Goal: Contribute content: Contribute content

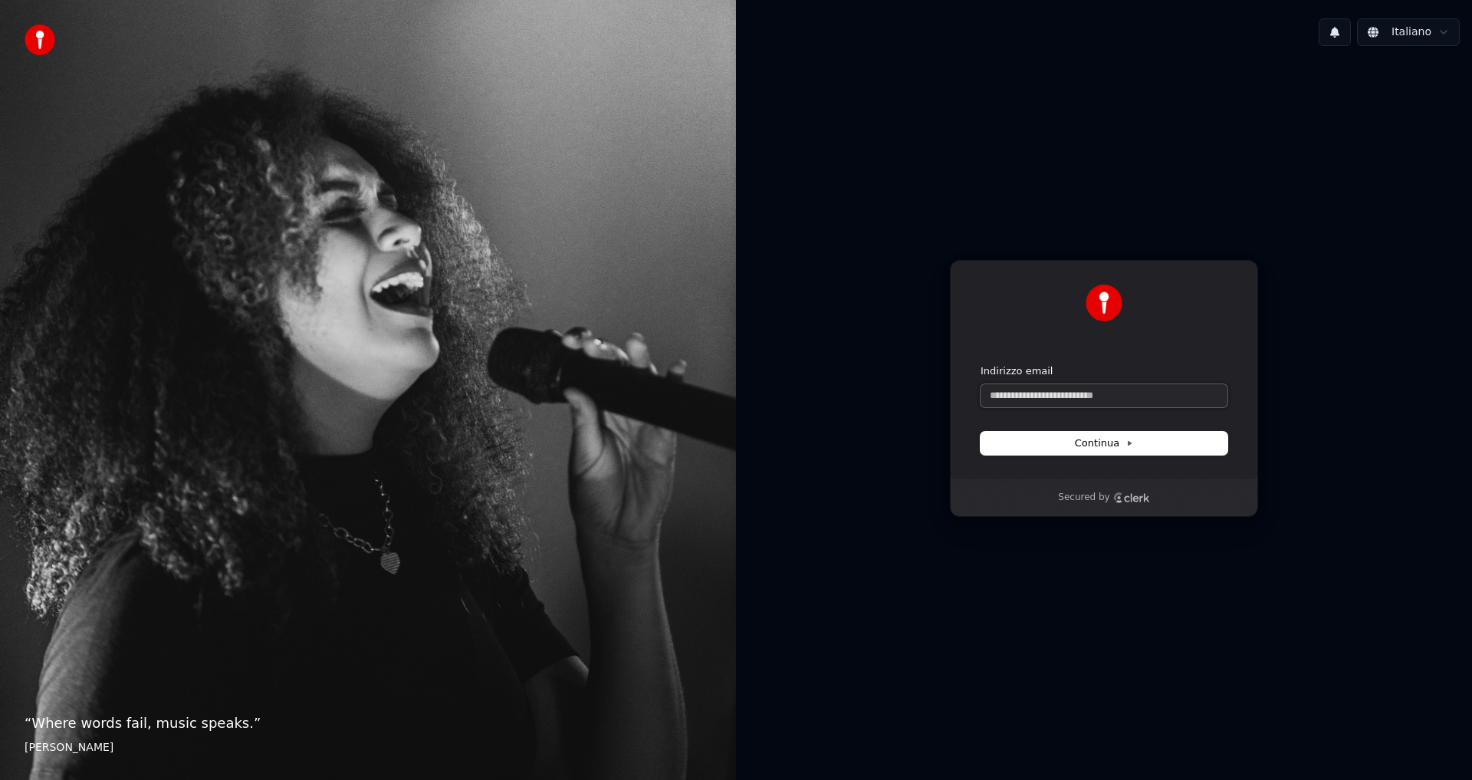
click at [1034, 393] on input "Indirizzo email" at bounding box center [1103, 395] width 247 height 23
click at [1088, 441] on span "Continua" at bounding box center [1104, 443] width 58 height 14
type input "**********"
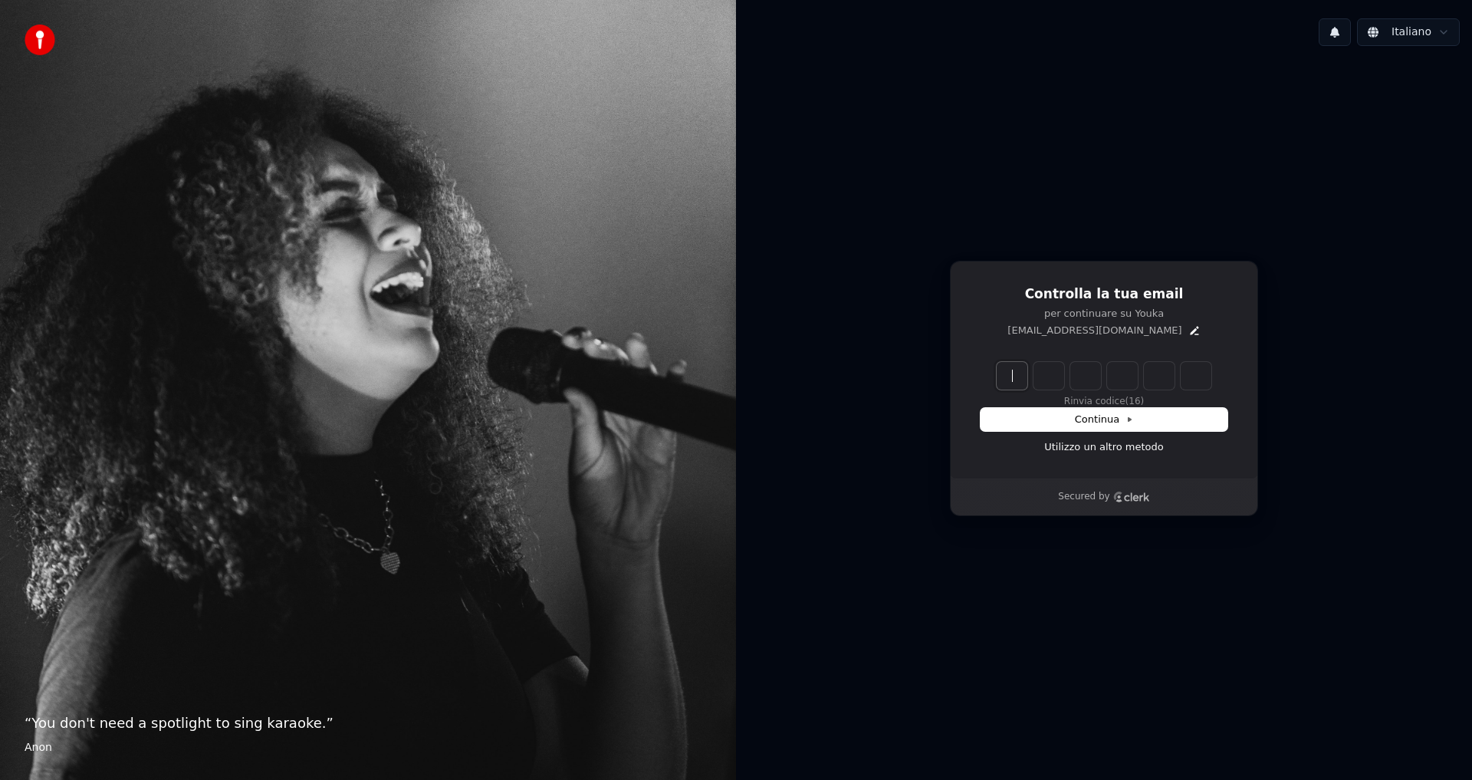
click at [1019, 369] on input "Enter verification code" at bounding box center [1118, 376] width 245 height 28
type input "******"
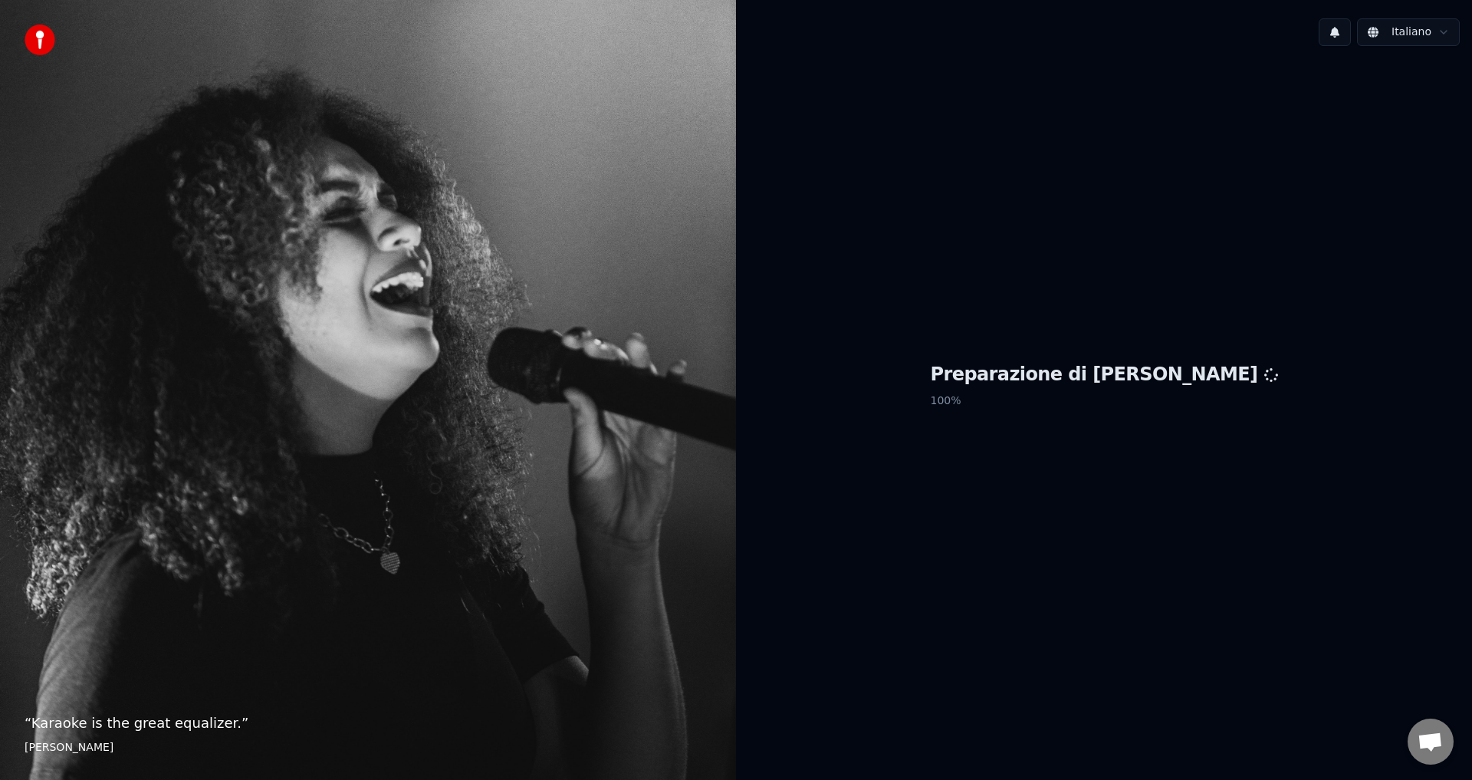
scroll to position [616, 0]
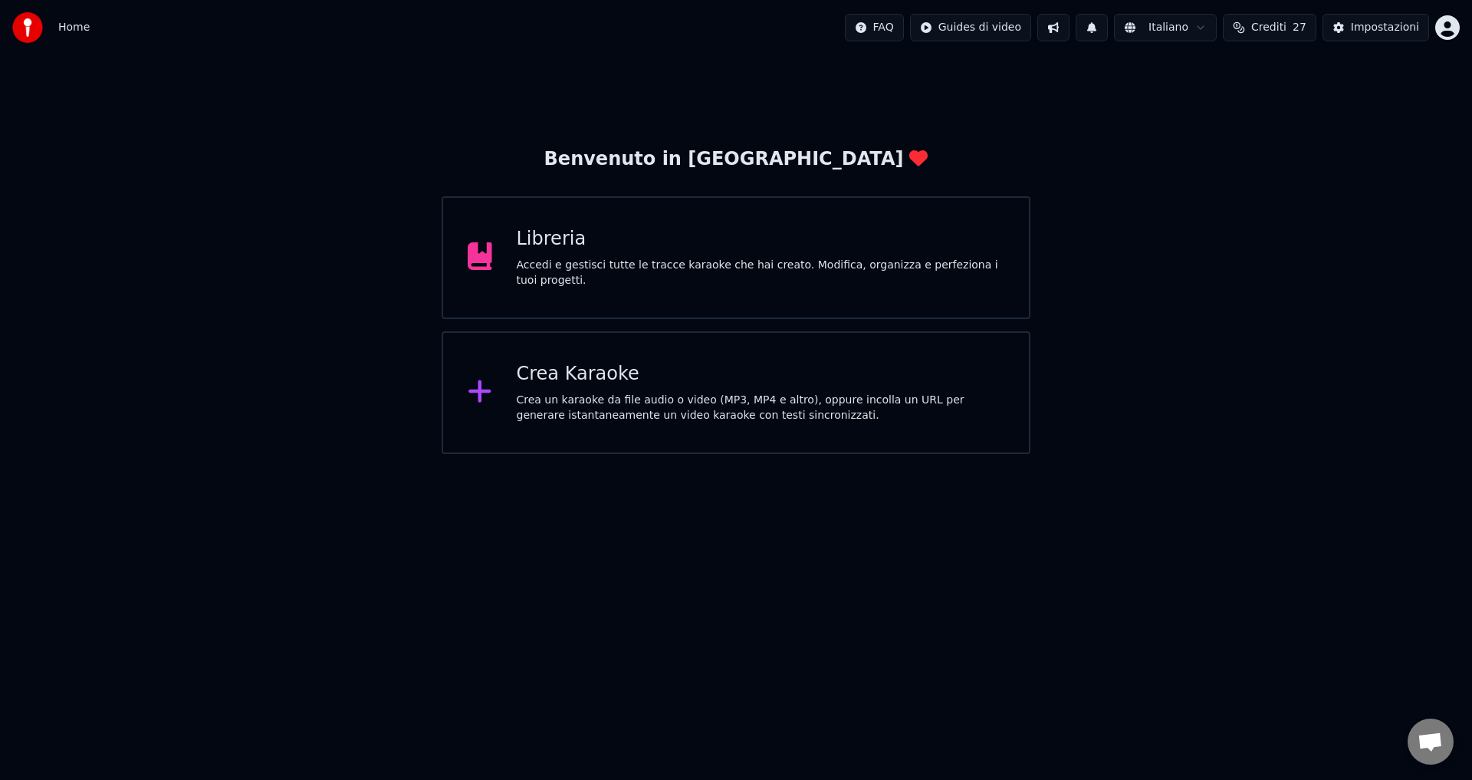
click at [562, 251] on div "Libreria" at bounding box center [761, 239] width 488 height 25
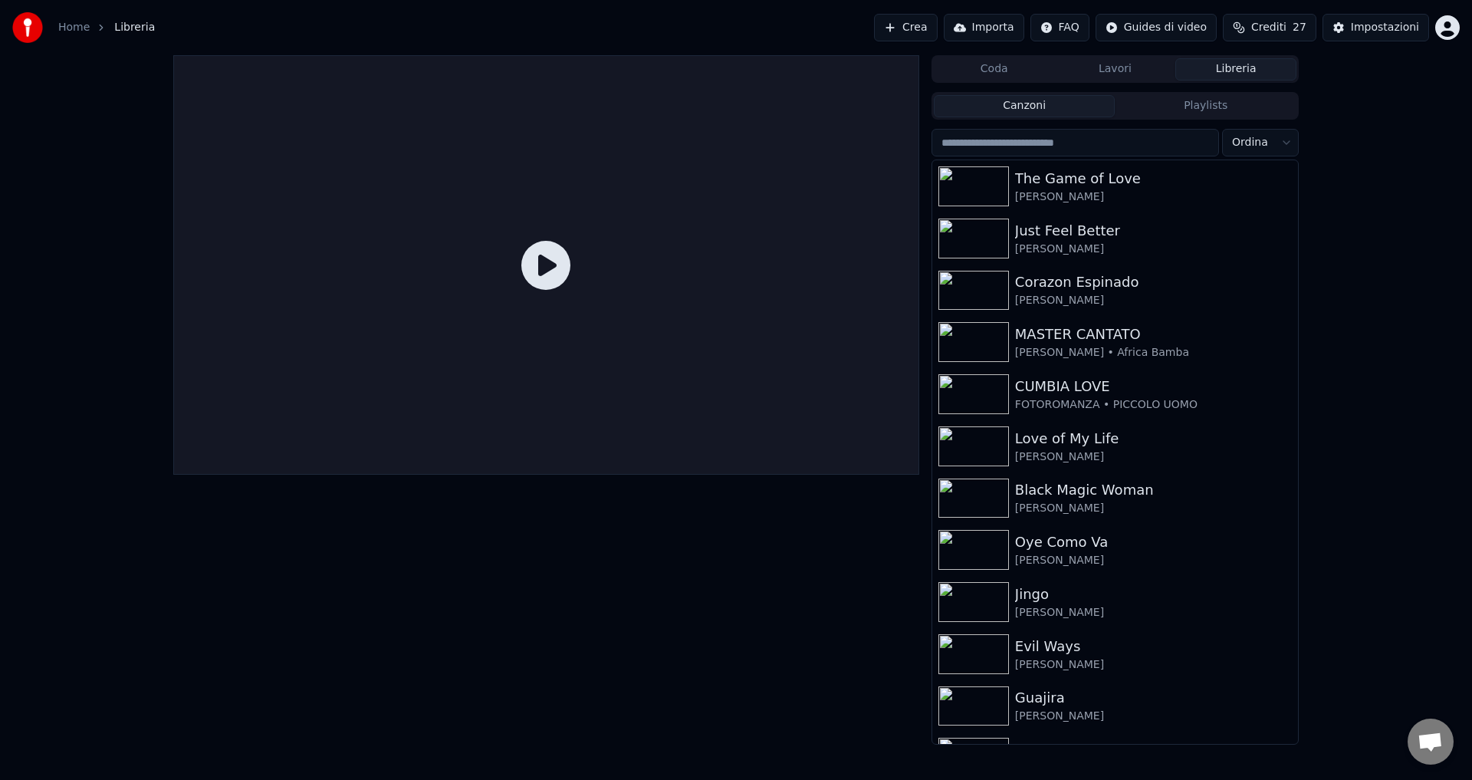
click at [1216, 74] on button "Libreria" at bounding box center [1235, 69] width 121 height 22
click at [1087, 65] on button "Lavori" at bounding box center [1115, 69] width 121 height 22
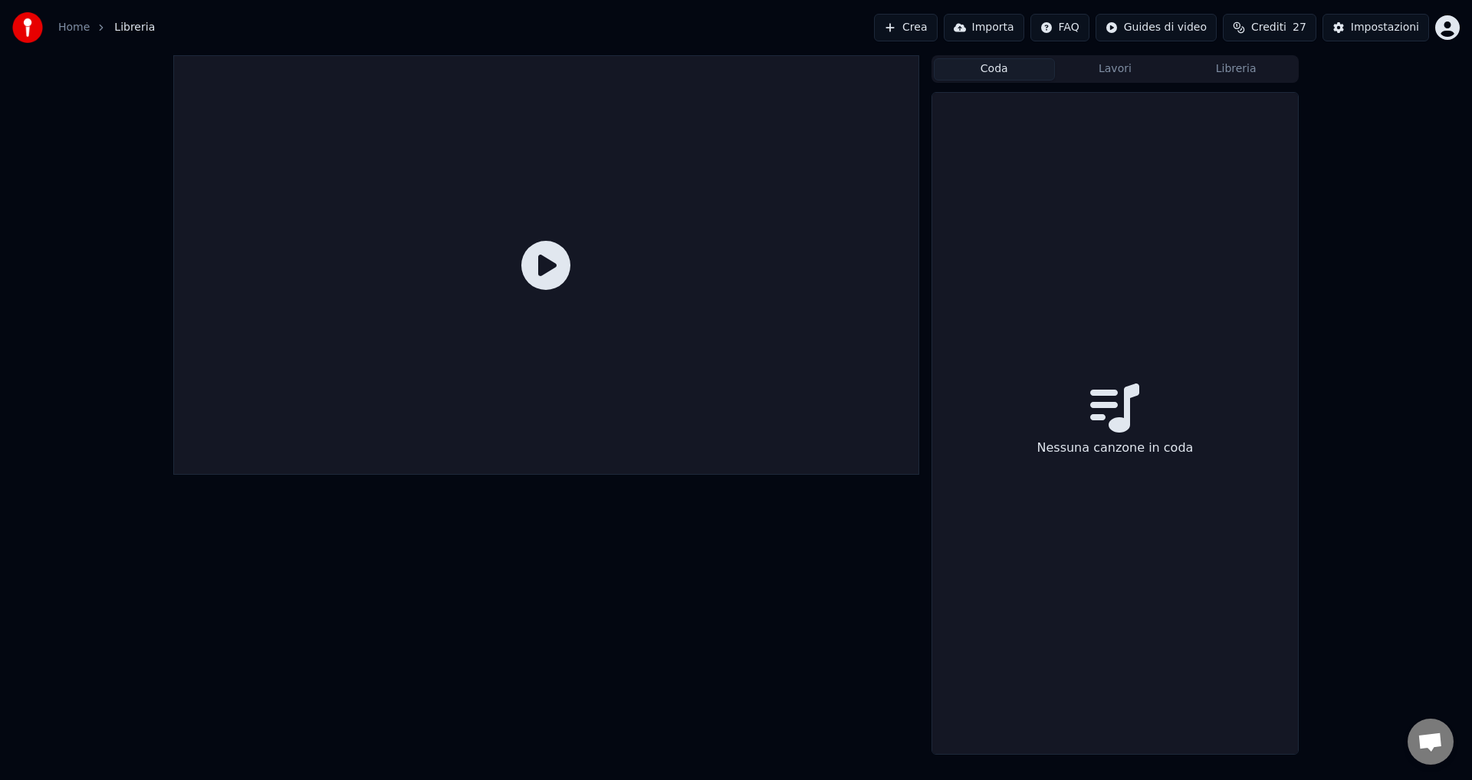
click at [1018, 67] on button "Coda" at bounding box center [994, 69] width 121 height 22
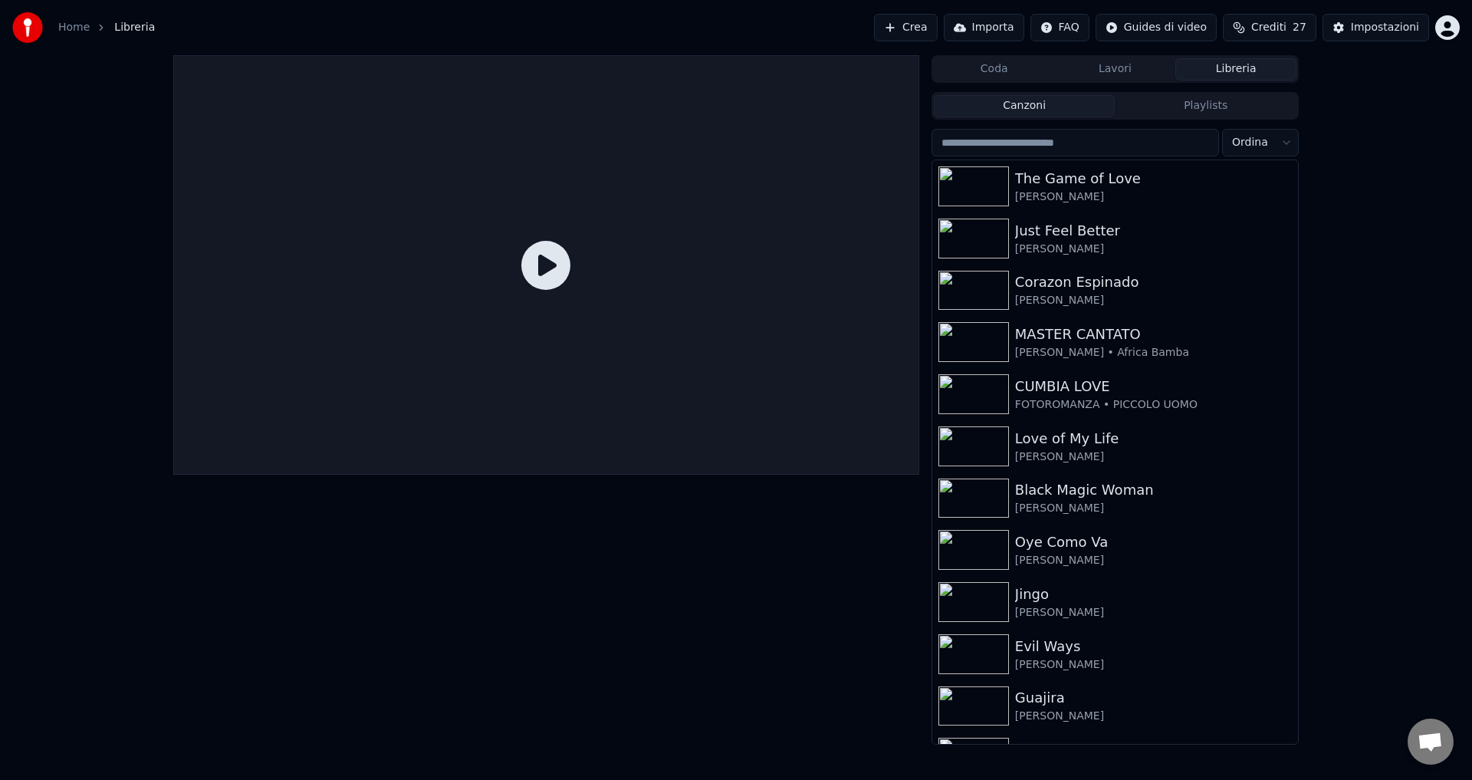
click at [1248, 75] on button "Libreria" at bounding box center [1235, 69] width 121 height 22
click at [443, 732] on div at bounding box center [546, 399] width 746 height 689
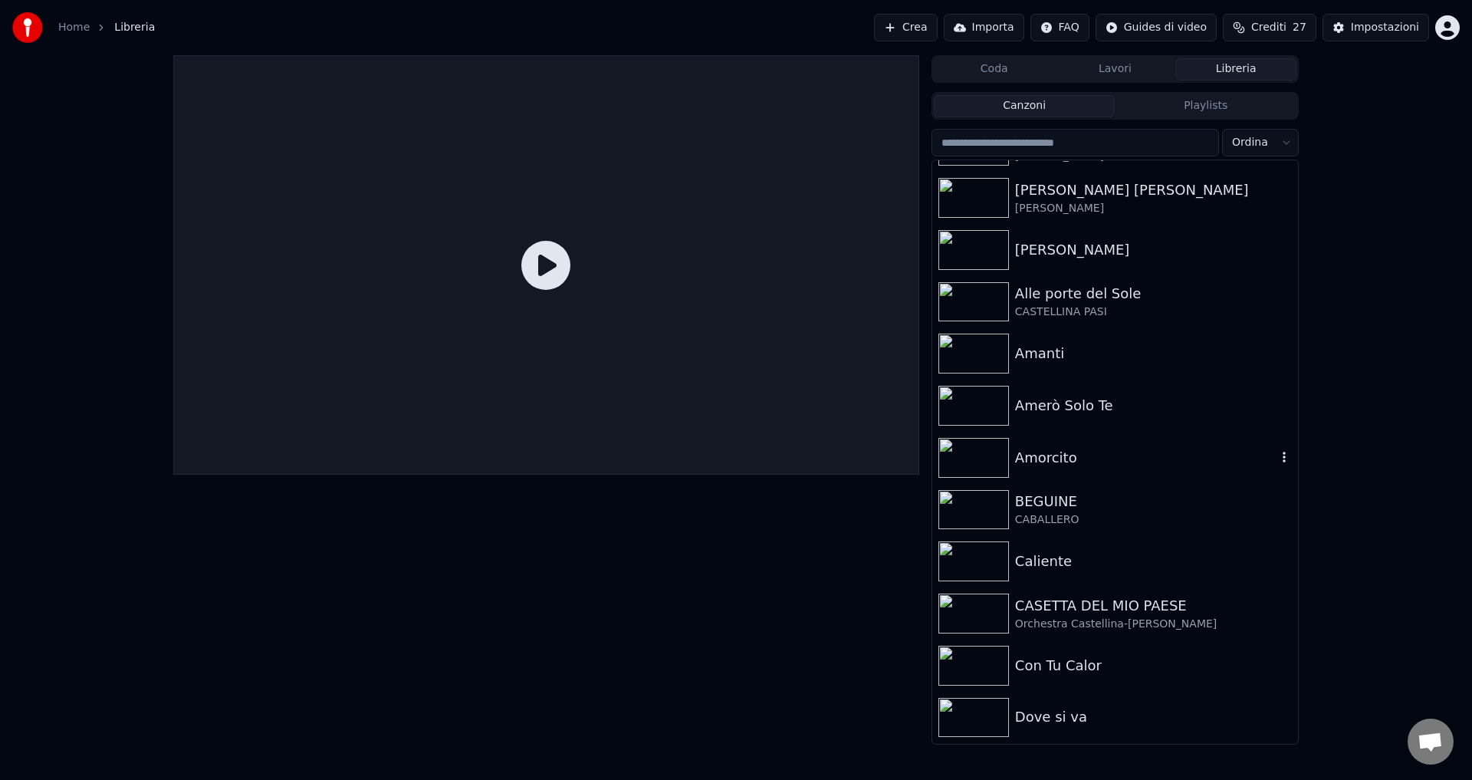
scroll to position [843, 0]
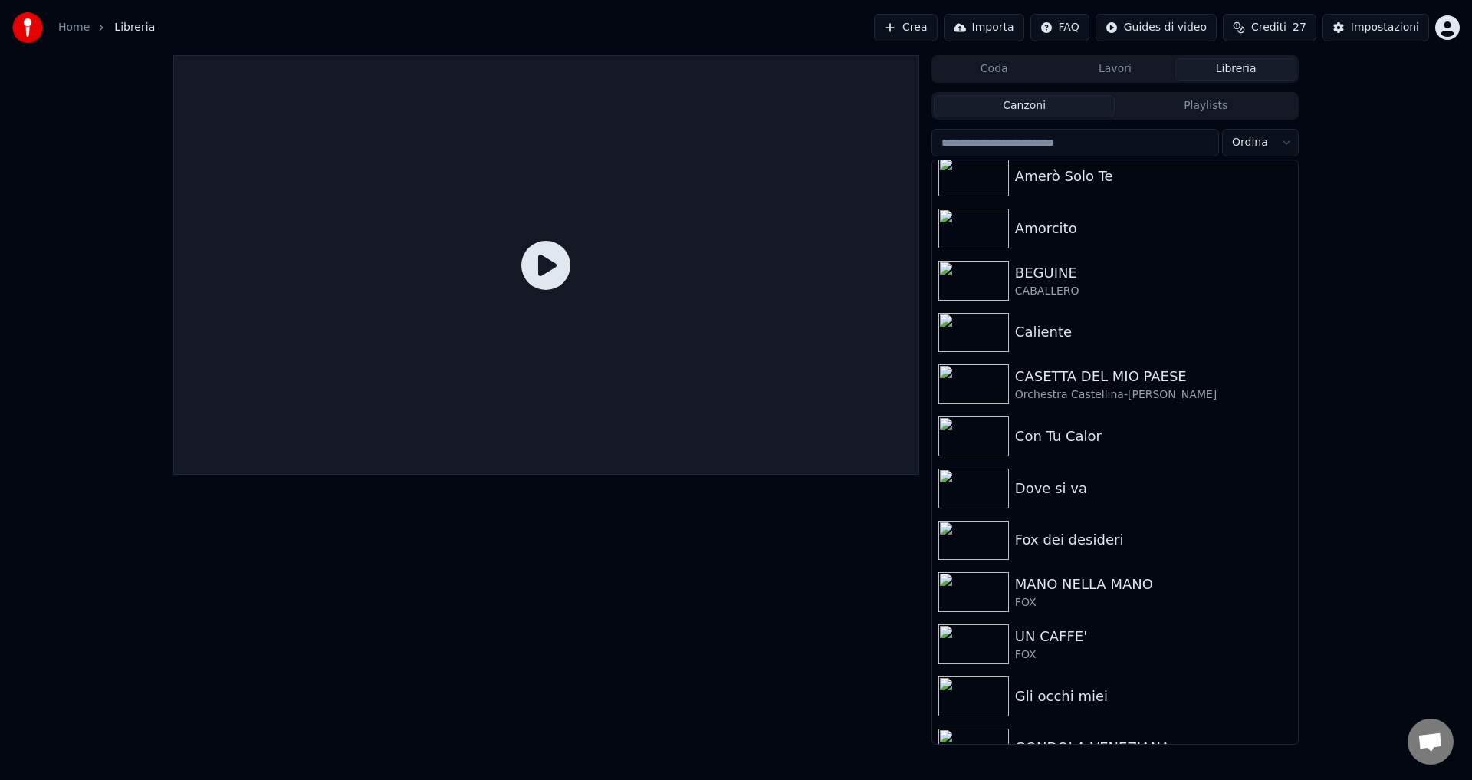
click at [1011, 33] on button "Importa" at bounding box center [984, 28] width 80 height 28
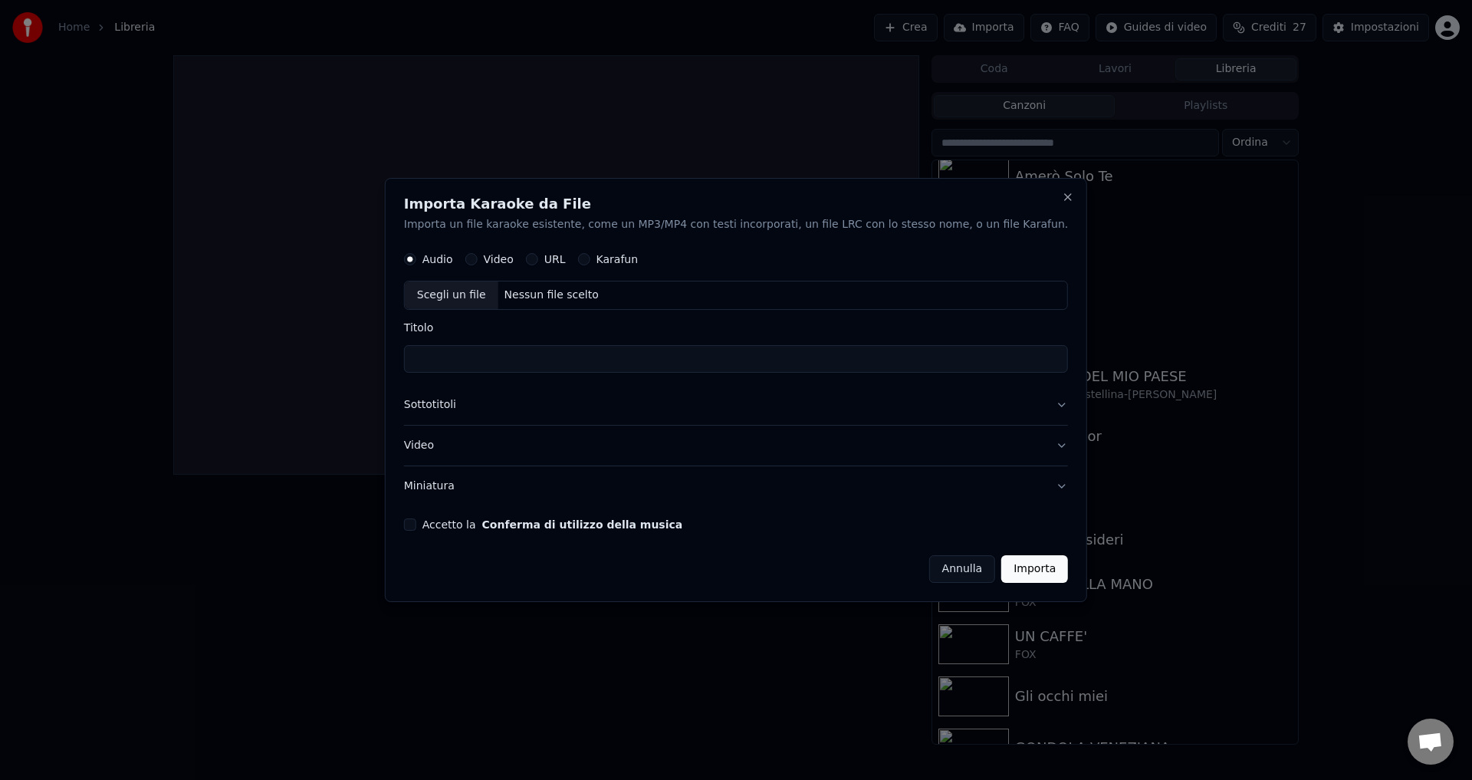
click at [522, 363] on input "Titolo" at bounding box center [736, 360] width 664 height 28
click at [589, 294] on div "Nessun file scelto" at bounding box center [551, 295] width 107 height 15
click at [478, 256] on button "Video" at bounding box center [471, 260] width 12 height 12
click at [588, 294] on div "Nessun file scelto" at bounding box center [551, 295] width 107 height 15
type input "**********"
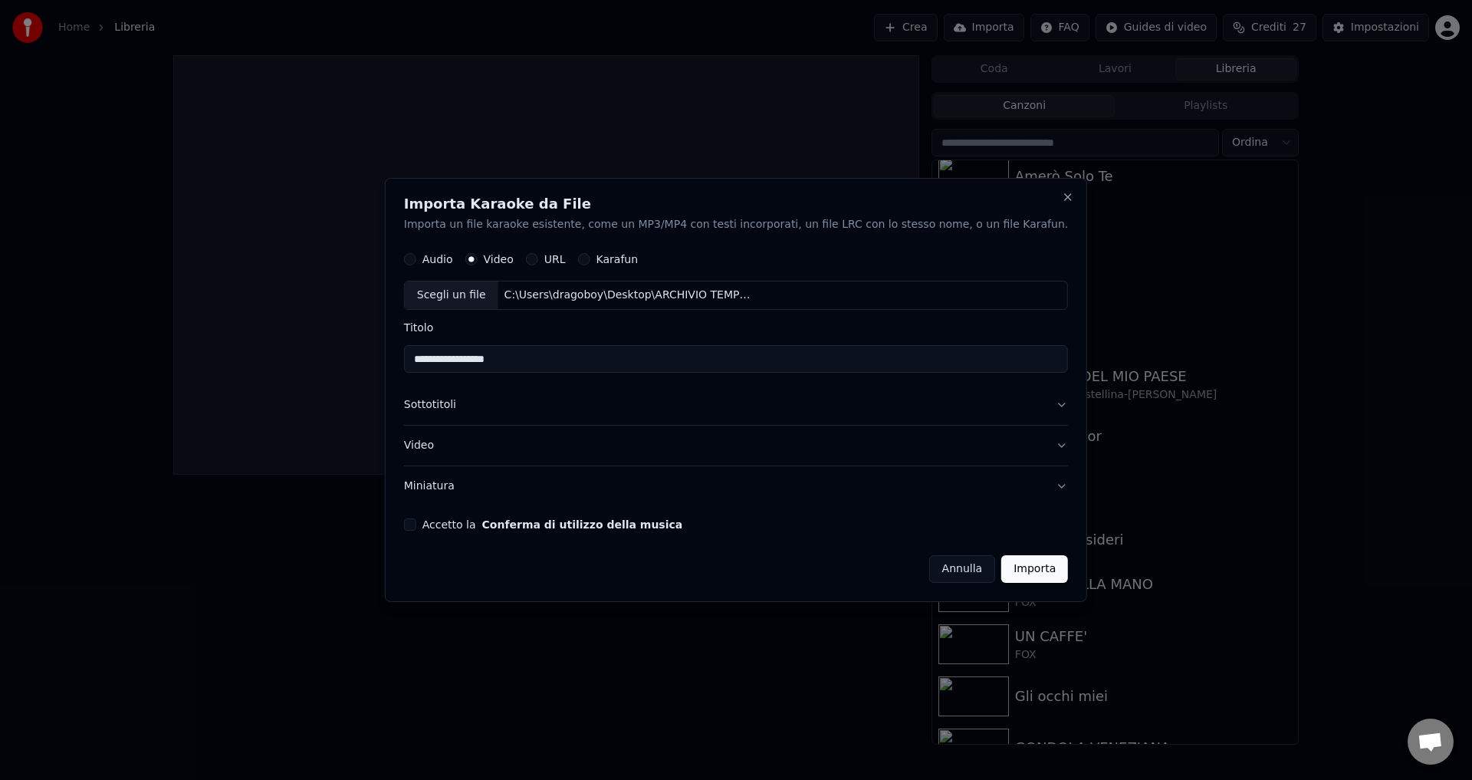
click at [416, 521] on button "Accetto la Conferma di utilizzo della musica" at bounding box center [410, 524] width 12 height 12
click at [1001, 573] on button "Importa" at bounding box center [1034, 569] width 67 height 28
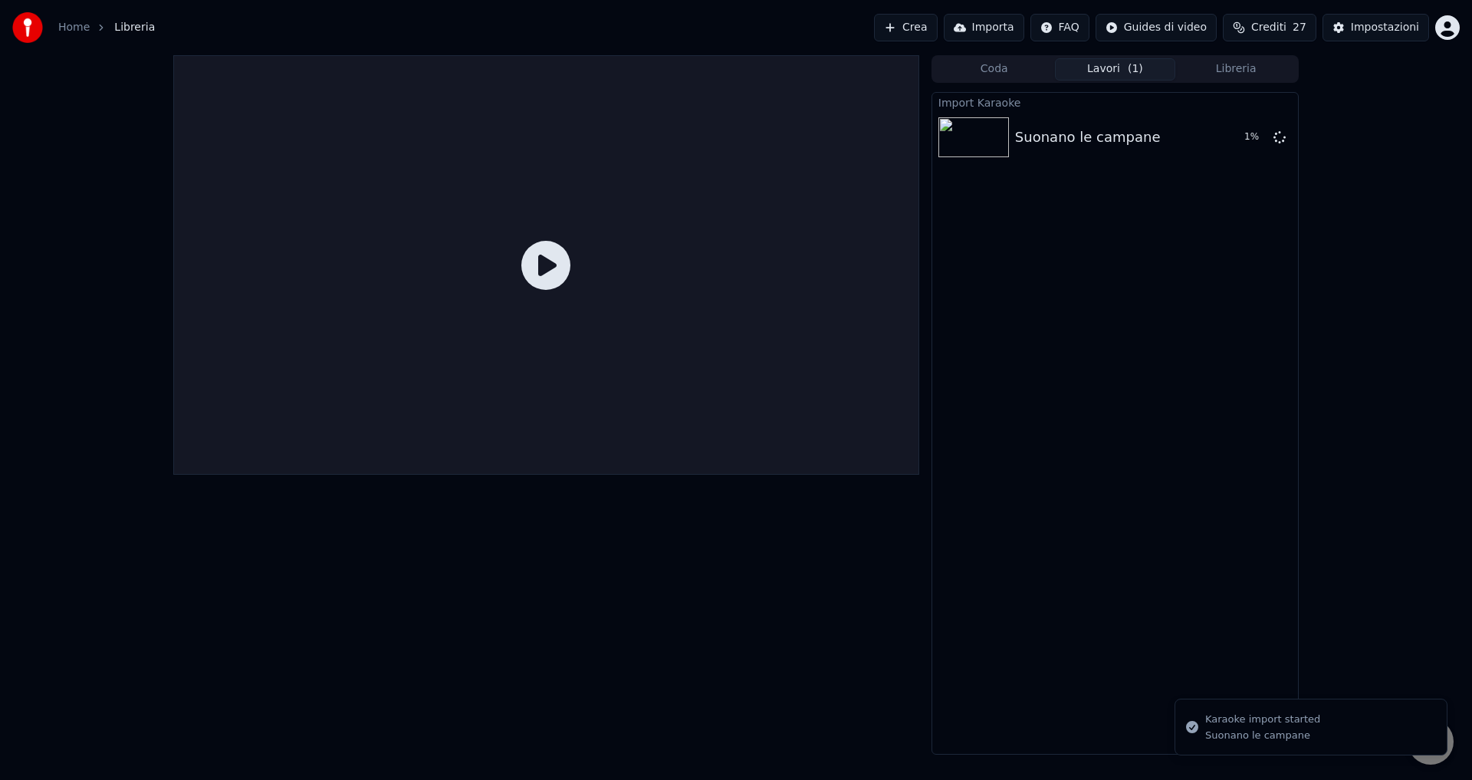
click at [524, 268] on icon at bounding box center [545, 265] width 49 height 49
click at [537, 272] on icon at bounding box center [545, 265] width 49 height 49
click at [1220, 136] on button "Riproduci" at bounding box center [1228, 137] width 77 height 28
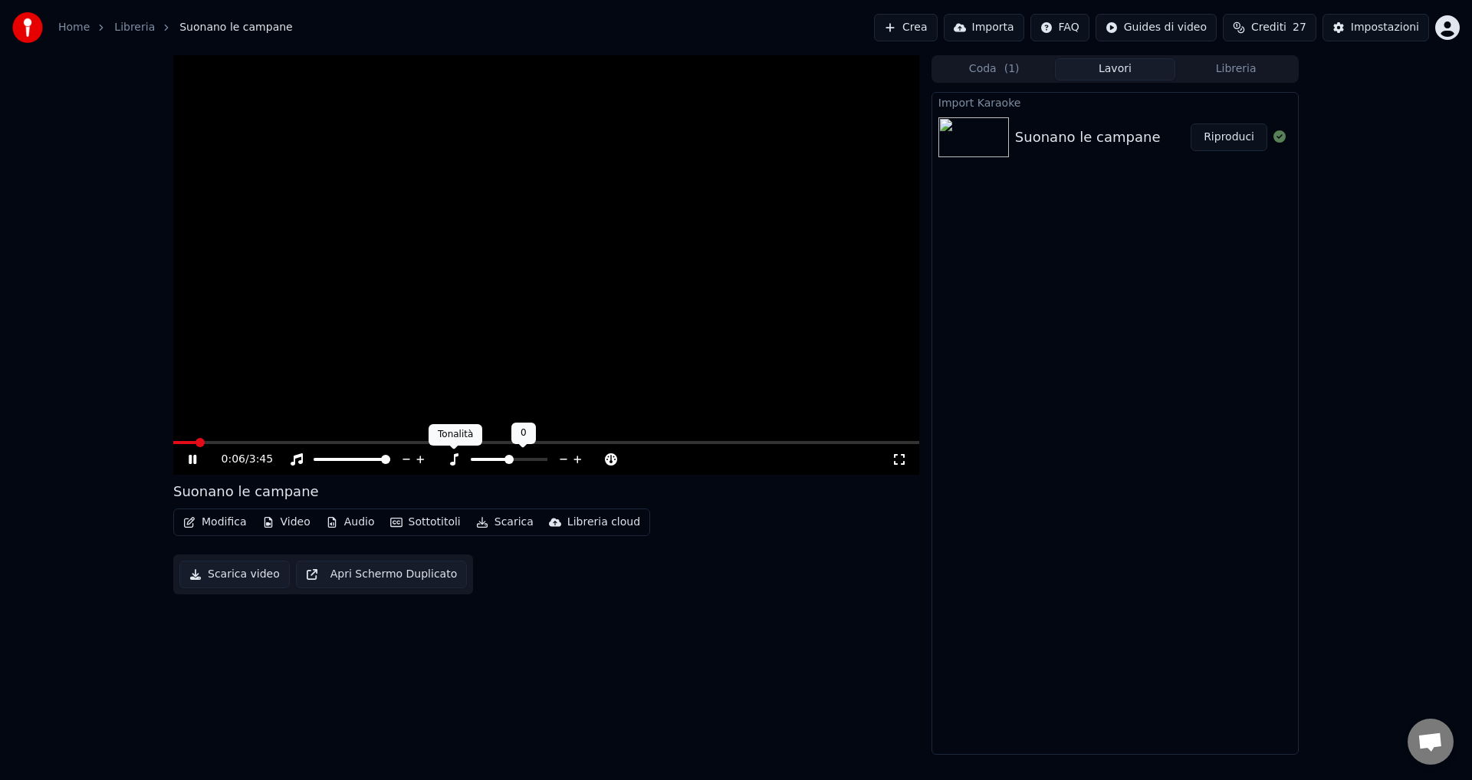
click at [450, 458] on icon at bounding box center [453, 459] width 15 height 12
click at [189, 458] on icon at bounding box center [203, 459] width 36 height 12
click at [1003, 31] on button "Importa" at bounding box center [984, 28] width 80 height 28
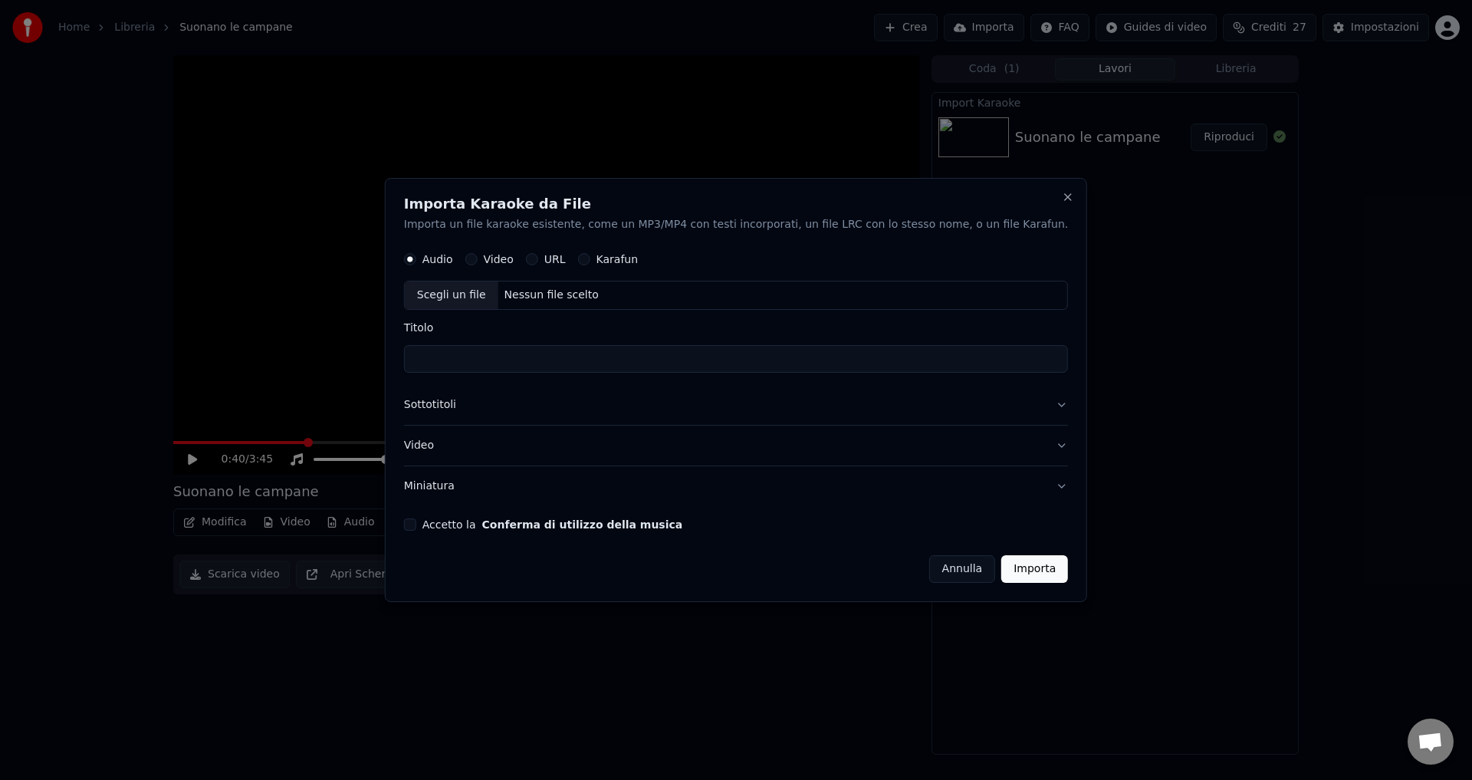
click at [929, 574] on button "Annulla" at bounding box center [962, 569] width 67 height 28
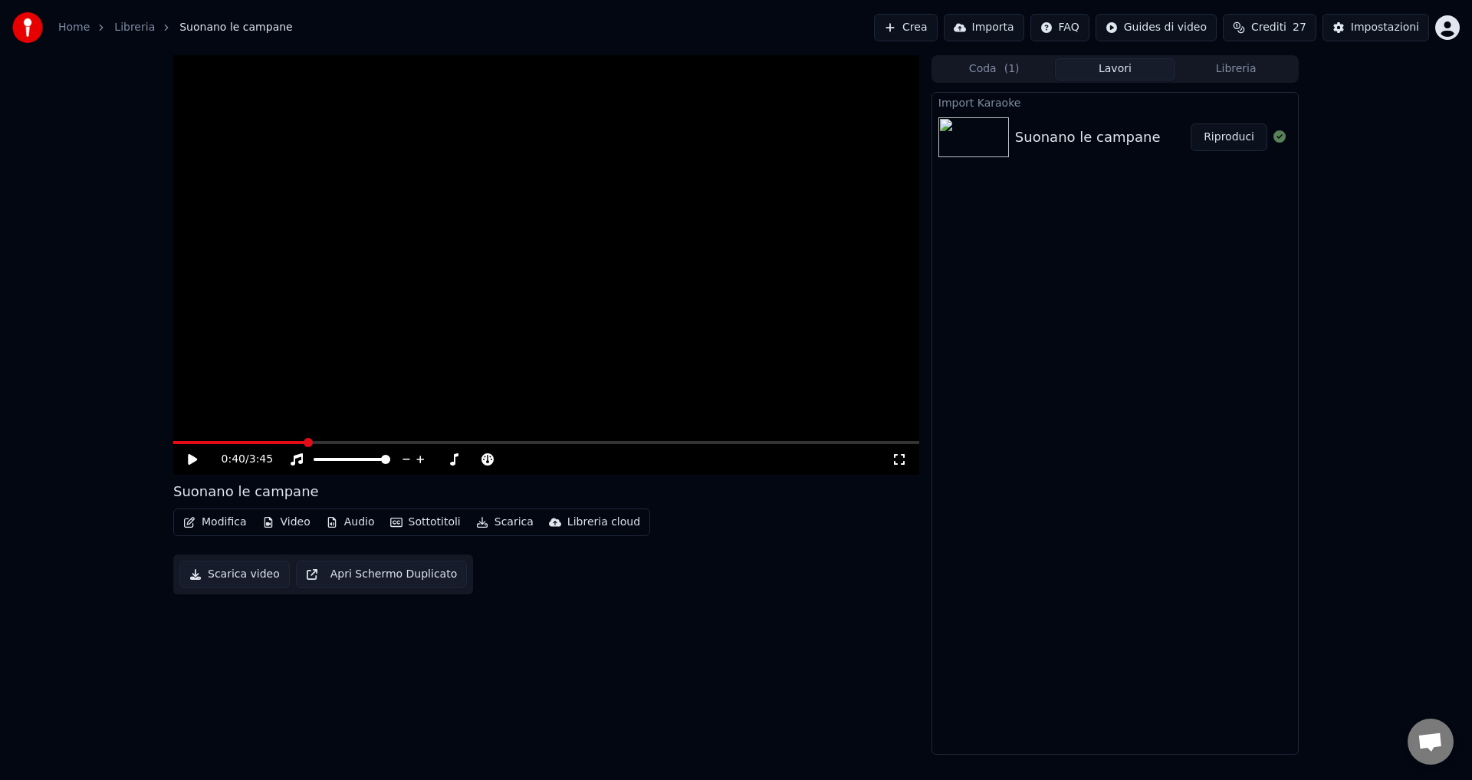
click at [988, 23] on button "Importa" at bounding box center [984, 28] width 80 height 28
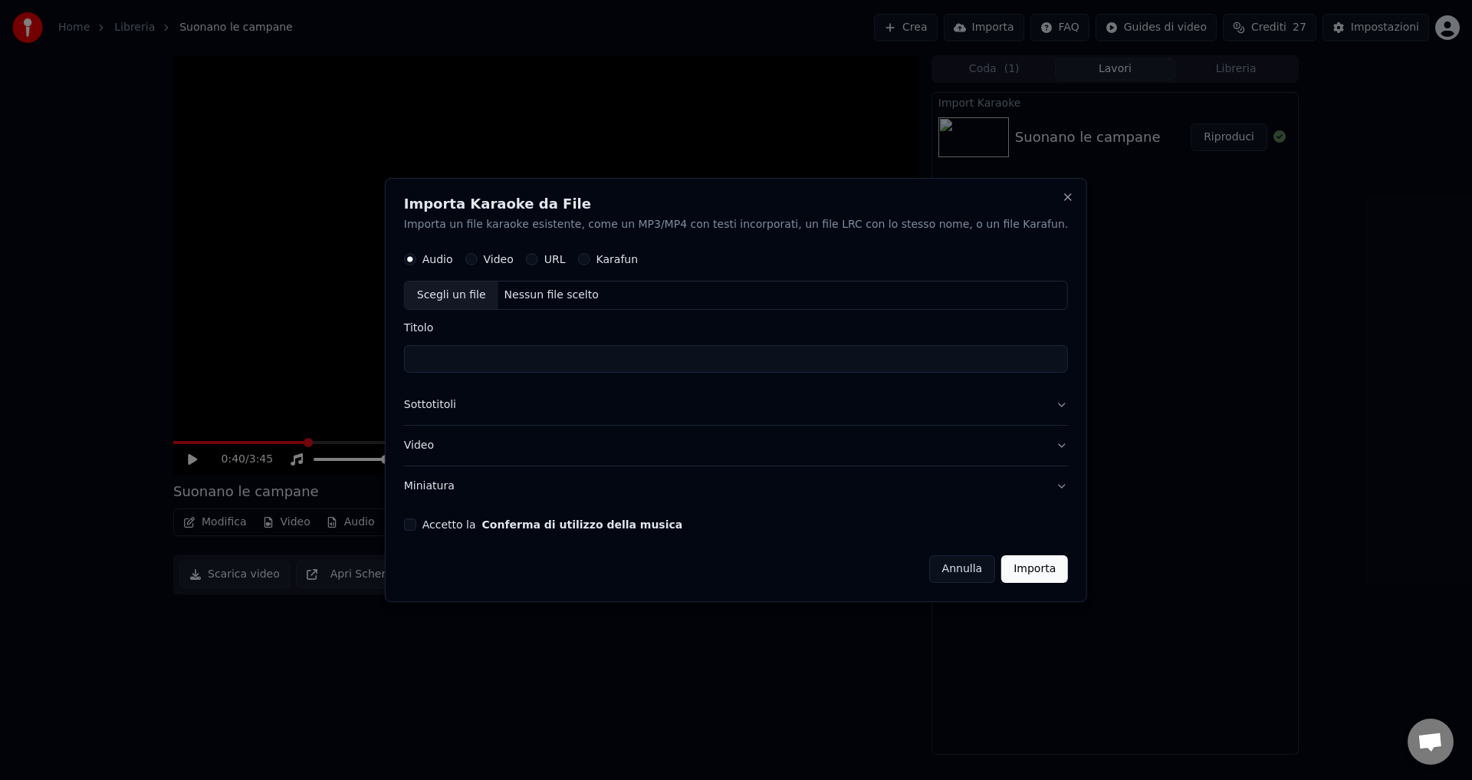
click at [585, 299] on div "Nessun file scelto" at bounding box center [551, 295] width 107 height 15
type input "**********"
click at [416, 528] on button "Accetto la Conferma di utilizzo della musica" at bounding box center [410, 524] width 12 height 12
click at [1001, 573] on button "Importa" at bounding box center [1034, 569] width 67 height 28
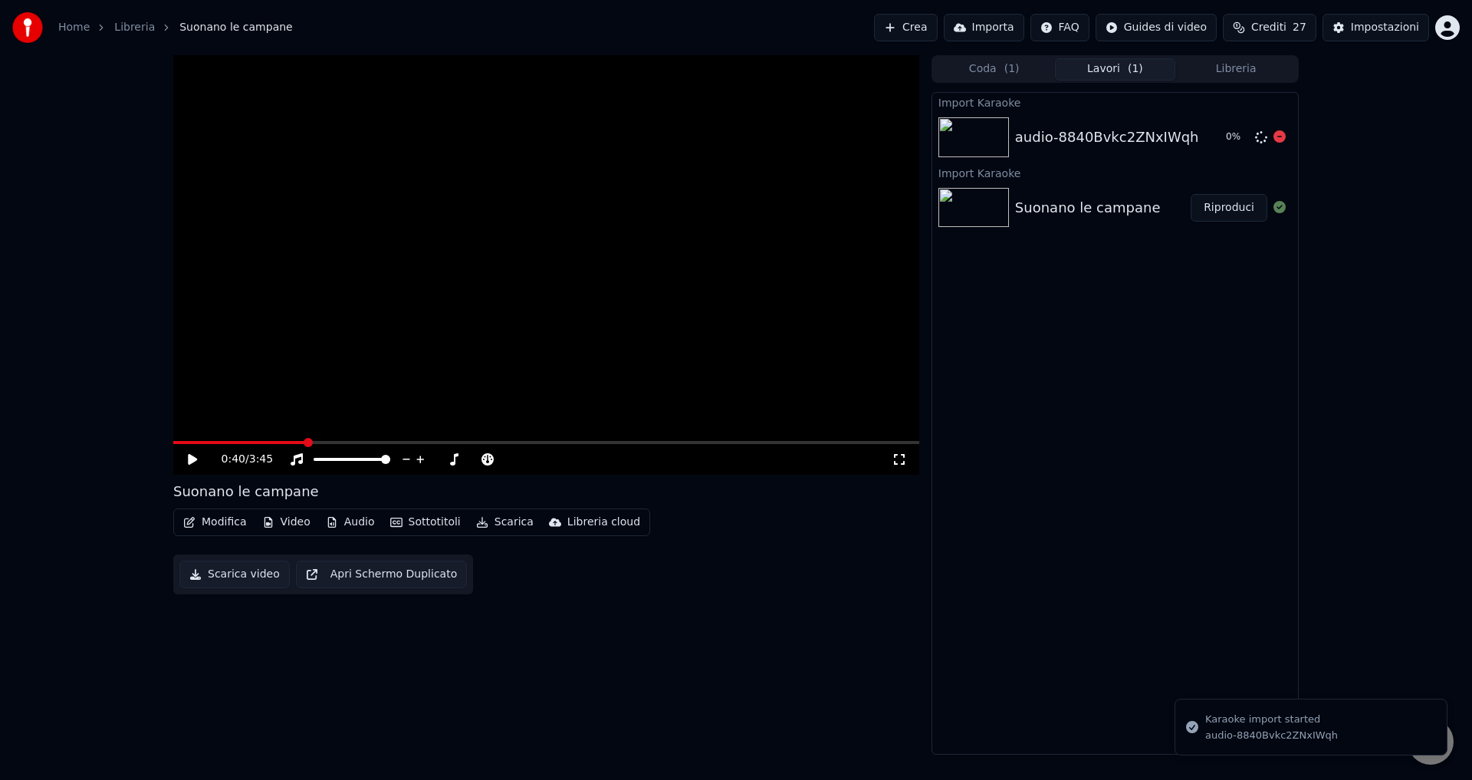
click at [1083, 134] on div "audio-8840Bvkc2ZNxIWqh" at bounding box center [1107, 136] width 184 height 21
click at [1253, 140] on button "Riproduci" at bounding box center [1228, 137] width 77 height 28
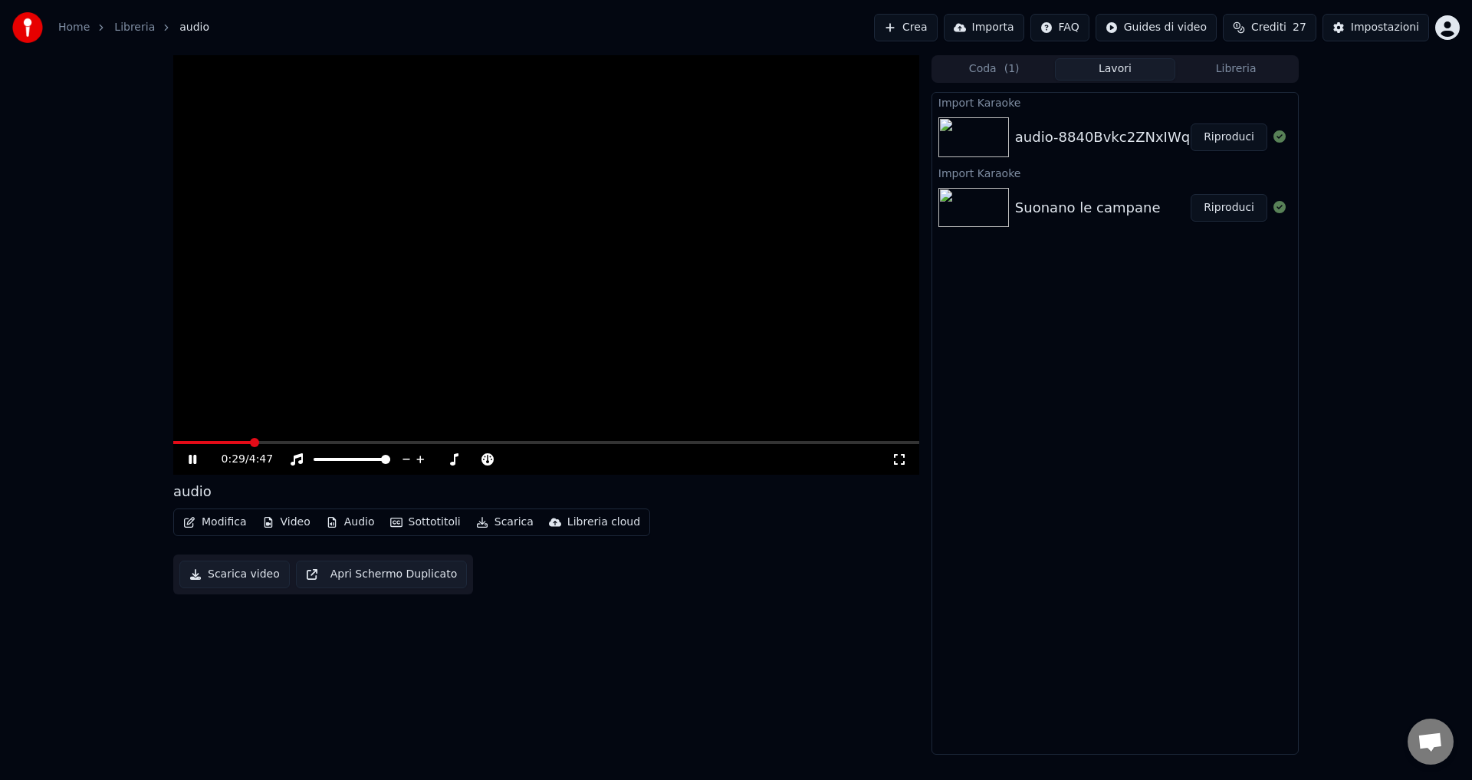
click at [189, 455] on icon at bounding box center [193, 459] width 8 height 9
click at [983, 31] on button "Importa" at bounding box center [984, 28] width 80 height 28
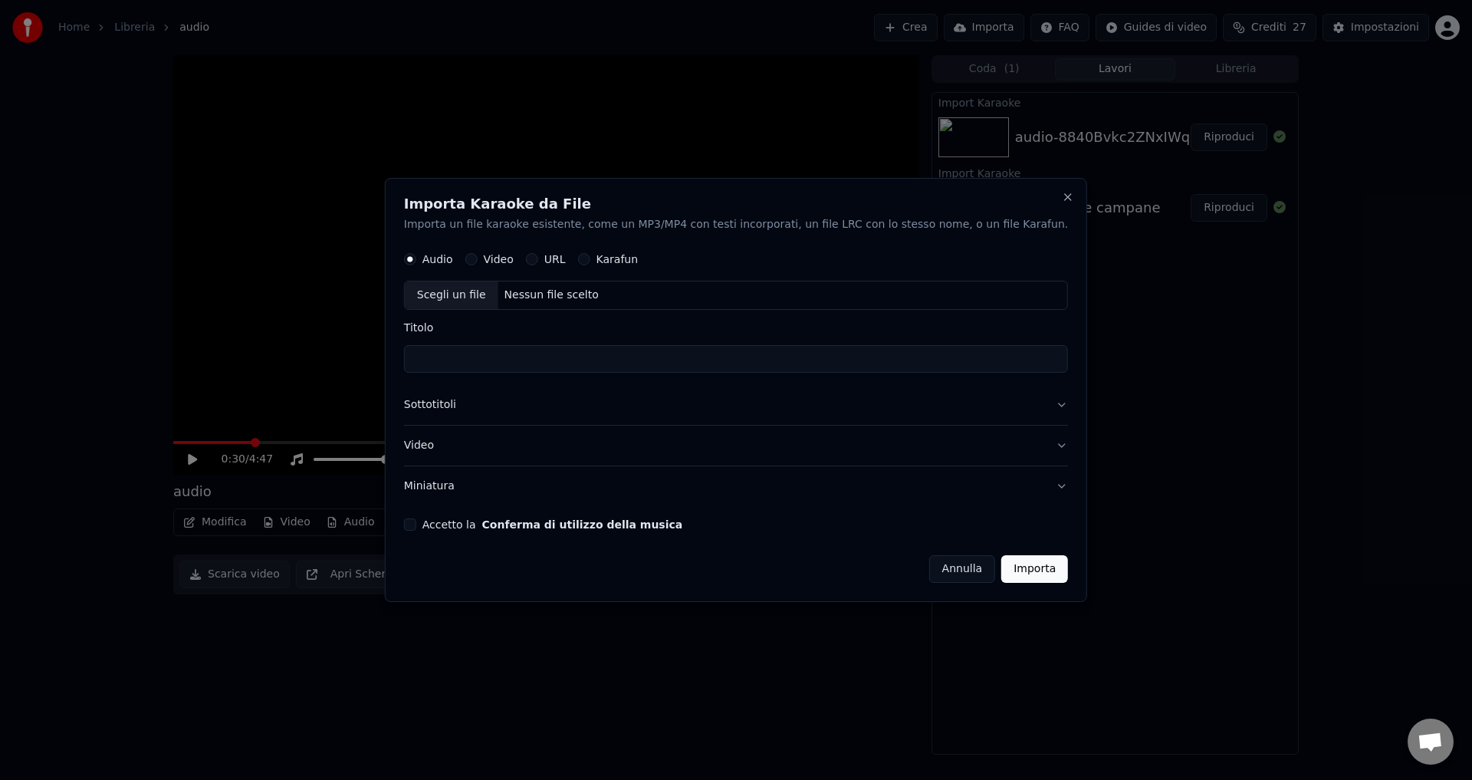
click at [504, 258] on div "Audio Video URL Karafun" at bounding box center [521, 260] width 234 height 12
click at [478, 259] on button "Video" at bounding box center [471, 260] width 12 height 12
click at [550, 288] on div "Nessun file scelto" at bounding box center [551, 295] width 107 height 15
type input "**********"
click at [416, 528] on button "Accetto la Conferma di utilizzo della musica" at bounding box center [410, 524] width 12 height 12
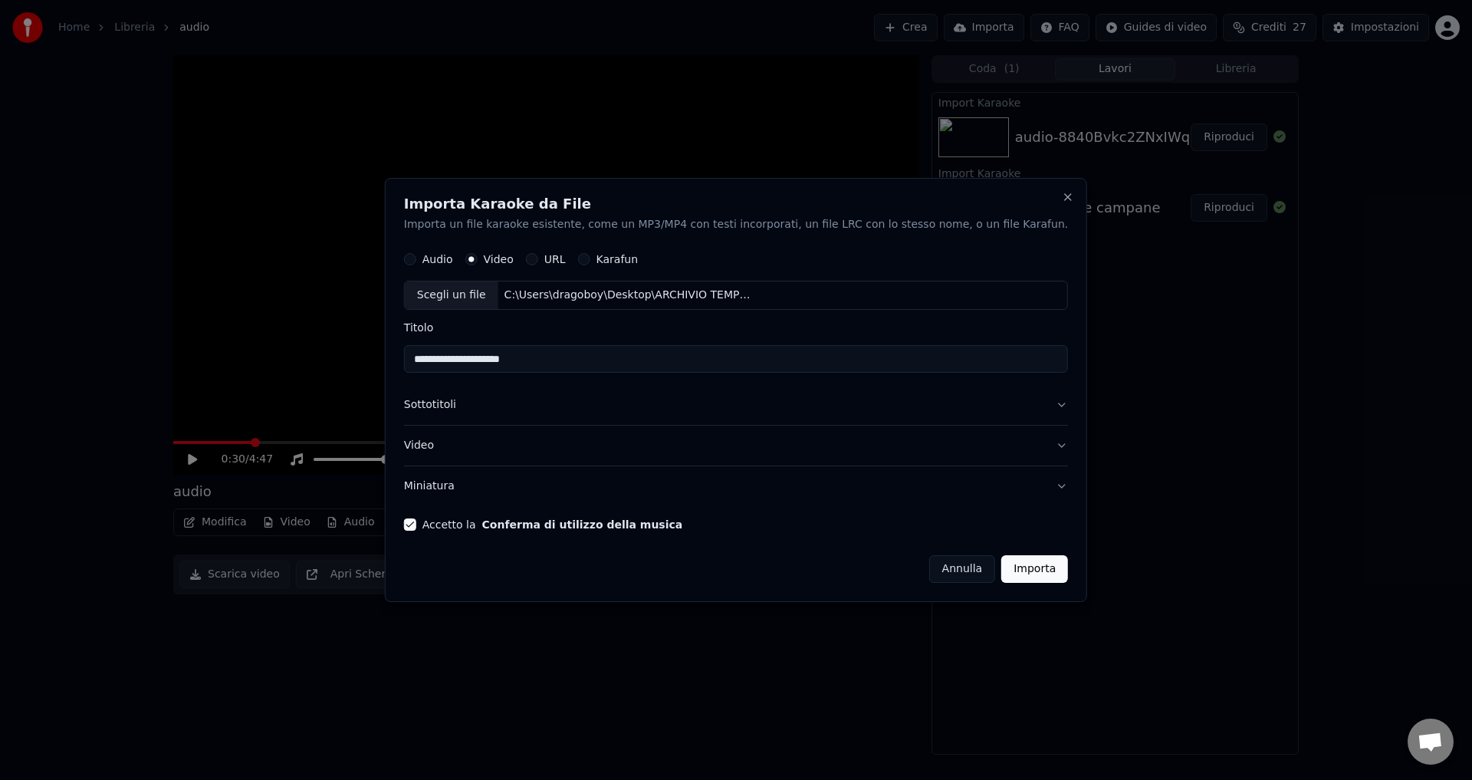
click at [1004, 568] on button "Importa" at bounding box center [1034, 569] width 67 height 28
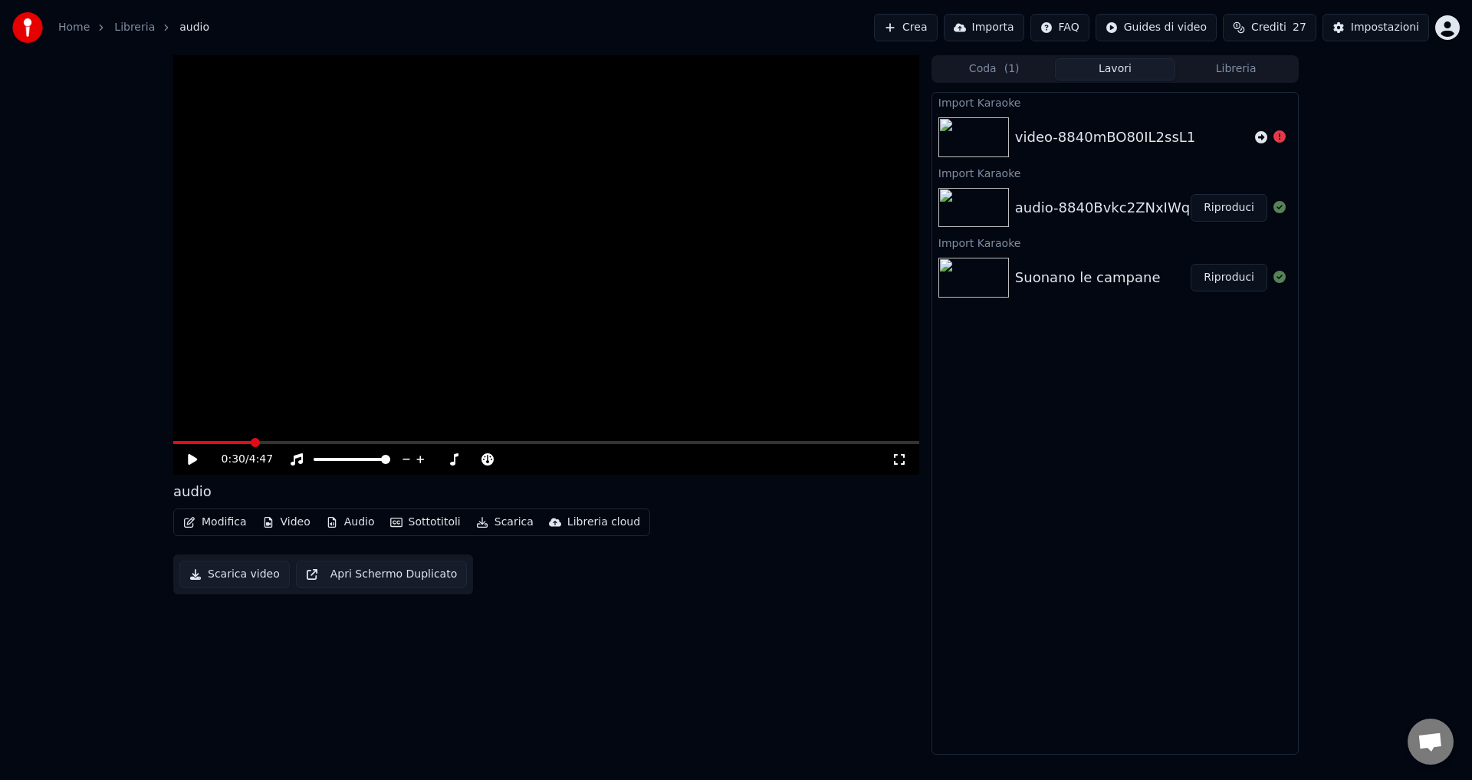
click at [994, 65] on button "Coda ( 1 )" at bounding box center [994, 69] width 121 height 22
click at [1113, 74] on button "Lavori" at bounding box center [1115, 69] width 121 height 22
click at [1252, 83] on div "Coda ( 1 ) Lavori Libreria Import Karaoke video-8840mBO80IL2ssL1 Import Karaoke…" at bounding box center [1114, 404] width 367 height 699
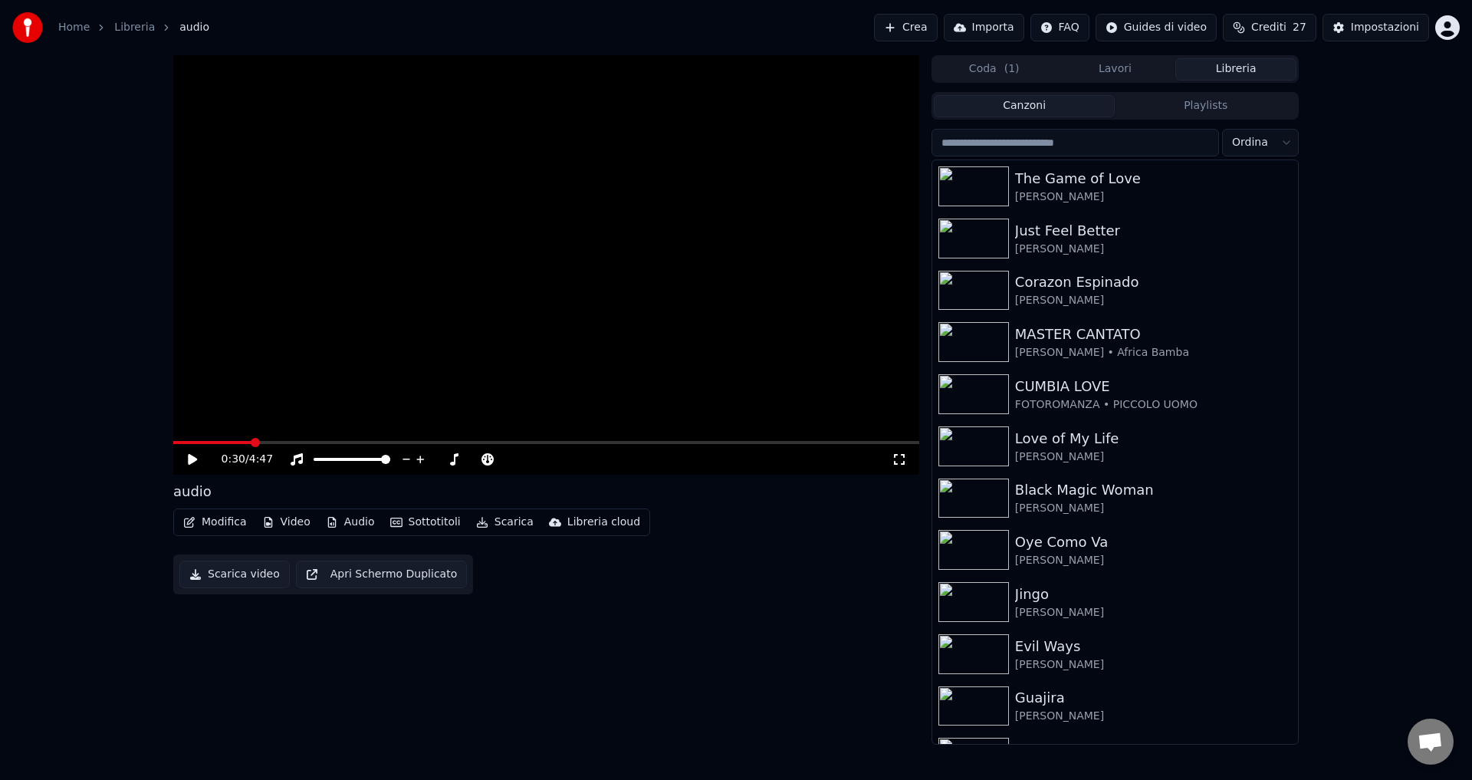
click at [1239, 65] on button "Libreria" at bounding box center [1235, 69] width 121 height 22
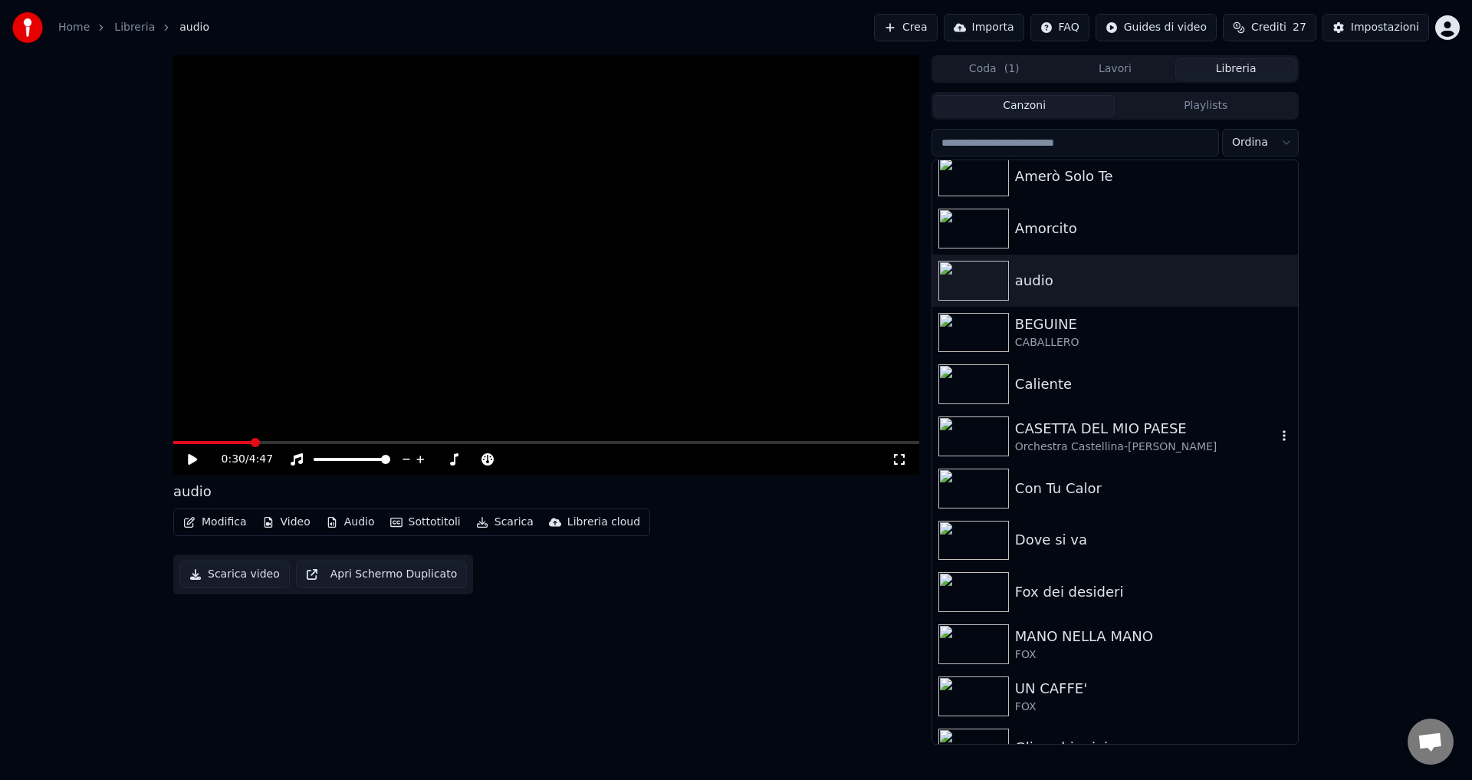
scroll to position [766, 0]
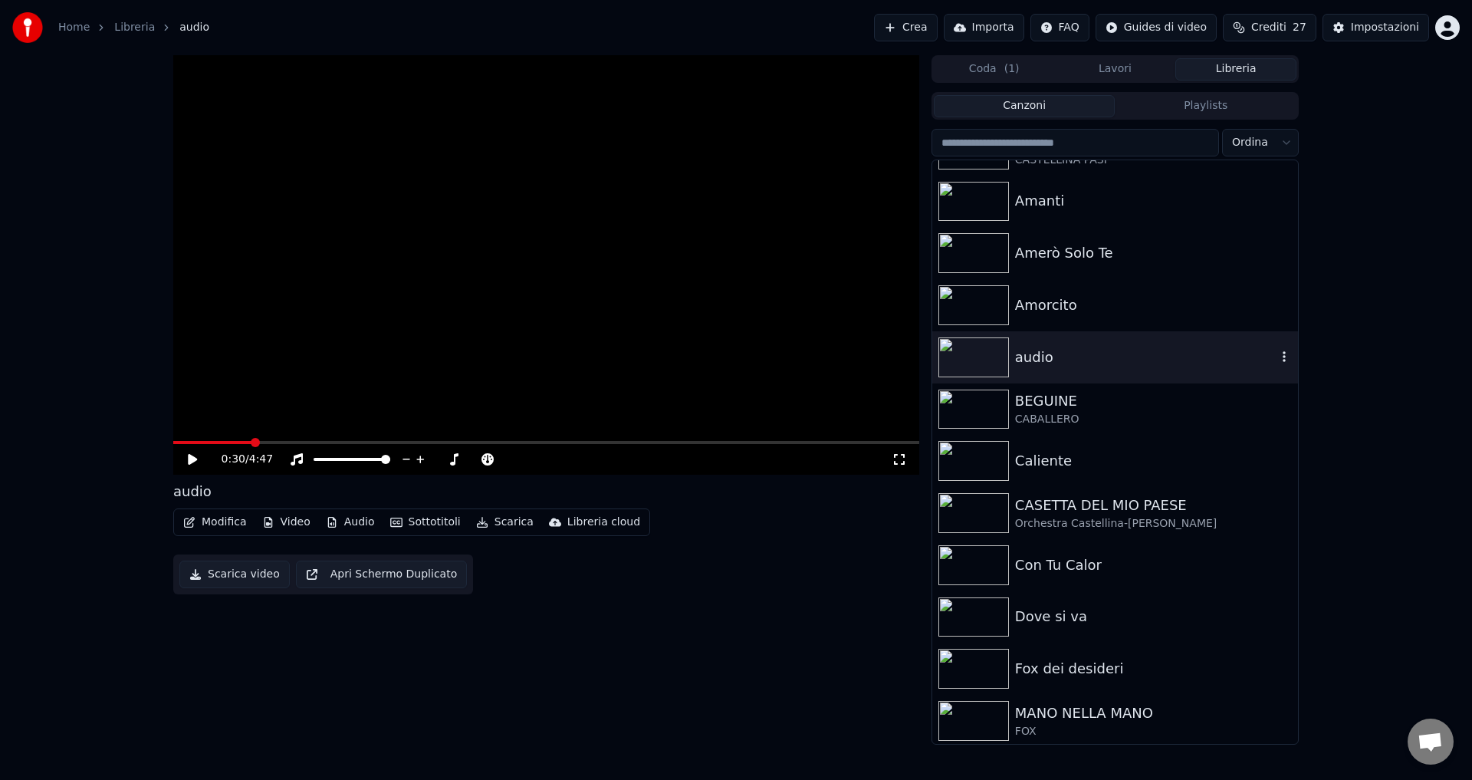
click at [1040, 353] on div "audio" at bounding box center [1145, 356] width 261 height 21
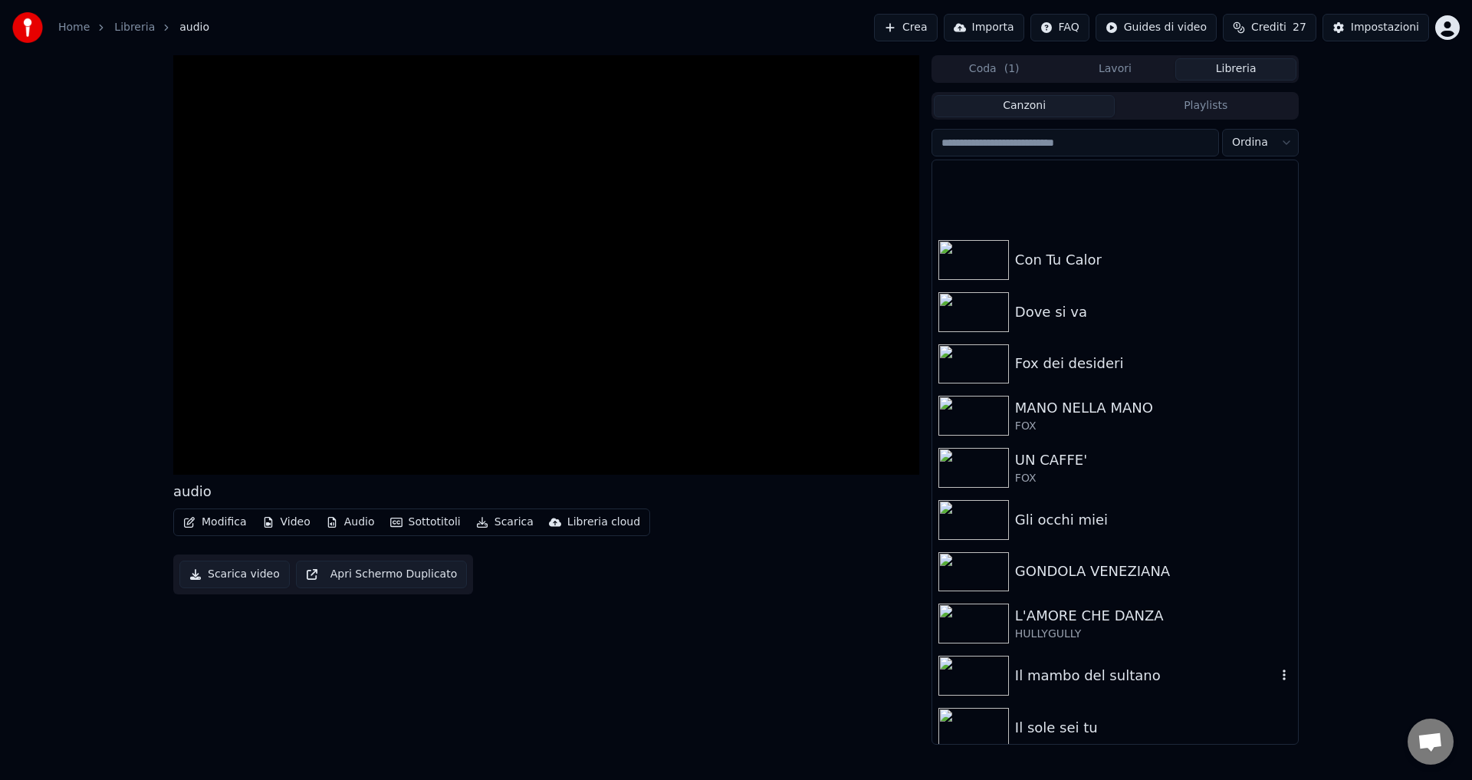
scroll to position [1303, 0]
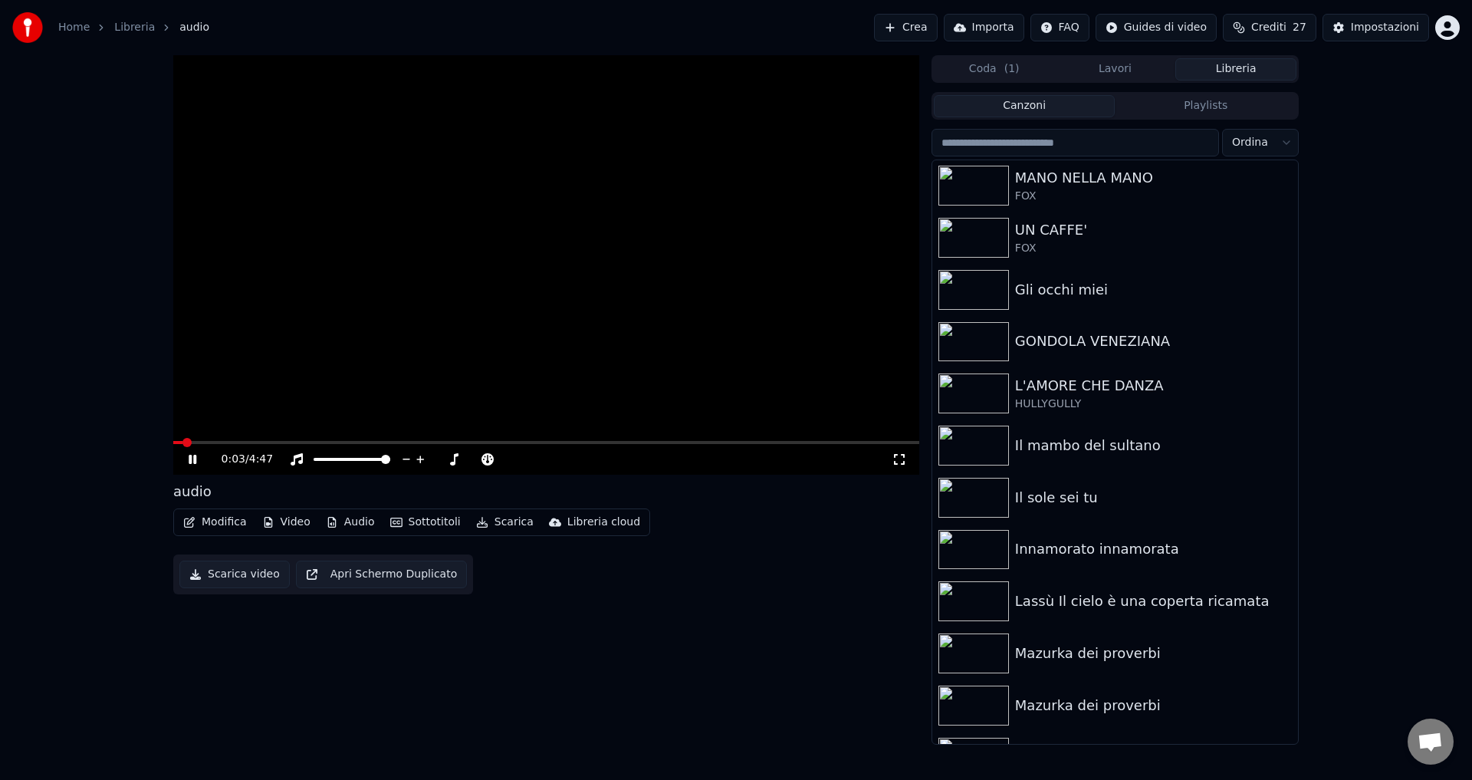
click at [190, 460] on icon at bounding box center [193, 459] width 8 height 9
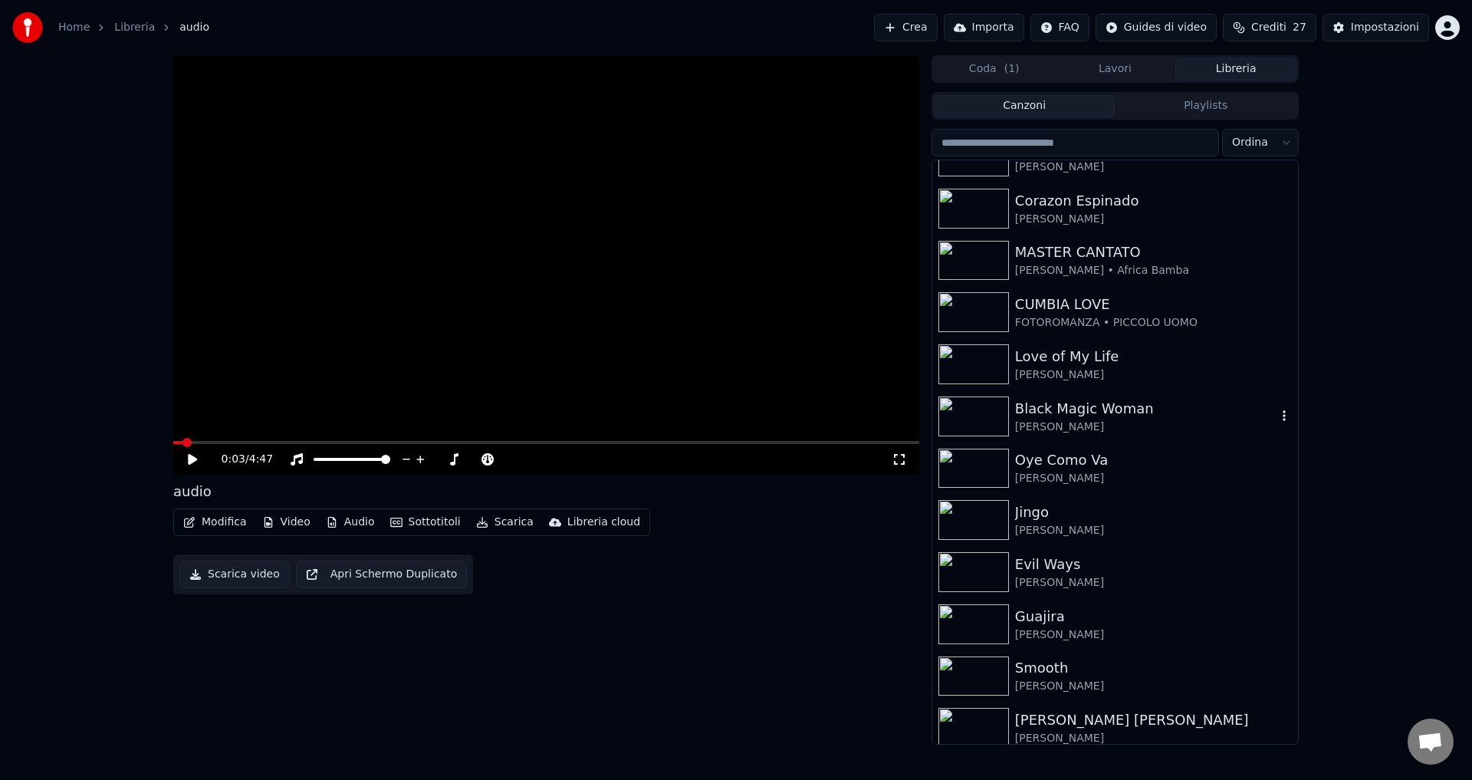
scroll to position [0, 0]
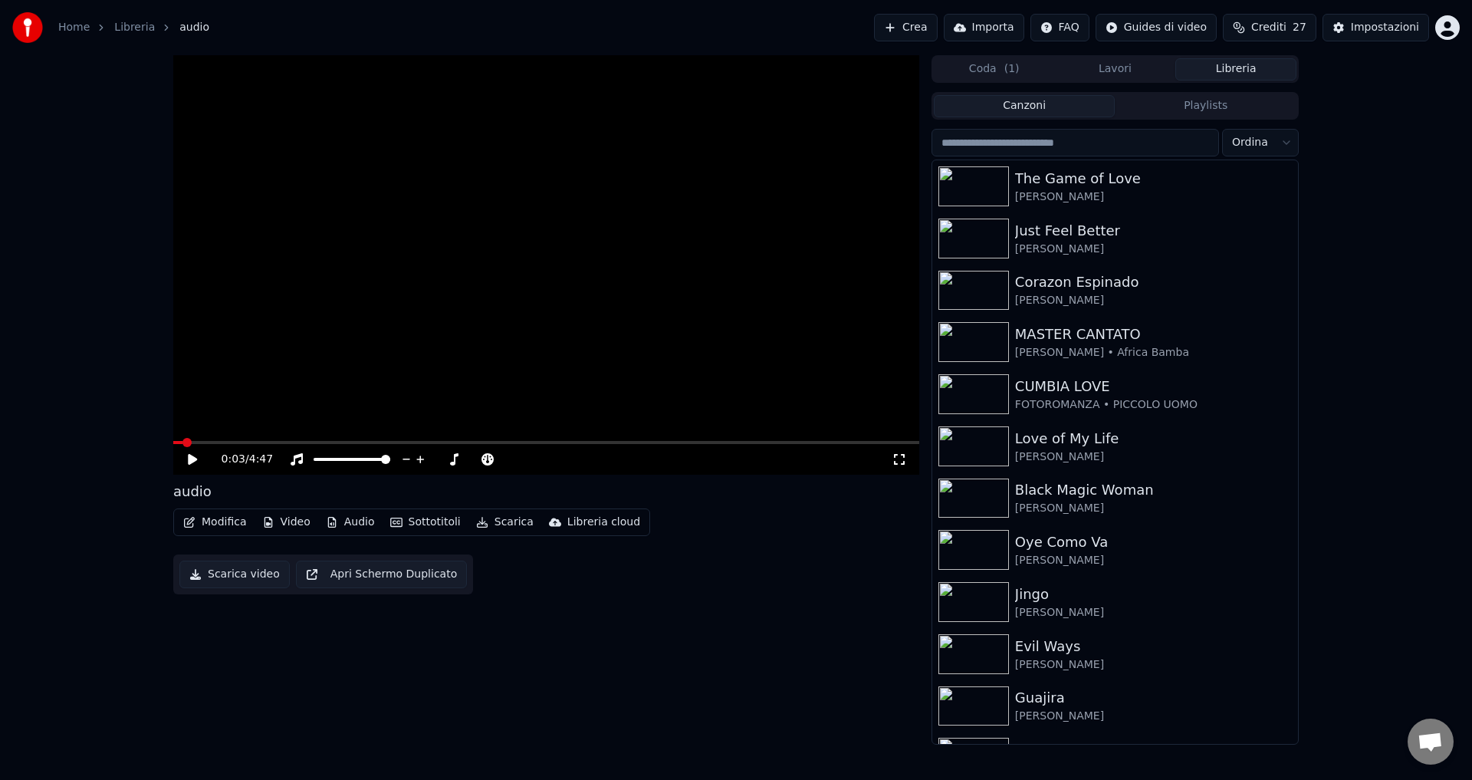
click at [1101, 69] on button "Lavori" at bounding box center [1115, 69] width 121 height 22
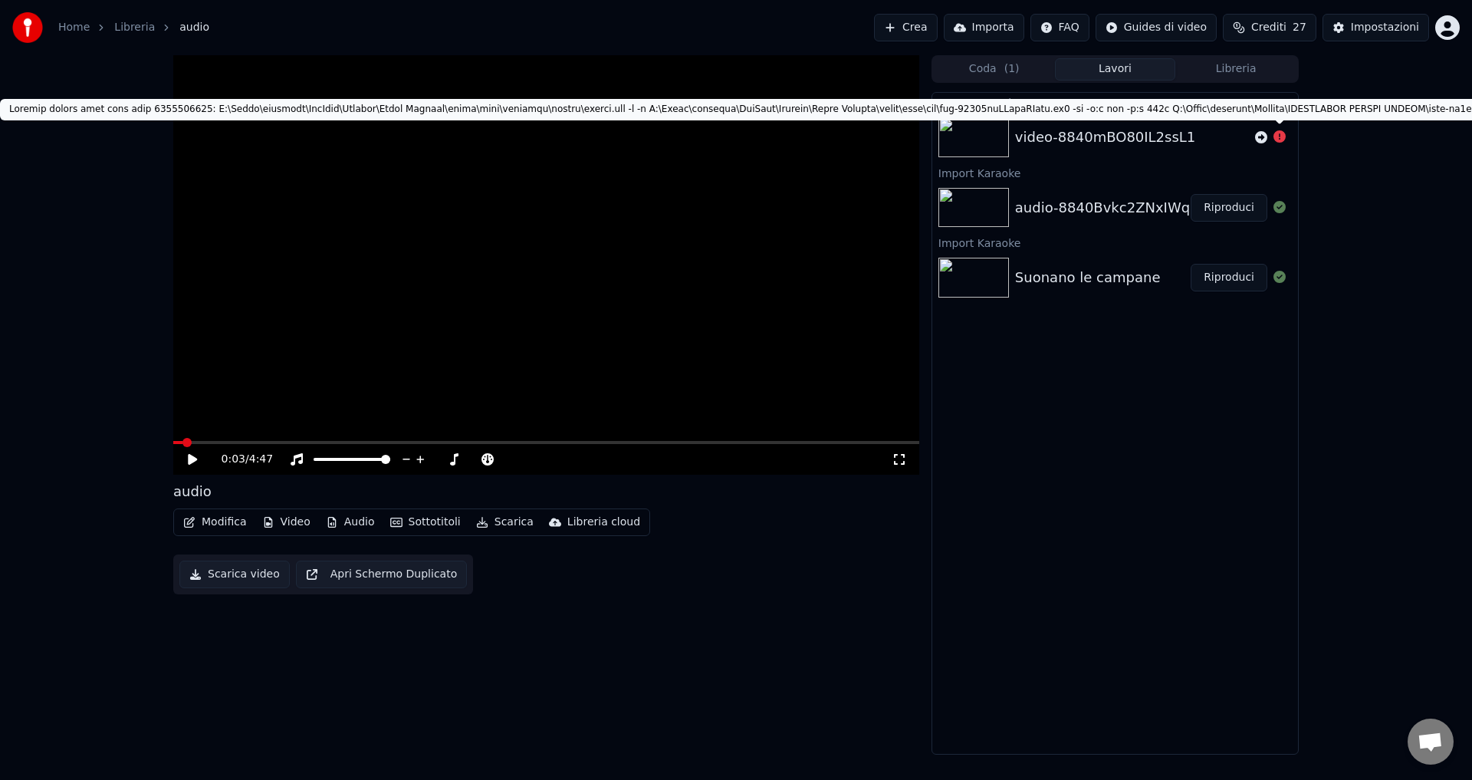
click at [1281, 139] on icon at bounding box center [1279, 136] width 12 height 12
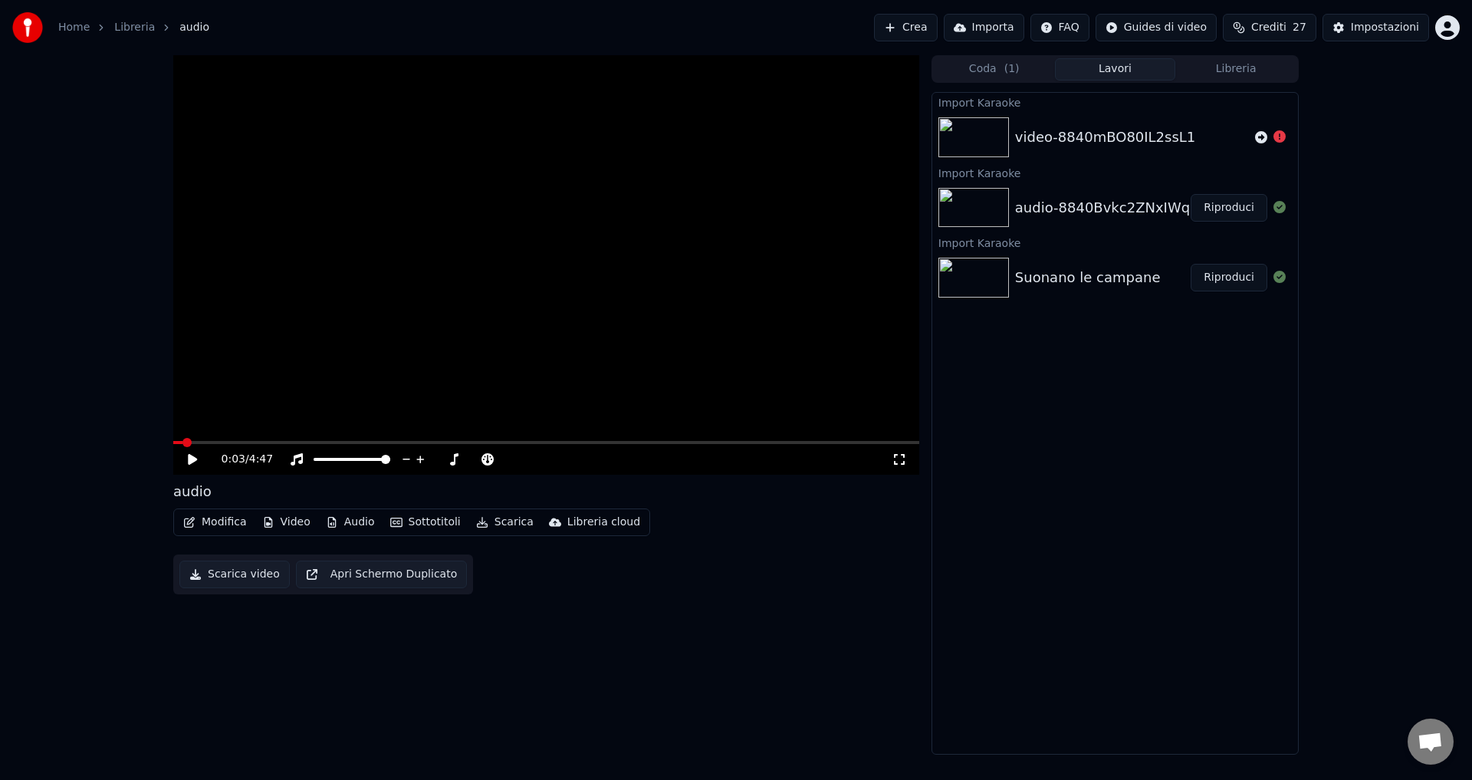
click at [1228, 216] on button "Riproduci" at bounding box center [1228, 208] width 77 height 28
click at [190, 461] on icon at bounding box center [193, 459] width 8 height 9
click at [927, 24] on button "Crea" at bounding box center [905, 28] width 63 height 28
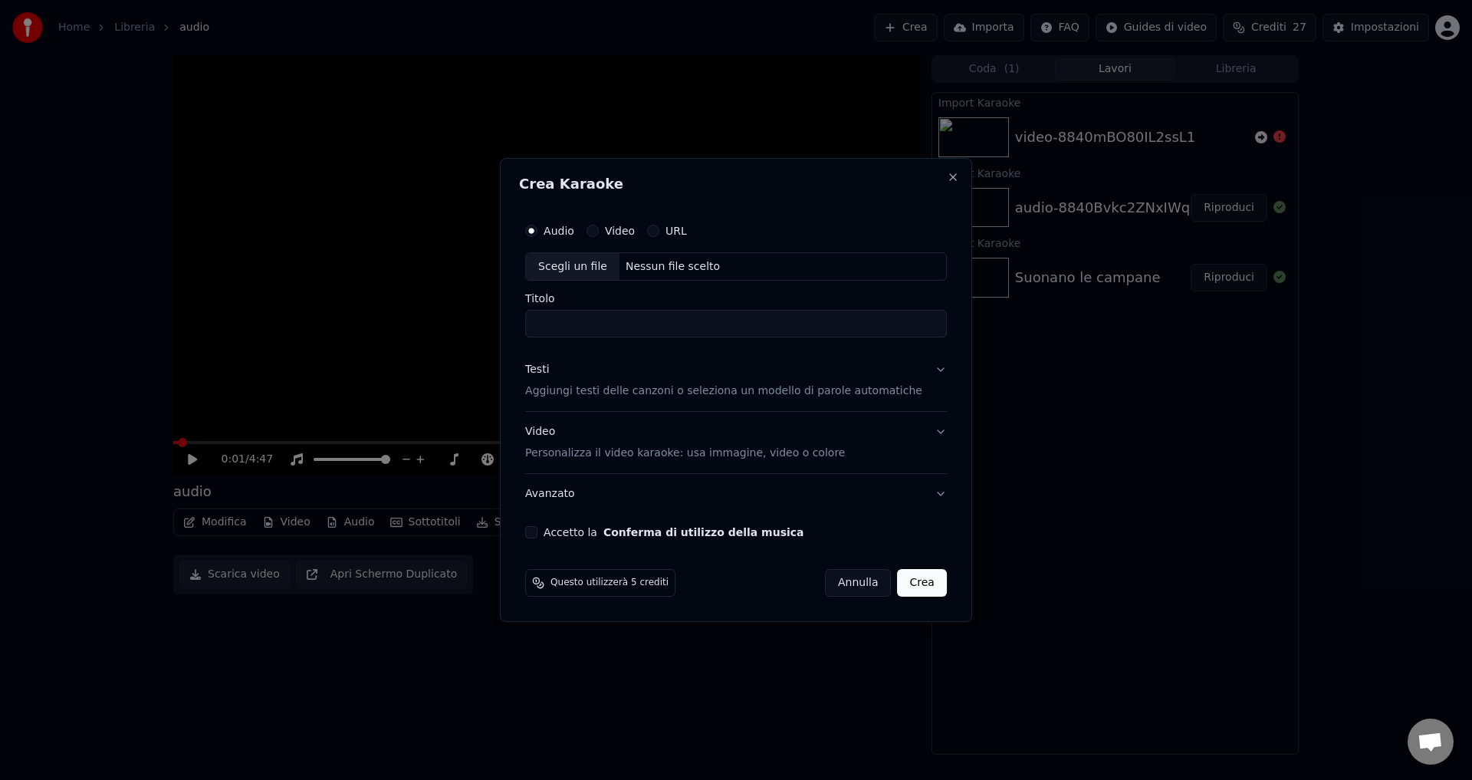
click at [847, 586] on button "Annulla" at bounding box center [858, 583] width 67 height 28
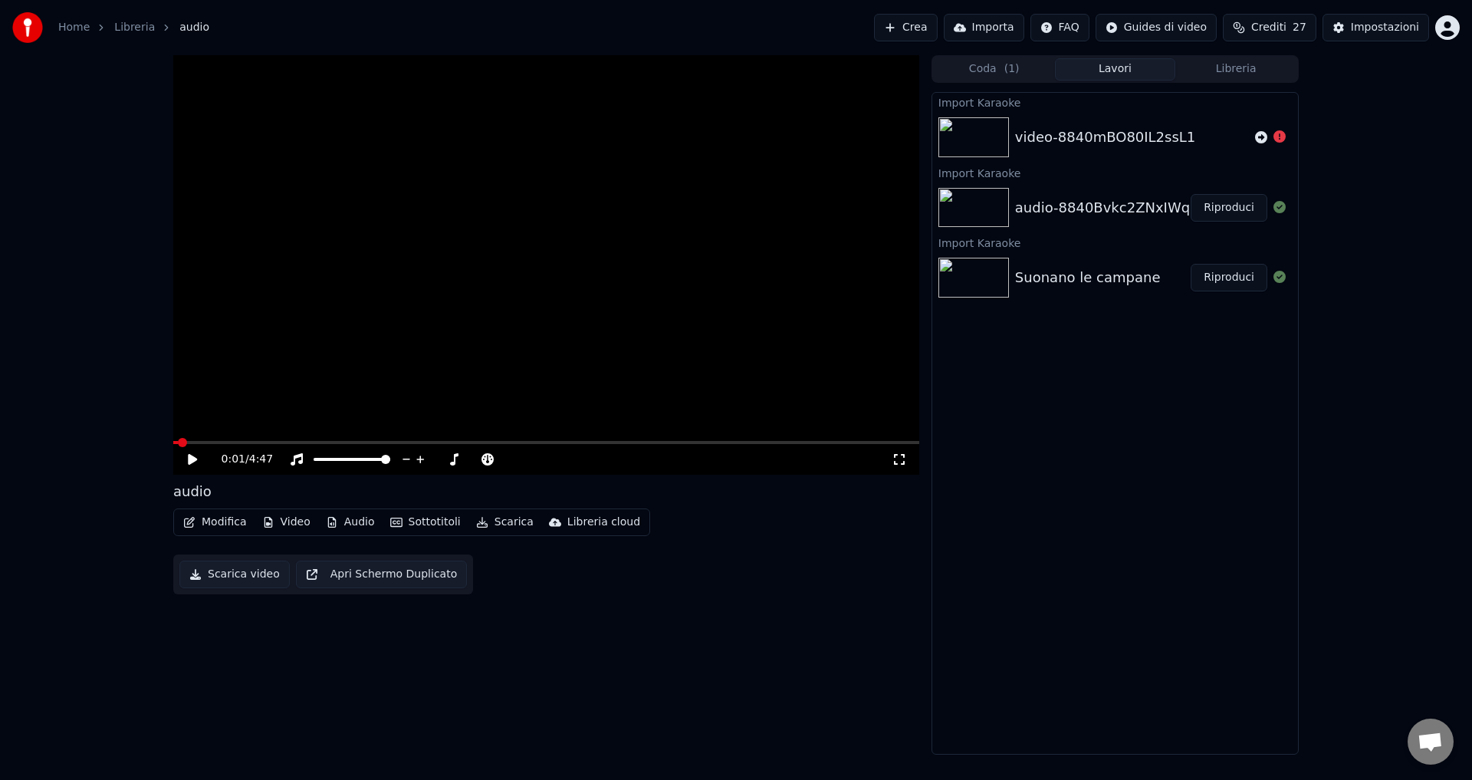
click at [1013, 28] on button "Importa" at bounding box center [984, 28] width 80 height 28
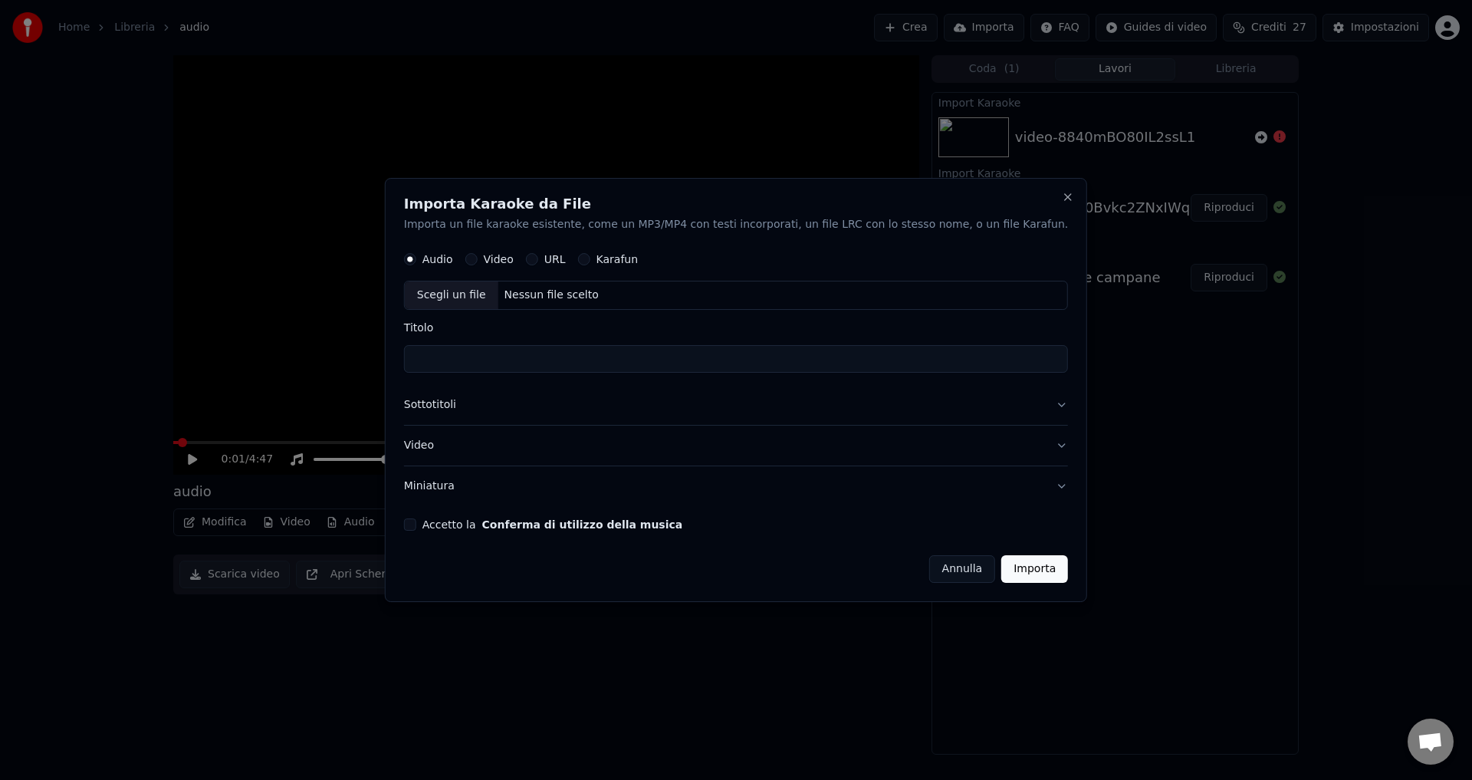
click at [478, 255] on button "Video" at bounding box center [471, 260] width 12 height 12
click at [566, 297] on div "Nessun file scelto" at bounding box center [551, 295] width 107 height 15
type input "**********"
click at [416, 528] on button "Accetto la Conferma di utilizzo della musica" at bounding box center [410, 524] width 12 height 12
click at [1008, 573] on button "Importa" at bounding box center [1034, 569] width 67 height 28
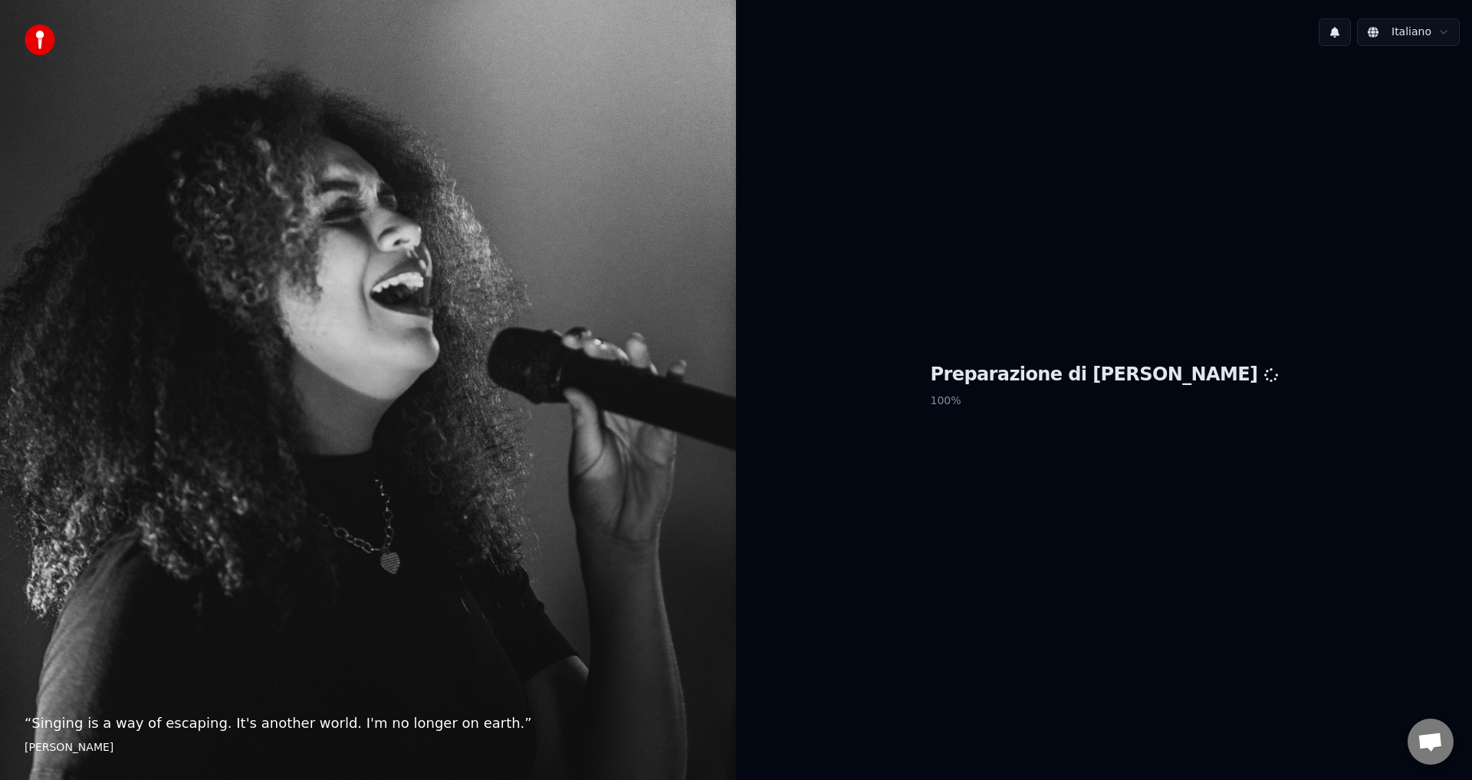
scroll to position [616, 0]
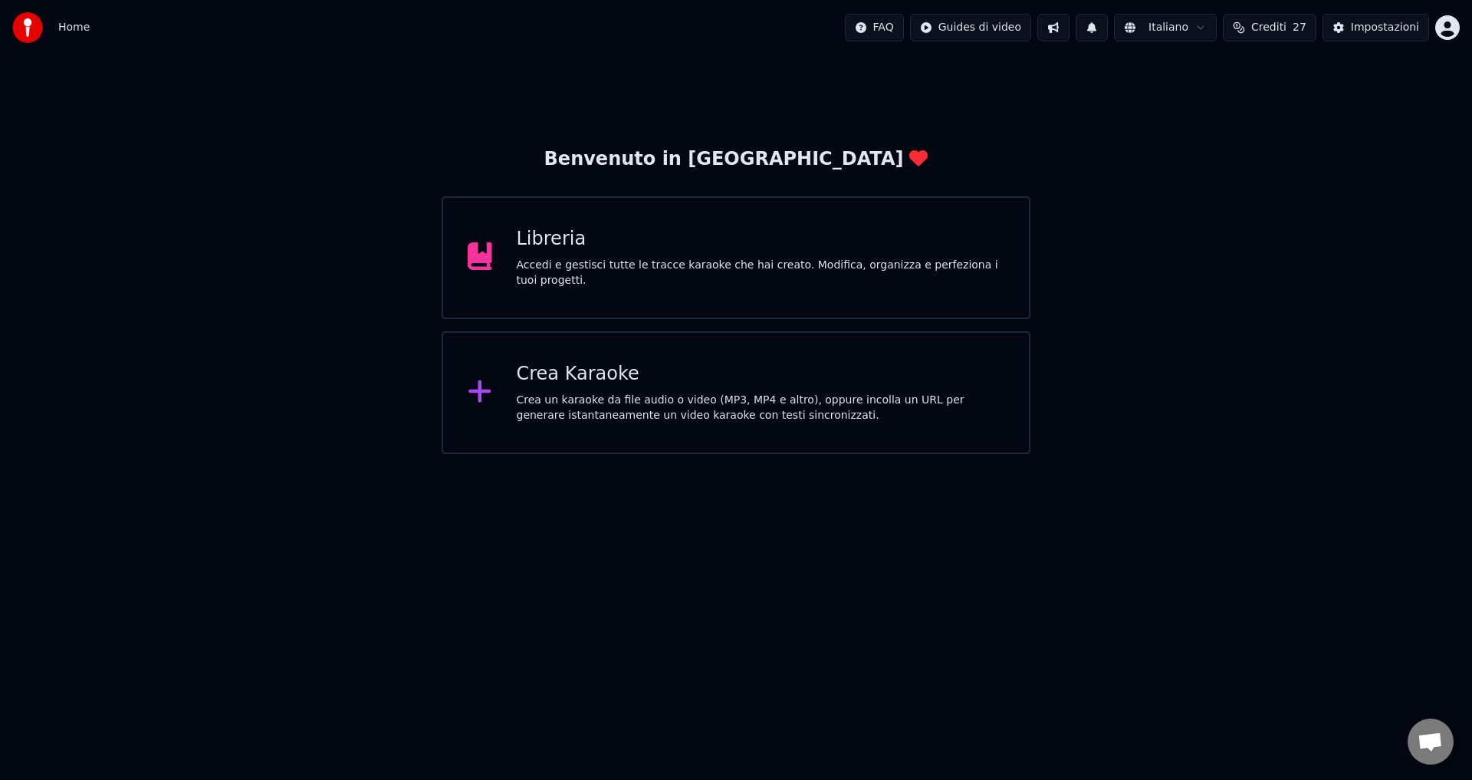
click at [583, 251] on div "Libreria" at bounding box center [761, 239] width 488 height 25
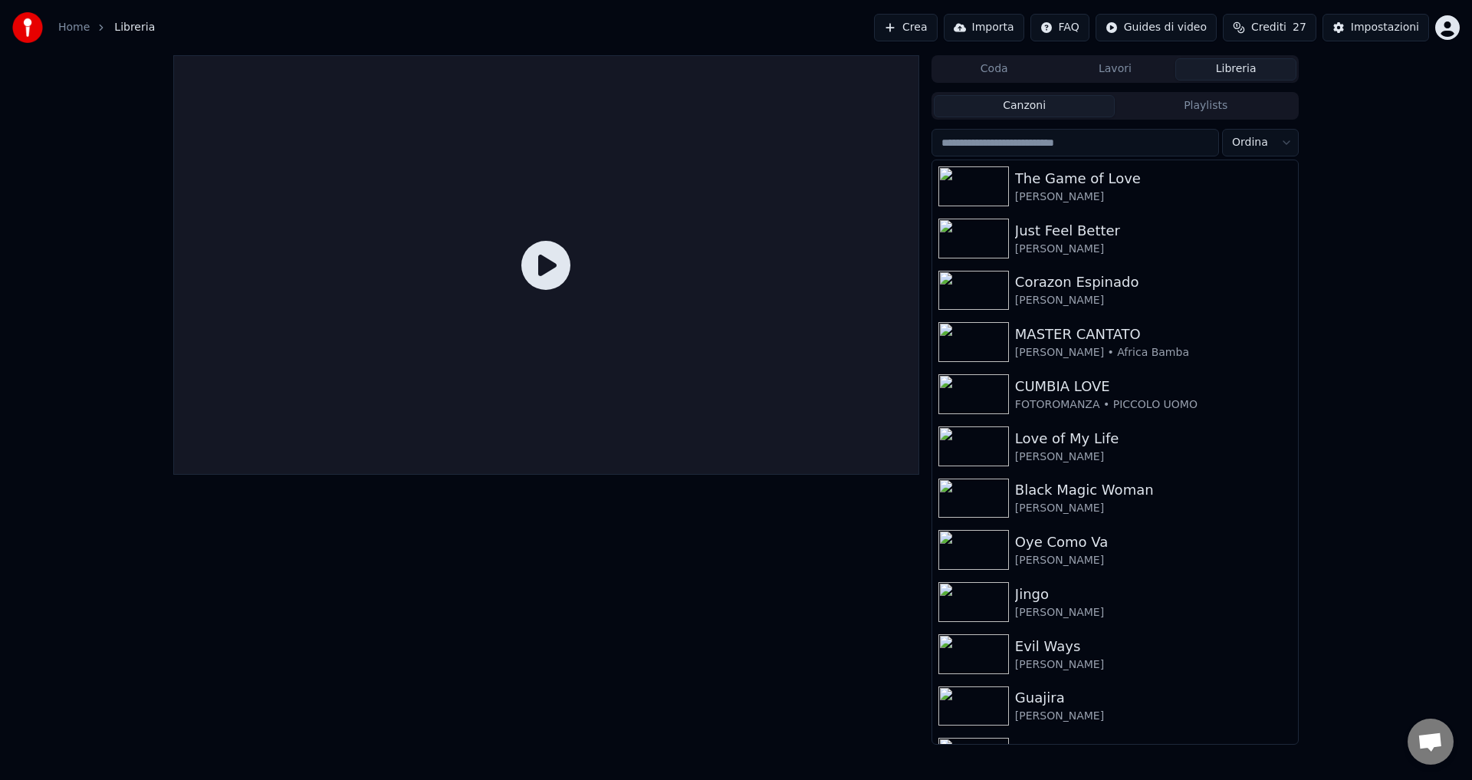
click at [1003, 28] on button "Importa" at bounding box center [984, 28] width 80 height 28
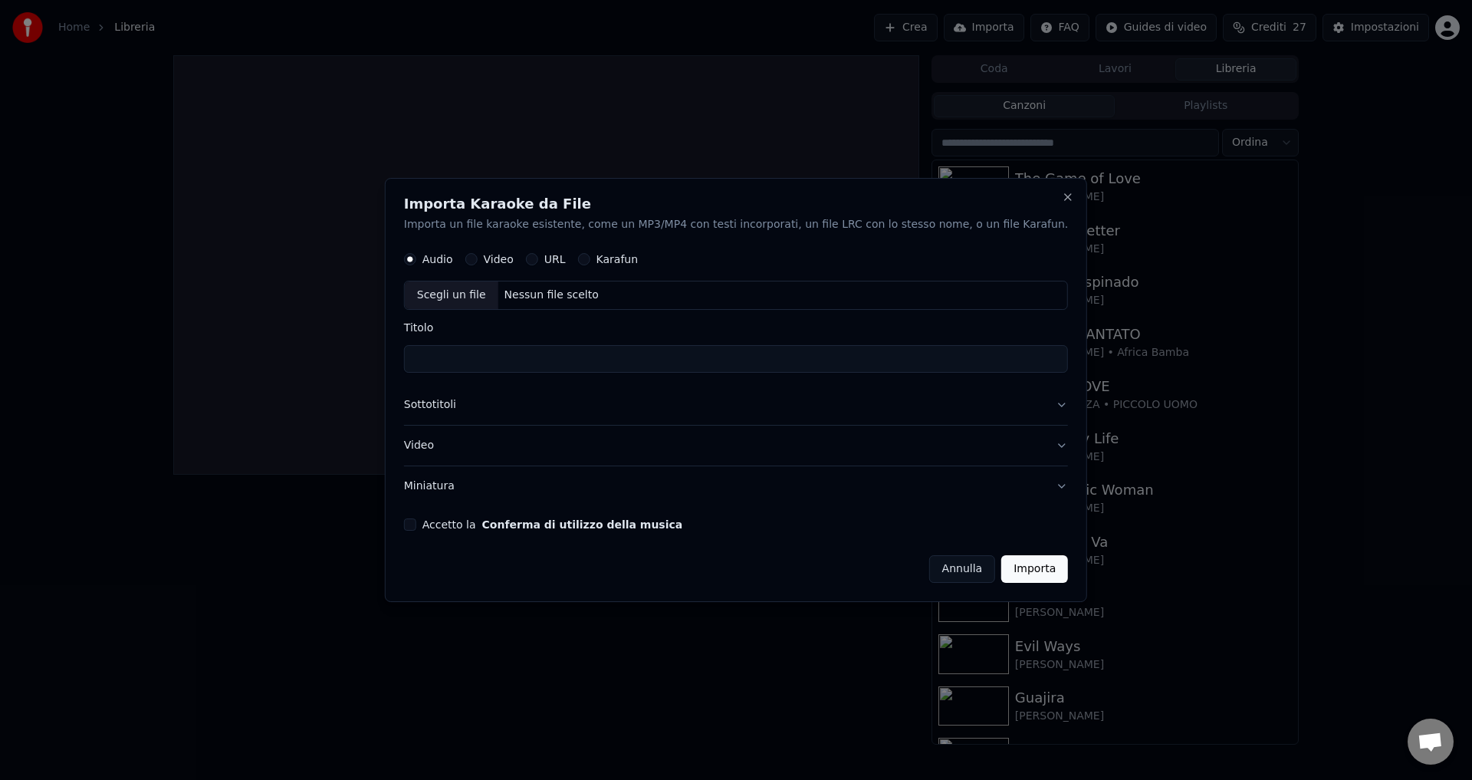
click at [579, 301] on div "Nessun file scelto" at bounding box center [551, 295] width 107 height 15
click at [478, 261] on button "Video" at bounding box center [471, 260] width 12 height 12
click at [579, 291] on div "Nessun file scelto" at bounding box center [551, 295] width 107 height 15
click at [563, 290] on div "Nessun file scelto" at bounding box center [551, 295] width 107 height 15
type input "**********"
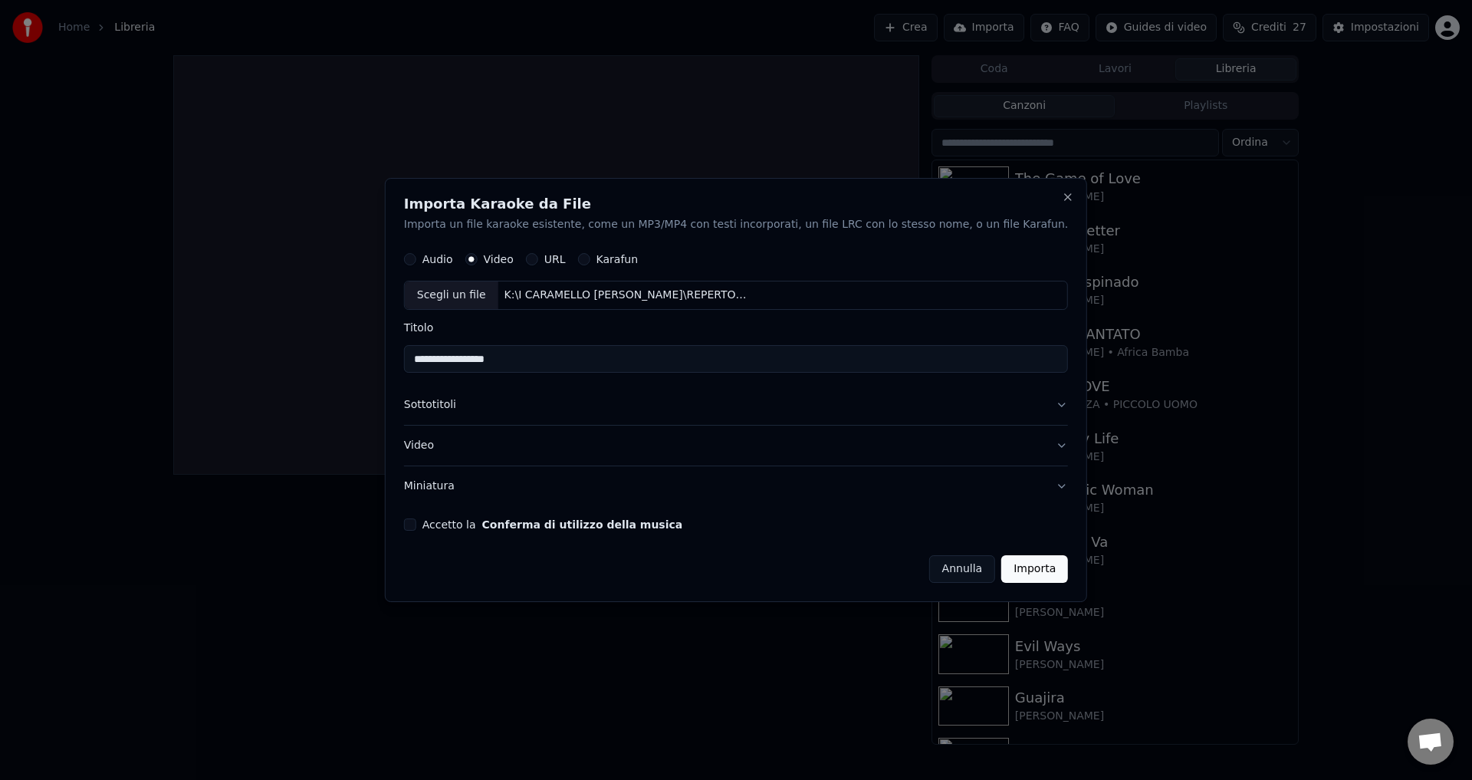
click at [416, 521] on button "Accetto la Conferma di utilizzo della musica" at bounding box center [410, 524] width 12 height 12
click at [1001, 568] on button "Importa" at bounding box center [1034, 569] width 67 height 28
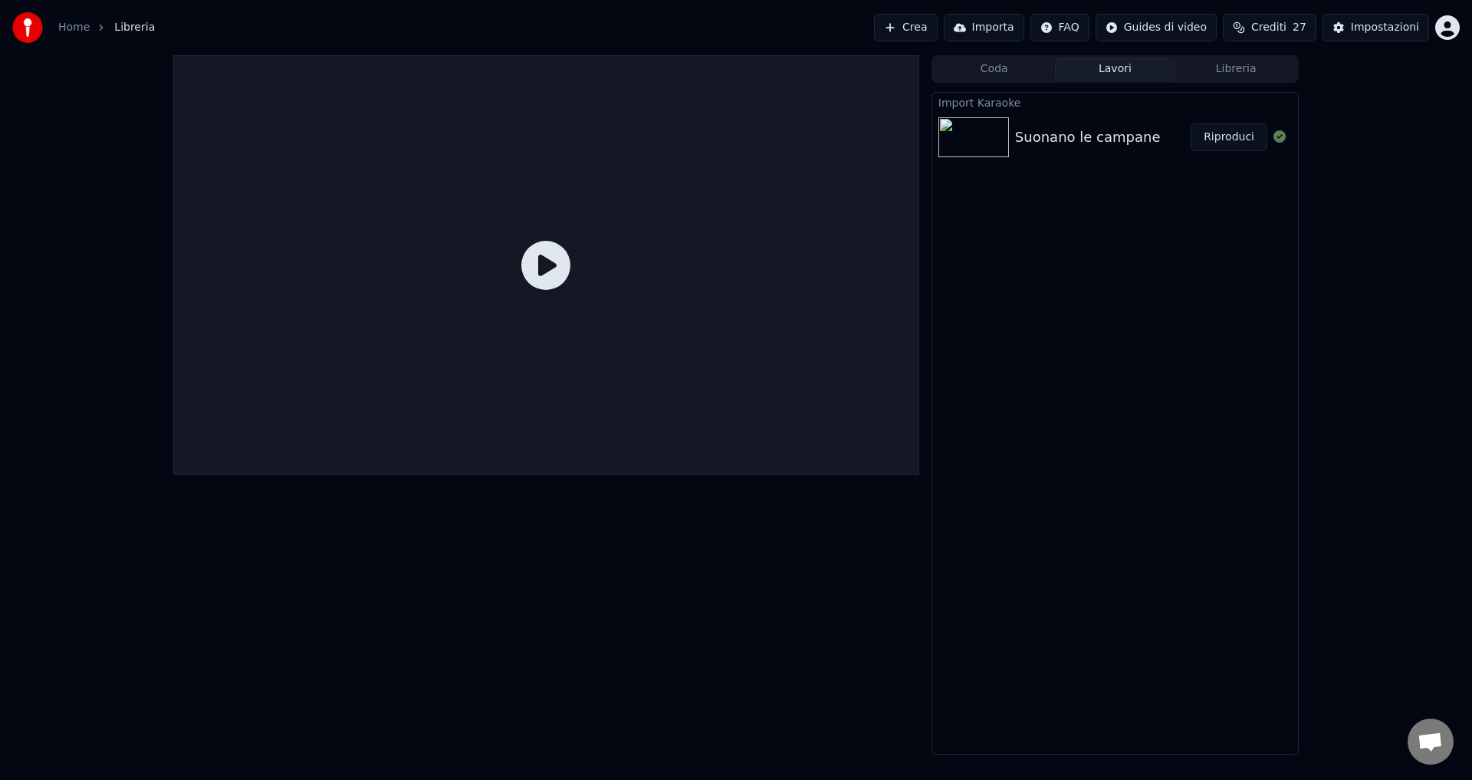
click at [1241, 134] on button "Riproduci" at bounding box center [1228, 137] width 77 height 28
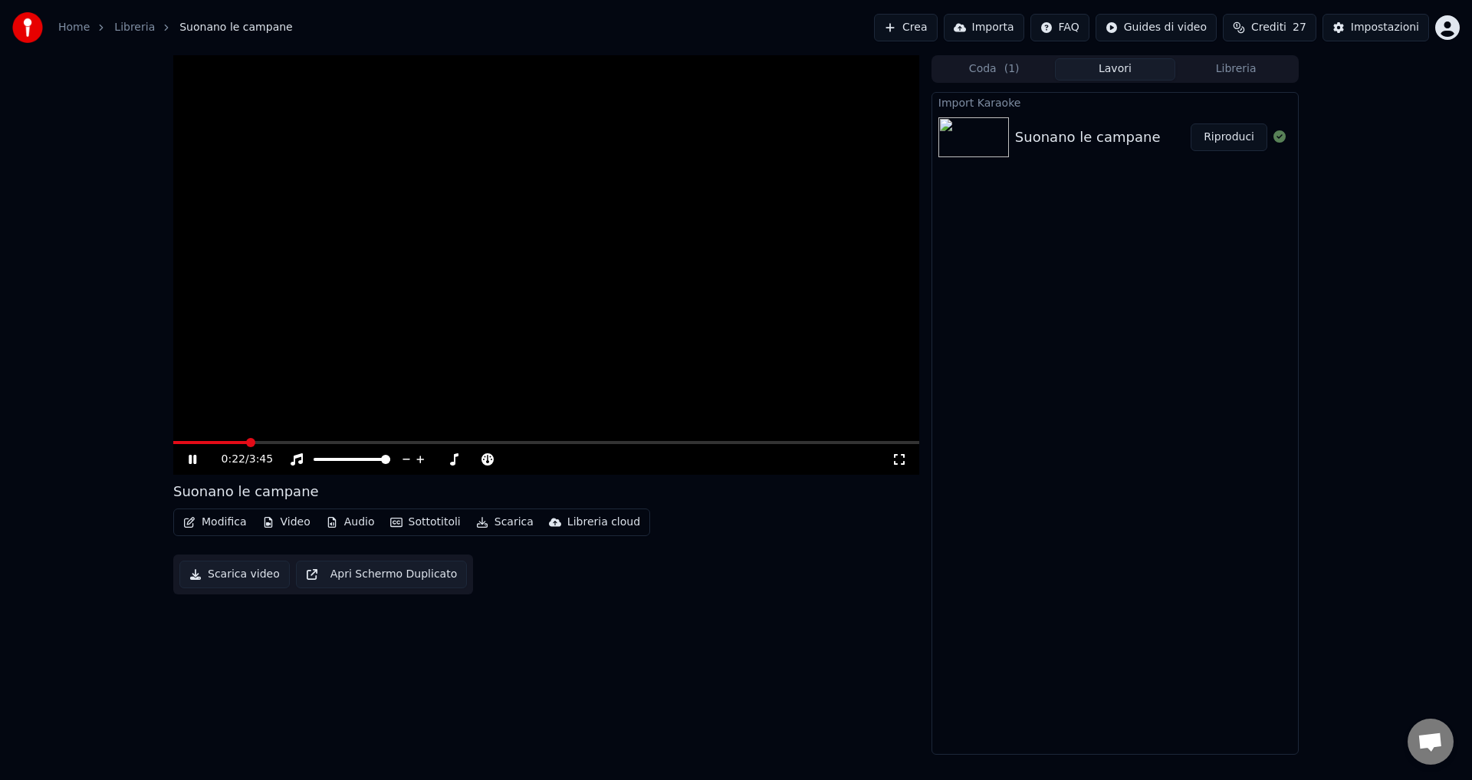
click at [188, 465] on icon at bounding box center [203, 459] width 36 height 12
click at [195, 459] on icon at bounding box center [192, 459] width 9 height 11
click at [195, 459] on icon at bounding box center [193, 459] width 8 height 9
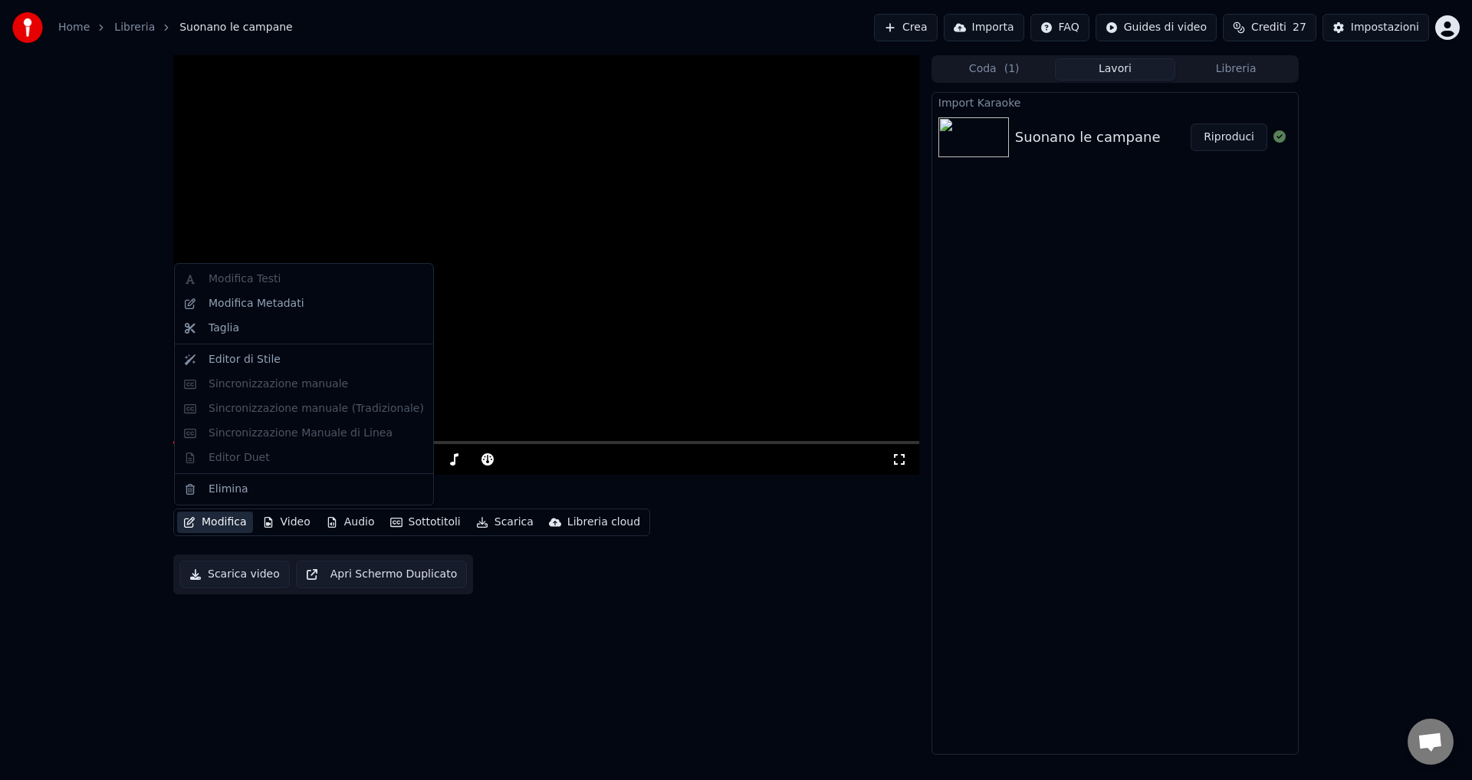
click at [202, 527] on button "Modifica" at bounding box center [215, 521] width 76 height 21
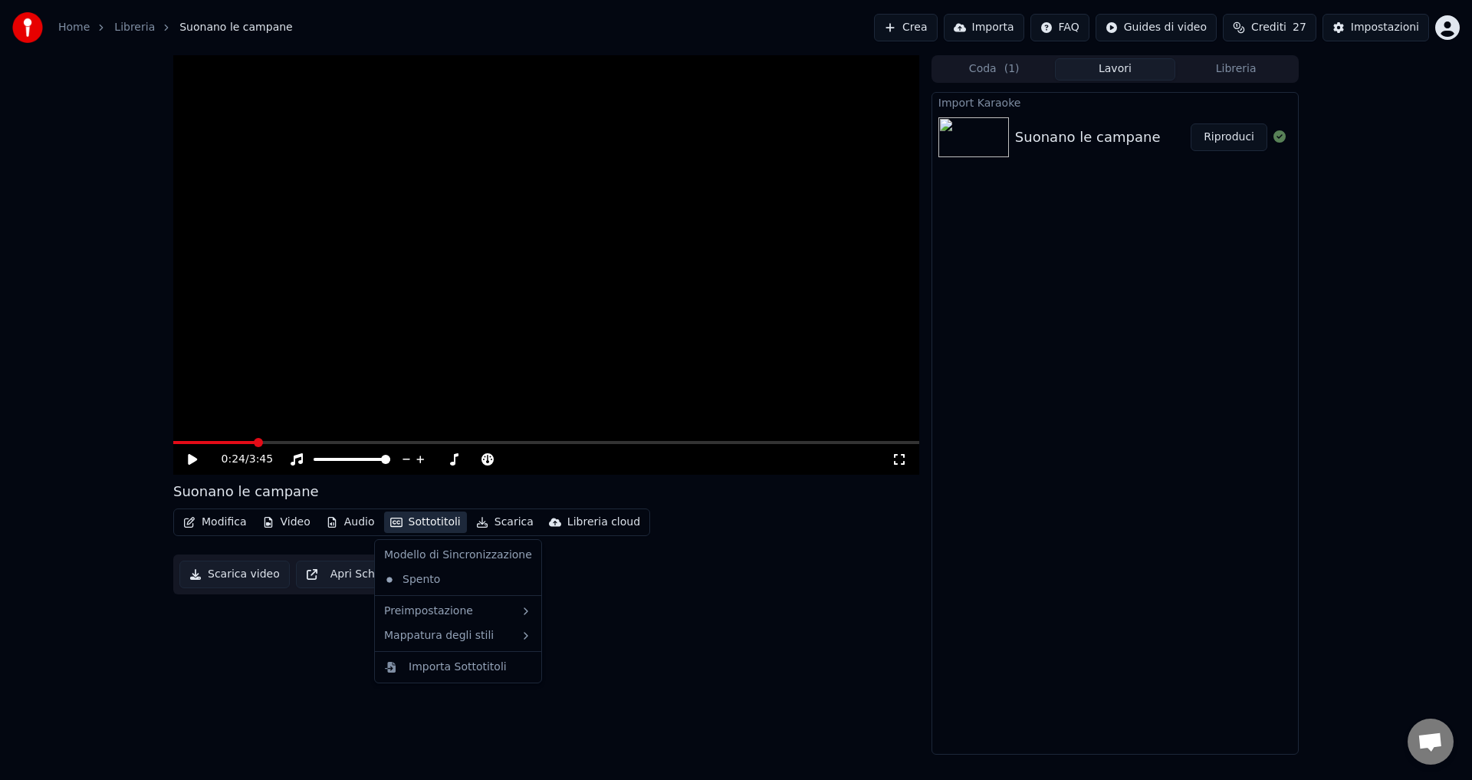
click at [401, 524] on button "Sottotitoli" at bounding box center [425, 521] width 83 height 21
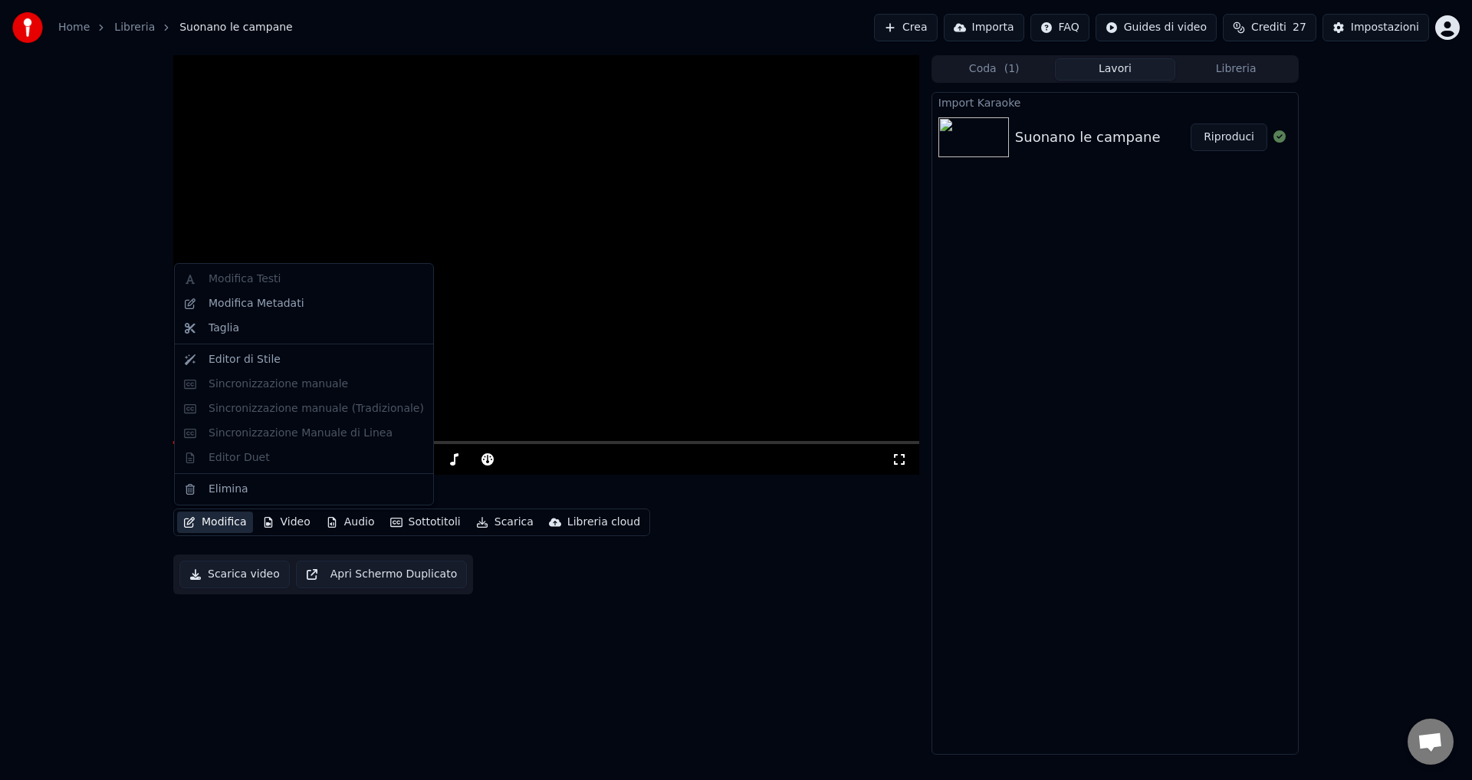
click at [281, 387] on div "Modifica Testi Modifica Metadati Taglia Editor di Stile Sincronizzazione manual…" at bounding box center [304, 384] width 260 height 242
click at [228, 279] on div "Modifica Testi Modifica Metadati Taglia Editor di Stile Sincronizzazione manual…" at bounding box center [304, 384] width 260 height 242
click at [355, 655] on div "0:24 / 3:45 Suonano le campane Modifica Video Audio Sottotitoli Scarica Libreri…" at bounding box center [546, 404] width 746 height 699
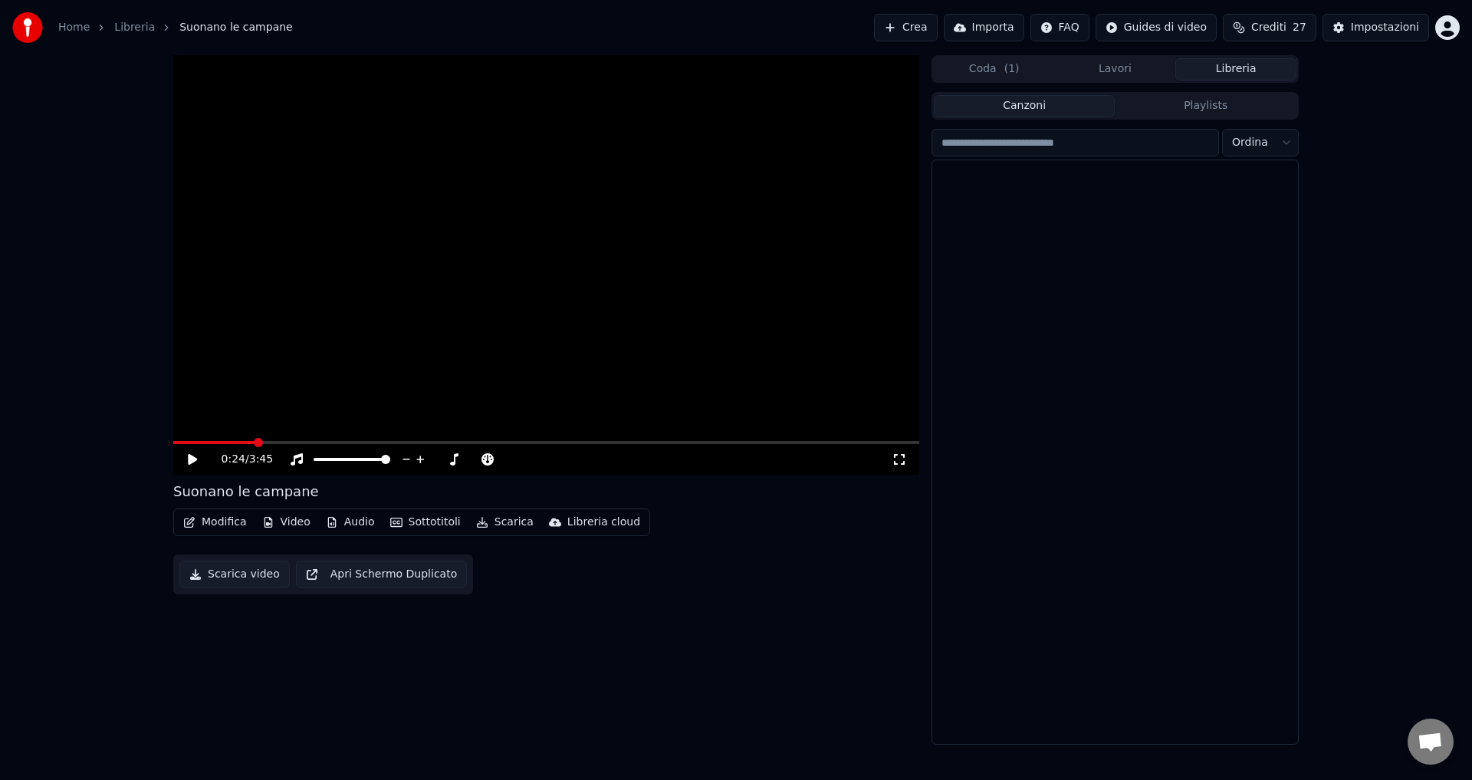
click at [1223, 74] on button "Libreria" at bounding box center [1235, 69] width 121 height 22
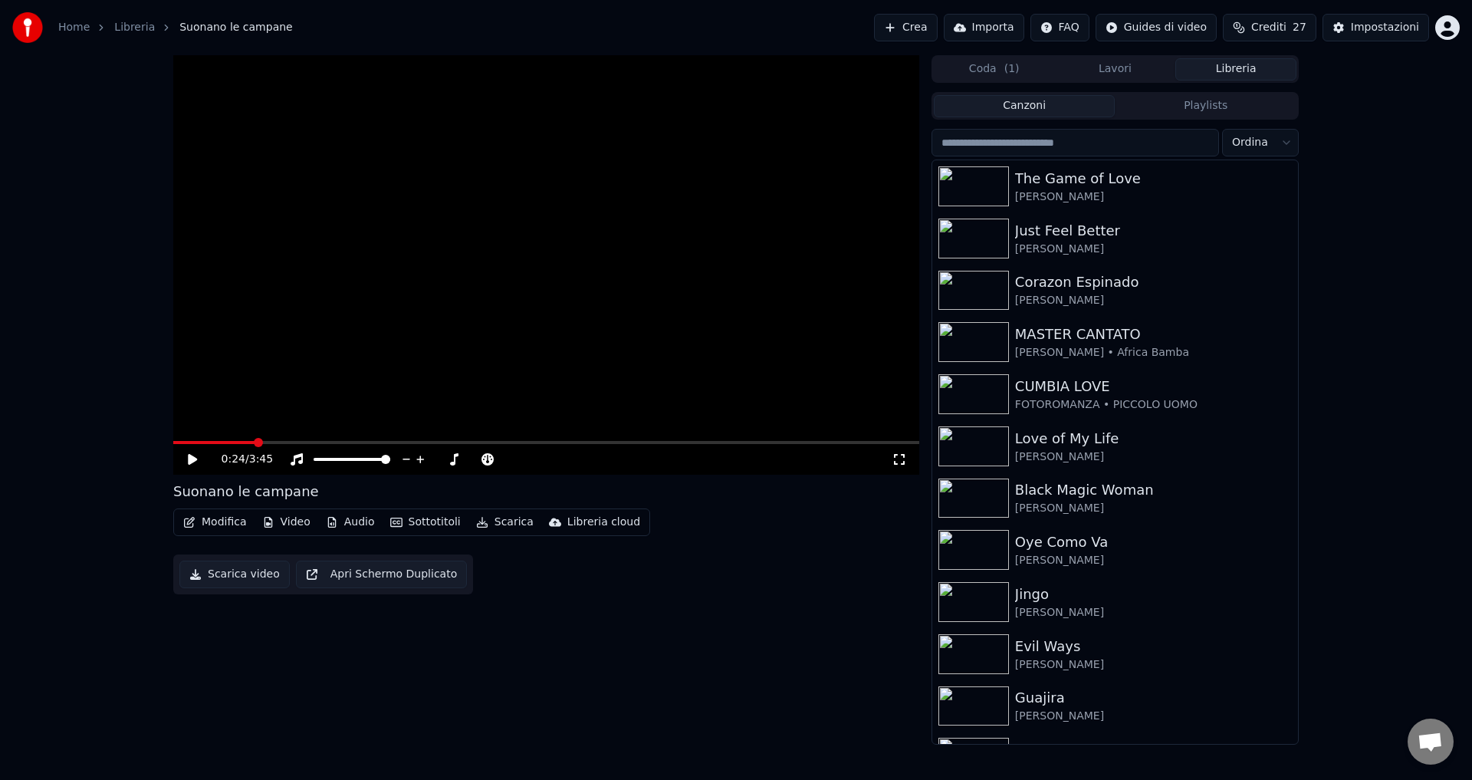
click at [1018, 65] on button "Coda ( 1 )" at bounding box center [994, 69] width 121 height 22
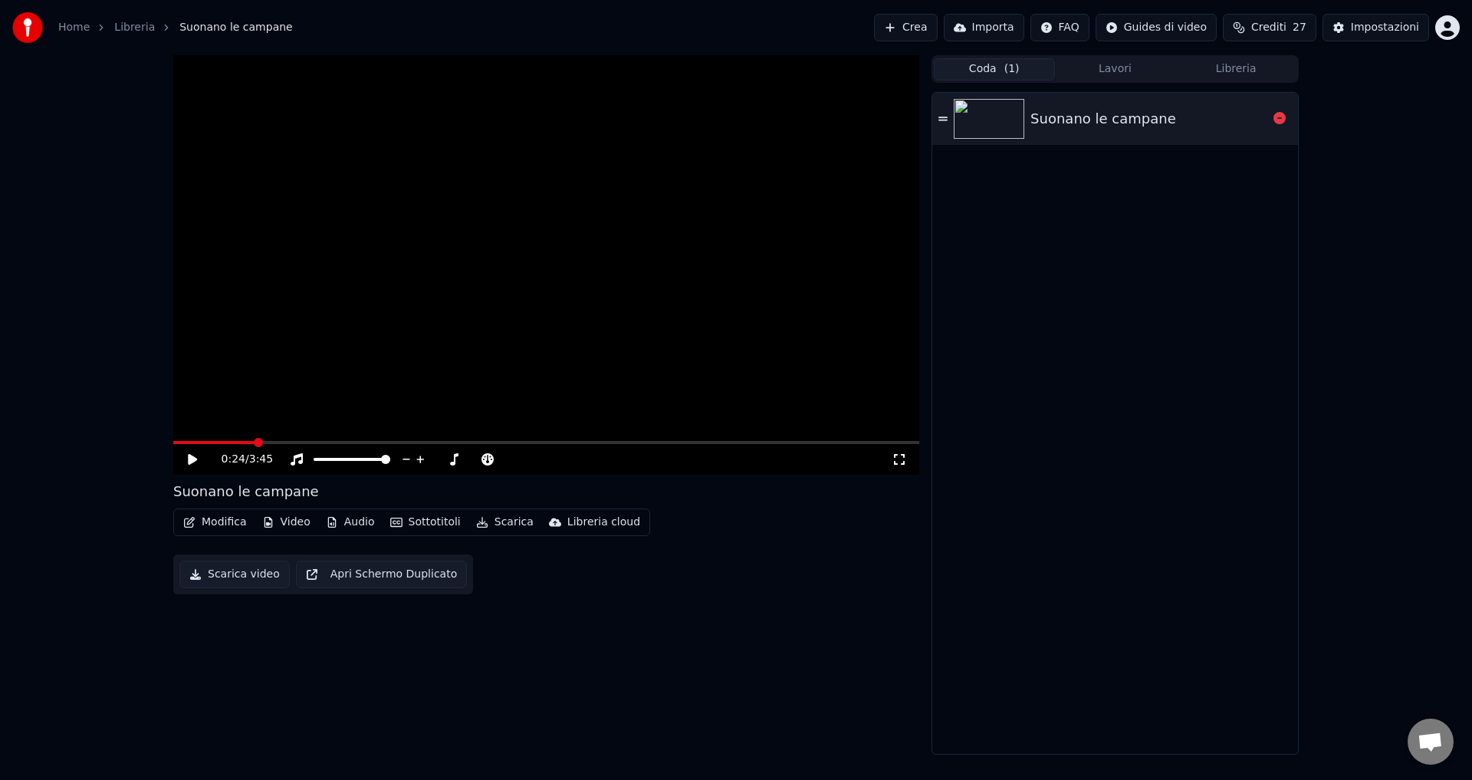
click at [1051, 115] on div "Suonano le campane" at bounding box center [1103, 118] width 146 height 21
click at [192, 461] on icon at bounding box center [203, 459] width 36 height 12
click at [223, 517] on button "Modifica" at bounding box center [215, 521] width 76 height 21
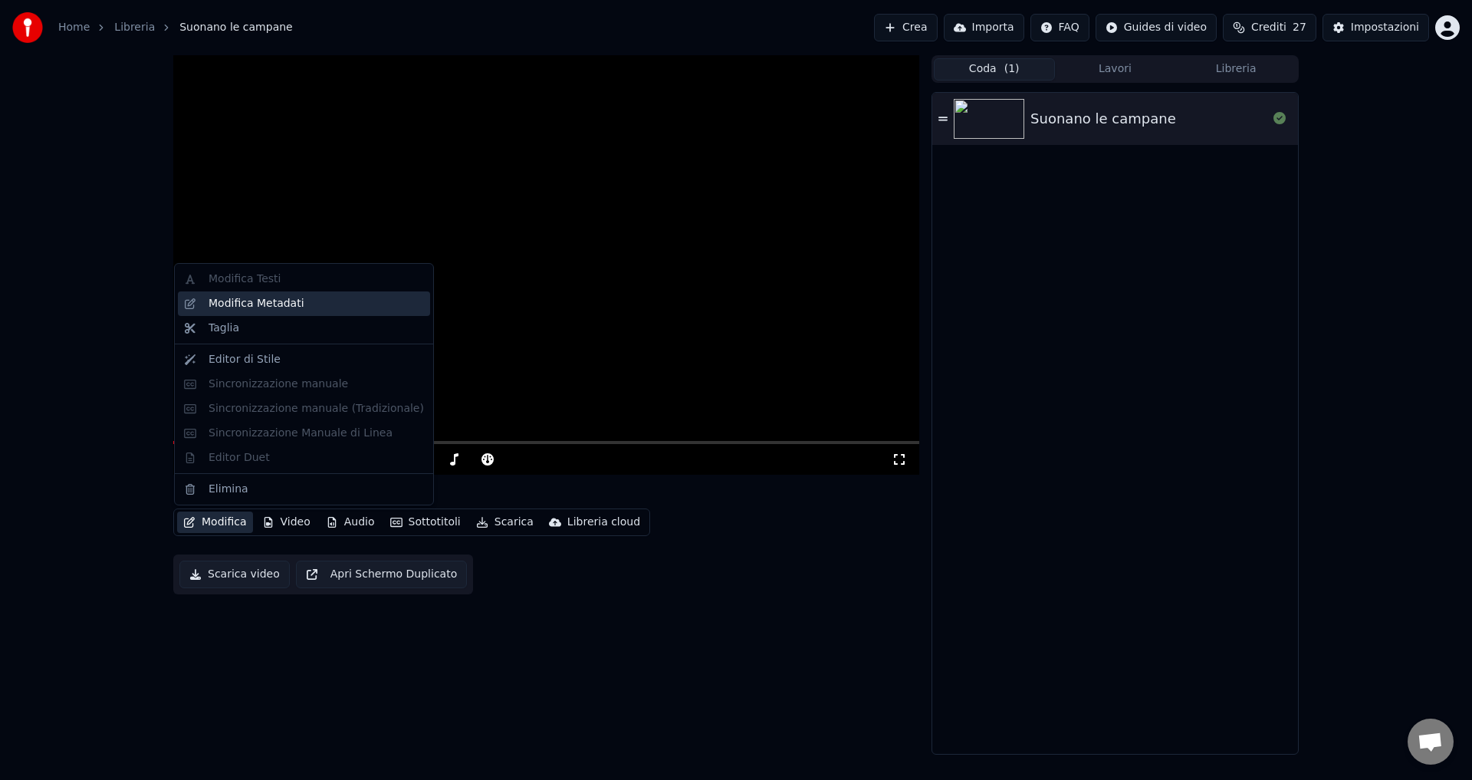
click at [274, 299] on div "Modifica Metadati" at bounding box center [256, 303] width 96 height 15
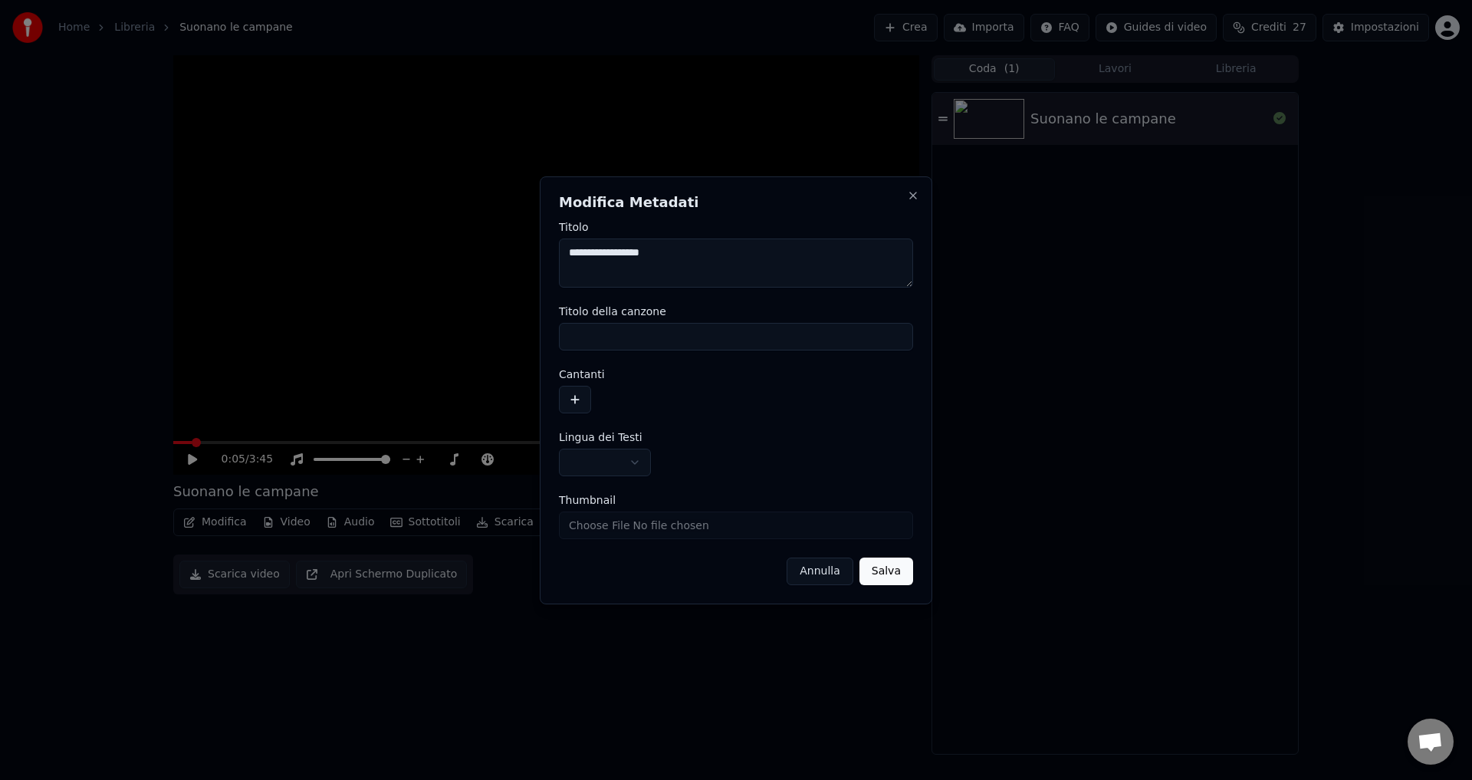
drag, startPoint x: 566, startPoint y: 255, endPoint x: 707, endPoint y: 269, distance: 141.7
click at [707, 269] on textarea "**********" at bounding box center [736, 262] width 354 height 49
click at [604, 337] on input "Titolo della canzone" at bounding box center [736, 337] width 354 height 28
click at [607, 466] on button "button" at bounding box center [605, 462] width 92 height 28
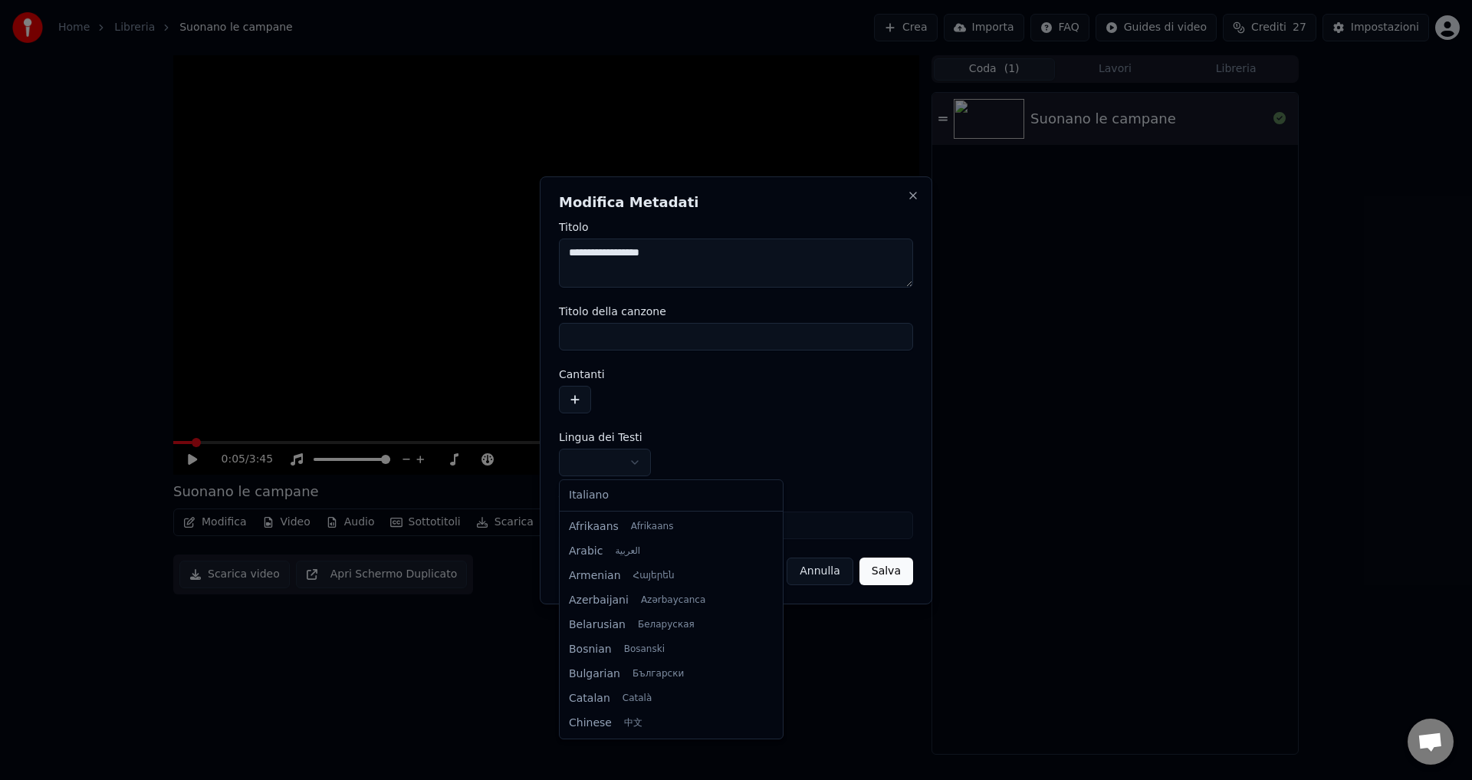
select select "**"
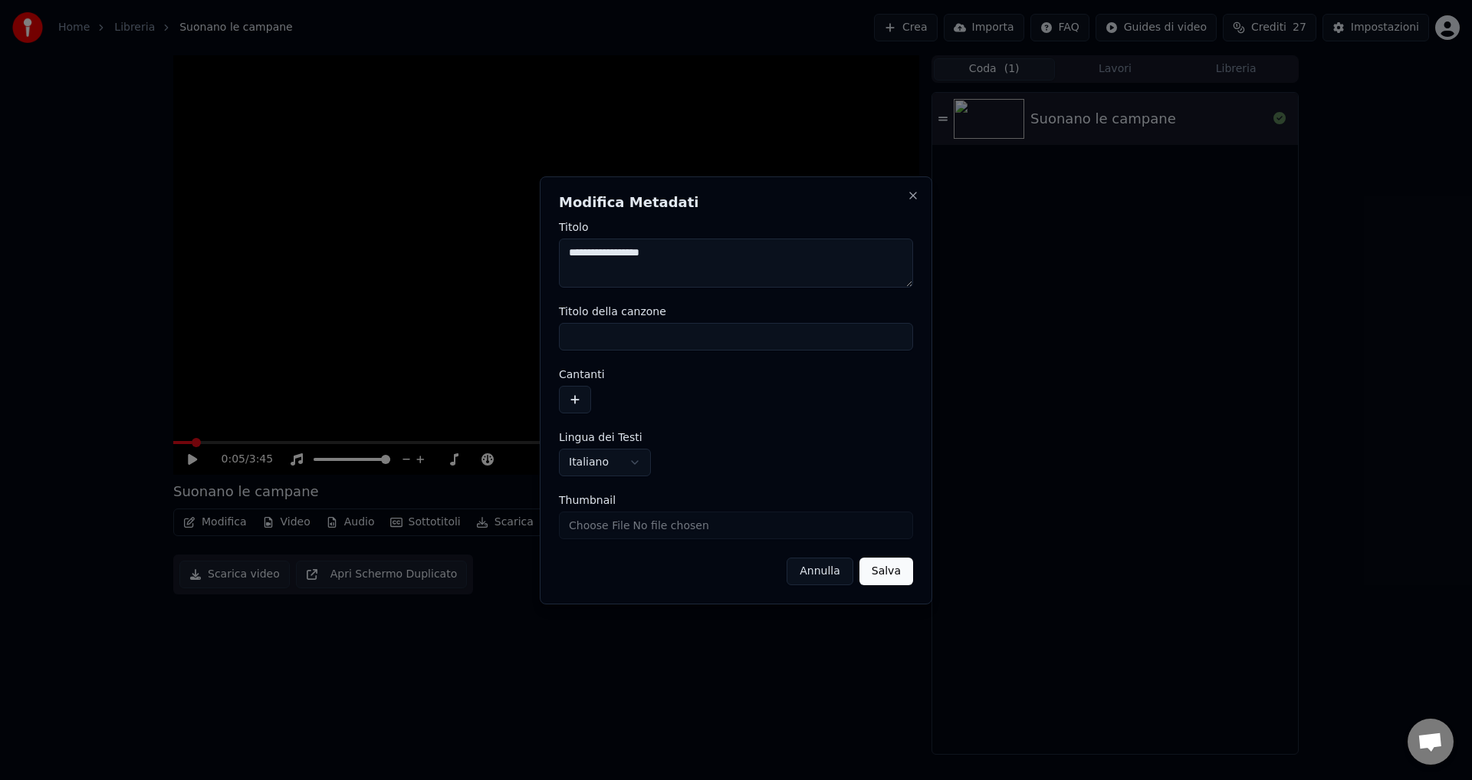
click at [628, 527] on input "Thumbnail" at bounding box center [736, 525] width 354 height 28
click at [609, 528] on input "Thumbnail" at bounding box center [736, 525] width 354 height 28
type input "**********"
click at [901, 583] on button "Salva" at bounding box center [886, 571] width 54 height 28
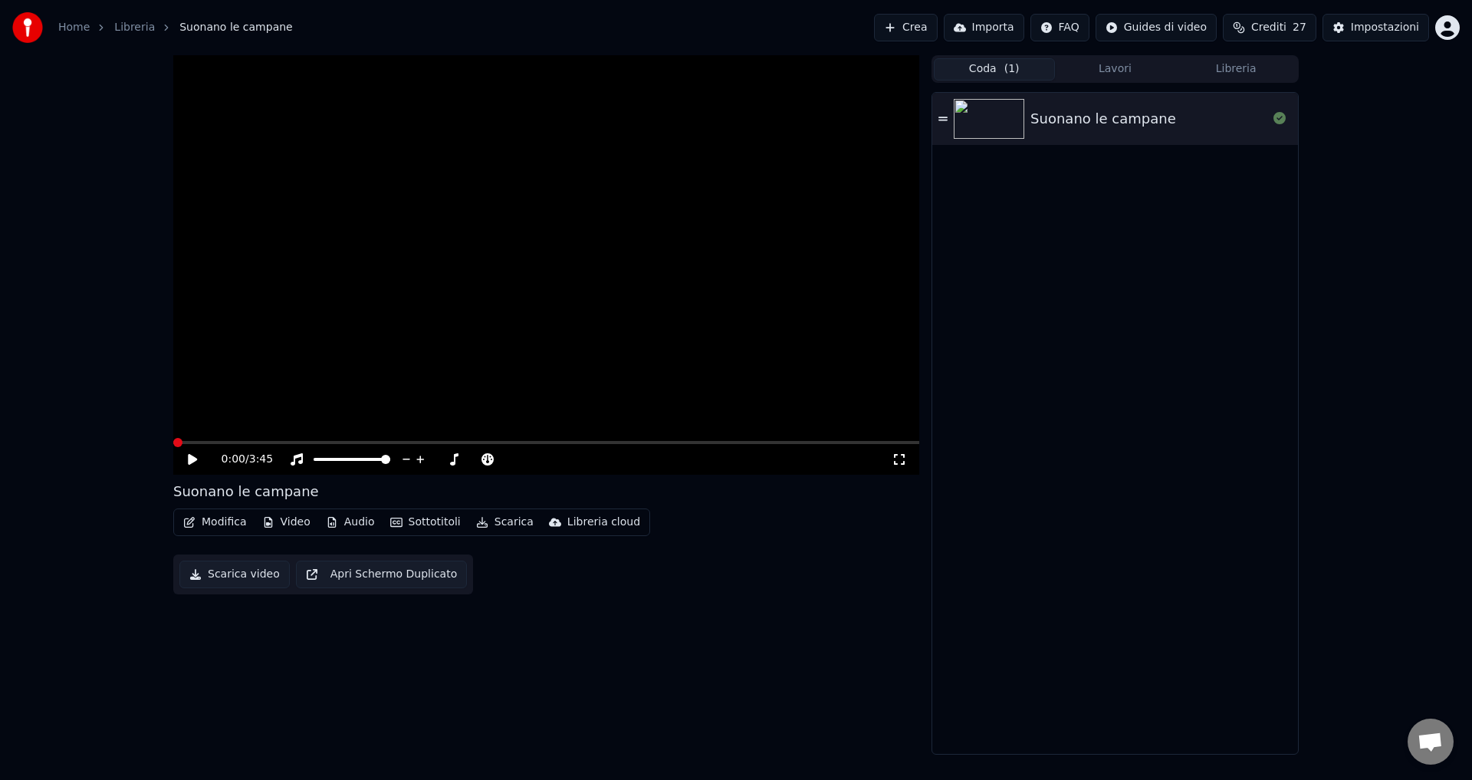
click at [186, 455] on icon at bounding box center [203, 459] width 36 height 12
click at [190, 457] on icon at bounding box center [193, 459] width 8 height 9
click at [197, 516] on button "Modifica" at bounding box center [215, 521] width 76 height 21
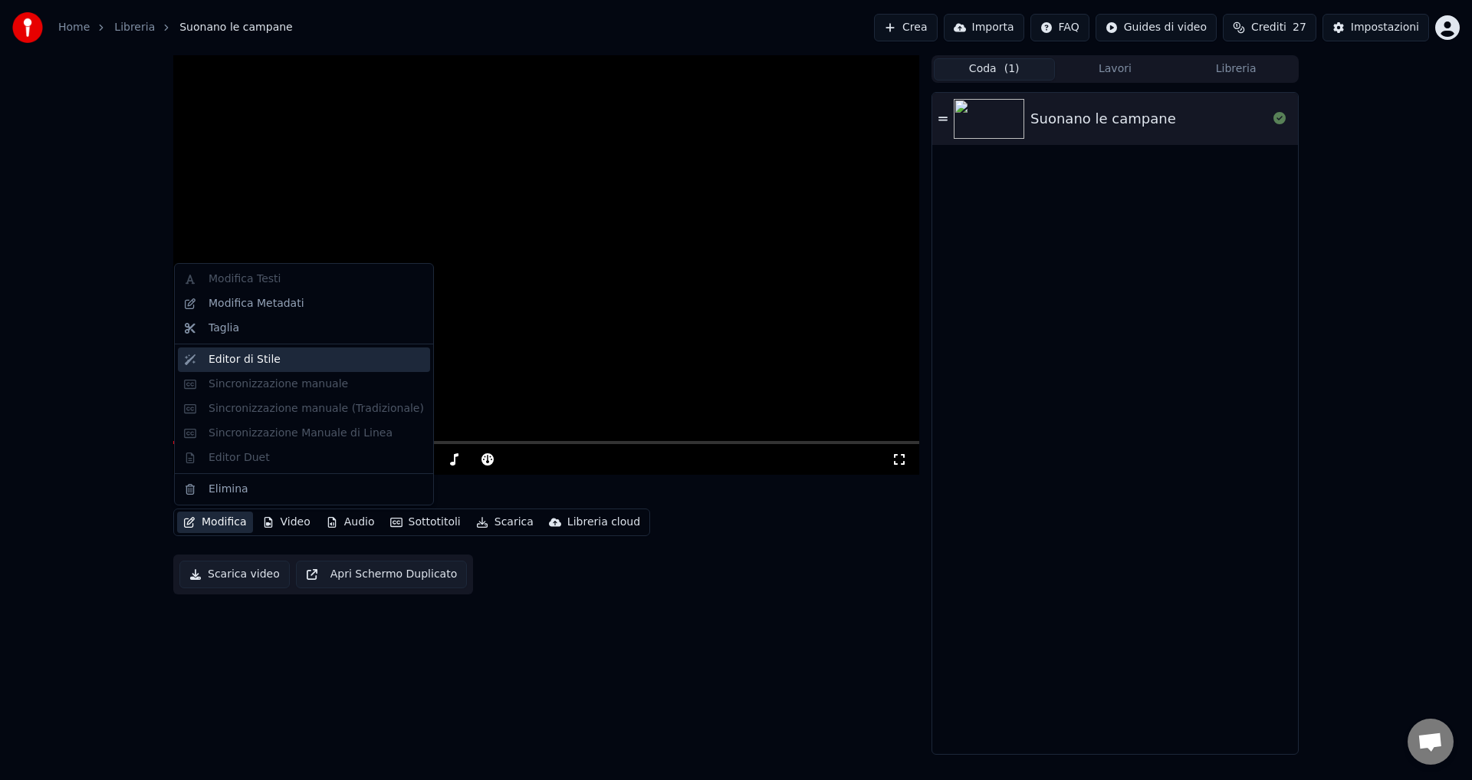
click at [230, 365] on div "Editor di Stile" at bounding box center [244, 359] width 72 height 15
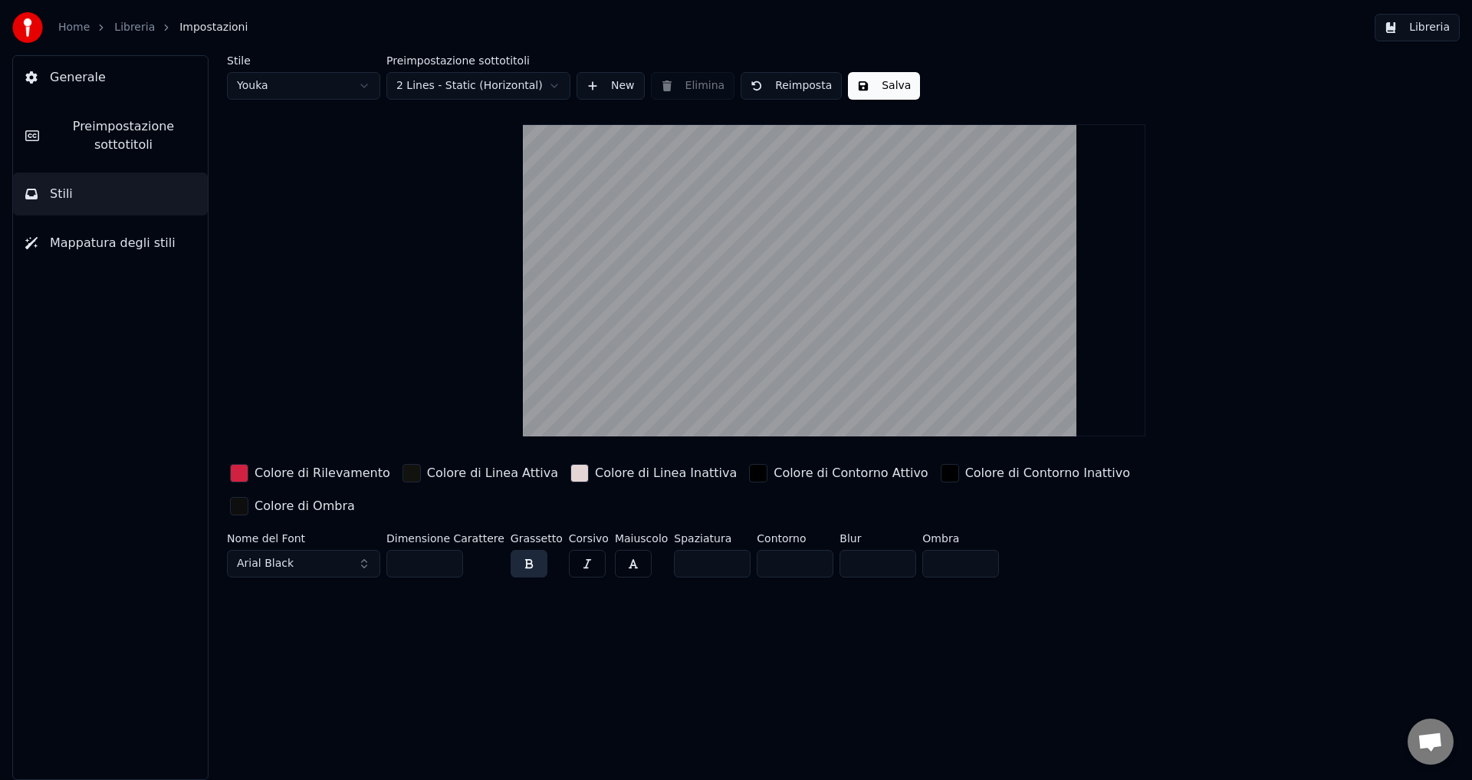
click at [107, 124] on span "Preimpostazione sottotitoli" at bounding box center [123, 135] width 144 height 37
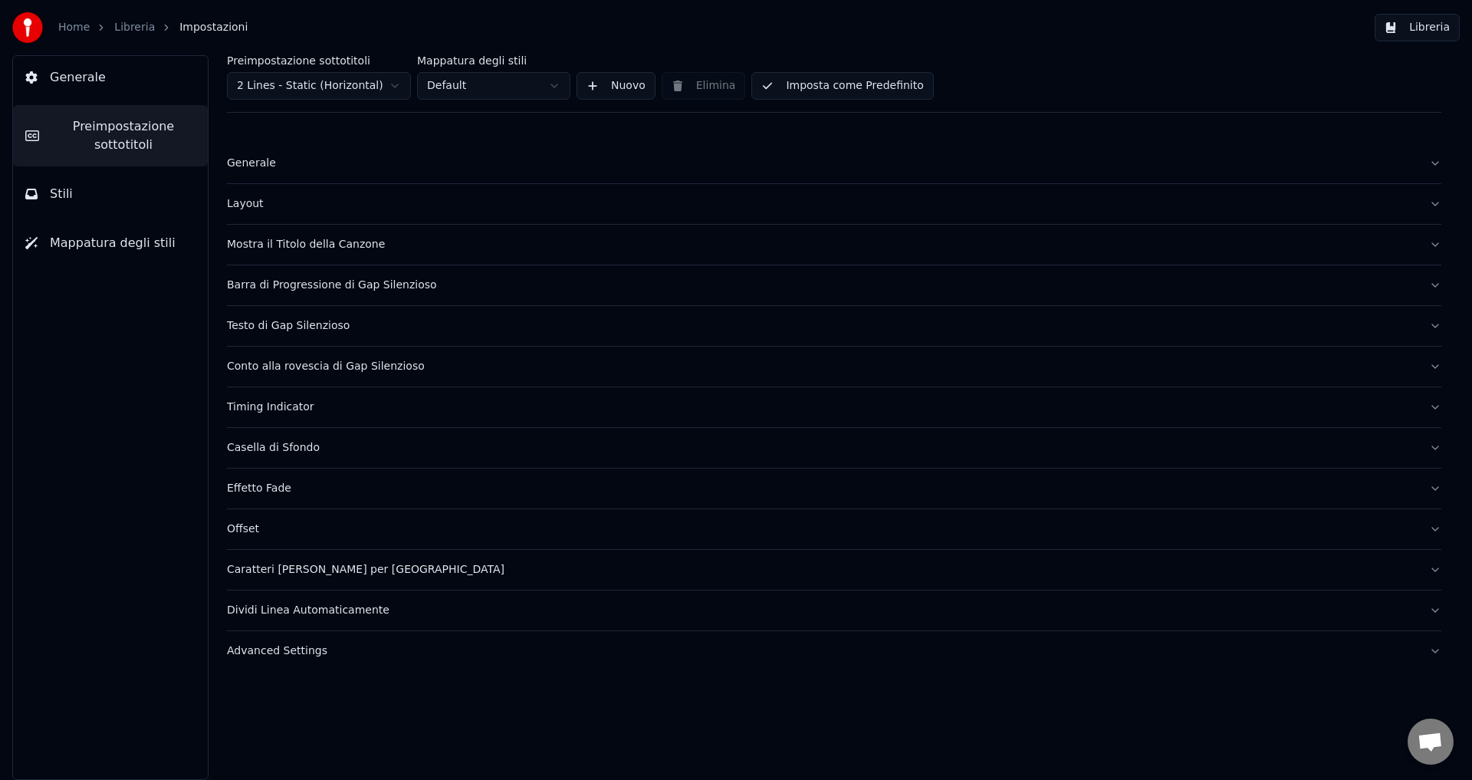
click at [45, 80] on button "Generale" at bounding box center [110, 77] width 195 height 43
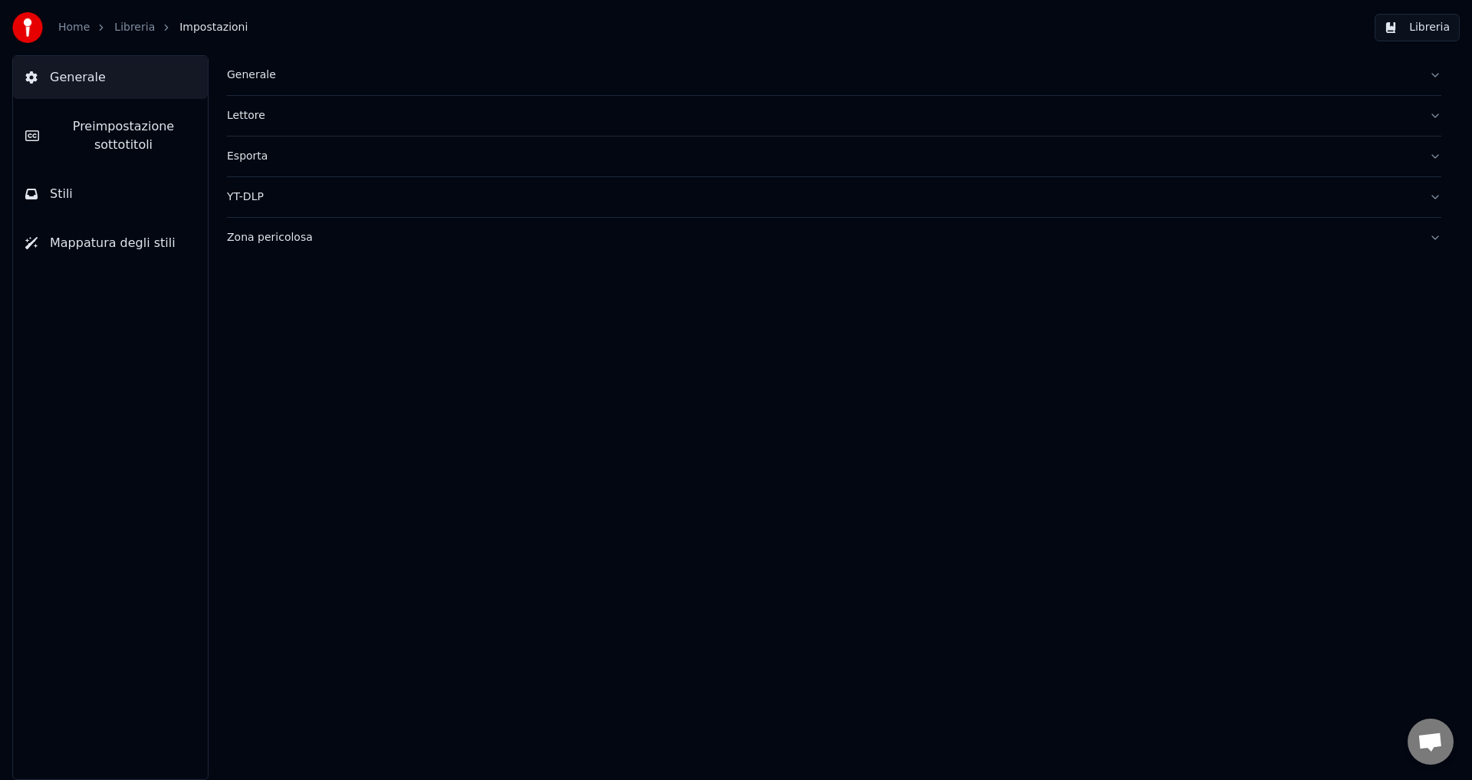
click at [38, 80] on button "Generale" at bounding box center [110, 77] width 195 height 43
click at [72, 25] on link "Home" at bounding box center [73, 27] width 31 height 15
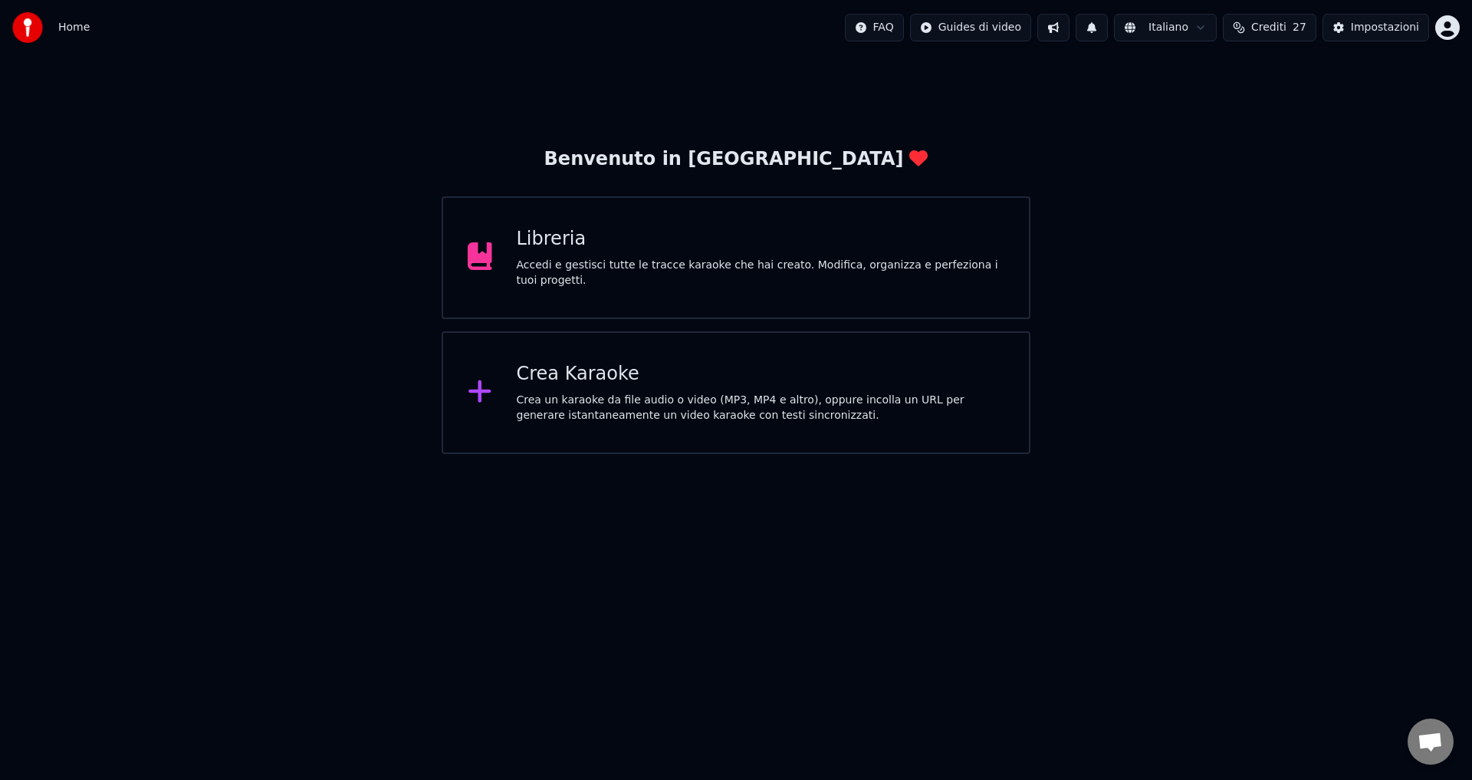
click at [560, 285] on div "Libreria Accedi e gestisci tutte le tracce karaoke che hai creato. Modifica, or…" at bounding box center [735, 257] width 589 height 123
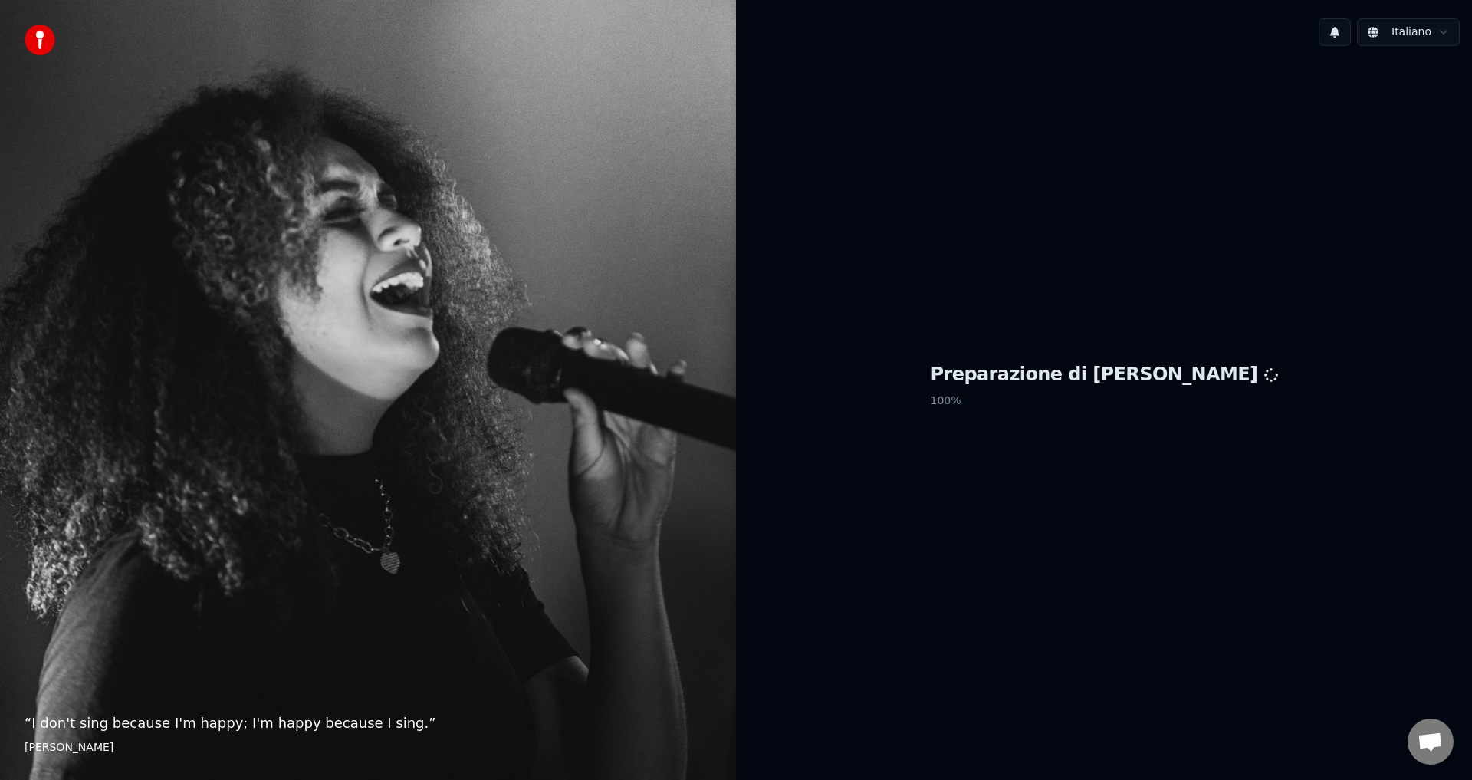
scroll to position [616, 0]
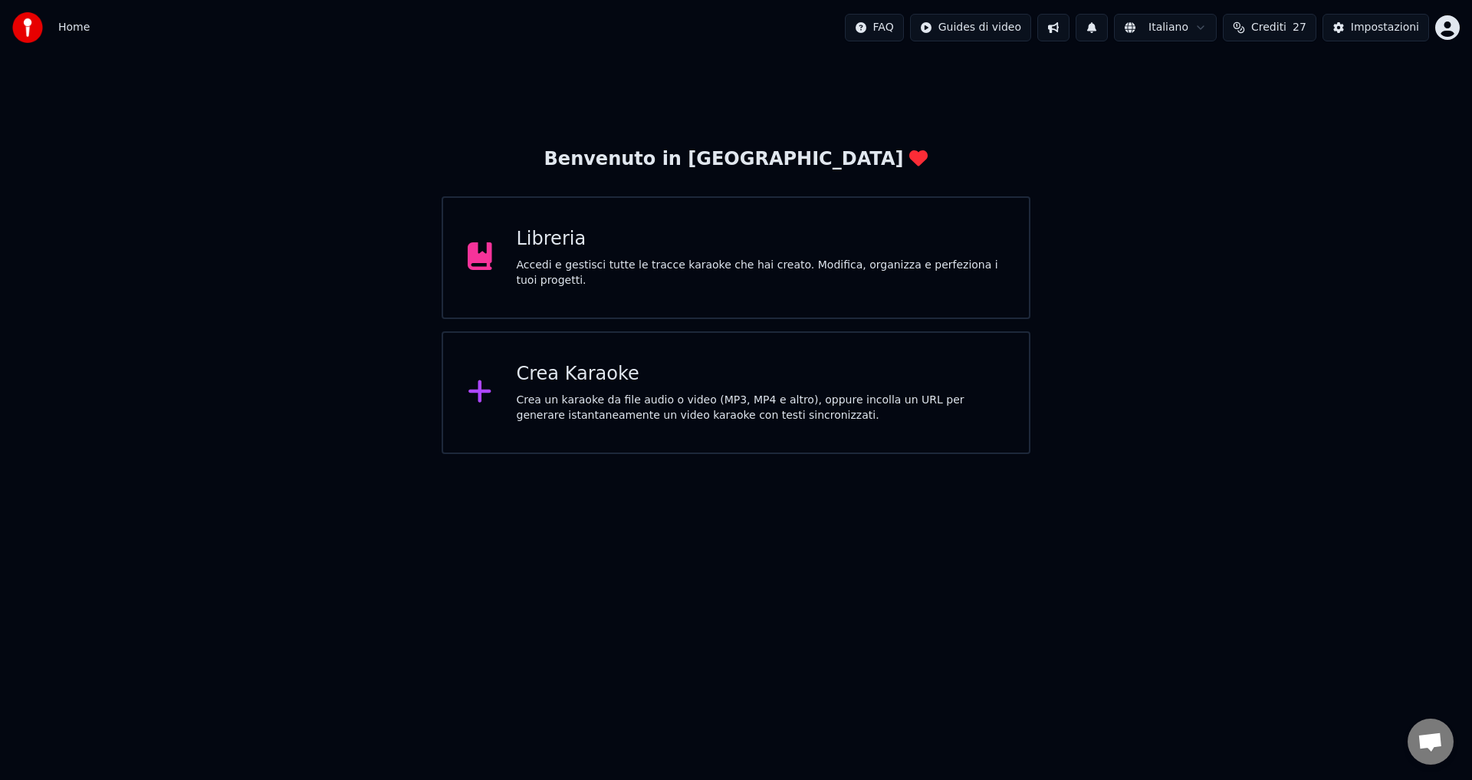
click at [590, 265] on div "Accedi e gestisci tutte le tracce karaoke che hai creato. Modifica, organizza e…" at bounding box center [761, 273] width 488 height 31
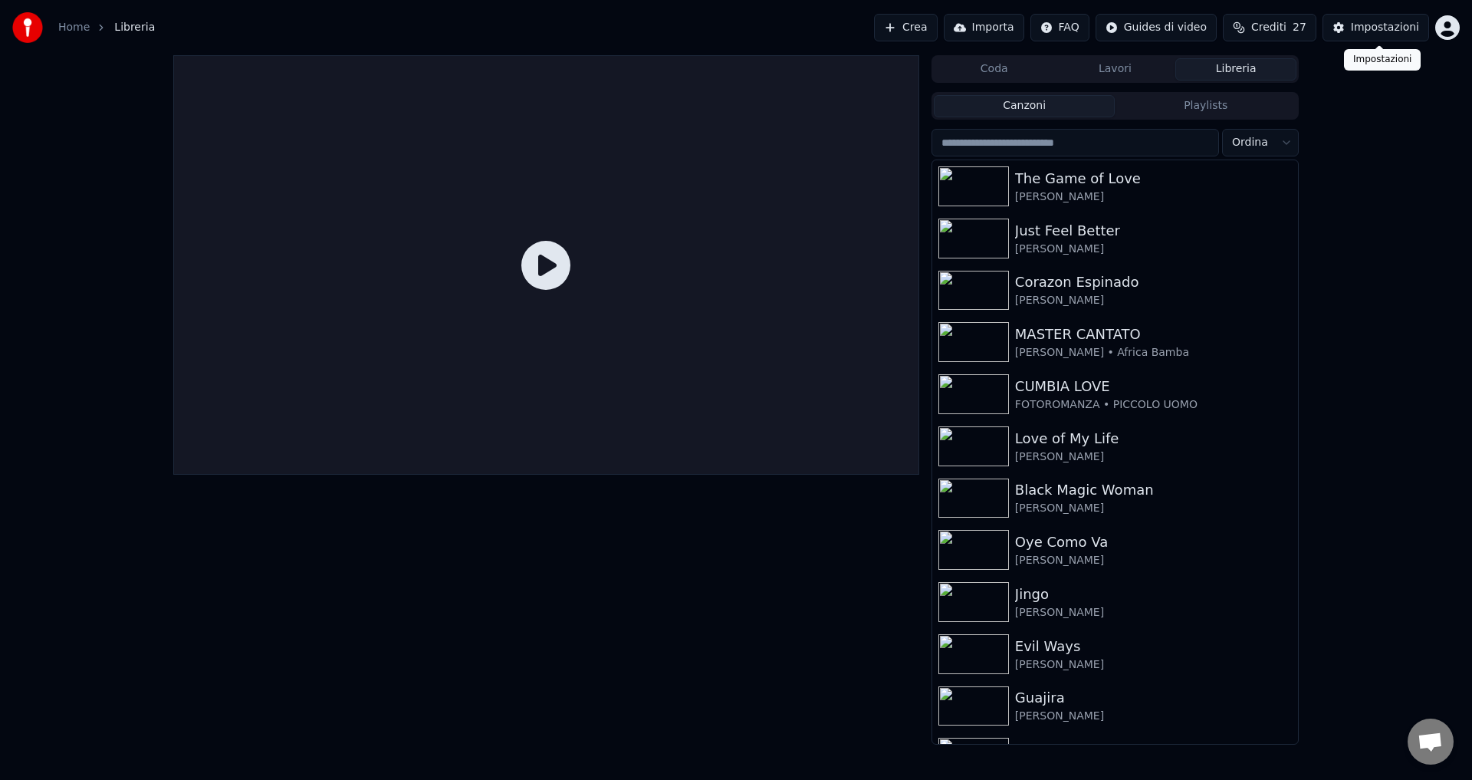
click at [1341, 28] on button "Impostazioni" at bounding box center [1375, 28] width 107 height 28
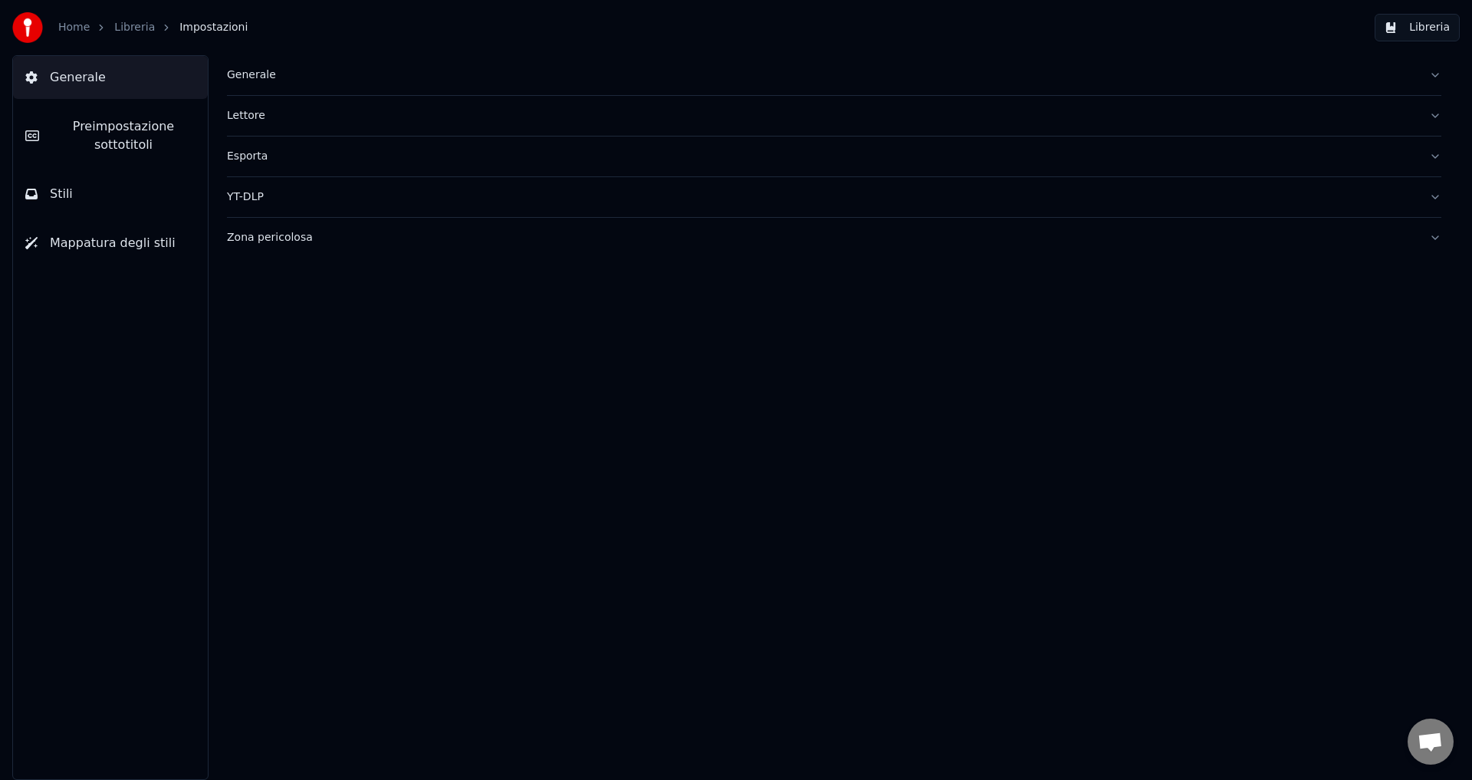
click at [234, 158] on div "Esporta" at bounding box center [822, 156] width 1190 height 15
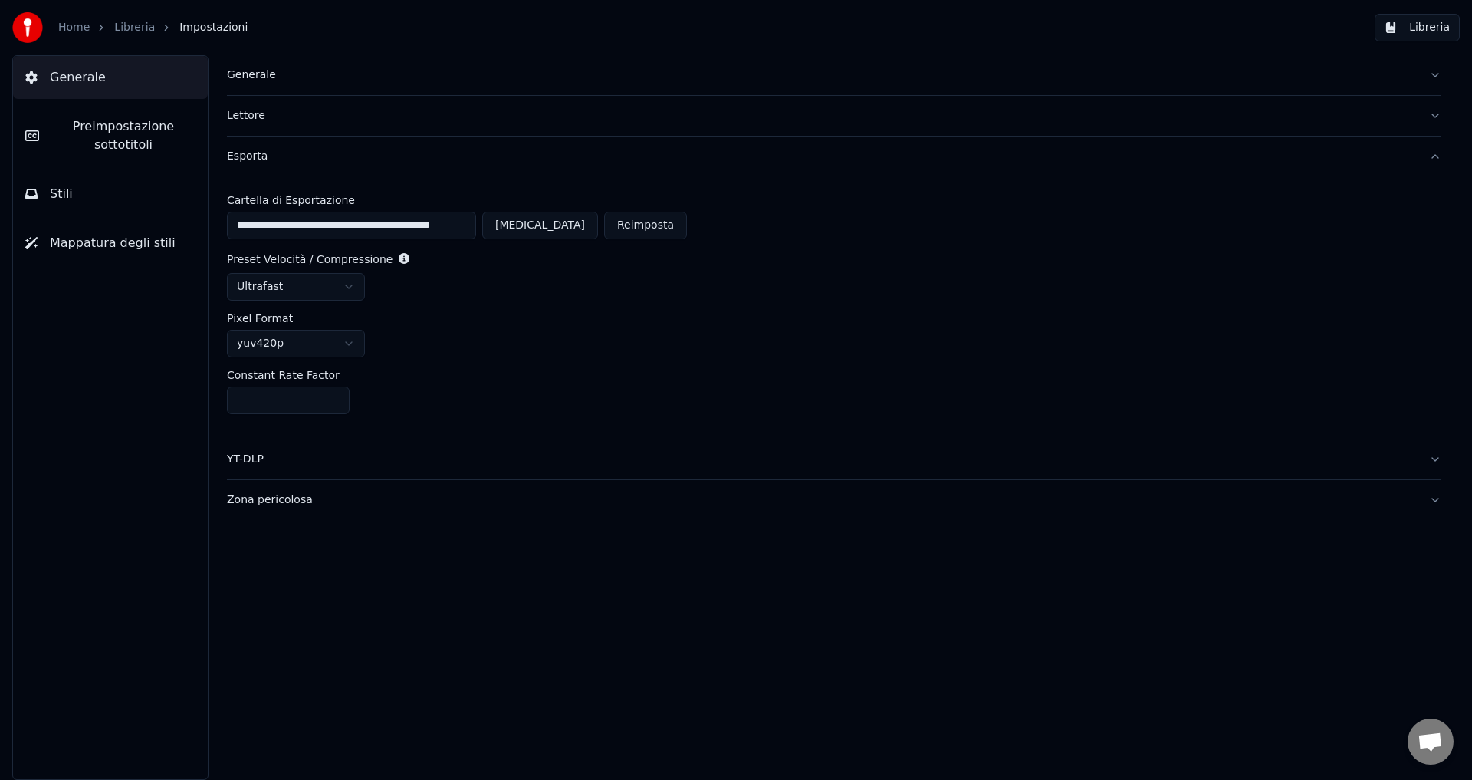
click at [472, 225] on input "**********" at bounding box center [351, 226] width 249 height 28
type input "**********"
click at [67, 28] on link "Home" at bounding box center [73, 27] width 31 height 15
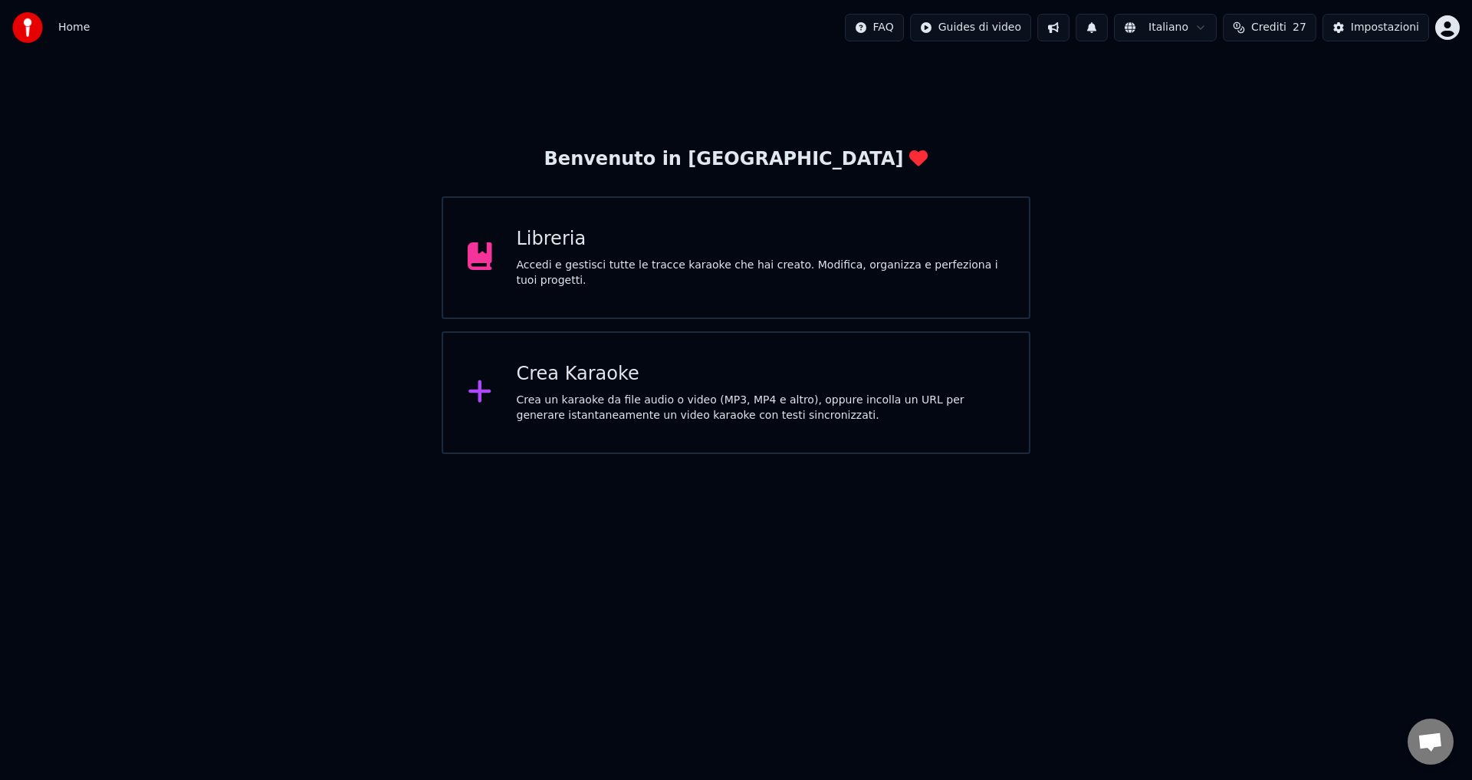
click at [550, 271] on div "Accedi e gestisci tutte le tracce karaoke che hai creato. Modifica, organizza e…" at bounding box center [761, 273] width 488 height 31
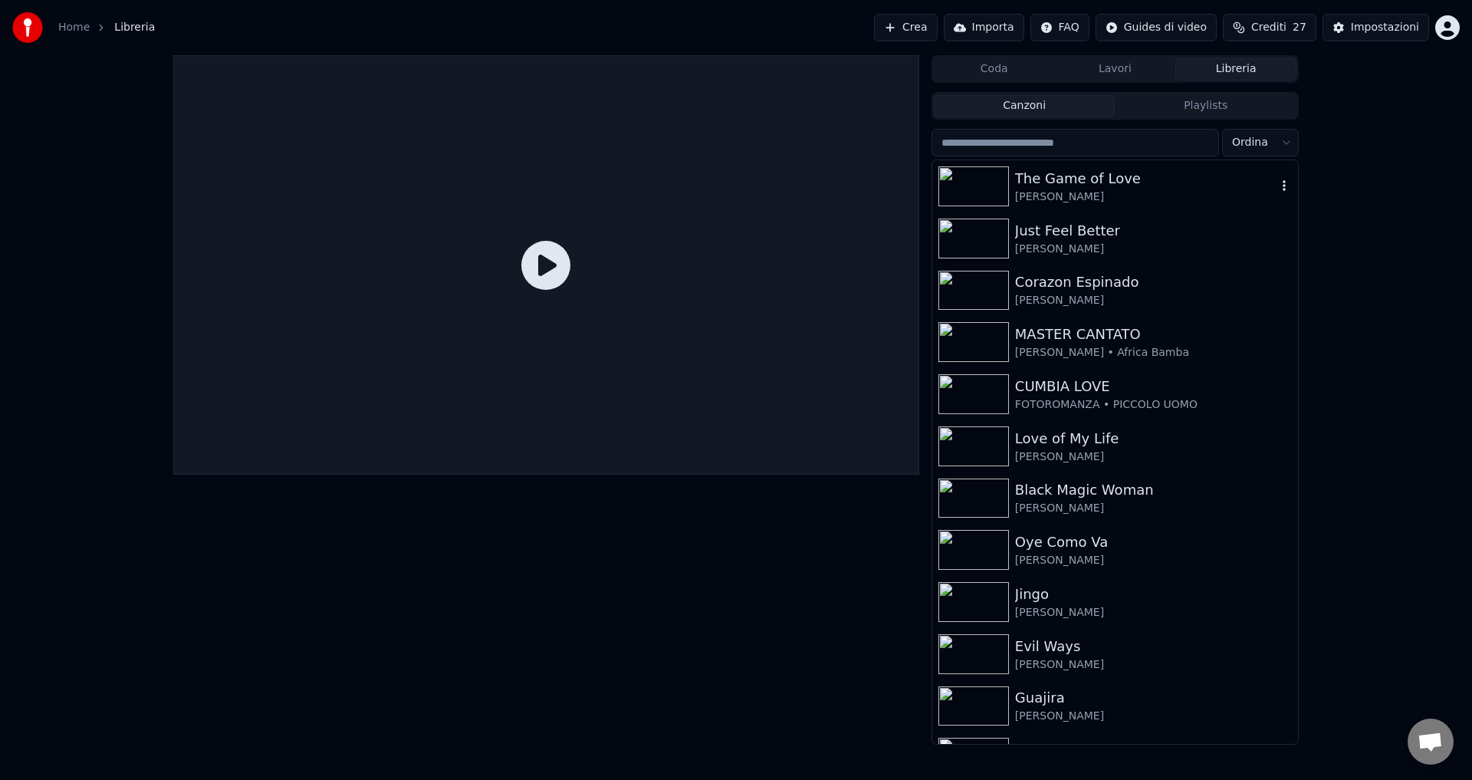
click at [1063, 207] on div "The Game of Love Santana" at bounding box center [1115, 186] width 366 height 52
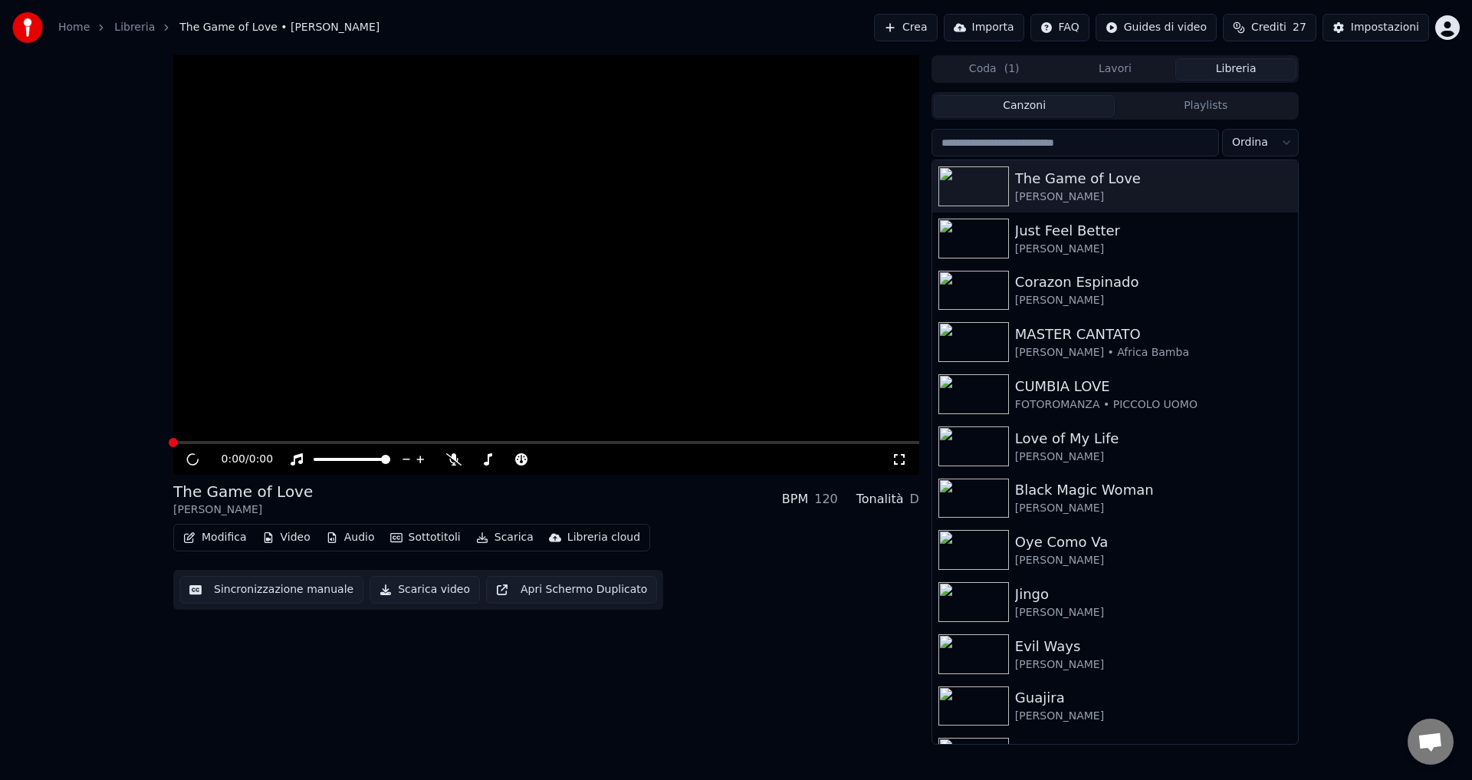
click at [245, 596] on button "Sincronizzazione manuale" at bounding box center [271, 590] width 184 height 28
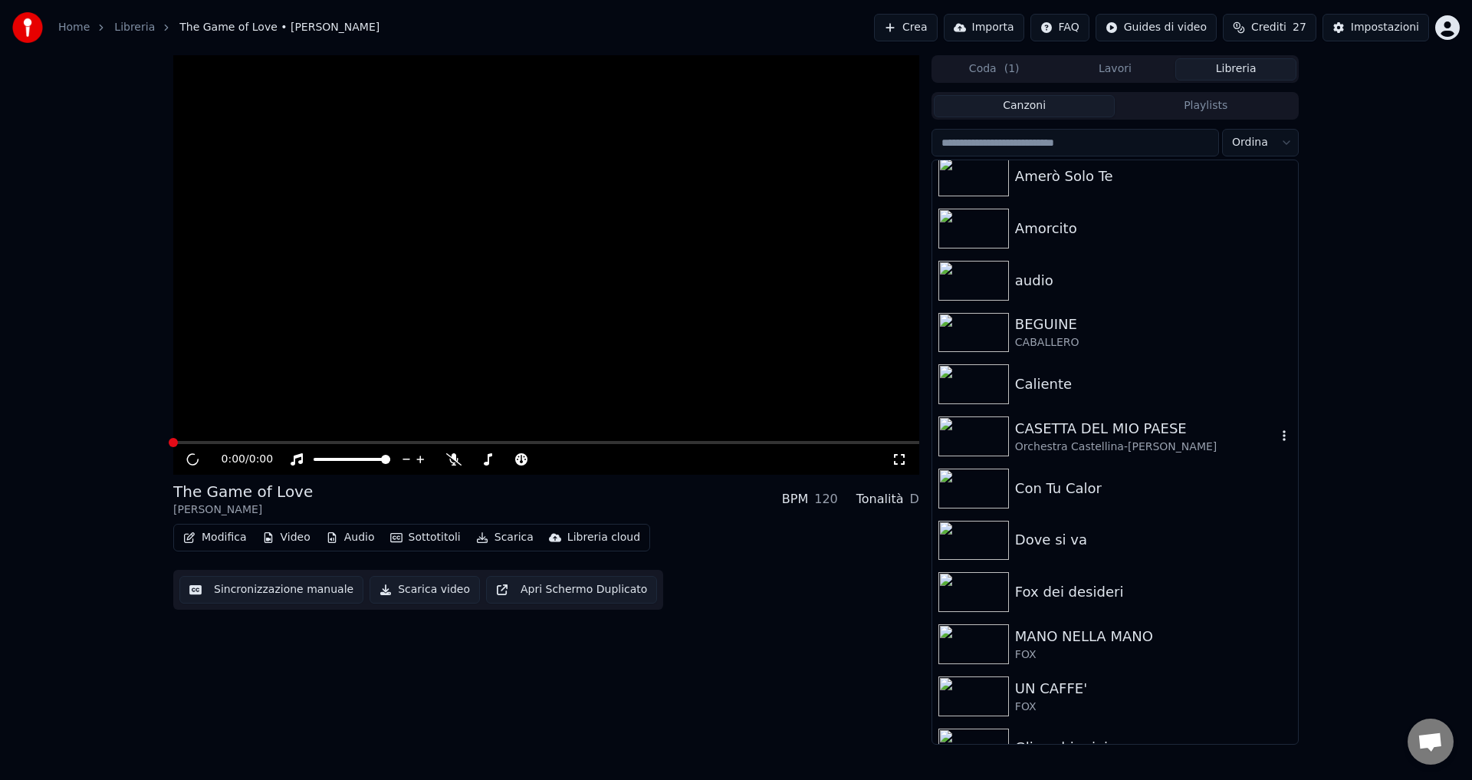
scroll to position [1073, 0]
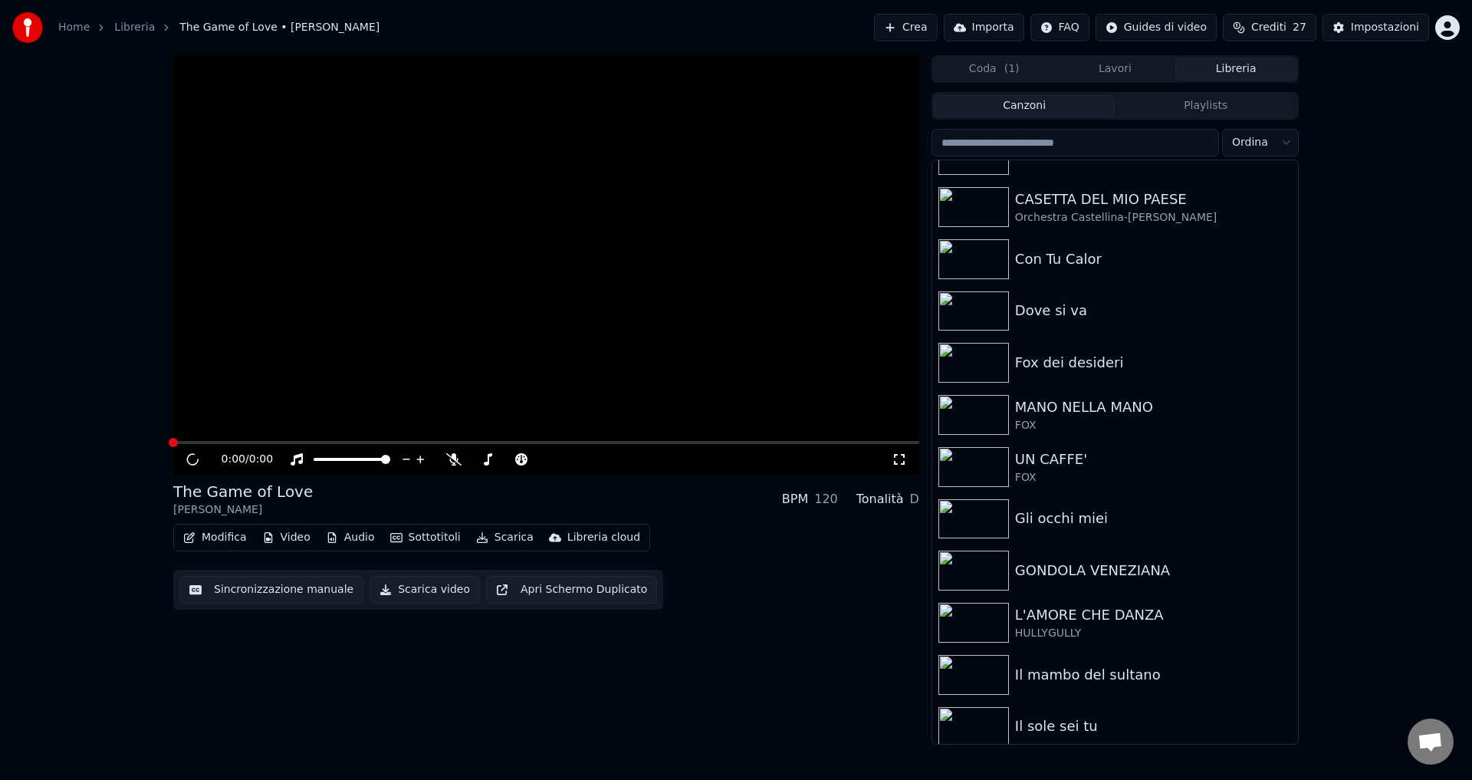
click at [1223, 68] on button "Libreria" at bounding box center [1235, 69] width 121 height 22
click at [1141, 57] on div "Coda ( 1 ) Lavori Libreria" at bounding box center [1114, 69] width 367 height 28
click at [1119, 70] on button "Lavori" at bounding box center [1115, 69] width 121 height 22
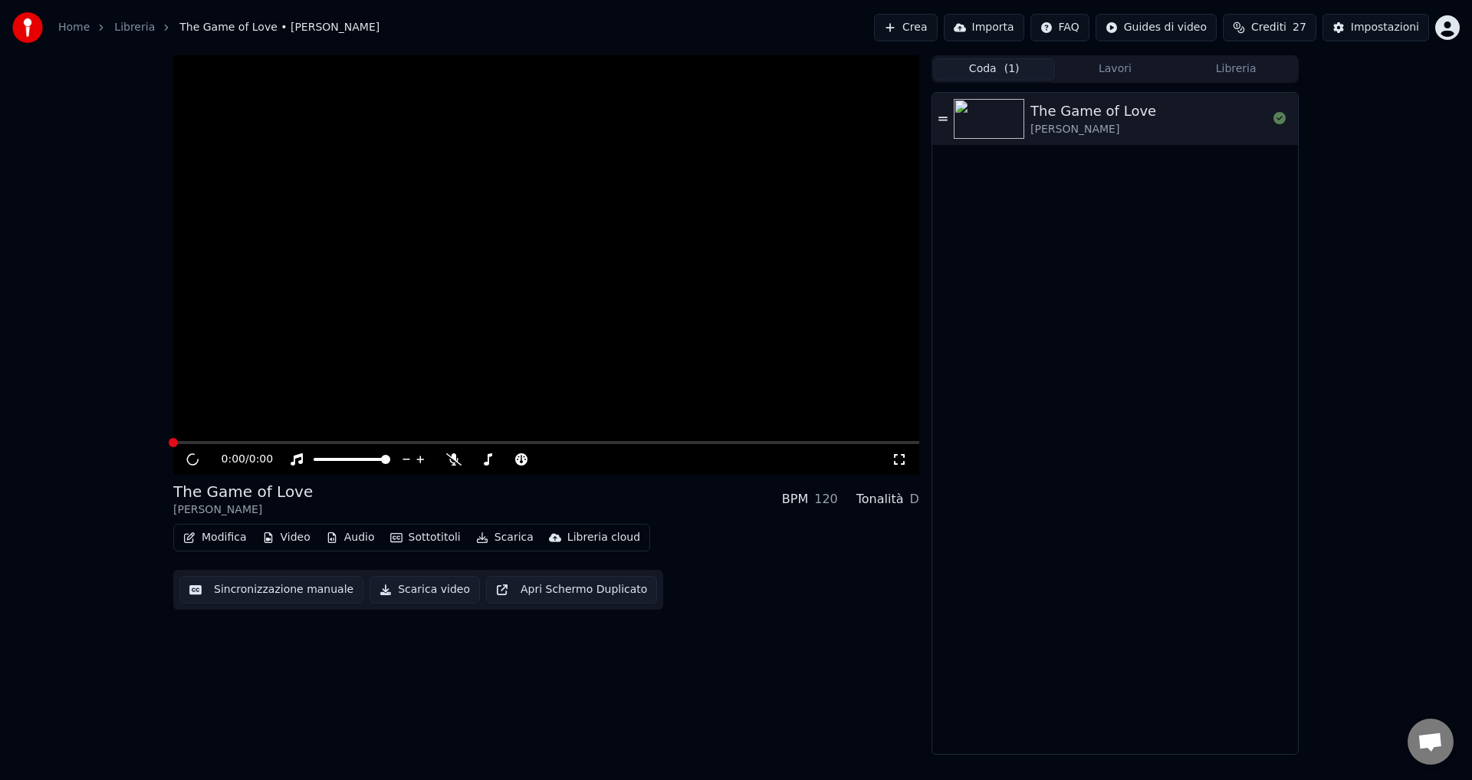
click at [1022, 71] on button "Coda ( 1 )" at bounding box center [994, 69] width 121 height 22
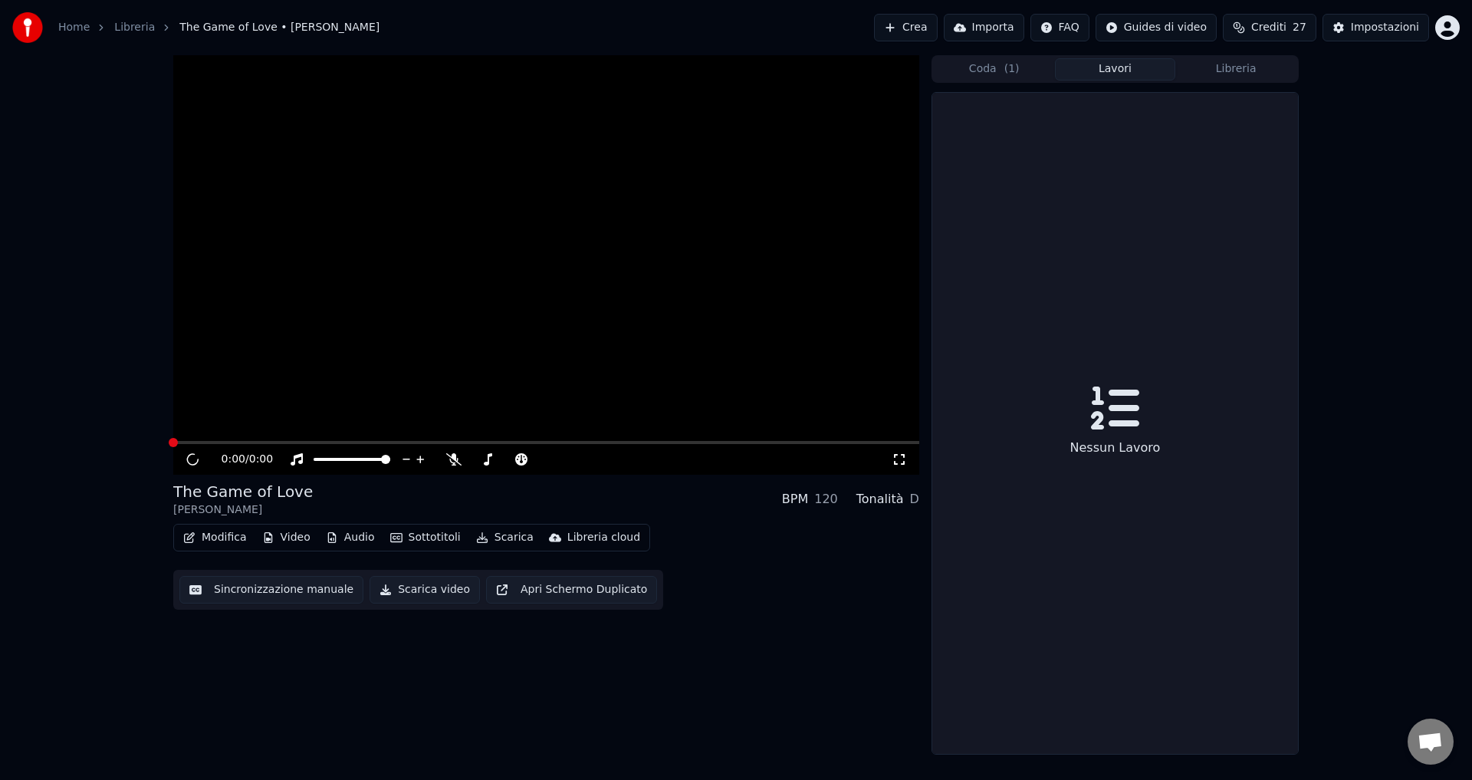
click at [1121, 67] on button "Lavori" at bounding box center [1115, 69] width 121 height 22
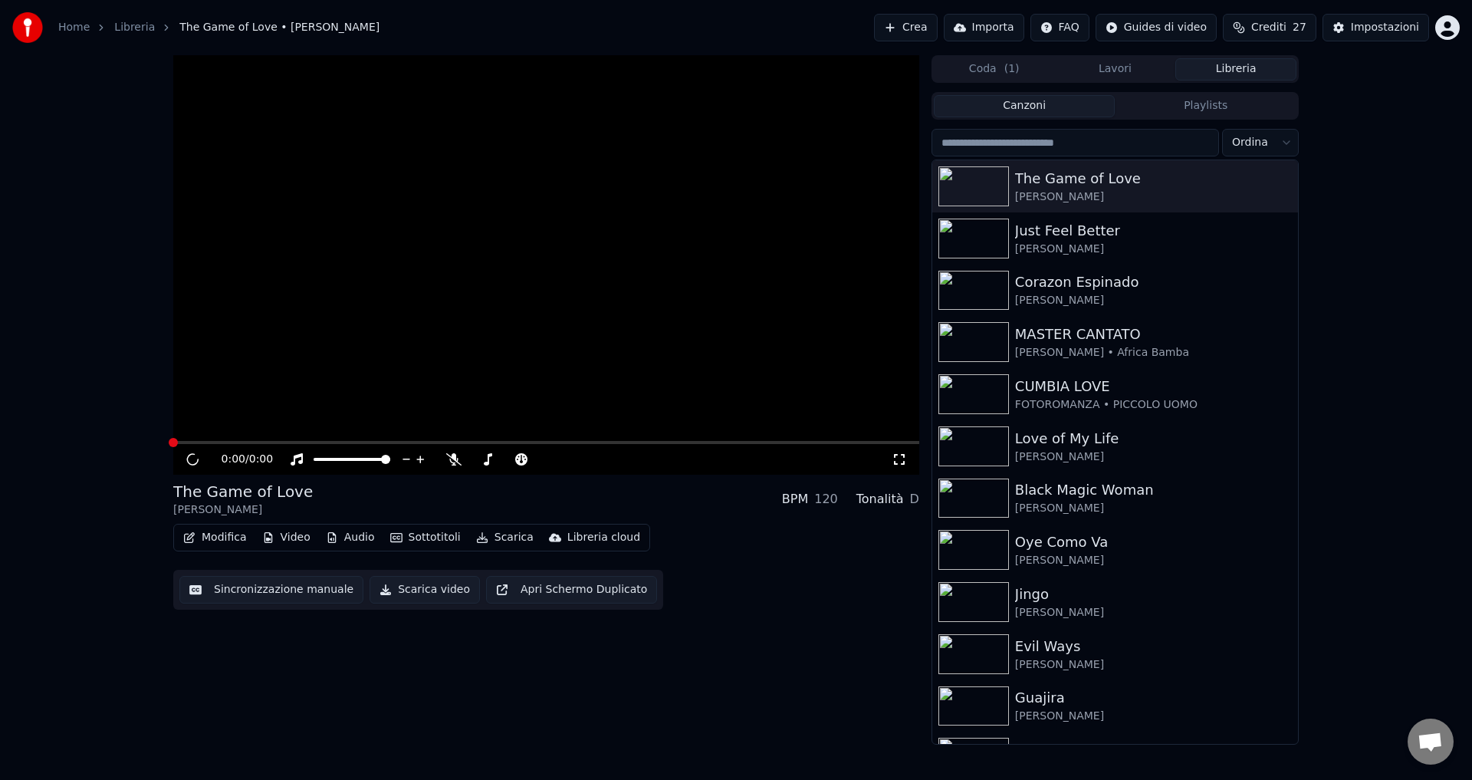
click at [1223, 74] on button "Libreria" at bounding box center [1235, 69] width 121 height 22
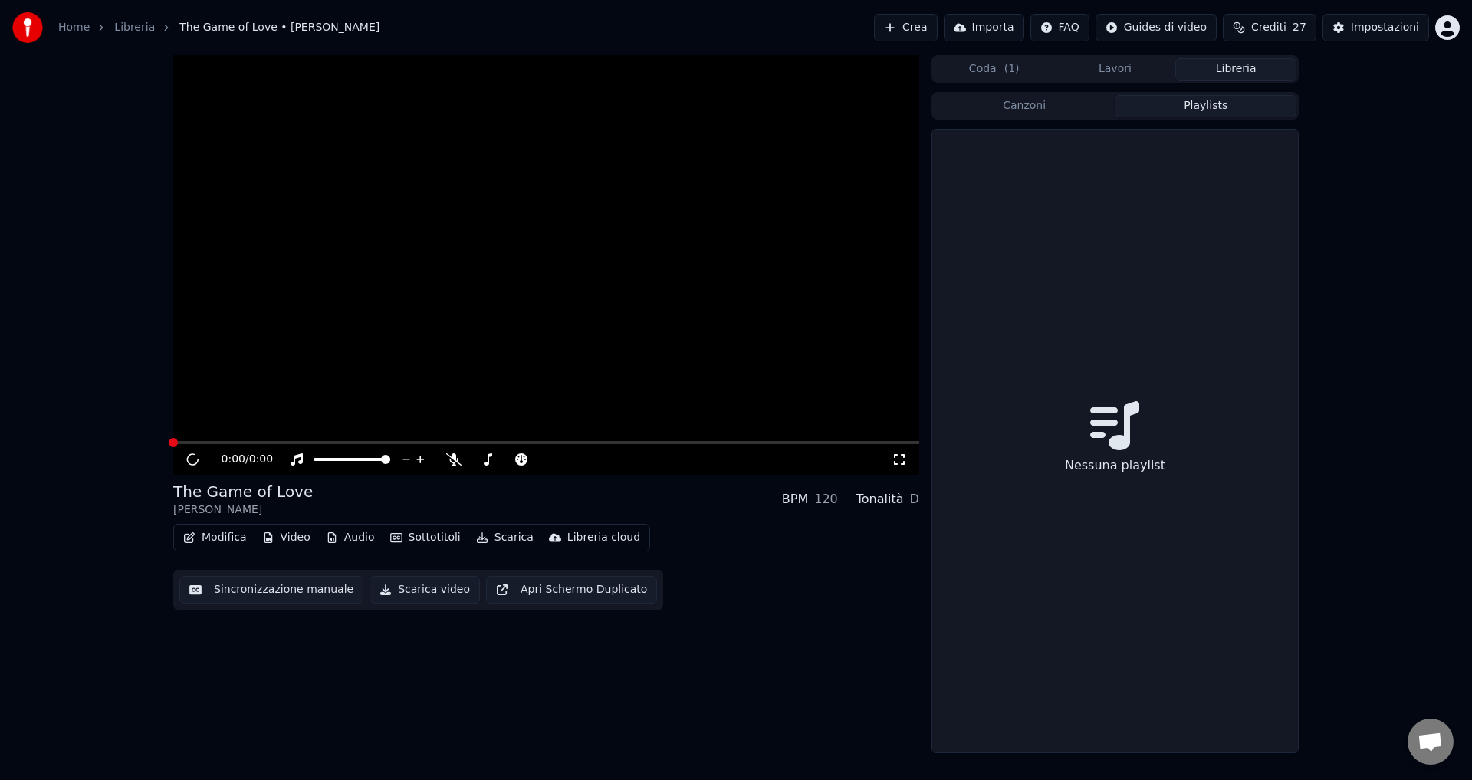
click at [1180, 108] on button "Playlists" at bounding box center [1205, 106] width 182 height 22
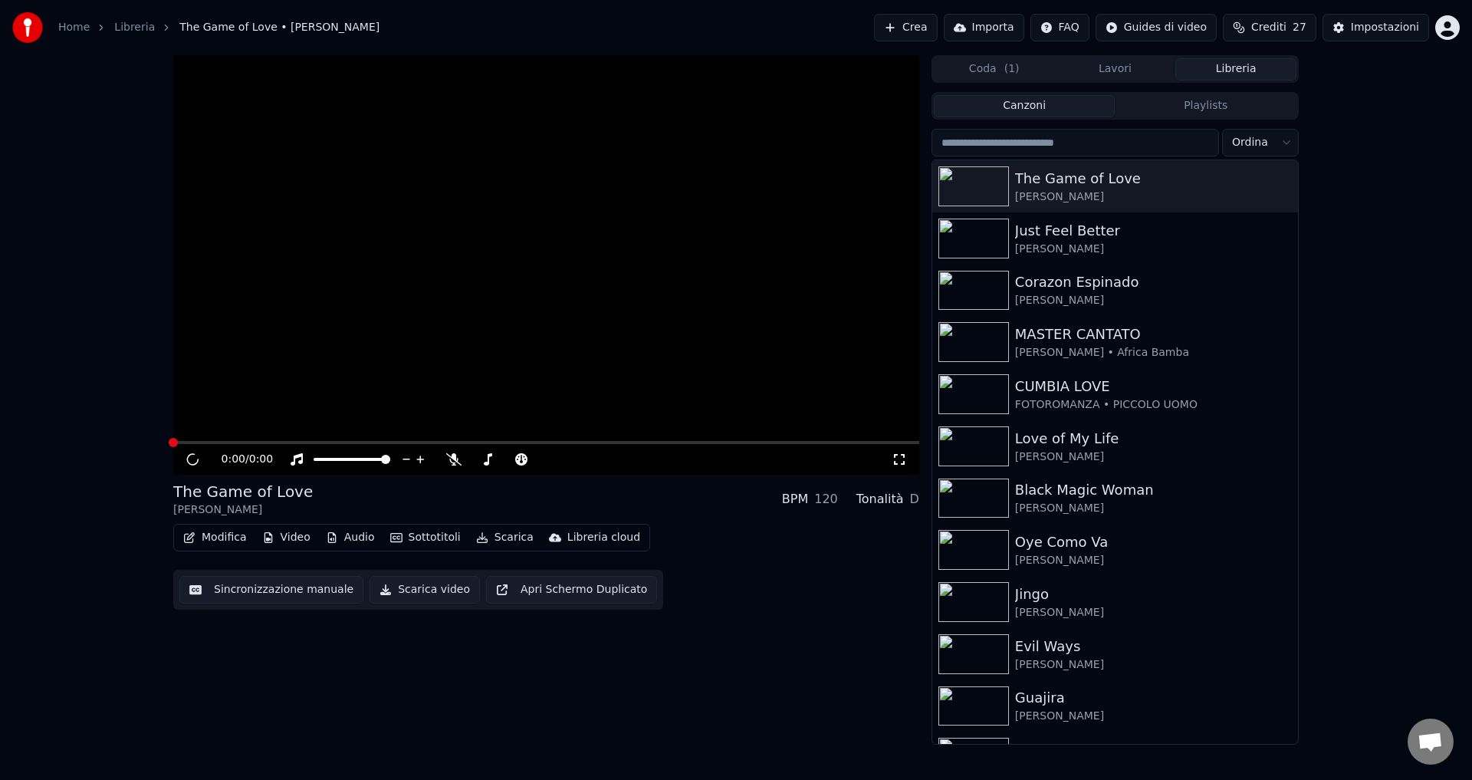
click at [1045, 108] on button "Canzoni" at bounding box center [1025, 106] width 182 height 22
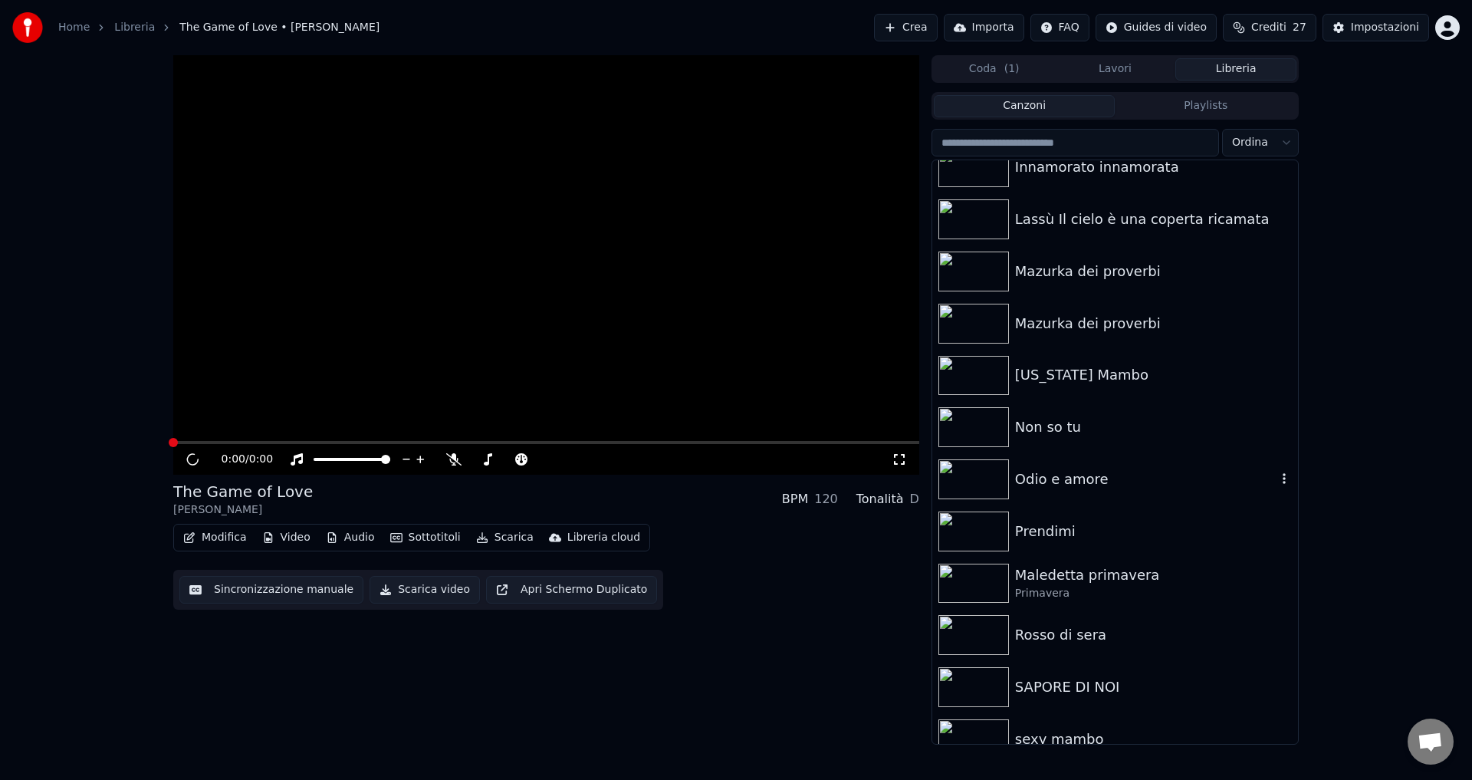
scroll to position [1840, 0]
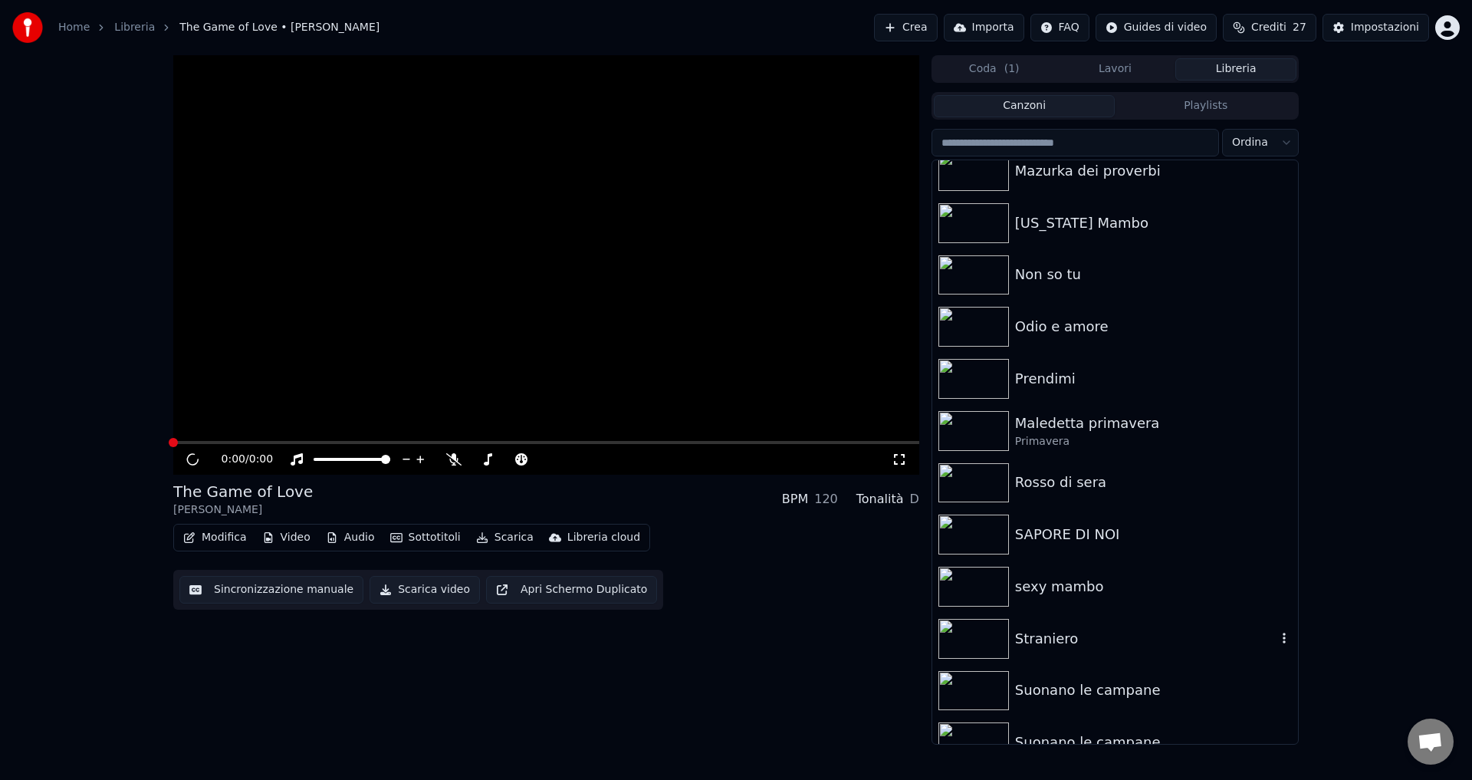
click at [1042, 642] on div "Straniero" at bounding box center [1145, 638] width 261 height 21
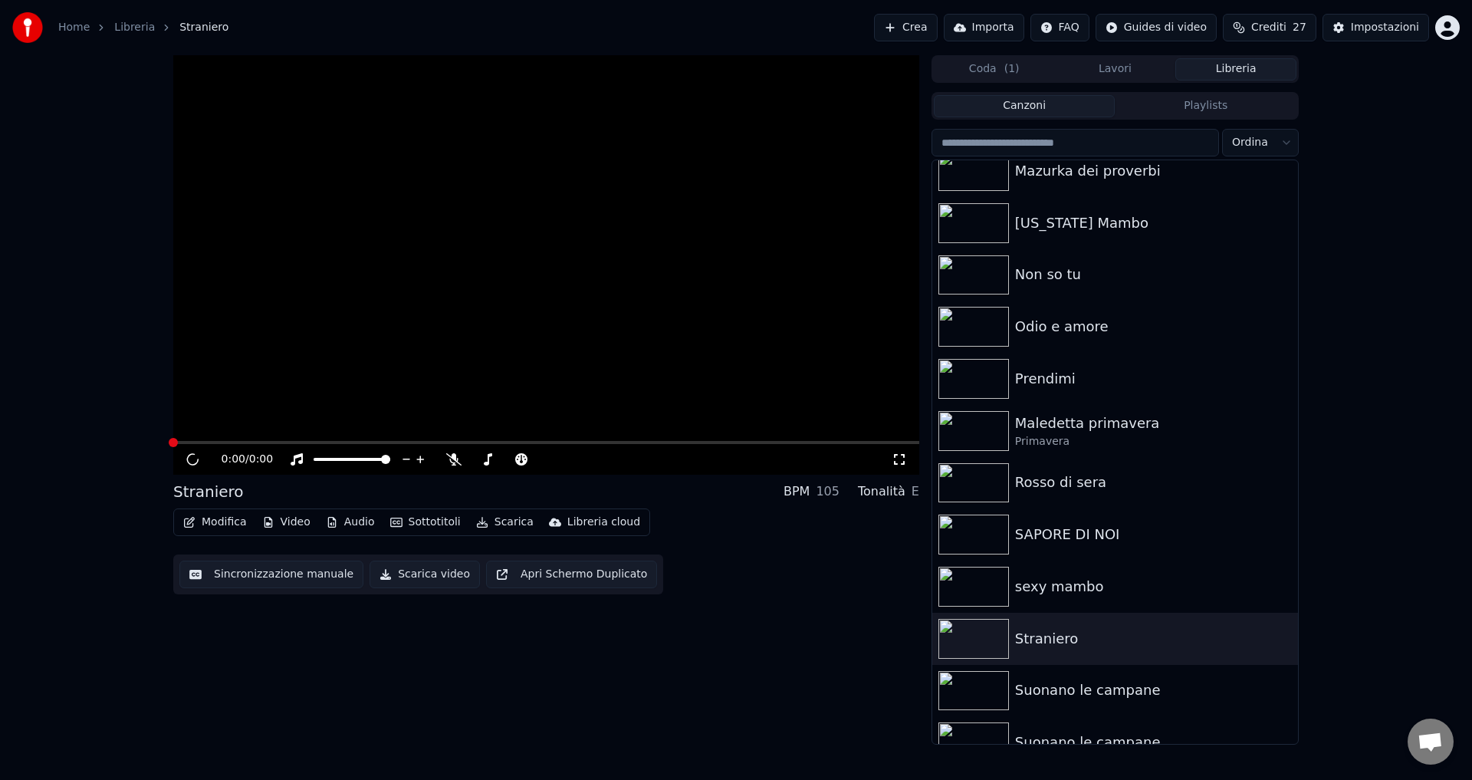
click at [187, 456] on icon at bounding box center [192, 458] width 15 height 15
click at [235, 579] on button "Sincronizzazione manuale" at bounding box center [271, 574] width 184 height 28
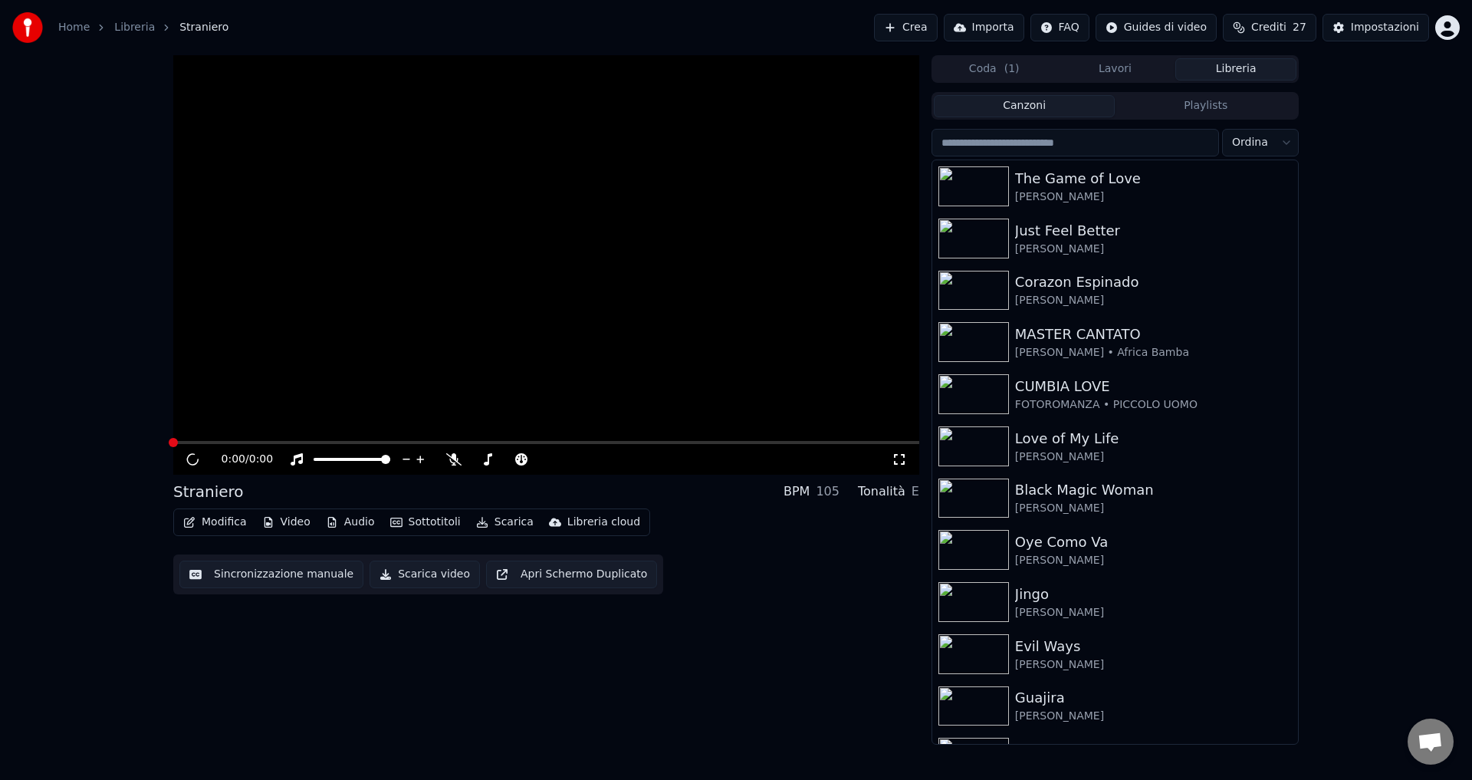
click at [1009, 26] on button "Importa" at bounding box center [984, 28] width 80 height 28
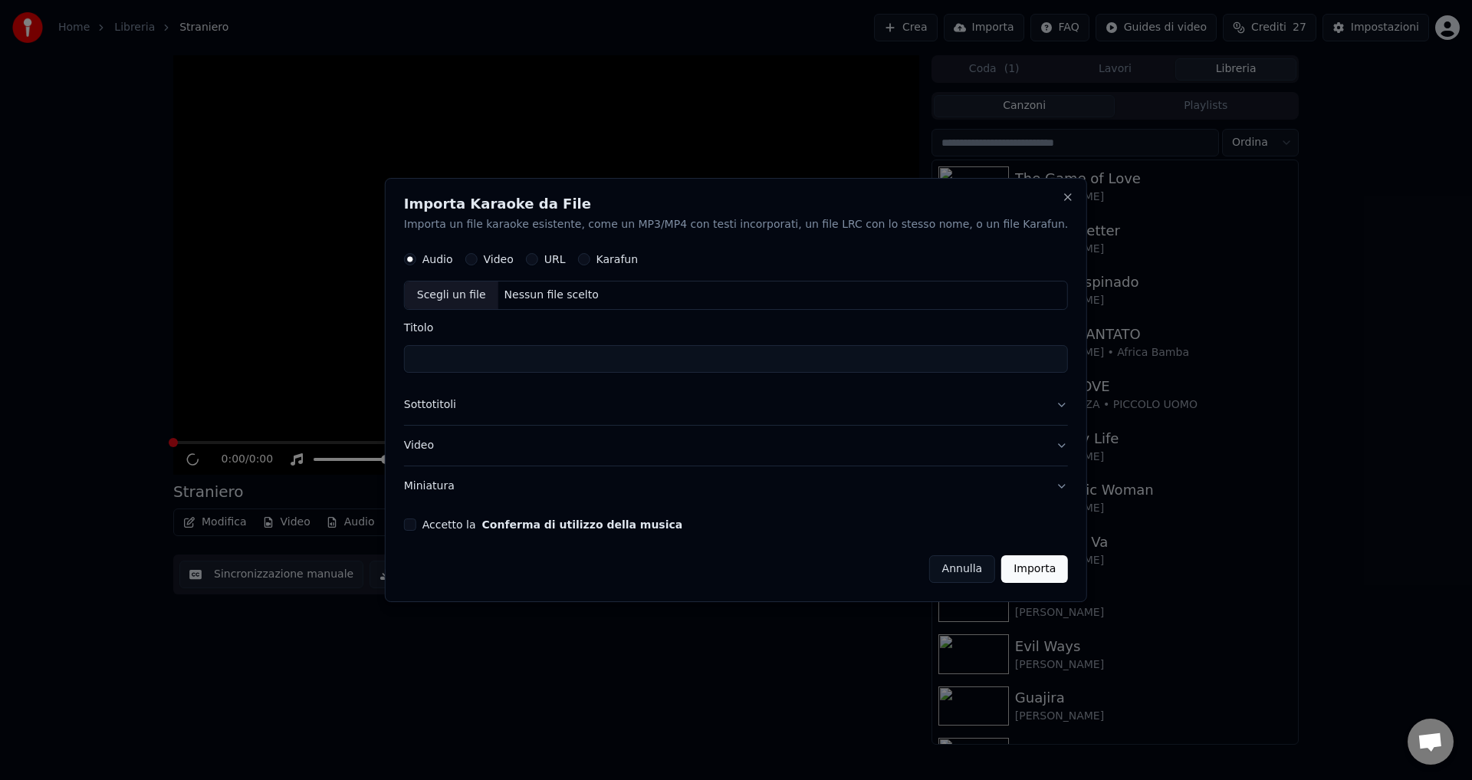
click at [478, 261] on button "Video" at bounding box center [471, 260] width 12 height 12
click at [553, 293] on div "Nessun file scelto" at bounding box center [551, 295] width 107 height 15
type input "*****"
click at [416, 522] on button "Accetto la Conferma di utilizzo della musica" at bounding box center [410, 524] width 12 height 12
click at [1001, 570] on button "Importa" at bounding box center [1034, 569] width 67 height 28
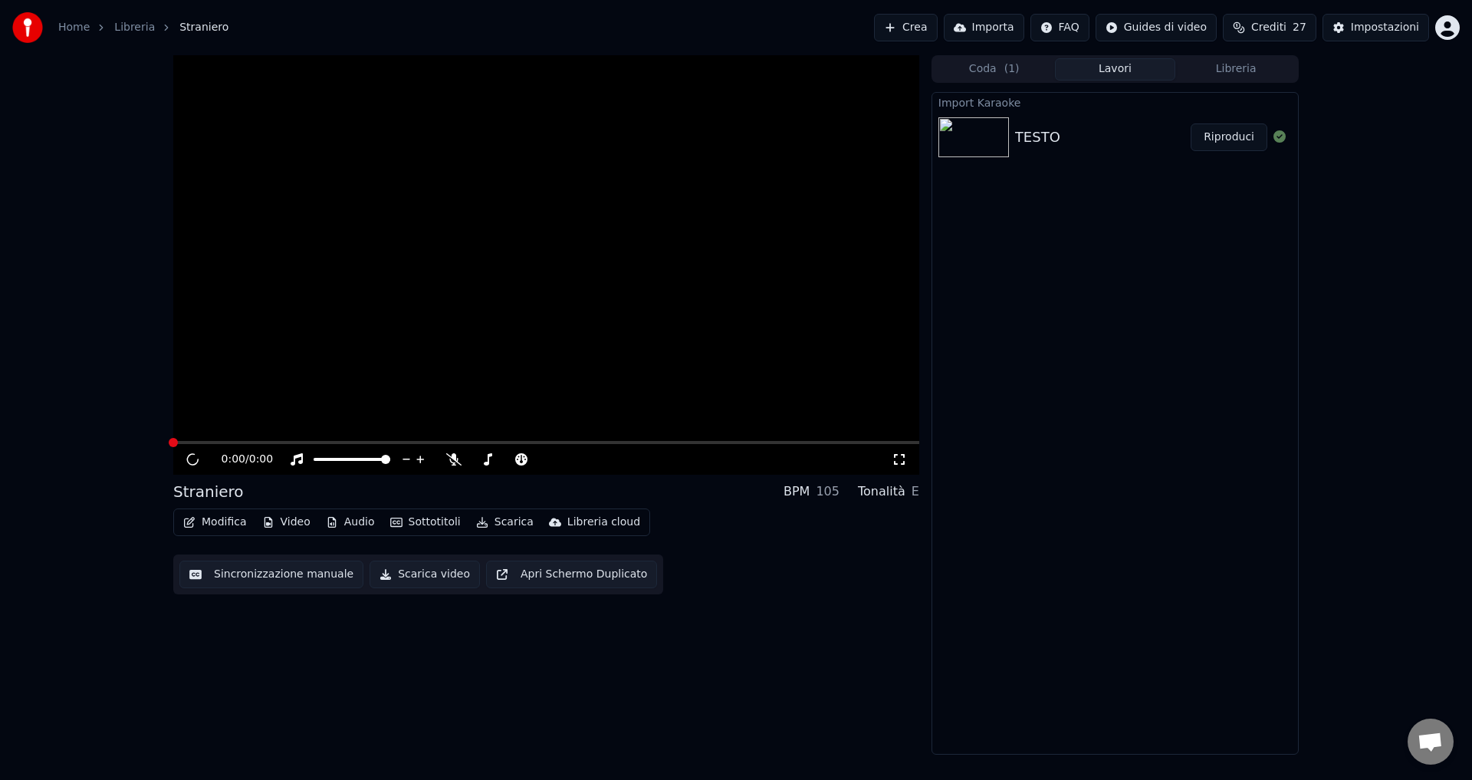
click at [1252, 140] on button "Riproduci" at bounding box center [1228, 137] width 77 height 28
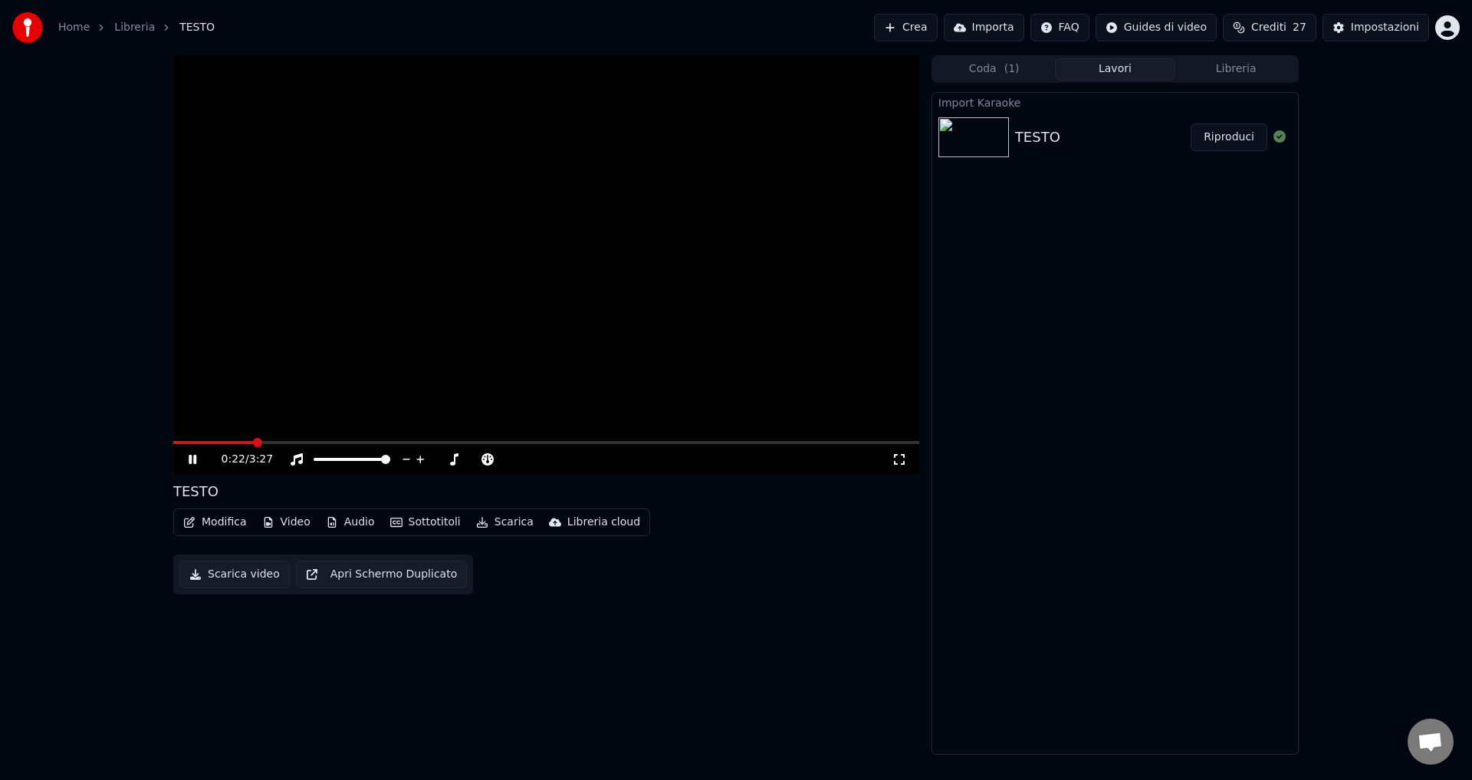
click at [193, 457] on icon at bounding box center [203, 459] width 36 height 12
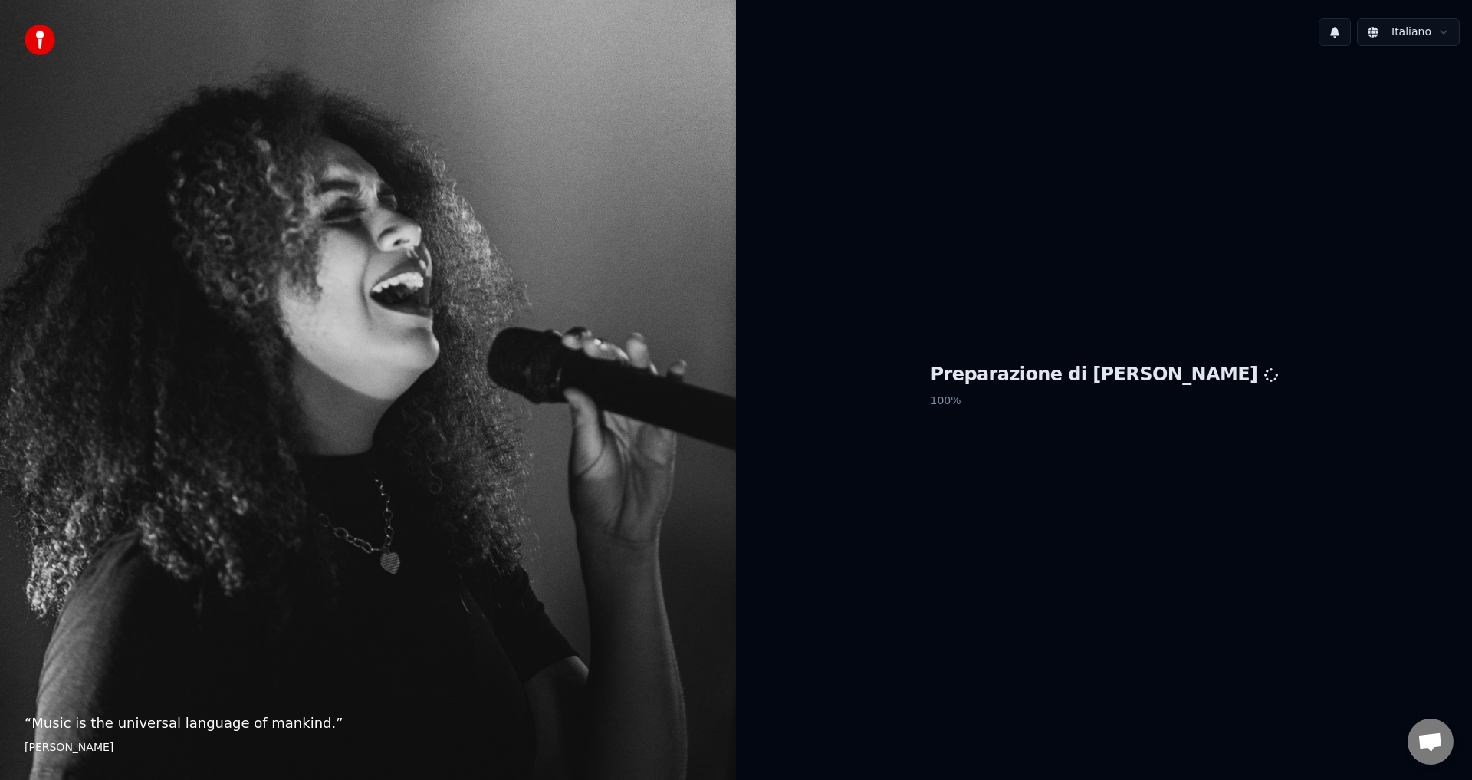
scroll to position [616, 0]
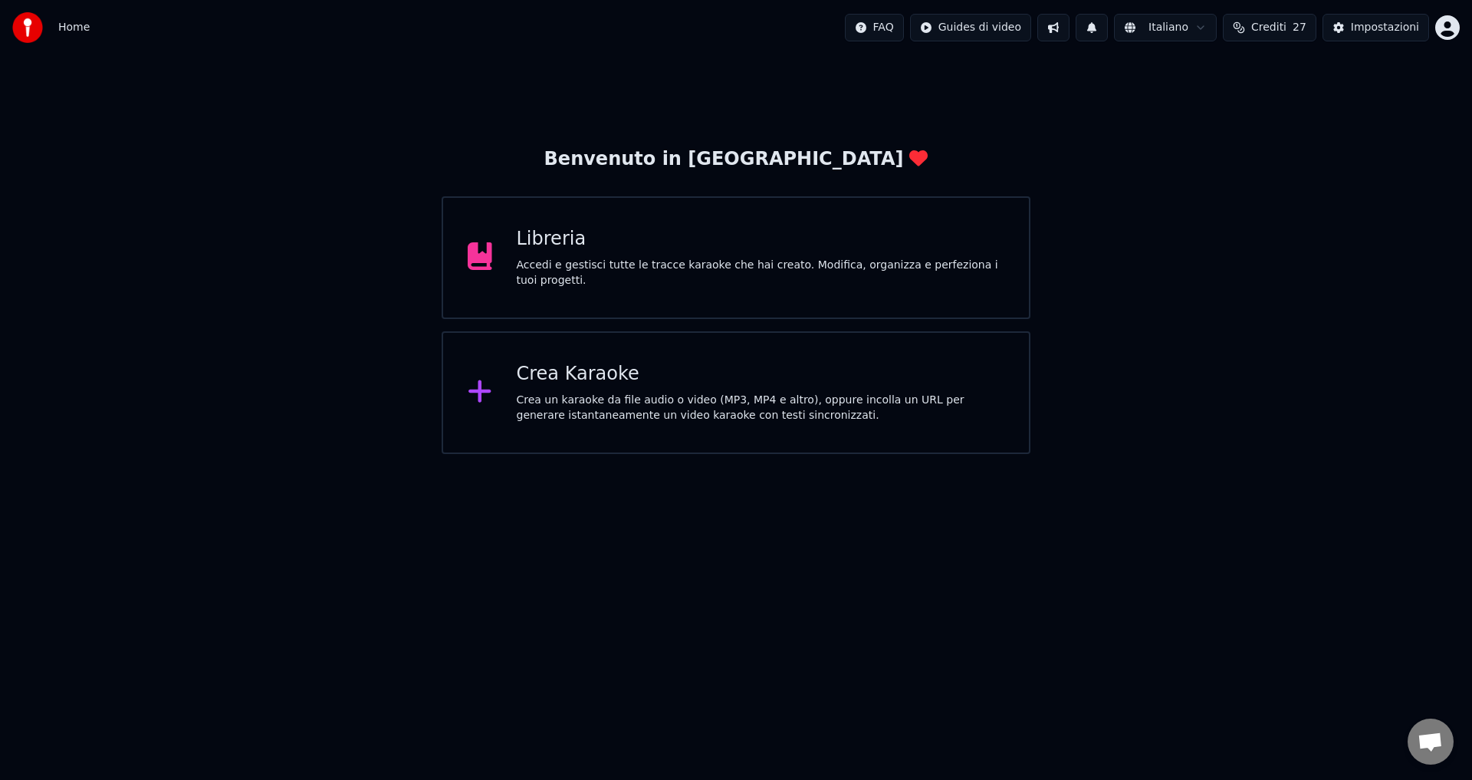
click at [725, 399] on div "Crea un karaoke da file audio o video (MP3, MP4 e altro), oppure incolla un URL…" at bounding box center [761, 407] width 488 height 31
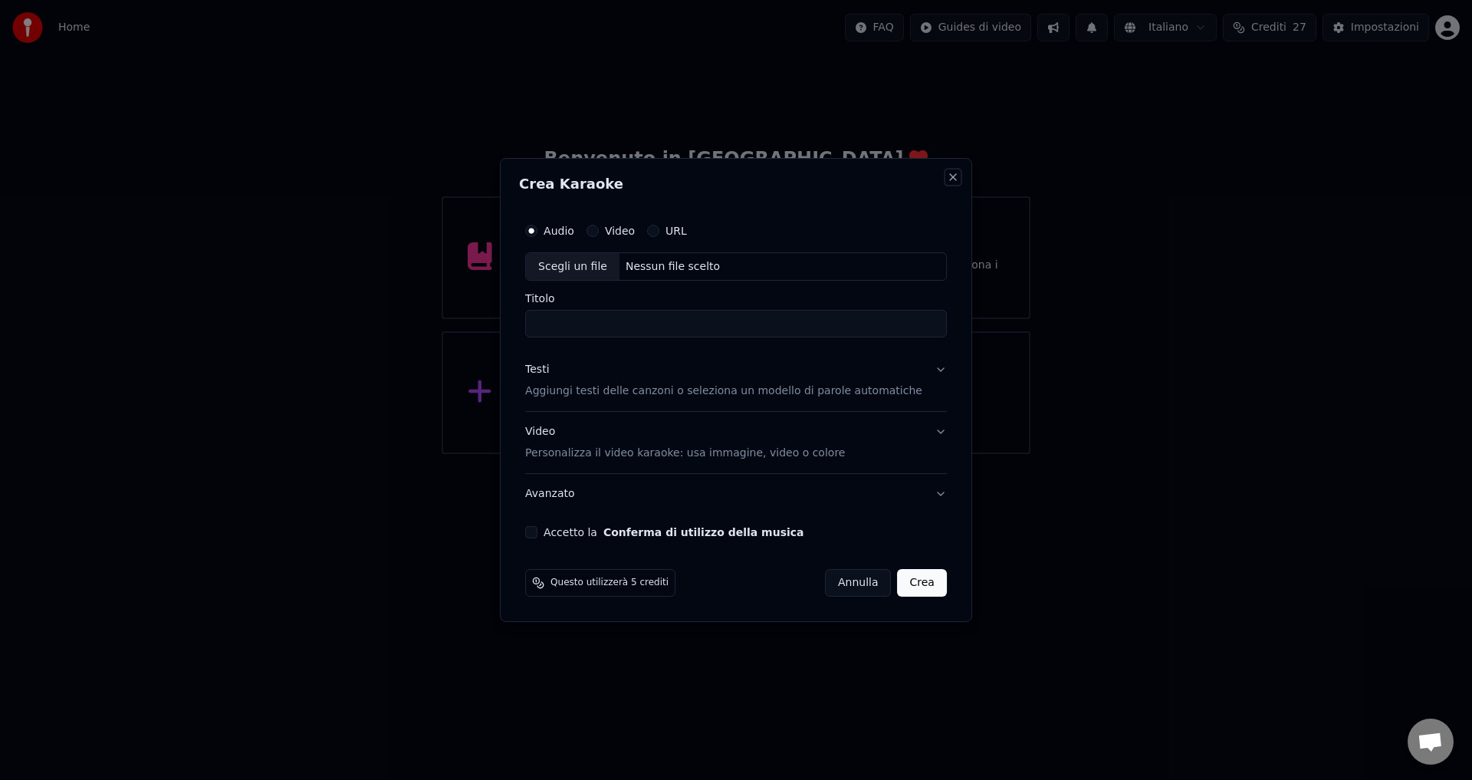
click at [947, 182] on button "Close" at bounding box center [953, 177] width 12 height 12
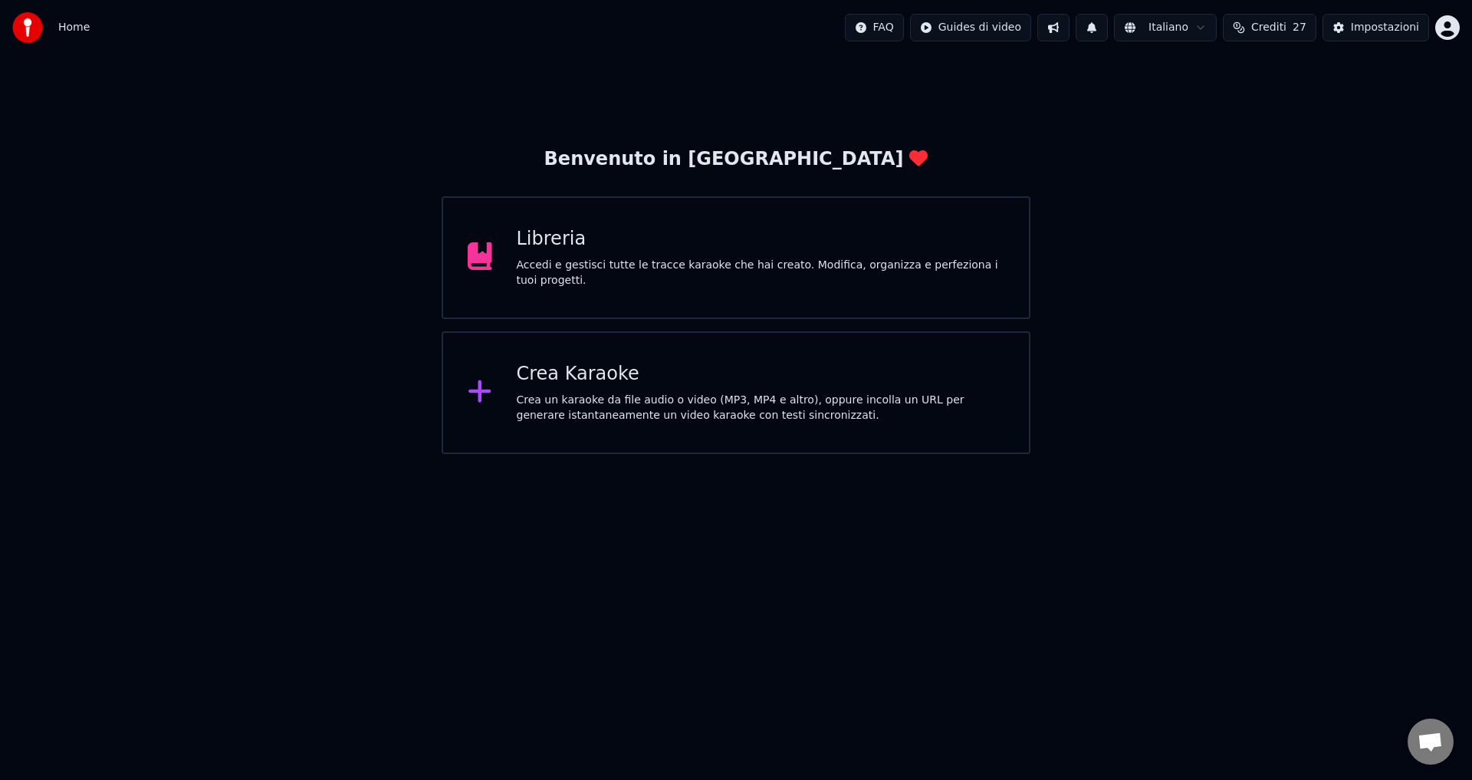
click at [594, 268] on div "Accedi e gestisci tutte le tracce karaoke che hai creato. Modifica, organizza e…" at bounding box center [761, 273] width 488 height 31
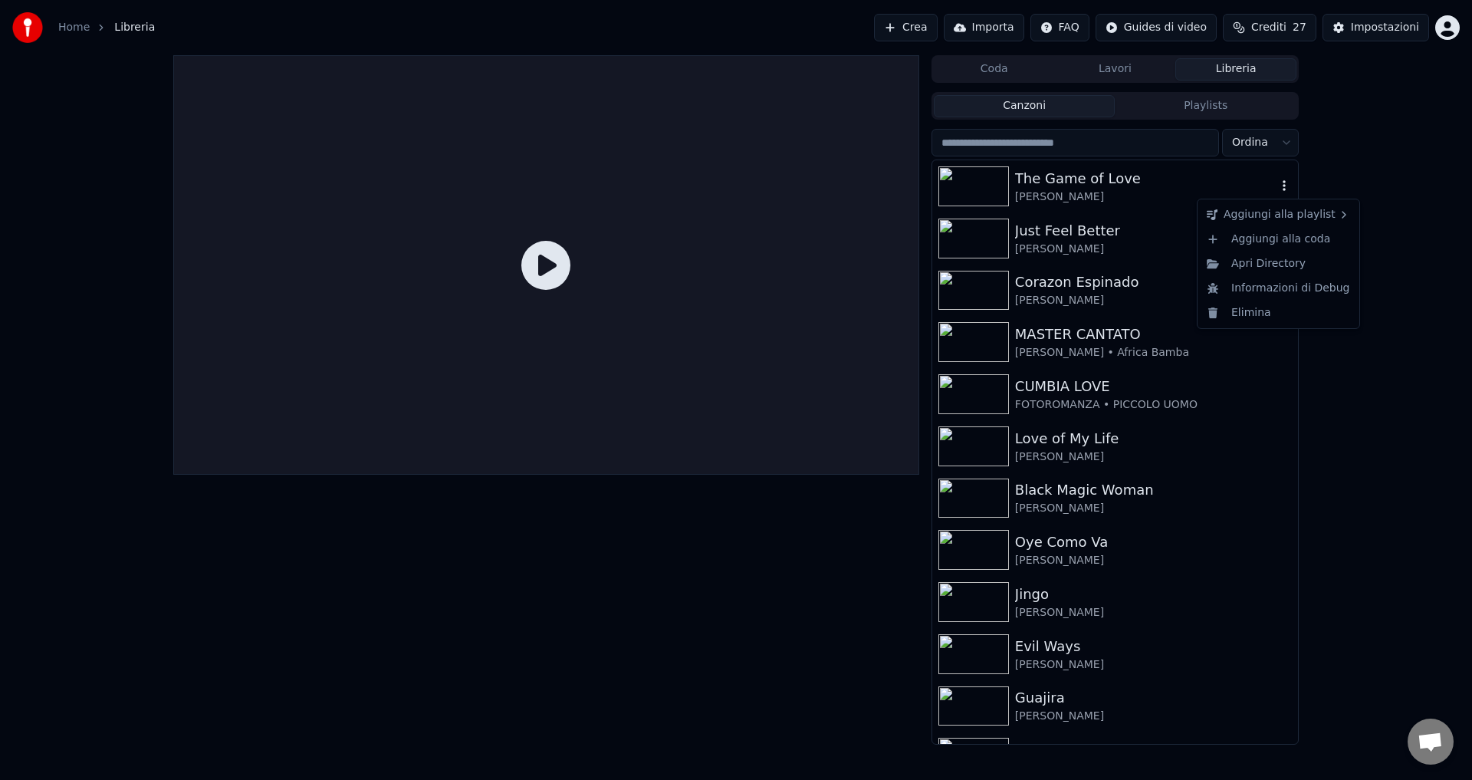
click at [1276, 189] on icon "button" at bounding box center [1283, 185] width 15 height 12
click at [1228, 262] on div "Apri Directory" at bounding box center [1278, 263] width 156 height 25
click at [1282, 185] on icon "button" at bounding box center [1283, 185] width 3 height 11
click at [1256, 264] on div "Apri Directory" at bounding box center [1278, 263] width 156 height 25
click at [1262, 184] on div "The Game of Love" at bounding box center [1145, 178] width 261 height 21
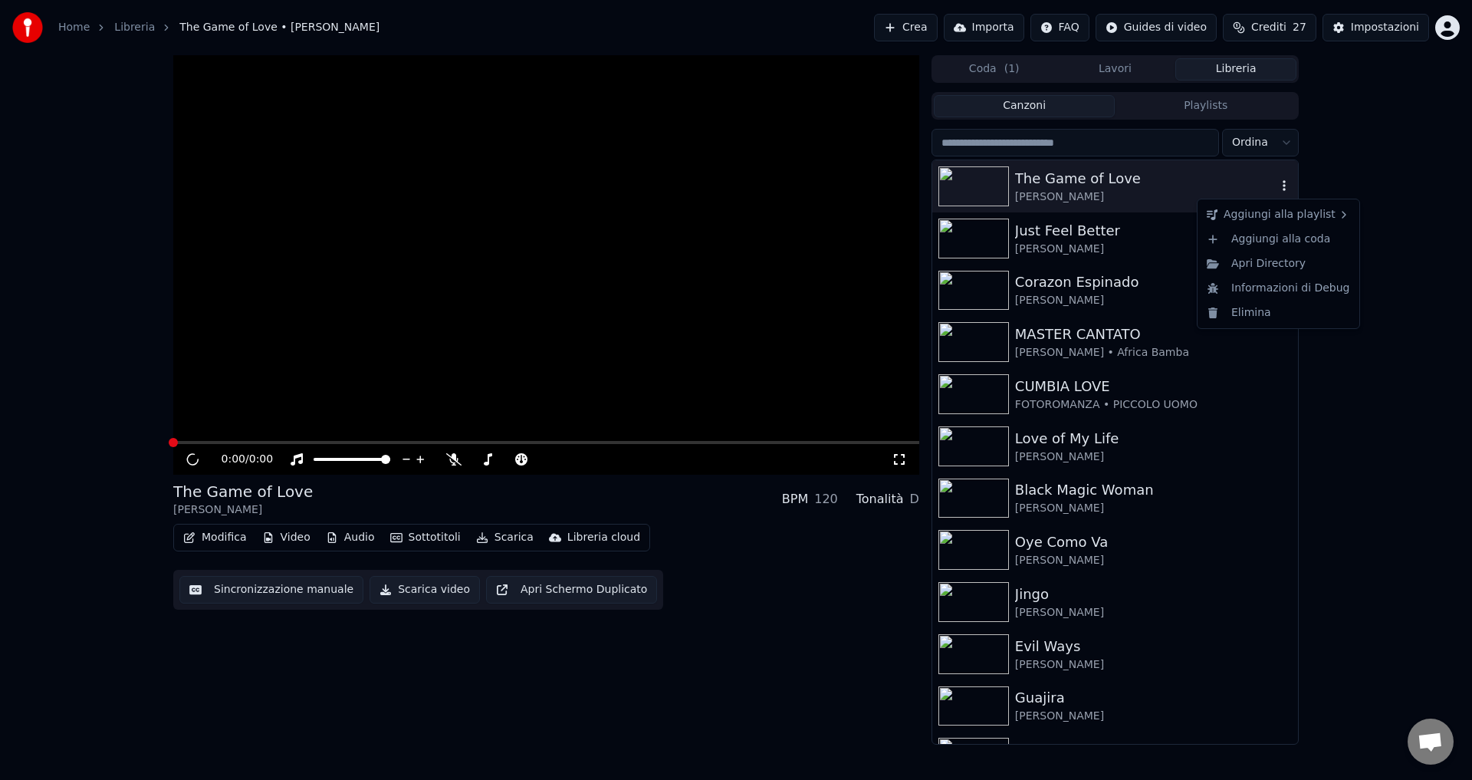
click at [1282, 186] on icon "button" at bounding box center [1283, 185] width 3 height 11
click at [1273, 294] on div "Informazioni di Debug" at bounding box center [1278, 288] width 156 height 25
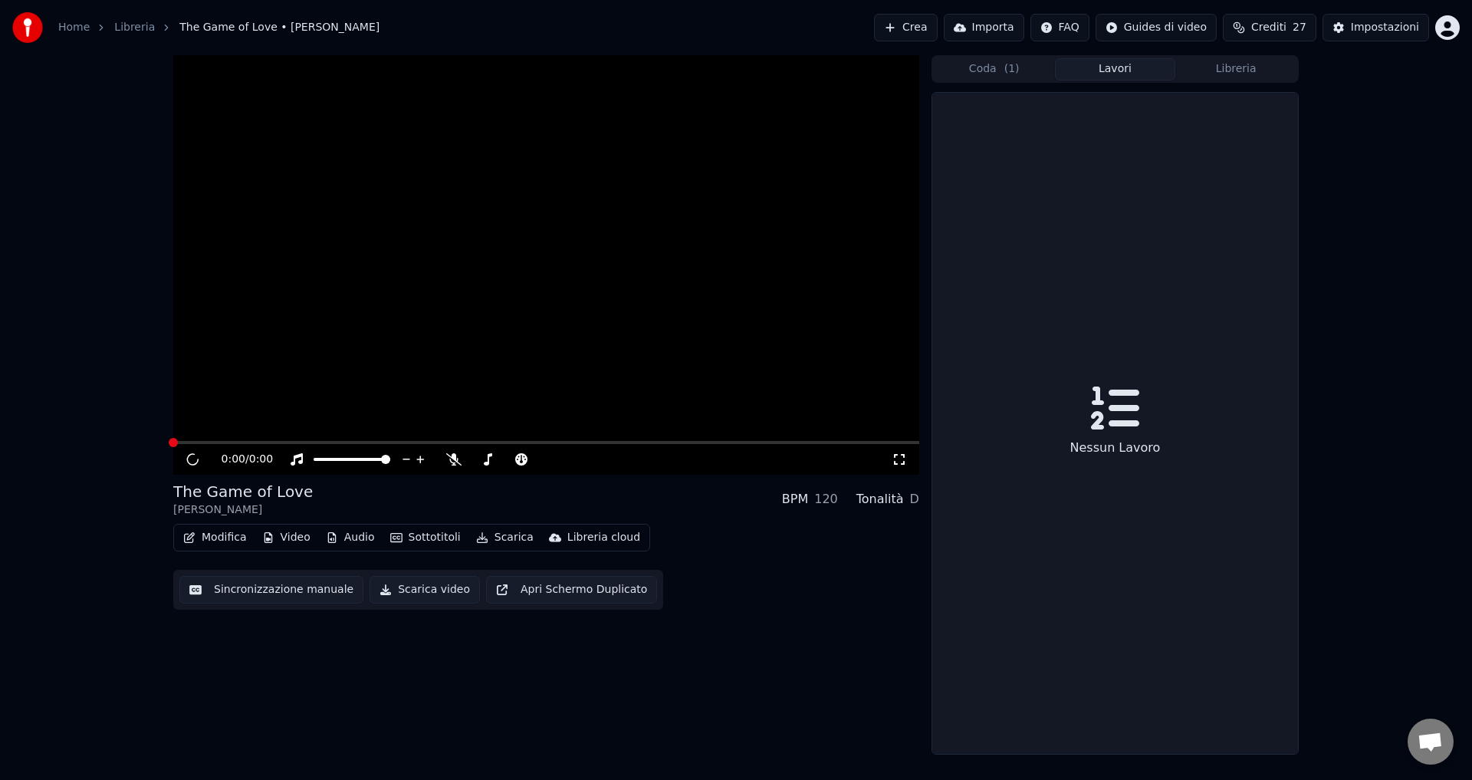
click at [1086, 66] on button "Lavori" at bounding box center [1115, 69] width 121 height 22
click at [1003, 74] on button "Coda ( 1 )" at bounding box center [994, 69] width 121 height 22
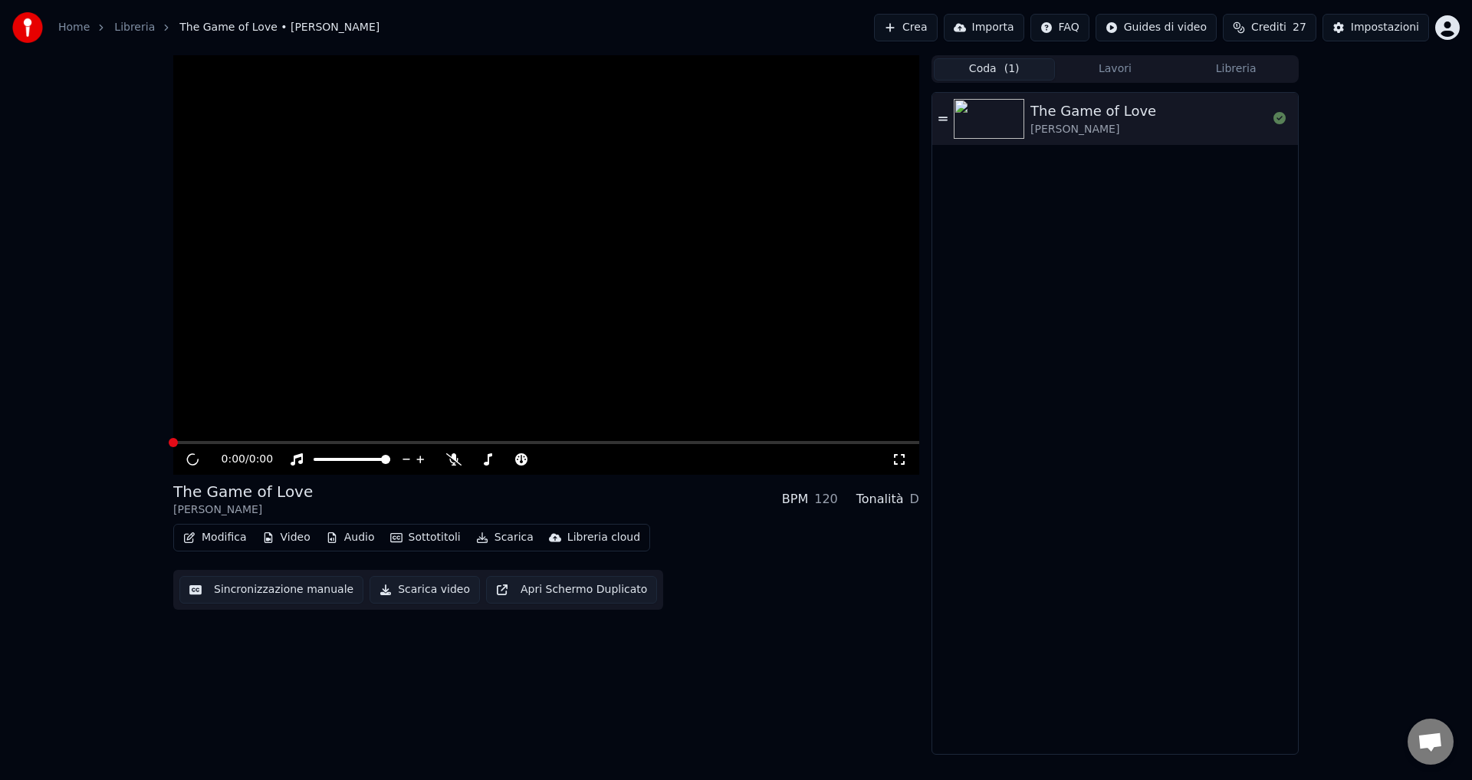
click at [1252, 64] on button "Libreria" at bounding box center [1235, 69] width 121 height 22
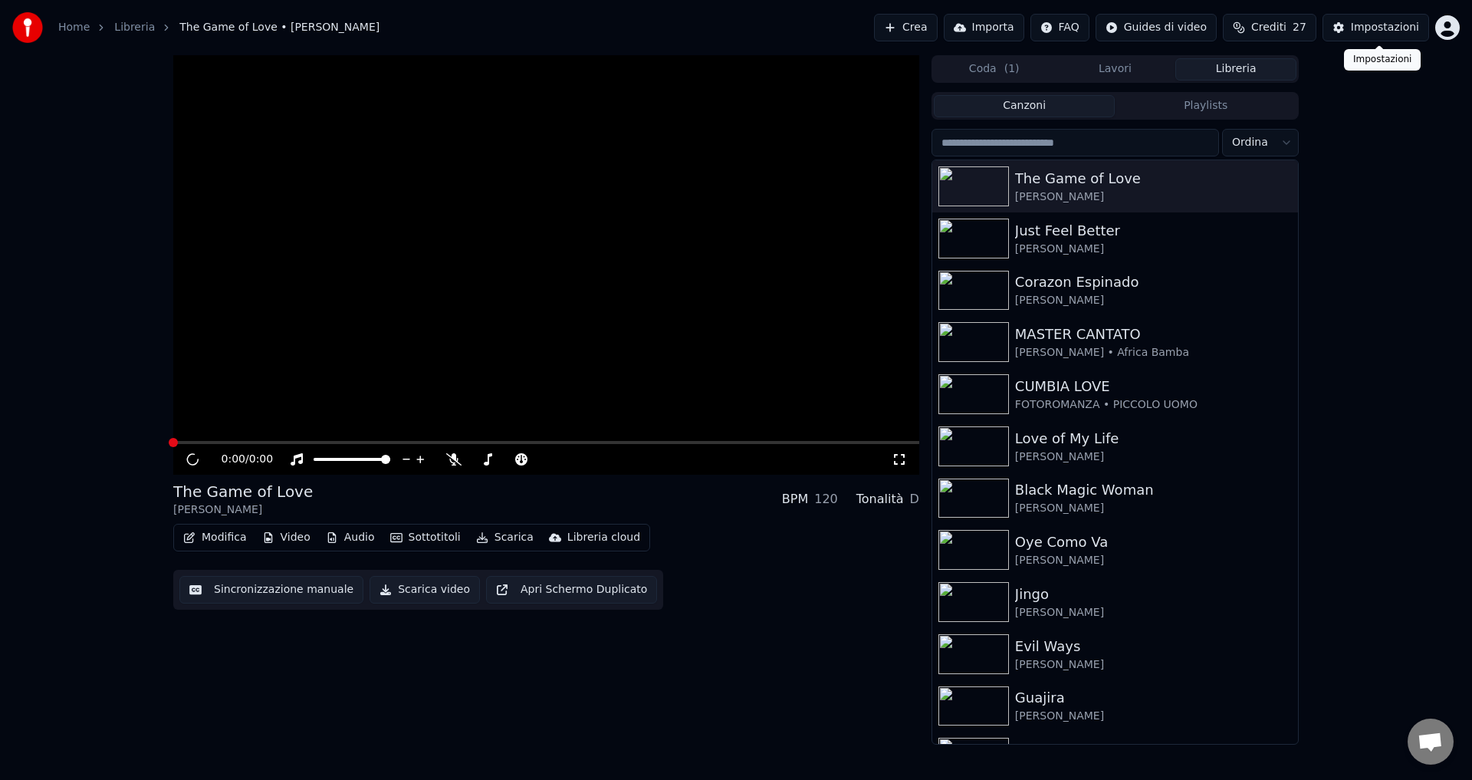
click at [1348, 21] on button "Impostazioni" at bounding box center [1375, 28] width 107 height 28
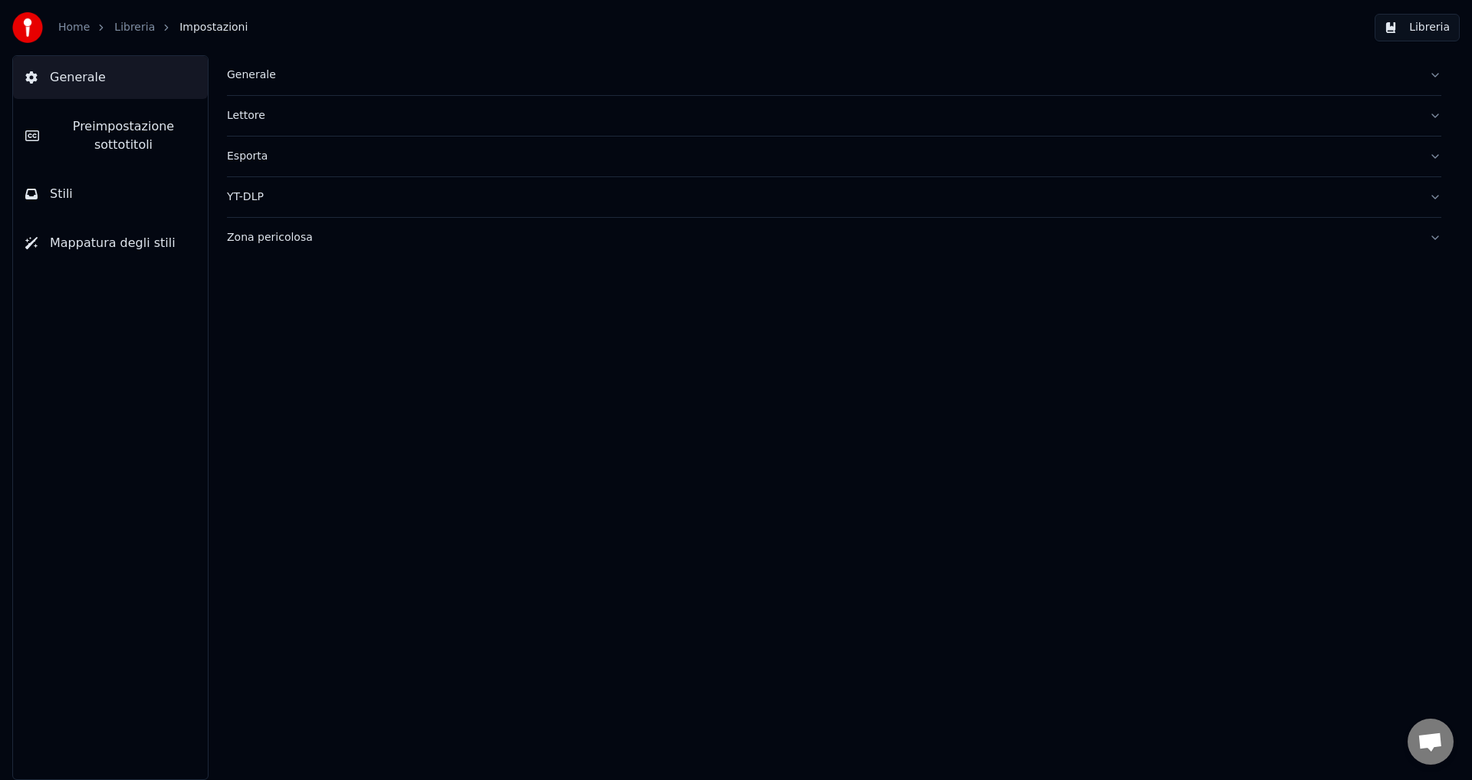
click at [248, 111] on div "Lettore" at bounding box center [822, 115] width 1190 height 15
click at [245, 297] on div "Esporta" at bounding box center [822, 294] width 1190 height 15
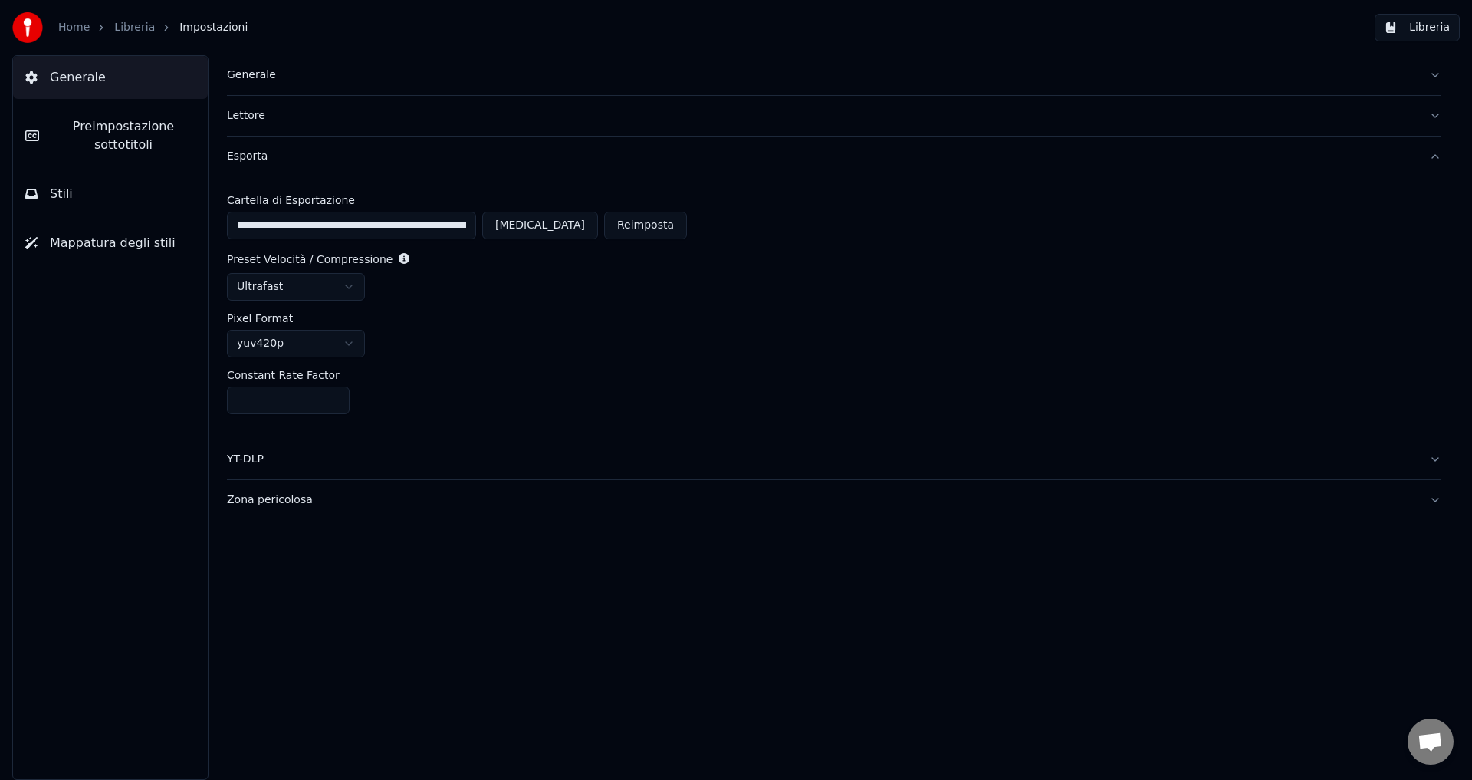
click at [243, 458] on div "YT-DLP" at bounding box center [822, 458] width 1190 height 15
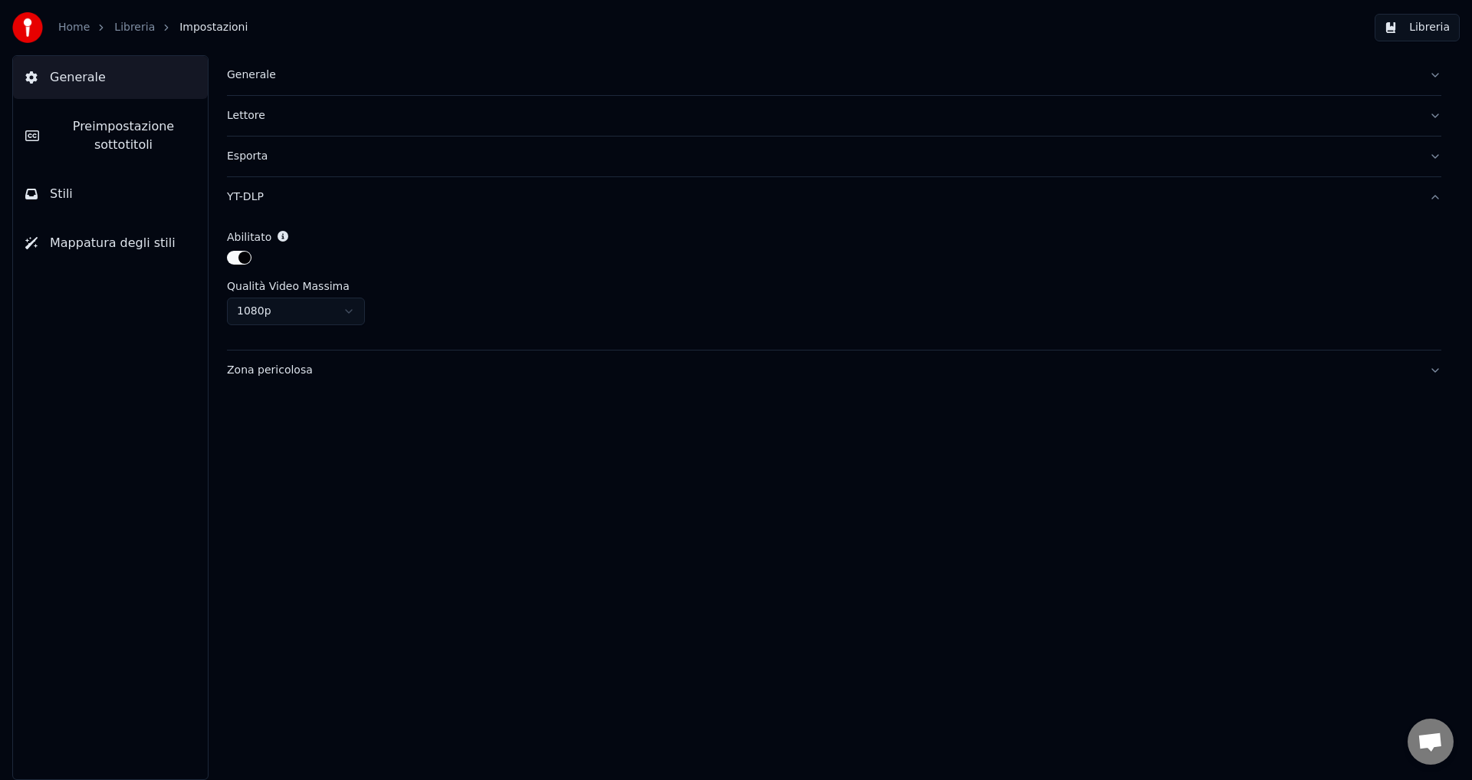
click at [260, 369] on div "Zona pericolosa" at bounding box center [822, 370] width 1190 height 15
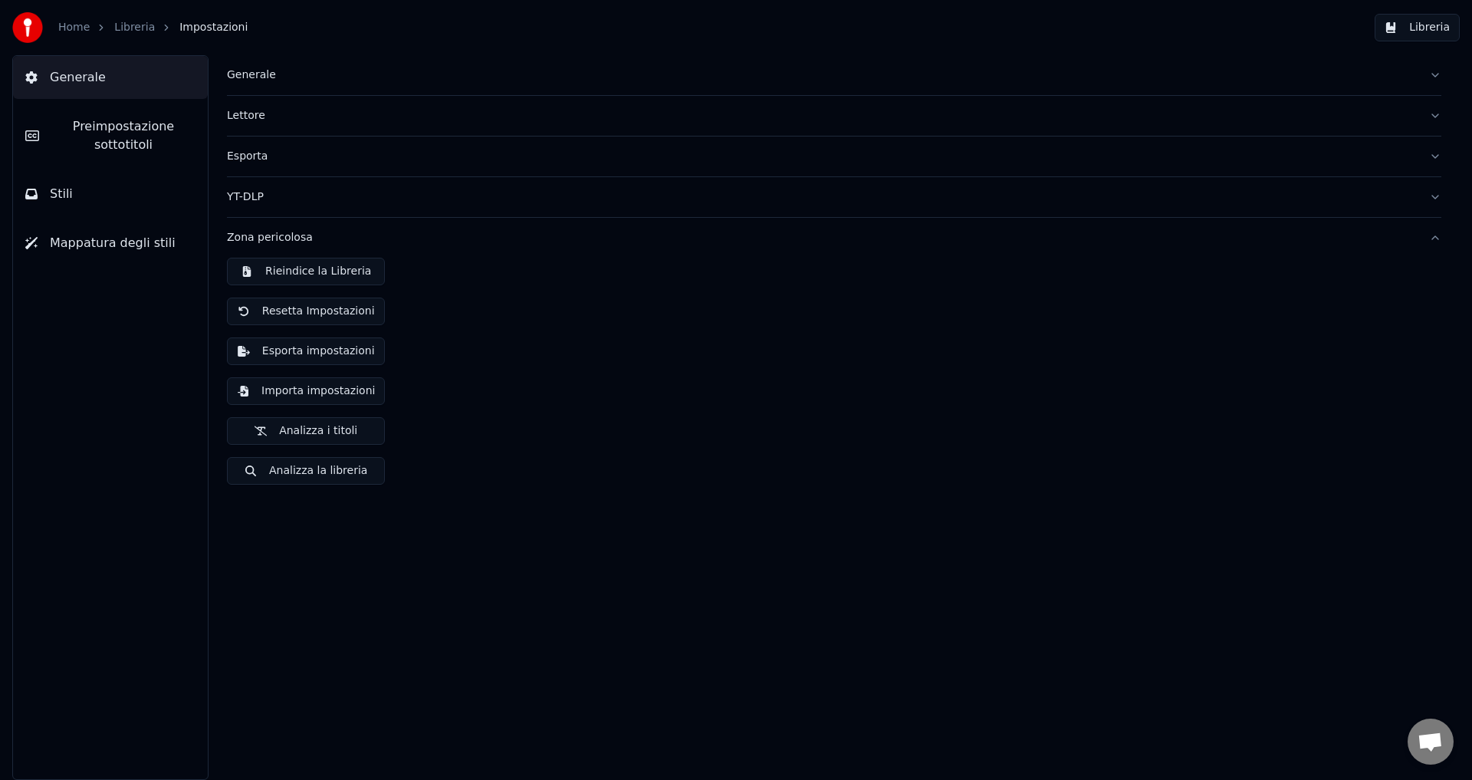
click at [317, 265] on button "Rieindice la Libreria" at bounding box center [306, 272] width 158 height 28
click at [338, 430] on button "Analizza i titoli" at bounding box center [306, 431] width 158 height 28
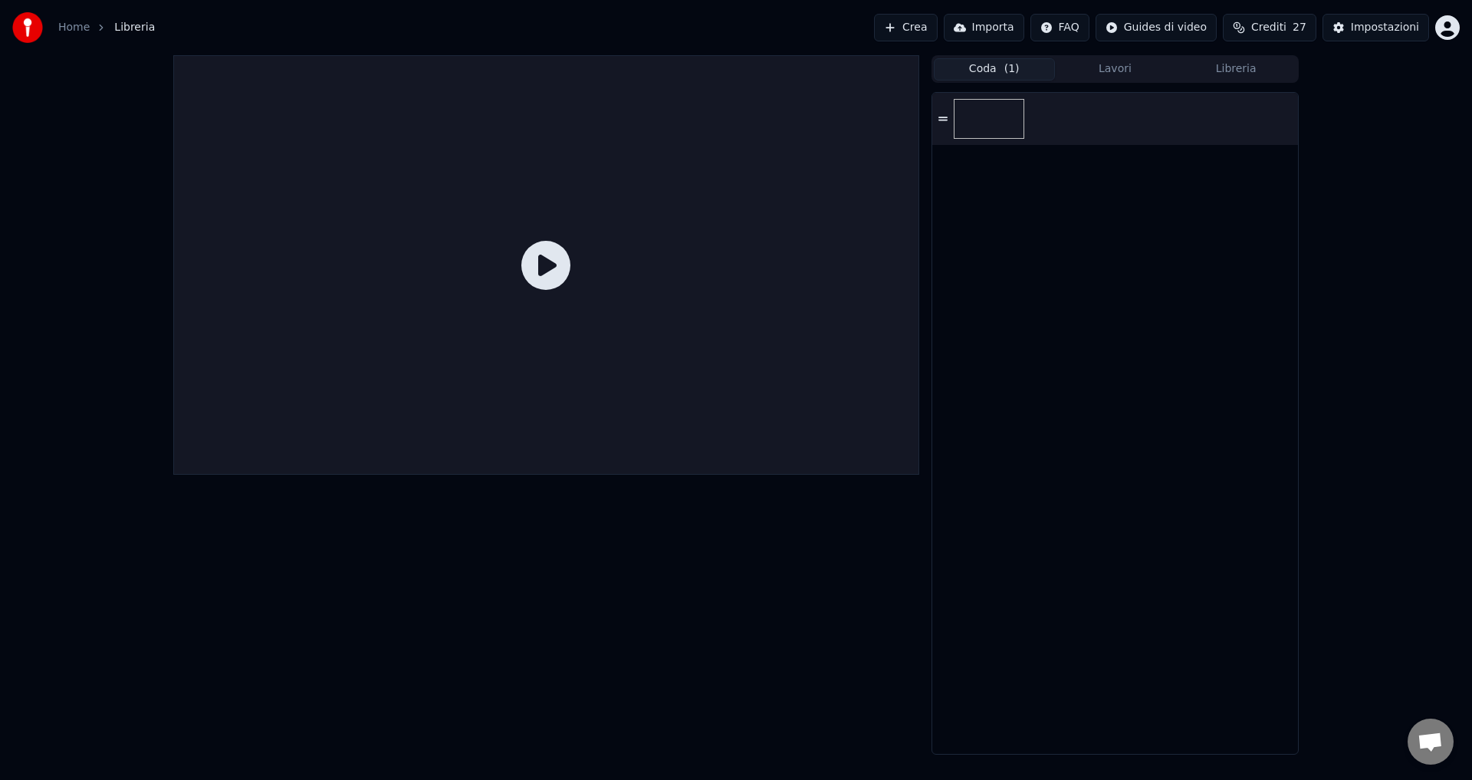
click at [980, 66] on button "Coda ( 1 )" at bounding box center [994, 69] width 121 height 22
click at [1218, 66] on button "Libreria" at bounding box center [1235, 69] width 121 height 22
click at [977, 181] on img at bounding box center [973, 186] width 71 height 40
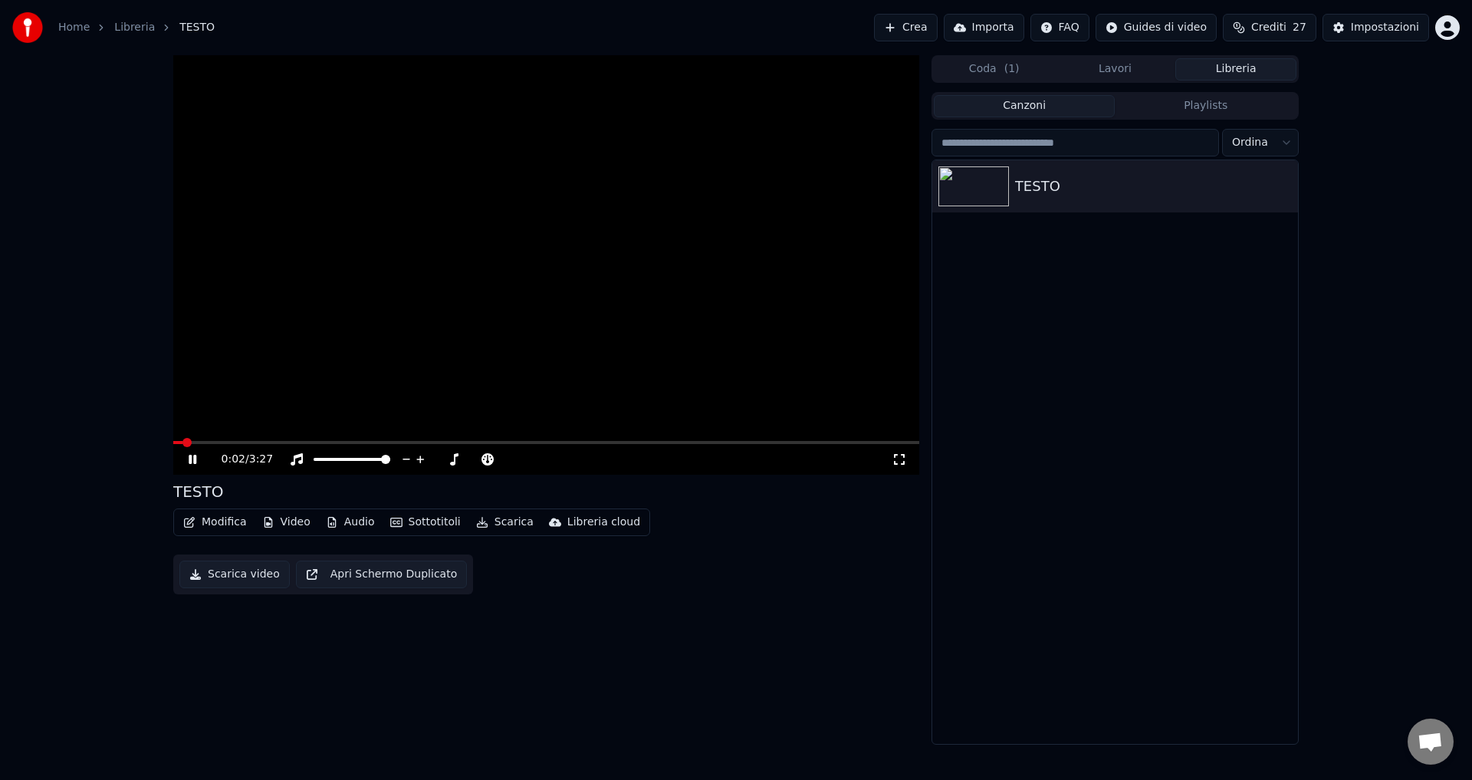
click at [190, 463] on icon at bounding box center [193, 459] width 8 height 9
click at [412, 516] on button "Sottotitoli" at bounding box center [425, 521] width 83 height 21
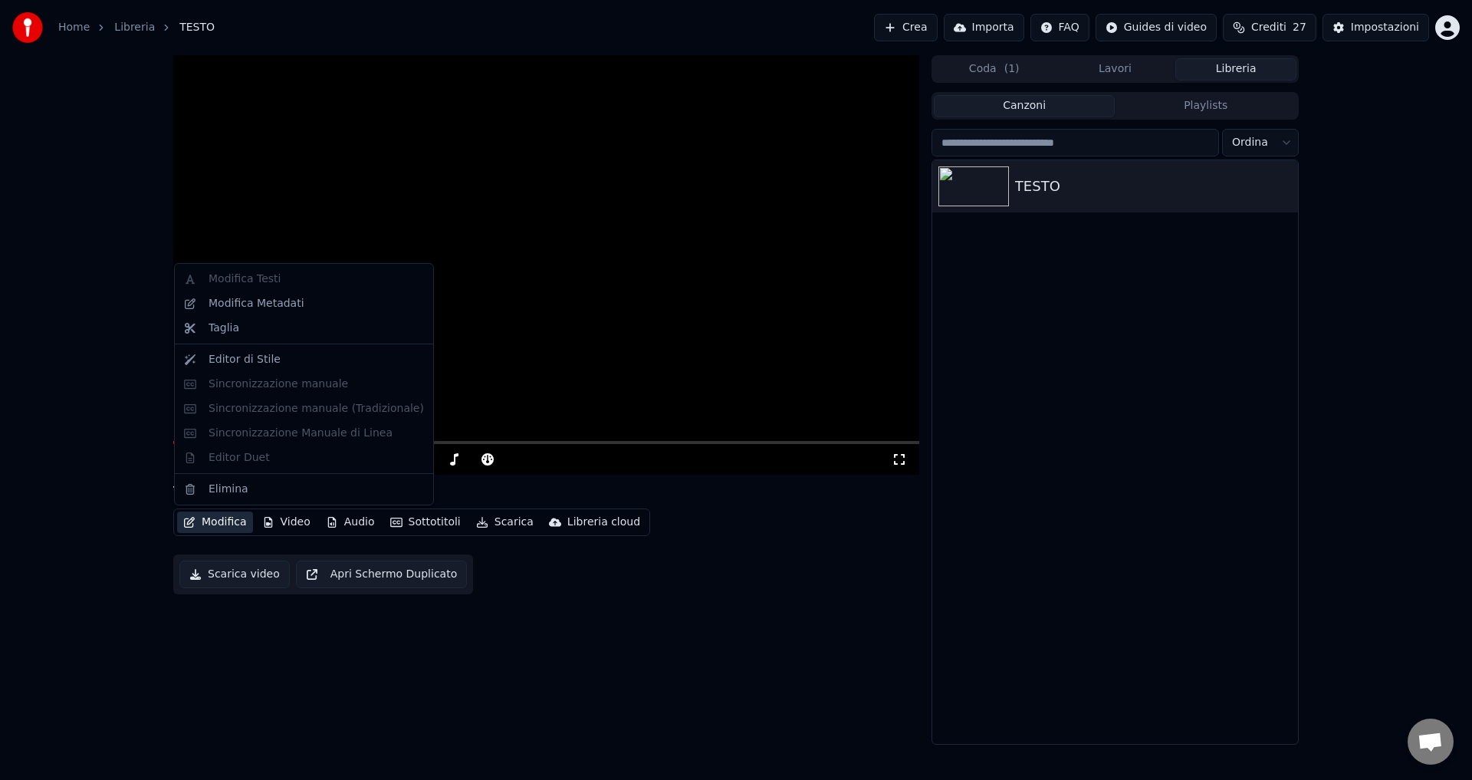
click at [236, 520] on button "Modifica" at bounding box center [215, 521] width 76 height 21
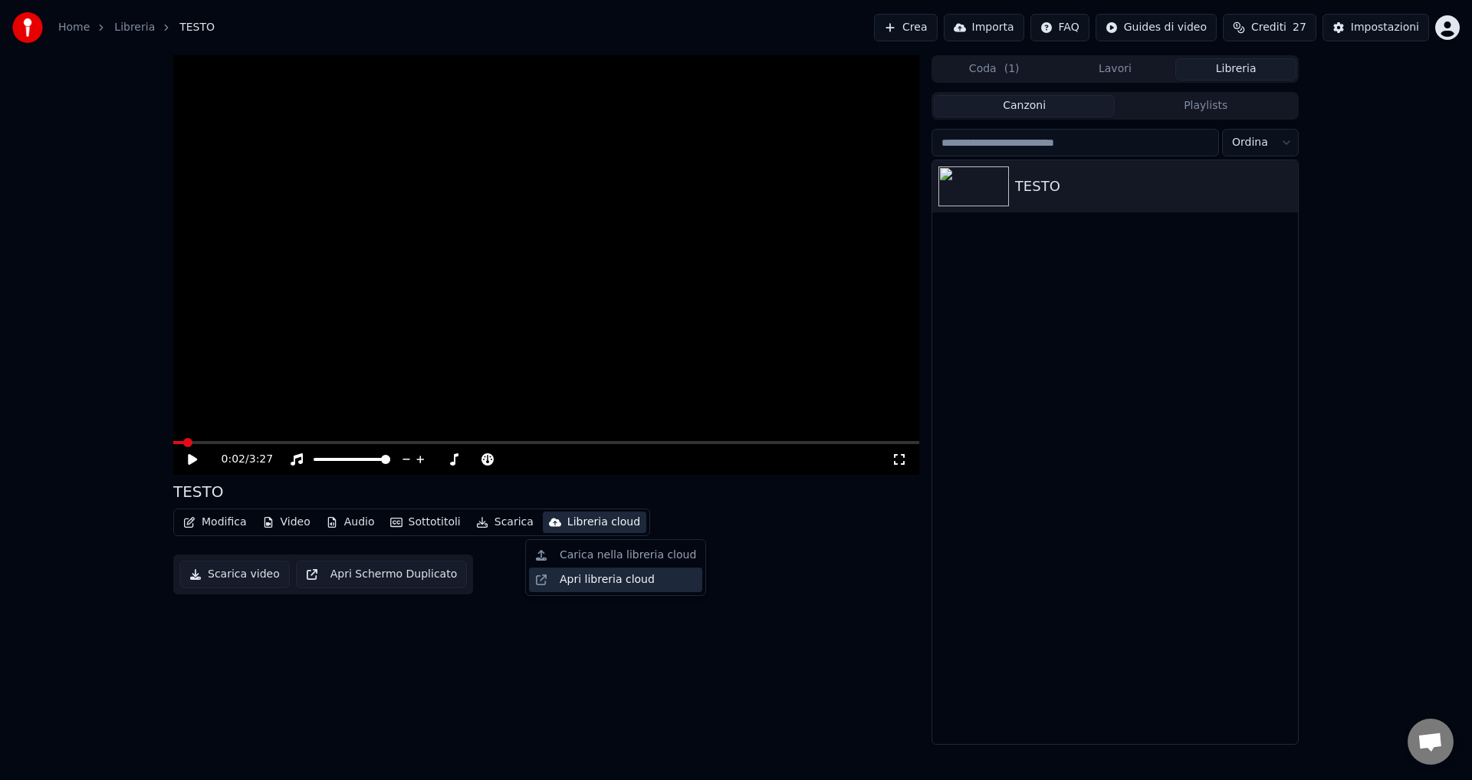
click at [564, 580] on div "Apri libreria cloud" at bounding box center [607, 579] width 95 height 15
click at [1203, 66] on button "Libreria" at bounding box center [1235, 69] width 121 height 22
click at [1232, 71] on button "Libreria" at bounding box center [1235, 69] width 121 height 22
click at [1128, 75] on button "Lavori" at bounding box center [1115, 69] width 121 height 22
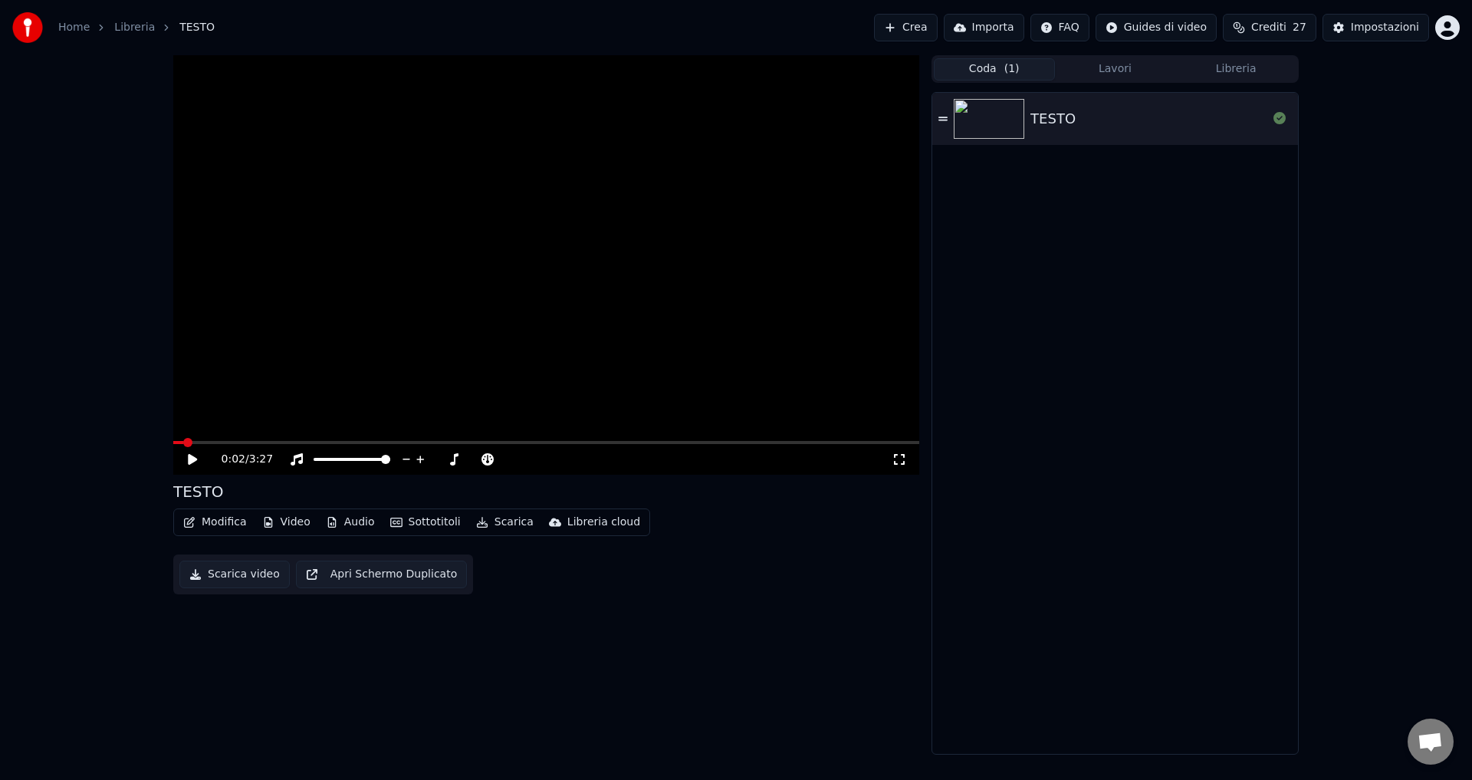
click at [1019, 69] on button "Coda ( 1 )" at bounding box center [994, 69] width 121 height 22
click at [1113, 71] on button "Lavori" at bounding box center [1115, 69] width 121 height 22
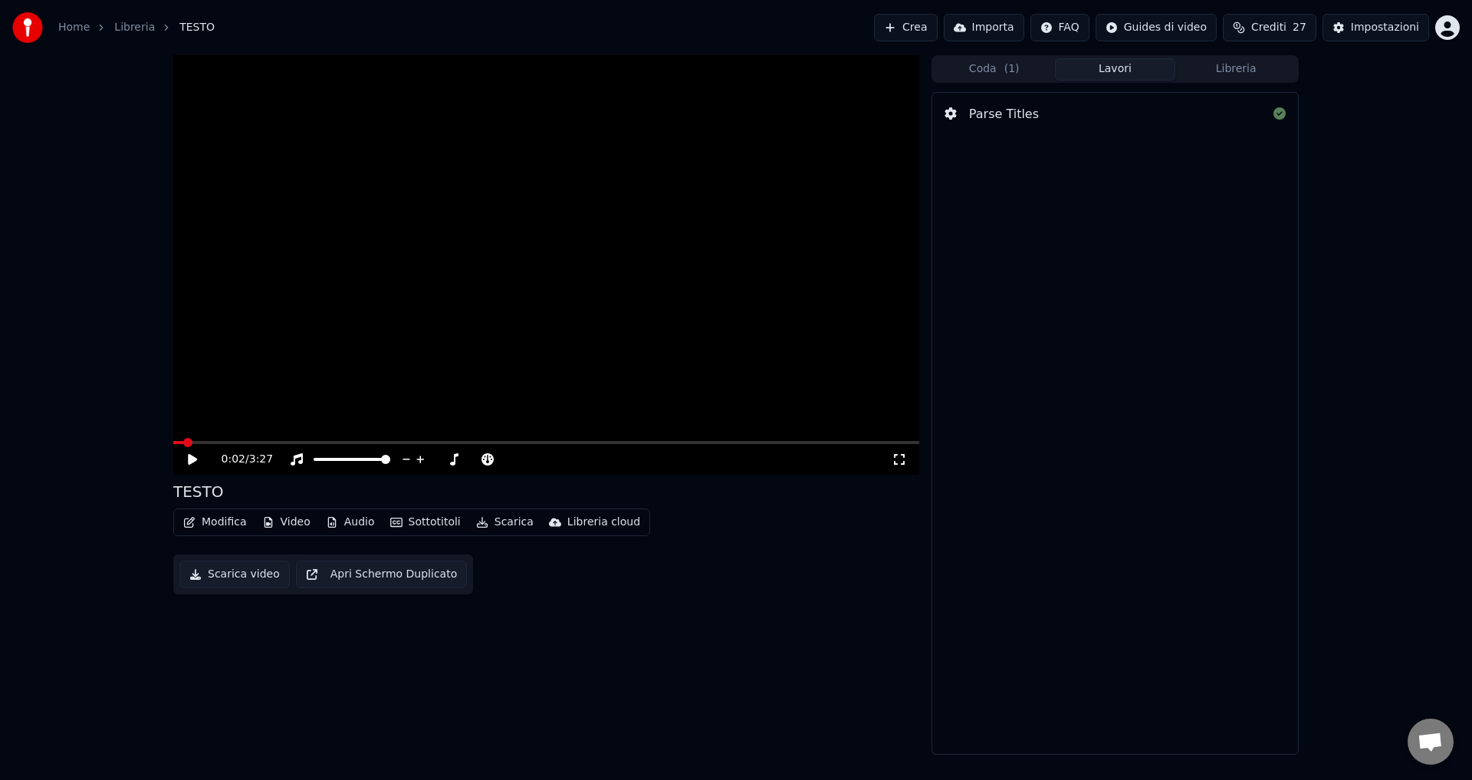
click at [926, 31] on button "Crea" at bounding box center [905, 28] width 63 height 28
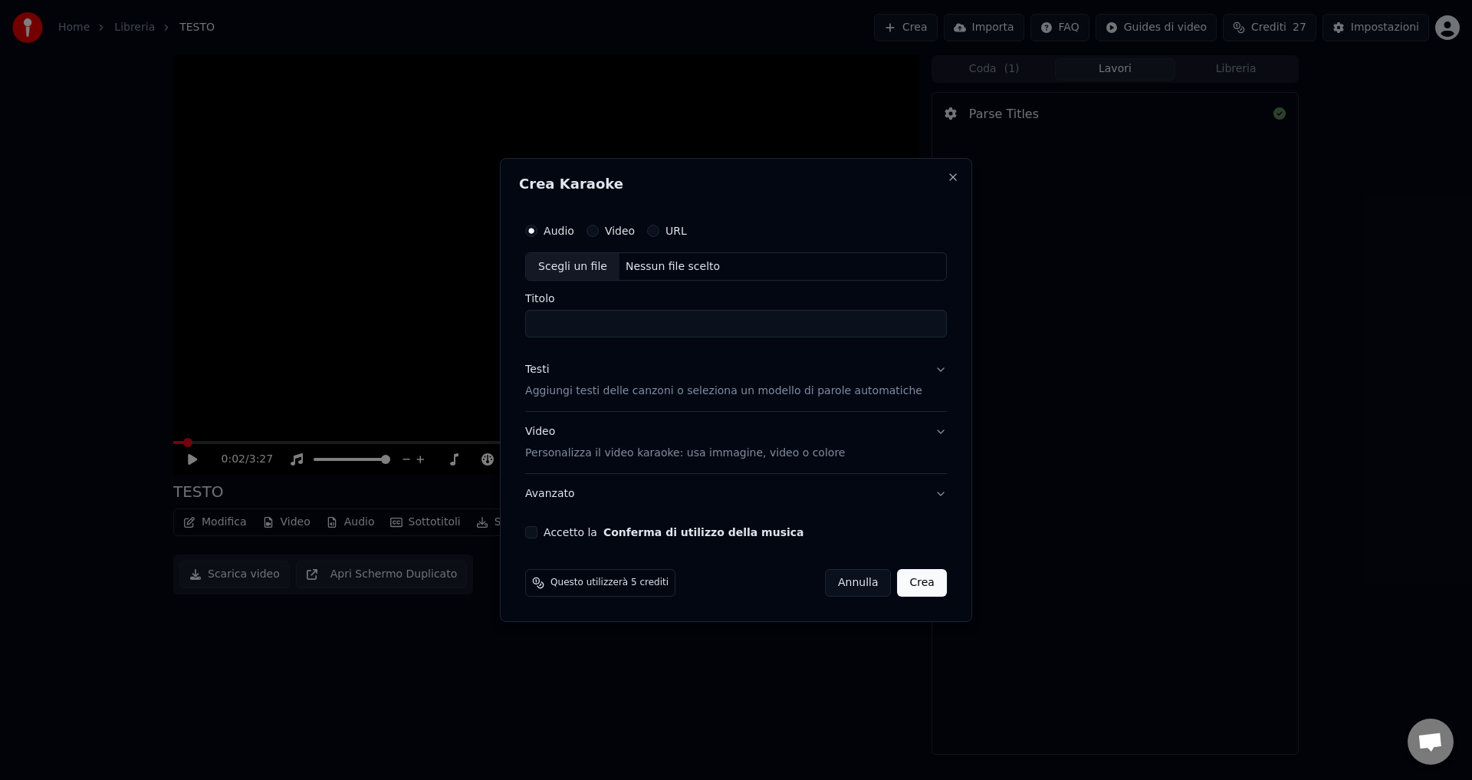
click at [599, 231] on button "Video" at bounding box center [592, 231] width 12 height 12
click at [648, 271] on div "Nessun file scelto" at bounding box center [672, 266] width 107 height 15
type input "**********"
click at [543, 528] on div "**********" at bounding box center [736, 377] width 434 height 336
click at [537, 535] on button "Accetto la Conferma di utilizzo della musica" at bounding box center [531, 532] width 12 height 12
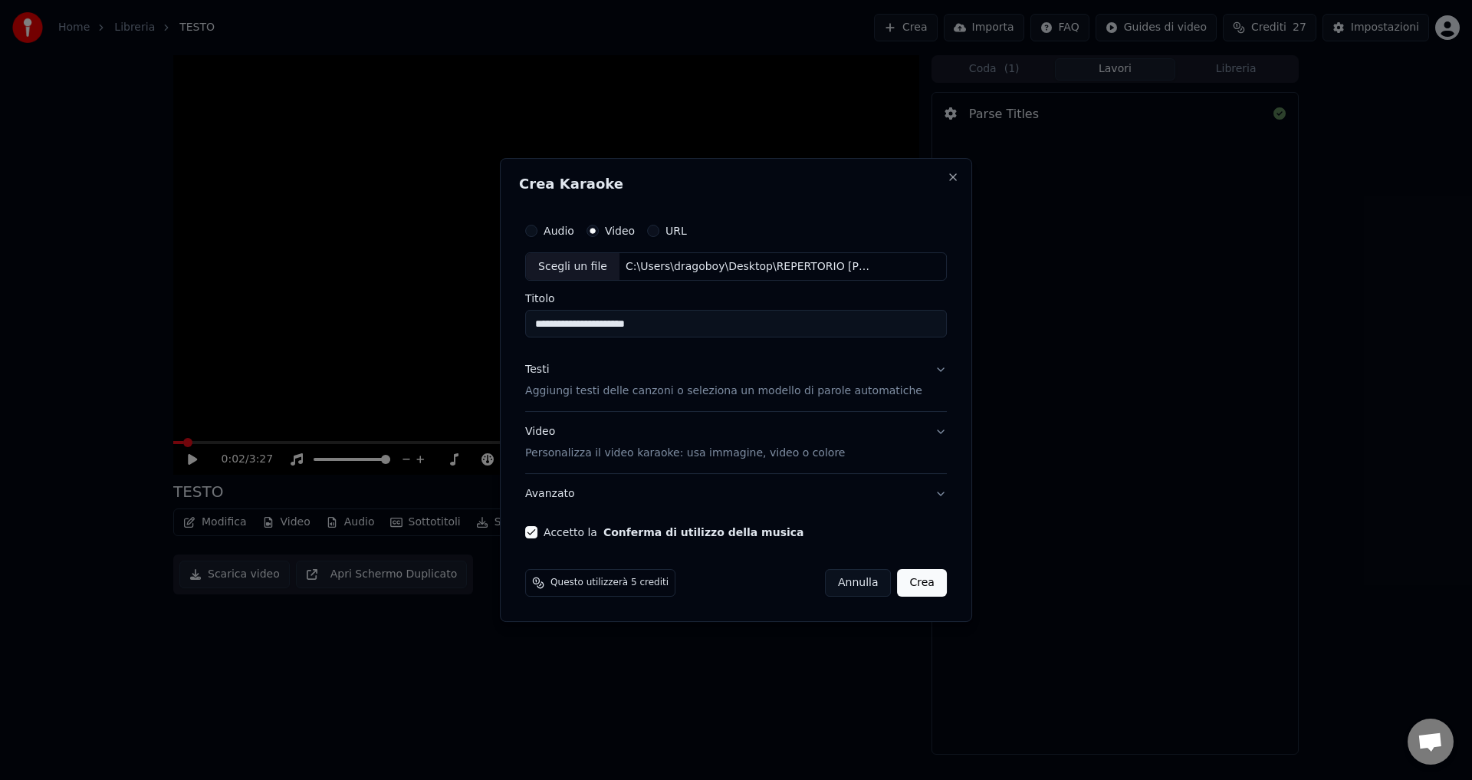
click at [907, 583] on button "Crea" at bounding box center [922, 583] width 49 height 28
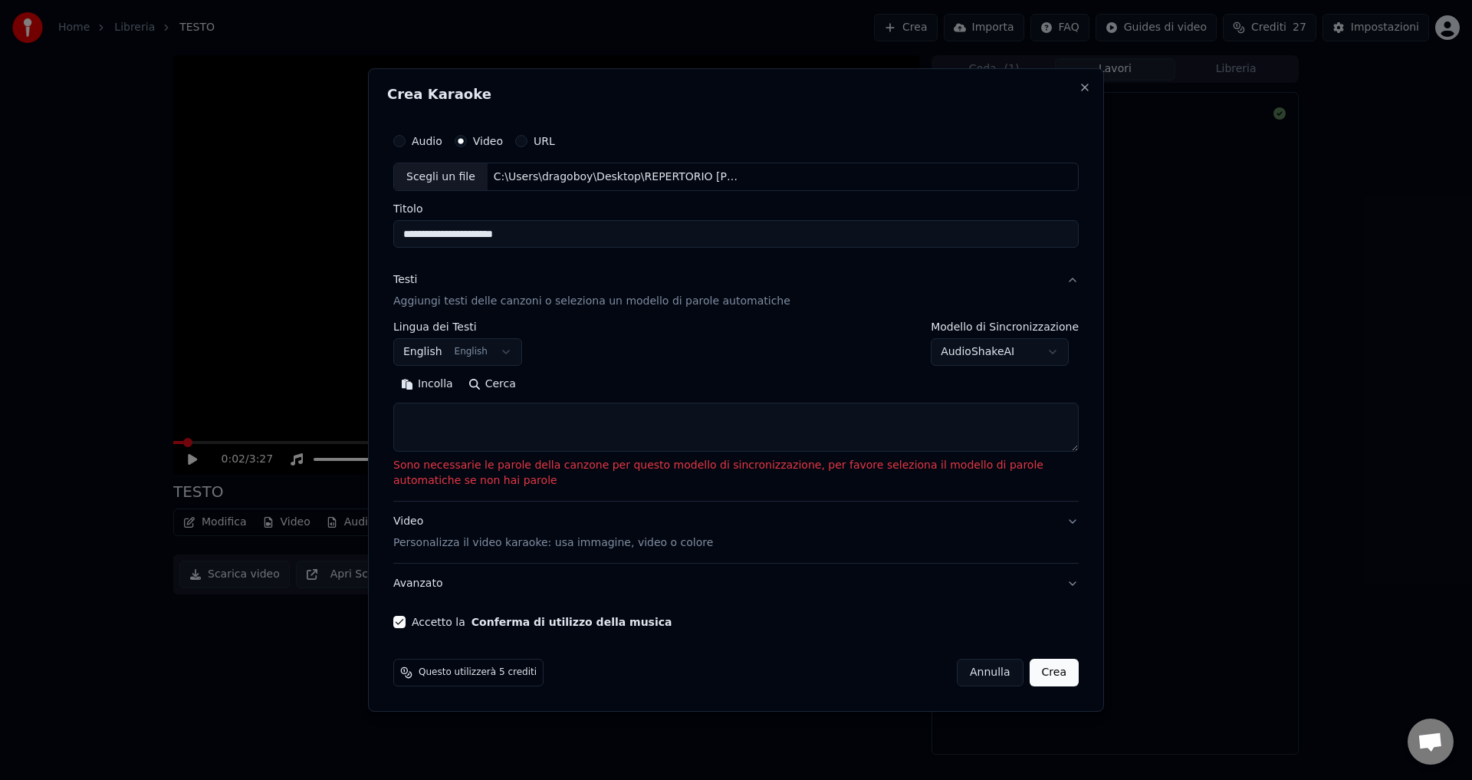
click at [462, 349] on button "English English" at bounding box center [457, 353] width 129 height 28
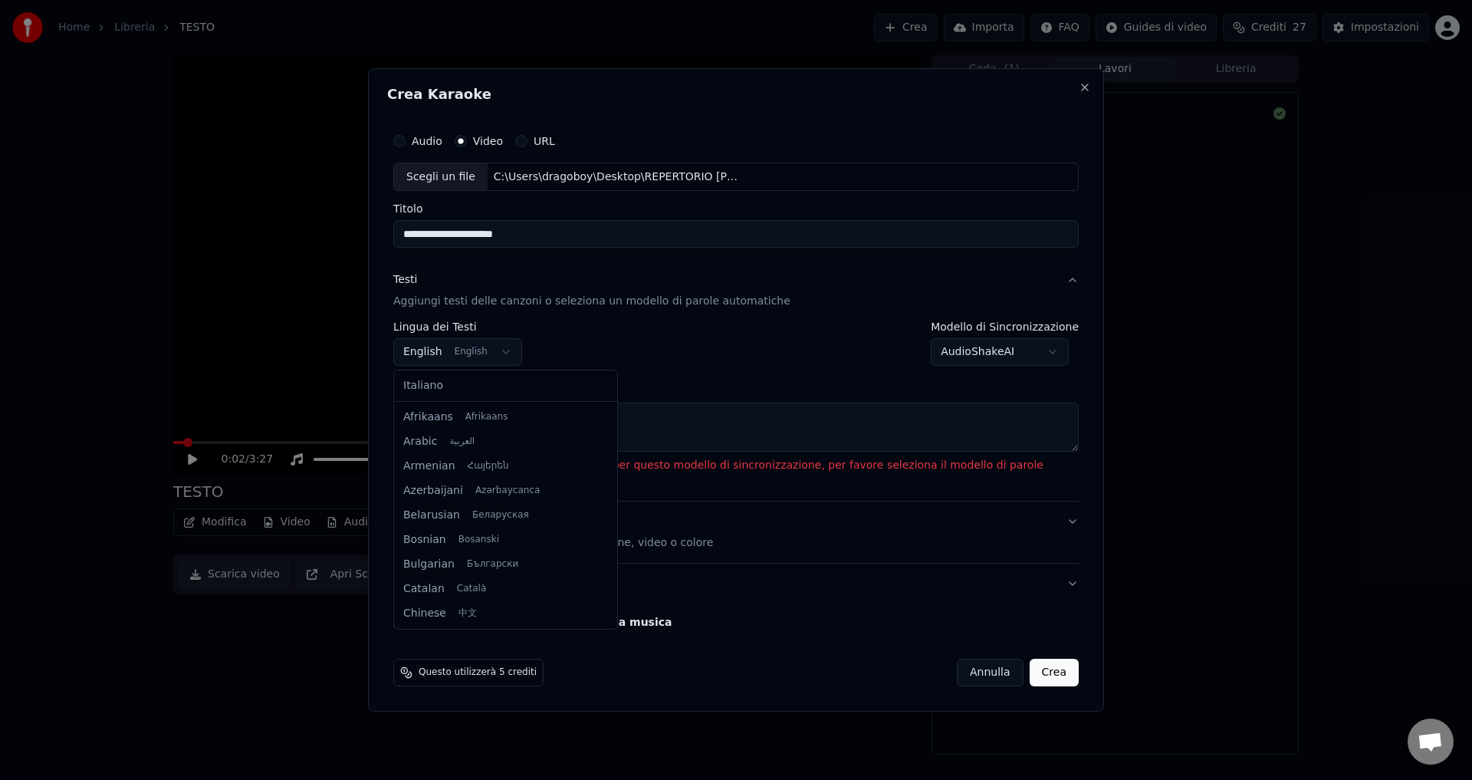
scroll to position [123, 0]
select select "**"
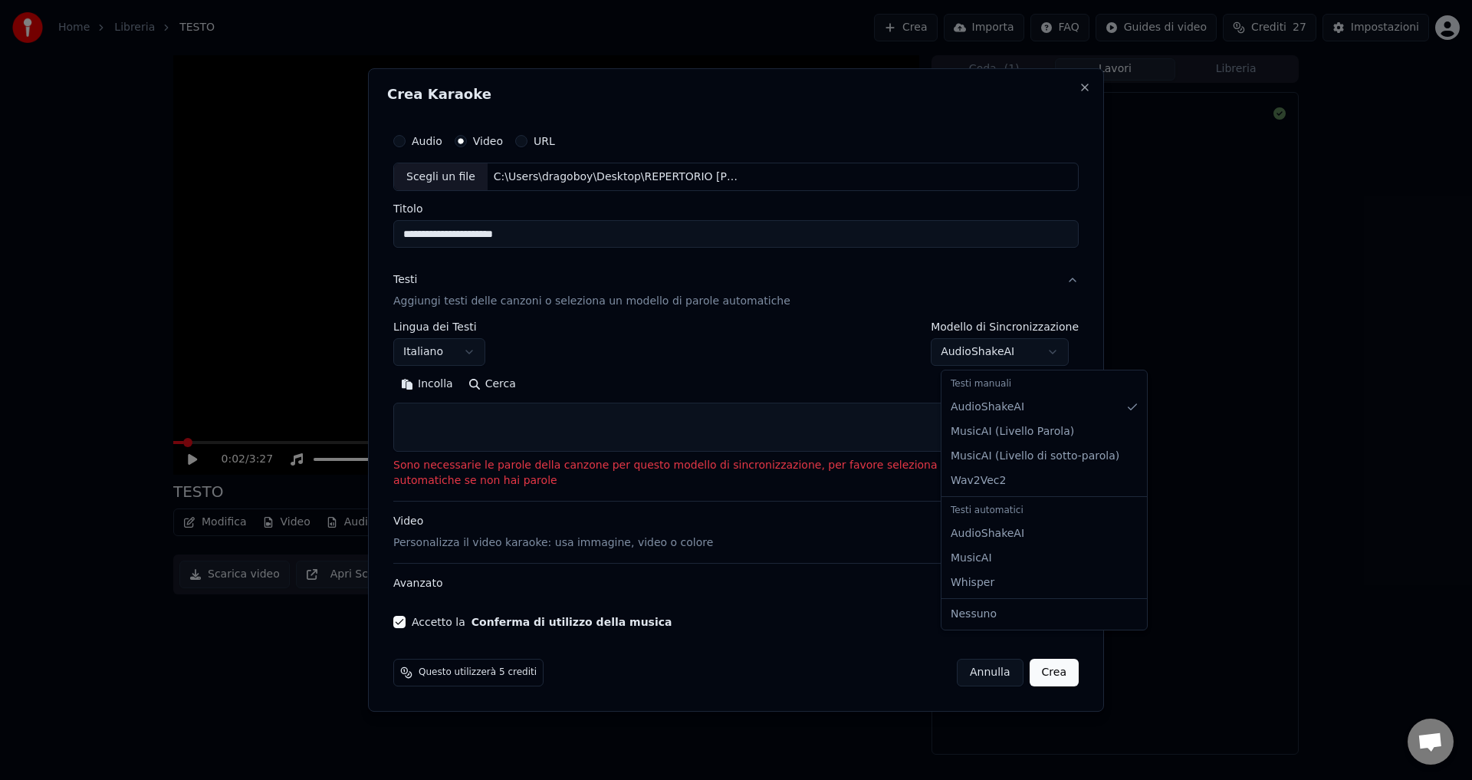
click at [1009, 362] on body "Home Libreria TESTO Crea Importa FAQ Guides di video Crediti 27 Impostazioni 0:…" at bounding box center [736, 390] width 1472 height 780
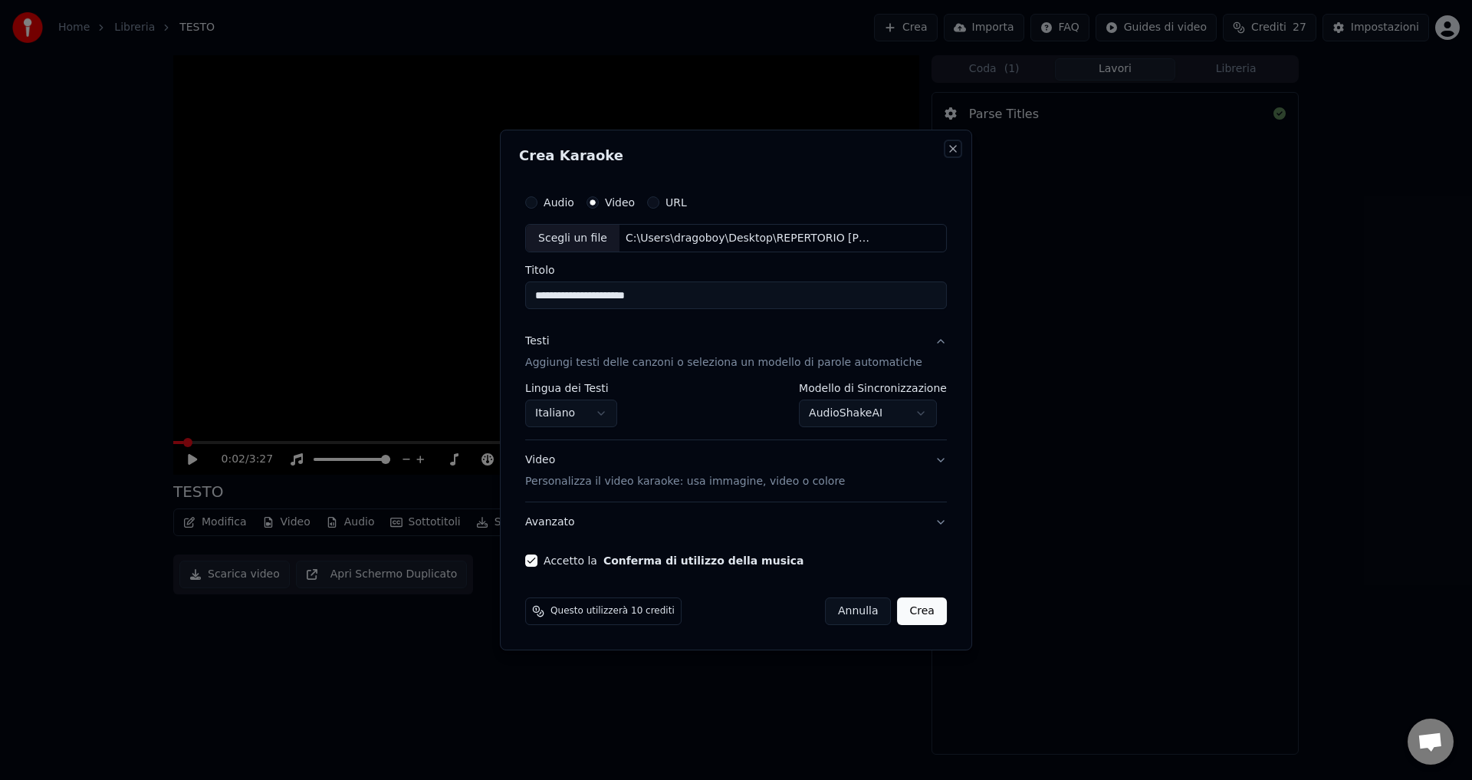
click at [947, 149] on button "Close" at bounding box center [953, 149] width 12 height 12
select select "**********"
select select
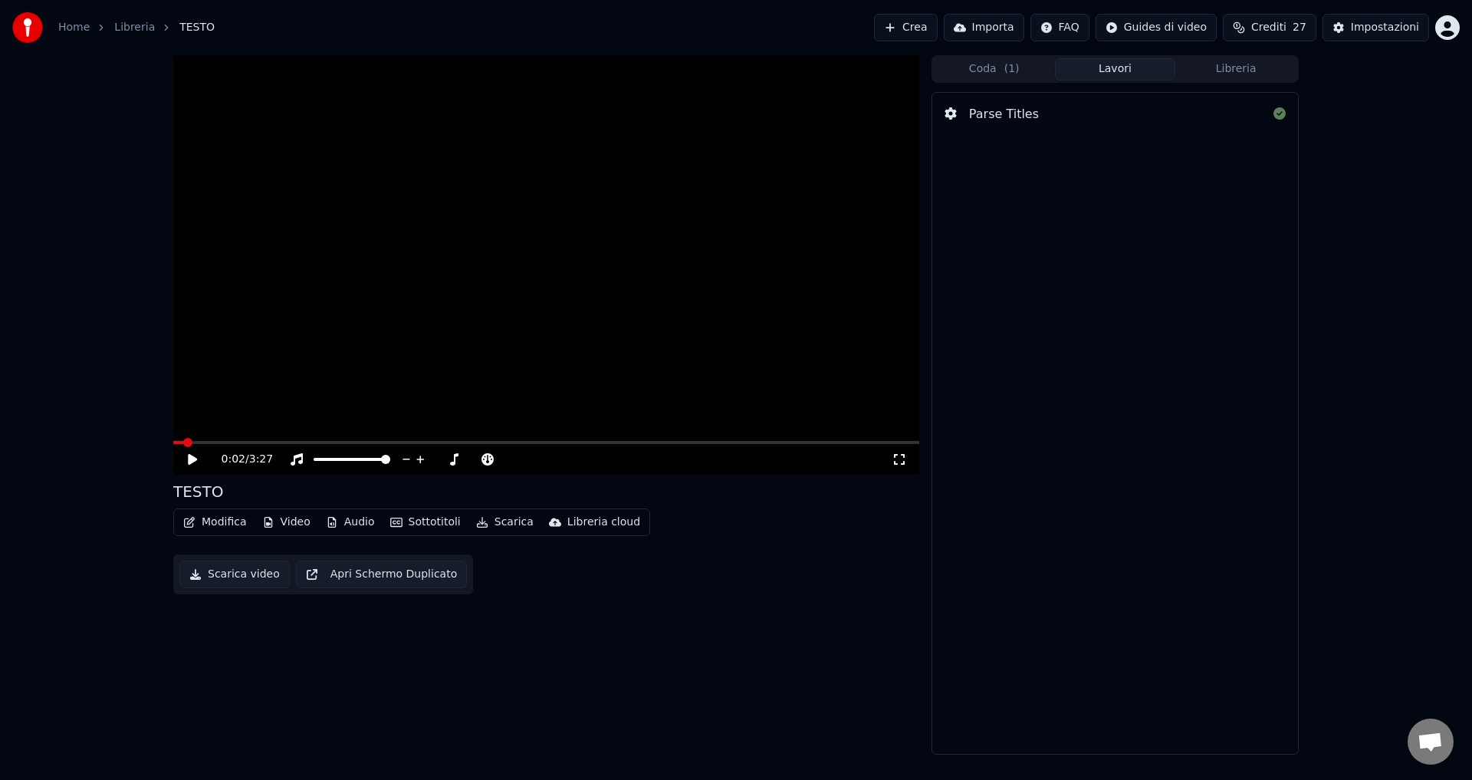
click at [994, 25] on button "Importa" at bounding box center [984, 28] width 80 height 28
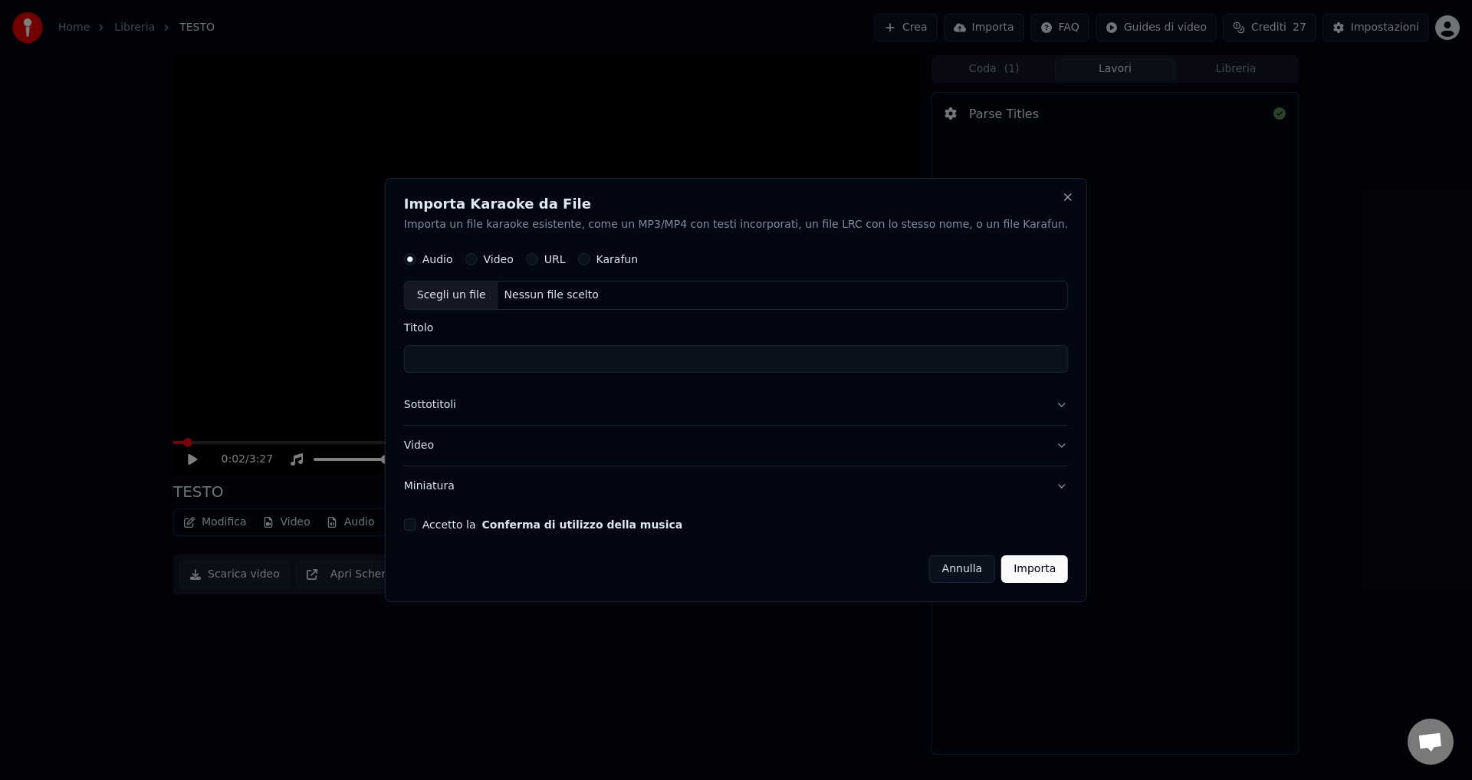
click at [478, 261] on button "Video" at bounding box center [471, 260] width 12 height 12
click at [498, 352] on input "Titolo" at bounding box center [736, 360] width 664 height 28
click at [538, 290] on div "Nessun file scelto" at bounding box center [551, 295] width 107 height 15
type input "**********"
click at [444, 519] on div "**********" at bounding box center [736, 390] width 702 height 425
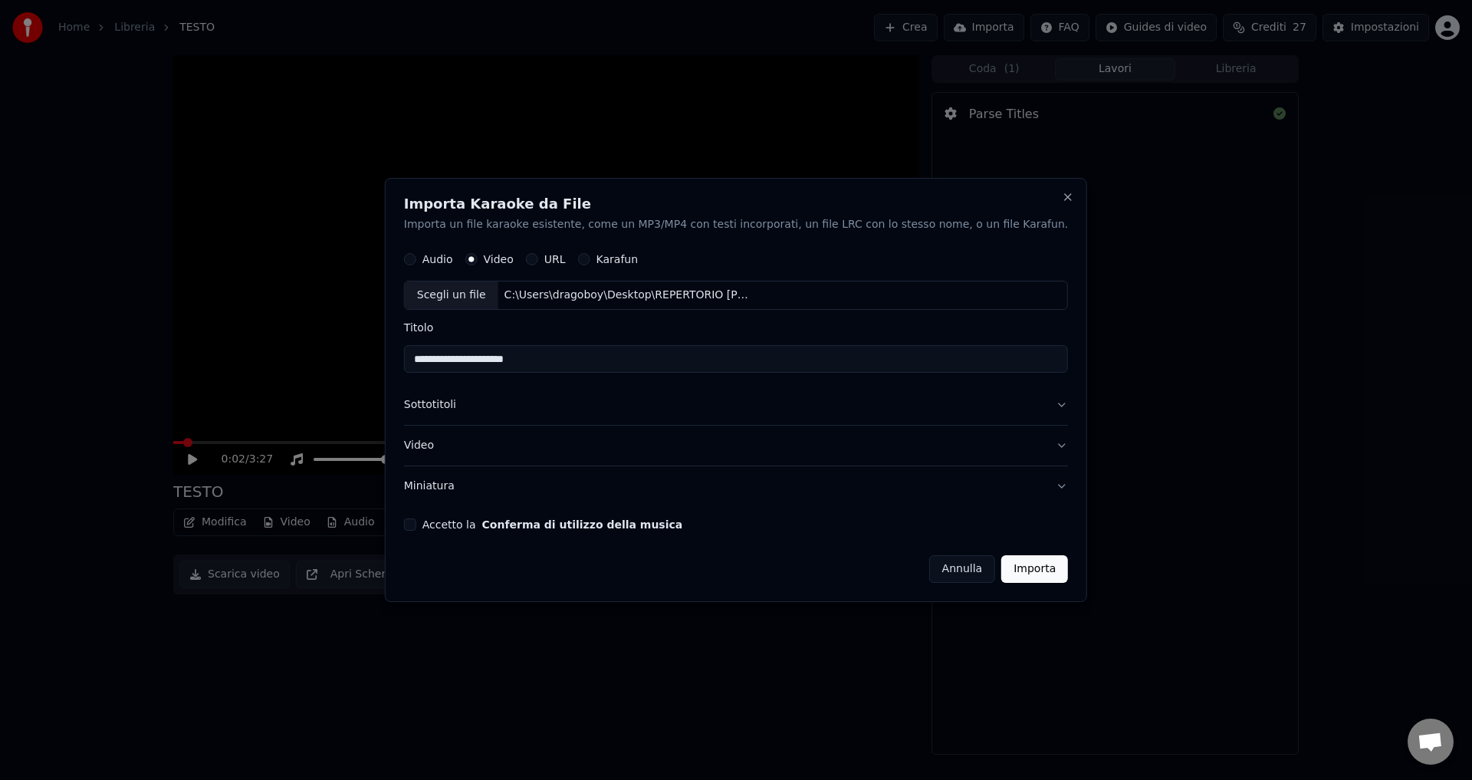
click at [416, 524] on button "Accetto la Conferma di utilizzo della musica" at bounding box center [410, 524] width 12 height 12
click at [1025, 570] on button "Importa" at bounding box center [1034, 569] width 67 height 28
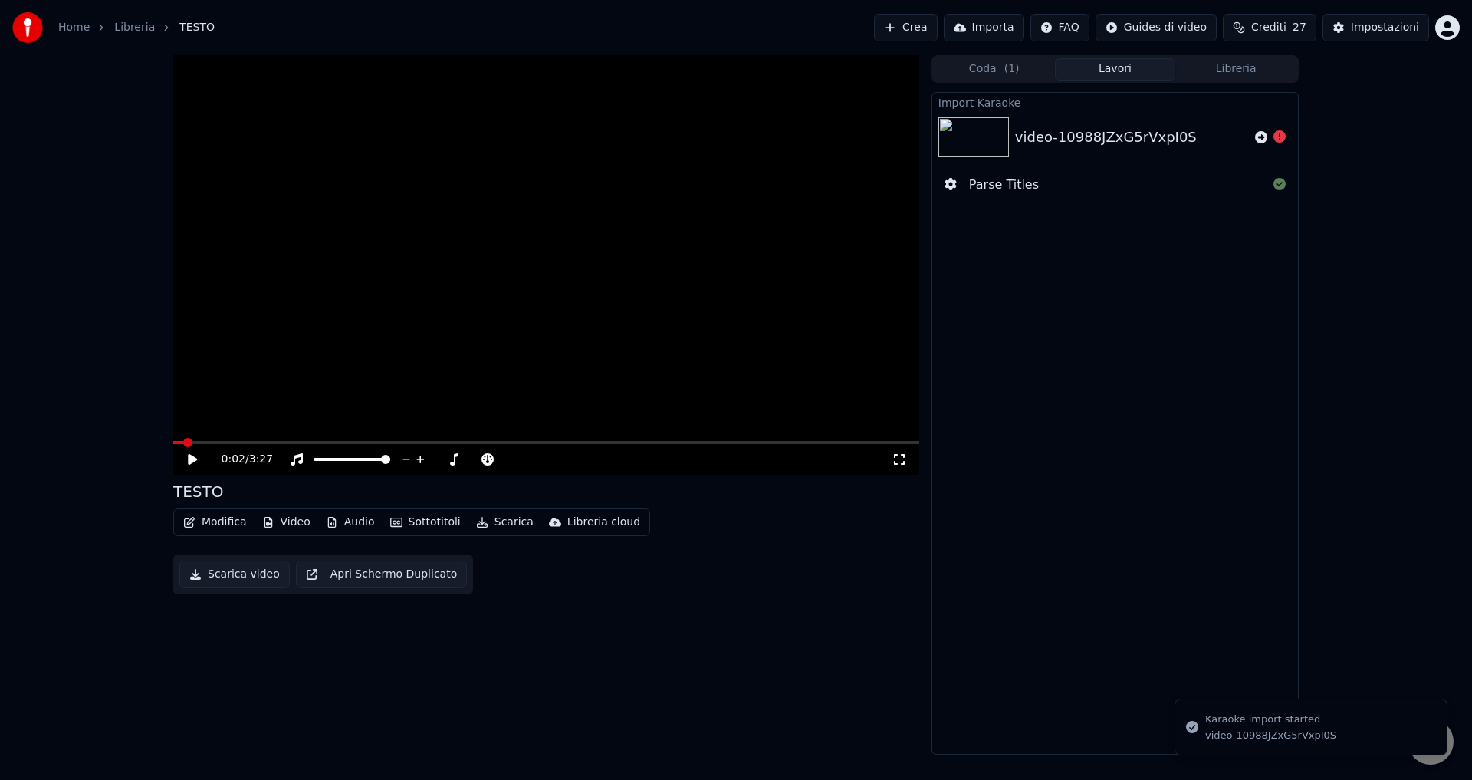
click at [1045, 144] on div "video-10988JZxG5rVxpI0S" at bounding box center [1106, 136] width 182 height 21
click at [1216, 64] on button "Libreria" at bounding box center [1235, 69] width 121 height 22
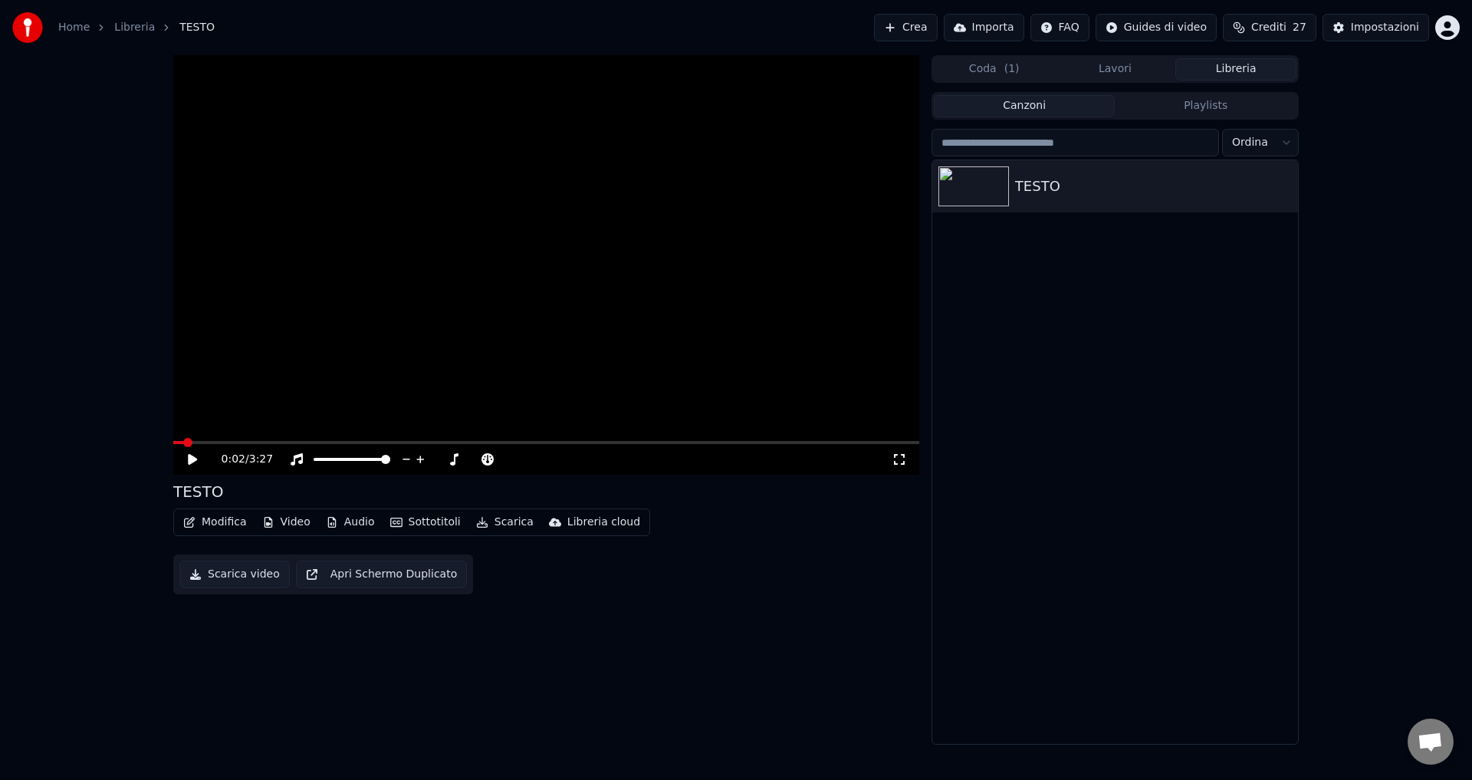
click at [1036, 68] on button "Coda ( 1 )" at bounding box center [994, 69] width 121 height 22
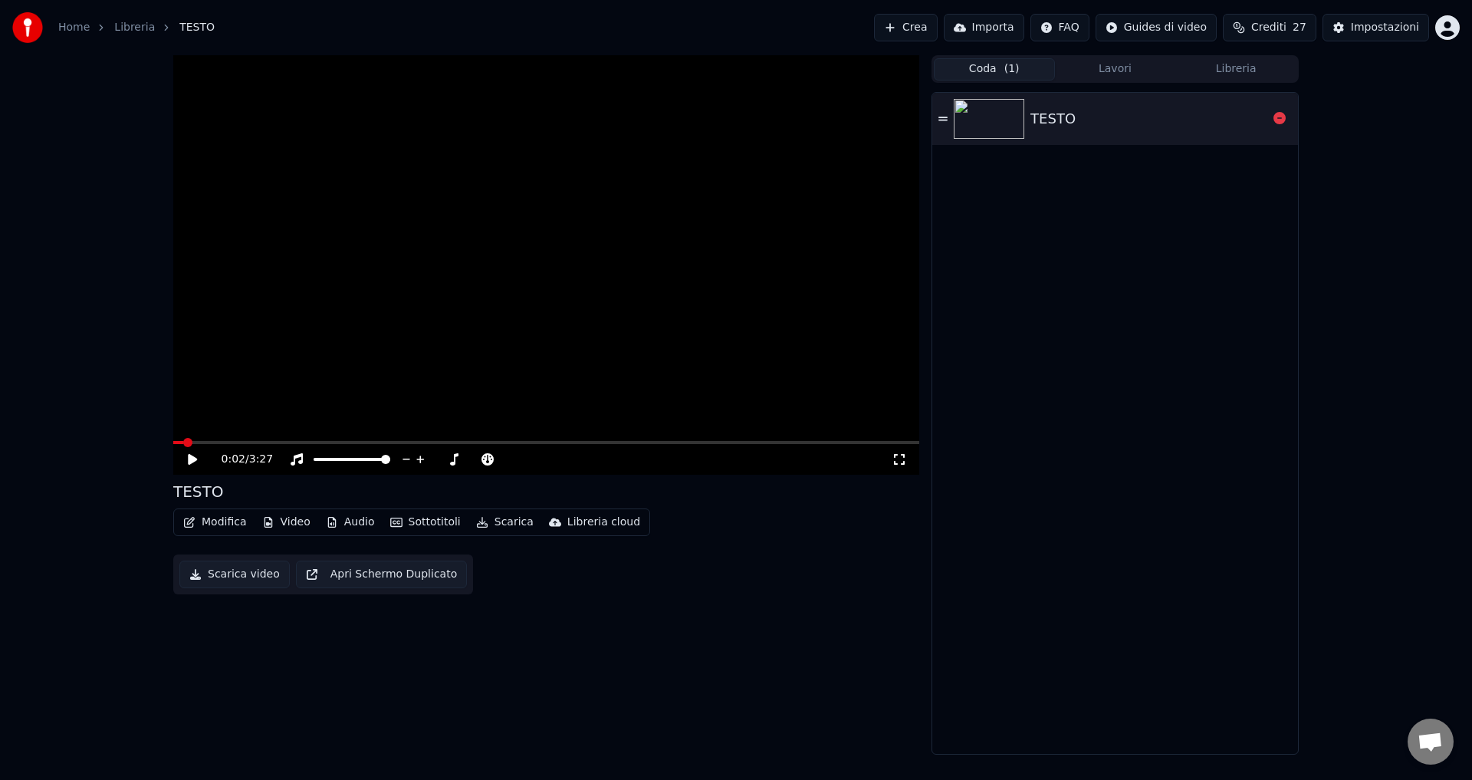
click at [1082, 115] on div "TESTO" at bounding box center [1148, 118] width 237 height 21
click at [191, 456] on icon at bounding box center [193, 459] width 8 height 9
click at [1114, 62] on button "Lavori" at bounding box center [1115, 69] width 121 height 22
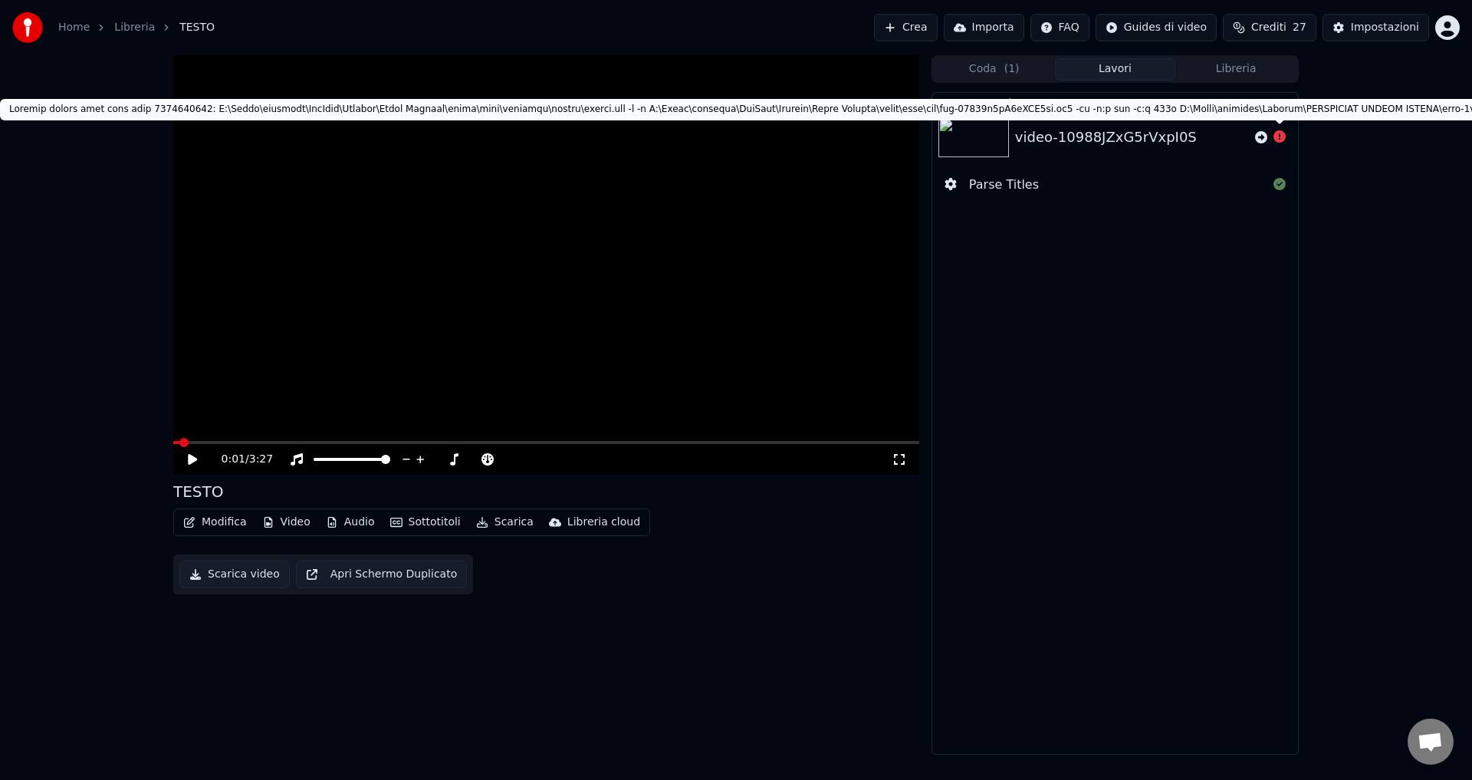
click at [1275, 136] on icon at bounding box center [1279, 136] width 12 height 12
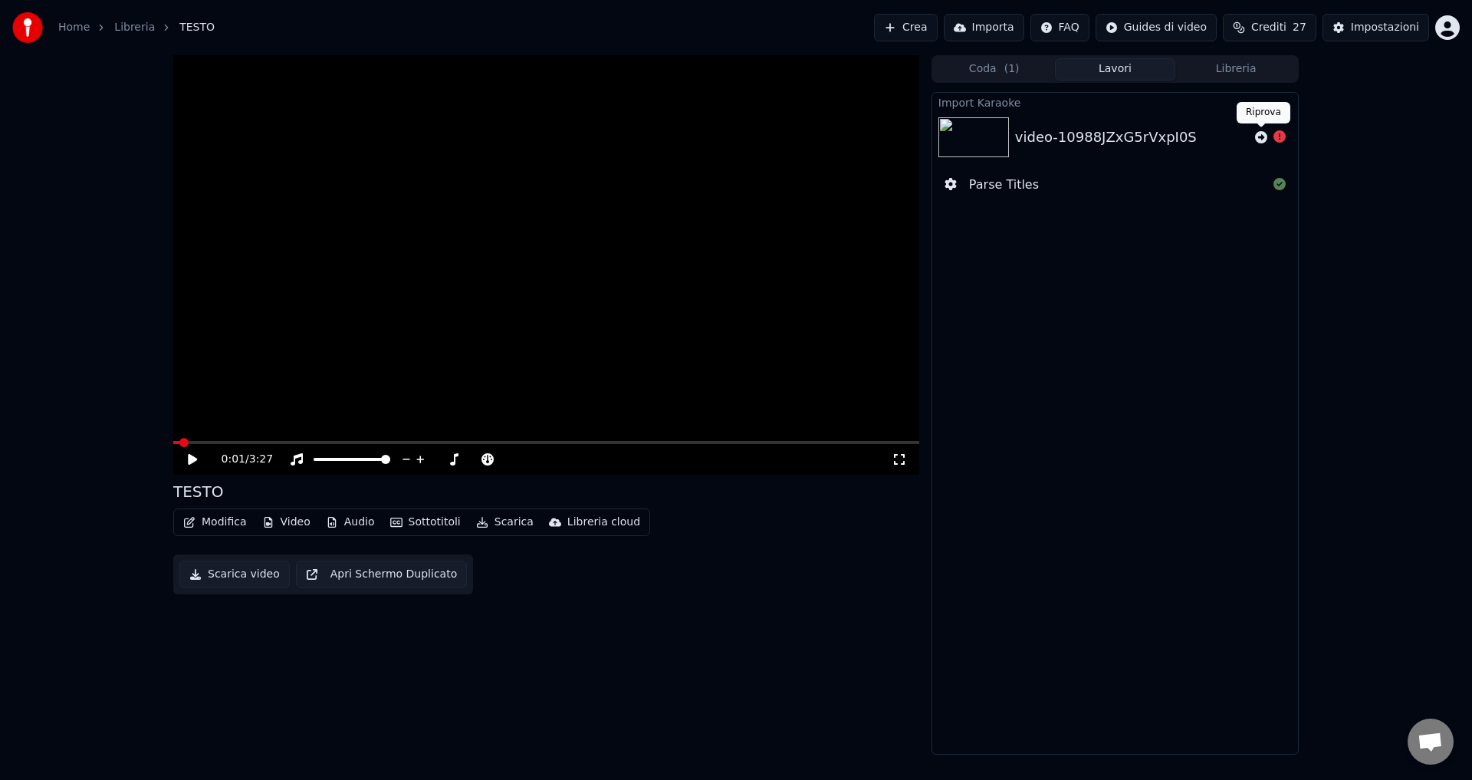
click at [1264, 140] on icon at bounding box center [1261, 137] width 12 height 12
click at [975, 57] on div "Coda ( 1 ) Lavori Libreria" at bounding box center [1114, 69] width 367 height 28
click at [1448, 28] on html "Home Libreria TESTO Crea Importa FAQ Guides di video Crediti 27 Impostazioni 0:…" at bounding box center [736, 390] width 1472 height 780
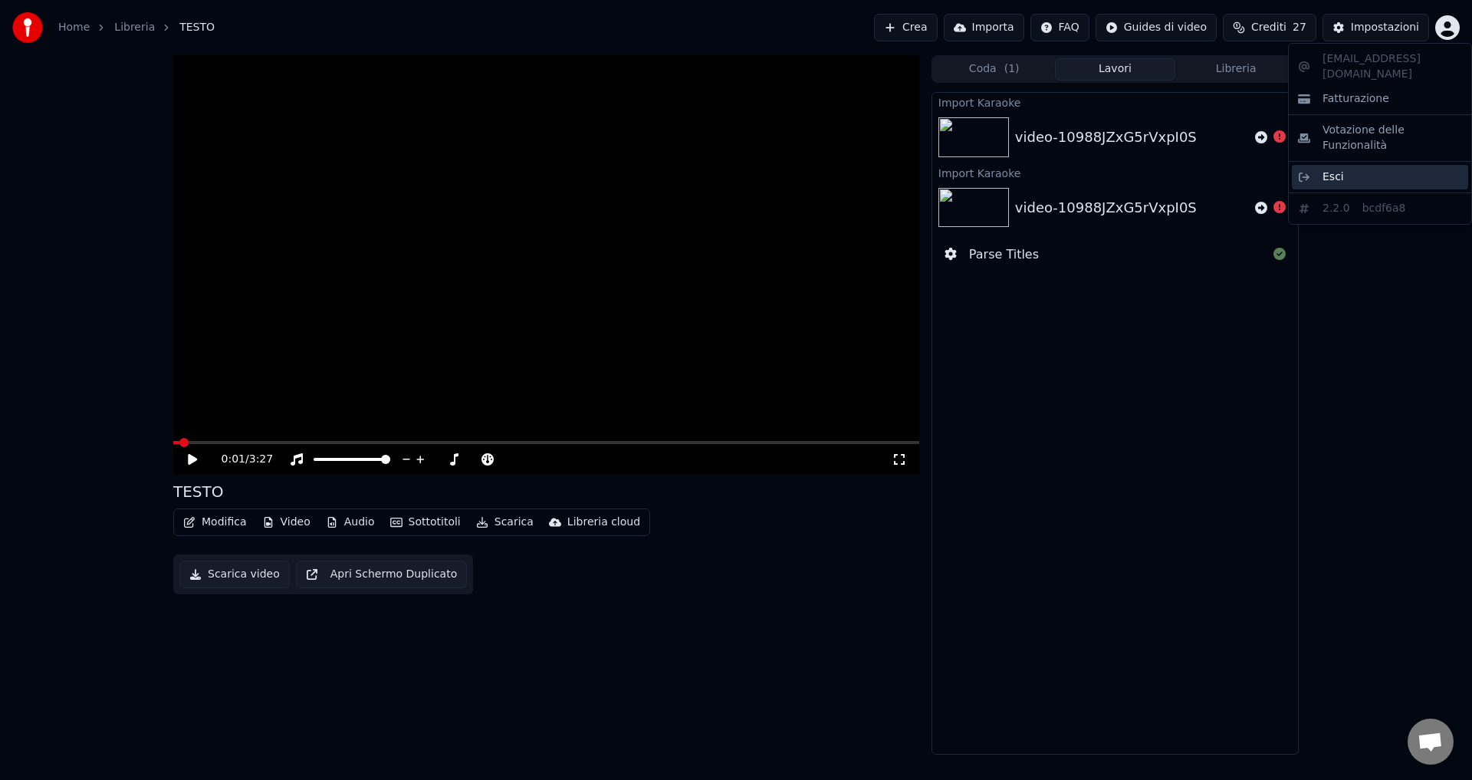
click at [1334, 169] on span "Esci" at bounding box center [1332, 176] width 21 height 15
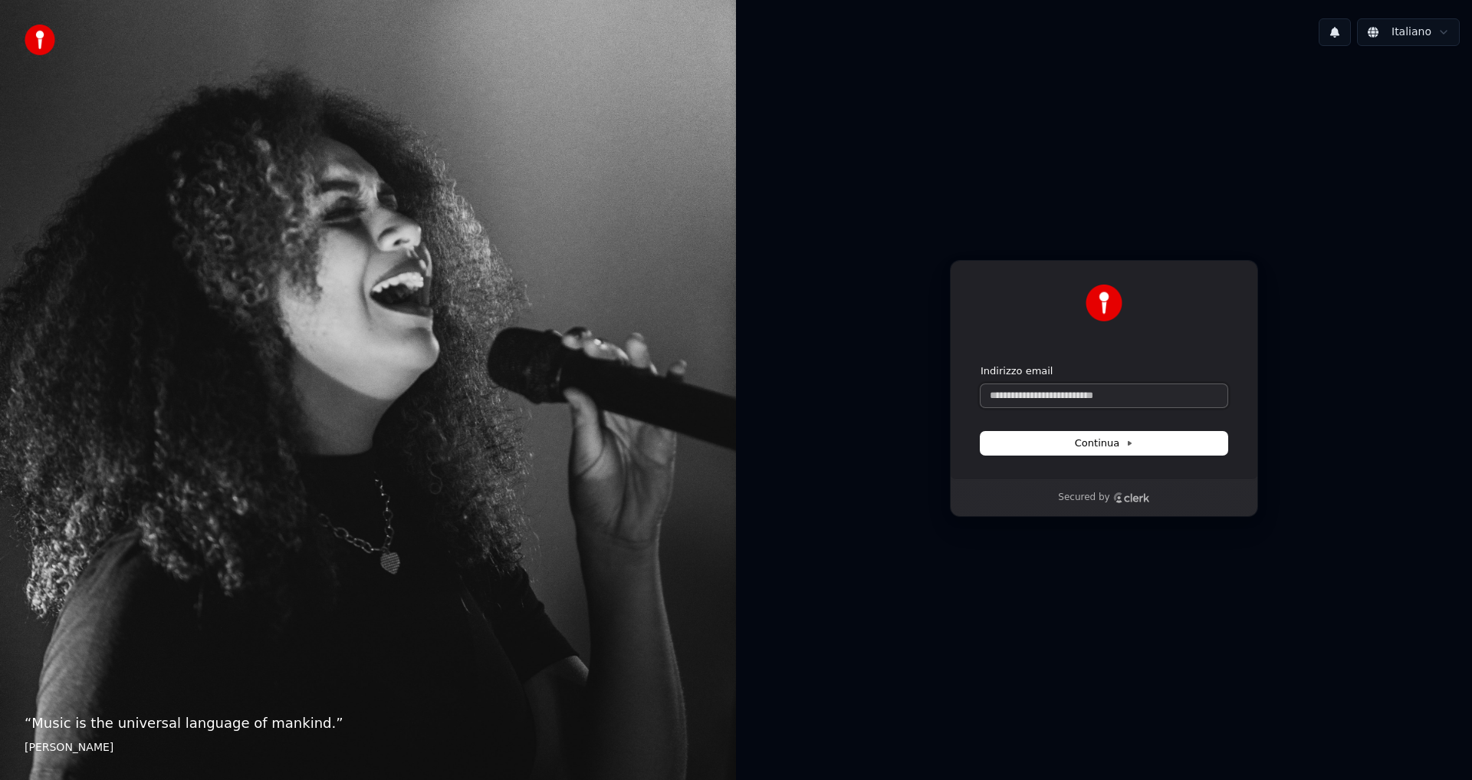
click at [1087, 392] on input "Indirizzo email" at bounding box center [1103, 395] width 247 height 23
click at [1098, 451] on button "Continua" at bounding box center [1103, 443] width 247 height 23
type input "**********"
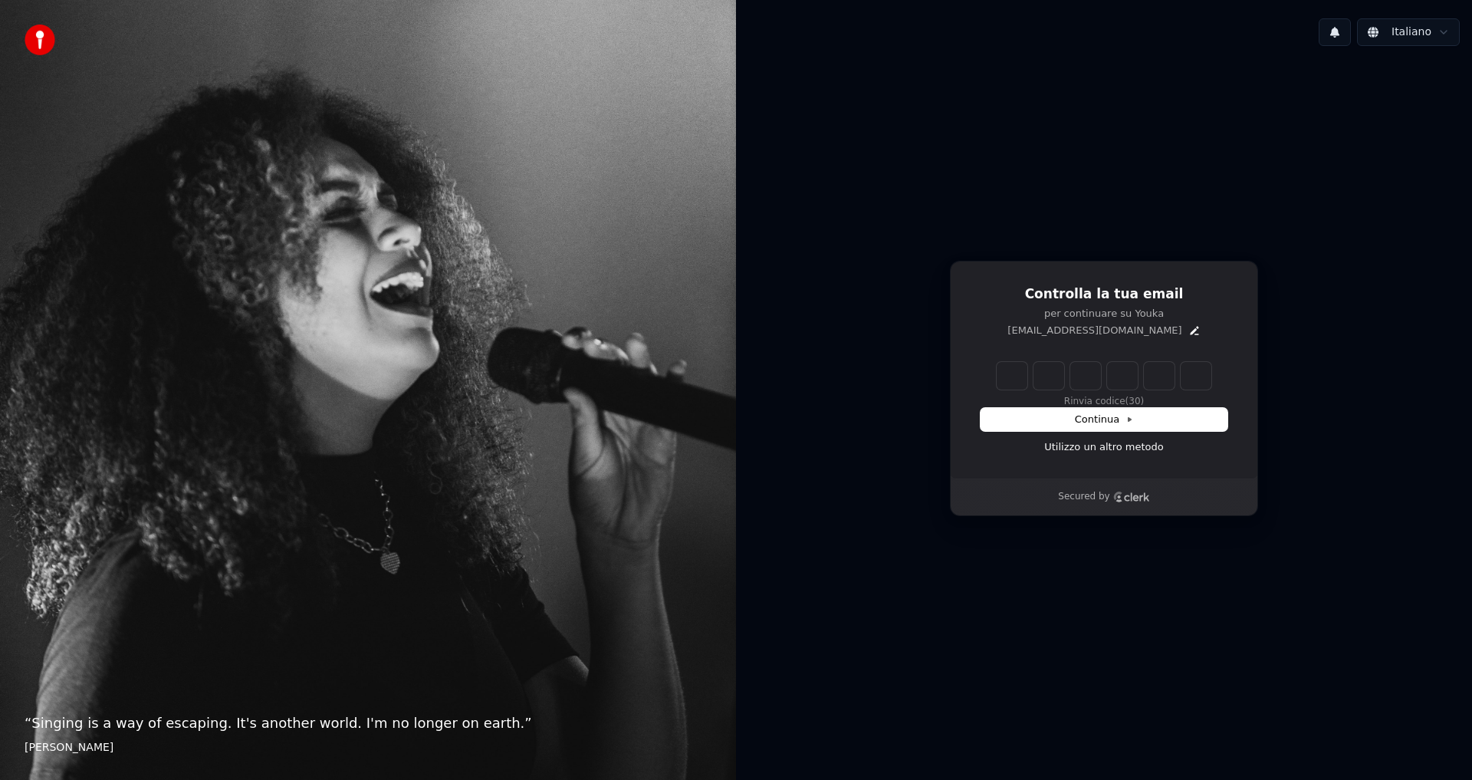
click at [1003, 379] on input "Enter verification code" at bounding box center [1103, 376] width 215 height 28
type input "******"
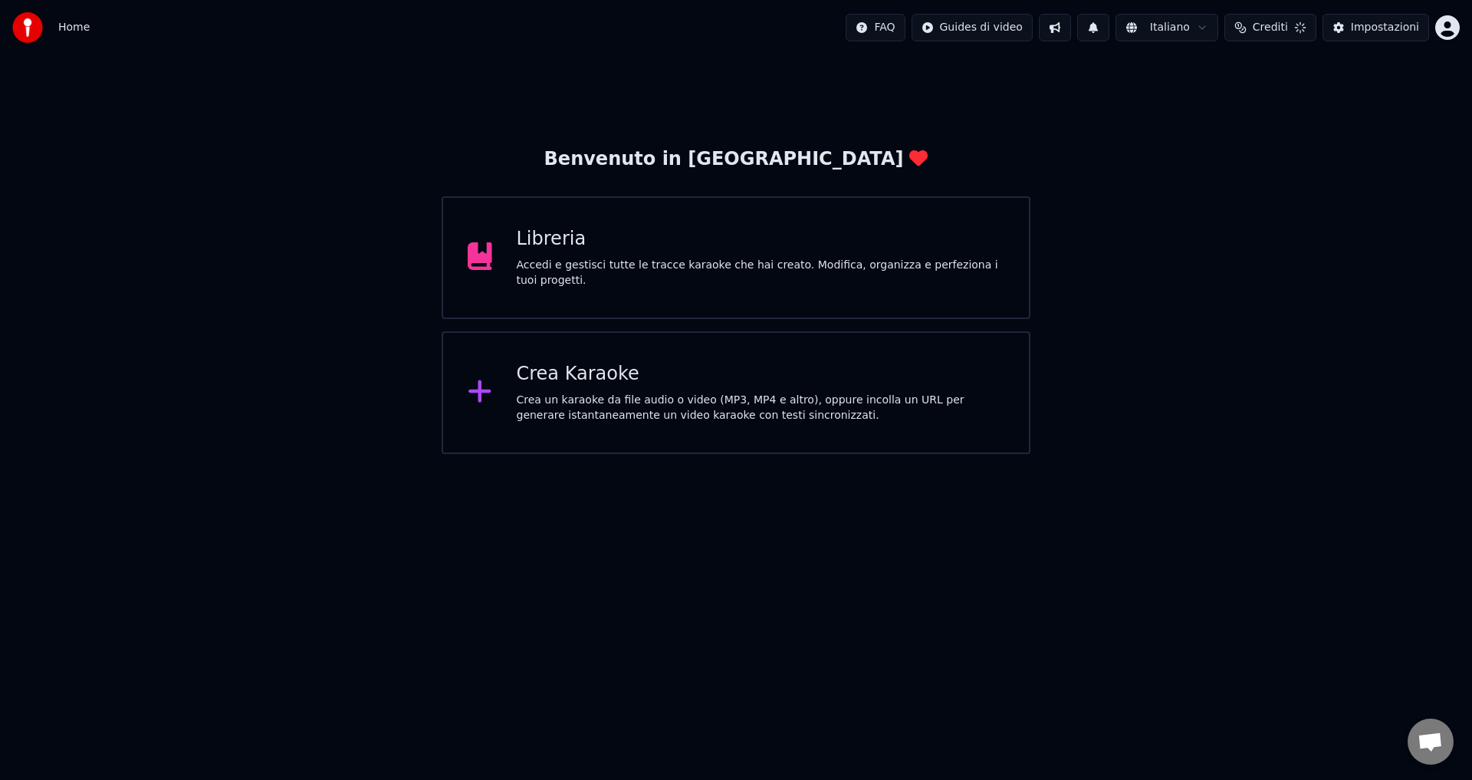
scroll to position [616, 0]
click at [1426, 734] on span "Aprire la chat" at bounding box center [1429, 742] width 25 height 21
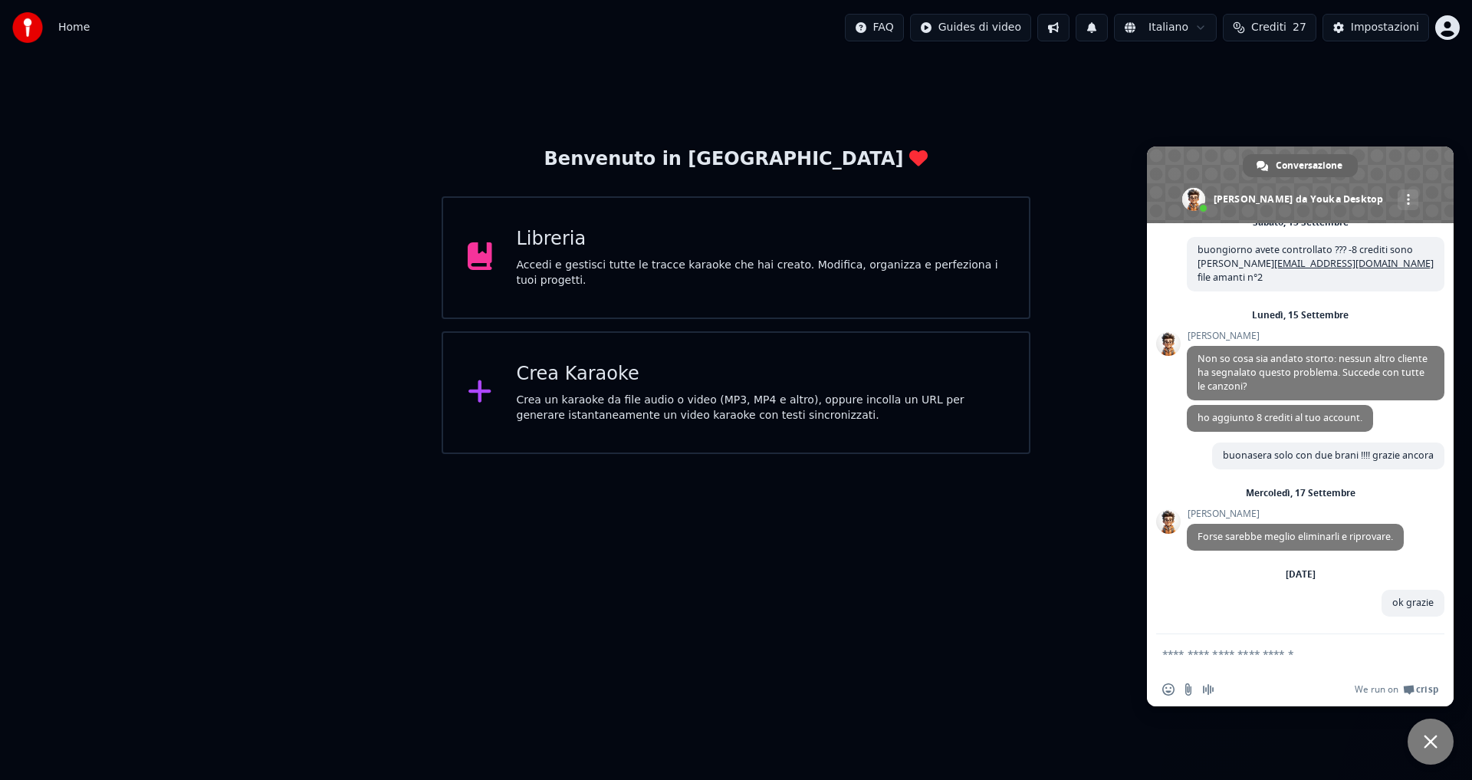
click at [1426, 734] on span "Chiudere la chat" at bounding box center [1430, 741] width 46 height 46
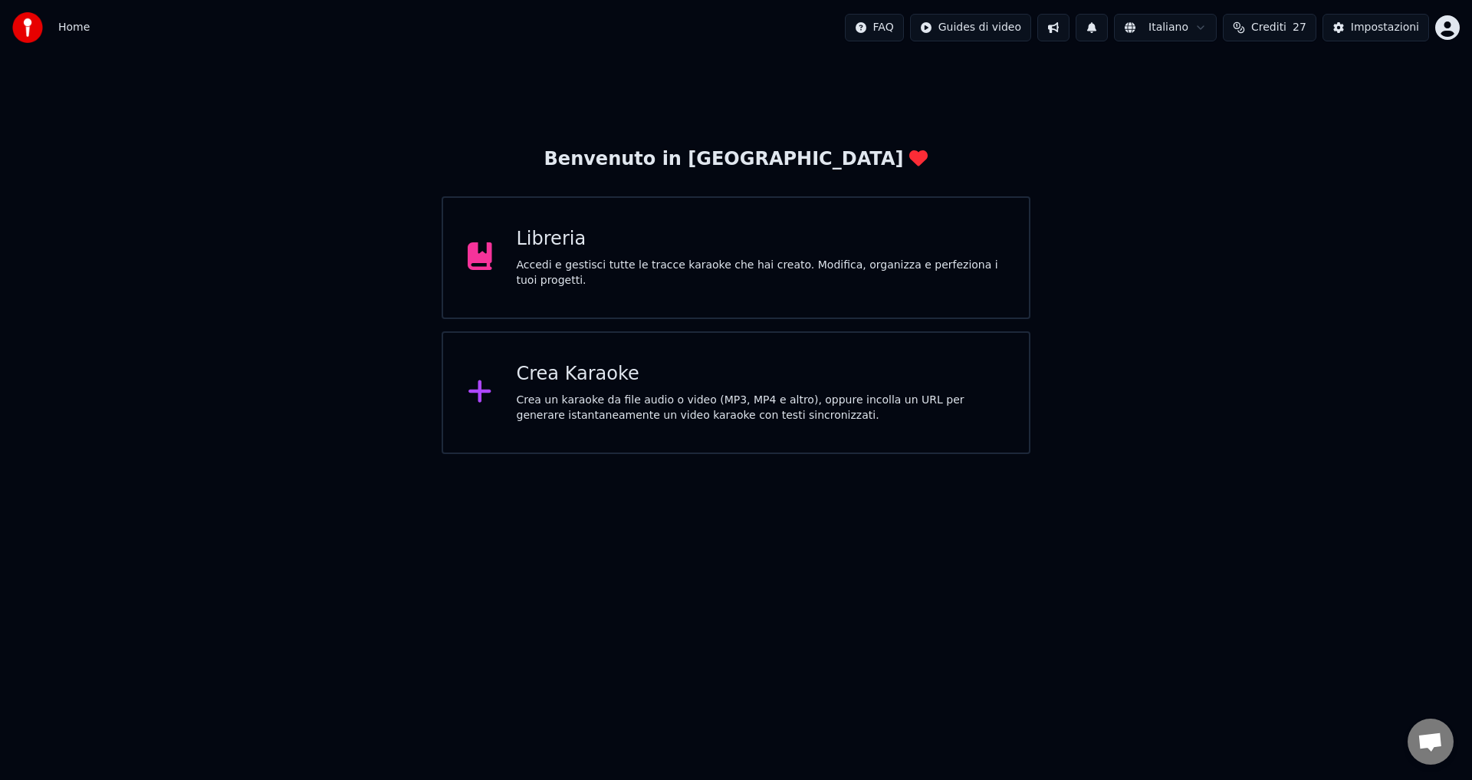
click at [556, 275] on div "Accedi e gestisci tutte le tracce karaoke che hai creato. Modifica, organizza e…" at bounding box center [761, 273] width 488 height 31
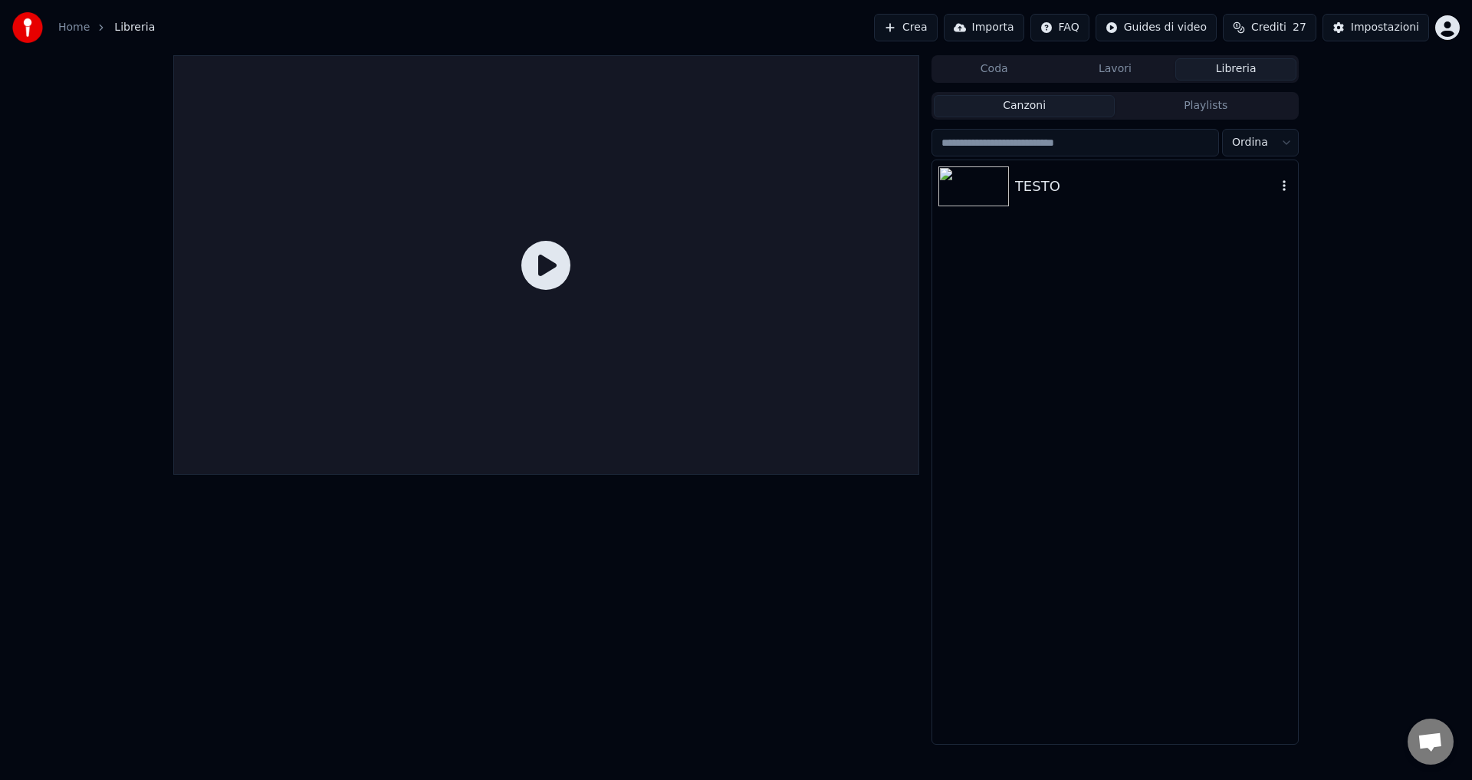
click at [1045, 196] on div "TESTO" at bounding box center [1145, 186] width 261 height 21
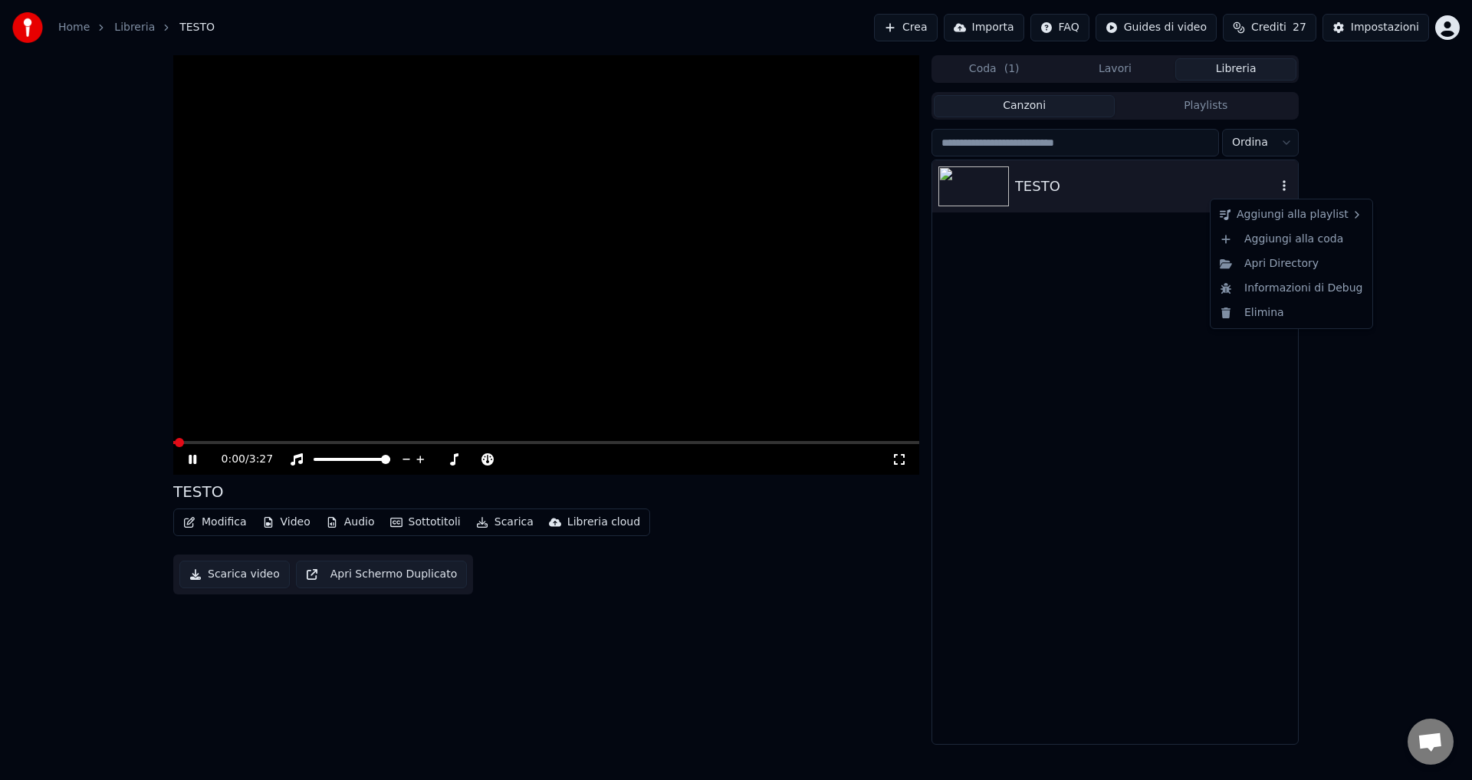
click at [1283, 187] on icon "button" at bounding box center [1283, 185] width 3 height 11
click at [1260, 312] on div "Elimina" at bounding box center [1291, 312] width 156 height 25
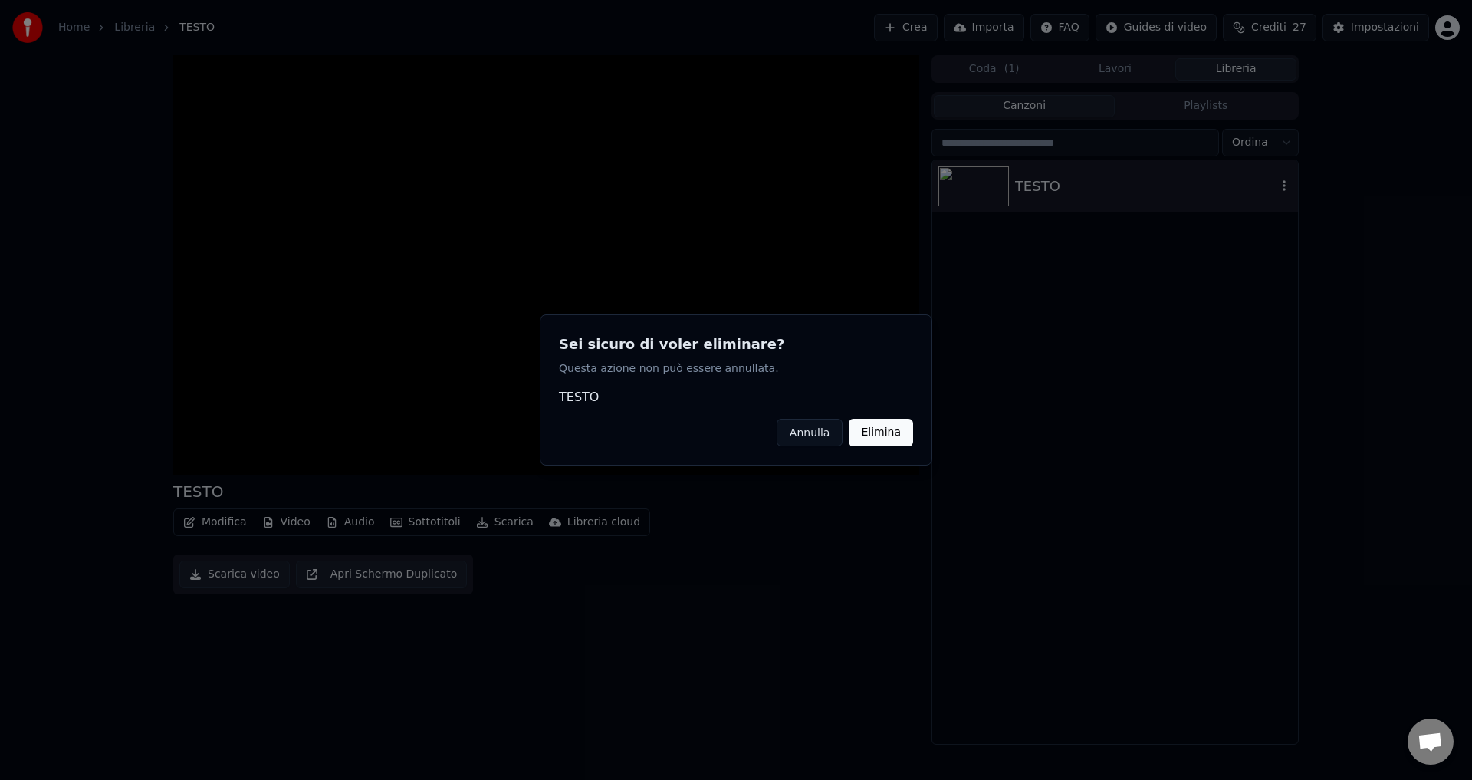
click at [870, 436] on button "Elimina" at bounding box center [881, 433] width 64 height 28
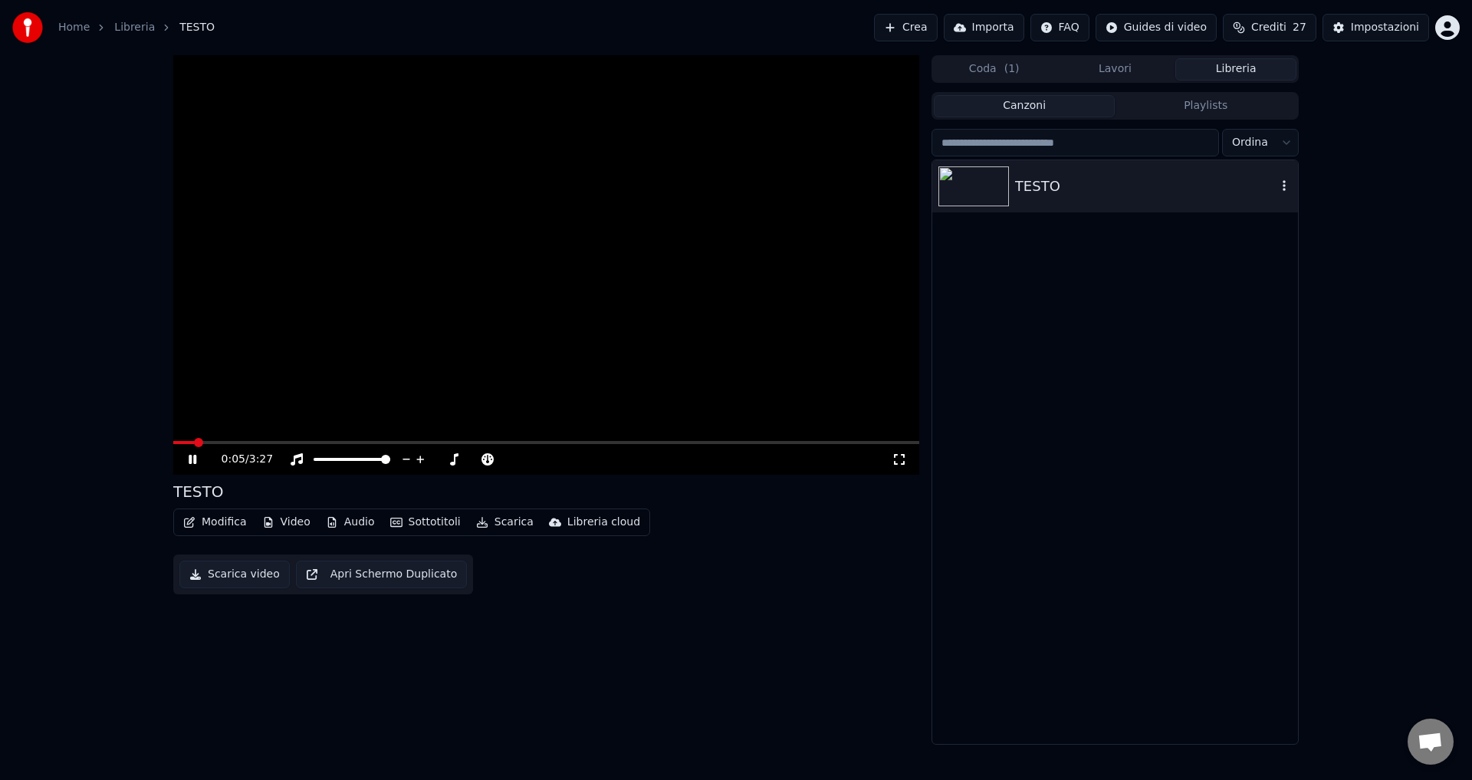
click at [190, 459] on icon at bounding box center [193, 459] width 8 height 9
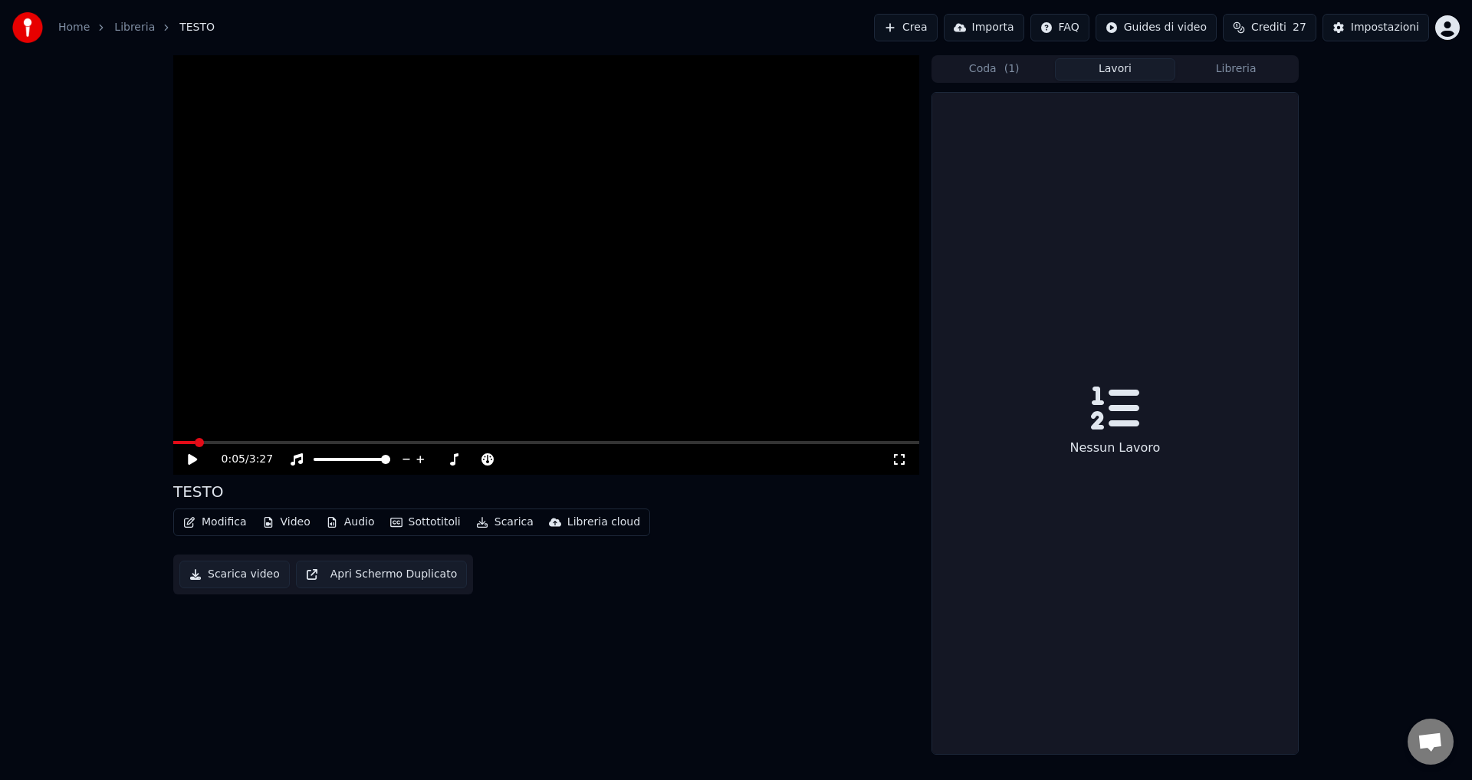
click at [1103, 59] on button "Lavori" at bounding box center [1115, 69] width 121 height 22
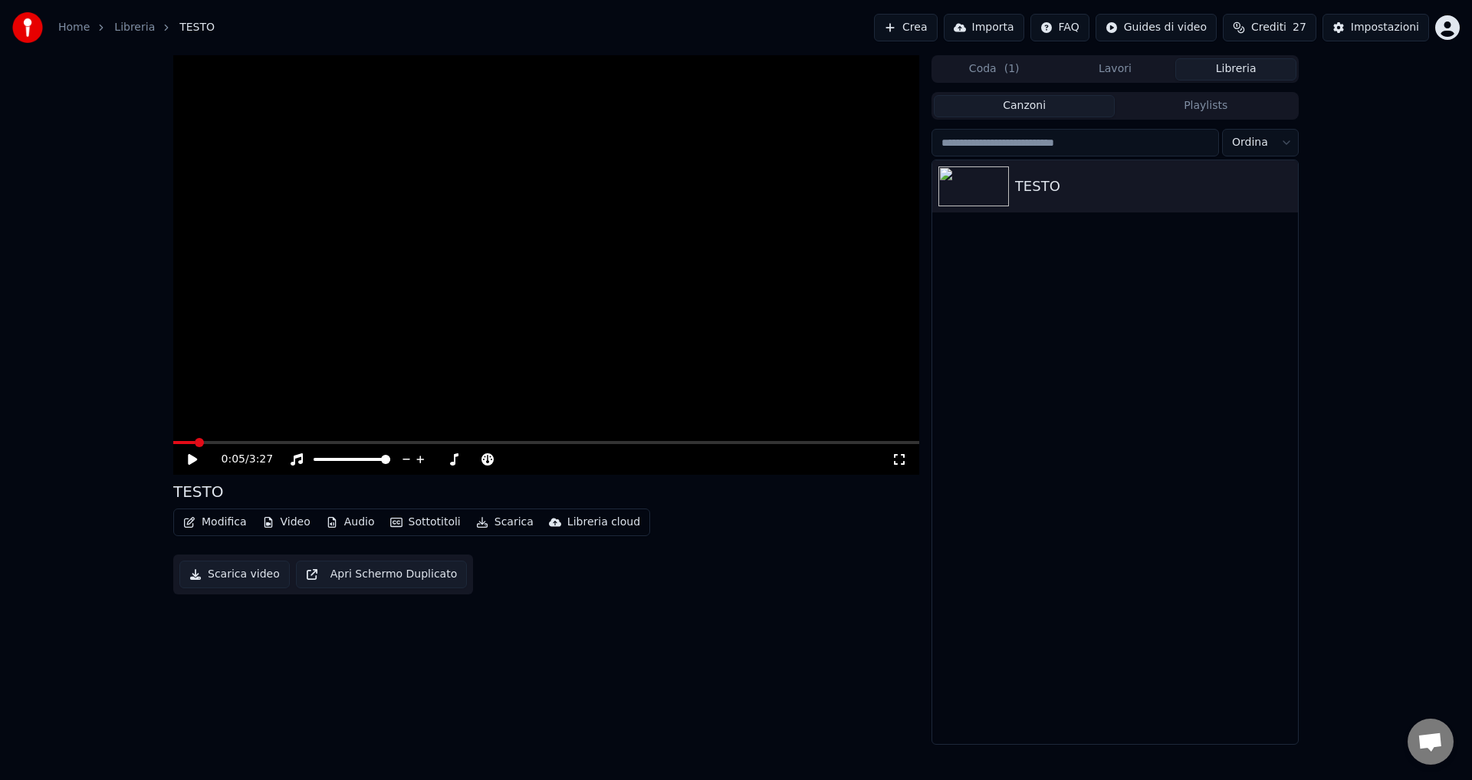
click at [1229, 73] on button "Libreria" at bounding box center [1235, 69] width 121 height 22
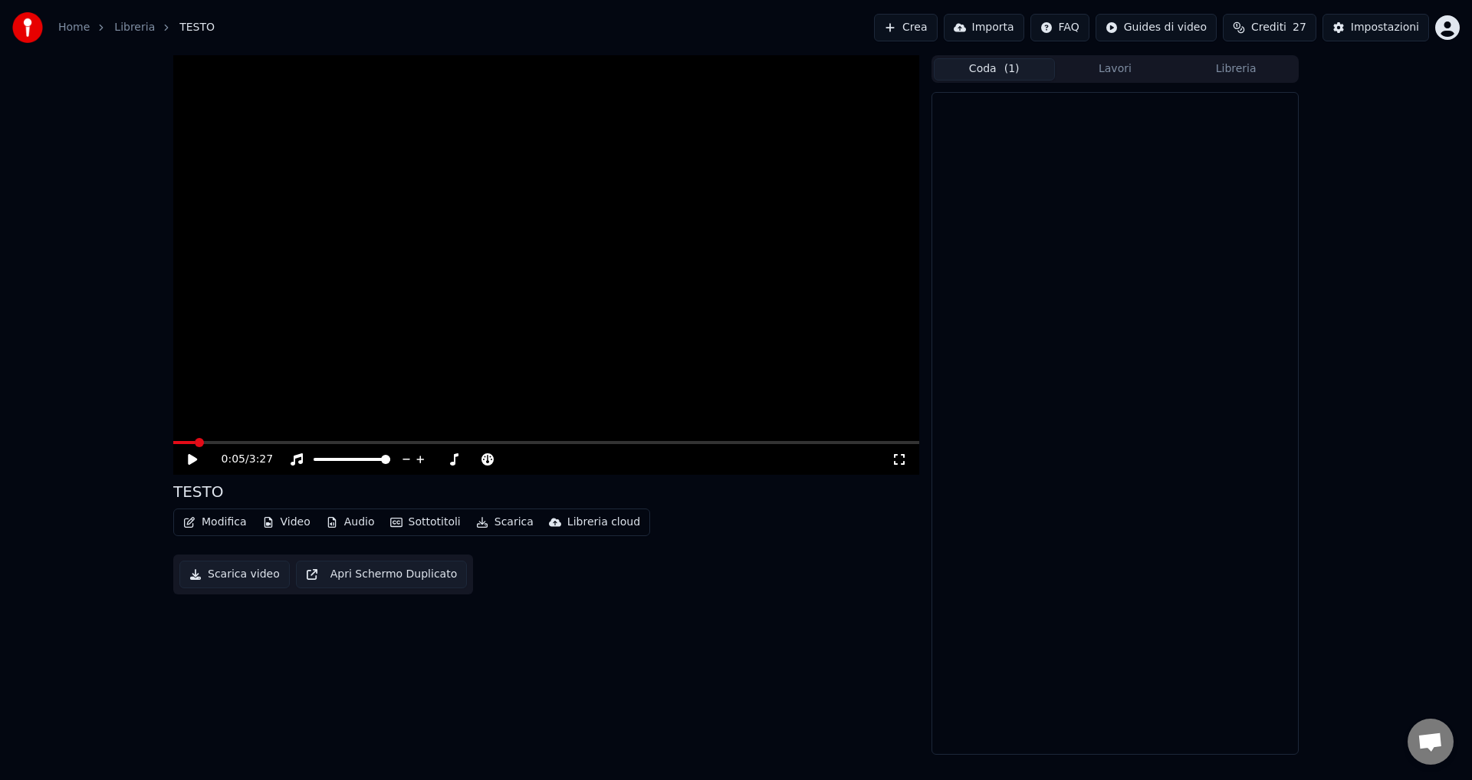
click at [1005, 65] on span "( 1 )" at bounding box center [1011, 68] width 15 height 15
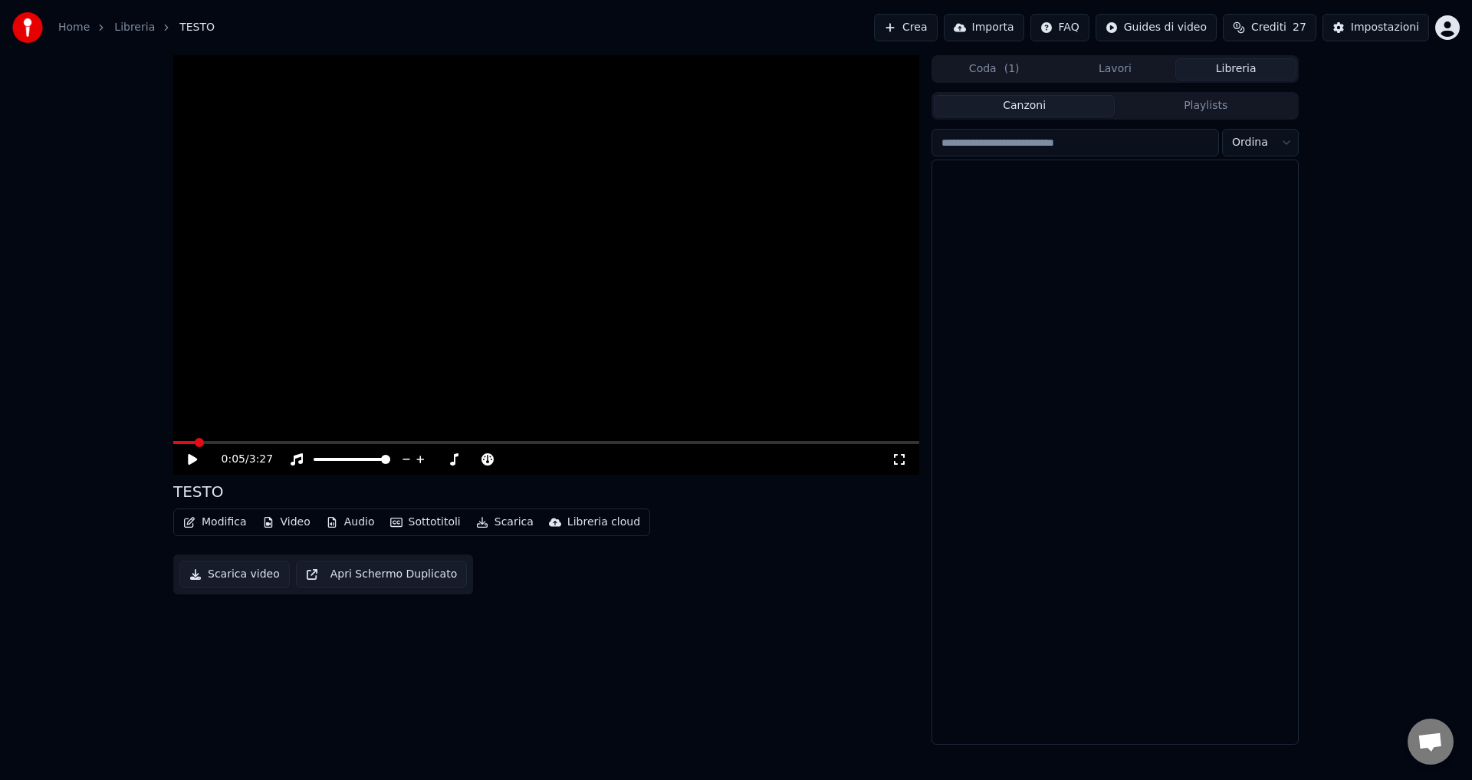
click at [1217, 69] on button "Libreria" at bounding box center [1235, 69] width 121 height 22
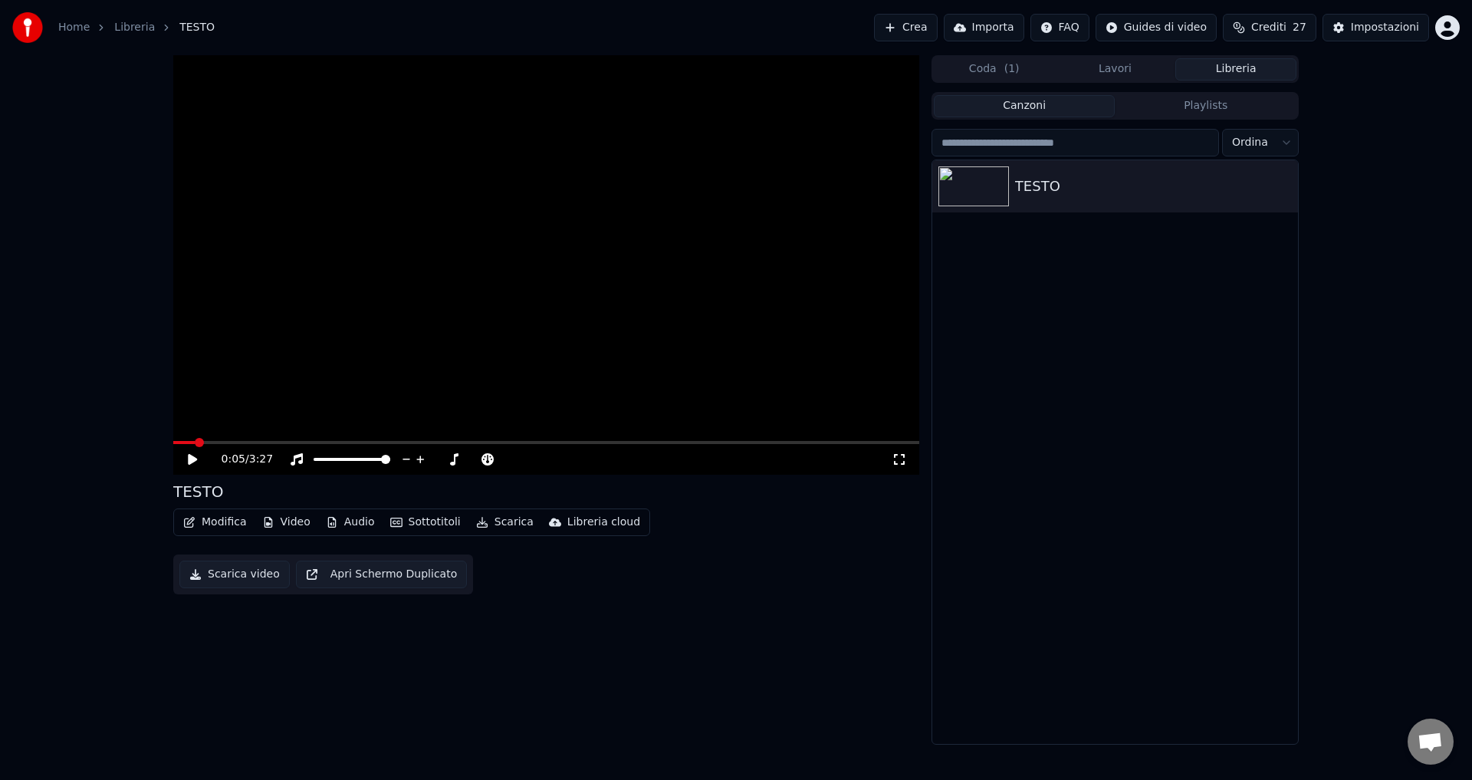
click at [1217, 69] on button "Libreria" at bounding box center [1235, 69] width 121 height 22
click at [1150, 31] on html "Home Libreria TESTO Crea Importa FAQ Guides di video Crediti 27 Impostazioni 0:…" at bounding box center [736, 390] width 1472 height 780
click at [1136, 60] on div "Guida di avvio rapido" at bounding box center [1180, 60] width 195 height 25
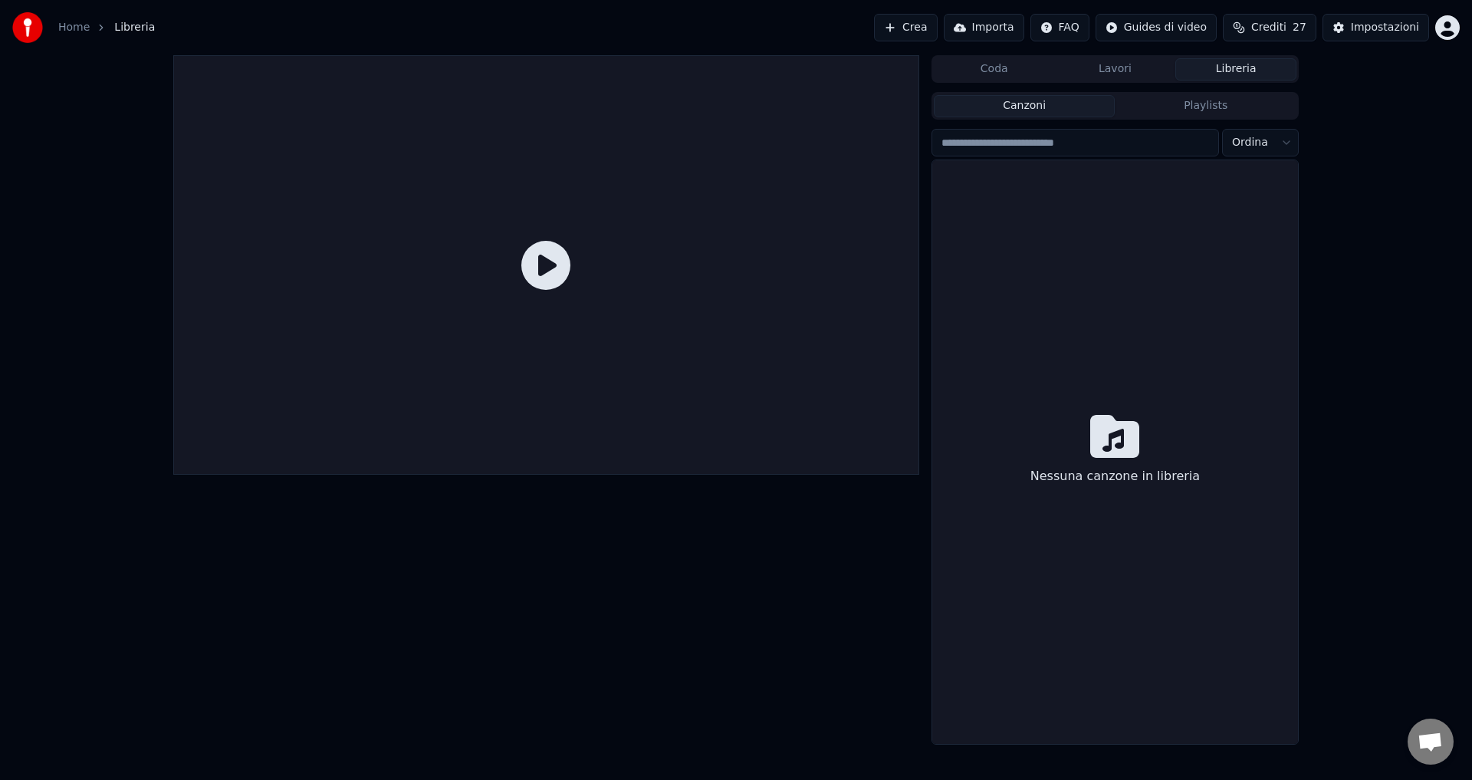
click at [1096, 74] on button "Lavori" at bounding box center [1115, 69] width 121 height 22
click at [1211, 74] on button "Libreria" at bounding box center [1235, 69] width 121 height 22
click at [1206, 106] on button "Playlists" at bounding box center [1205, 106] width 182 height 22
click at [1057, 103] on button "Canzoni" at bounding box center [1025, 106] width 182 height 22
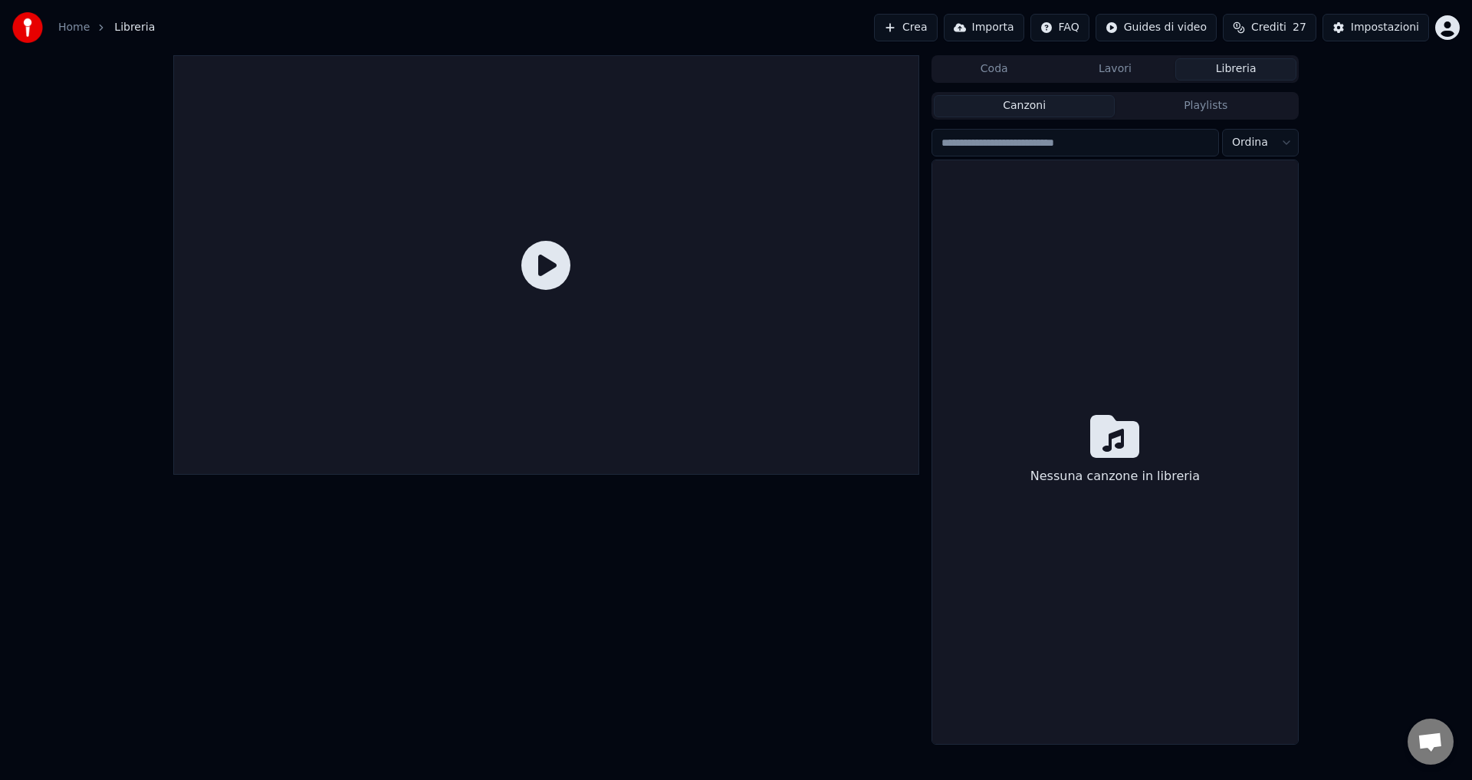
click at [1004, 73] on button "Coda" at bounding box center [994, 69] width 121 height 22
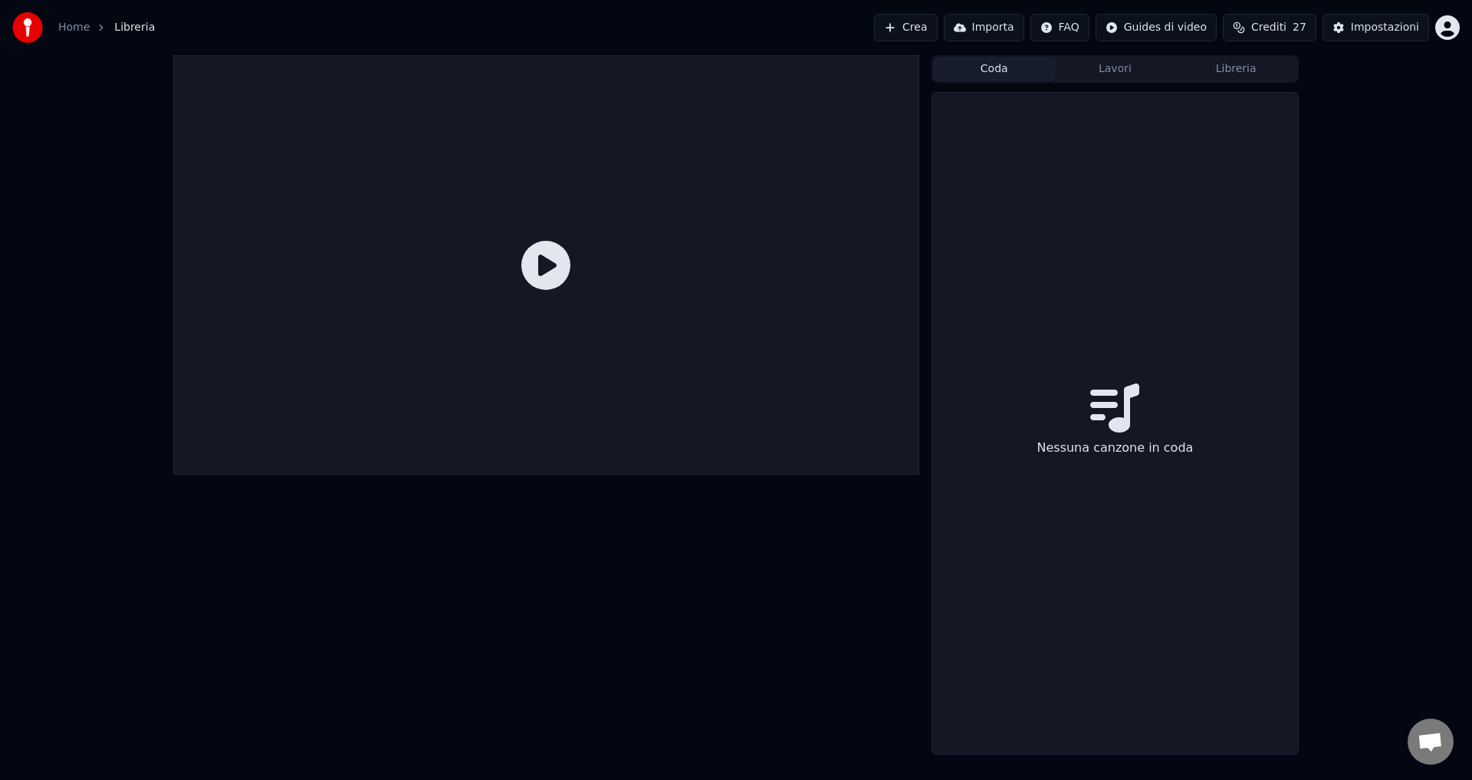
click at [1009, 31] on button "Importa" at bounding box center [984, 28] width 80 height 28
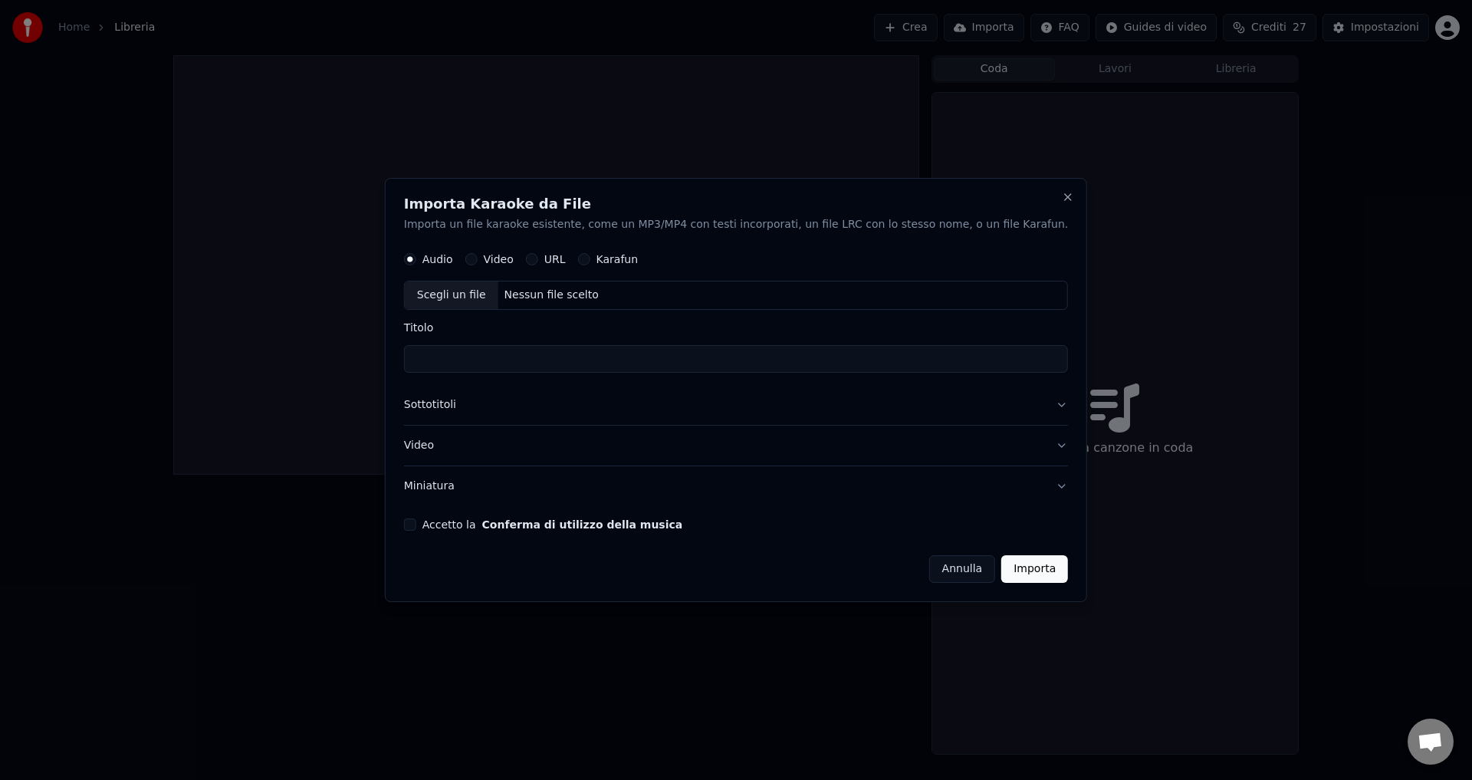
click at [478, 258] on button "Video" at bounding box center [471, 260] width 12 height 12
click at [547, 295] on div "Nessun file scelto" at bounding box center [551, 295] width 107 height 15
type input "**********"
click at [416, 526] on button "Accetto la Conferma di utilizzo della musica" at bounding box center [410, 524] width 12 height 12
click at [1001, 579] on button "Importa" at bounding box center [1034, 569] width 67 height 28
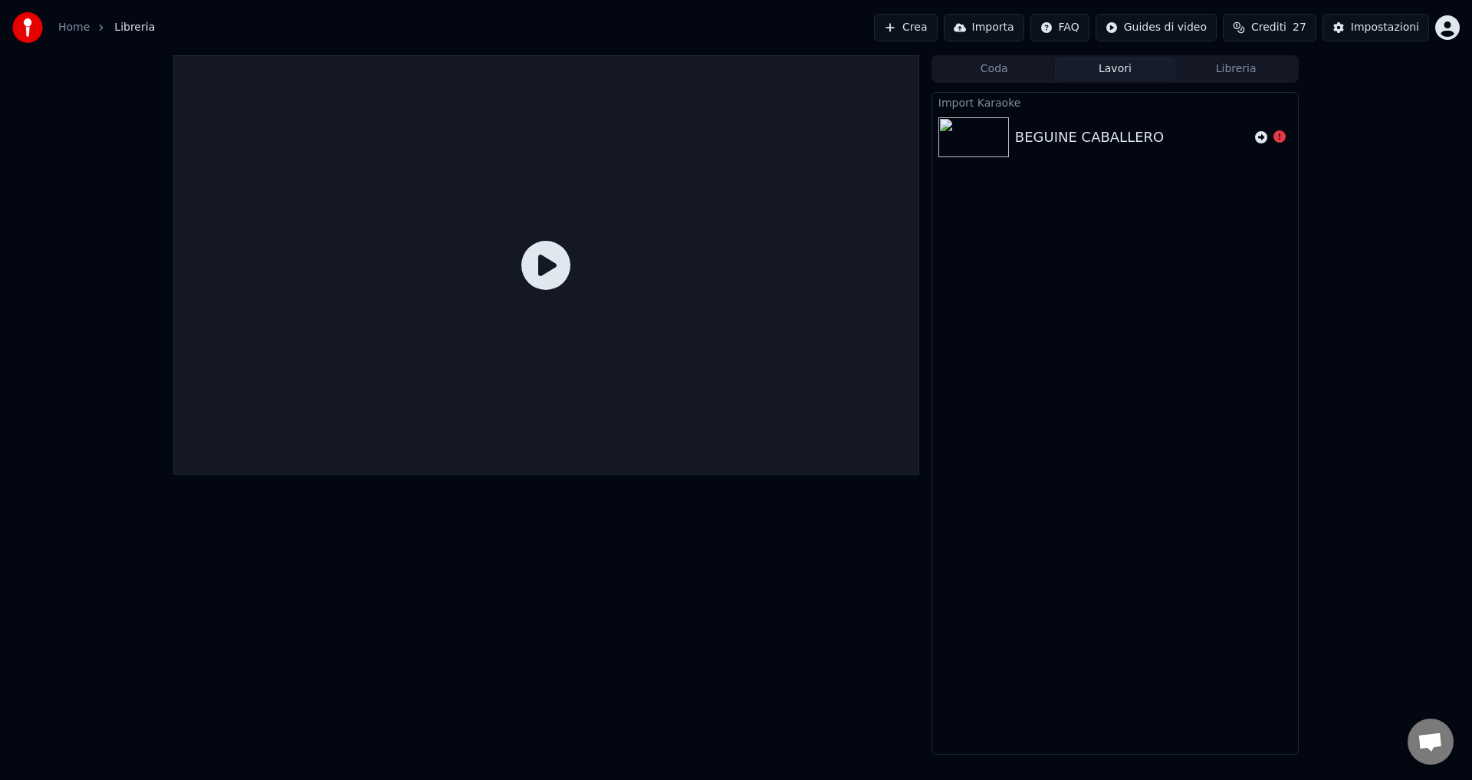
click at [1061, 145] on div "BEGUINE CABALLERO" at bounding box center [1089, 136] width 149 height 21
click at [989, 26] on button "Importa" at bounding box center [984, 28] width 80 height 28
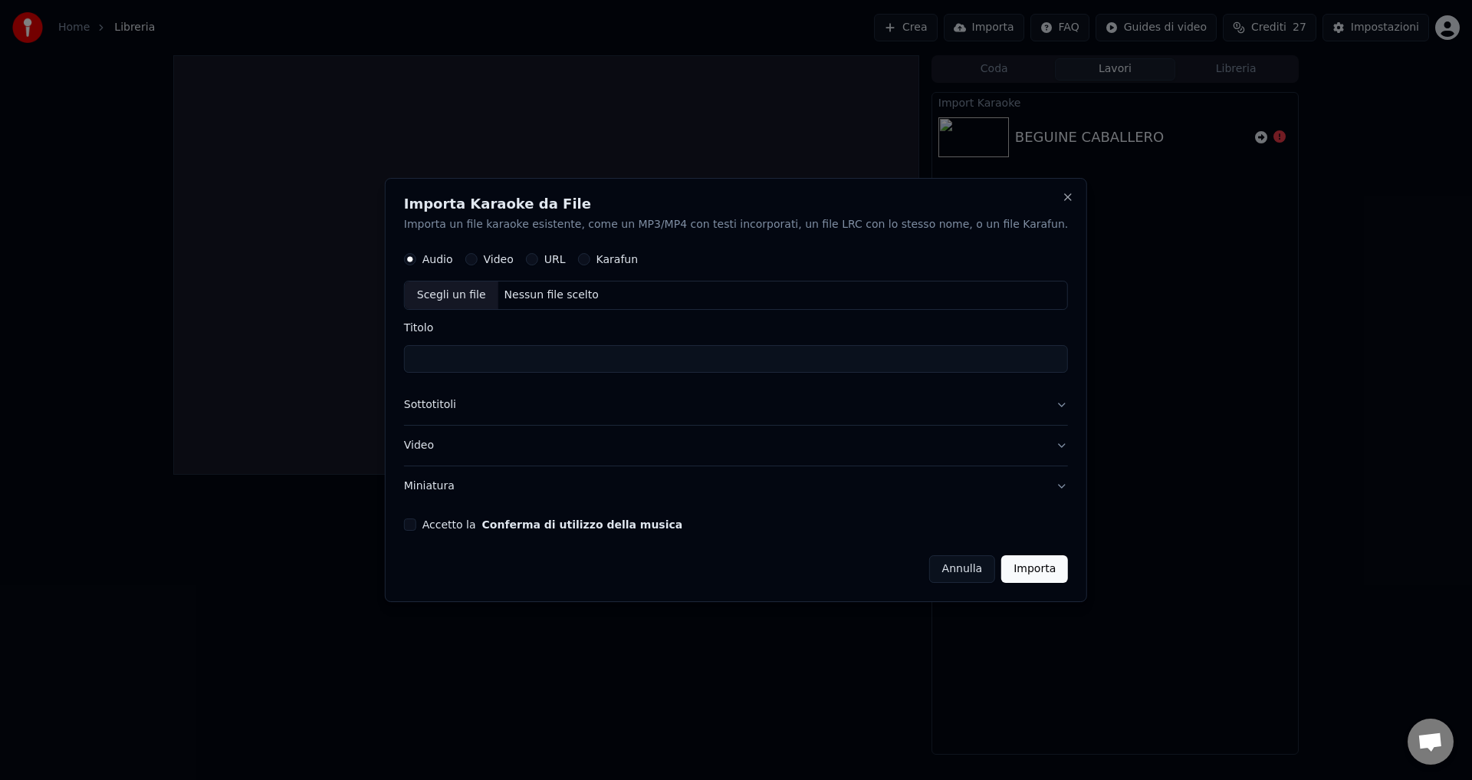
click at [478, 260] on button "Video" at bounding box center [471, 260] width 12 height 12
click at [577, 298] on div "Nessun file scelto" at bounding box center [551, 295] width 107 height 15
type input "**********"
click at [416, 527] on button "Accetto la Conferma di utilizzo della musica" at bounding box center [410, 524] width 12 height 12
click at [1001, 571] on button "Importa" at bounding box center [1034, 569] width 67 height 28
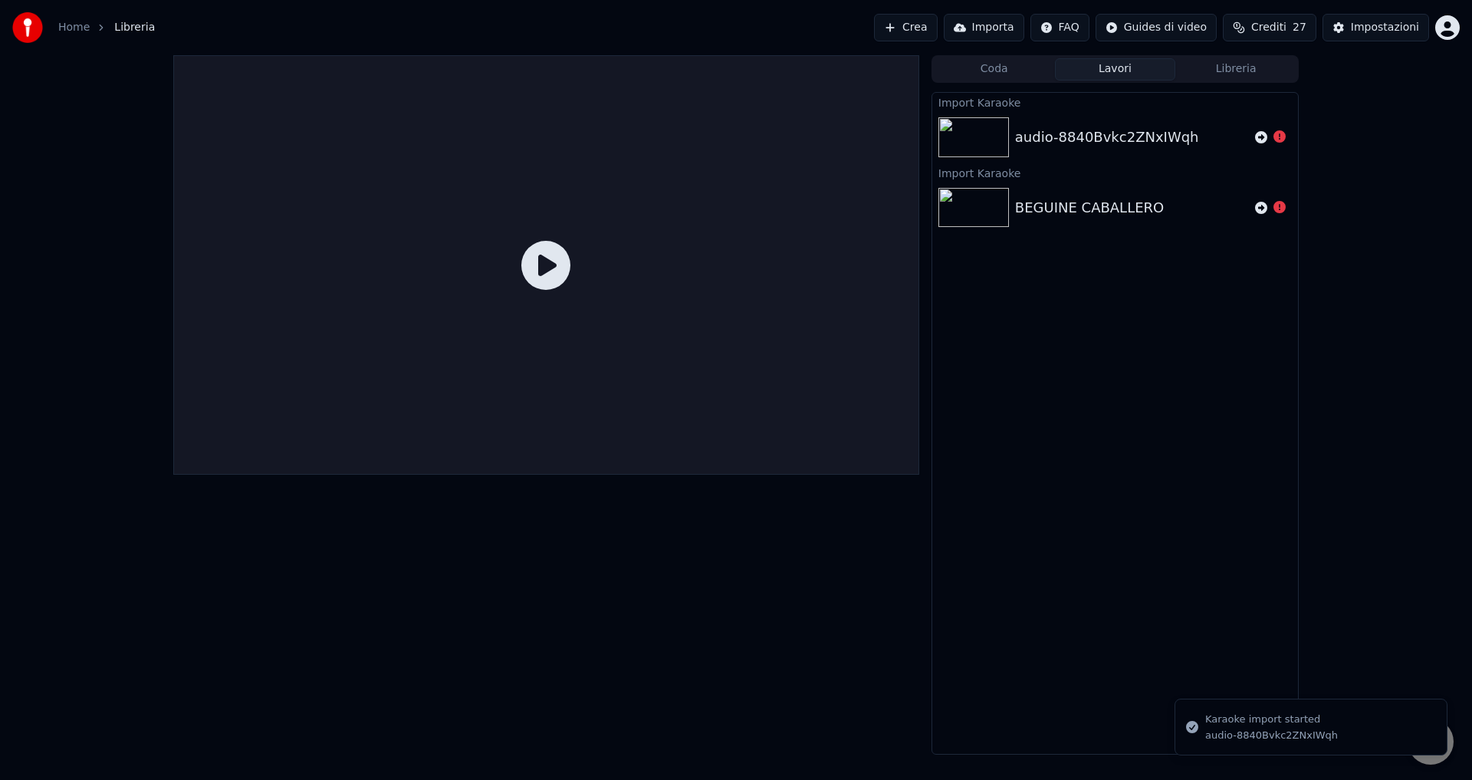
click at [1097, 156] on div "audio-8840Bvkc2ZNxIWqh" at bounding box center [1115, 137] width 366 height 52
click at [989, 29] on button "Importa" at bounding box center [984, 28] width 80 height 28
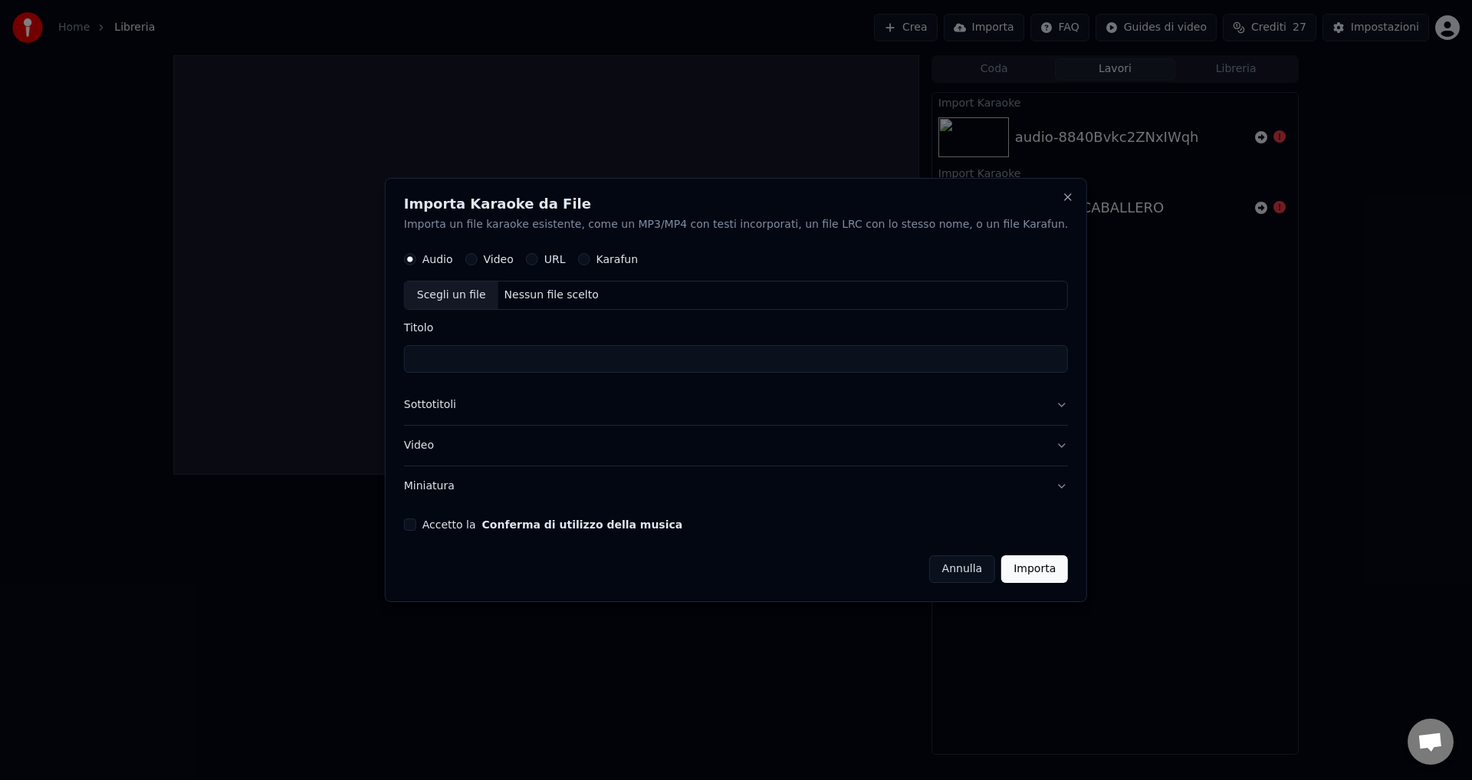
click at [478, 264] on button "Video" at bounding box center [471, 260] width 12 height 12
click at [559, 299] on div "Nessun file scelto" at bounding box center [551, 295] width 107 height 15
type input "**********"
click at [416, 525] on button "Accetto la Conferma di utilizzo della musica" at bounding box center [410, 524] width 12 height 12
click at [1001, 570] on button "Importa" at bounding box center [1034, 569] width 67 height 28
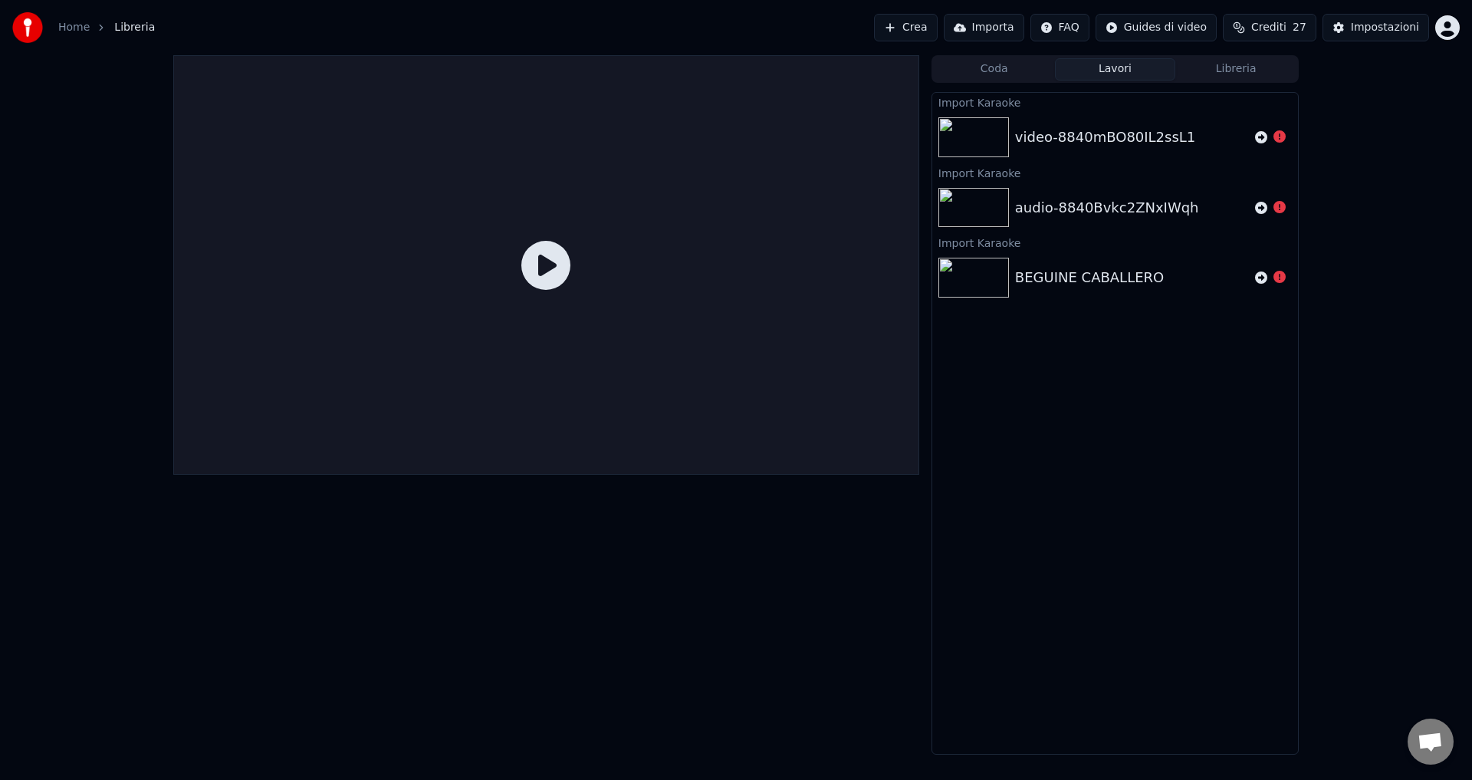
click at [989, 25] on button "Importa" at bounding box center [984, 28] width 80 height 28
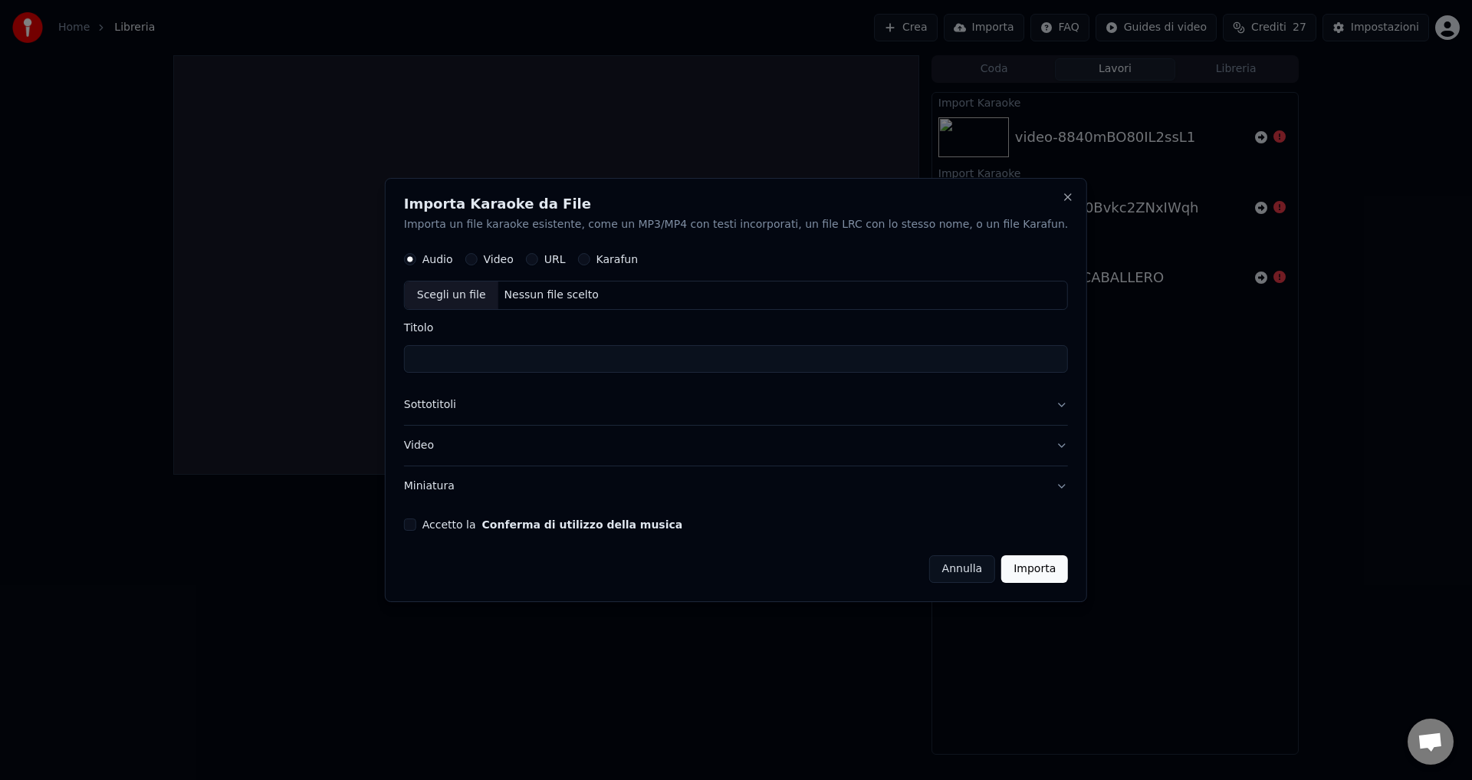
click at [478, 262] on button "Video" at bounding box center [471, 260] width 12 height 12
click at [550, 292] on div "Nessun file scelto" at bounding box center [551, 295] width 107 height 15
type input "**********"
click at [416, 523] on button "Accetto la Conferma di utilizzo della musica" at bounding box center [410, 524] width 12 height 12
click at [1001, 572] on button "Importa" at bounding box center [1034, 569] width 67 height 28
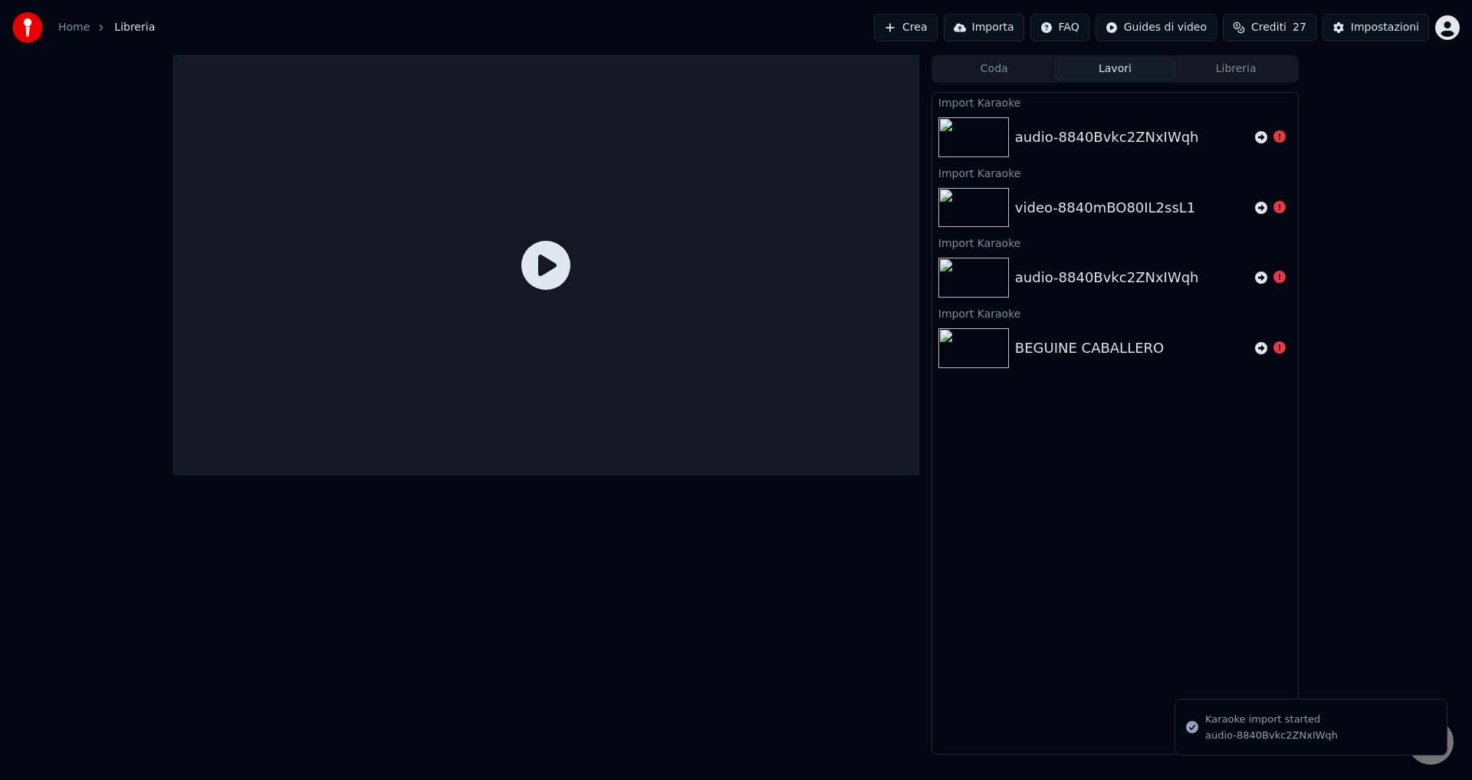
click at [1049, 142] on div "audio-8840Bvkc2ZNxIWqh" at bounding box center [1107, 136] width 184 height 21
click at [1039, 195] on div "video-8840mBO80IL2ssL1" at bounding box center [1115, 208] width 366 height 52
click at [970, 56] on div "Coda Lavori Libreria" at bounding box center [1114, 69] width 367 height 28
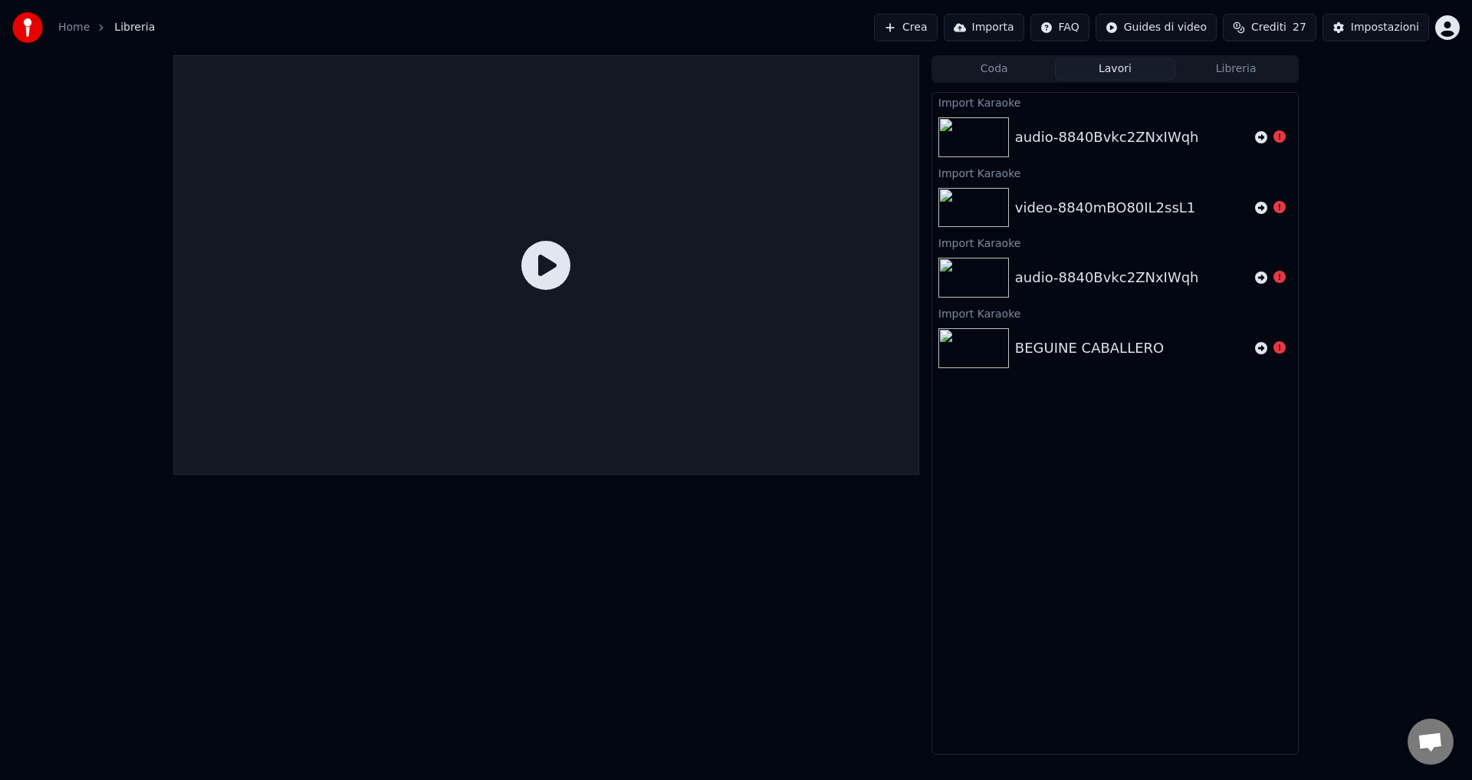
click at [970, 56] on div "Coda Lavori Libreria" at bounding box center [1114, 69] width 367 height 28
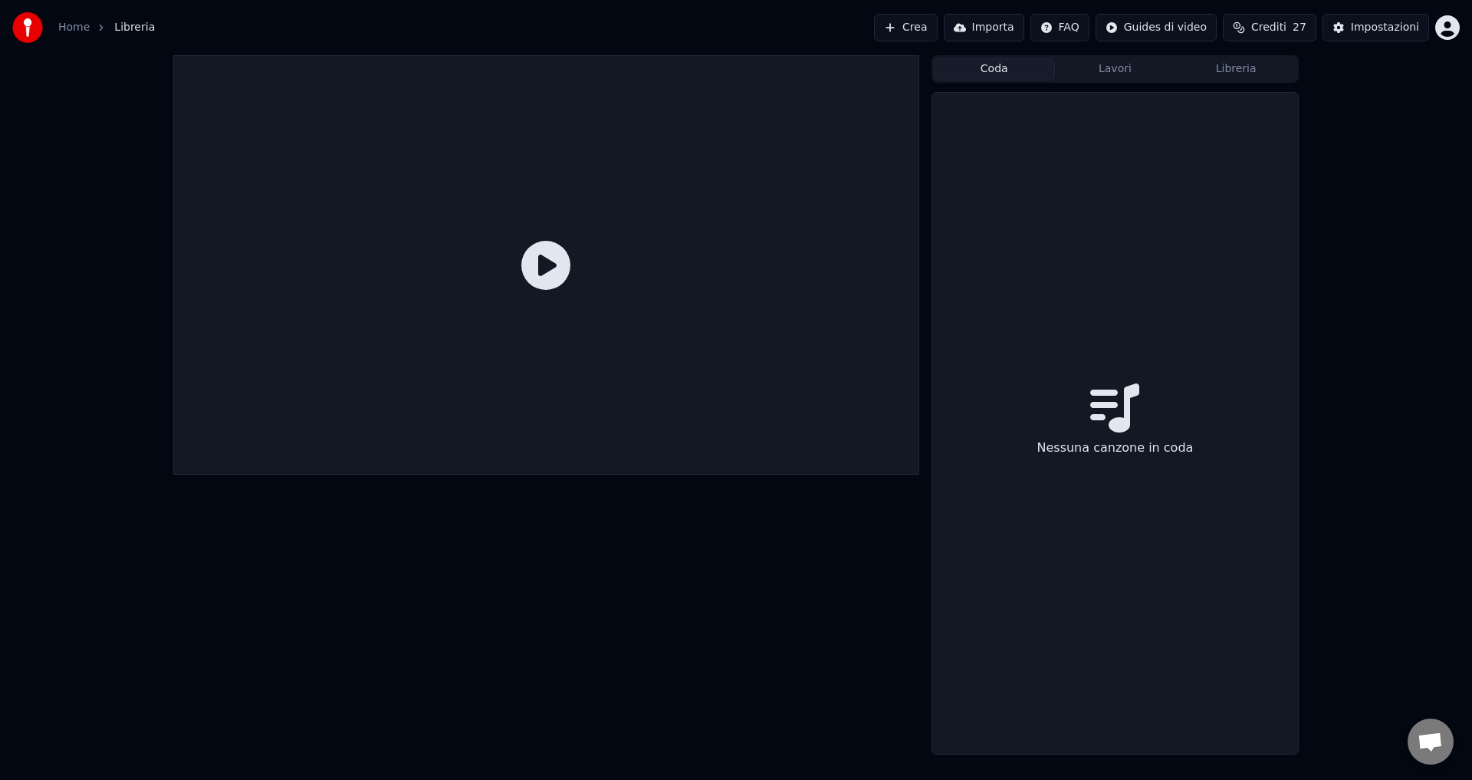
click at [977, 75] on button "Coda" at bounding box center [994, 69] width 121 height 22
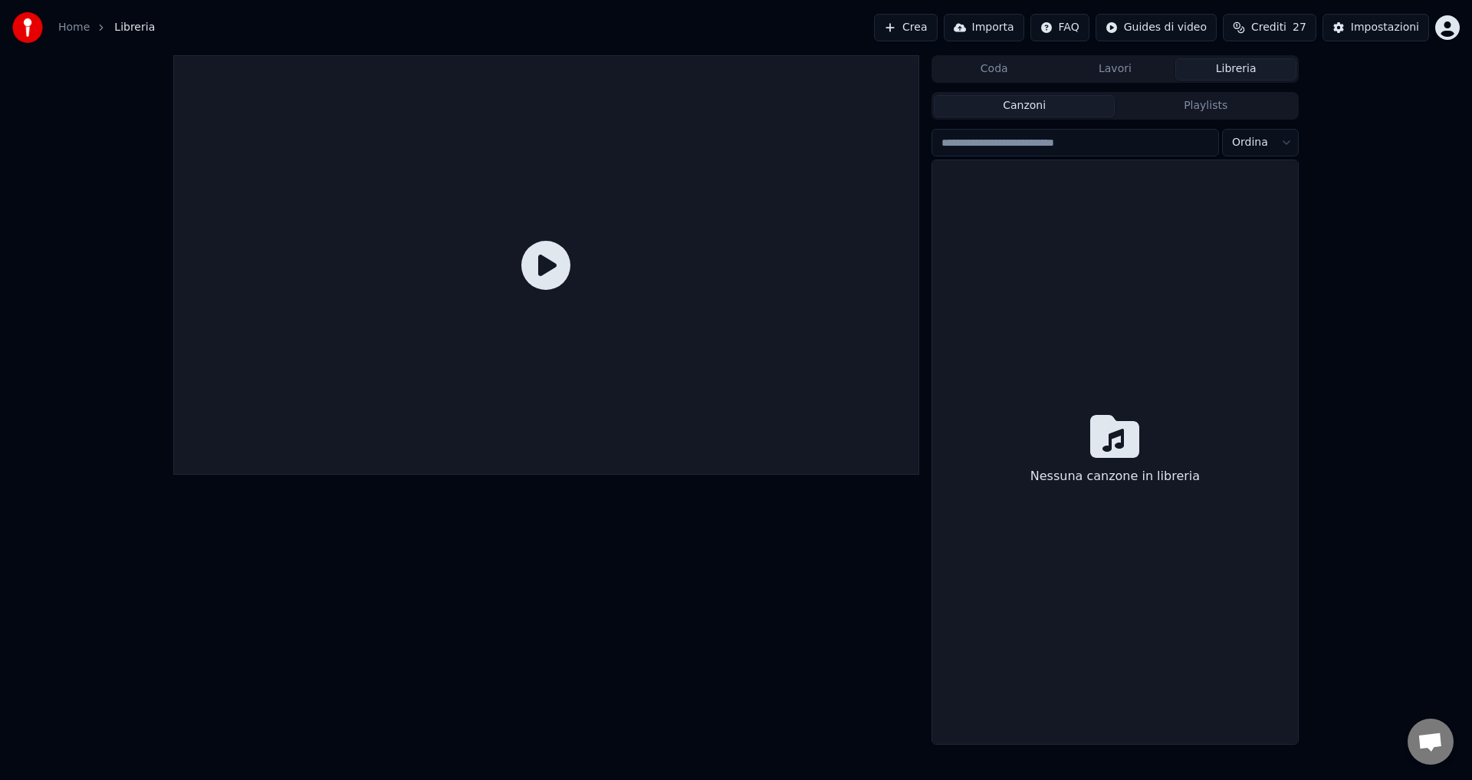
click at [1193, 66] on button "Libreria" at bounding box center [1235, 69] width 121 height 22
click at [1098, 72] on button "Lavori" at bounding box center [1115, 69] width 121 height 22
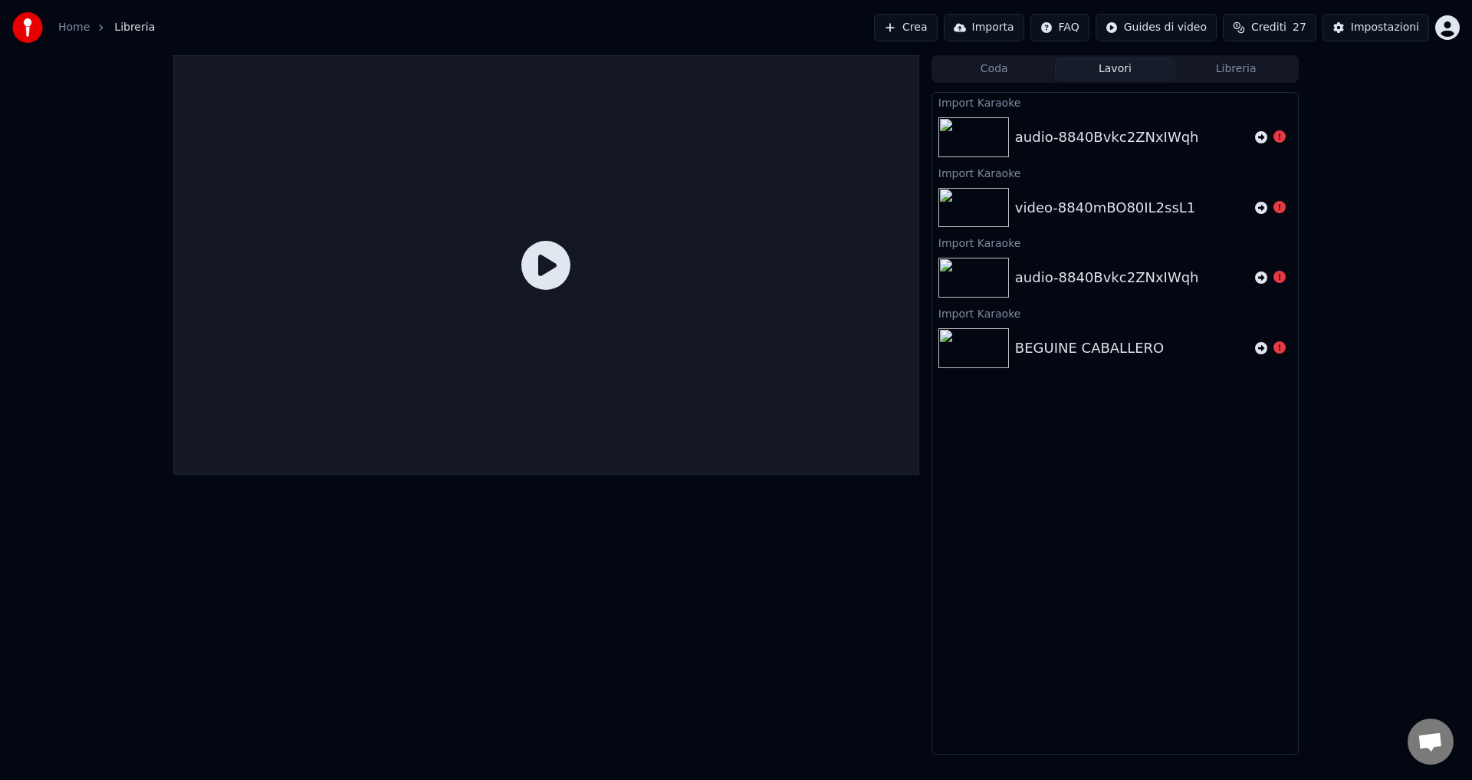
click at [994, 32] on button "Importa" at bounding box center [984, 28] width 80 height 28
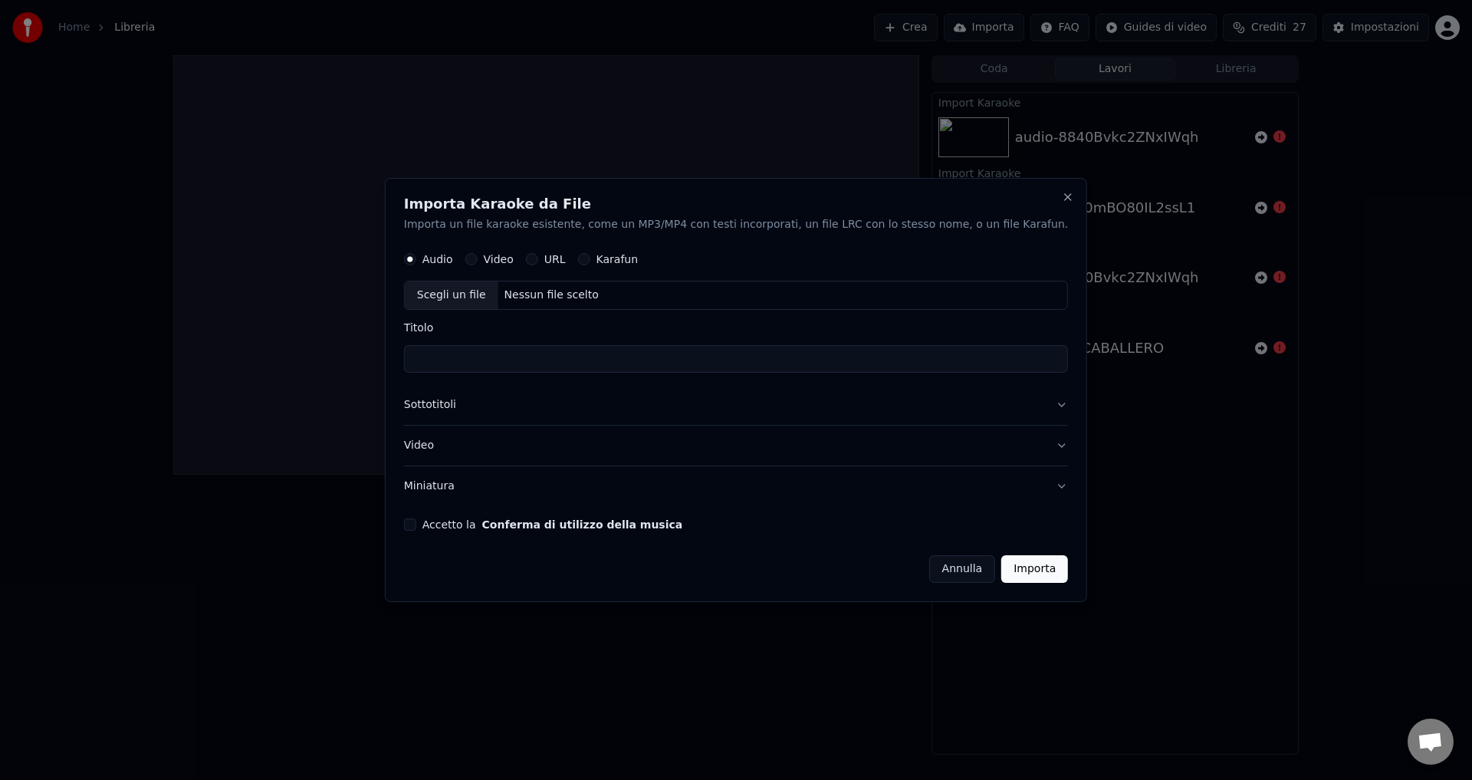
click at [574, 300] on div "Nessun file scelto" at bounding box center [551, 295] width 107 height 15
type input "**********"
click at [416, 526] on button "Accetto la Conferma di utilizzo della musica" at bounding box center [410, 524] width 12 height 12
click at [1001, 571] on button "Importa" at bounding box center [1034, 569] width 67 height 28
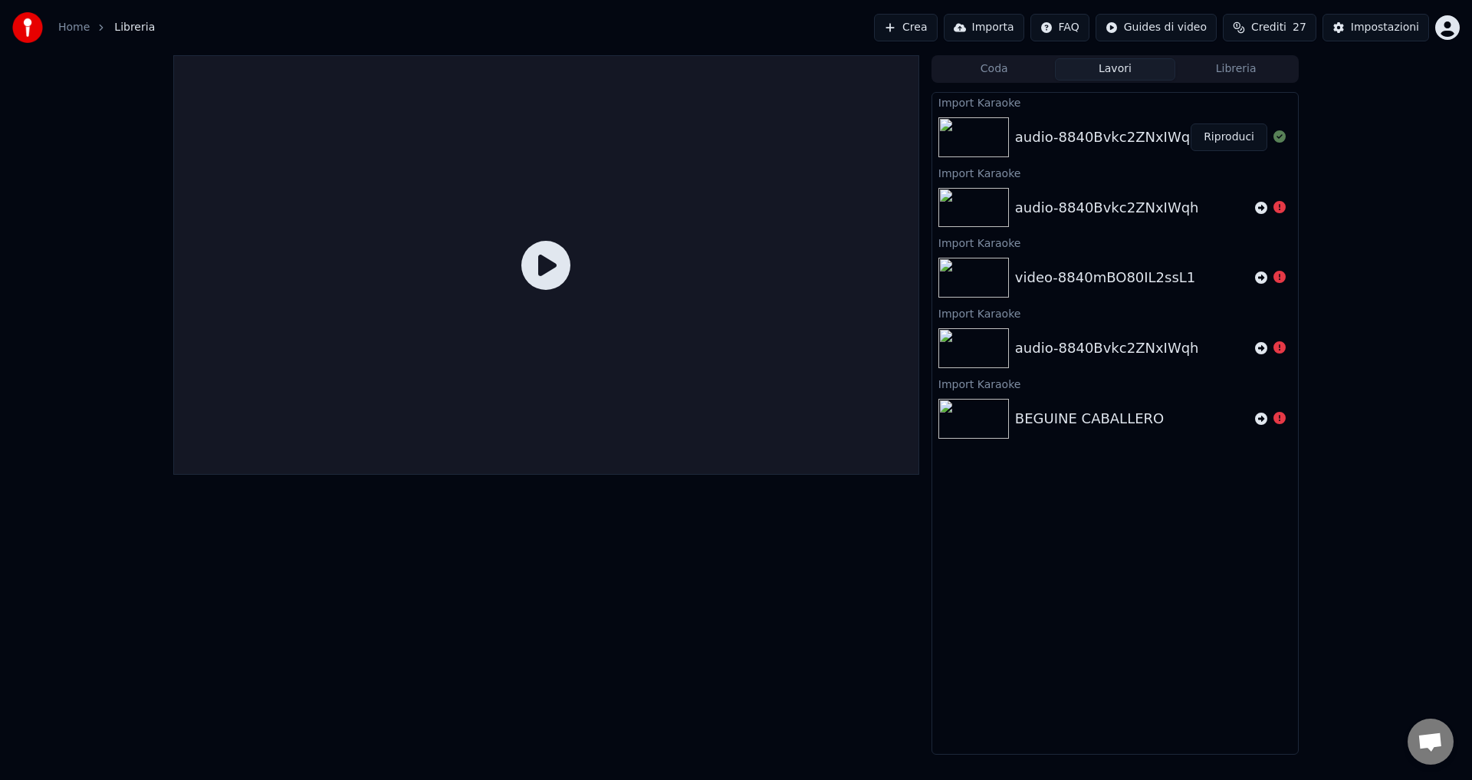
click at [1252, 147] on button "Riproduci" at bounding box center [1228, 137] width 77 height 28
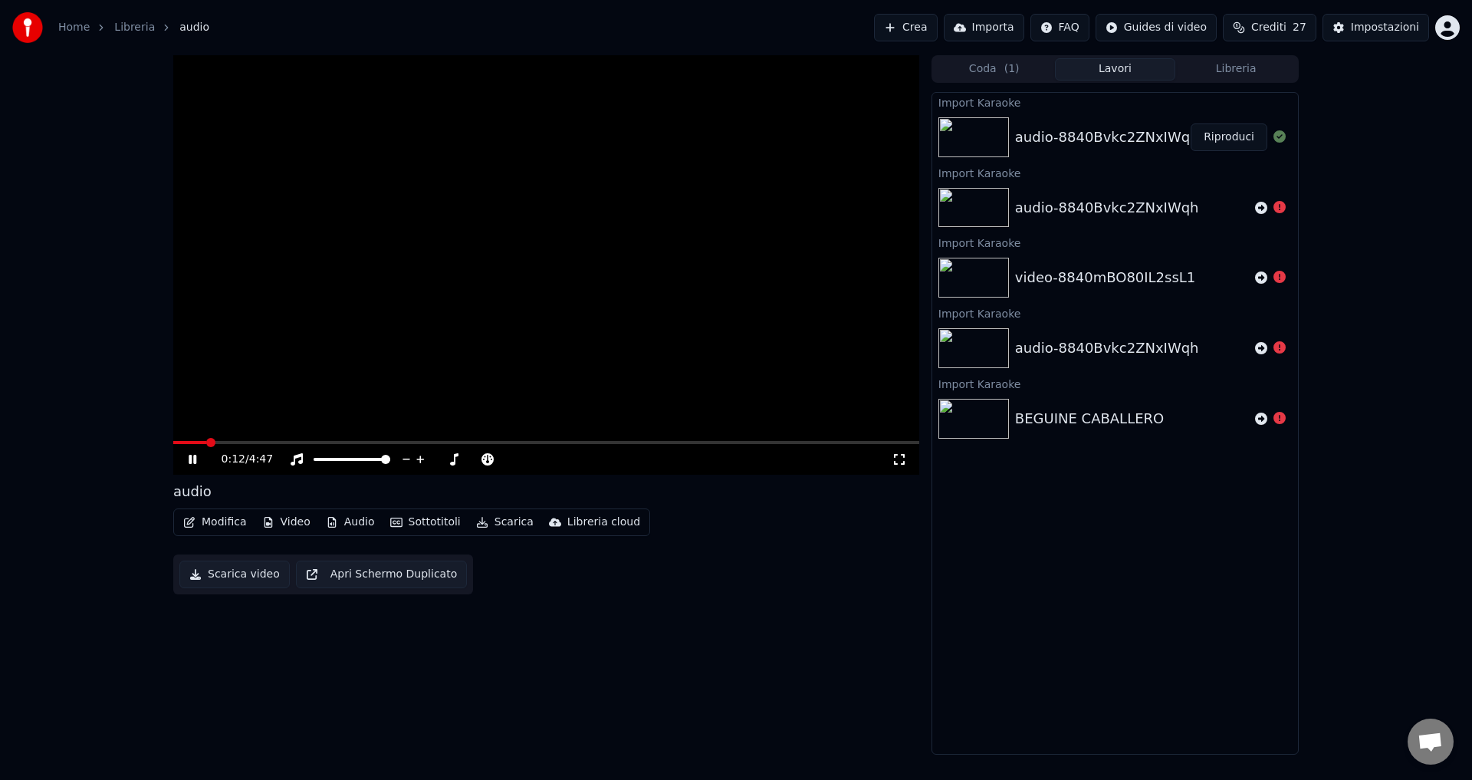
click at [413, 522] on button "Sottotitoli" at bounding box center [425, 521] width 83 height 21
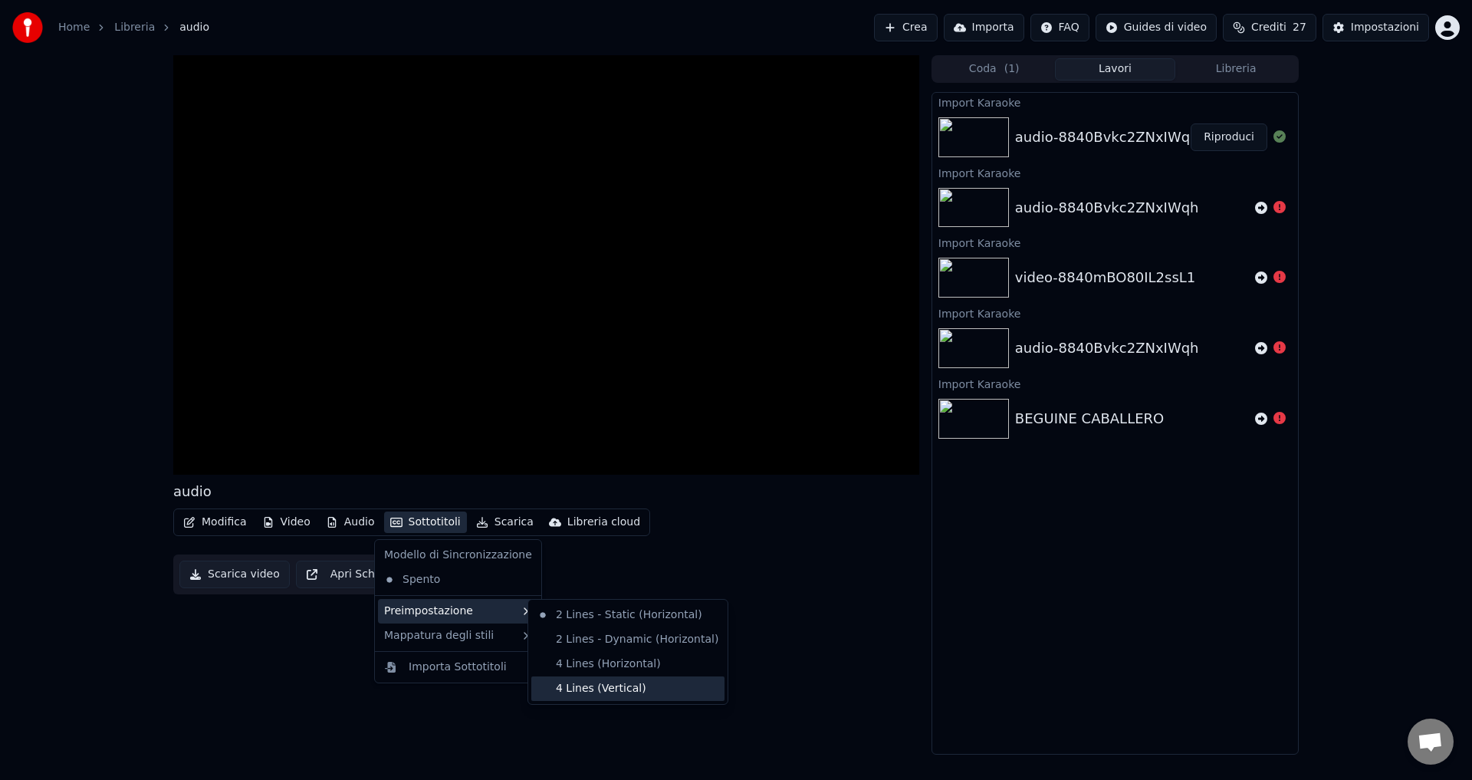
click at [601, 695] on div "4 Lines (Vertical)" at bounding box center [627, 688] width 193 height 25
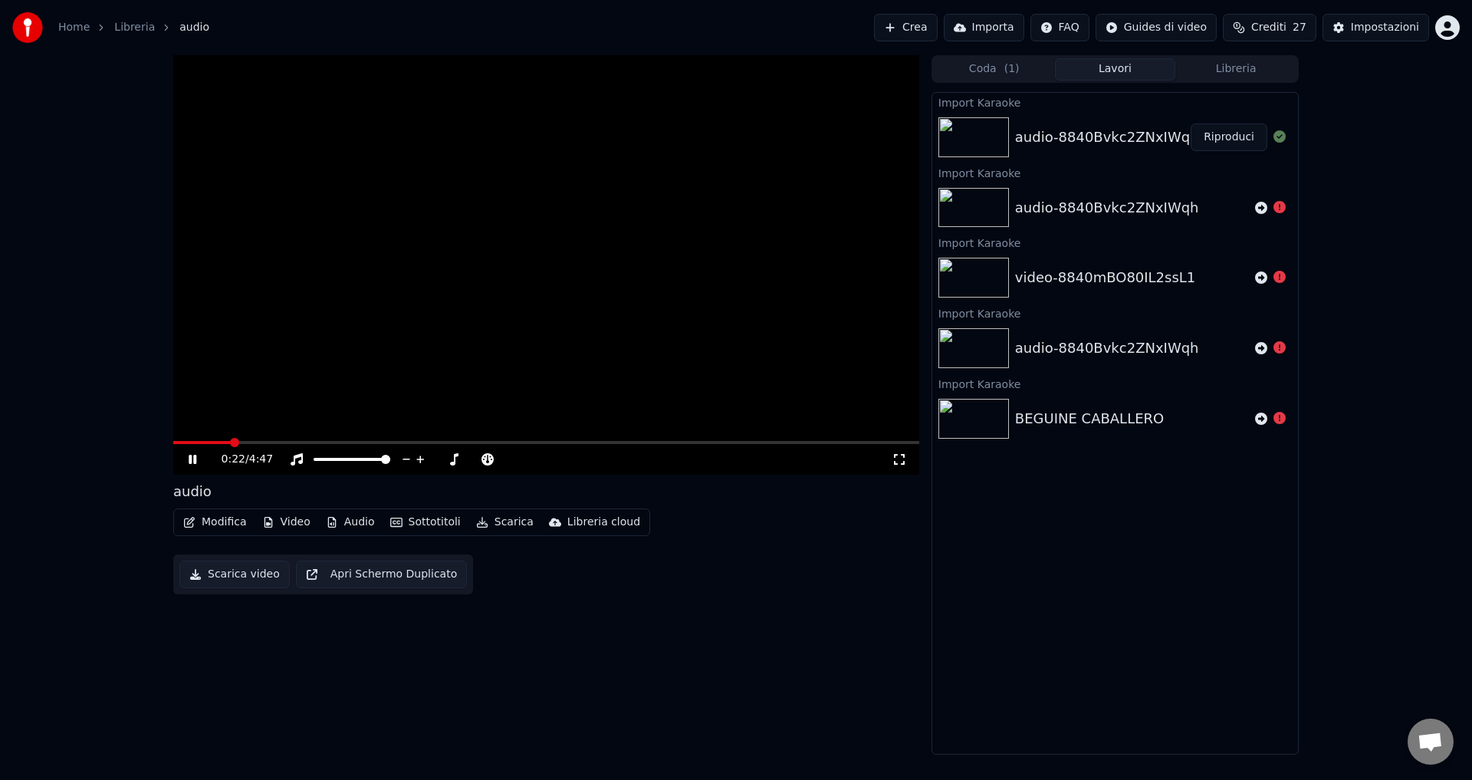
click at [407, 514] on button "Sottotitoli" at bounding box center [425, 521] width 83 height 21
click at [408, 574] on div "Spento" at bounding box center [458, 579] width 160 height 25
click at [196, 458] on icon at bounding box center [193, 459] width 8 height 9
click at [576, 614] on div "0:28 / 4:47 audio Modifica Video Audio Sottotitoli Scarica Libreria cloud Scari…" at bounding box center [546, 404] width 746 height 699
click at [1202, 63] on button "Libreria" at bounding box center [1235, 69] width 121 height 22
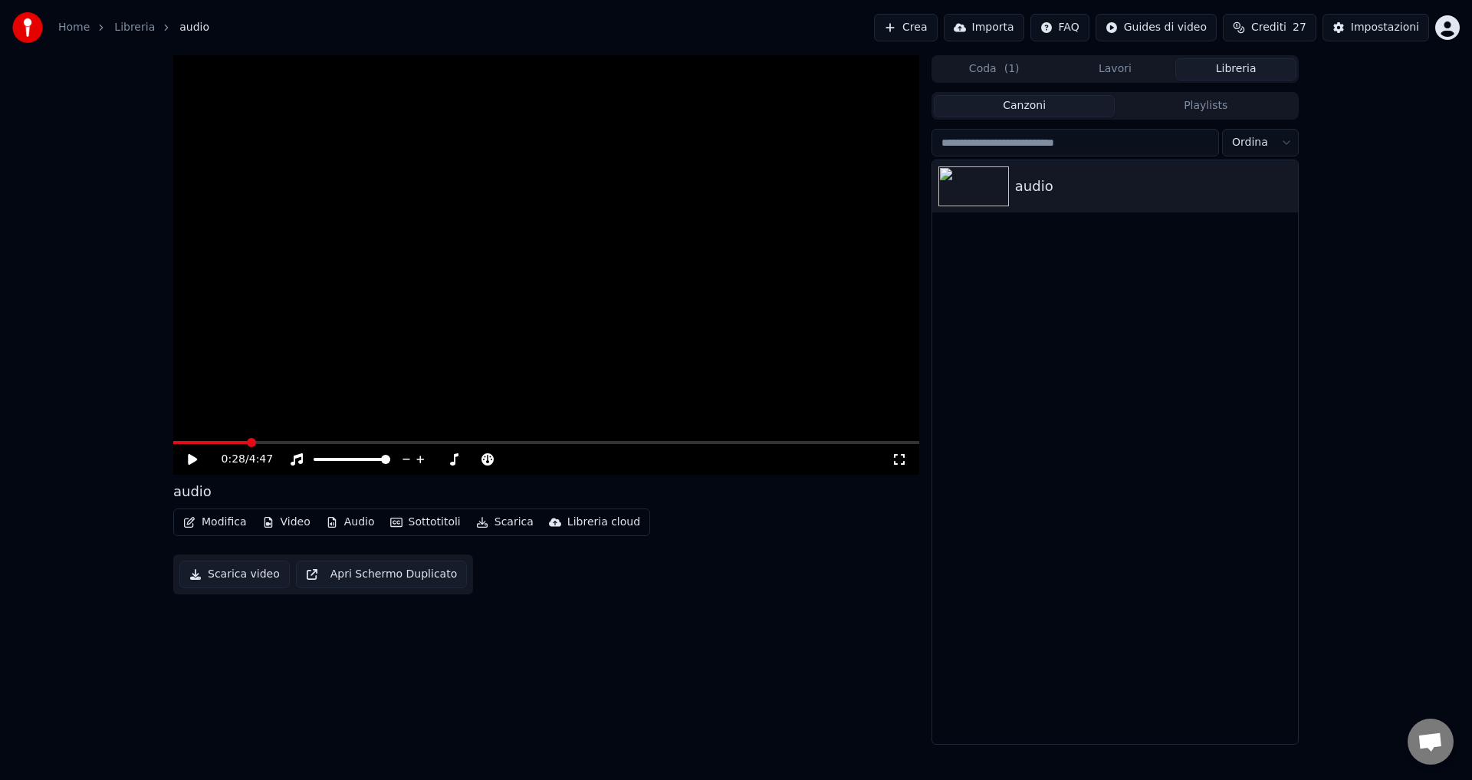
click at [1013, 28] on button "Importa" at bounding box center [984, 28] width 80 height 28
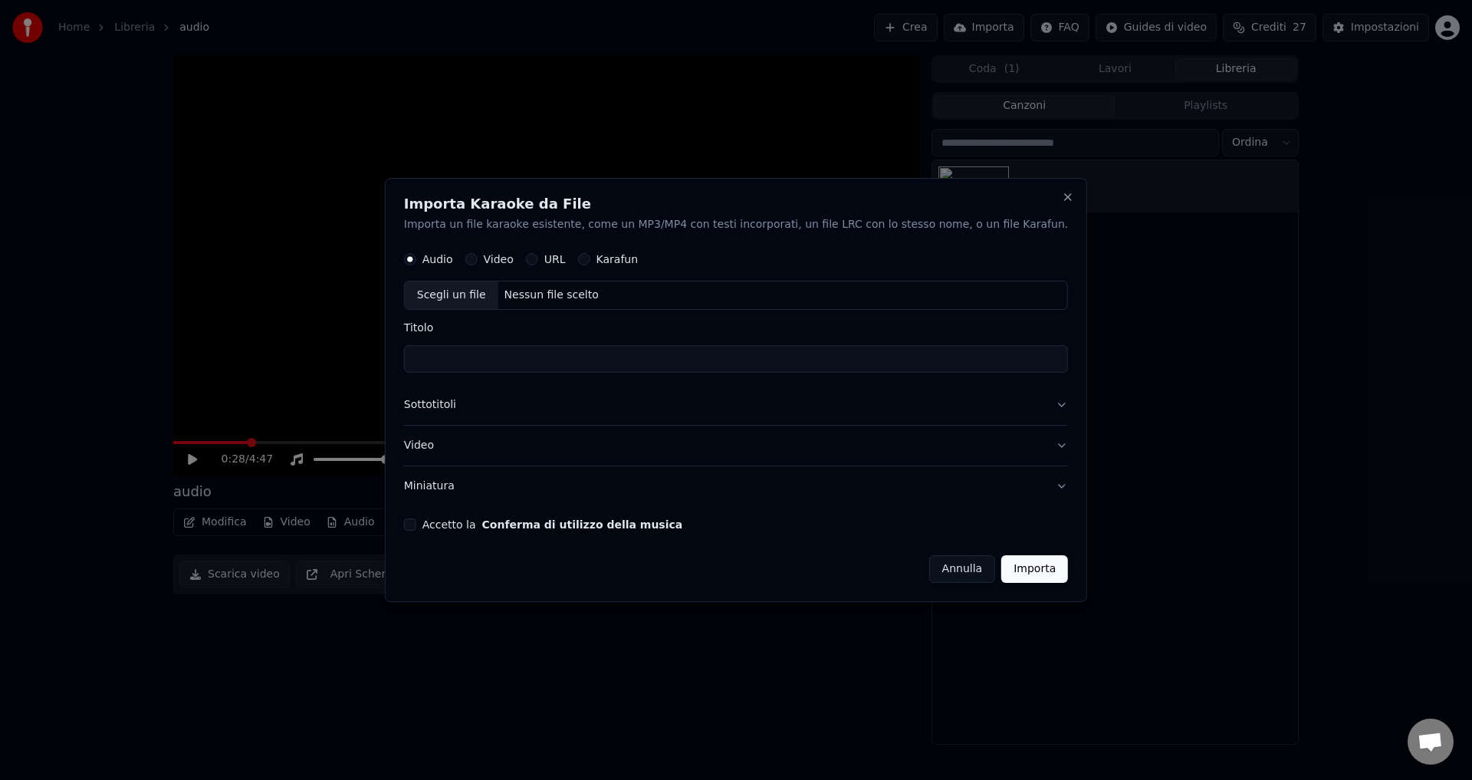
click at [478, 261] on button "Video" at bounding box center [471, 260] width 12 height 12
click at [578, 296] on div "Nessun file scelto" at bounding box center [551, 295] width 107 height 15
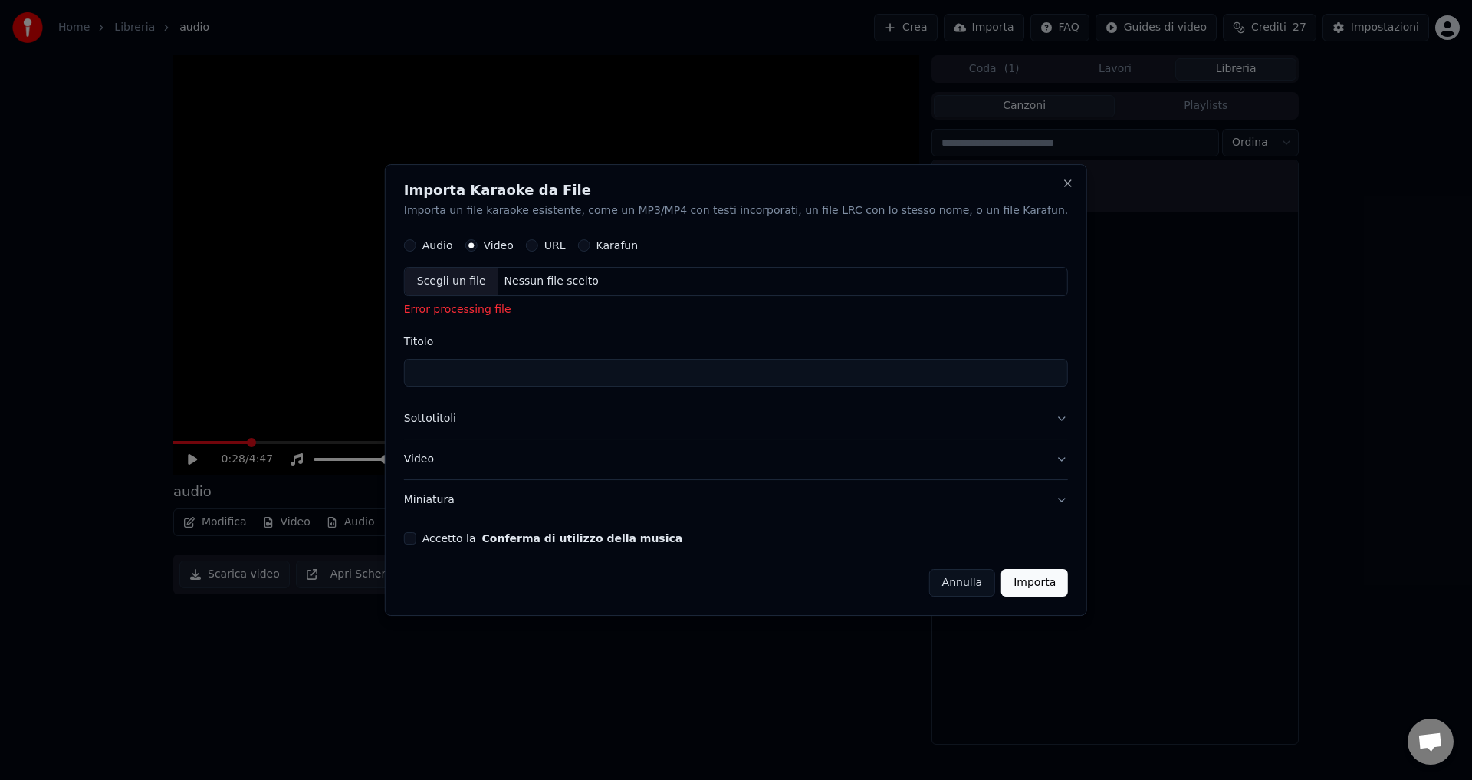
click at [566, 246] on div "URL" at bounding box center [546, 246] width 40 height 12
click at [538, 246] on button "URL" at bounding box center [532, 246] width 12 height 12
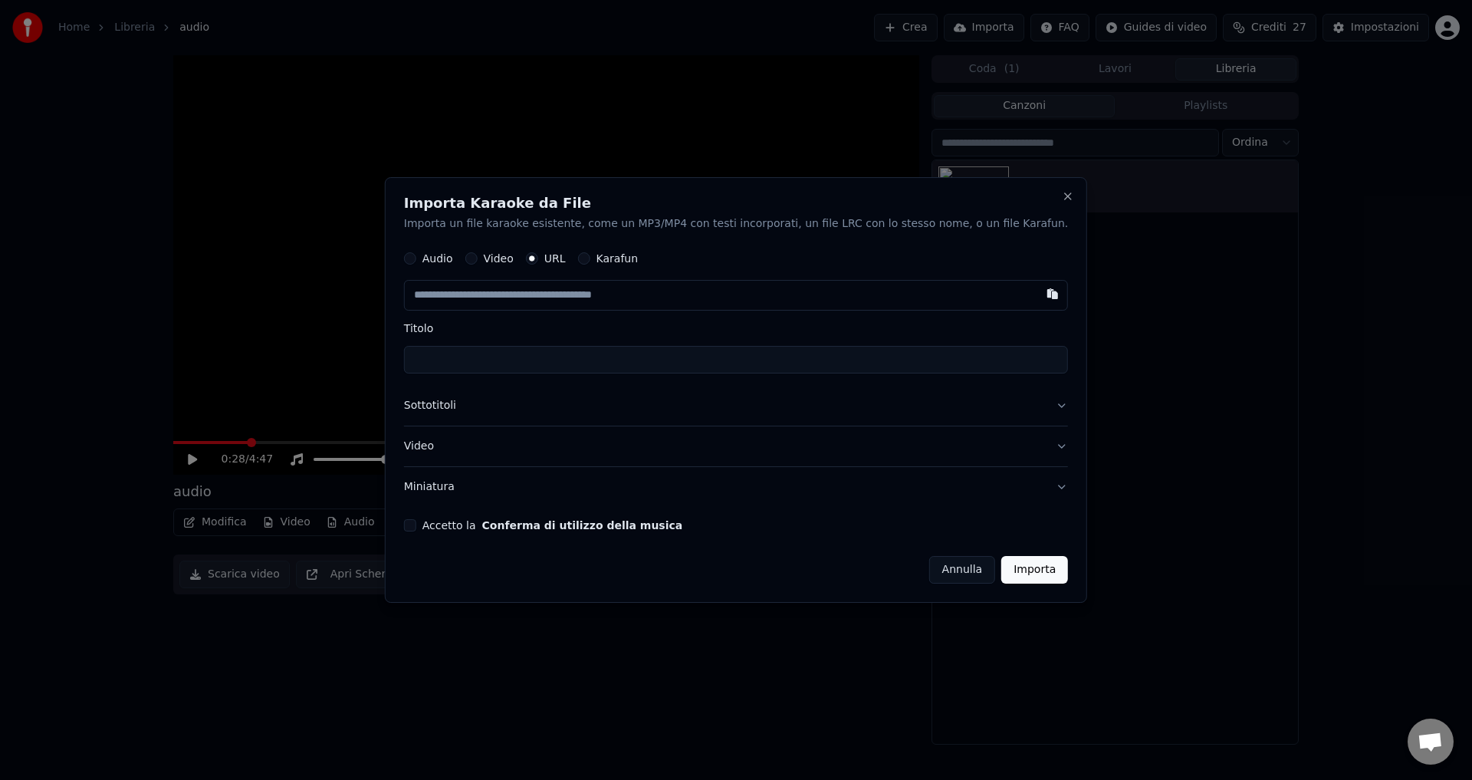
click at [524, 294] on input "text" at bounding box center [736, 296] width 664 height 31
click at [1037, 297] on button "button" at bounding box center [1052, 295] width 31 height 28
click at [636, 303] on input "text" at bounding box center [736, 296] width 664 height 31
click at [478, 262] on button "Video" at bounding box center [471, 259] width 12 height 12
click at [570, 299] on div "Nessun file scelto" at bounding box center [551, 295] width 107 height 15
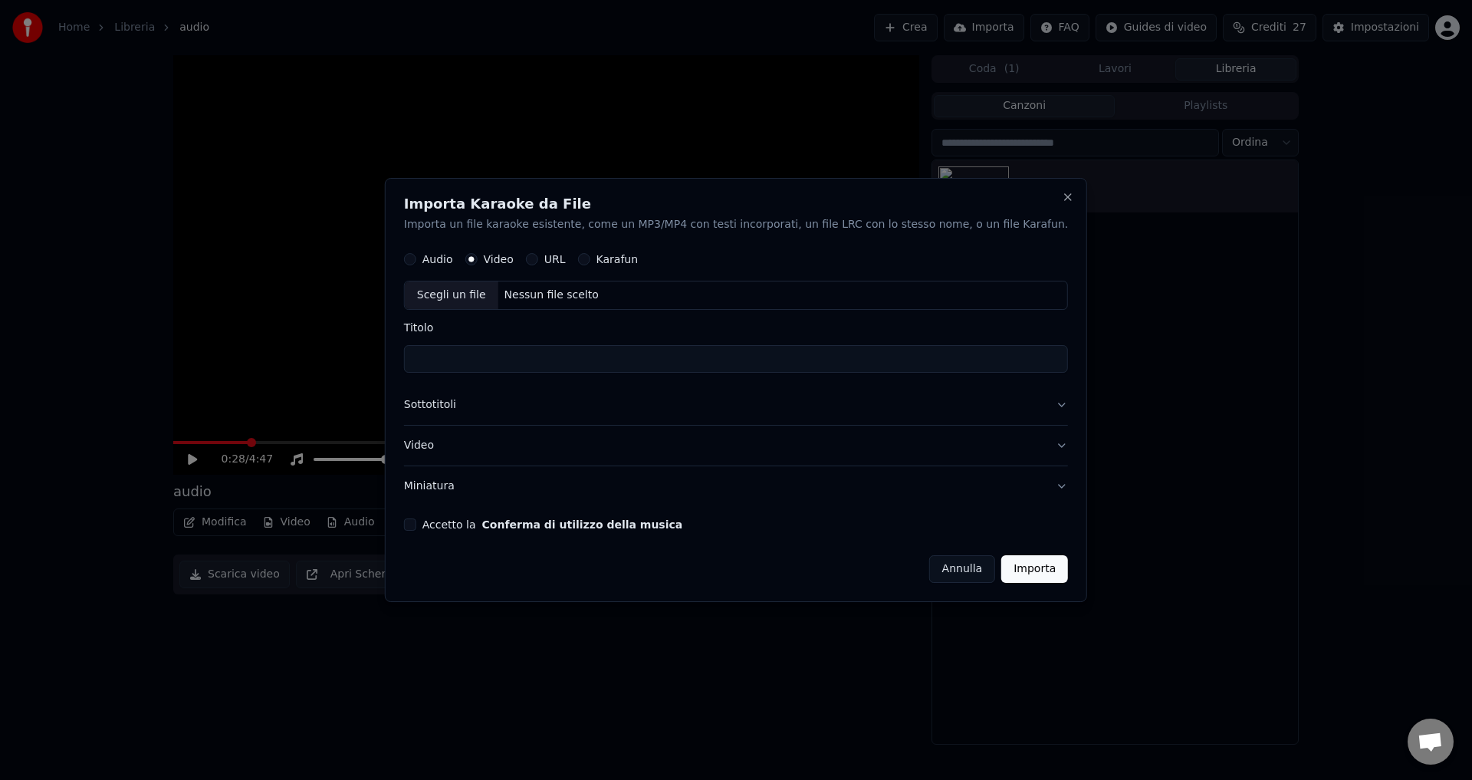
click at [538, 259] on button "URL" at bounding box center [532, 260] width 12 height 12
click at [1037, 292] on button "button" at bounding box center [1052, 295] width 31 height 28
click at [590, 257] on button "Karafun" at bounding box center [584, 259] width 12 height 12
click at [602, 300] on div "Nessun file scelto" at bounding box center [551, 295] width 107 height 15
click at [478, 259] on button "Video" at bounding box center [471, 260] width 12 height 12
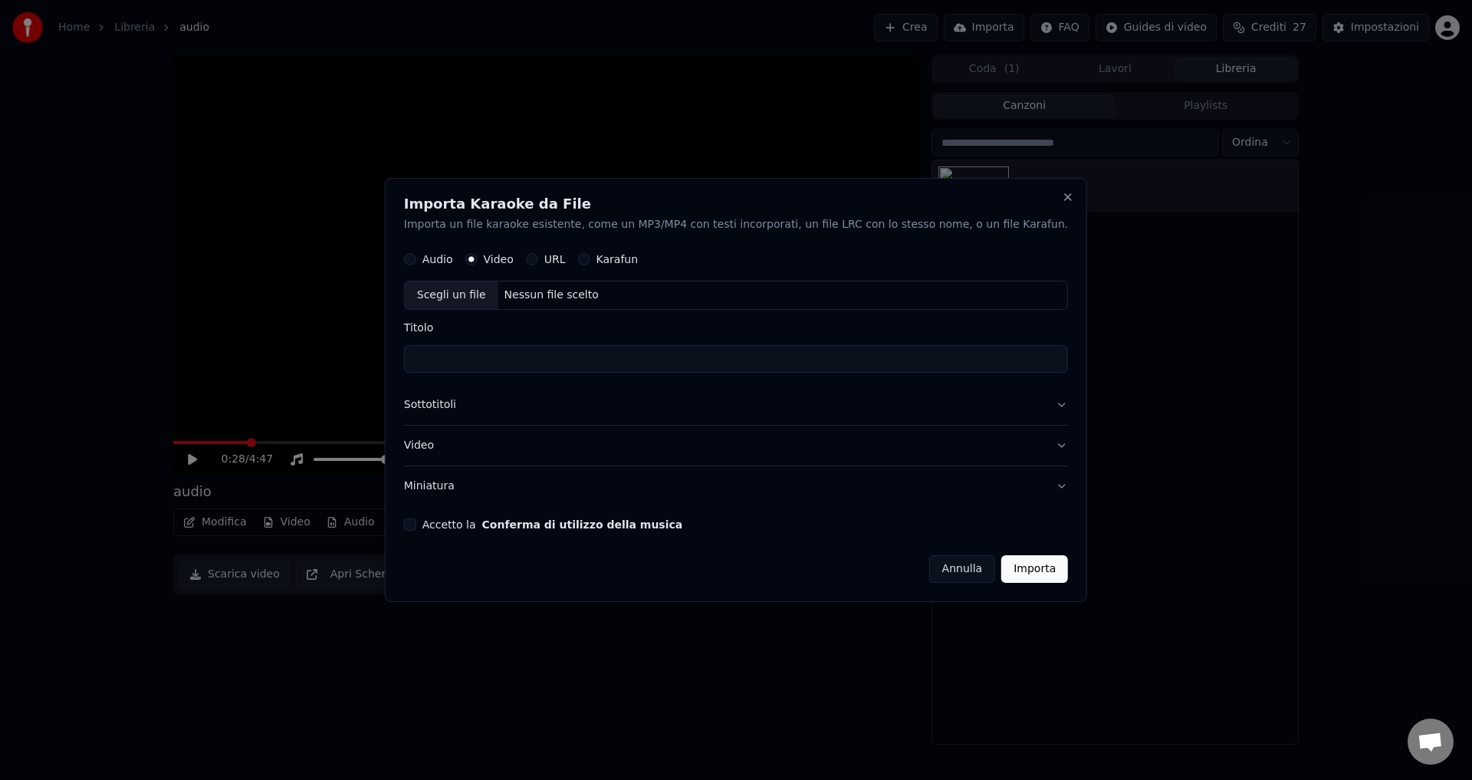
click at [592, 297] on div "Nessun file scelto" at bounding box center [551, 295] width 107 height 15
click at [1062, 193] on button "Close" at bounding box center [1068, 197] width 12 height 12
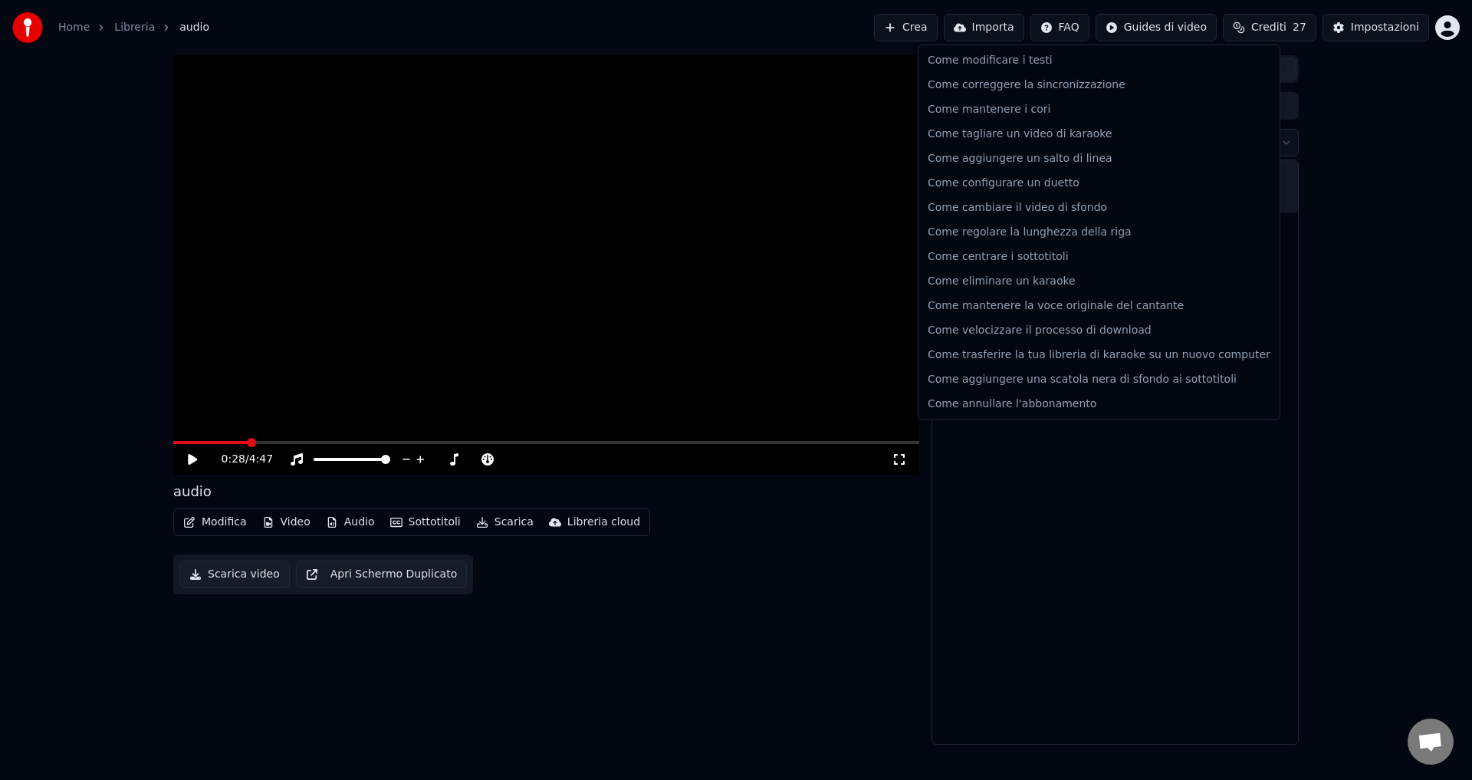
click at [1083, 24] on html "Home Libreria audio Crea Importa FAQ Guides di video Crediti 27 Impostazioni 0:…" at bounding box center [736, 390] width 1472 height 780
click at [1006, 87] on div "Come correggere la sincronizzazione" at bounding box center [1098, 85] width 355 height 25
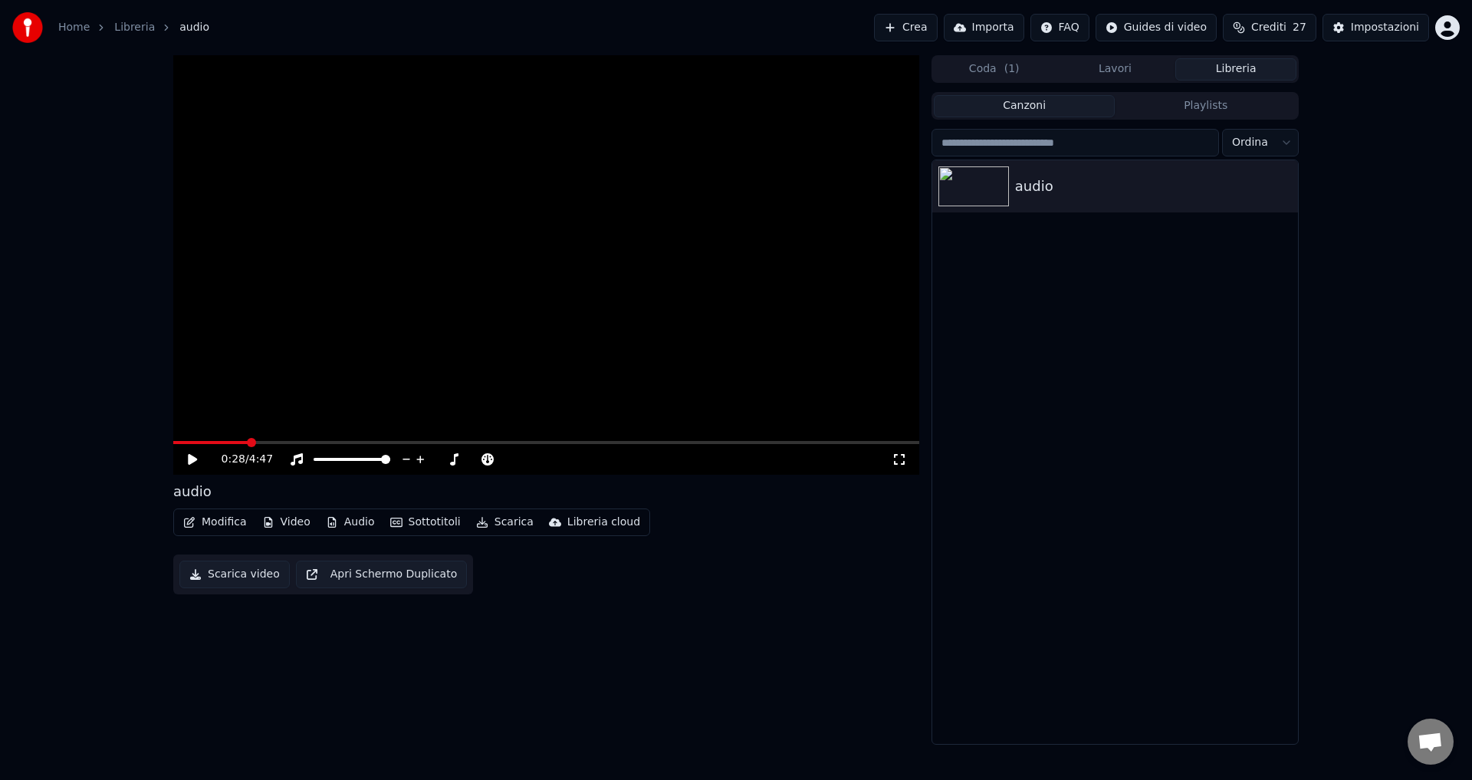
click at [994, 25] on button "Importa" at bounding box center [984, 28] width 80 height 28
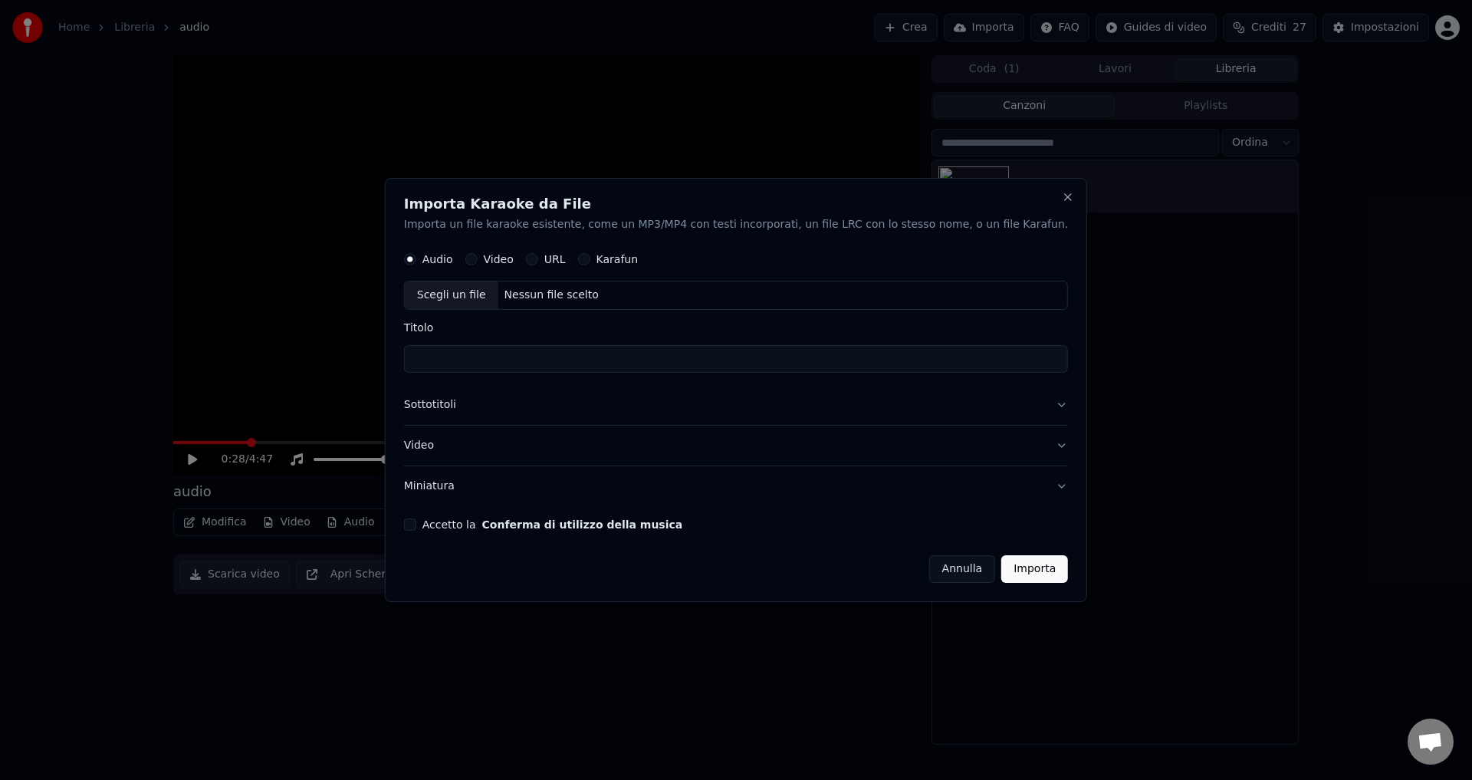
click at [478, 258] on button "Video" at bounding box center [471, 260] width 12 height 12
click at [595, 300] on div "Nessun file scelto" at bounding box center [551, 295] width 107 height 15
type input "**********"
click at [416, 525] on button "Accetto la Conferma di utilizzo della musica" at bounding box center [410, 524] width 12 height 12
click at [1013, 448] on button "Video" at bounding box center [736, 445] width 664 height 40
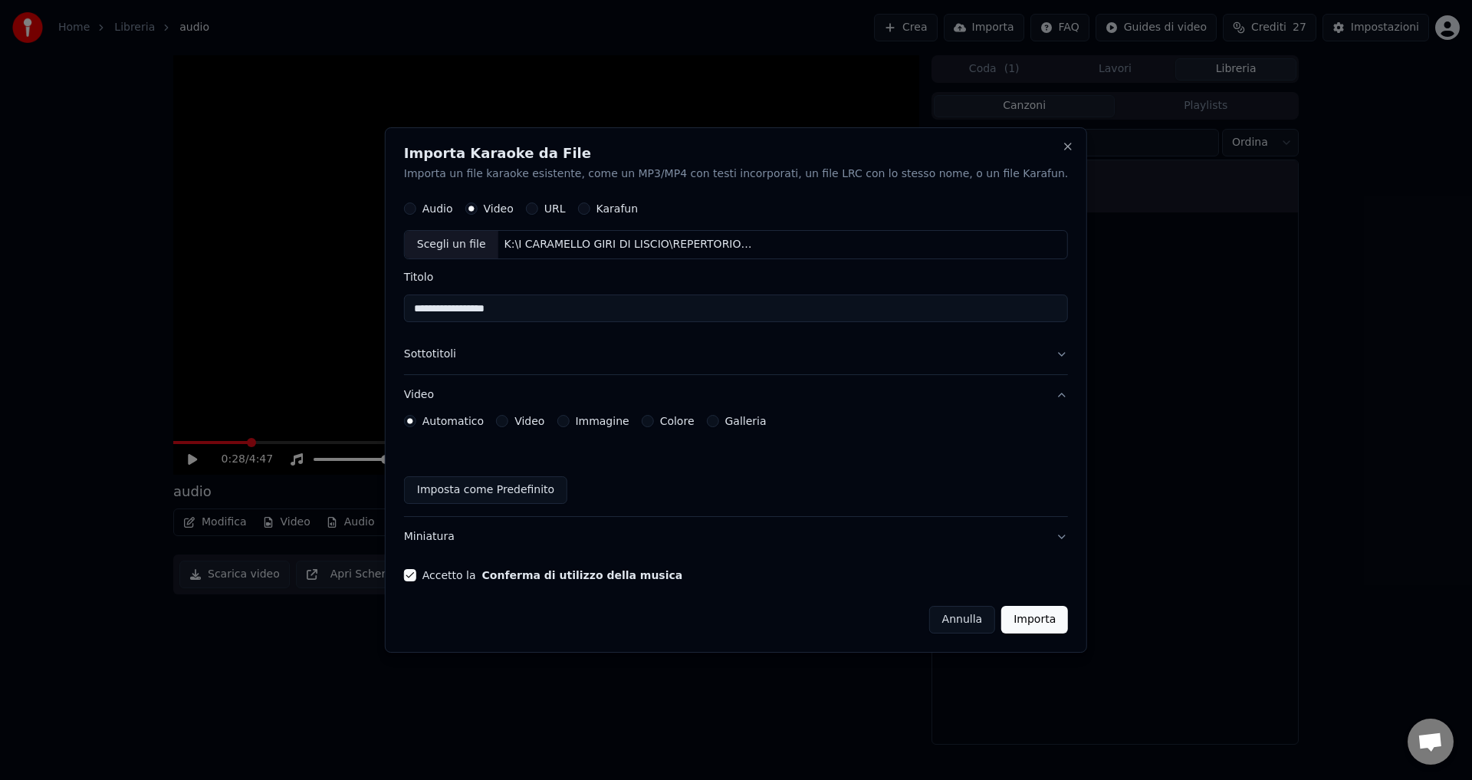
click at [508, 422] on button "Video" at bounding box center [502, 421] width 12 height 12
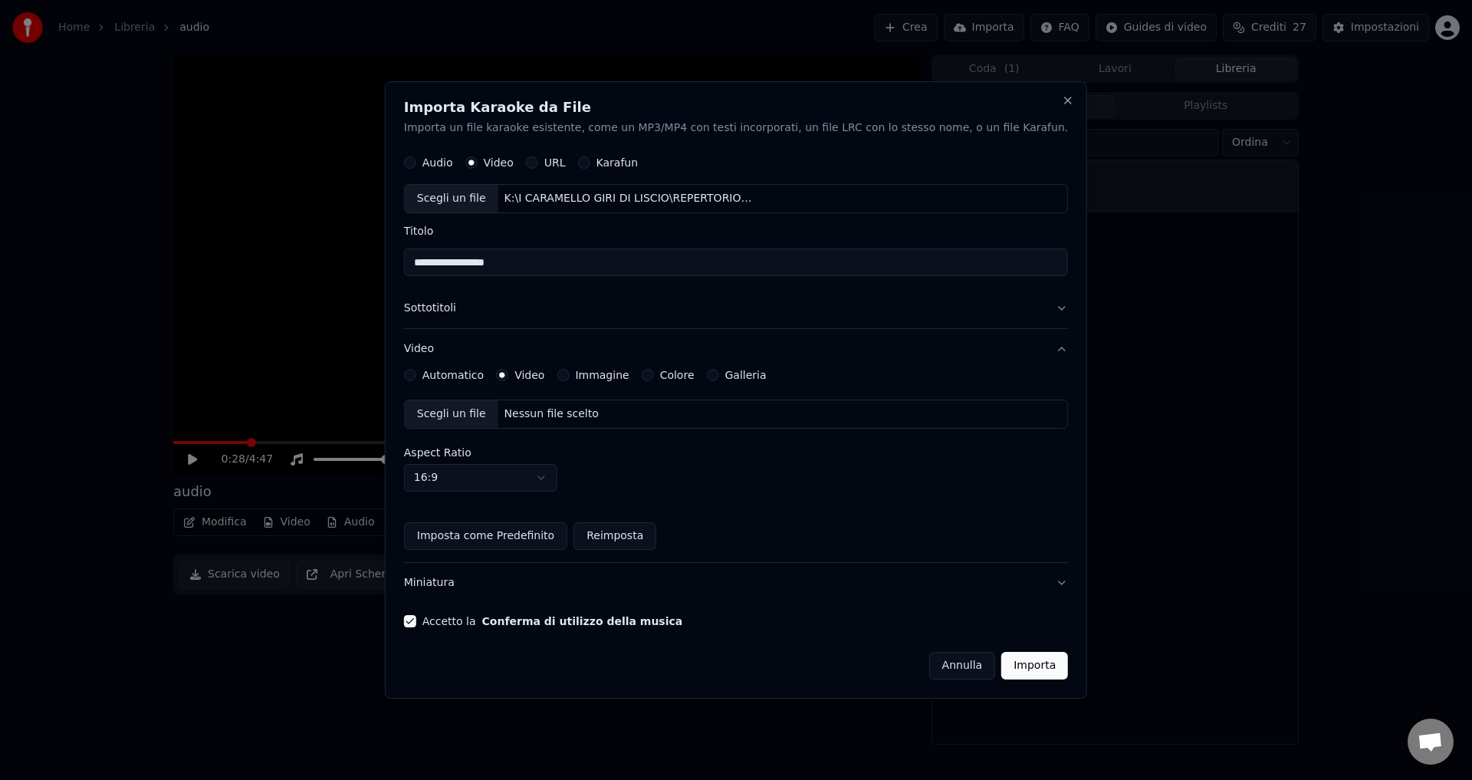
click at [685, 416] on div "Scegli un file Nessun file scelto" at bounding box center [736, 413] width 664 height 29
click at [1001, 673] on button "Importa" at bounding box center [1034, 666] width 67 height 28
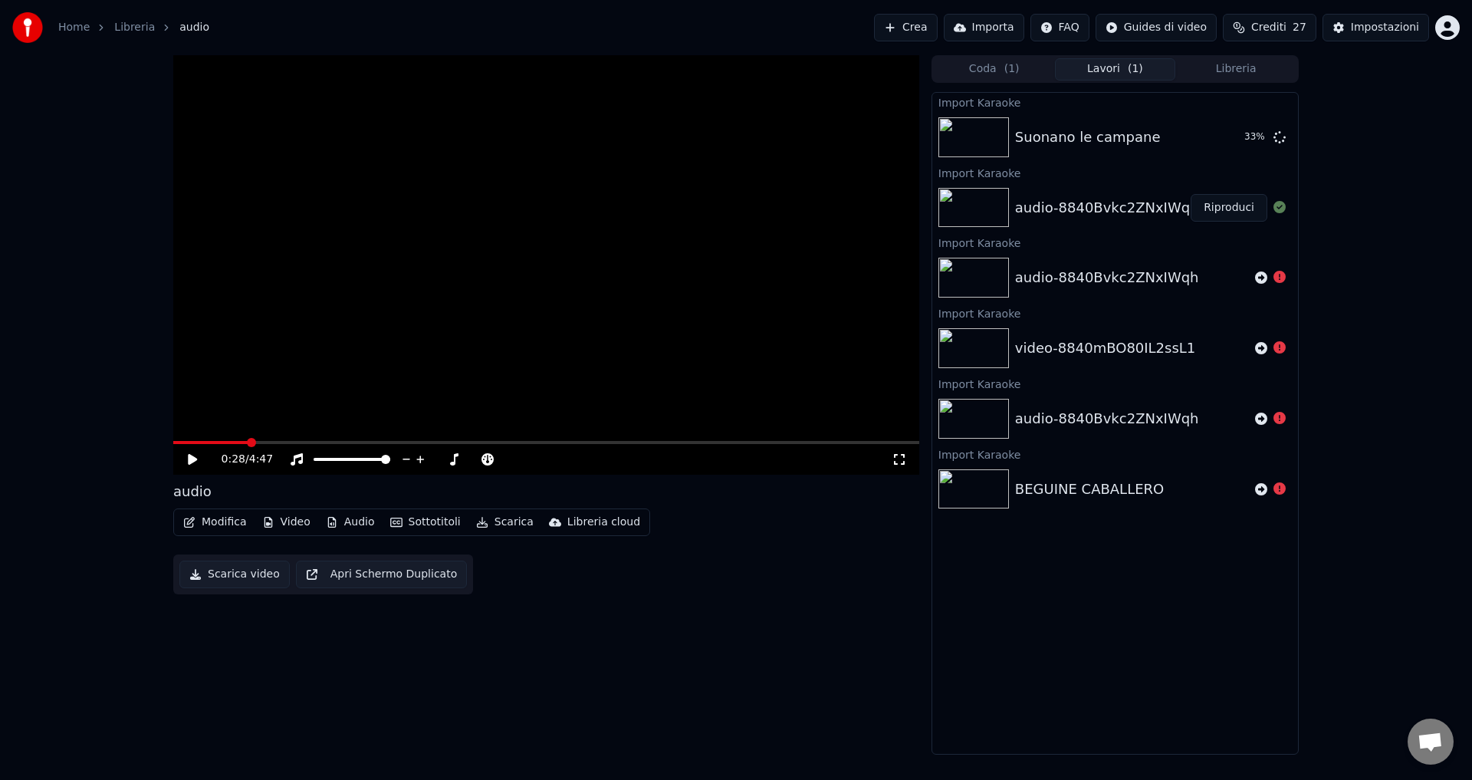
click at [203, 517] on button "Modifica" at bounding box center [215, 521] width 76 height 21
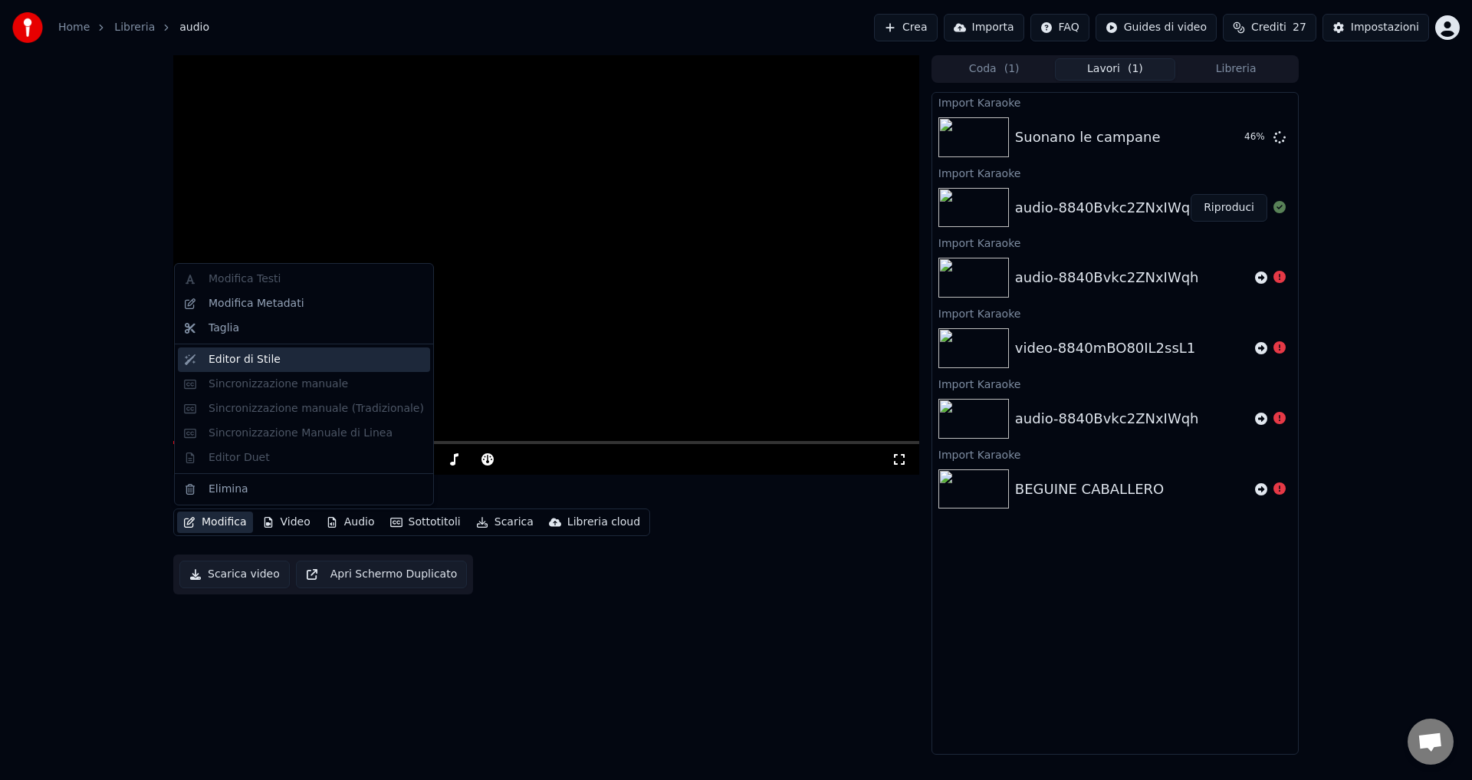
click at [224, 362] on div "Editor di Stile" at bounding box center [244, 359] width 72 height 15
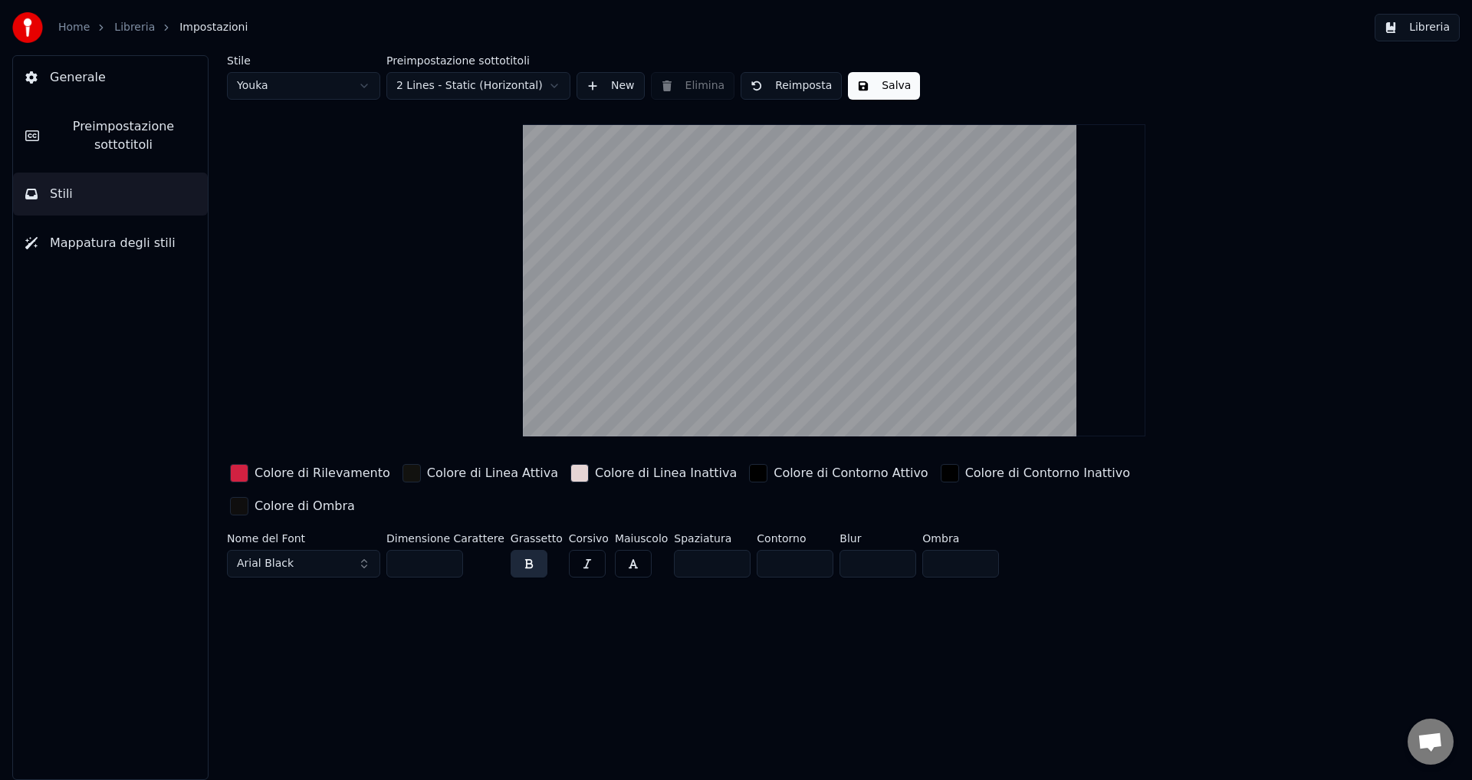
click at [86, 24] on link "Home" at bounding box center [73, 27] width 31 height 15
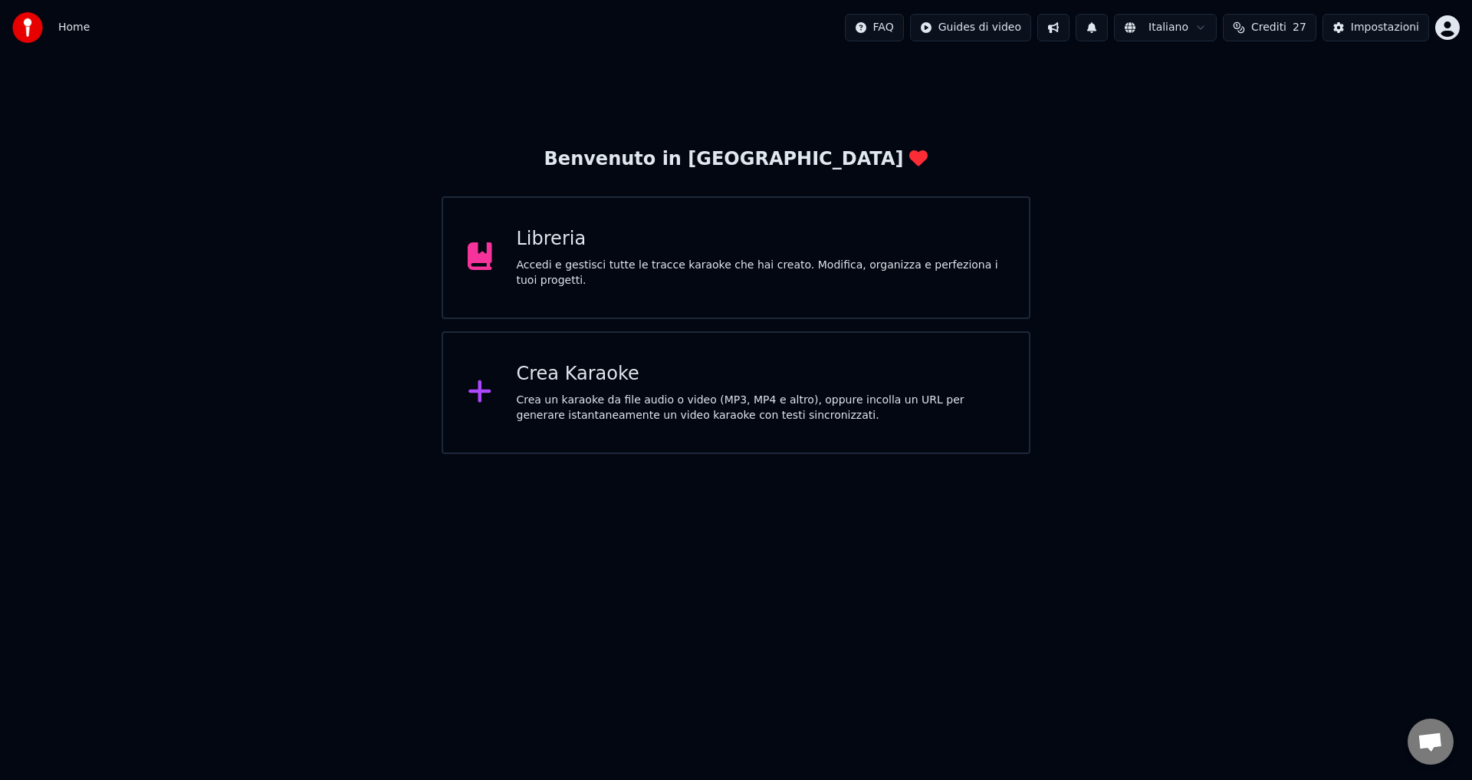
click at [590, 277] on div "Accedi e gestisci tutte le tracce karaoke che hai creato. Modifica, organizza e…" at bounding box center [761, 273] width 488 height 31
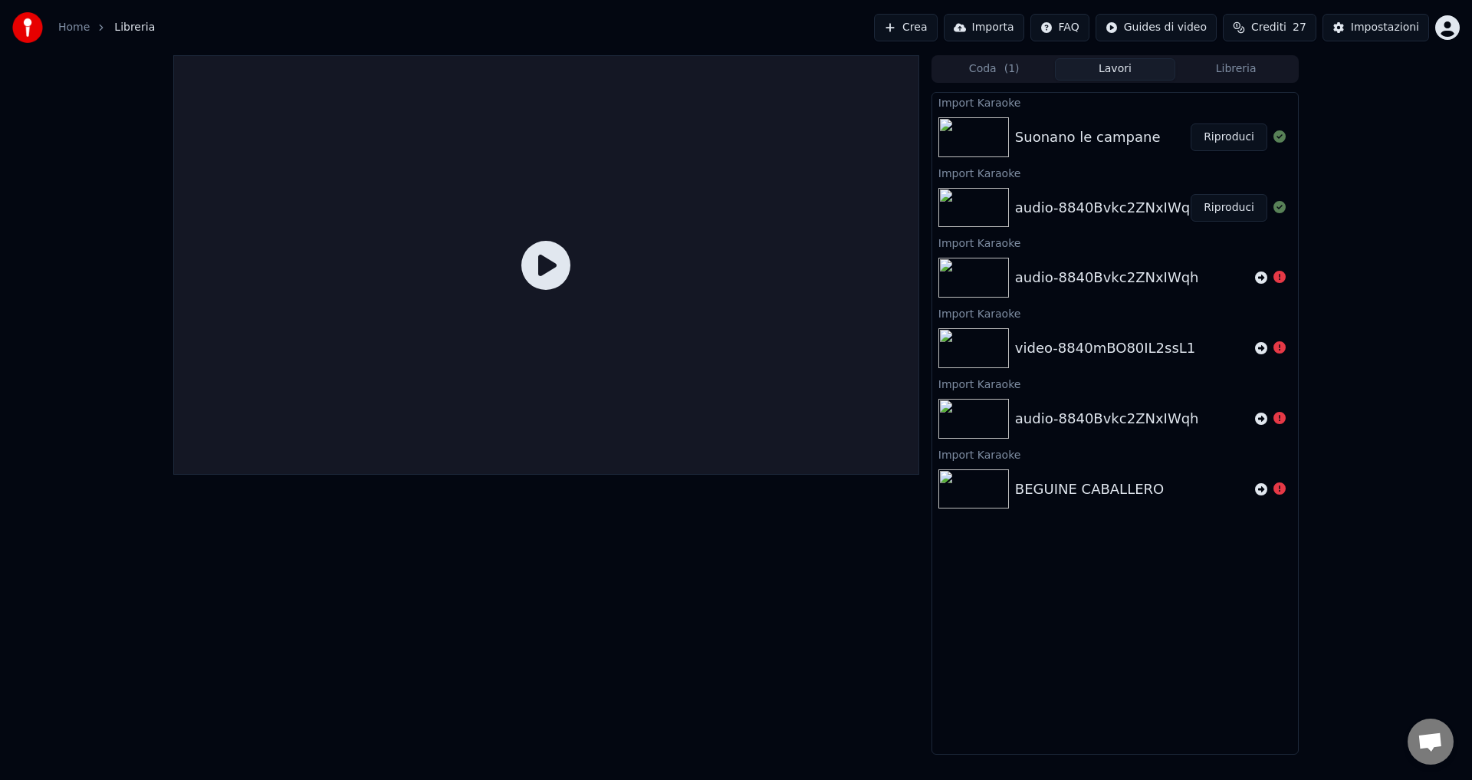
click at [1222, 144] on button "Riproduci" at bounding box center [1228, 137] width 77 height 28
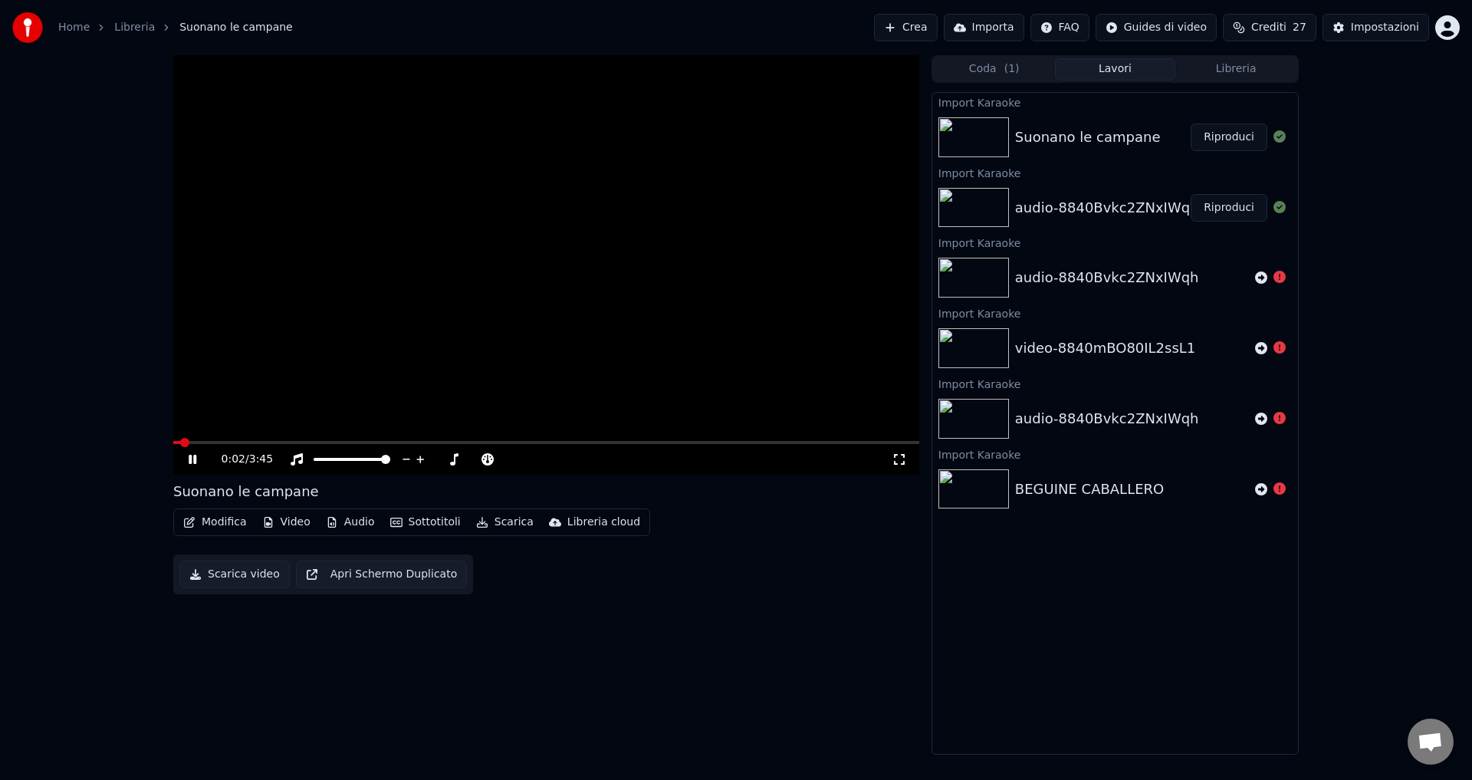
click at [186, 458] on icon at bounding box center [203, 459] width 36 height 12
click at [262, 524] on icon "button" at bounding box center [268, 522] width 12 height 11
click at [216, 520] on button "Modifica" at bounding box center [215, 521] width 76 height 21
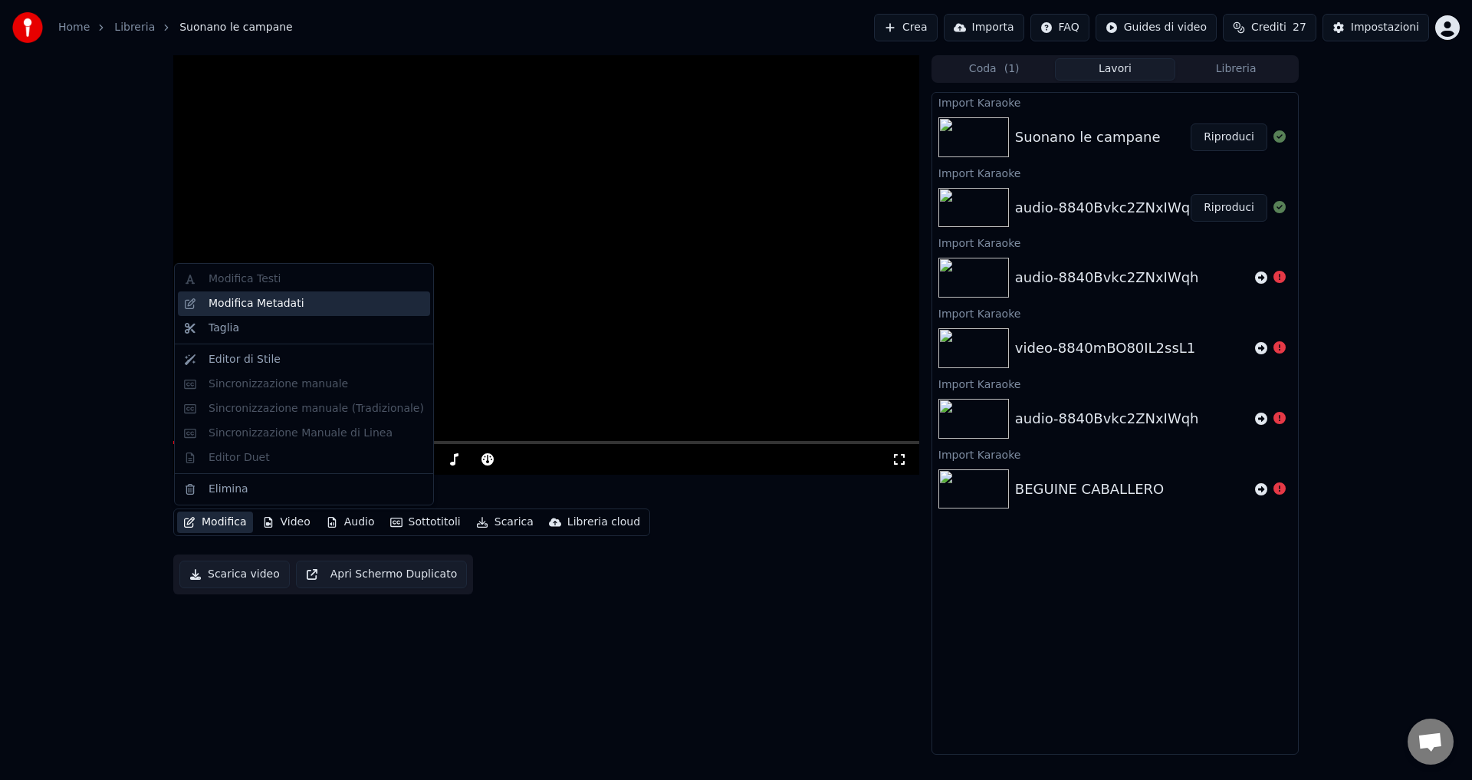
click at [214, 300] on div "Modifica Metadati" at bounding box center [256, 303] width 96 height 15
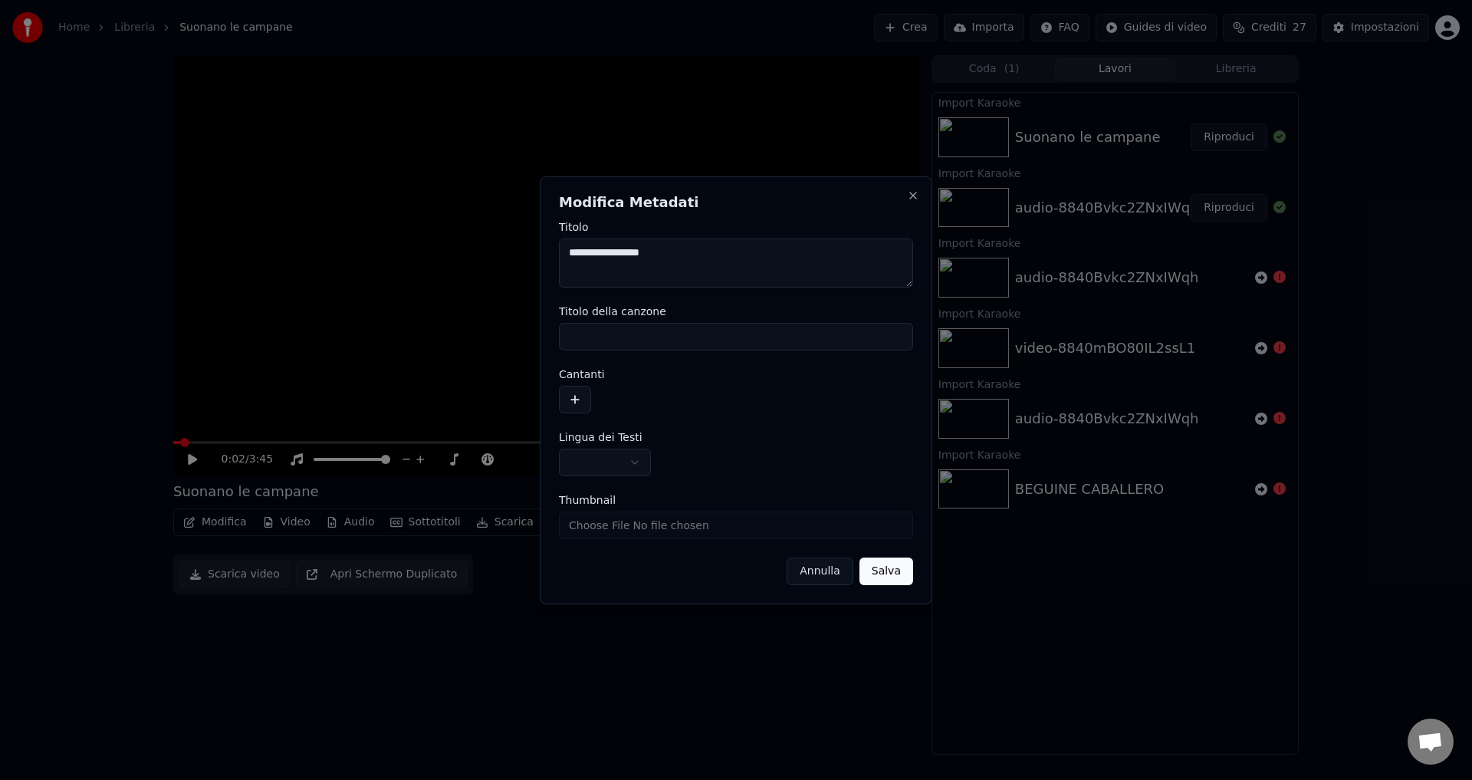
click at [645, 534] on input "Thumbnail" at bounding box center [736, 525] width 354 height 28
type input "**********"
click at [889, 573] on button "Salva" at bounding box center [886, 571] width 54 height 28
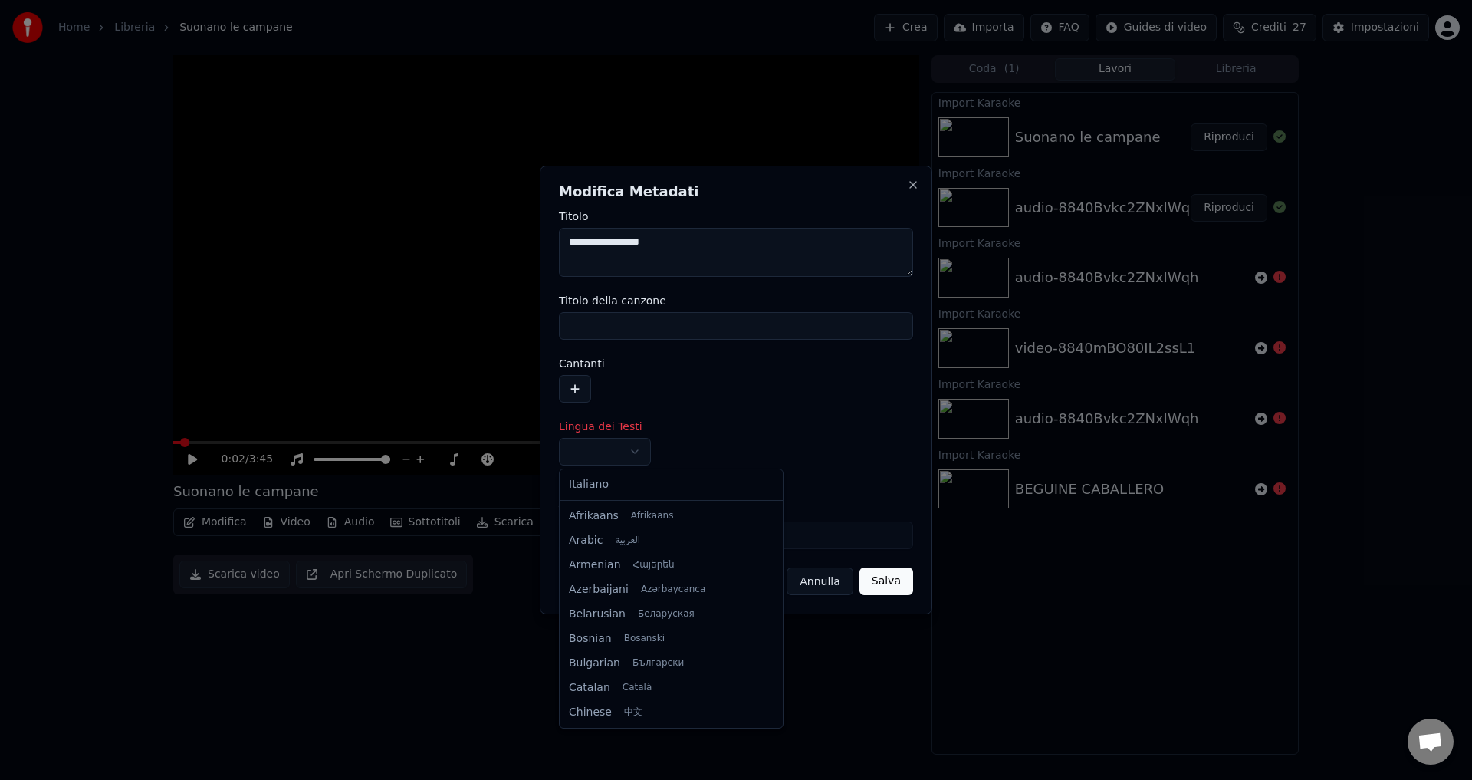
click at [632, 454] on body "Home Libreria Suonano le campane Crea Importa FAQ Guides di video Crediti 27 Im…" at bounding box center [736, 390] width 1472 height 780
select select "**"
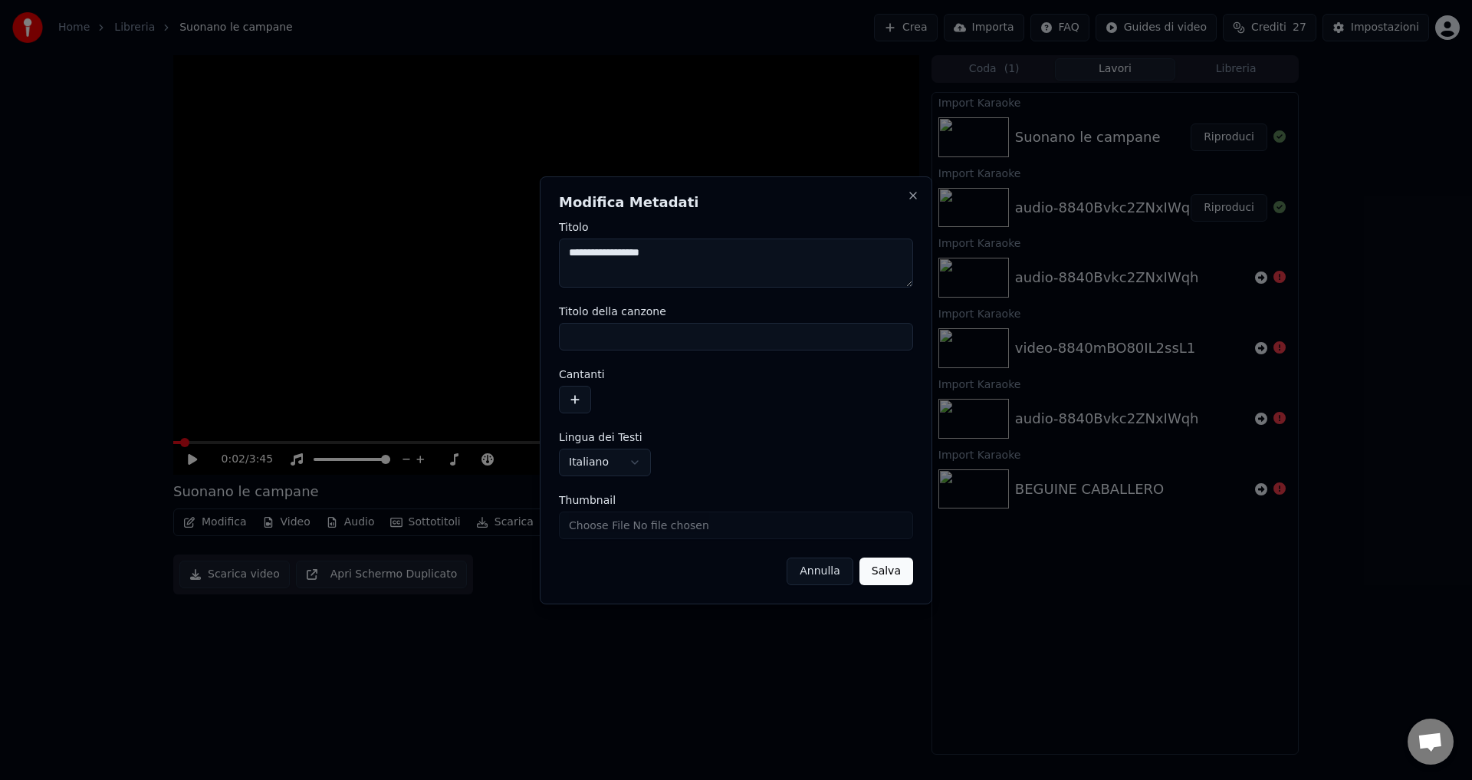
click at [898, 573] on button "Salva" at bounding box center [886, 571] width 54 height 28
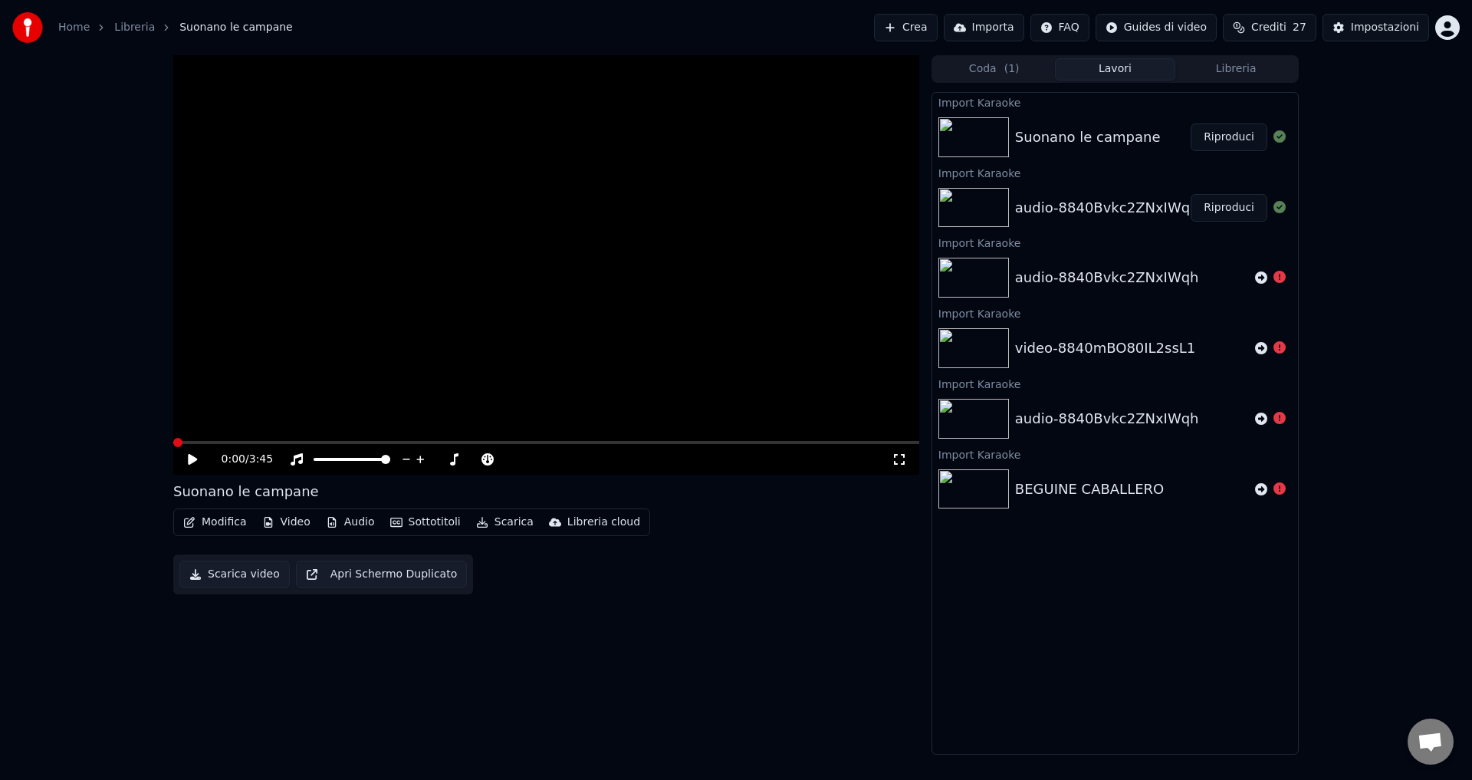
click at [1219, 205] on button "Riproduci" at bounding box center [1228, 208] width 77 height 28
click at [1233, 141] on button "Riproduci" at bounding box center [1228, 137] width 77 height 28
click at [189, 458] on icon at bounding box center [203, 459] width 36 height 12
click at [203, 527] on button "Modifica" at bounding box center [215, 521] width 76 height 21
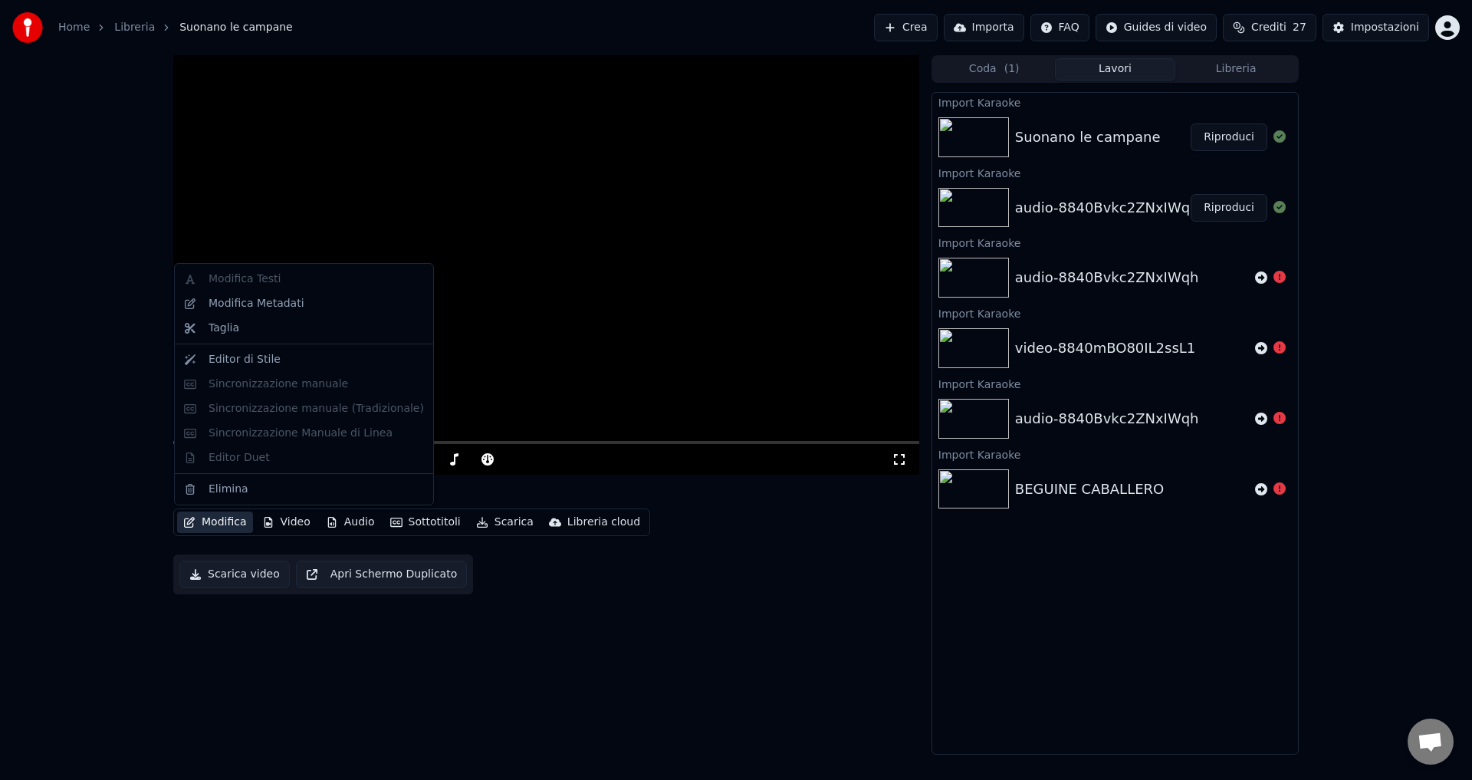
click at [233, 281] on div "Modifica Testi Modifica Metadati Taglia Editor di Stile Sincronizzazione manual…" at bounding box center [304, 384] width 260 height 242
click at [312, 654] on div "0:03 / 3:45 Suonano le campane Modifica Video Audio Sottotitoli Scarica Libreri…" at bounding box center [546, 404] width 746 height 699
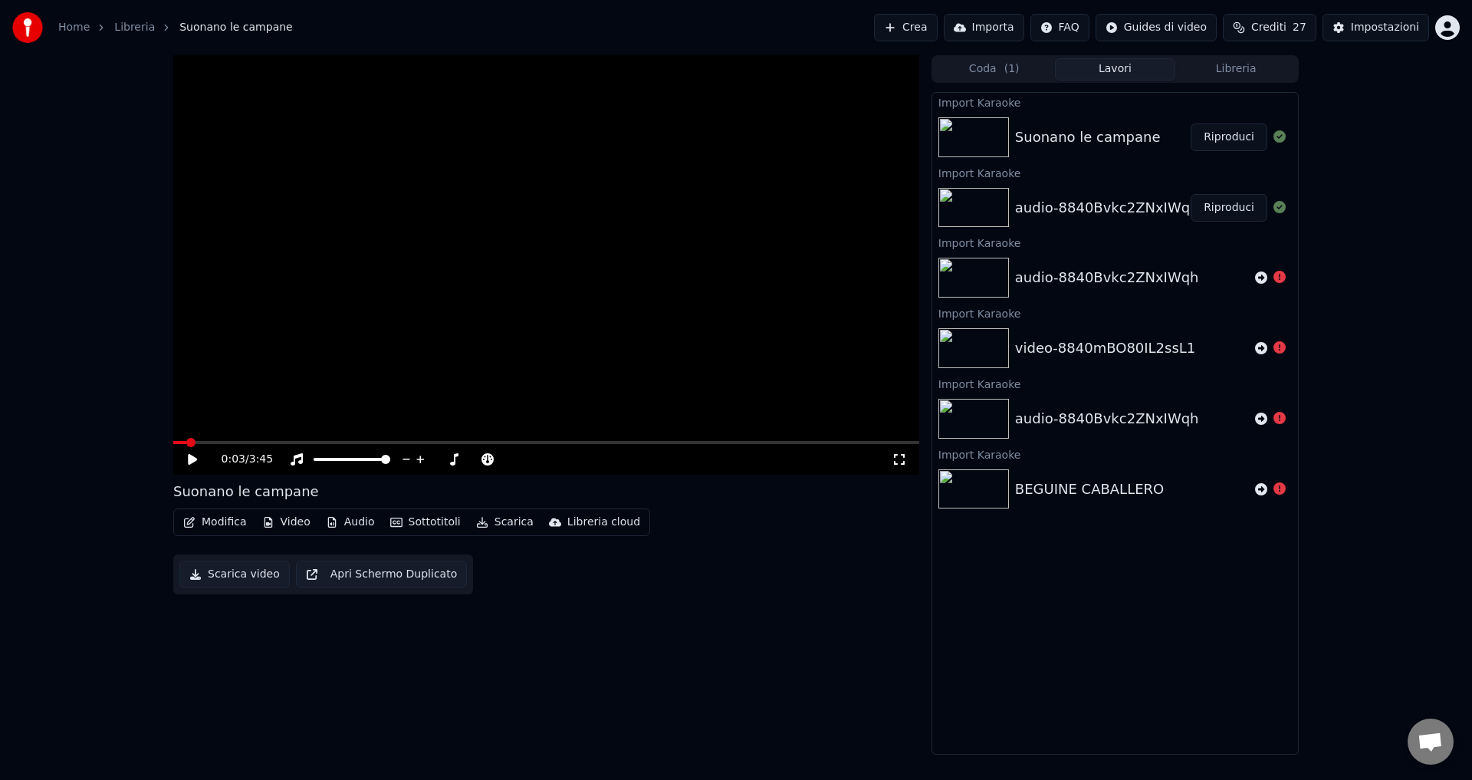
click at [1230, 213] on button "Riproduci" at bounding box center [1228, 208] width 77 height 28
click at [1229, 213] on button "Riproduci" at bounding box center [1228, 208] width 77 height 28
click at [1226, 129] on button "Riproduci" at bounding box center [1228, 137] width 77 height 28
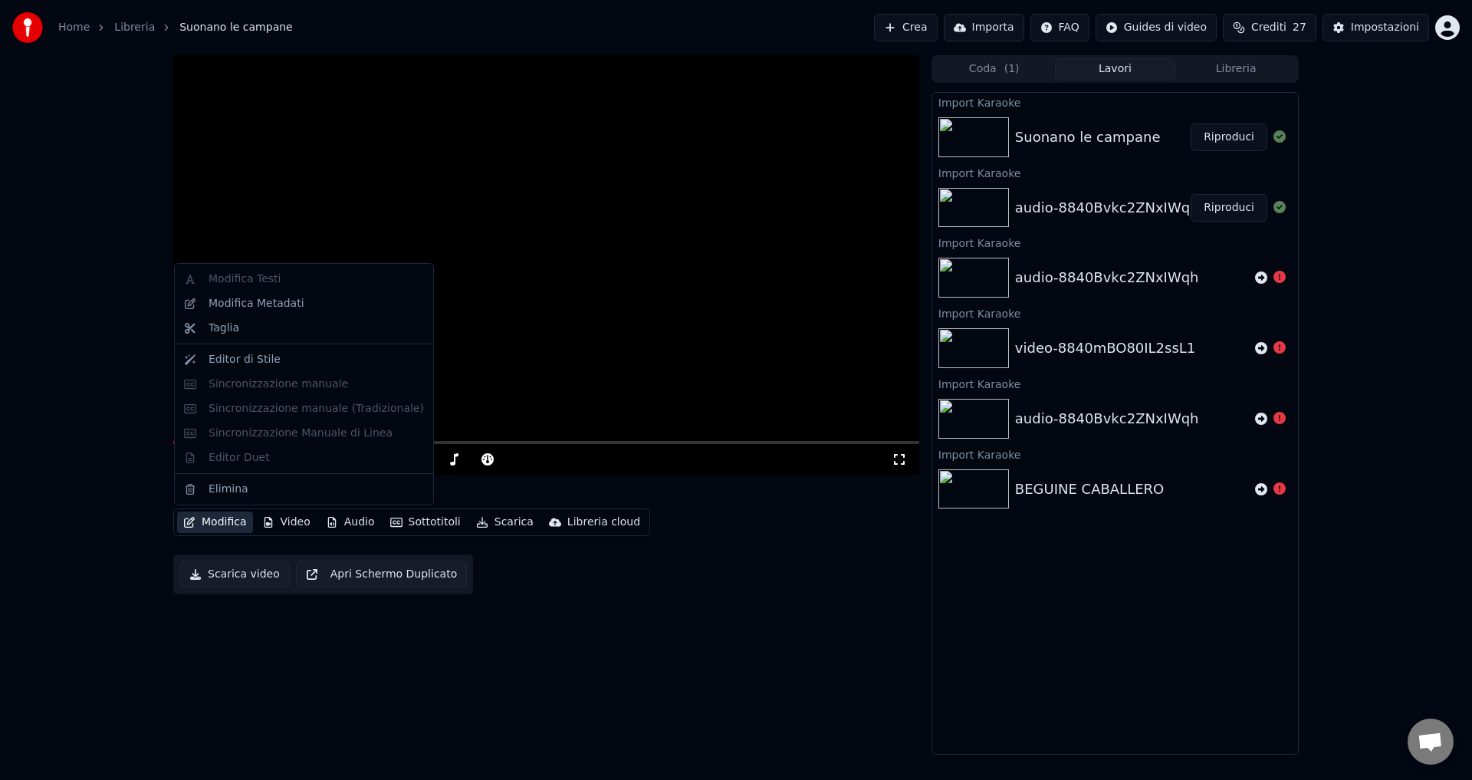
click at [203, 525] on button "Modifica" at bounding box center [215, 521] width 76 height 21
click at [215, 379] on div "Modifica Testi Modifica Metadati Taglia Editor di Stile Sincronizzazione manual…" at bounding box center [304, 384] width 260 height 242
click at [470, 667] on div "Suonano le campane Modifica Video Audio Sottotitoli Scarica Libreria cloud Scar…" at bounding box center [546, 404] width 746 height 699
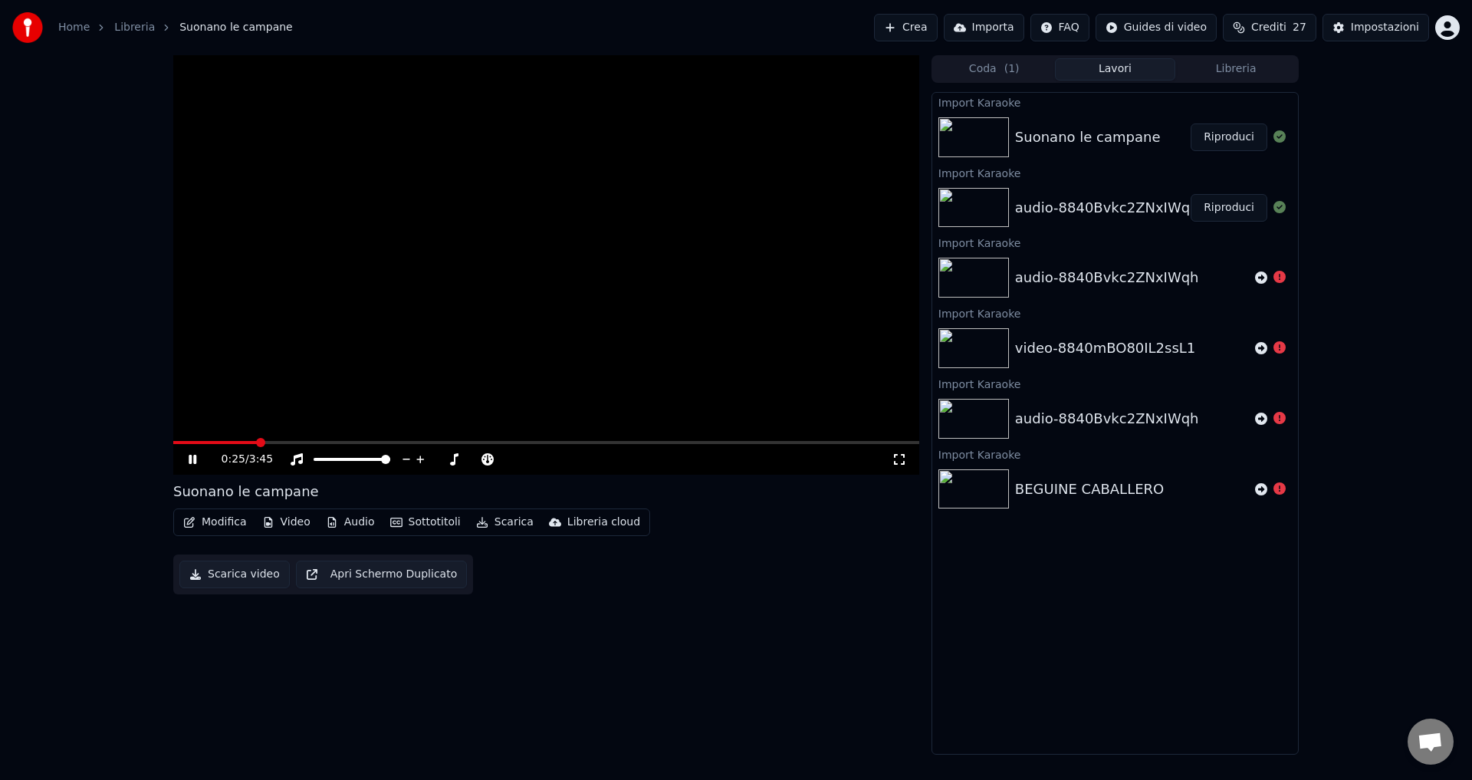
click at [192, 461] on icon at bounding box center [203, 459] width 36 height 12
click at [993, 29] on button "Importa" at bounding box center [984, 28] width 80 height 28
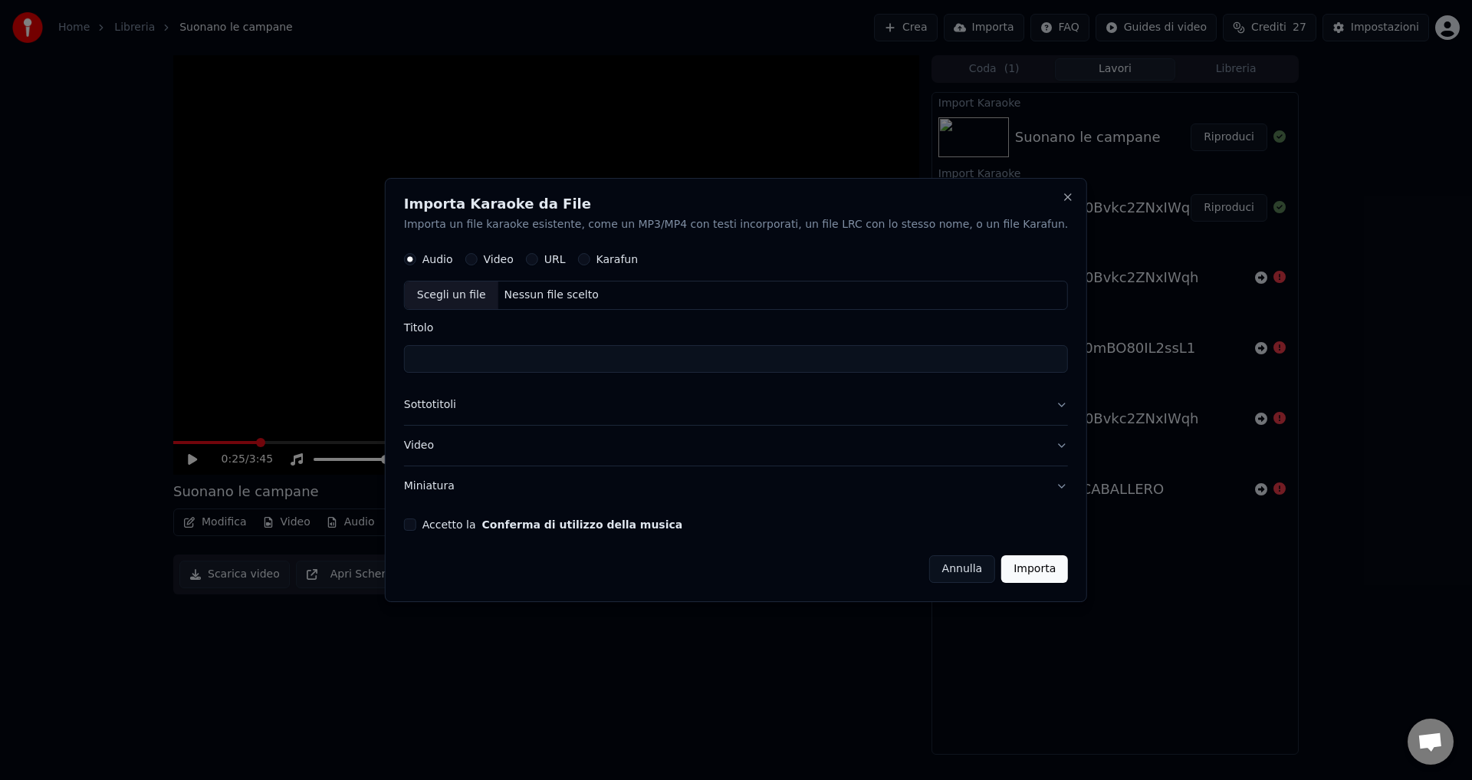
click at [478, 258] on button "Video" at bounding box center [471, 260] width 12 height 12
click at [574, 292] on div "Nessun file scelto" at bounding box center [551, 295] width 107 height 15
click at [937, 570] on button "Annulla" at bounding box center [962, 569] width 67 height 28
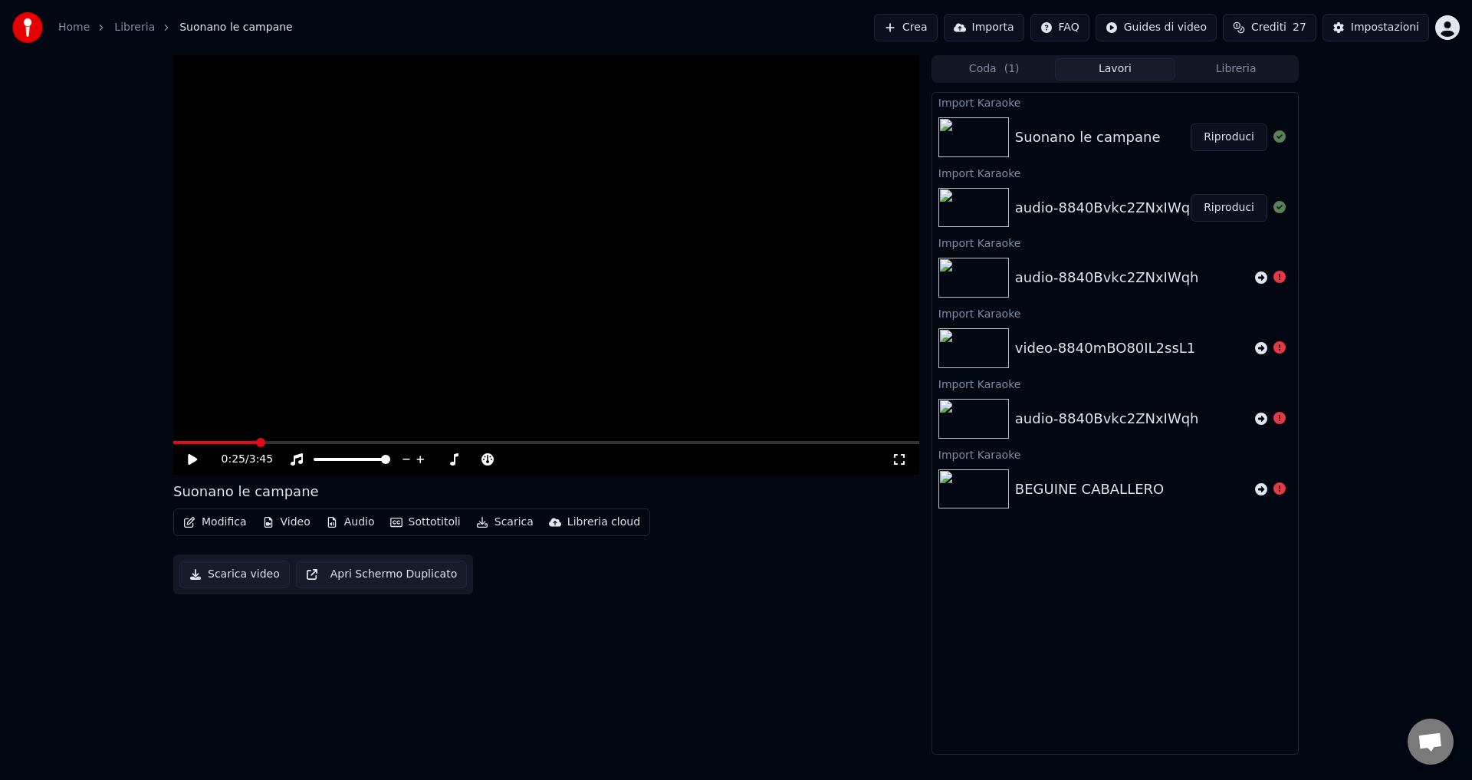
click at [343, 579] on button "Apri Schermo Duplicato" at bounding box center [381, 574] width 171 height 28
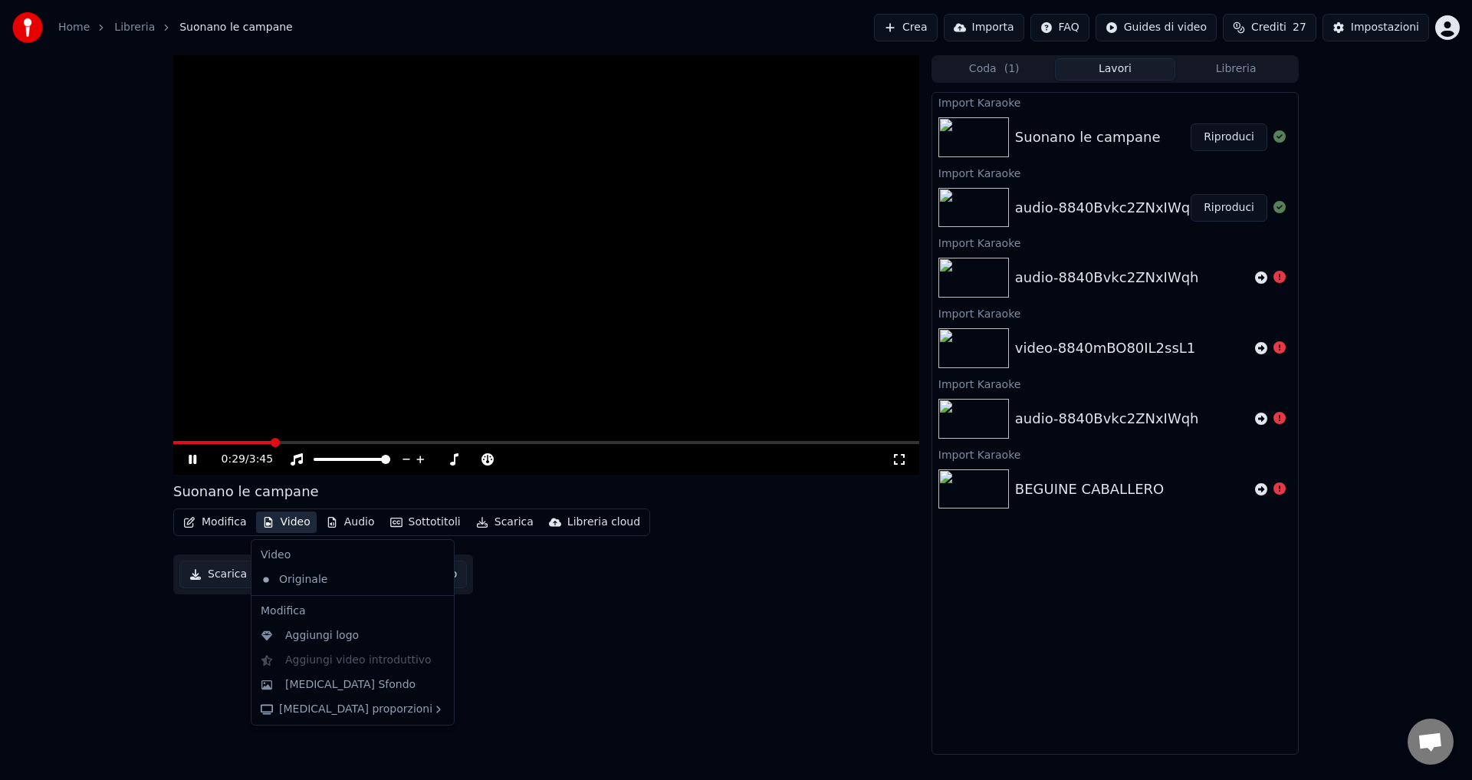
click at [298, 520] on button "Video" at bounding box center [286, 521] width 61 height 21
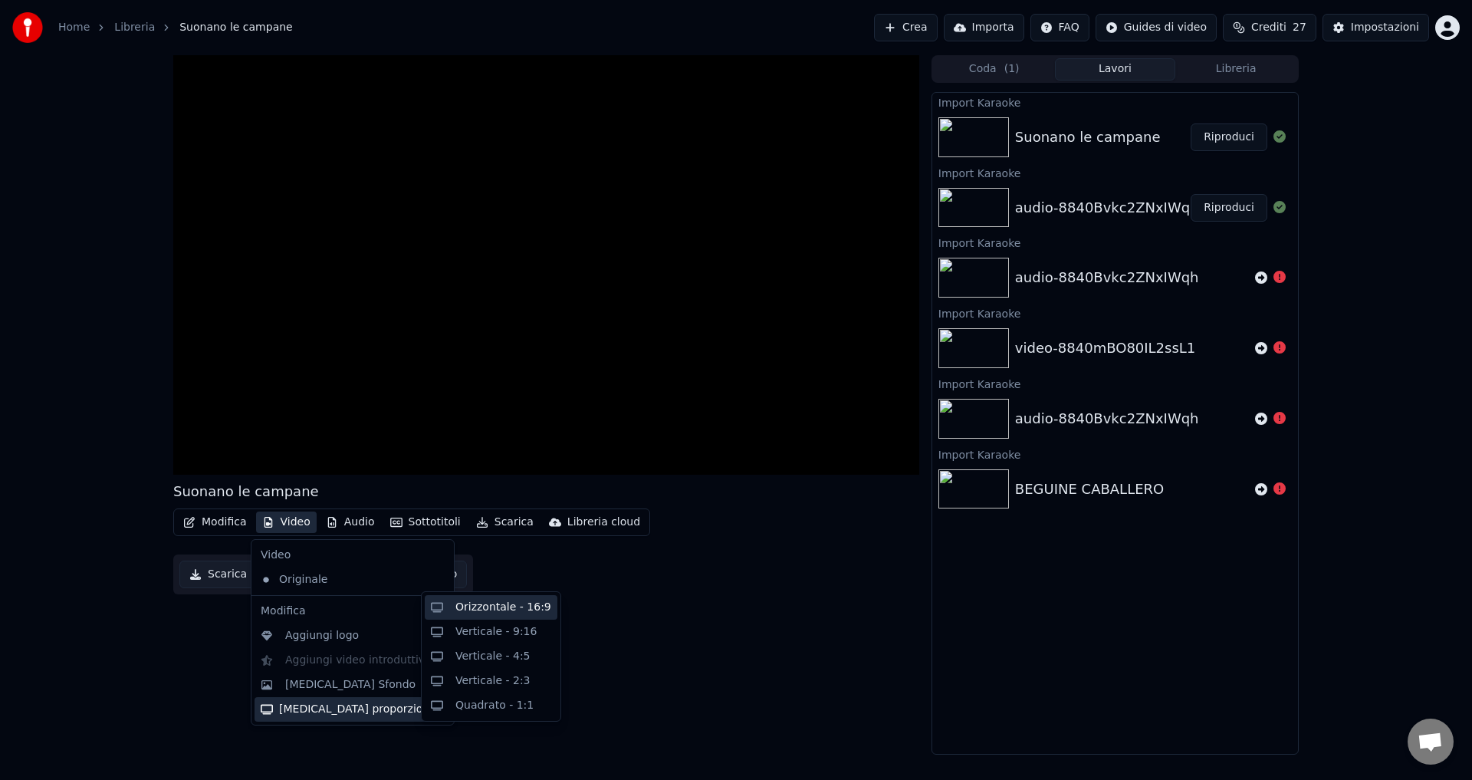
click at [474, 610] on div "Orizzontale - 16:9" at bounding box center [503, 606] width 96 height 15
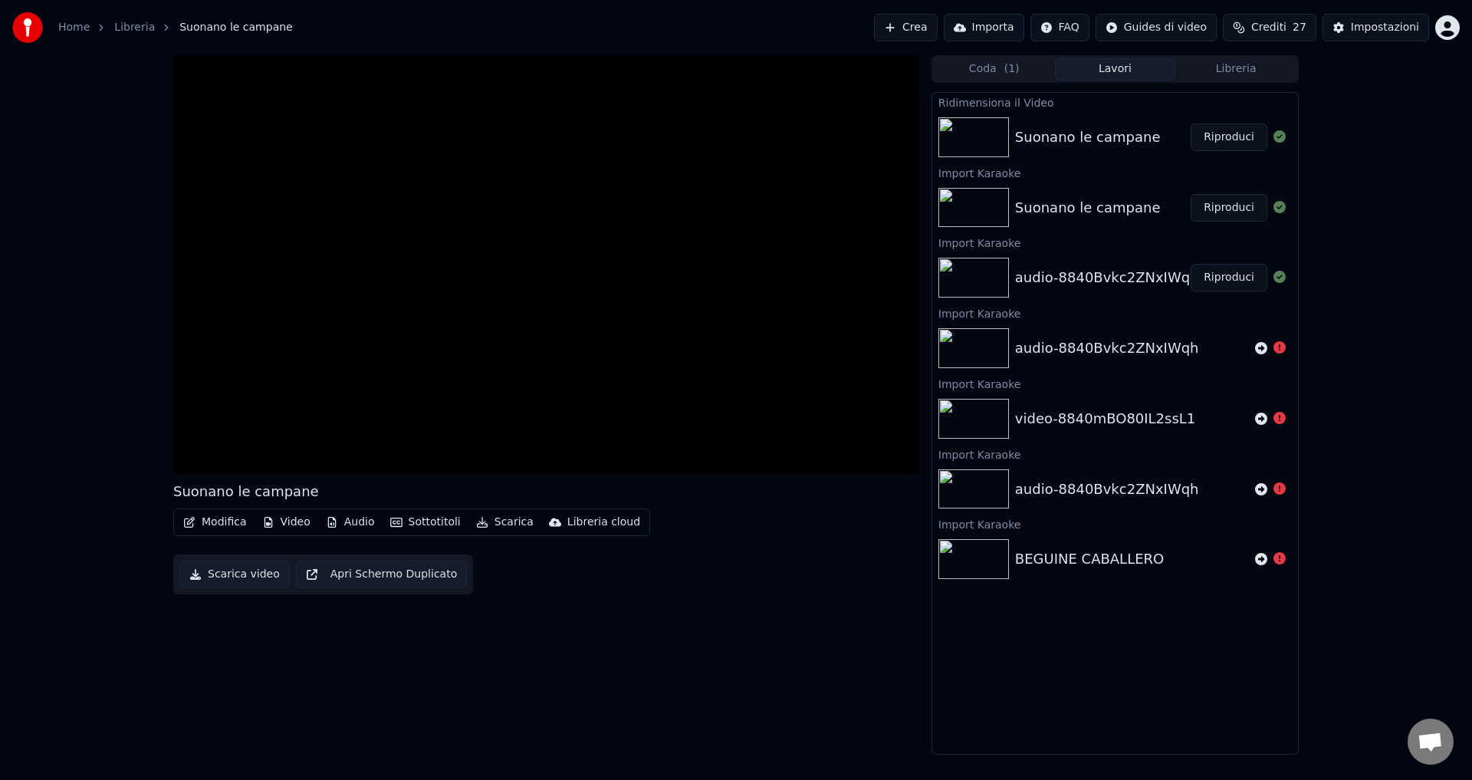
click at [222, 514] on button "Modifica" at bounding box center [215, 521] width 76 height 21
click at [272, 526] on button "Video" at bounding box center [286, 521] width 61 height 21
click at [395, 520] on icon "button" at bounding box center [396, 521] width 12 height 9
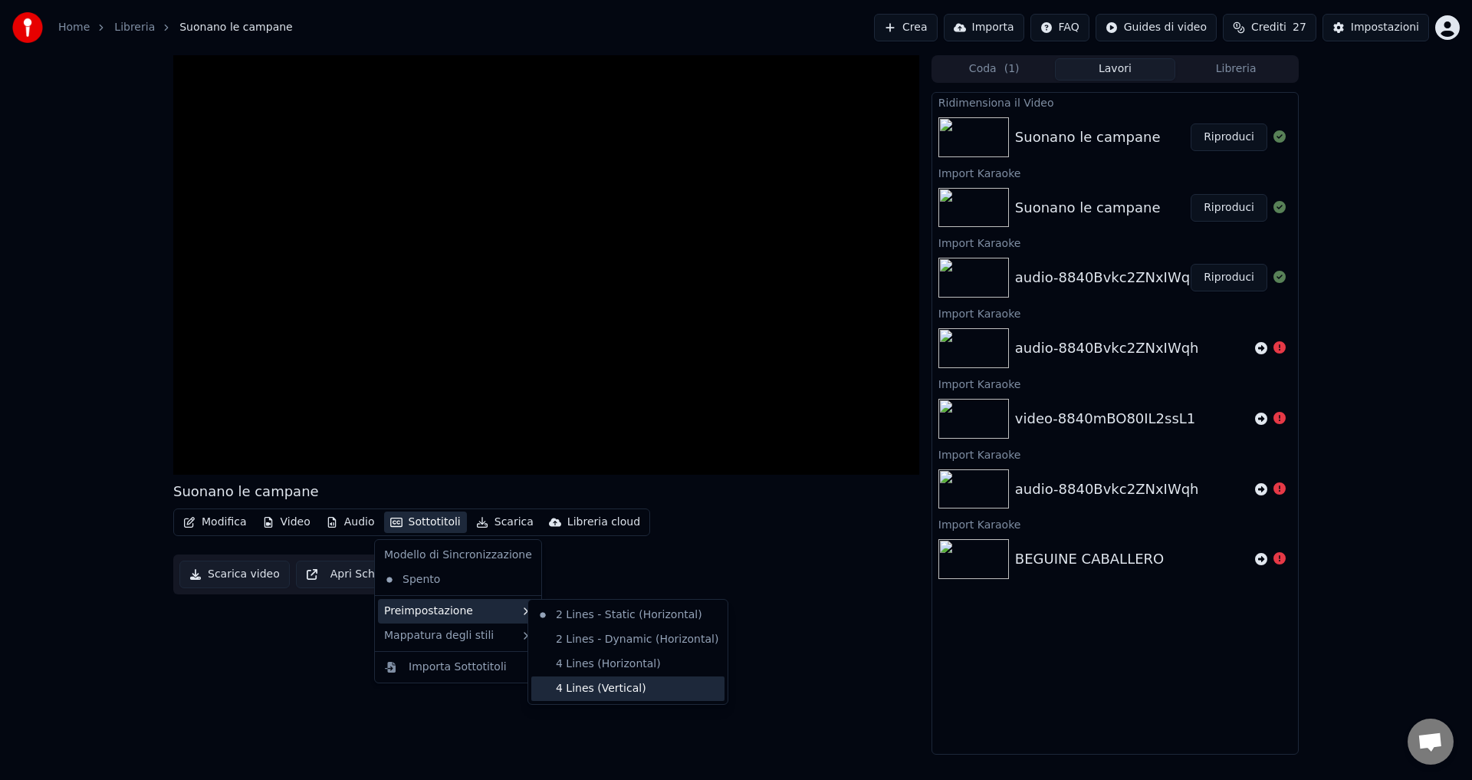
click at [564, 700] on div "4 Lines (Vertical)" at bounding box center [627, 688] width 193 height 25
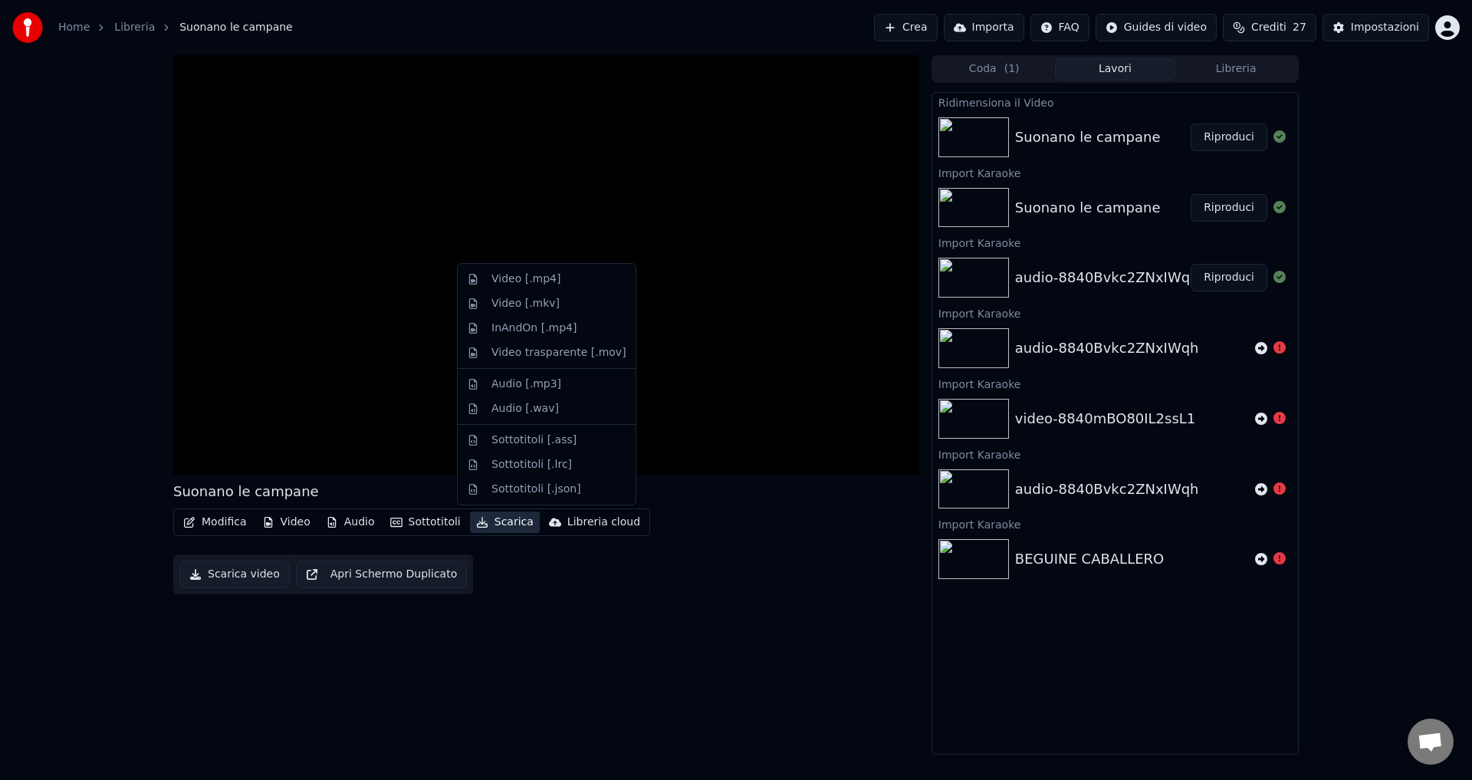
click at [477, 526] on icon "button" at bounding box center [482, 522] width 11 height 11
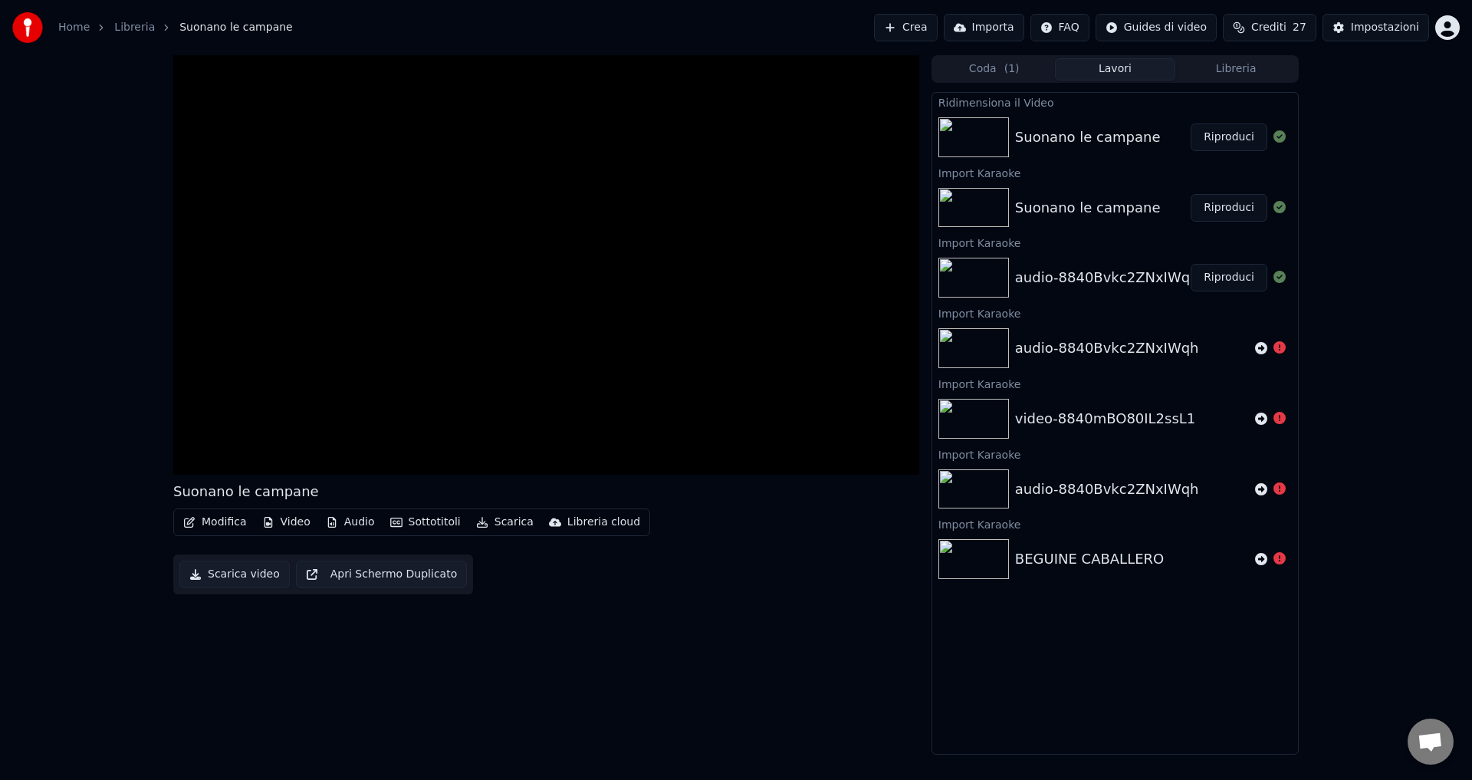
click at [507, 655] on div "Suonano le campane Modifica Video Audio Sottotitoli Scarica Libreria cloud Scar…" at bounding box center [546, 404] width 746 height 699
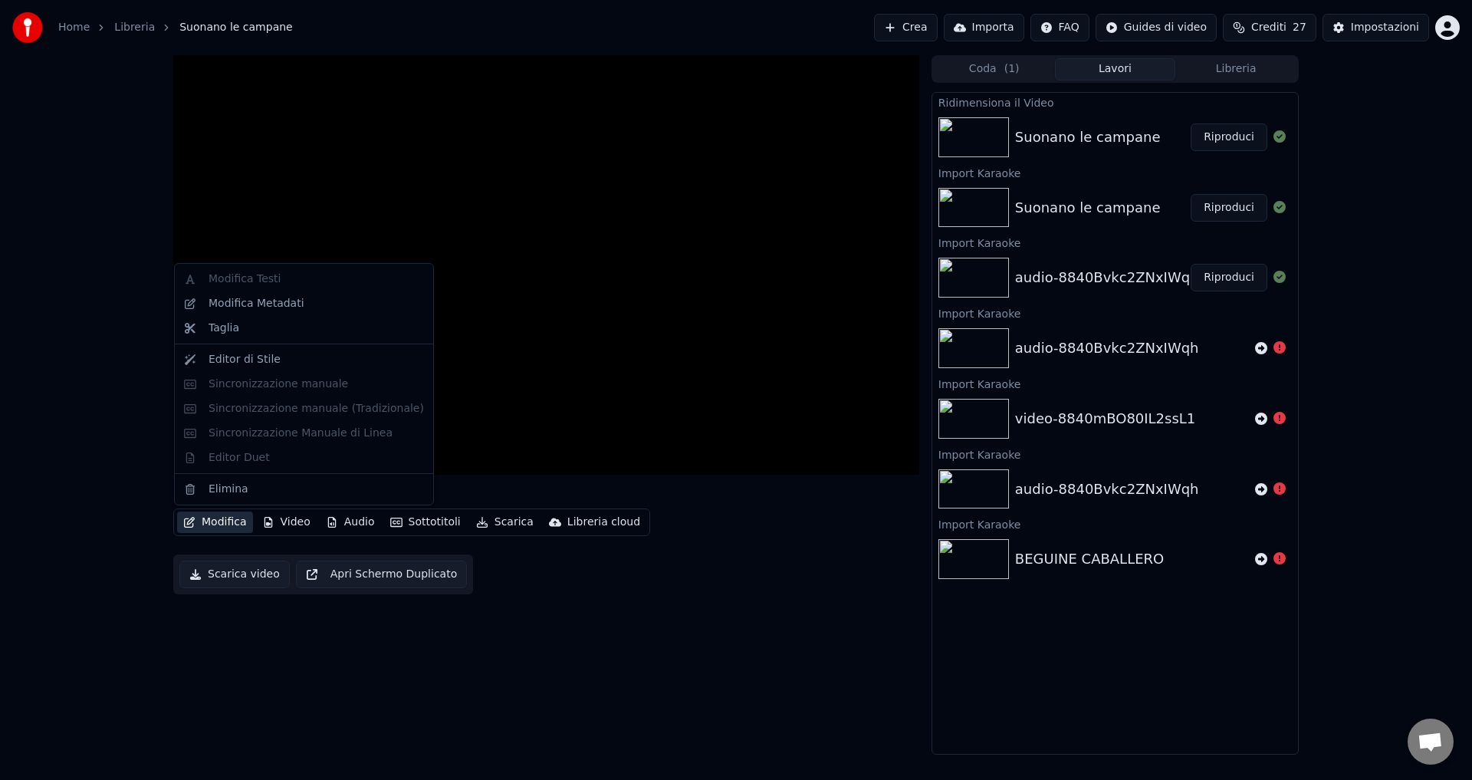
click at [218, 522] on button "Modifica" at bounding box center [215, 521] width 76 height 21
click at [248, 652] on div "Suonano le campane Modifica Video Audio Sottotitoli Scarica Libreria cloud Scar…" at bounding box center [546, 404] width 746 height 699
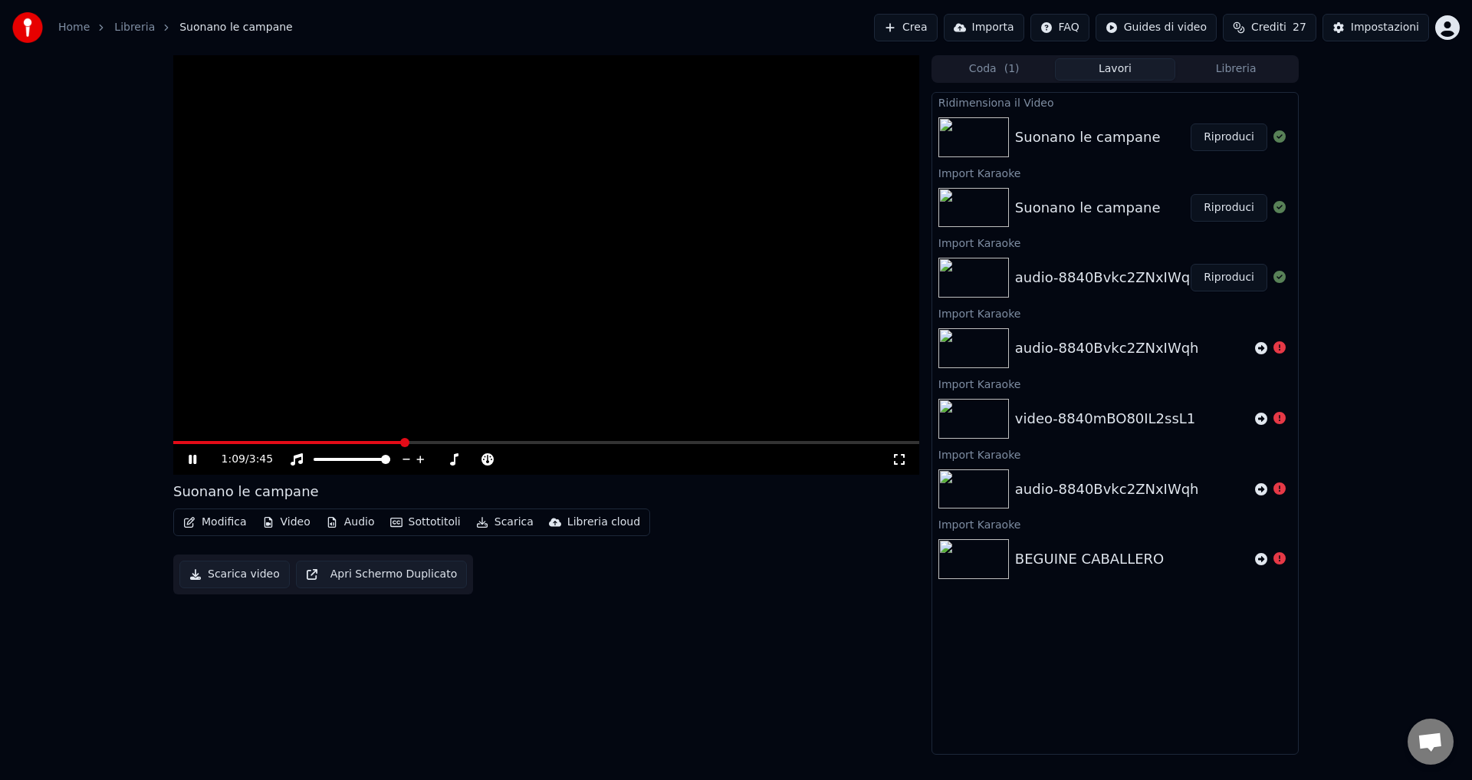
click at [193, 454] on icon at bounding box center [203, 459] width 36 height 12
click at [1004, 28] on button "Importa" at bounding box center [984, 28] width 80 height 28
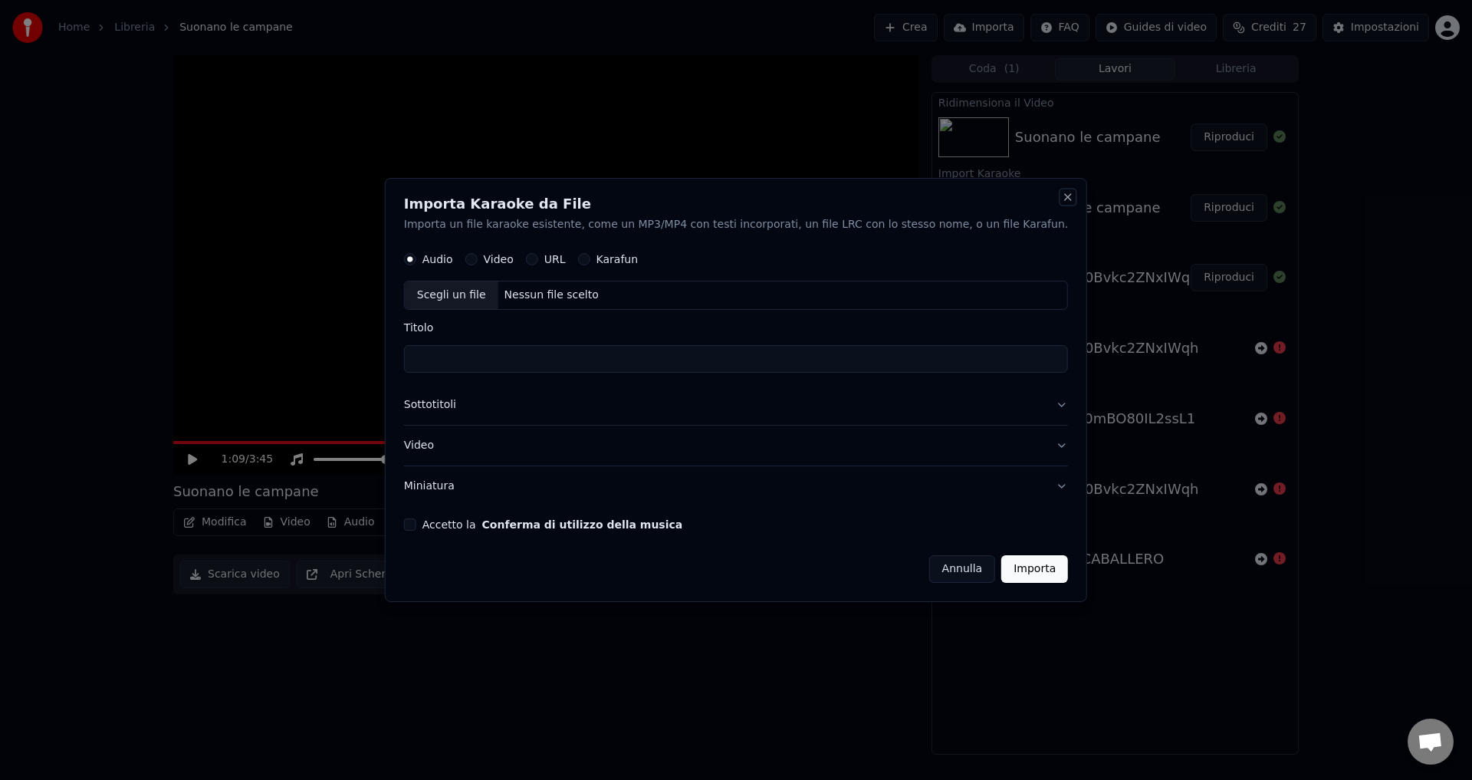
click at [1062, 197] on button "Close" at bounding box center [1068, 197] width 12 height 12
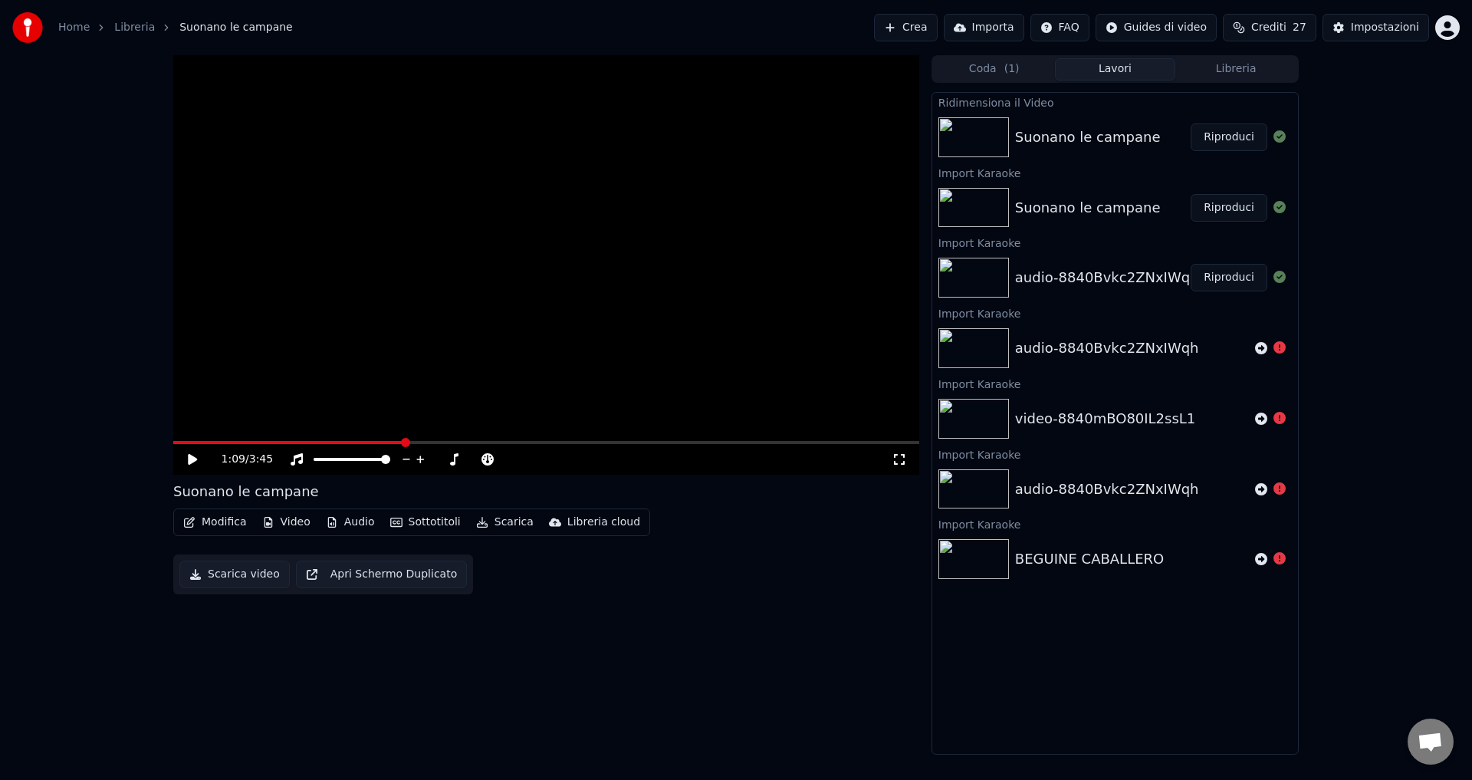
click at [937, 38] on button "Crea" at bounding box center [905, 28] width 63 height 28
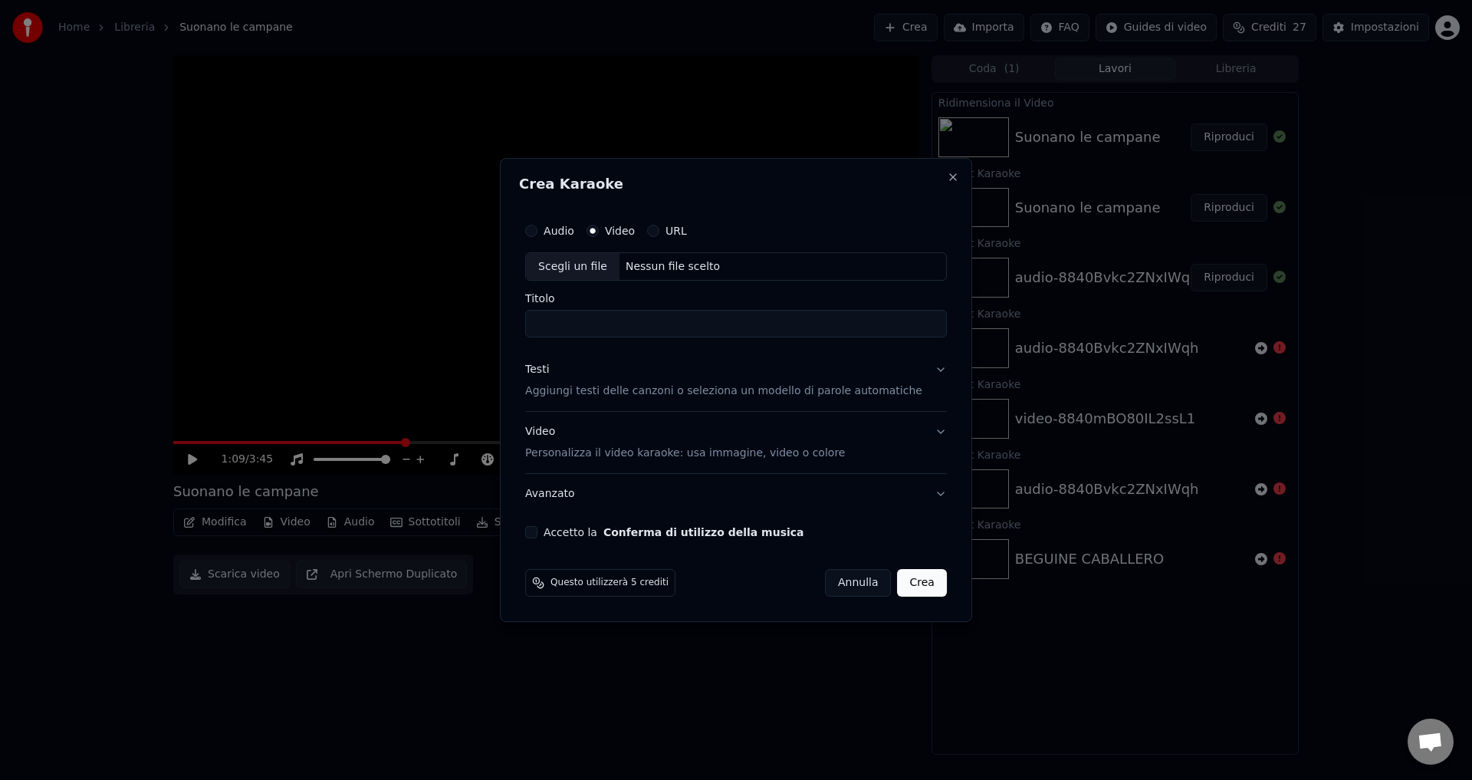
click at [556, 235] on div "Audio" at bounding box center [549, 231] width 49 height 12
click at [537, 235] on button "Audio" at bounding box center [531, 231] width 12 height 12
click at [651, 261] on div "Nessun file scelto" at bounding box center [672, 266] width 107 height 15
click at [947, 180] on button "Close" at bounding box center [953, 177] width 12 height 12
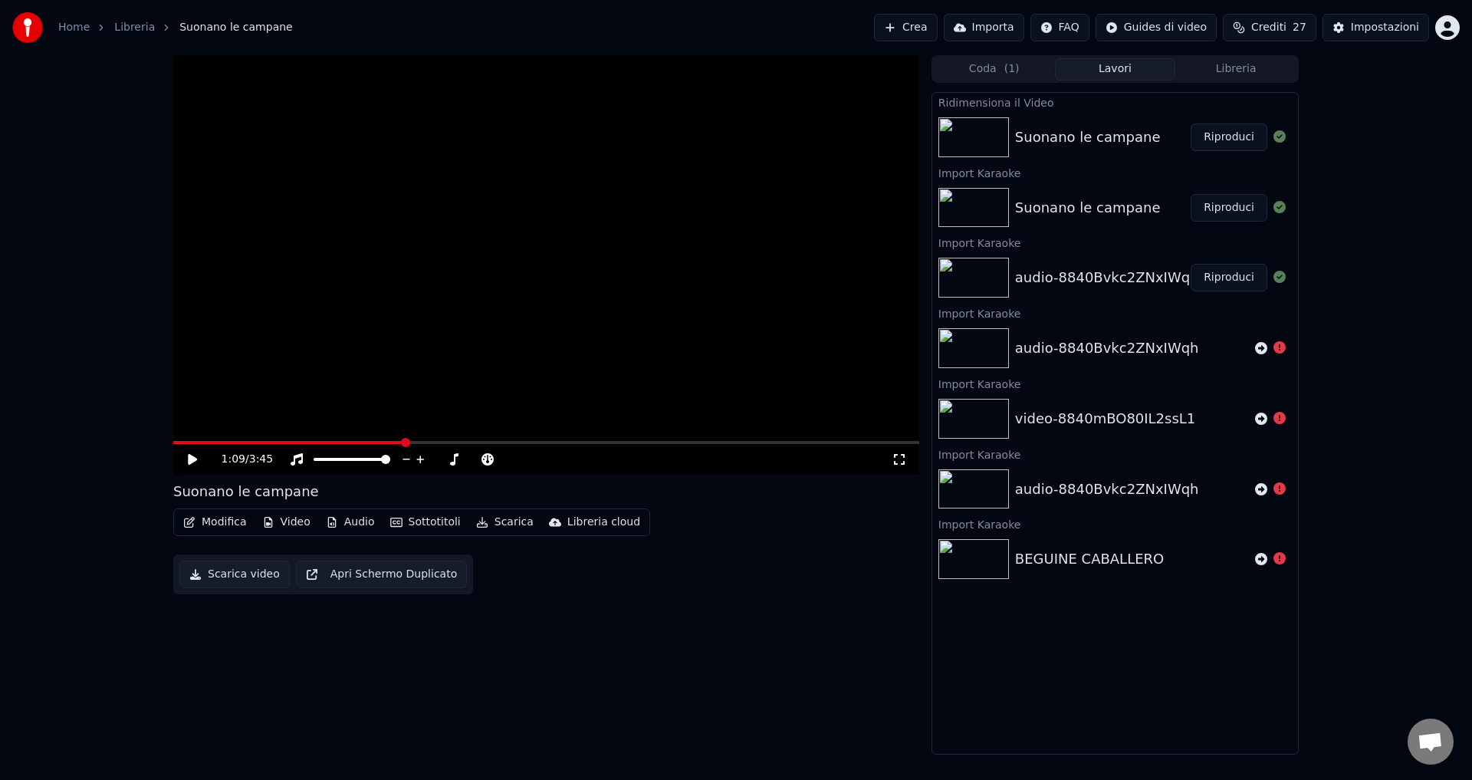
click at [937, 22] on button "Crea" at bounding box center [905, 28] width 63 height 28
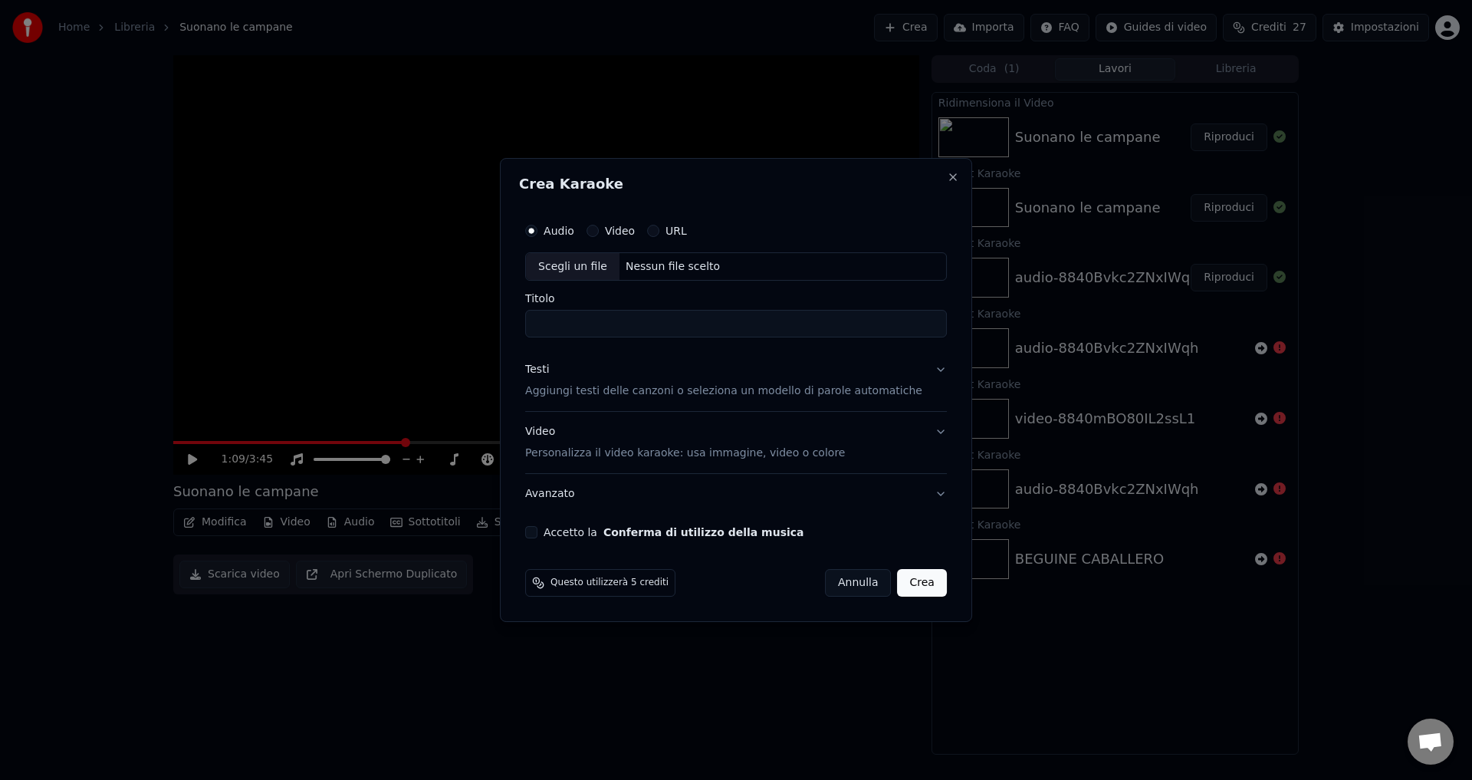
click at [646, 266] on div "Nessun file scelto" at bounding box center [672, 266] width 107 height 15
type input "**********"
click at [576, 393] on p "Aggiungi testi delle canzoni o seleziona un modello di parole automatiche" at bounding box center [723, 391] width 397 height 15
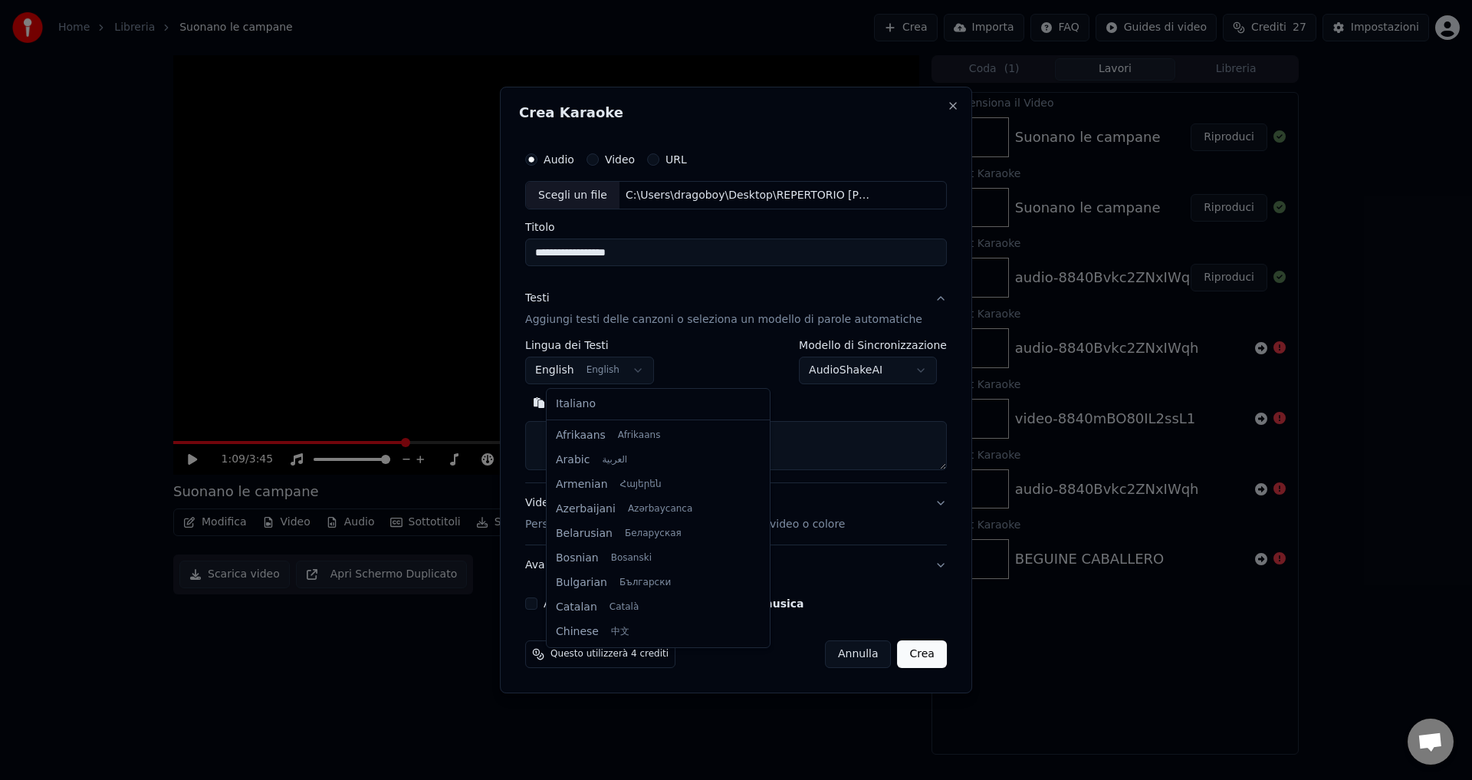
click at [568, 368] on body "Home Libreria Suonano le campane Crea Importa FAQ Guides di video Crediti 27 Im…" at bounding box center [736, 390] width 1472 height 780
select select "**"
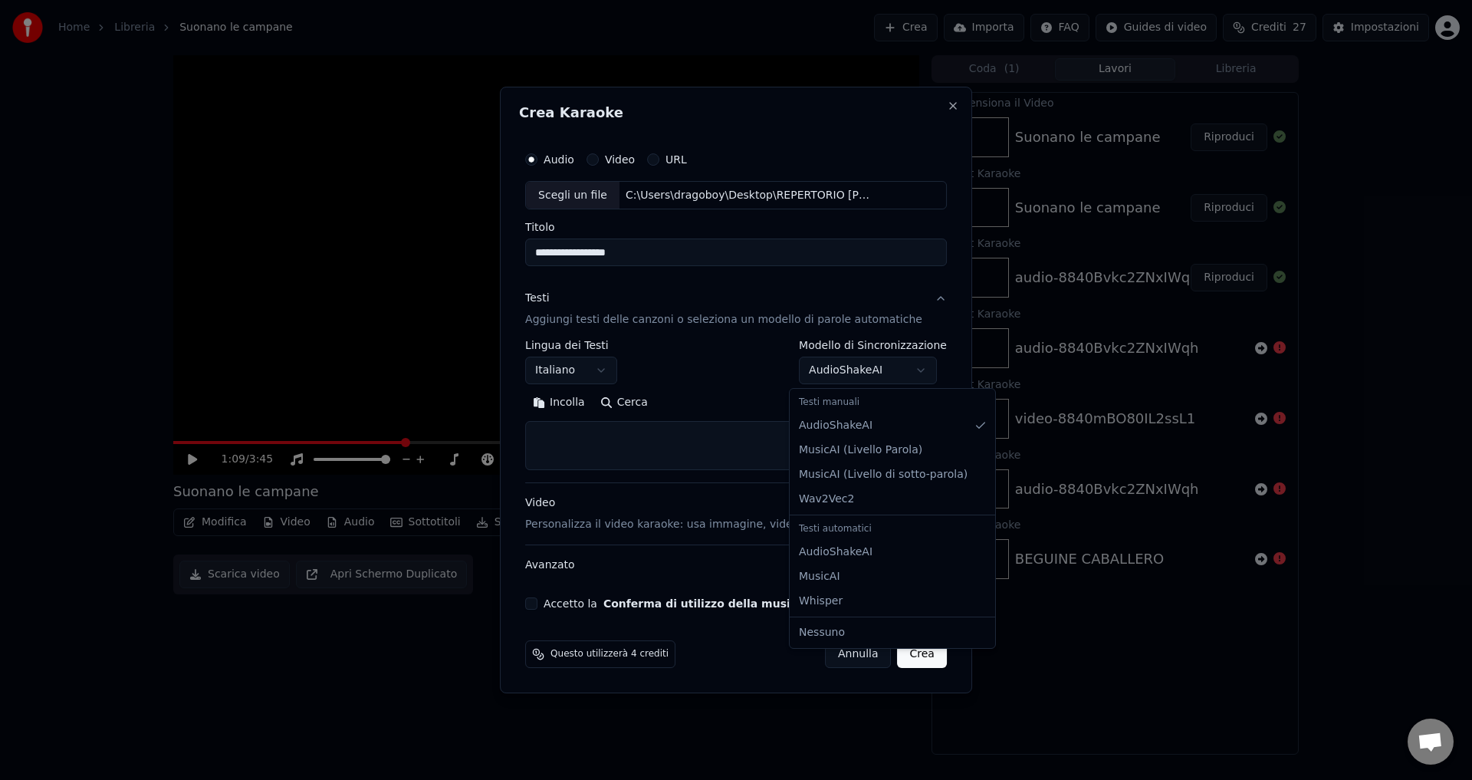
click at [873, 373] on body "Home Libreria Suonano le campane Crea Importa FAQ Guides di video Crediti 27 Im…" at bounding box center [736, 390] width 1472 height 780
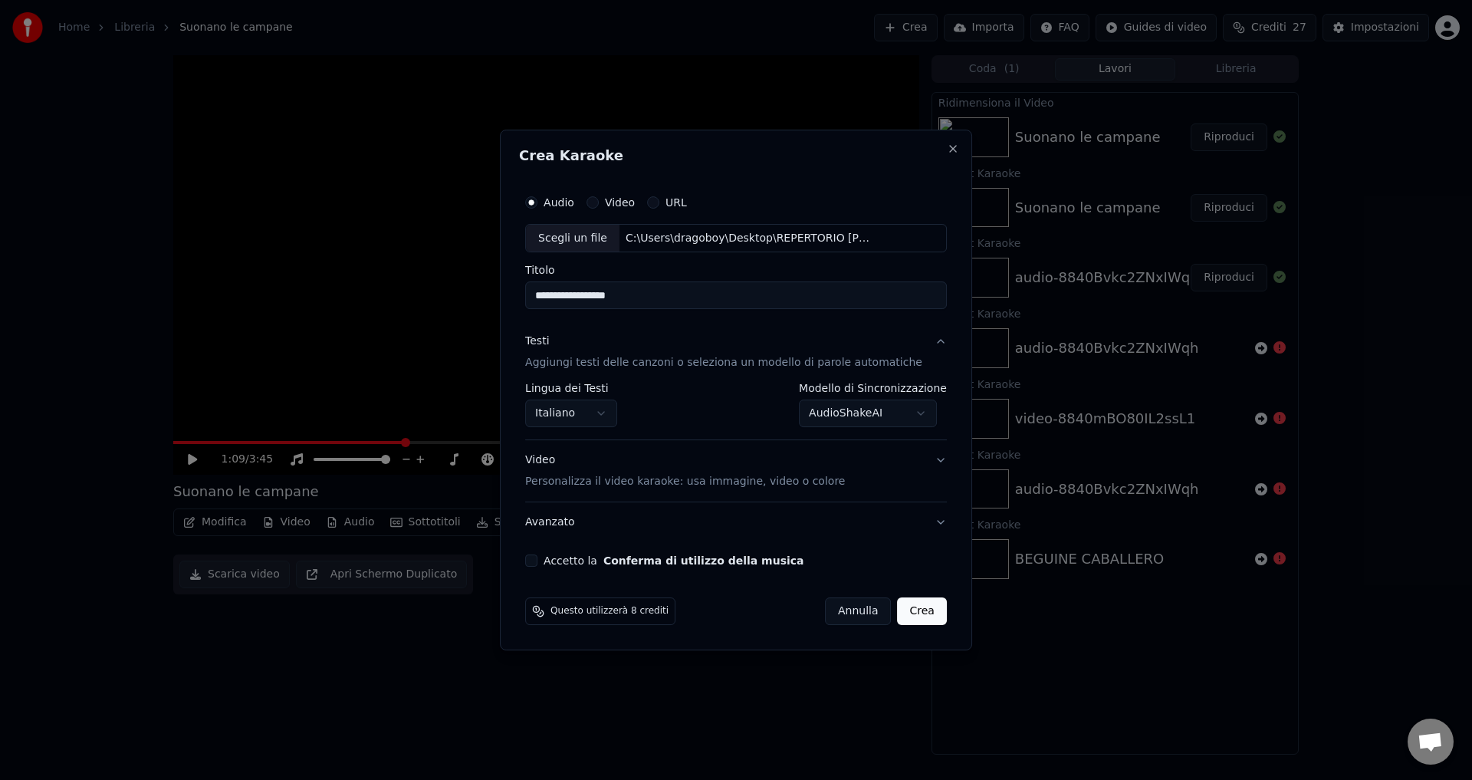
click at [537, 560] on button "Accetto la Conferma di utilizzo della musica" at bounding box center [531, 560] width 12 height 12
click at [902, 608] on button "Crea" at bounding box center [922, 611] width 49 height 28
select select "**********"
select select
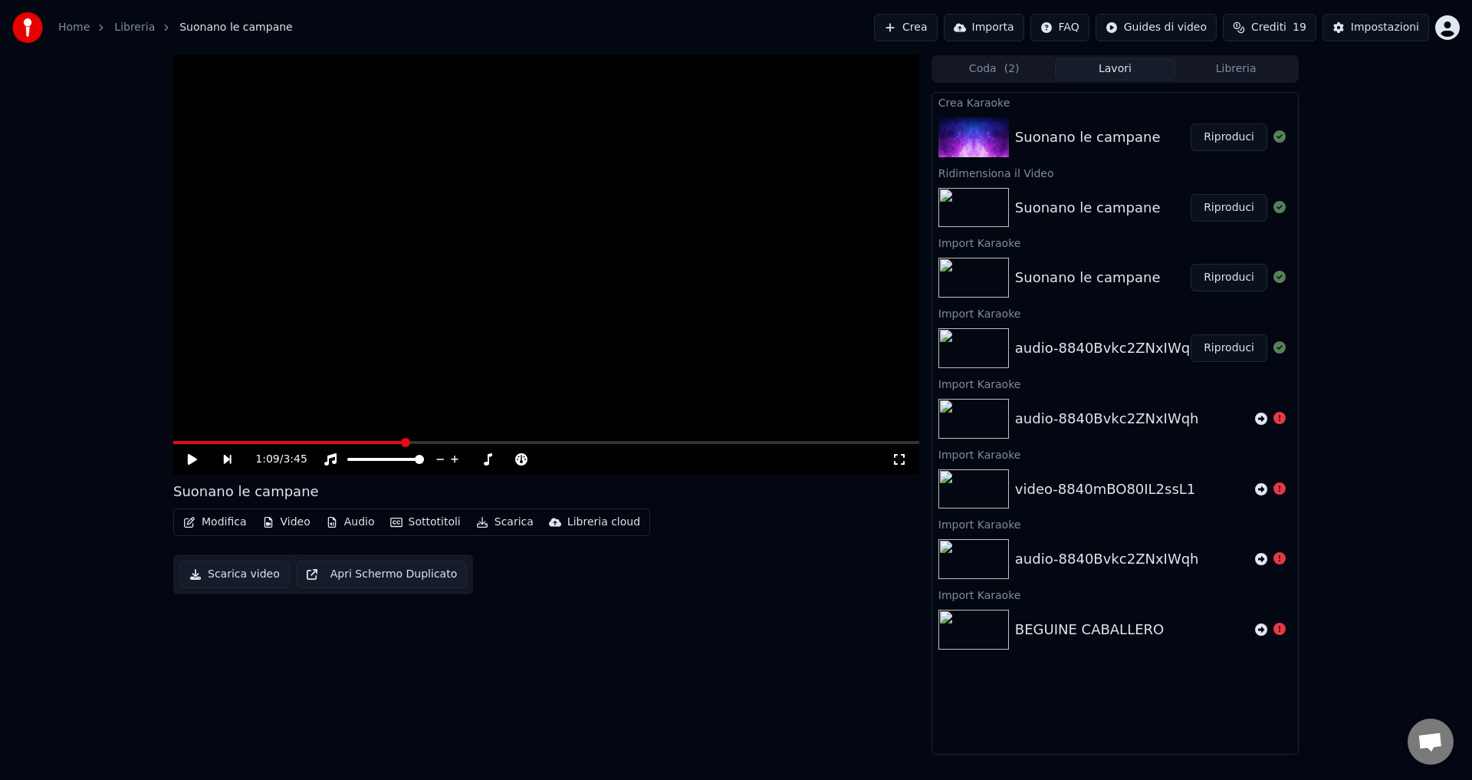
click at [1225, 140] on button "Riproduci" at bounding box center [1228, 137] width 77 height 28
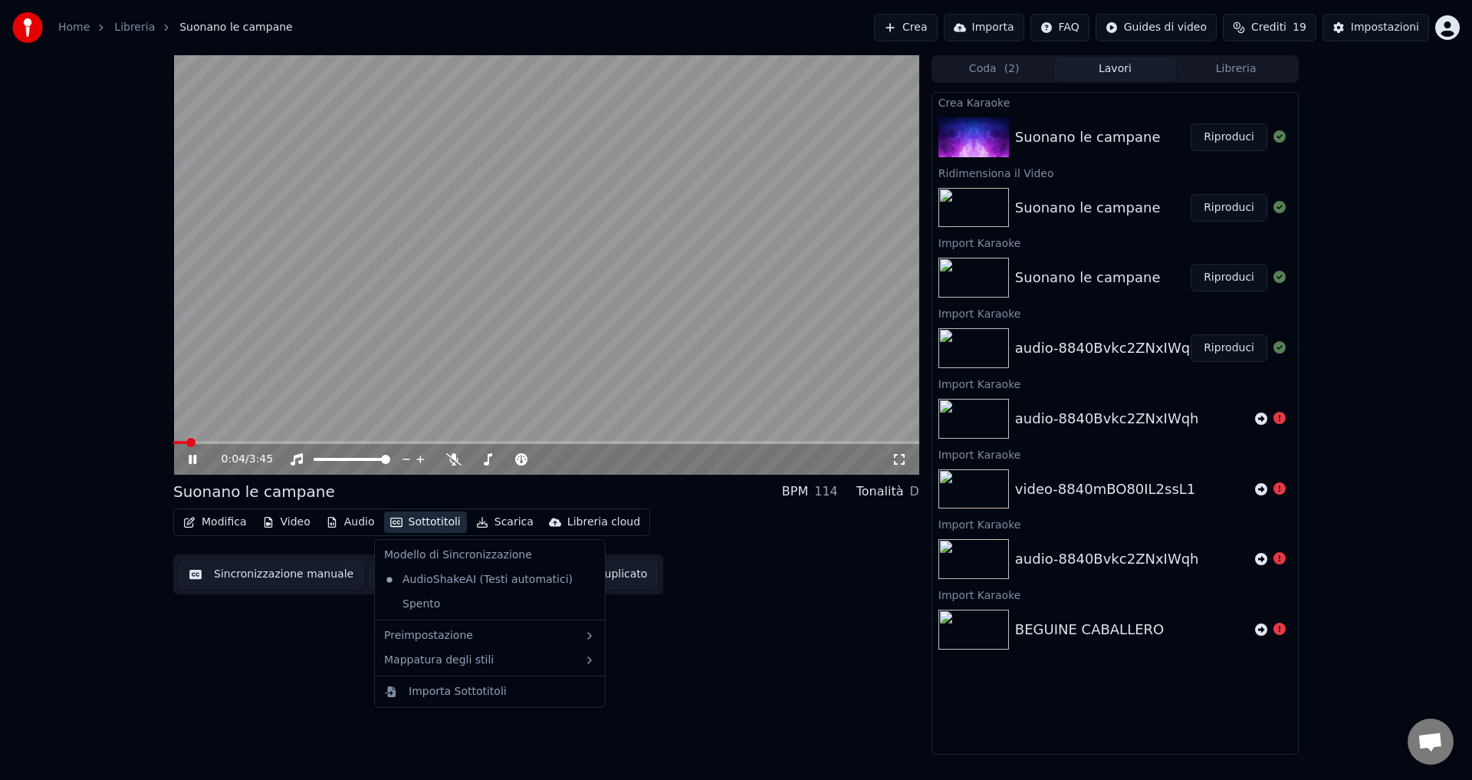
click at [424, 524] on button "Sottotitoli" at bounding box center [425, 521] width 83 height 21
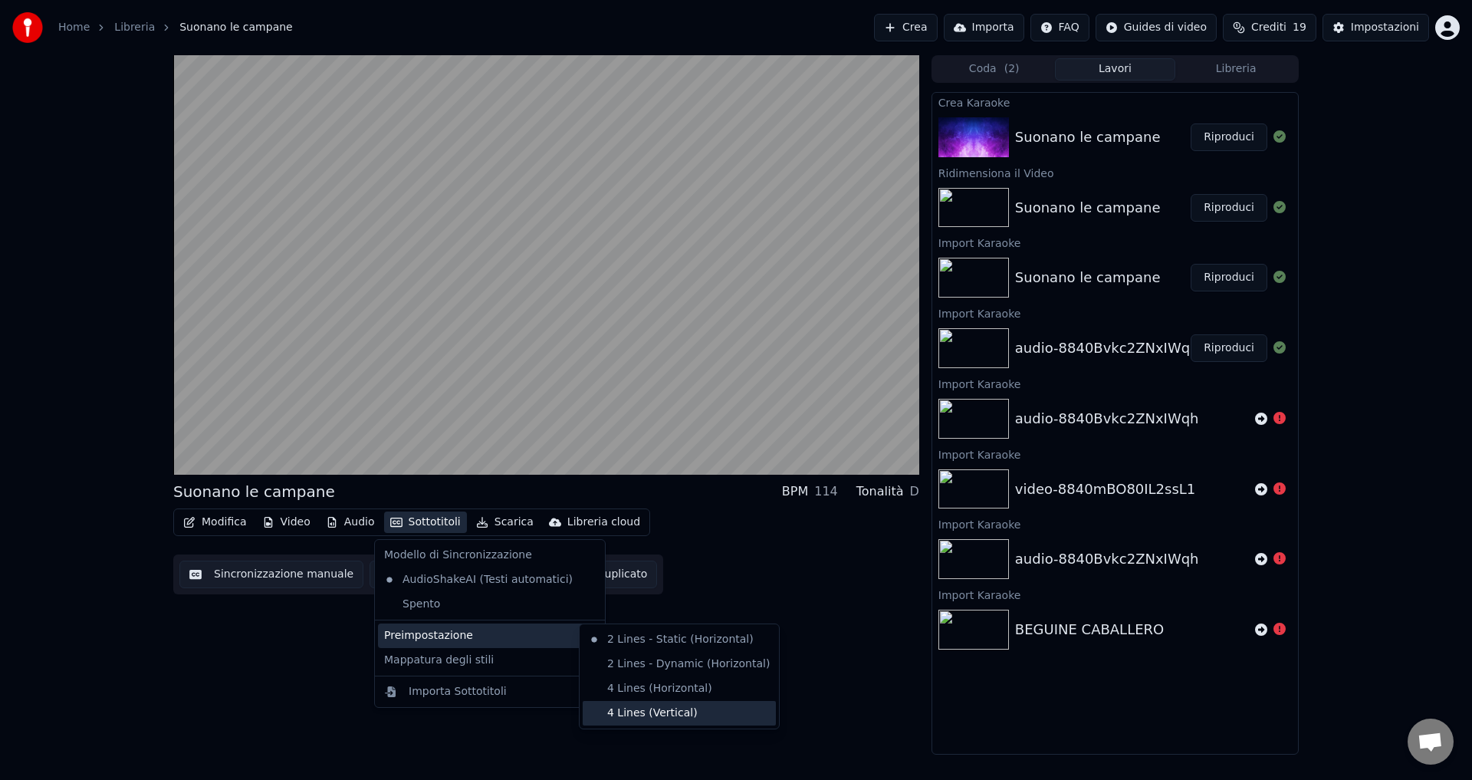
click at [622, 714] on div "4 Lines (Vertical)" at bounding box center [679, 713] width 193 height 25
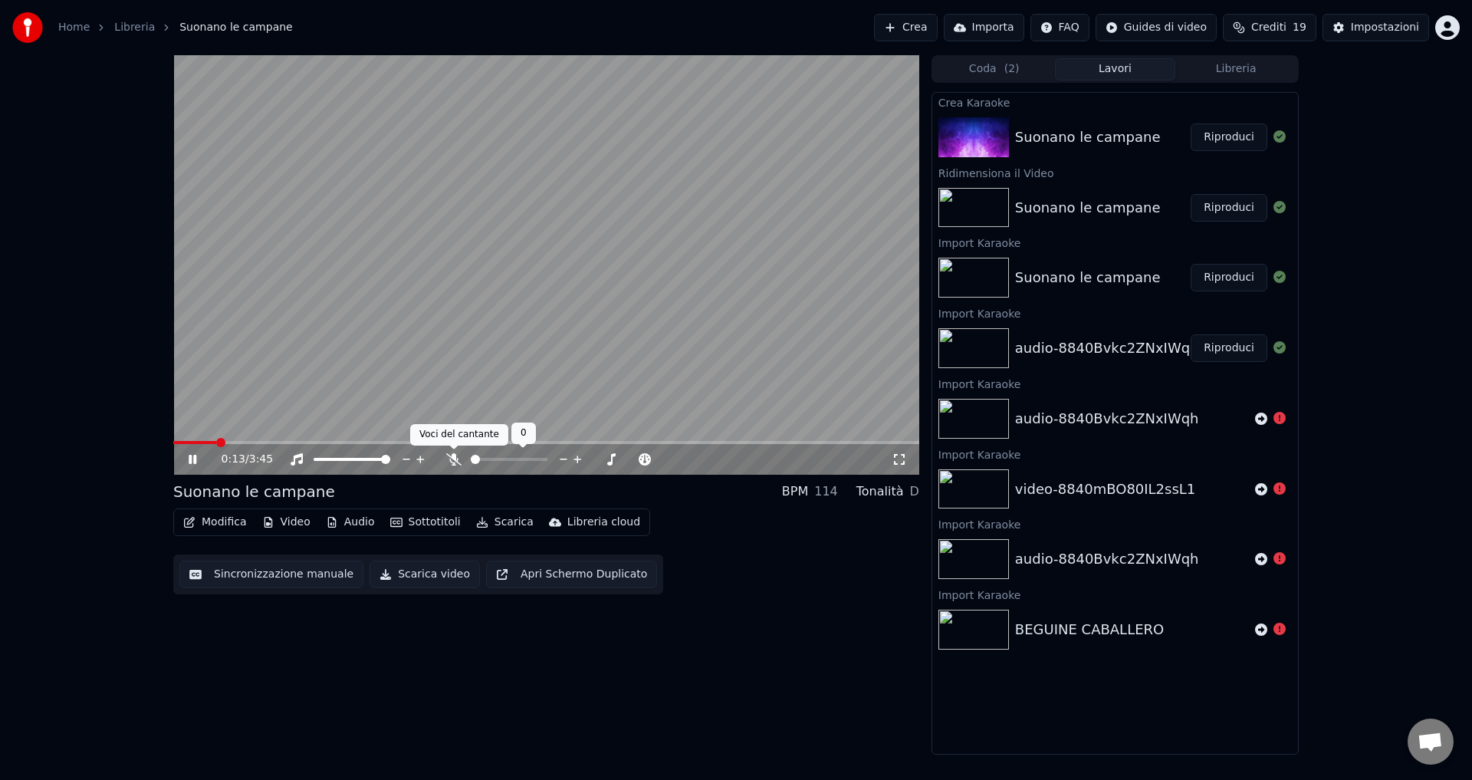
click at [454, 458] on icon at bounding box center [453, 459] width 15 height 12
click at [189, 458] on icon at bounding box center [203, 459] width 36 height 12
click at [228, 580] on button "Sincronizzazione manuale" at bounding box center [271, 574] width 184 height 28
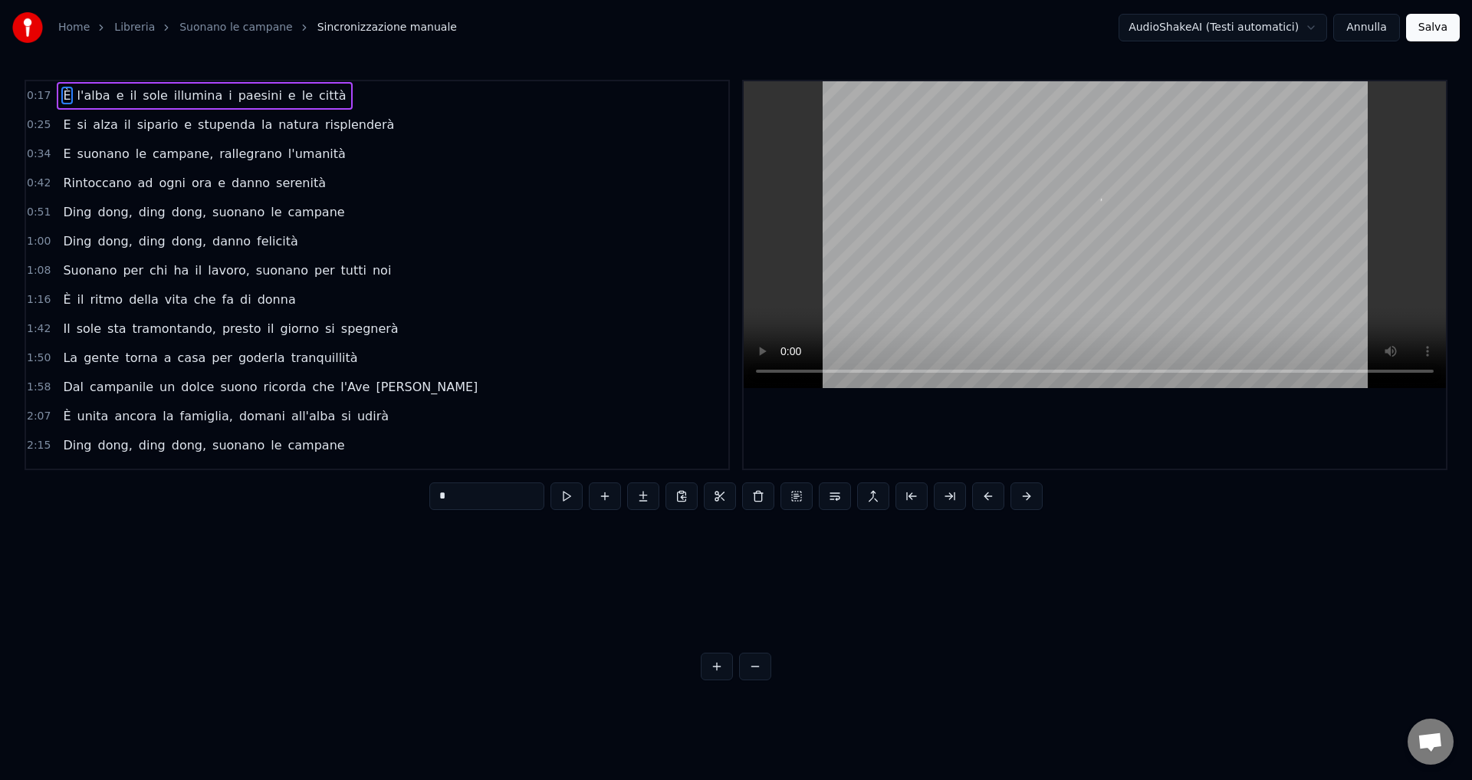
scroll to position [0, 2640]
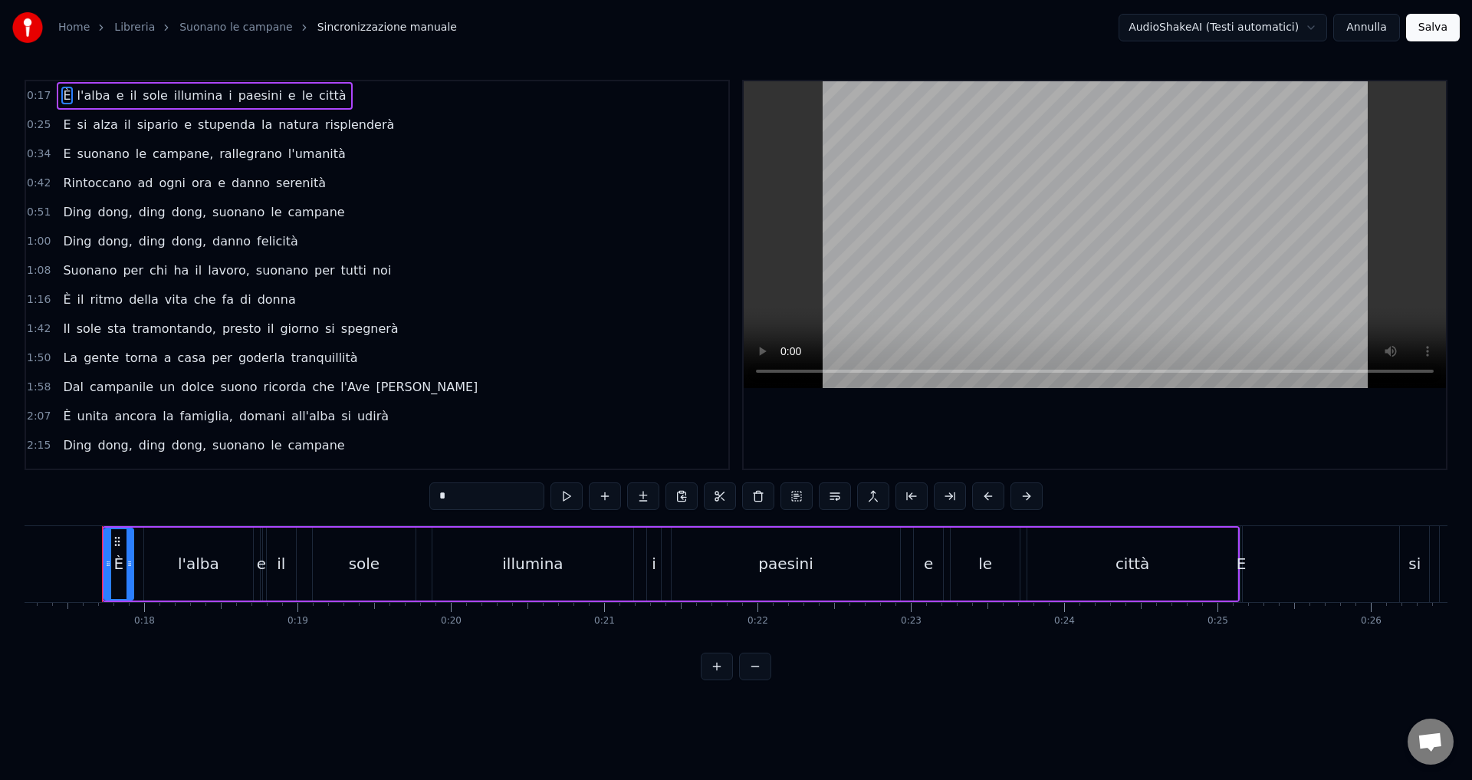
click at [74, 210] on span "Ding" at bounding box center [76, 212] width 31 height 18
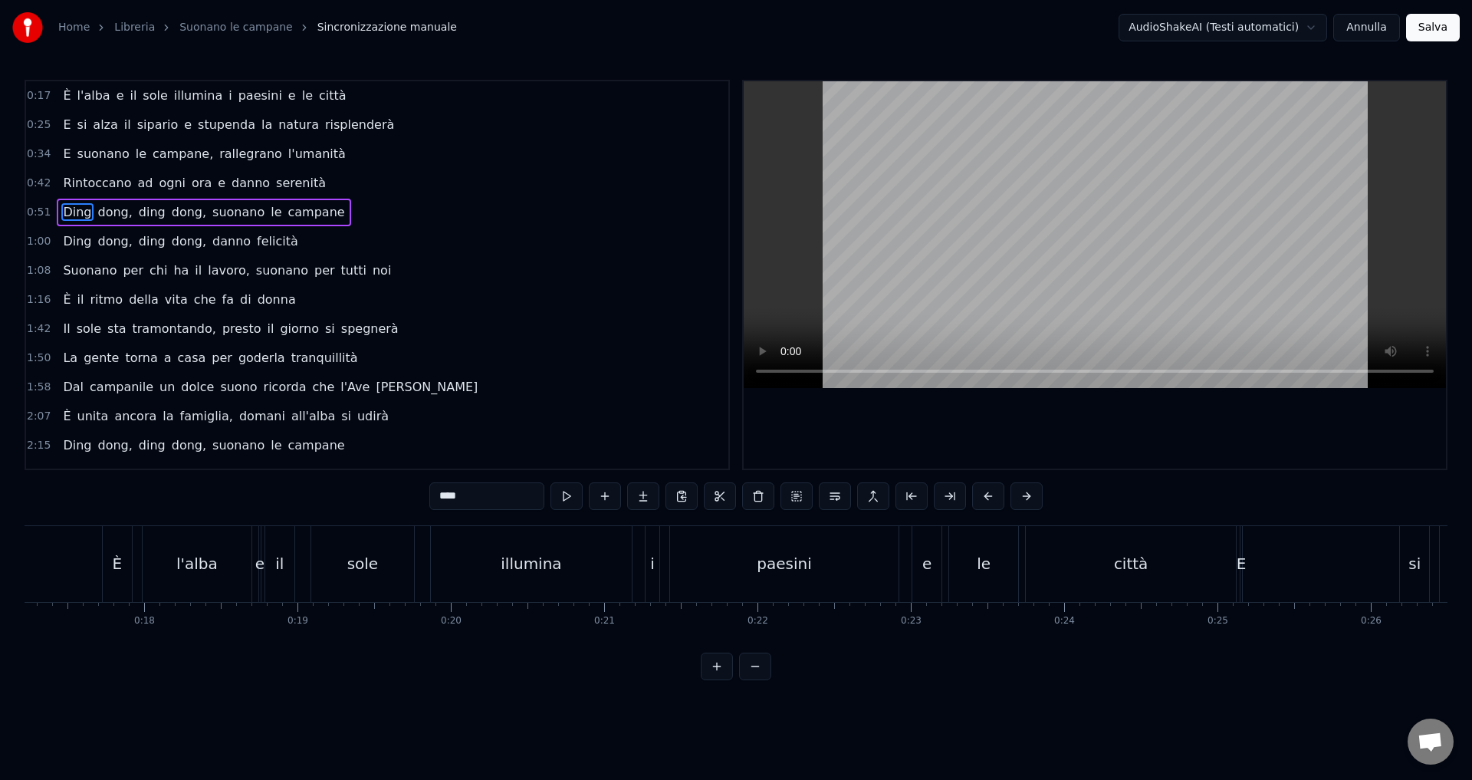
scroll to position [0, 7844]
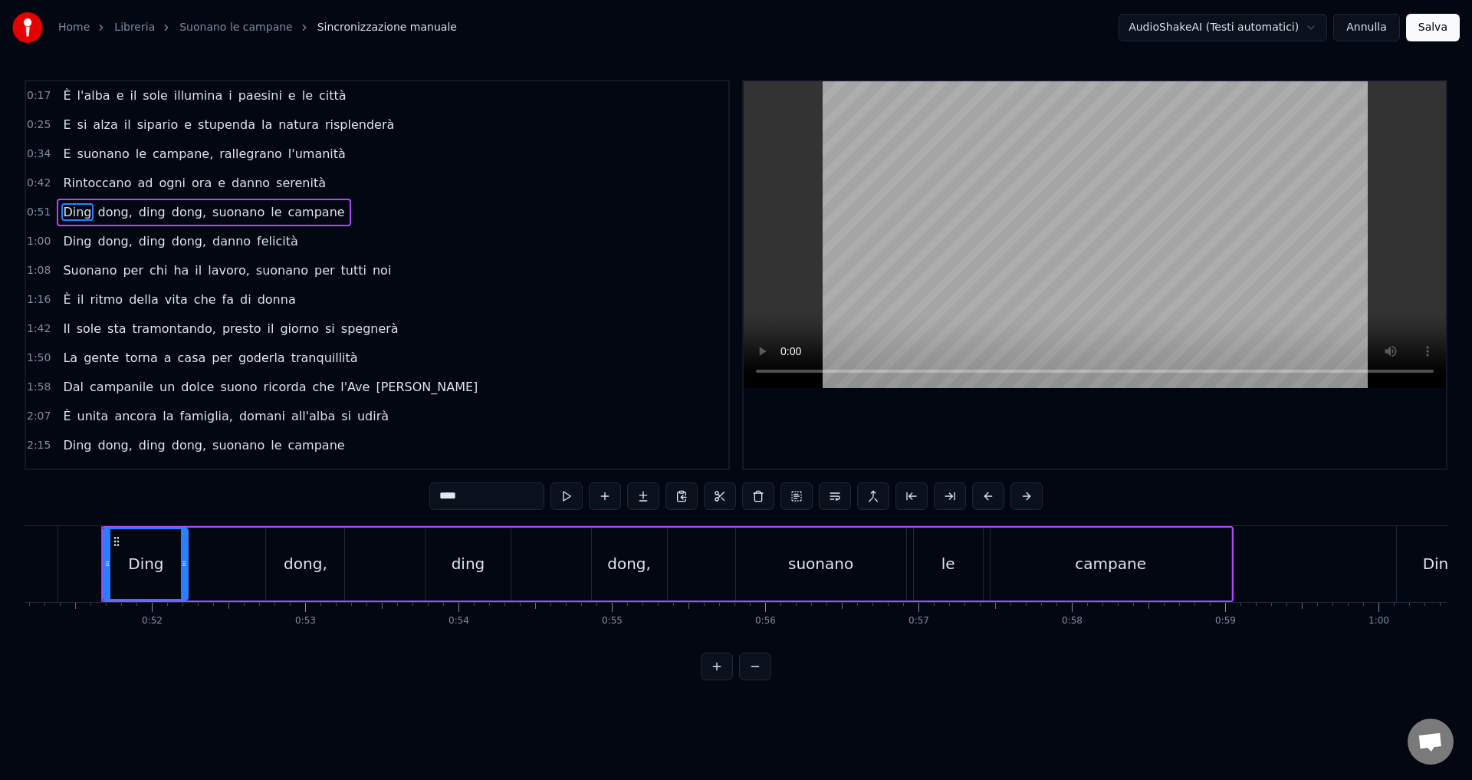
click at [152, 566] on div "Ding" at bounding box center [145, 563] width 35 height 23
click at [456, 497] on input "****" at bounding box center [486, 496] width 115 height 28
click at [320, 576] on div "dong," at bounding box center [305, 563] width 78 height 73
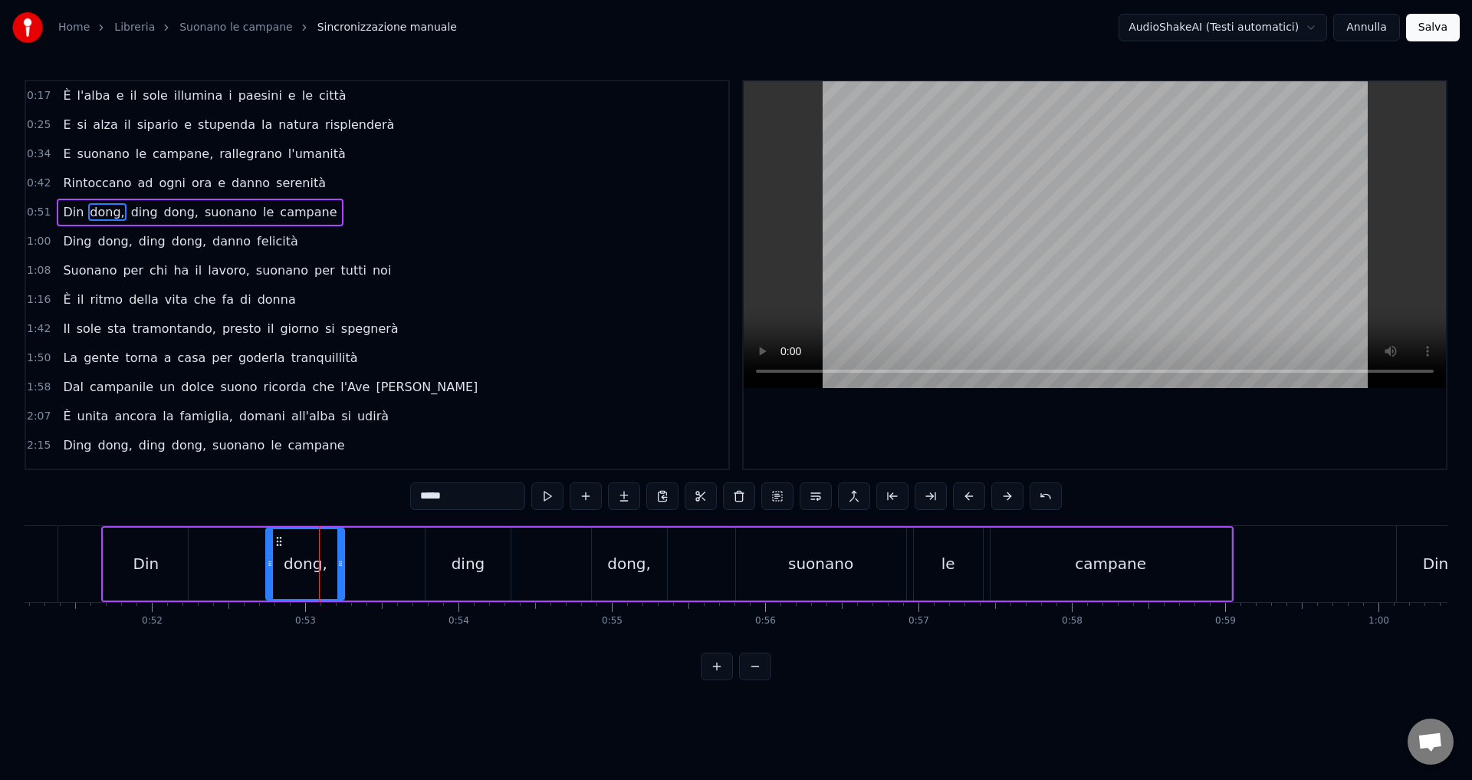
click at [441, 497] on input "*****" at bounding box center [467, 496] width 115 height 28
click at [488, 566] on div "ding" at bounding box center [467, 563] width 84 height 73
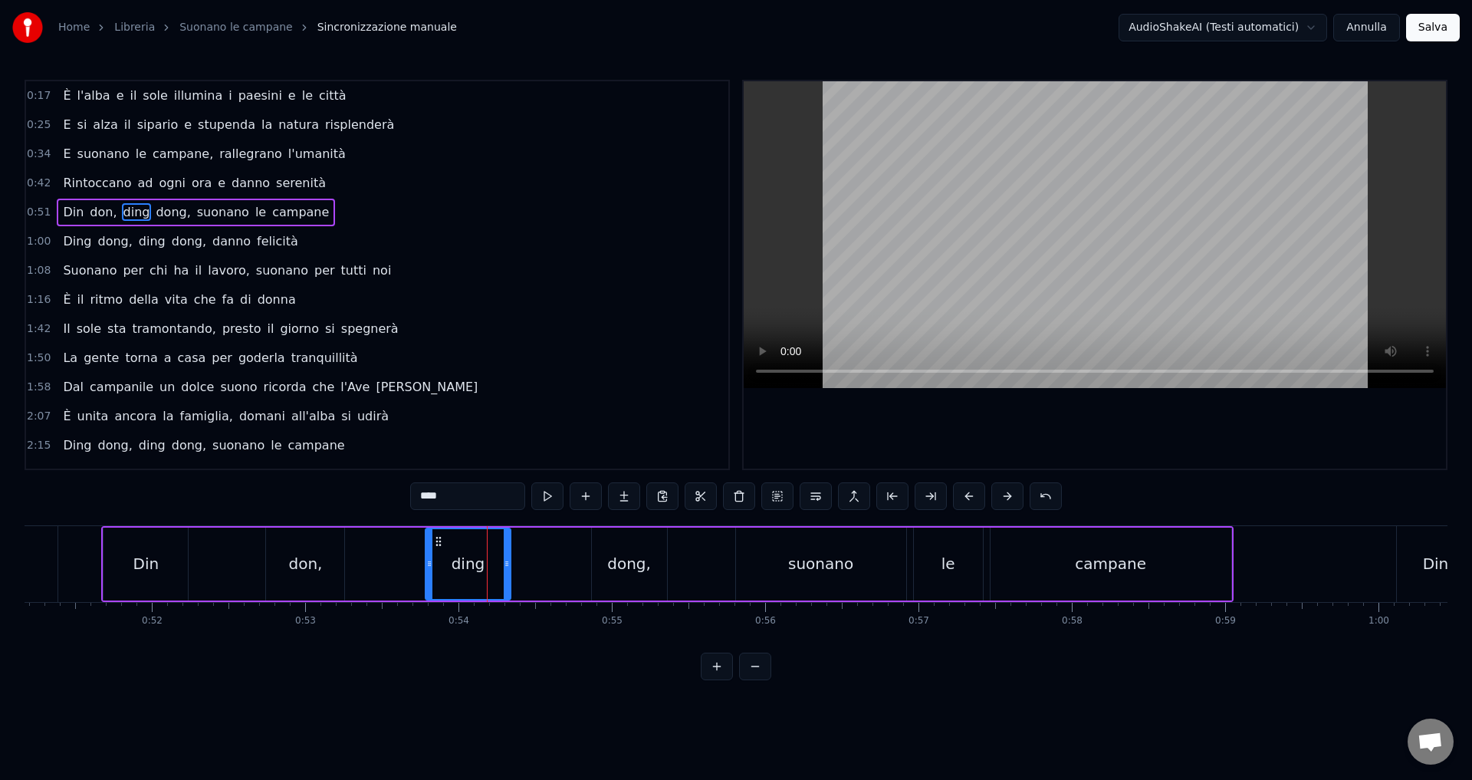
click at [435, 498] on input "****" at bounding box center [467, 496] width 115 height 28
click at [623, 570] on div "dong," at bounding box center [629, 563] width 44 height 23
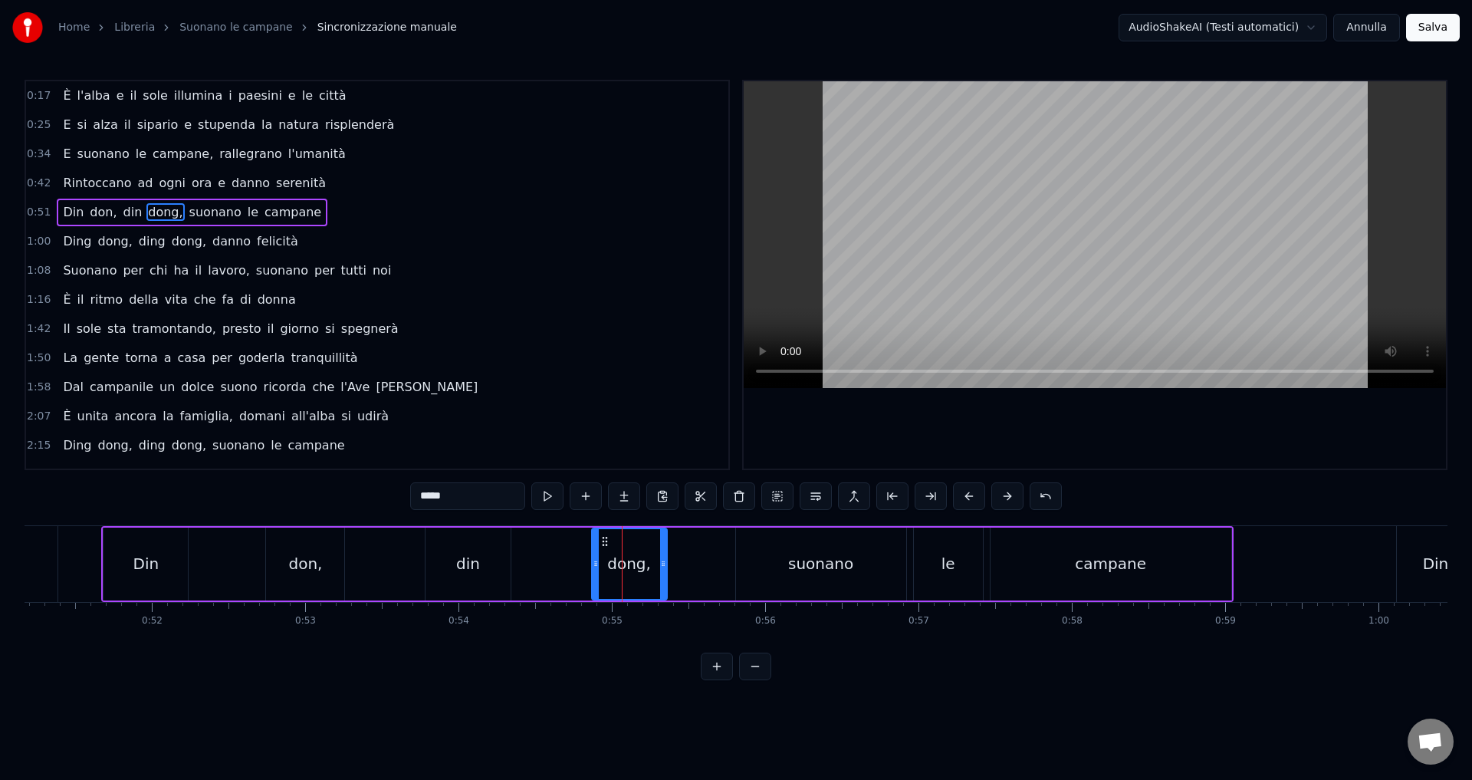
click at [438, 498] on input "*****" at bounding box center [467, 496] width 115 height 28
click at [66, 97] on span "È" at bounding box center [66, 96] width 11 height 18
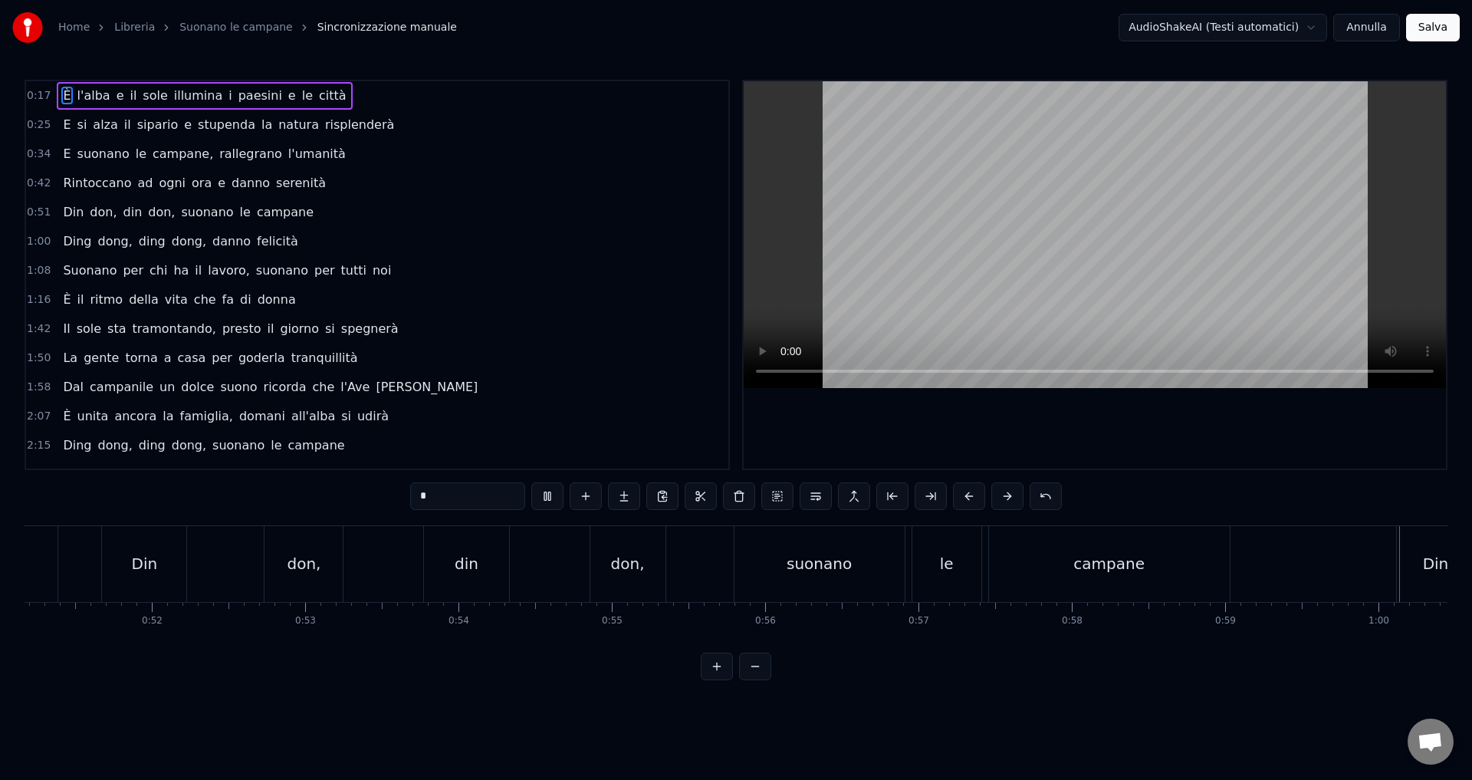
scroll to position [0, 9147]
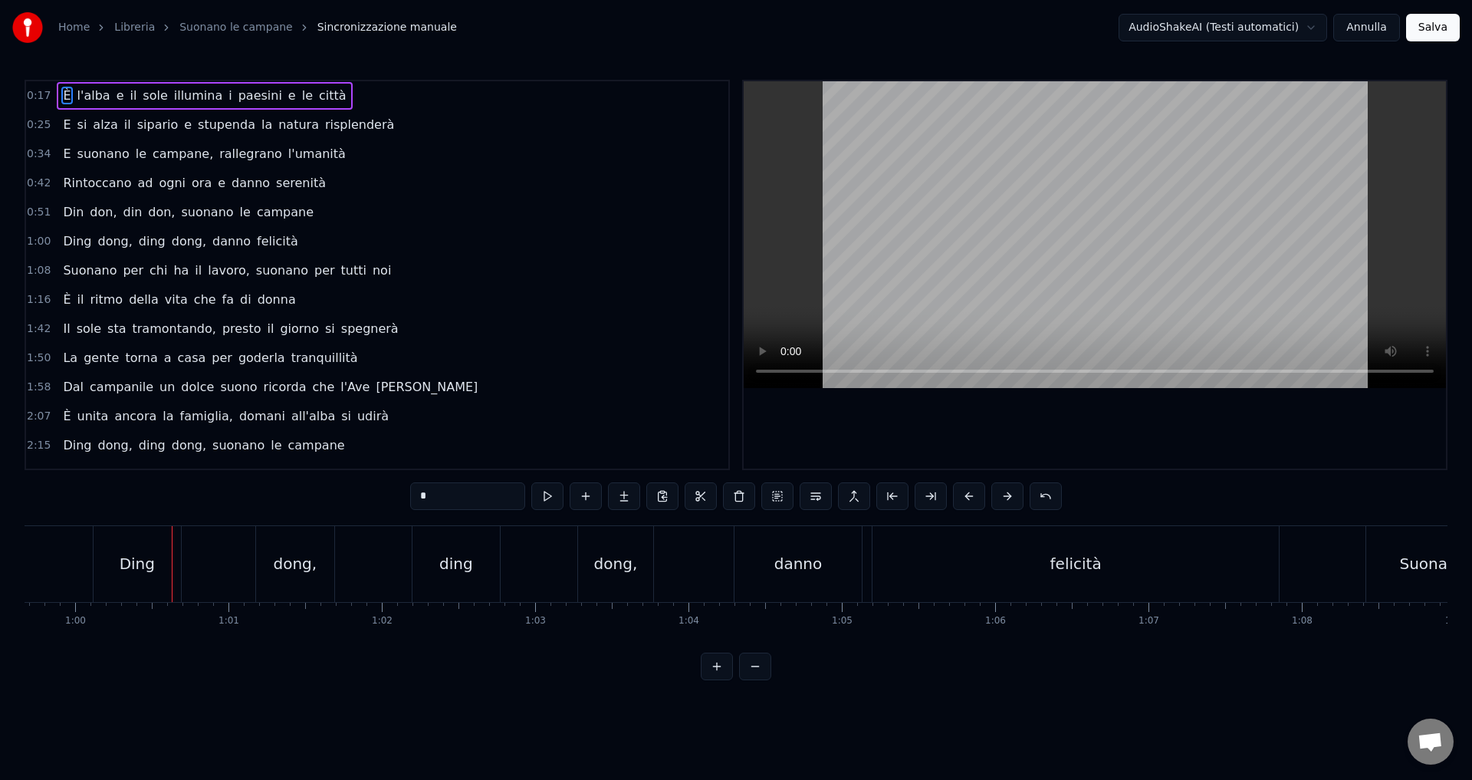
click at [113, 557] on div "Ding" at bounding box center [137, 564] width 87 height 76
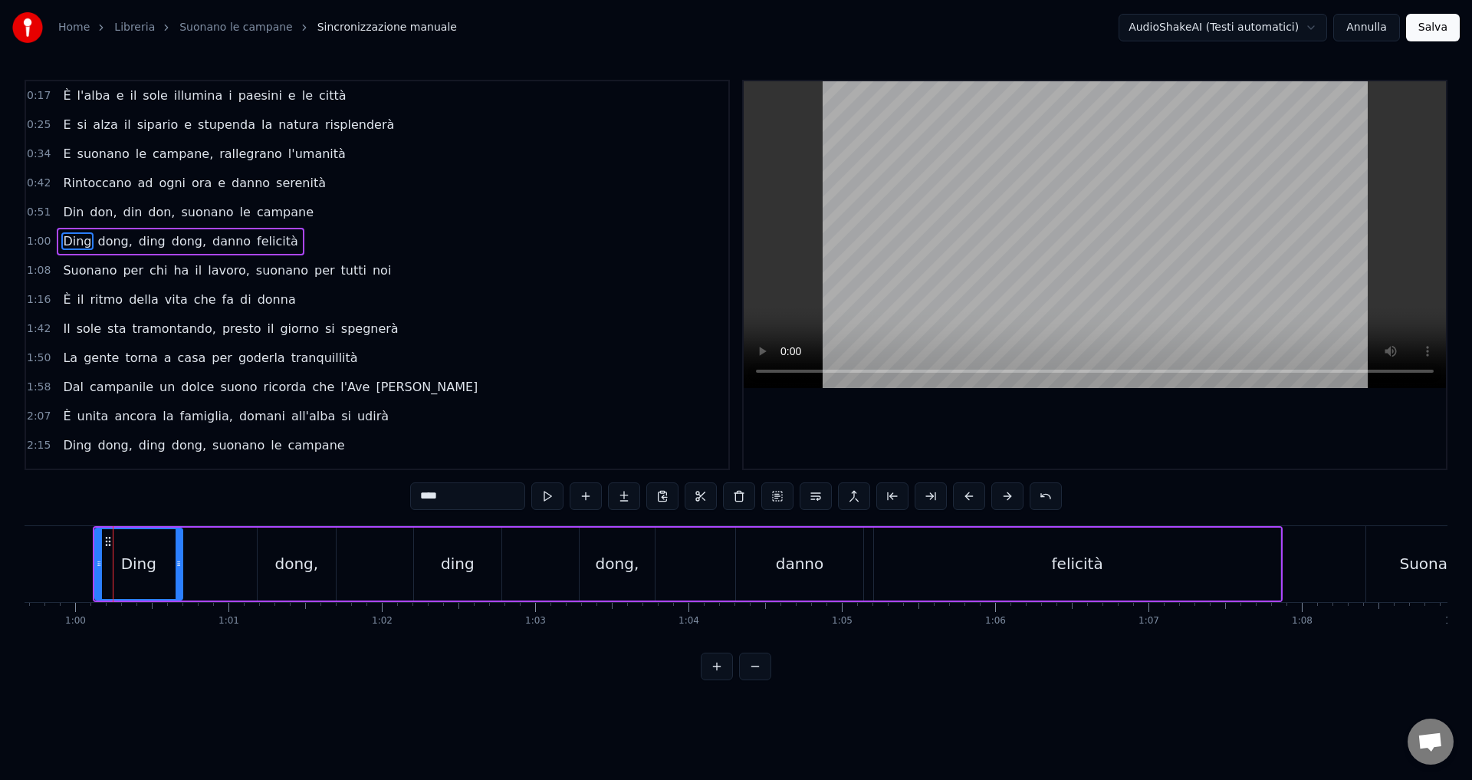
drag, startPoint x: 438, startPoint y: 497, endPoint x: 468, endPoint y: 502, distance: 30.2
click at [462, 501] on input "****" at bounding box center [467, 496] width 115 height 28
click at [468, 502] on input "****" at bounding box center [467, 496] width 115 height 28
click at [302, 566] on div "dong," at bounding box center [297, 563] width 44 height 23
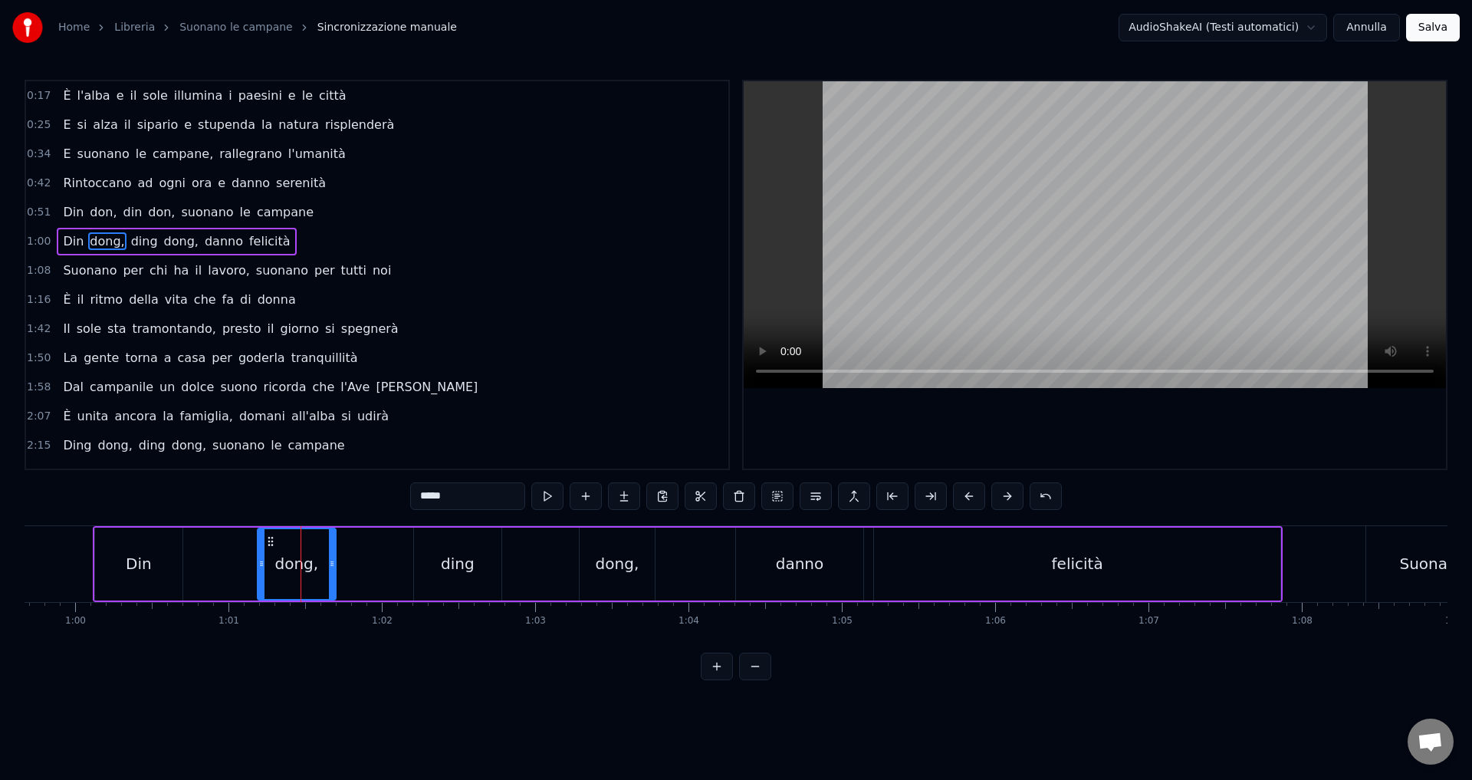
click at [305, 567] on div "dong," at bounding box center [297, 563] width 44 height 23
click at [440, 502] on input "*****" at bounding box center [467, 496] width 115 height 28
click at [463, 570] on div "ding" at bounding box center [458, 563] width 34 height 23
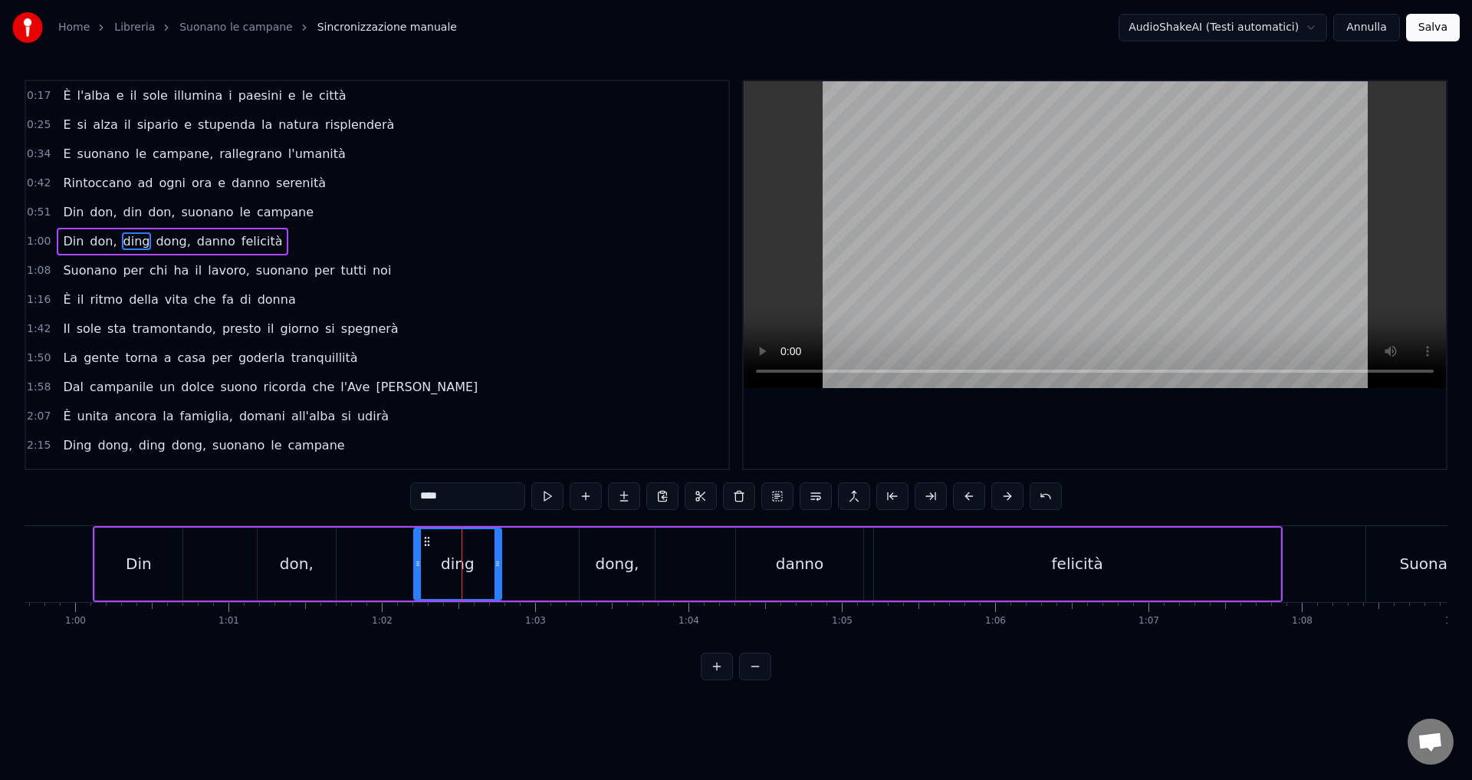
click at [436, 494] on input "****" at bounding box center [467, 496] width 115 height 28
click at [632, 576] on div "dong," at bounding box center [616, 563] width 75 height 73
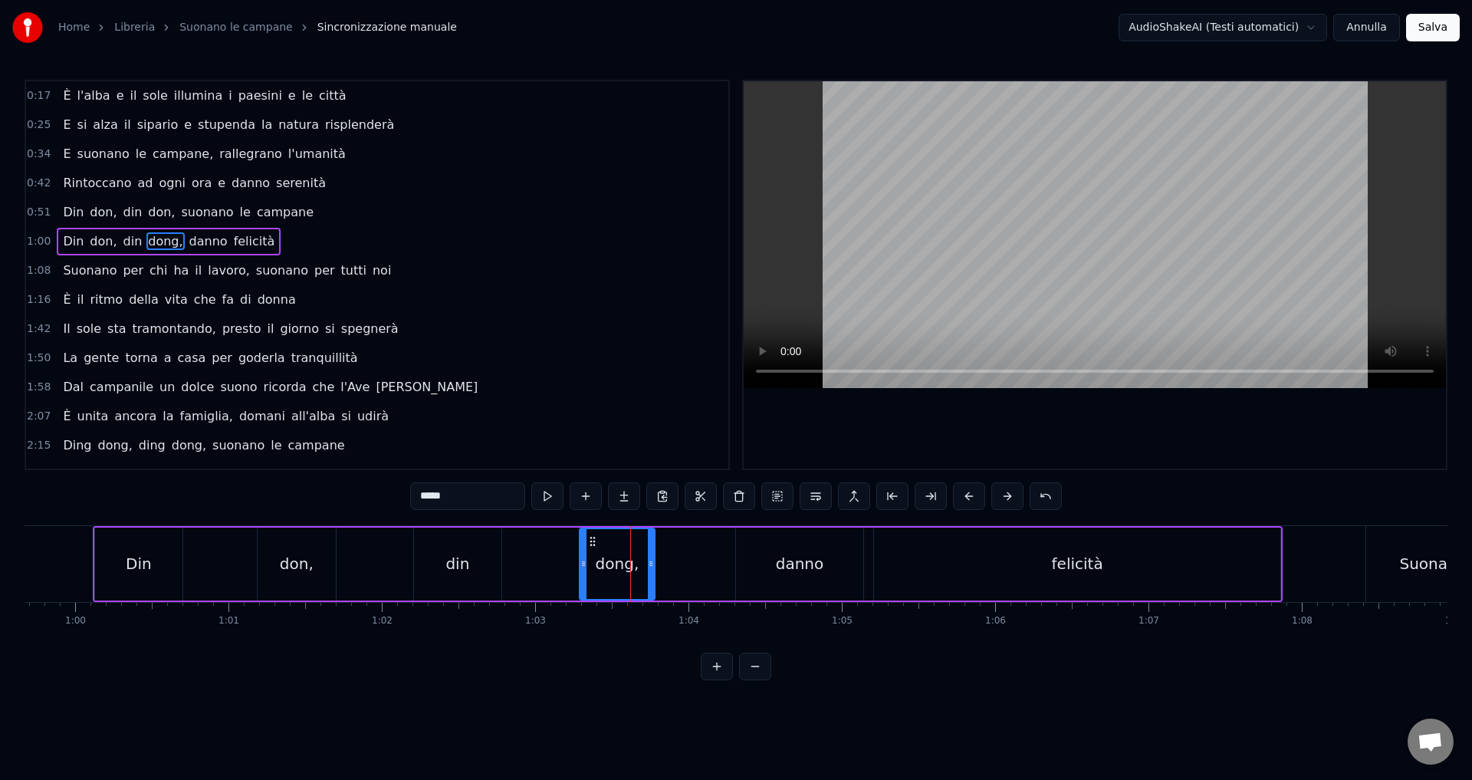
click at [625, 572] on div "dong," at bounding box center [618, 563] width 44 height 23
click at [438, 494] on input "*****" at bounding box center [467, 496] width 115 height 28
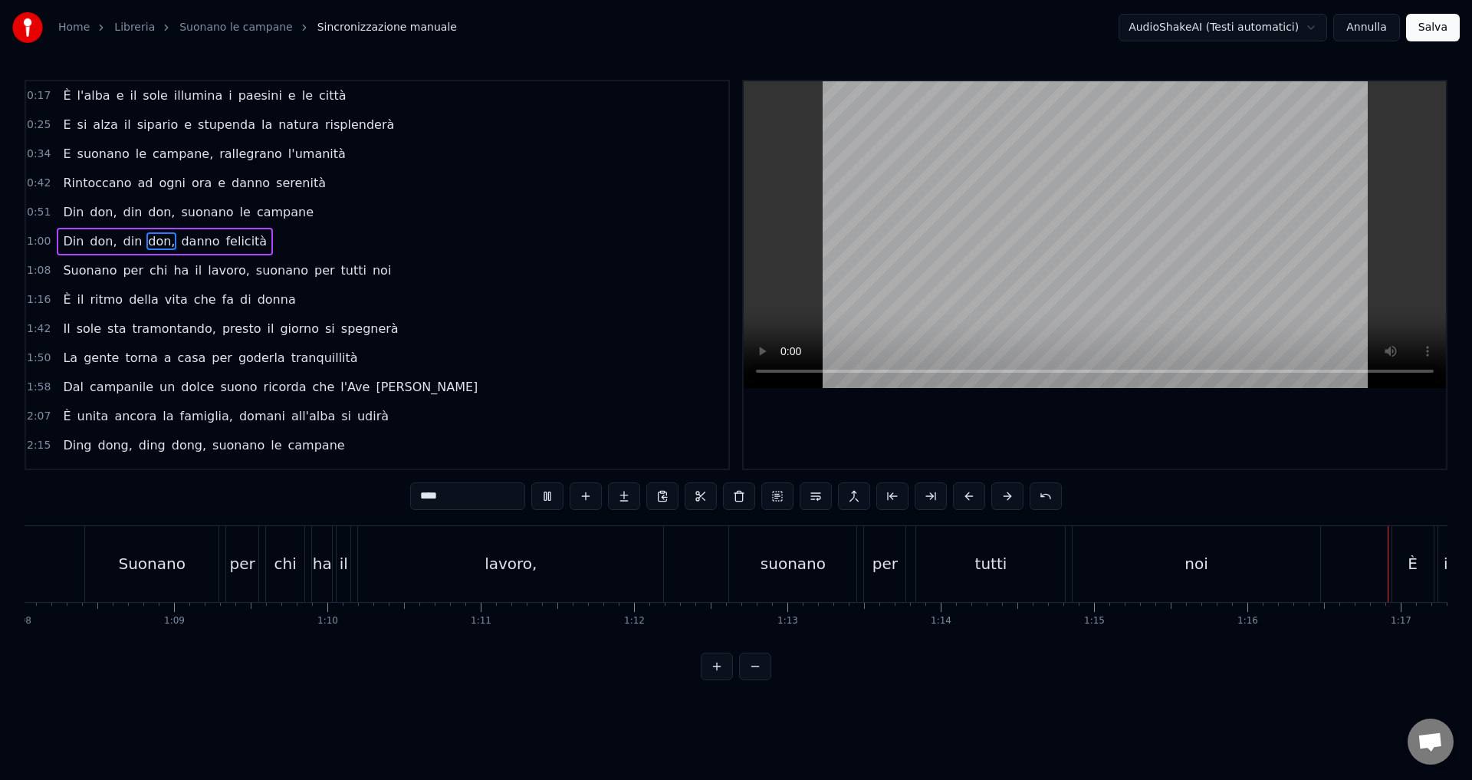
scroll to position [0, 11731]
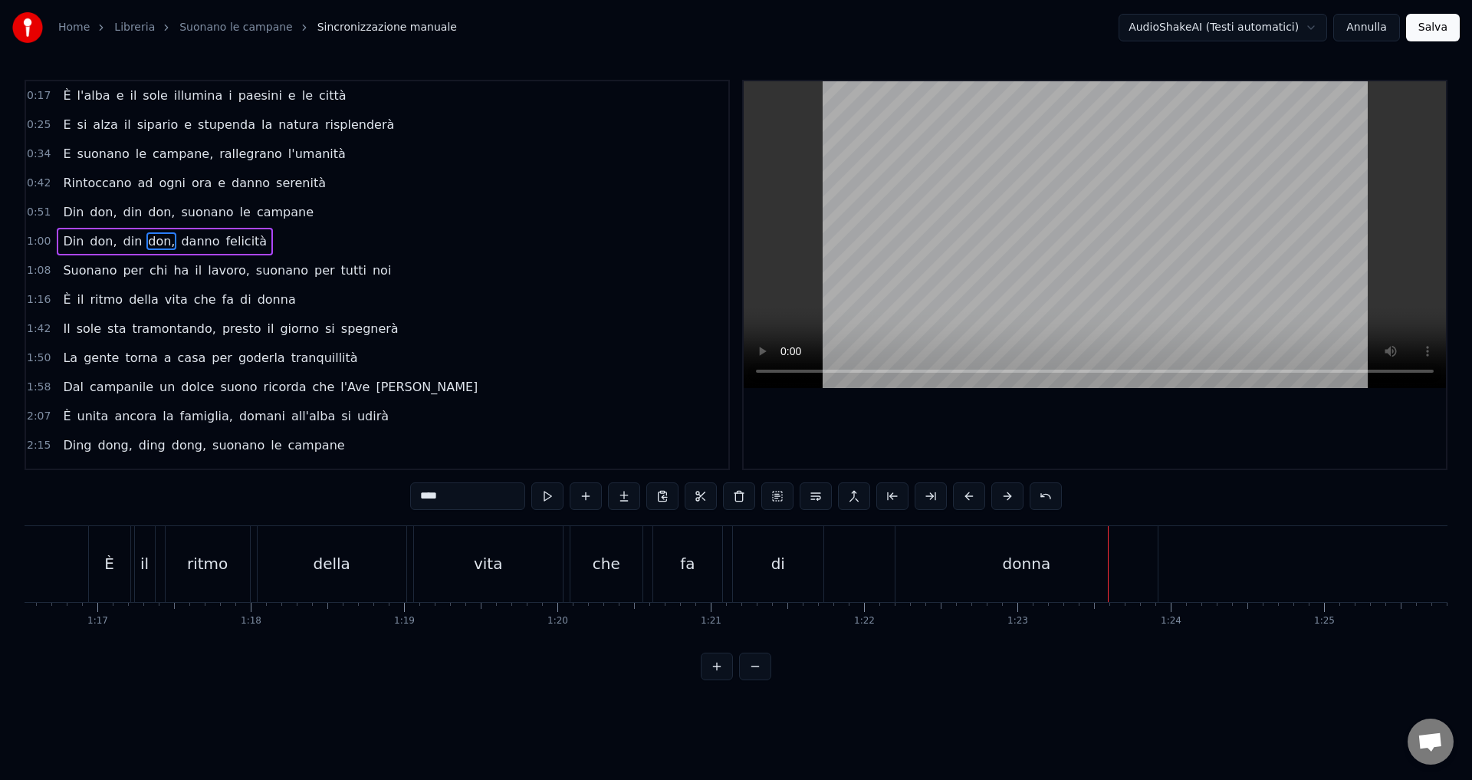
click at [1007, 565] on div "donna" at bounding box center [1027, 563] width 48 height 23
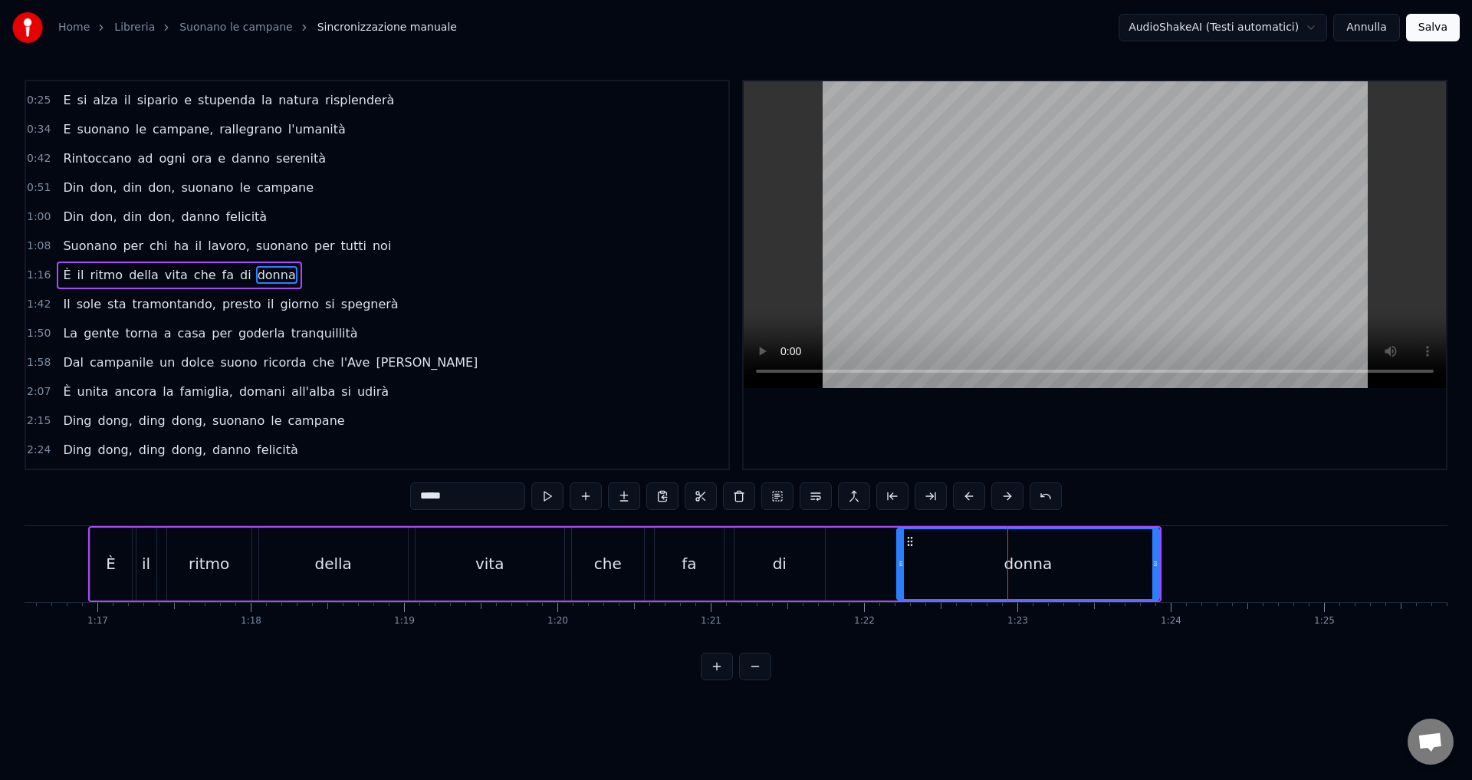
click at [426, 497] on input "*****" at bounding box center [467, 496] width 115 height 28
click at [86, 247] on span "Suonano" at bounding box center [89, 246] width 57 height 18
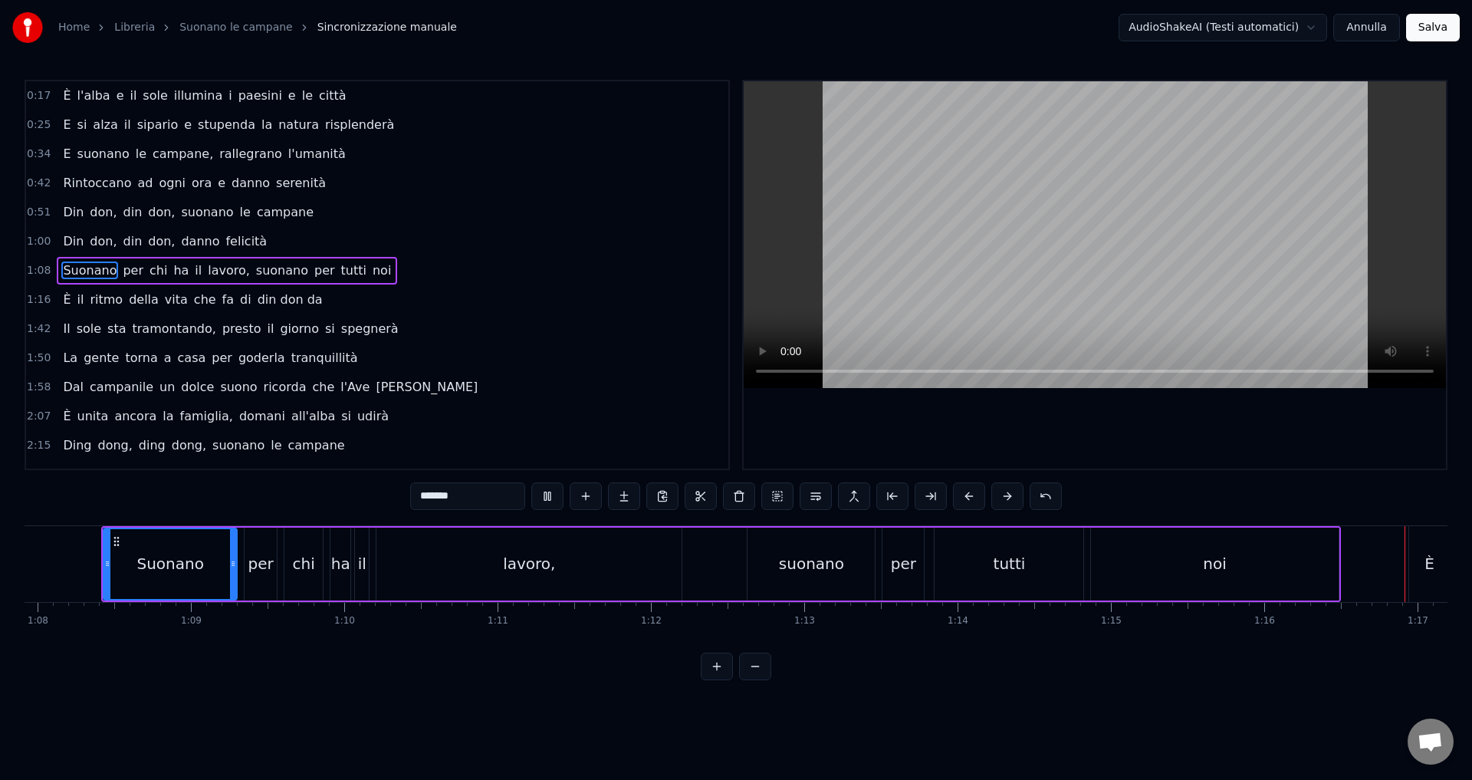
scroll to position [0, 11700]
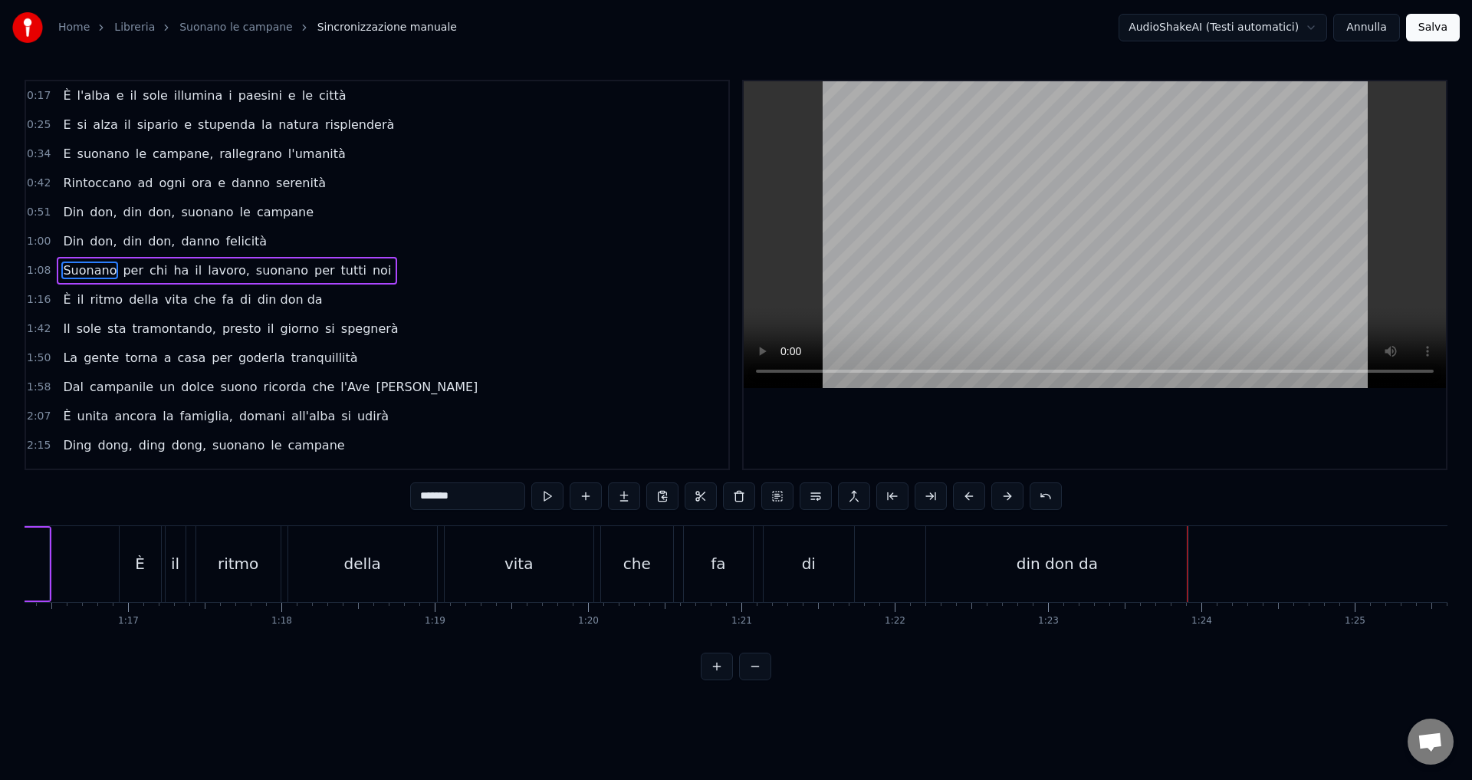
click at [802, 562] on div "di" at bounding box center [809, 563] width 14 height 23
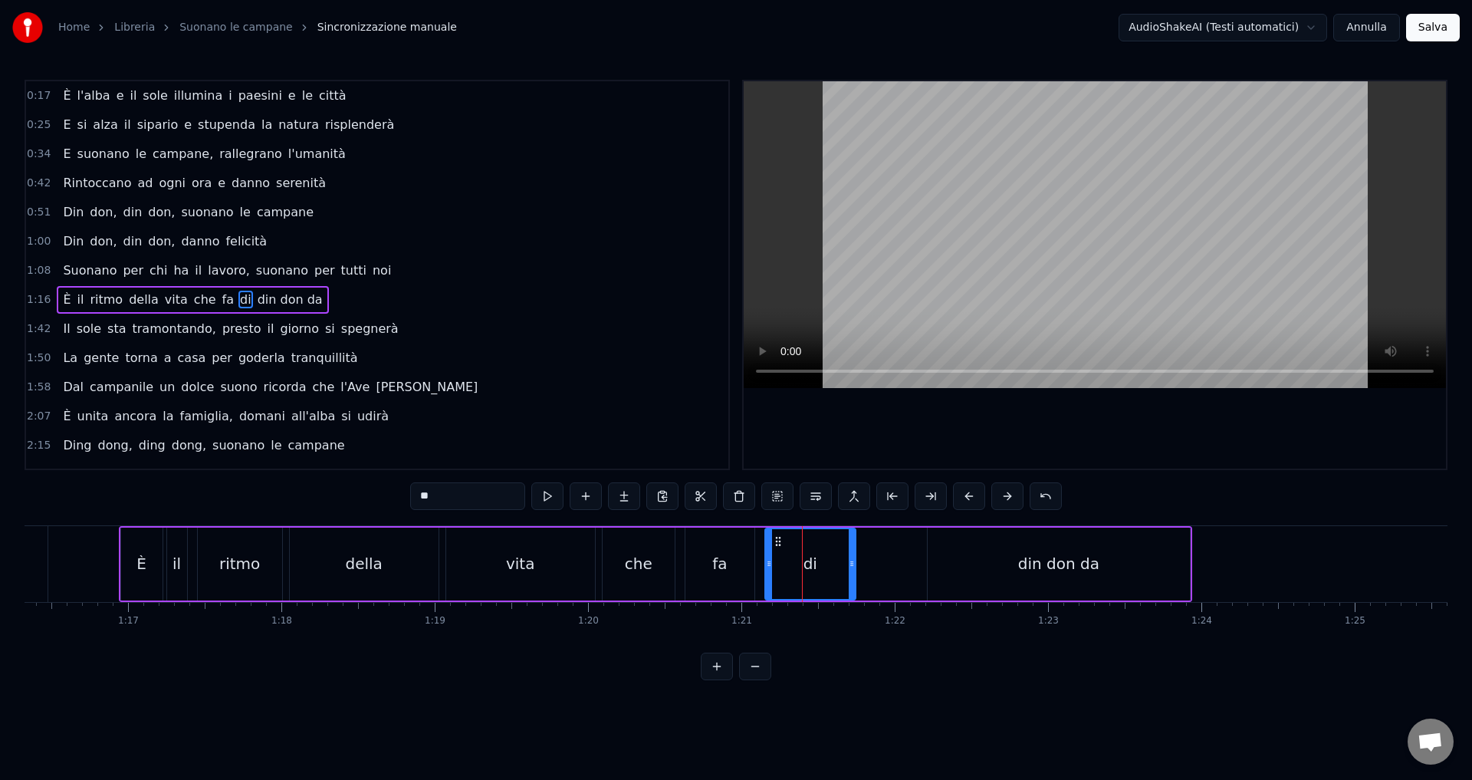
scroll to position [25, 0]
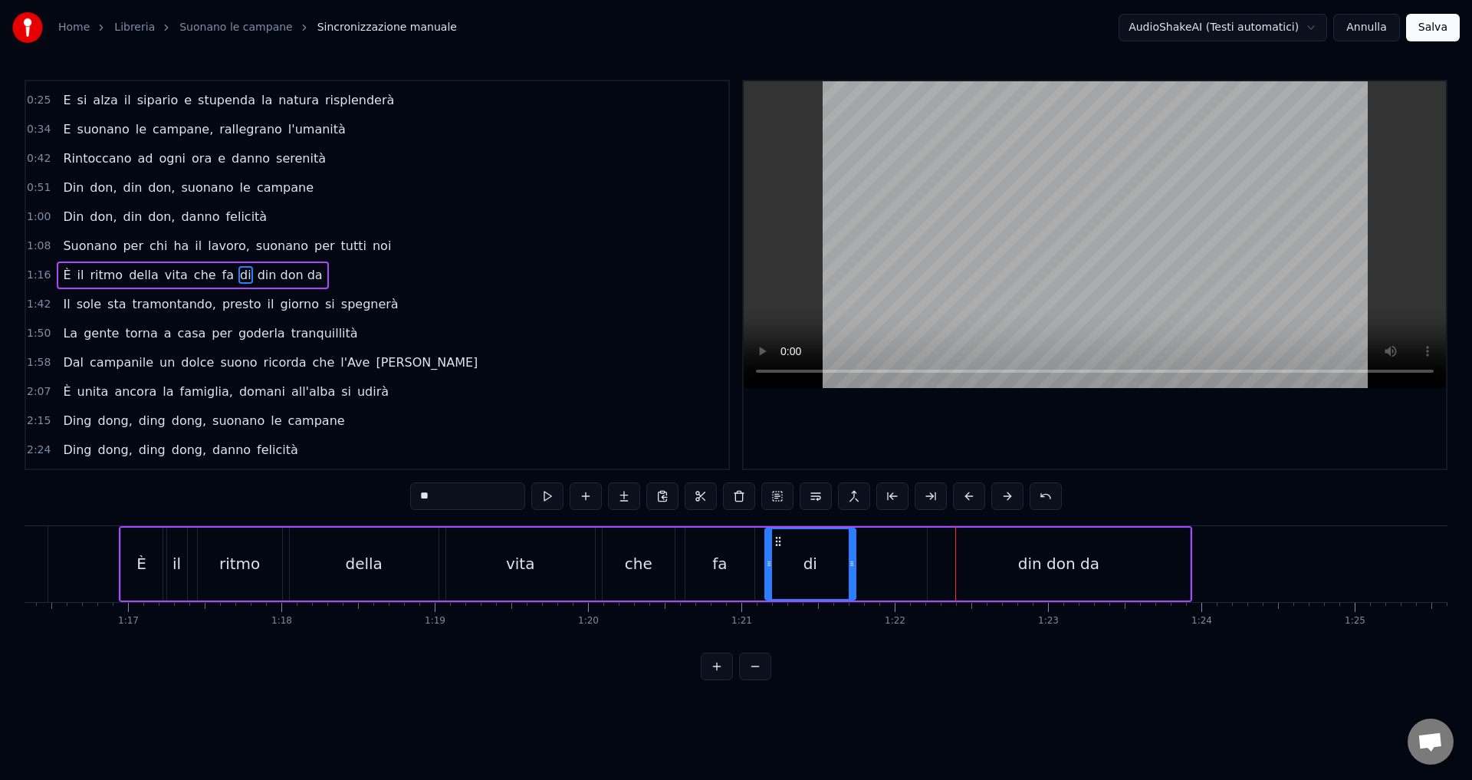
click at [1026, 564] on div "din don da" at bounding box center [1058, 563] width 81 height 23
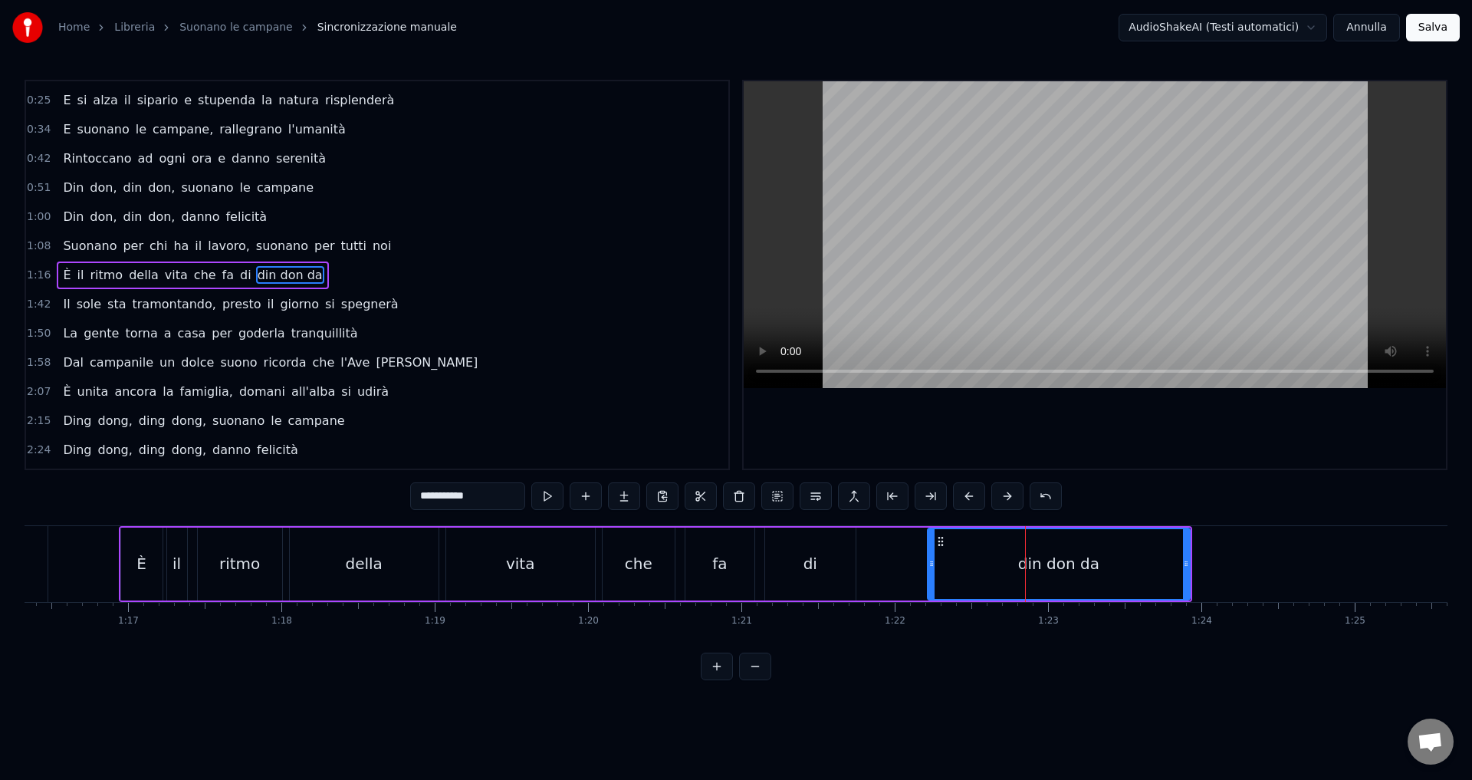
drag, startPoint x: 434, startPoint y: 497, endPoint x: 415, endPoint y: 493, distance: 19.5
click at [415, 493] on input "**********" at bounding box center [467, 496] width 115 height 28
click at [514, 566] on div "vita" at bounding box center [520, 563] width 29 height 23
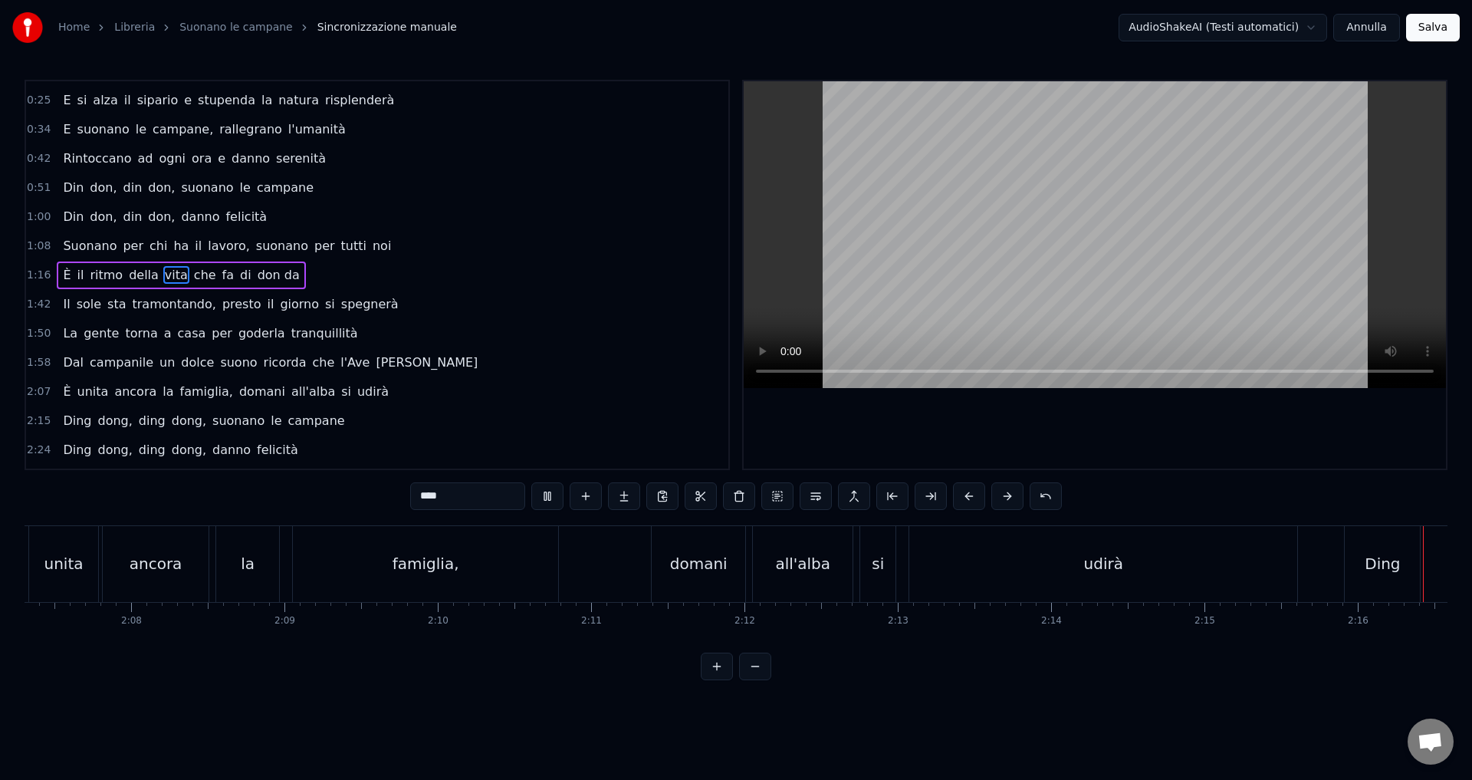
scroll to position [0, 20819]
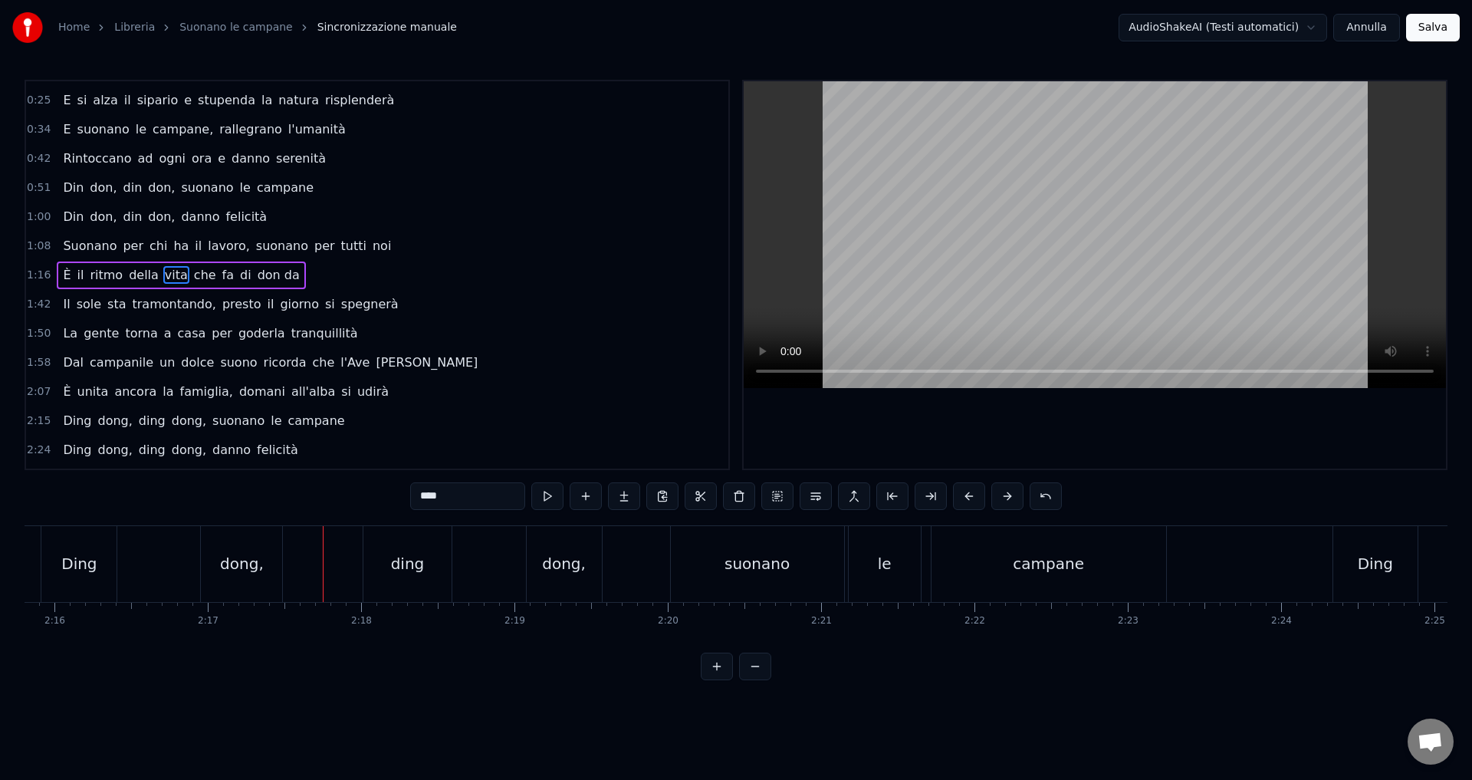
click at [79, 552] on div "Ding" at bounding box center [78, 563] width 35 height 23
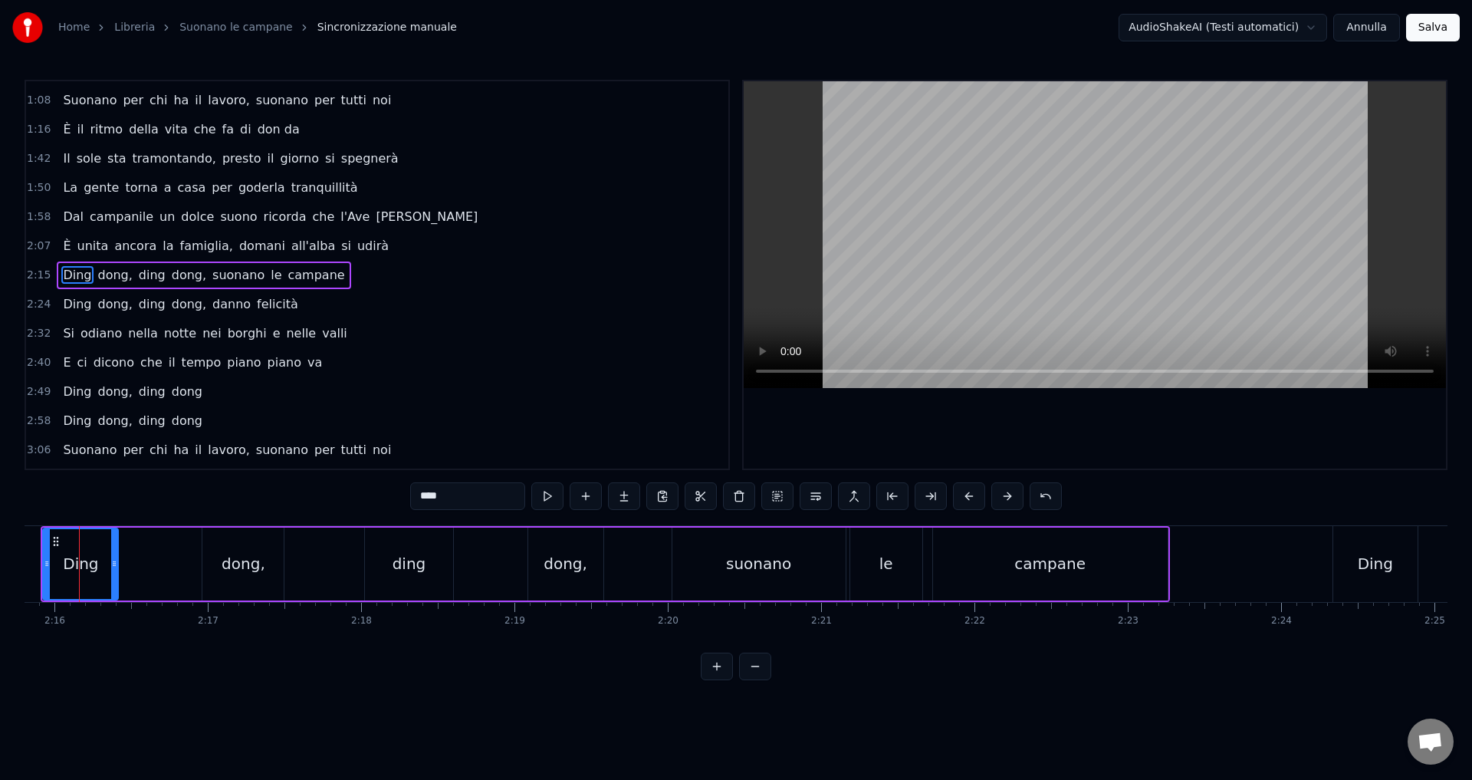
scroll to position [0, 20796]
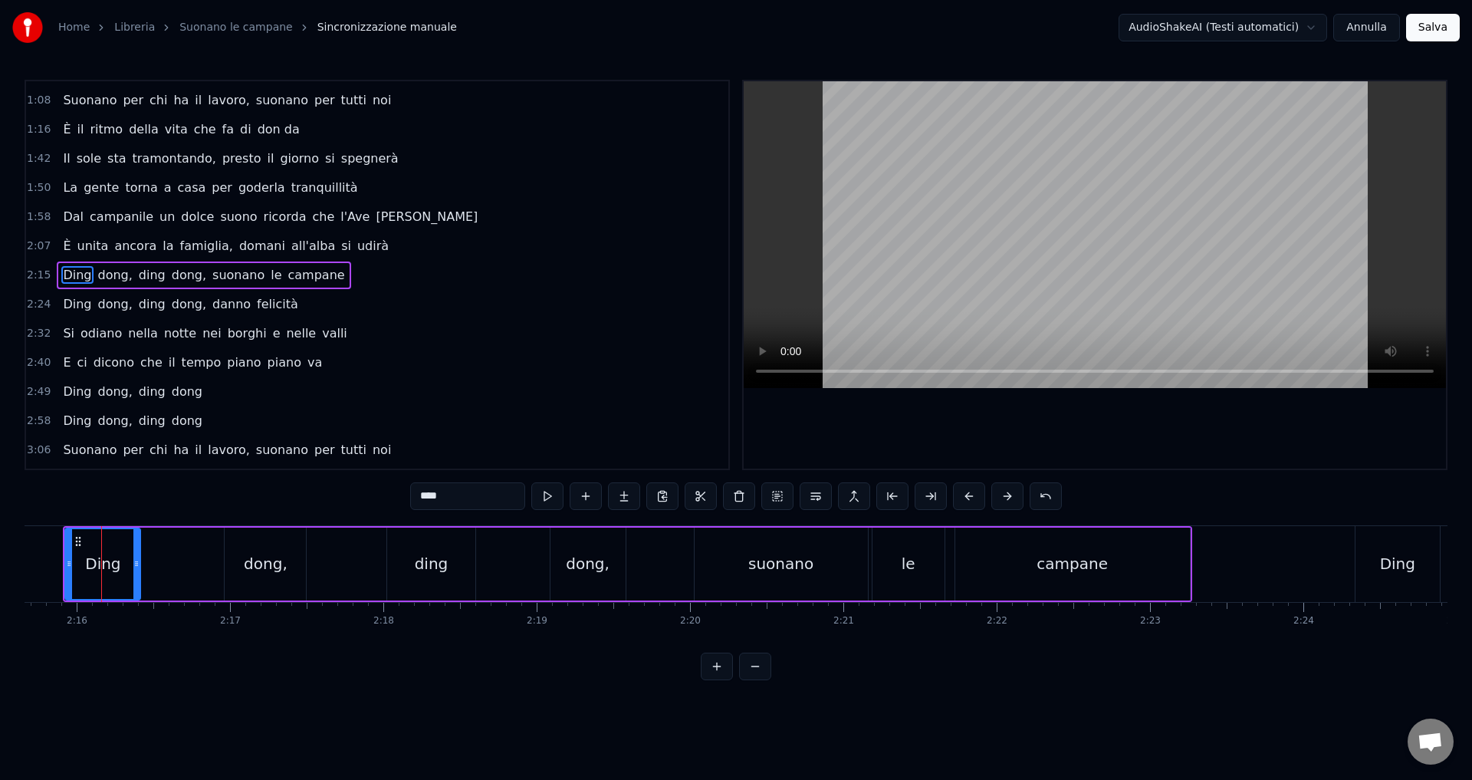
drag, startPoint x: 437, startPoint y: 497, endPoint x: 464, endPoint y: 501, distance: 27.9
click at [464, 501] on input "****" at bounding box center [467, 496] width 115 height 28
click at [261, 566] on div "dong," at bounding box center [266, 563] width 44 height 23
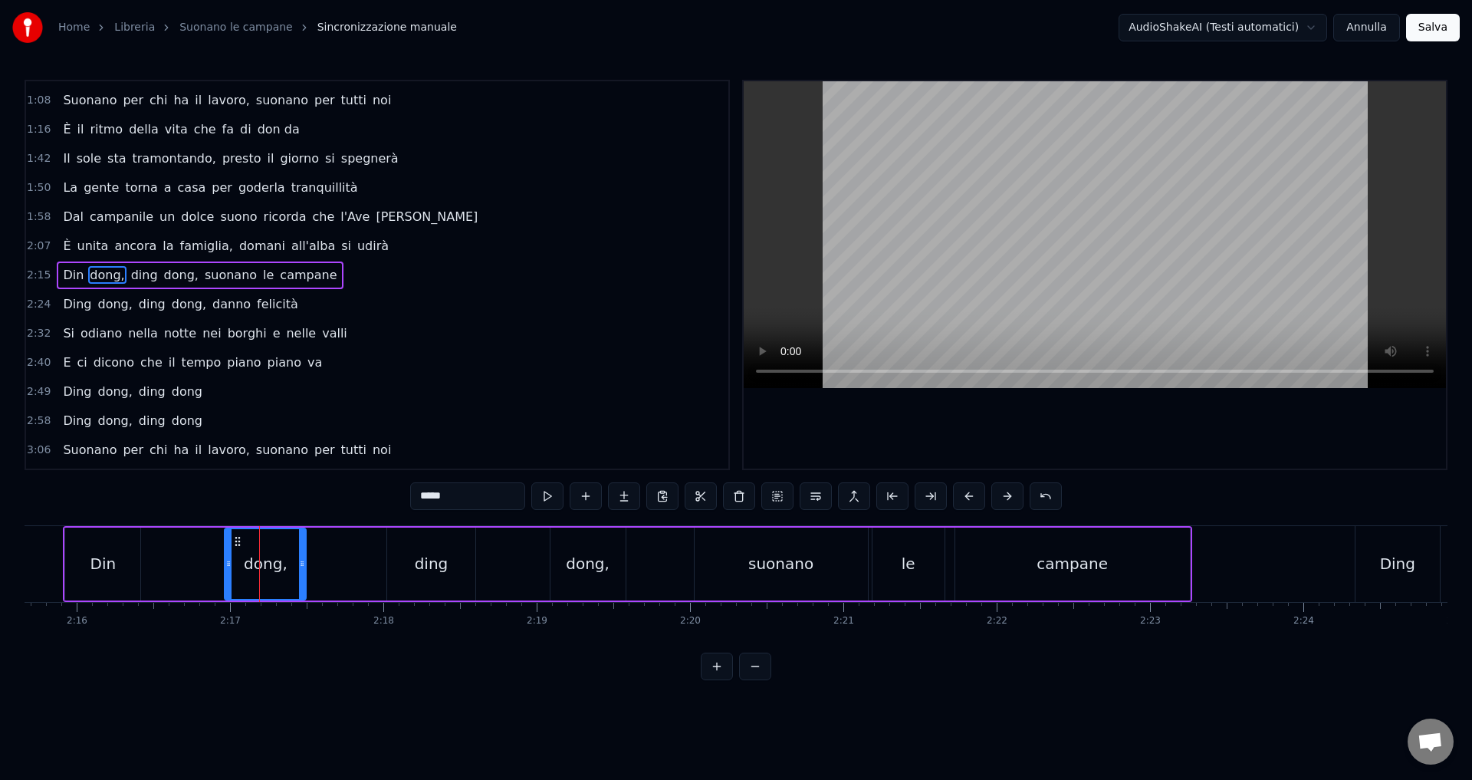
click at [444, 500] on input "*****" at bounding box center [467, 496] width 115 height 28
click at [433, 568] on div "ding" at bounding box center [432, 563] width 34 height 23
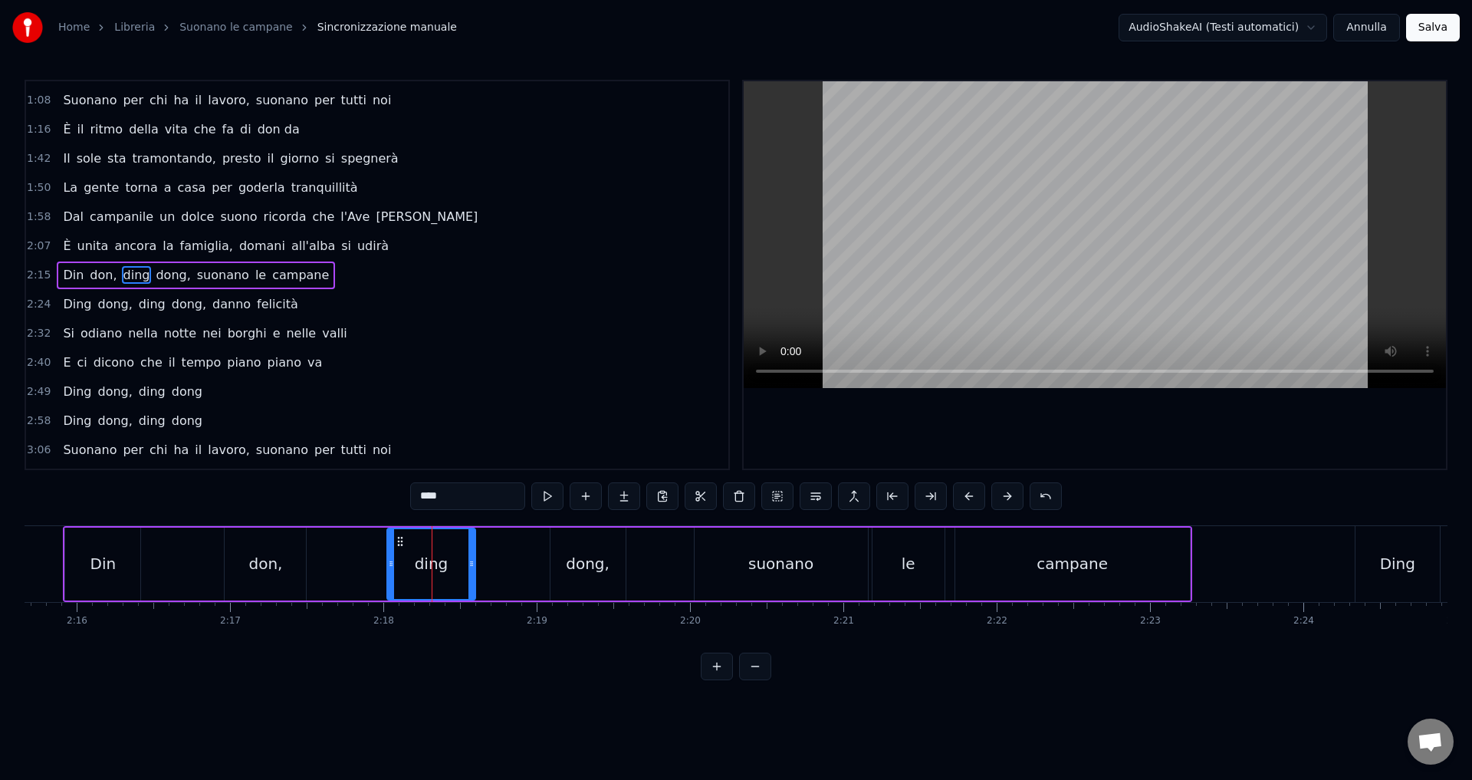
drag, startPoint x: 434, startPoint y: 497, endPoint x: 455, endPoint y: 503, distance: 21.4
click at [455, 503] on input "****" at bounding box center [467, 496] width 115 height 28
click at [589, 574] on div "dong," at bounding box center [588, 563] width 44 height 23
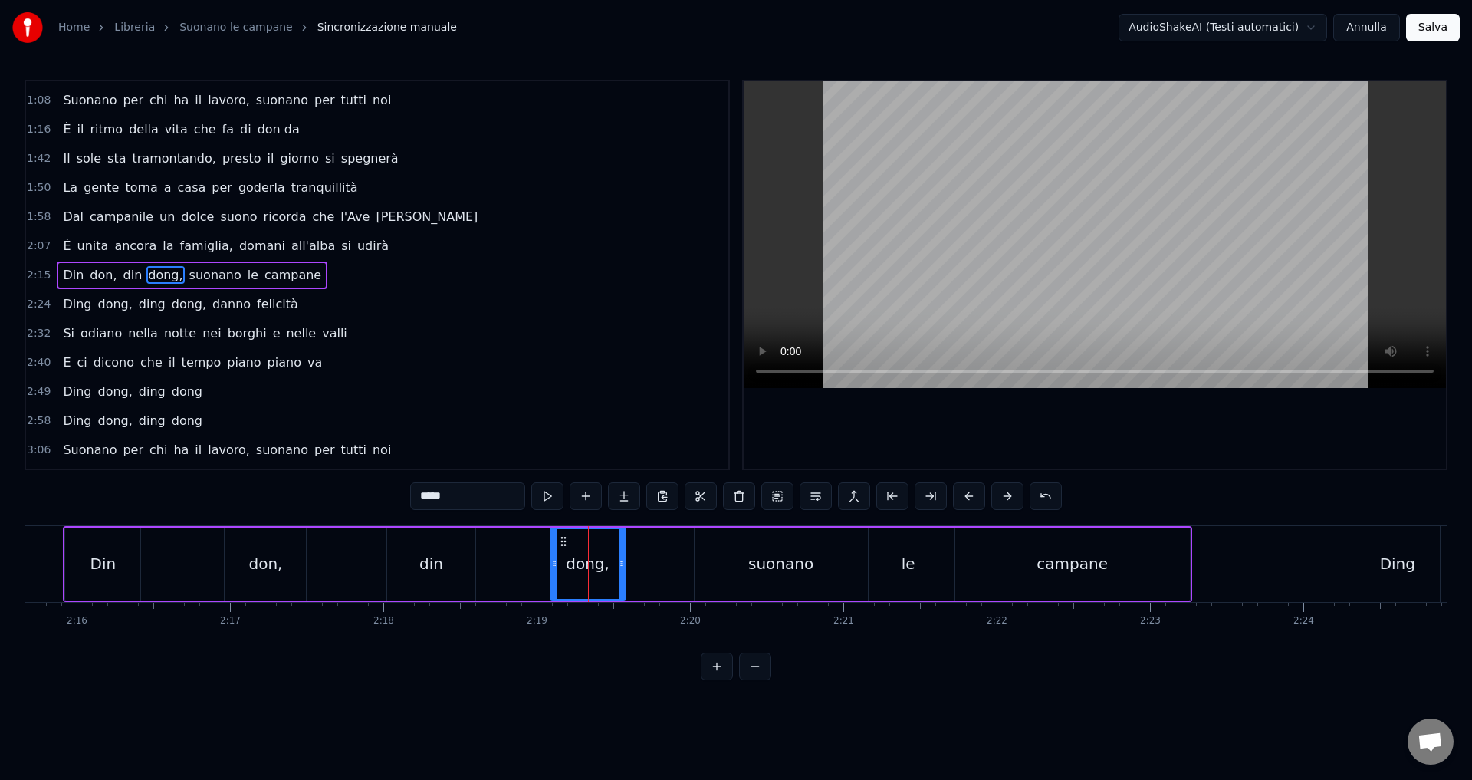
click at [594, 567] on div "dong," at bounding box center [588, 563] width 44 height 23
click at [440, 496] on input "*****" at bounding box center [467, 496] width 115 height 28
click at [120, 570] on div "Din" at bounding box center [102, 563] width 75 height 73
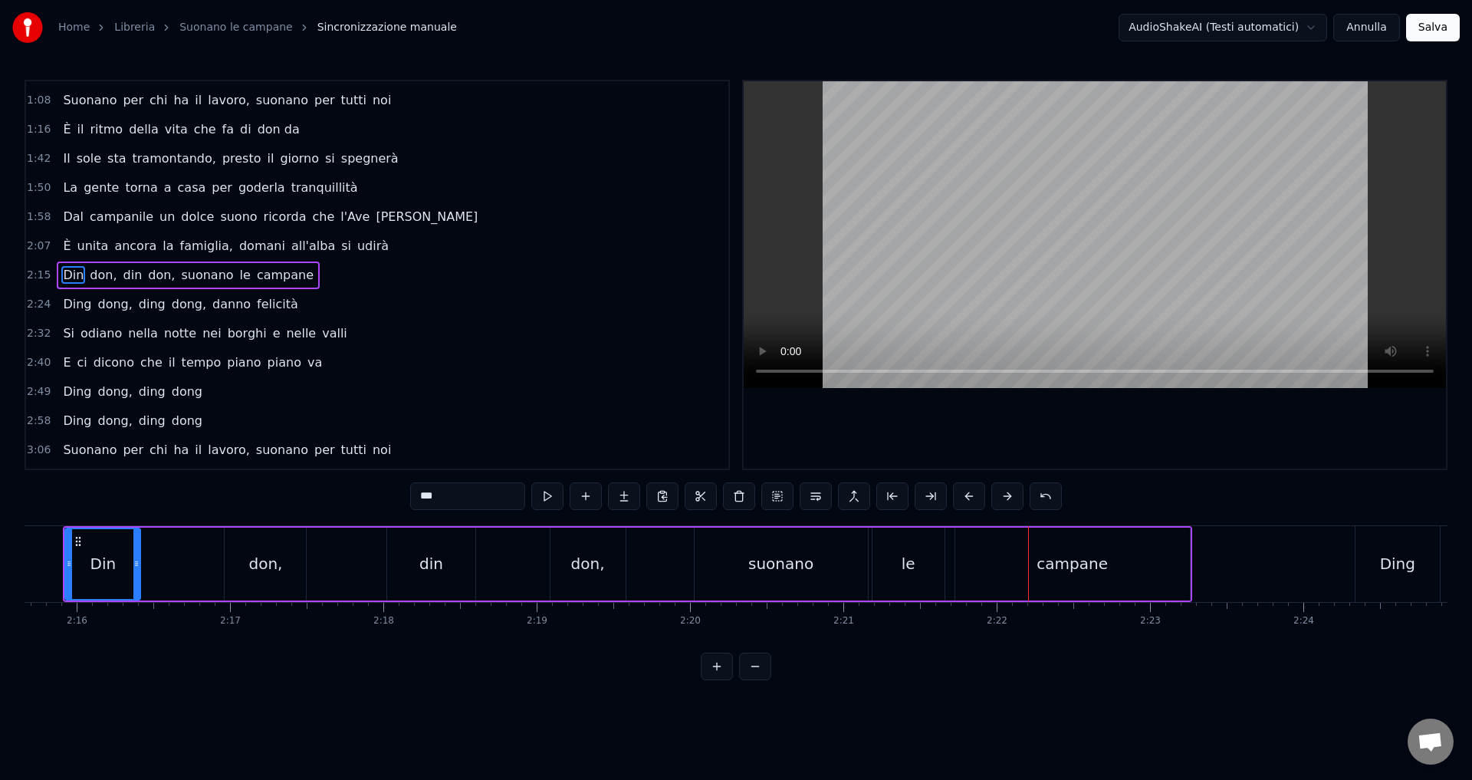
click at [757, 680] on button at bounding box center [755, 666] width 32 height 28
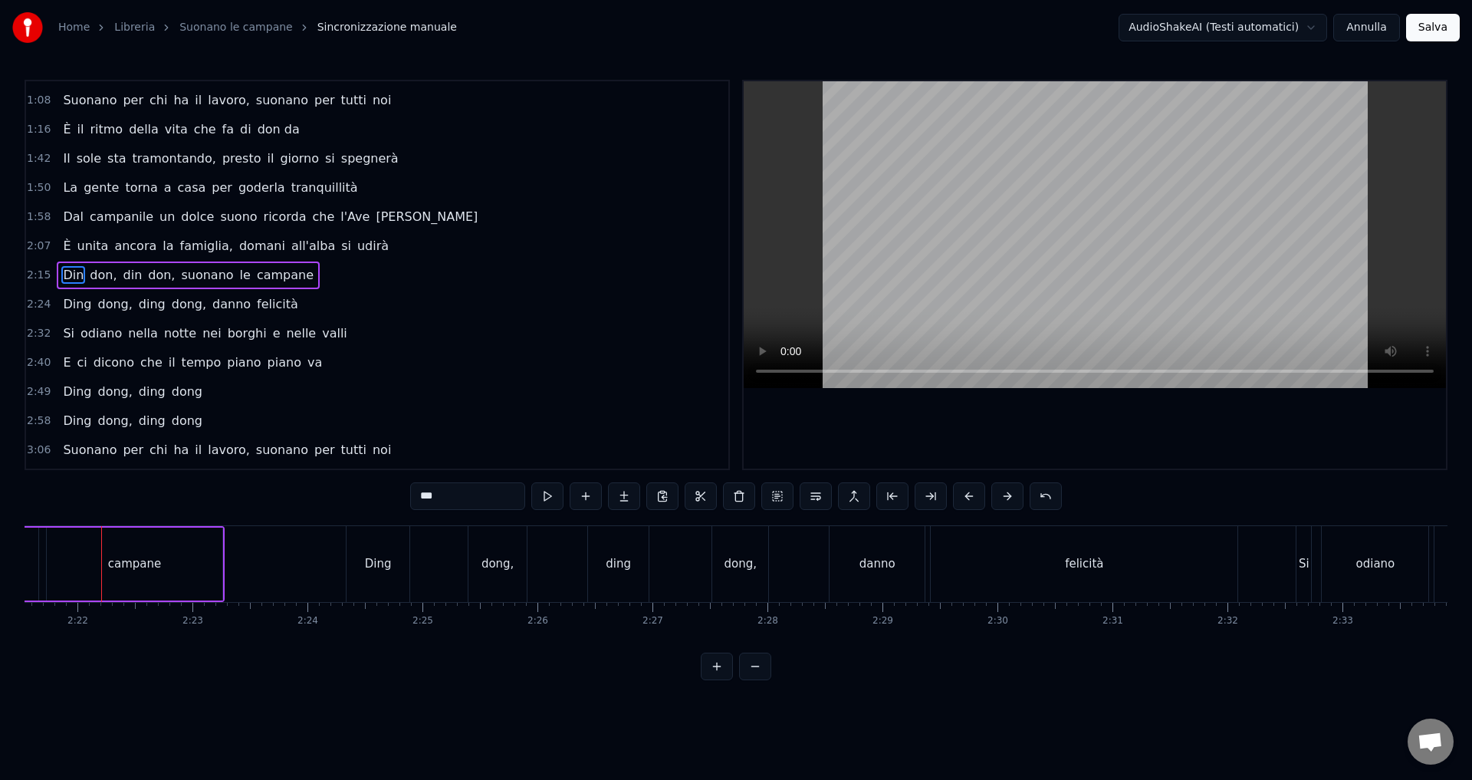
click at [376, 579] on div "Ding" at bounding box center [377, 564] width 63 height 76
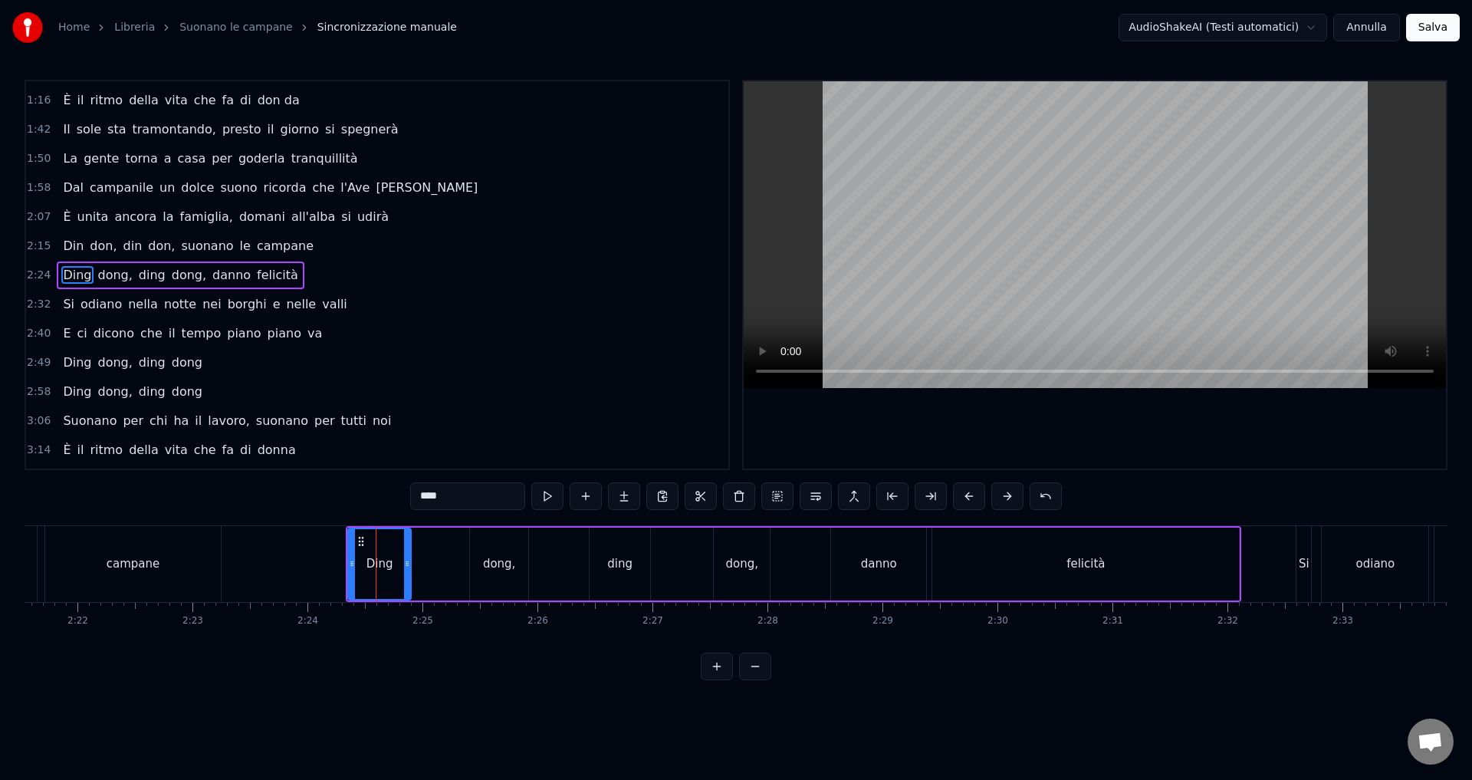
drag, startPoint x: 438, startPoint y: 499, endPoint x: 472, endPoint y: 499, distance: 34.5
click at [472, 499] on input "****" at bounding box center [467, 496] width 115 height 28
click at [490, 570] on div "dong," at bounding box center [499, 564] width 33 height 18
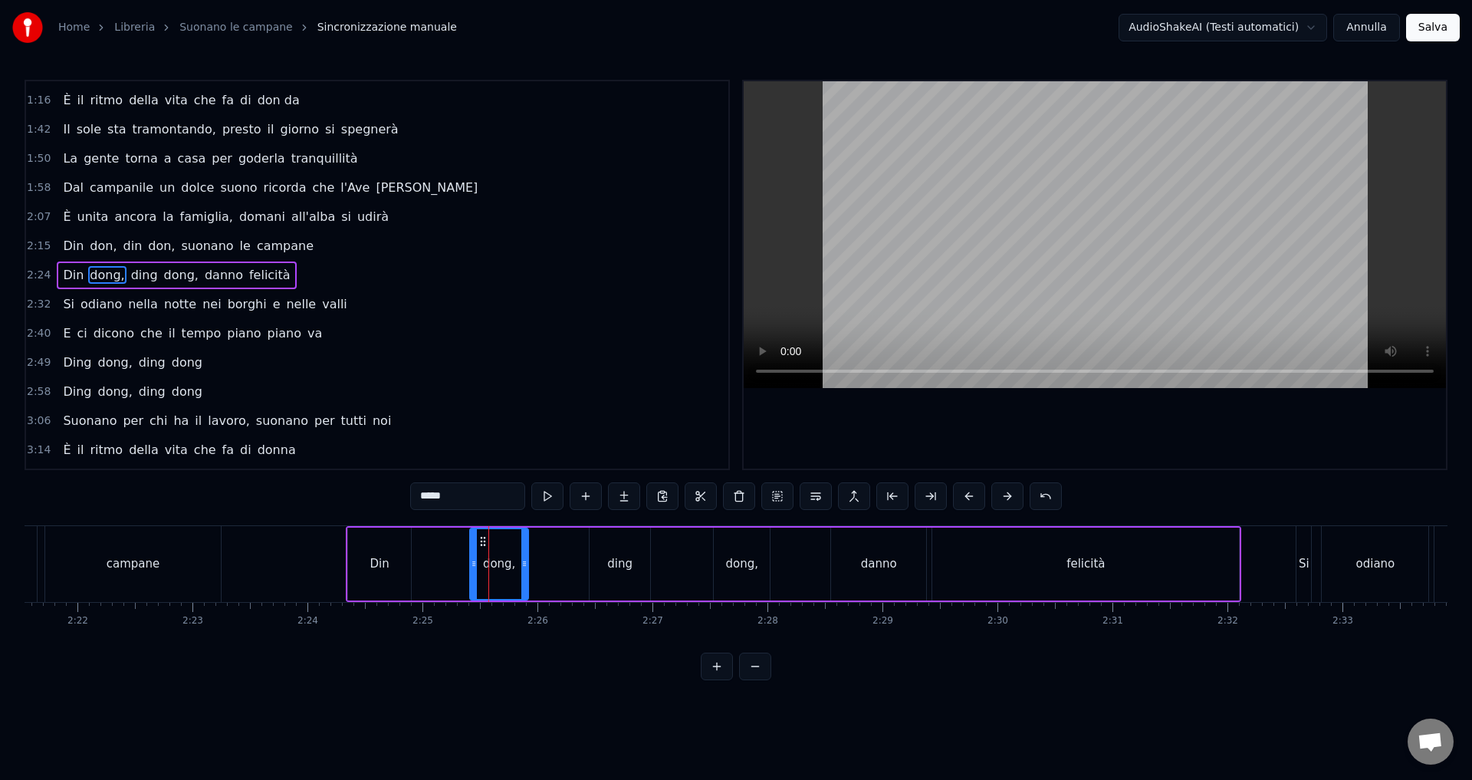
click at [441, 496] on input "*****" at bounding box center [467, 496] width 115 height 28
click at [615, 571] on div "ding" at bounding box center [619, 564] width 25 height 18
click at [437, 502] on input "****" at bounding box center [467, 496] width 115 height 28
click at [751, 571] on div "dong," at bounding box center [741, 564] width 33 height 18
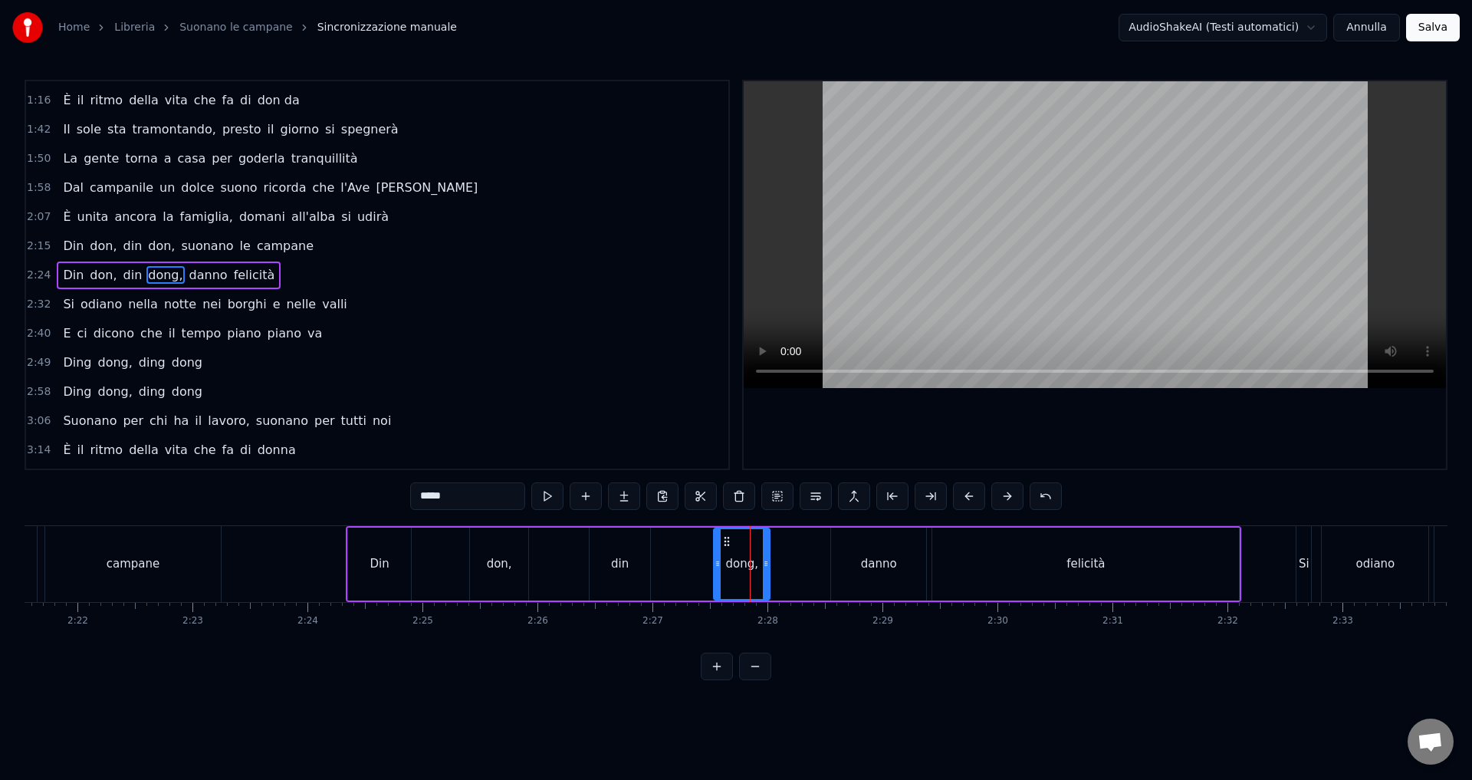
click at [440, 501] on input "*****" at bounding box center [467, 496] width 115 height 28
click at [144, 571] on div "campane" at bounding box center [134, 564] width 54 height 18
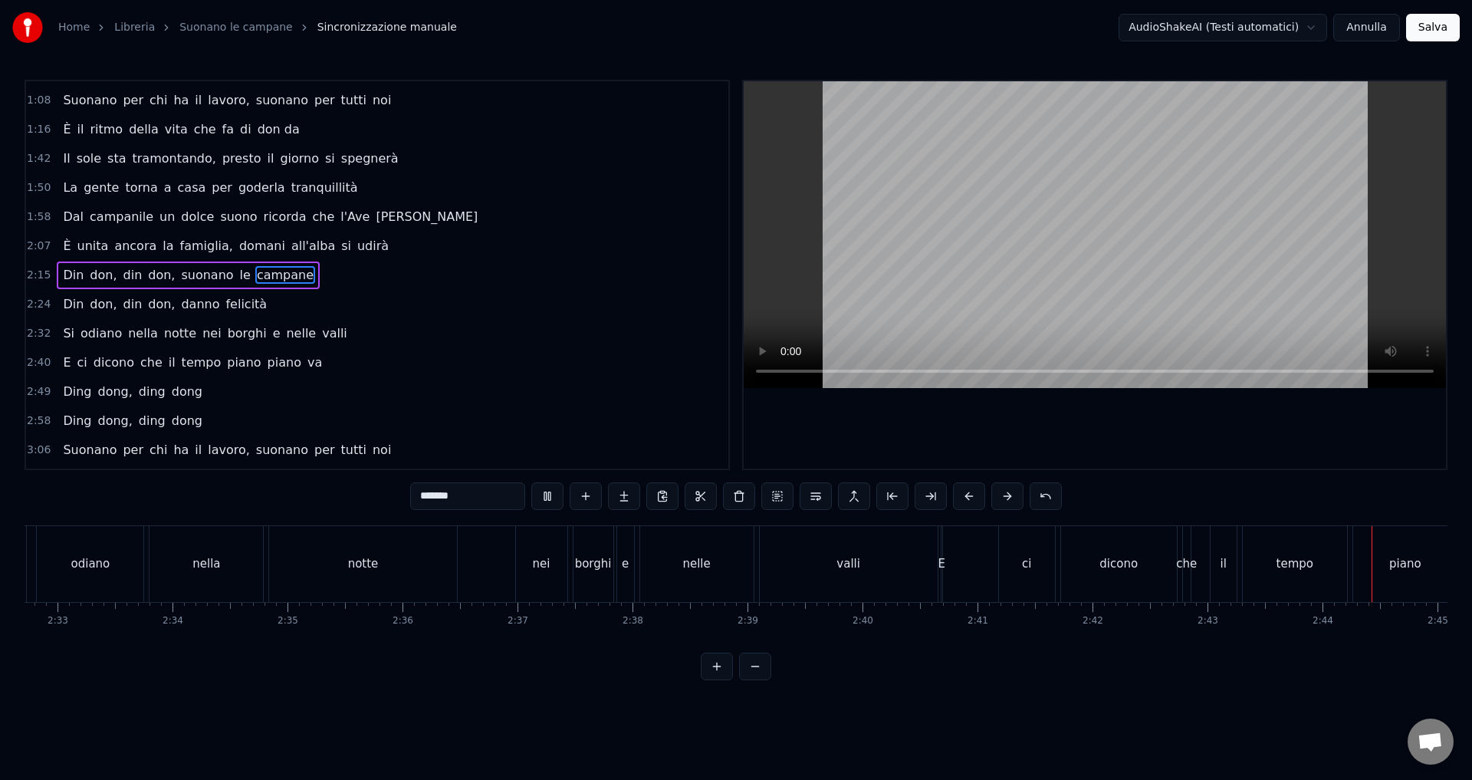
scroll to position [0, 18840]
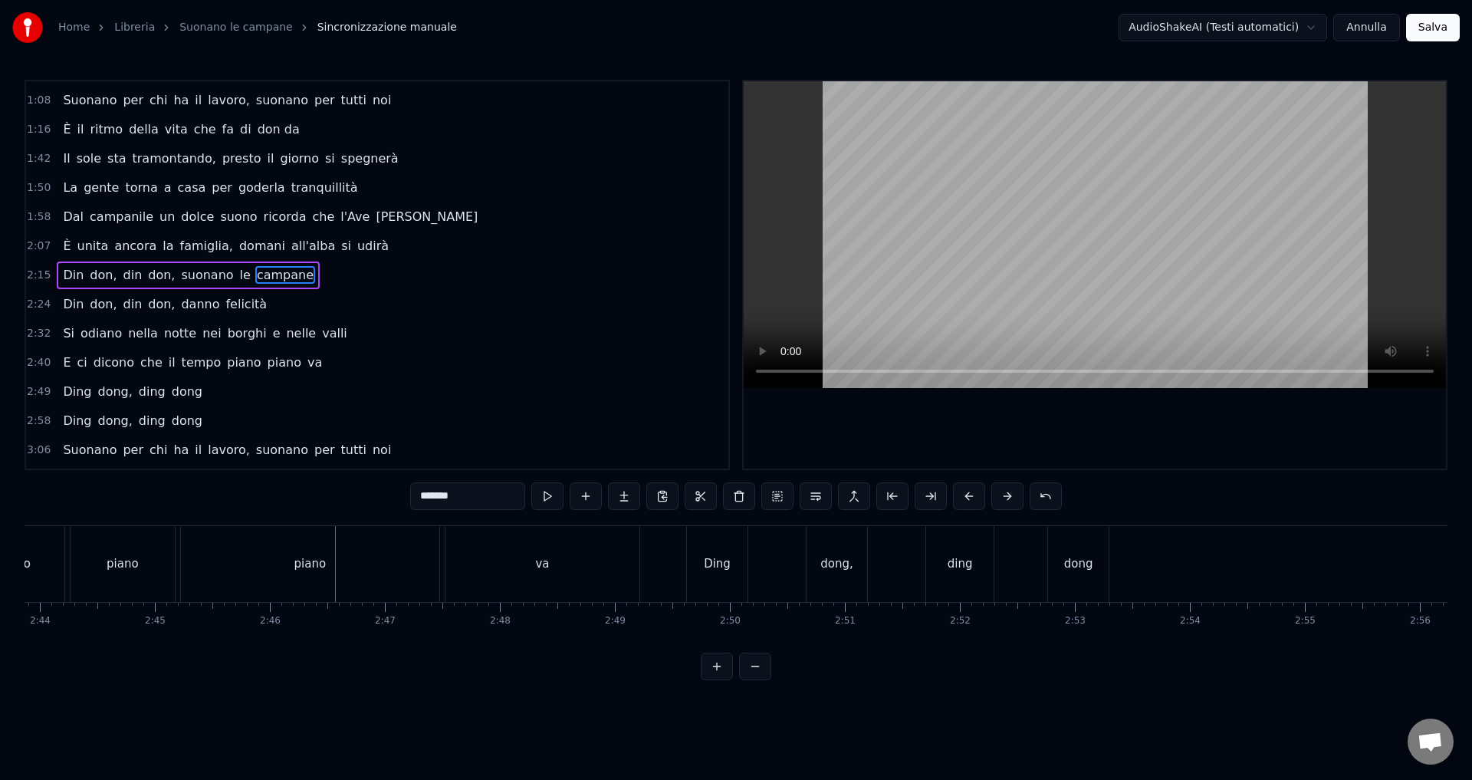
click at [716, 570] on div "Ding" at bounding box center [717, 564] width 27 height 18
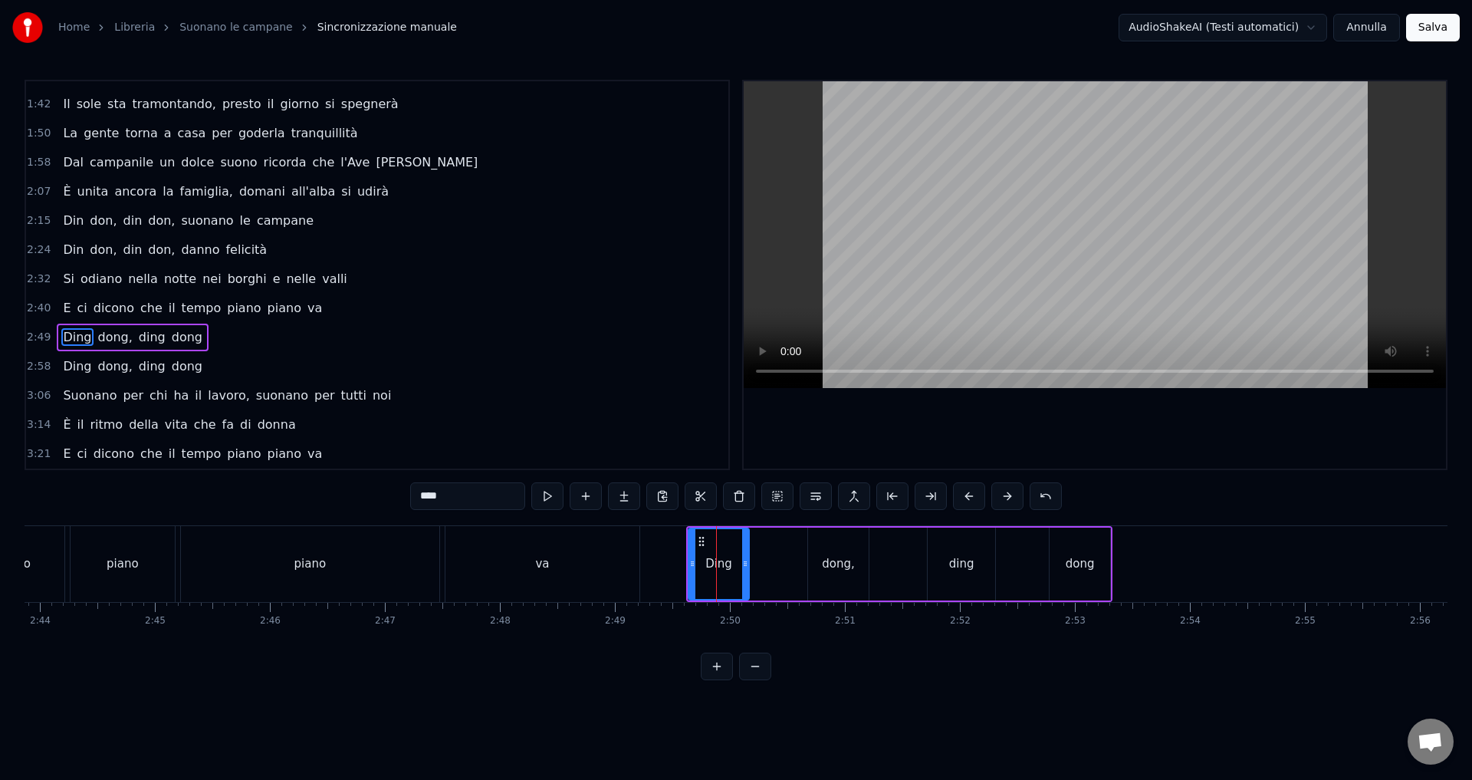
drag, startPoint x: 436, startPoint y: 499, endPoint x: 448, endPoint y: 501, distance: 11.6
click at [448, 501] on input "****" at bounding box center [467, 496] width 115 height 28
click at [839, 575] on div "dong," at bounding box center [838, 563] width 61 height 73
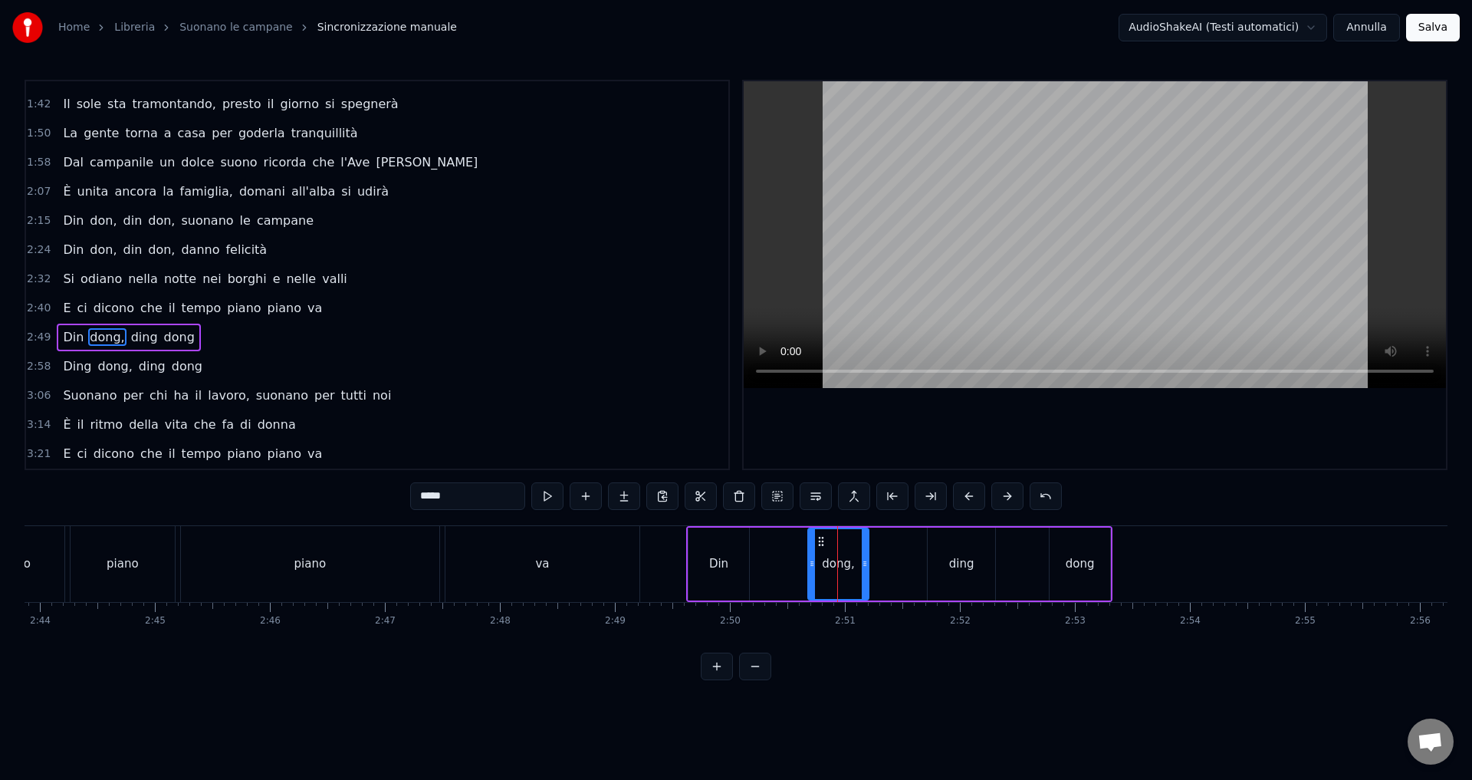
click at [435, 498] on input "*****" at bounding box center [467, 496] width 115 height 28
click at [439, 498] on input "*****" at bounding box center [467, 496] width 115 height 28
click at [969, 569] on div "ding" at bounding box center [961, 564] width 25 height 18
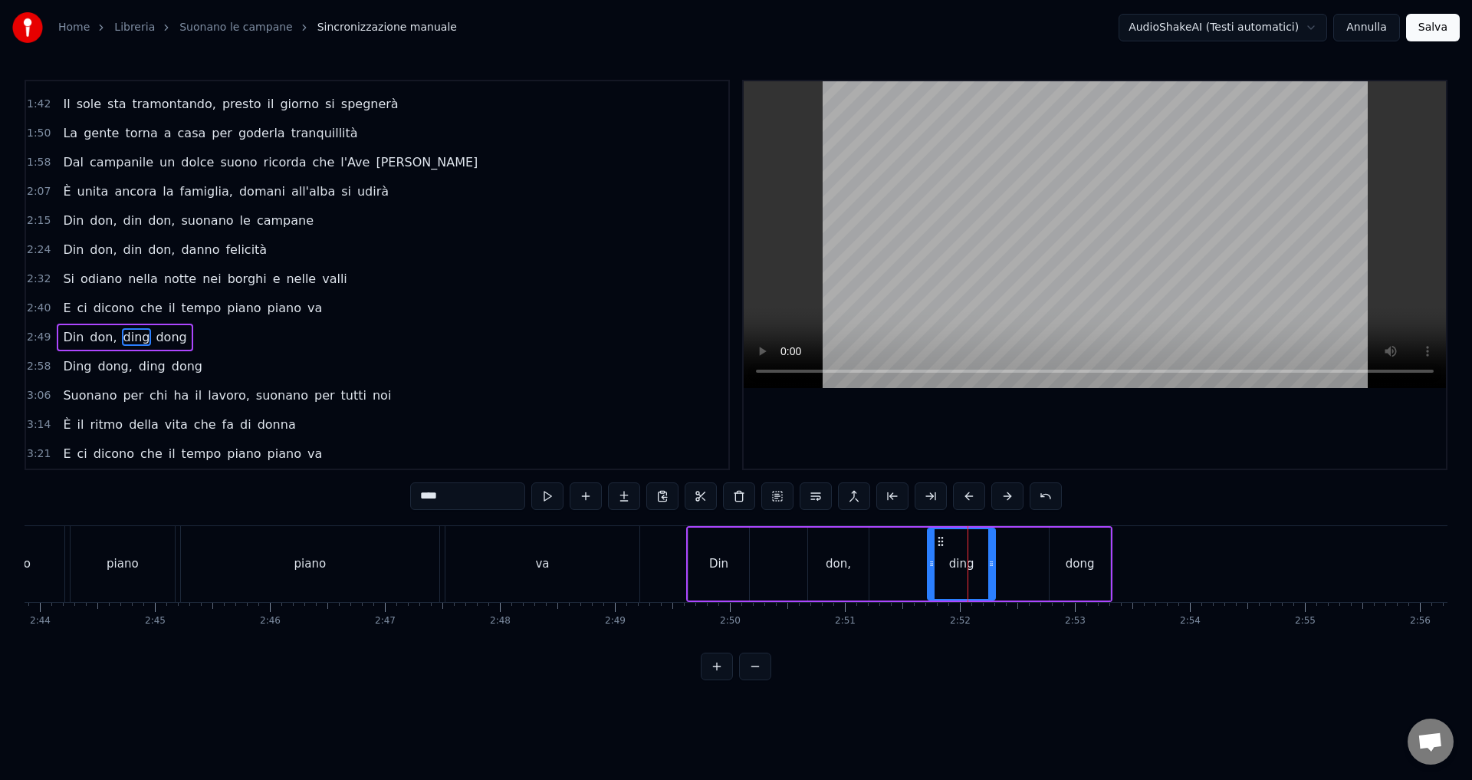
click at [438, 501] on input "****" at bounding box center [467, 496] width 115 height 28
click at [1066, 577] on div "dong" at bounding box center [1079, 563] width 61 height 73
click at [440, 496] on input "****" at bounding box center [467, 496] width 115 height 28
click at [363, 547] on div "piano" at bounding box center [310, 564] width 258 height 76
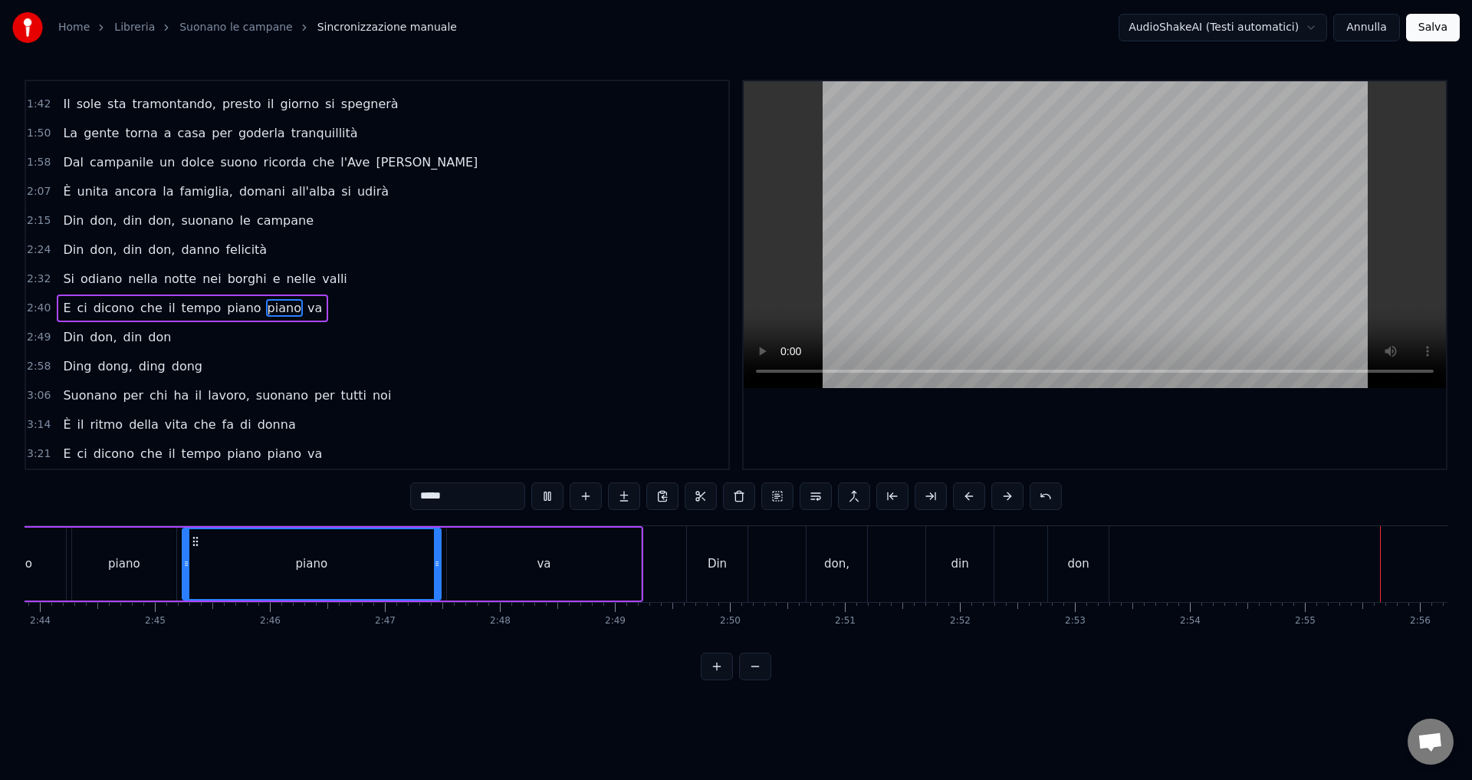
scroll to position [0, 20120]
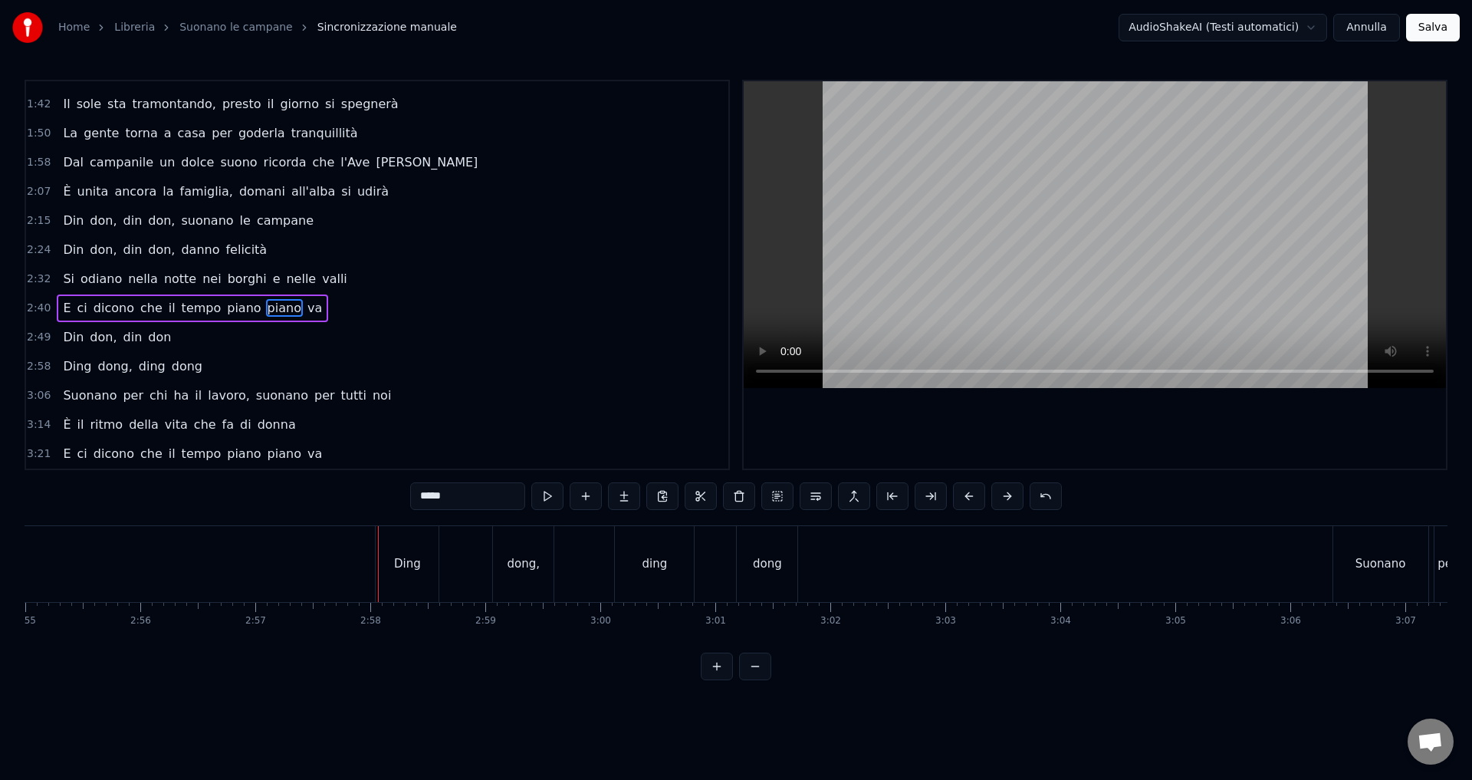
click at [409, 563] on div "Ding" at bounding box center [407, 564] width 27 height 18
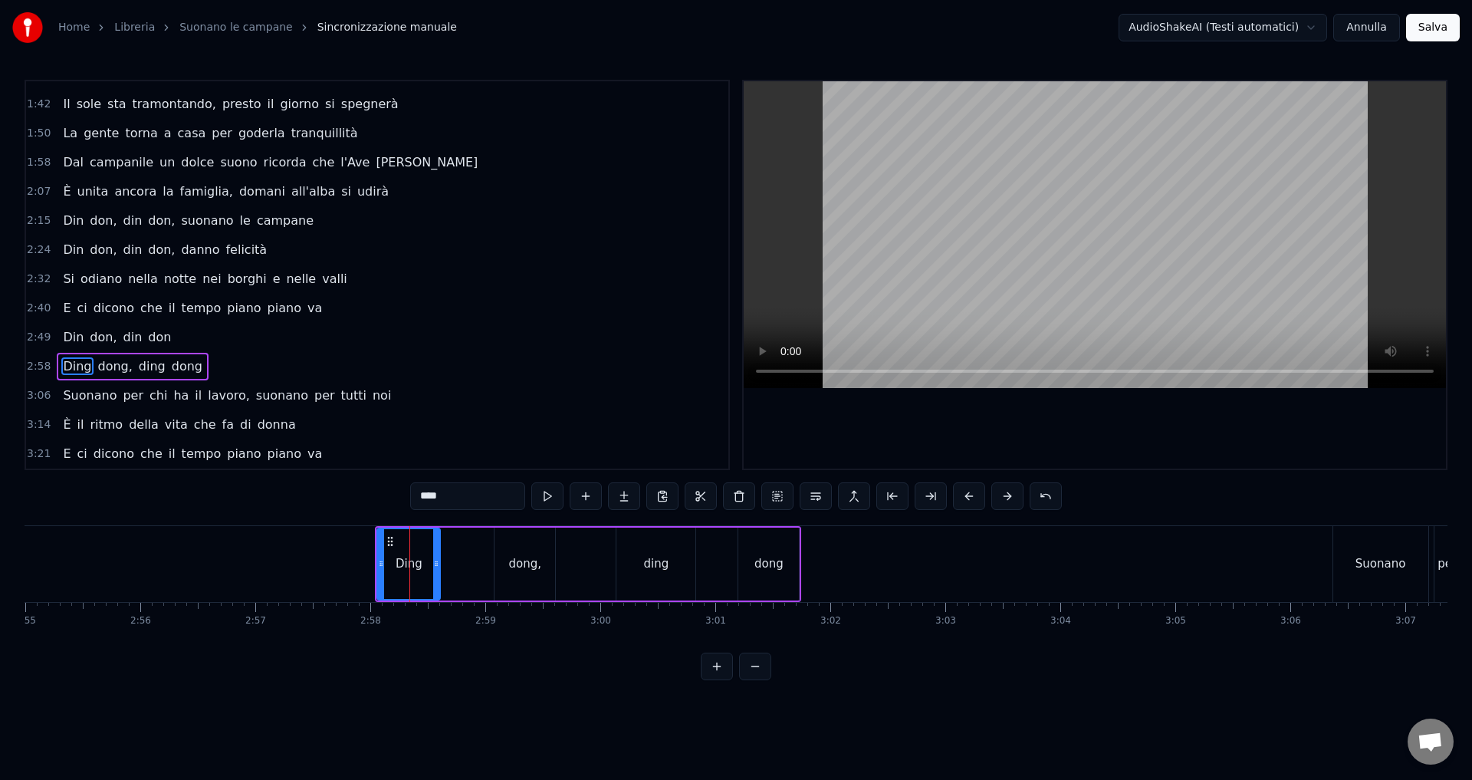
drag, startPoint x: 437, startPoint y: 499, endPoint x: 446, endPoint y: 497, distance: 9.3
click at [446, 497] on input "****" at bounding box center [467, 496] width 115 height 28
click at [525, 566] on div "dong," at bounding box center [525, 564] width 33 height 18
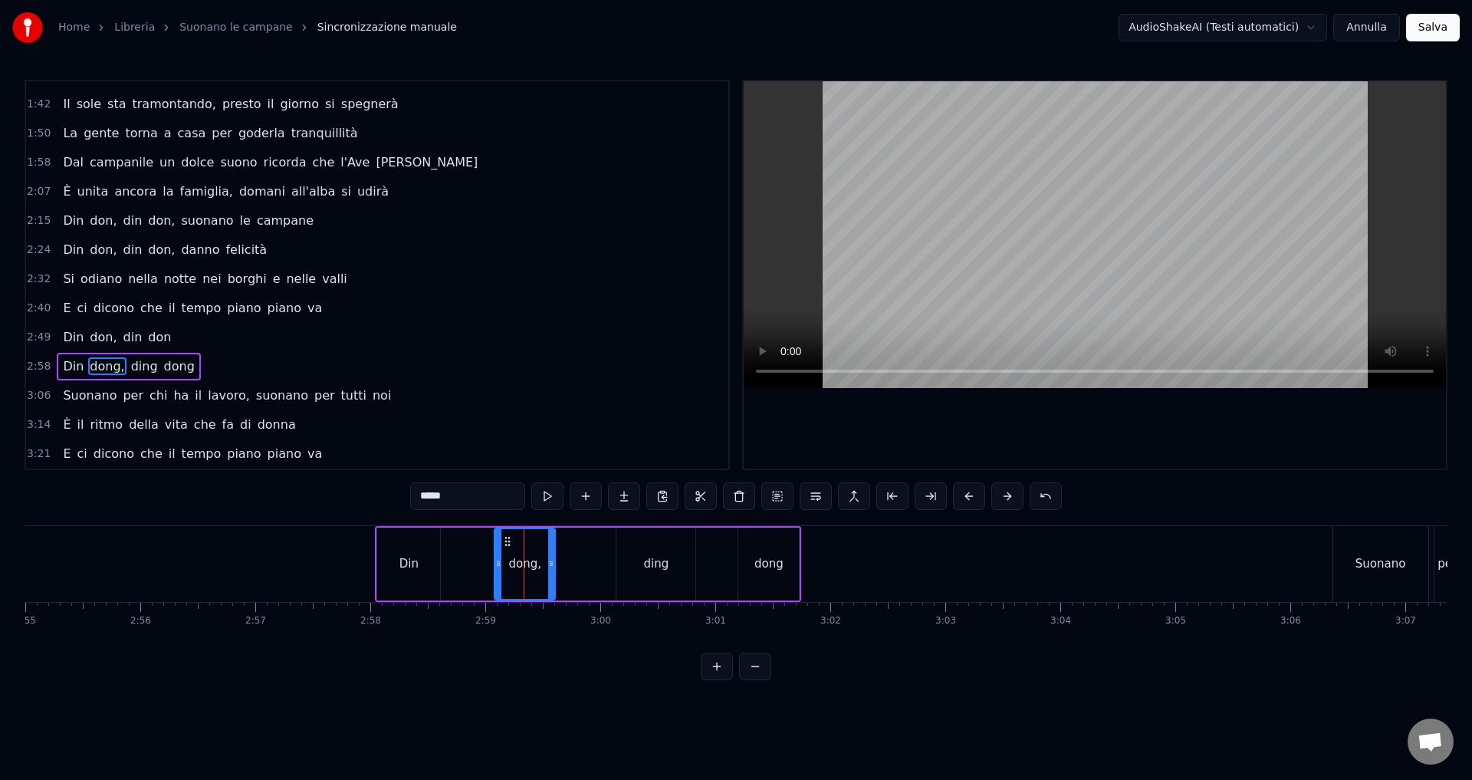
click at [531, 570] on div "dong," at bounding box center [525, 564] width 33 height 18
click at [439, 499] on input "*****" at bounding box center [467, 496] width 115 height 28
click at [661, 564] on div "ding" at bounding box center [656, 564] width 25 height 18
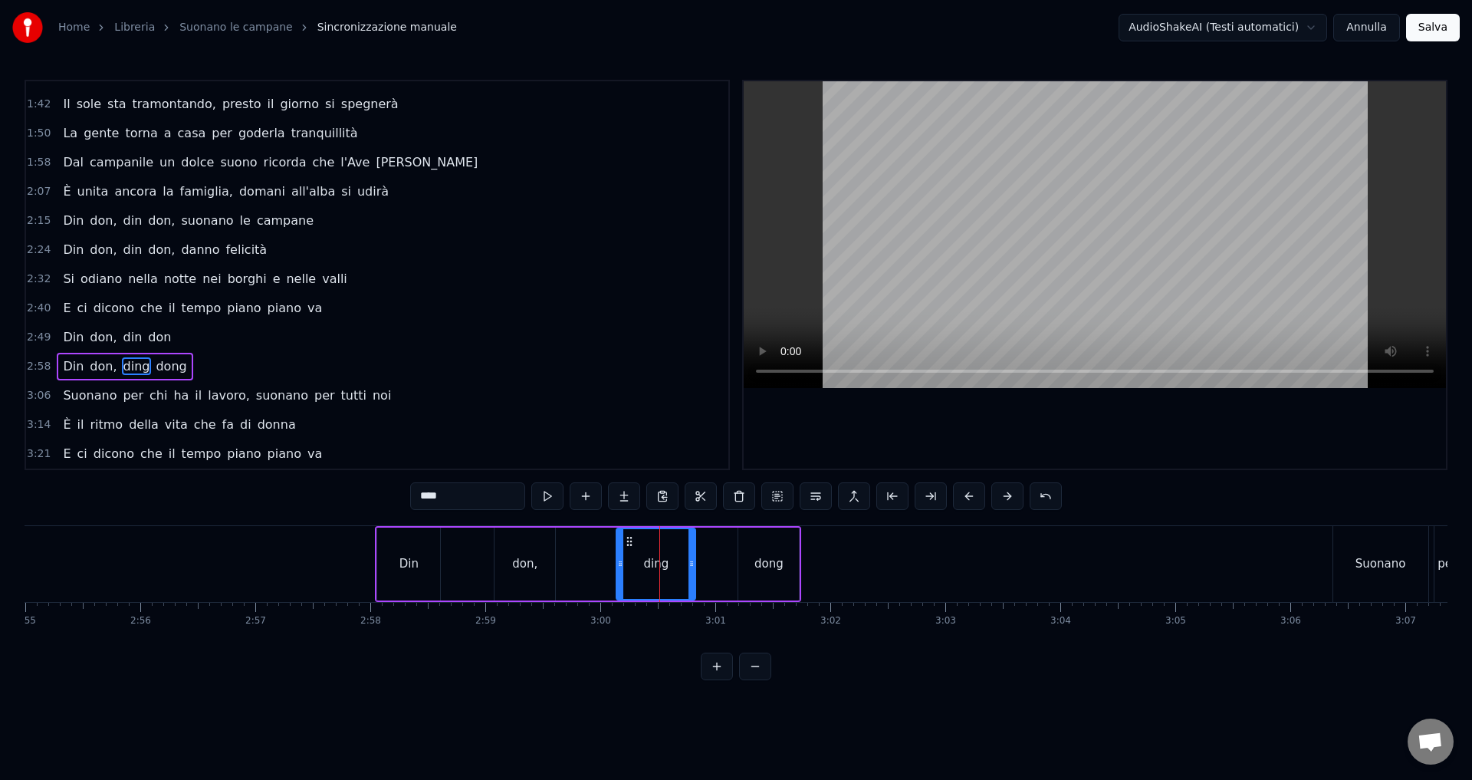
click at [437, 502] on input "****" at bounding box center [467, 496] width 115 height 28
click at [770, 563] on div "dong" at bounding box center [768, 564] width 29 height 18
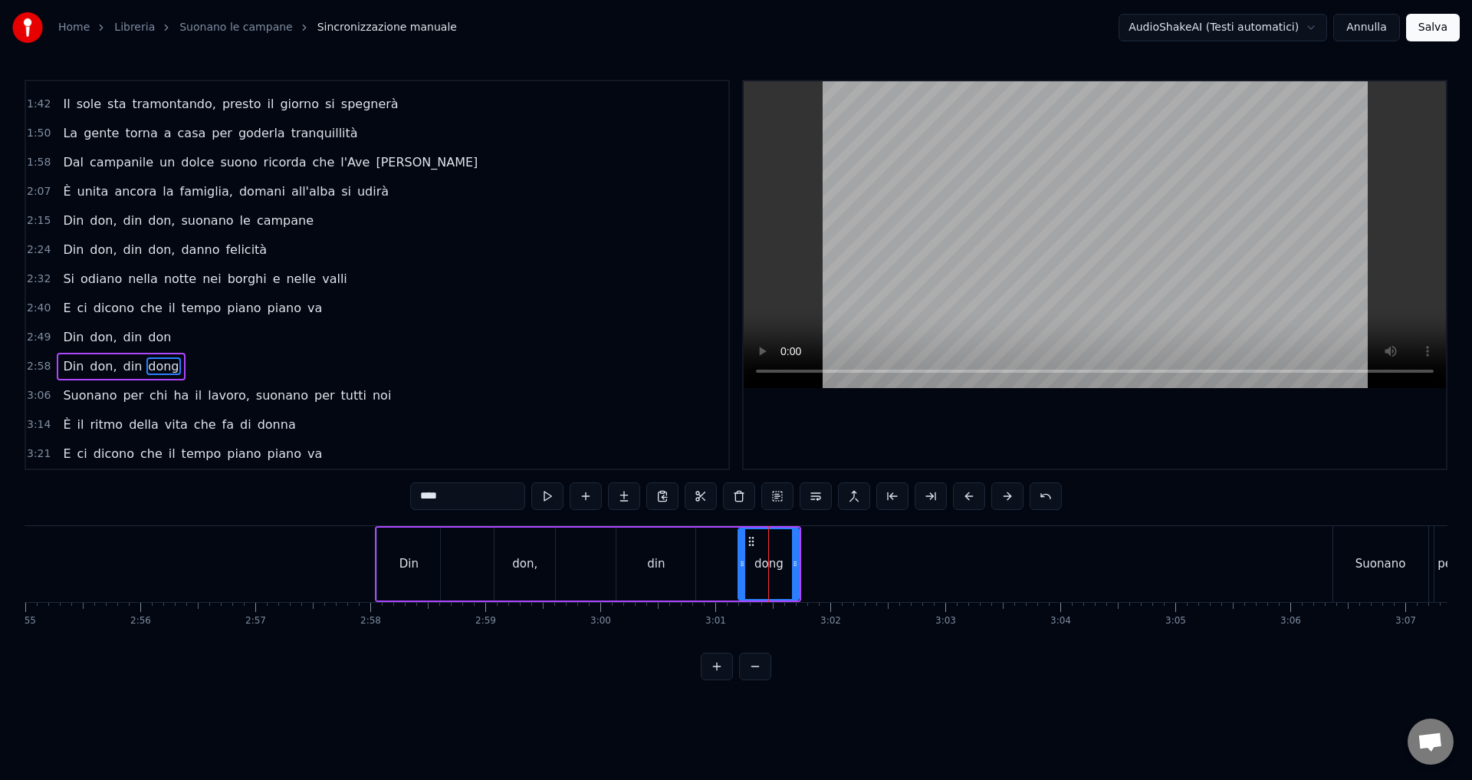
click at [439, 497] on input "****" at bounding box center [467, 496] width 115 height 28
type input "***"
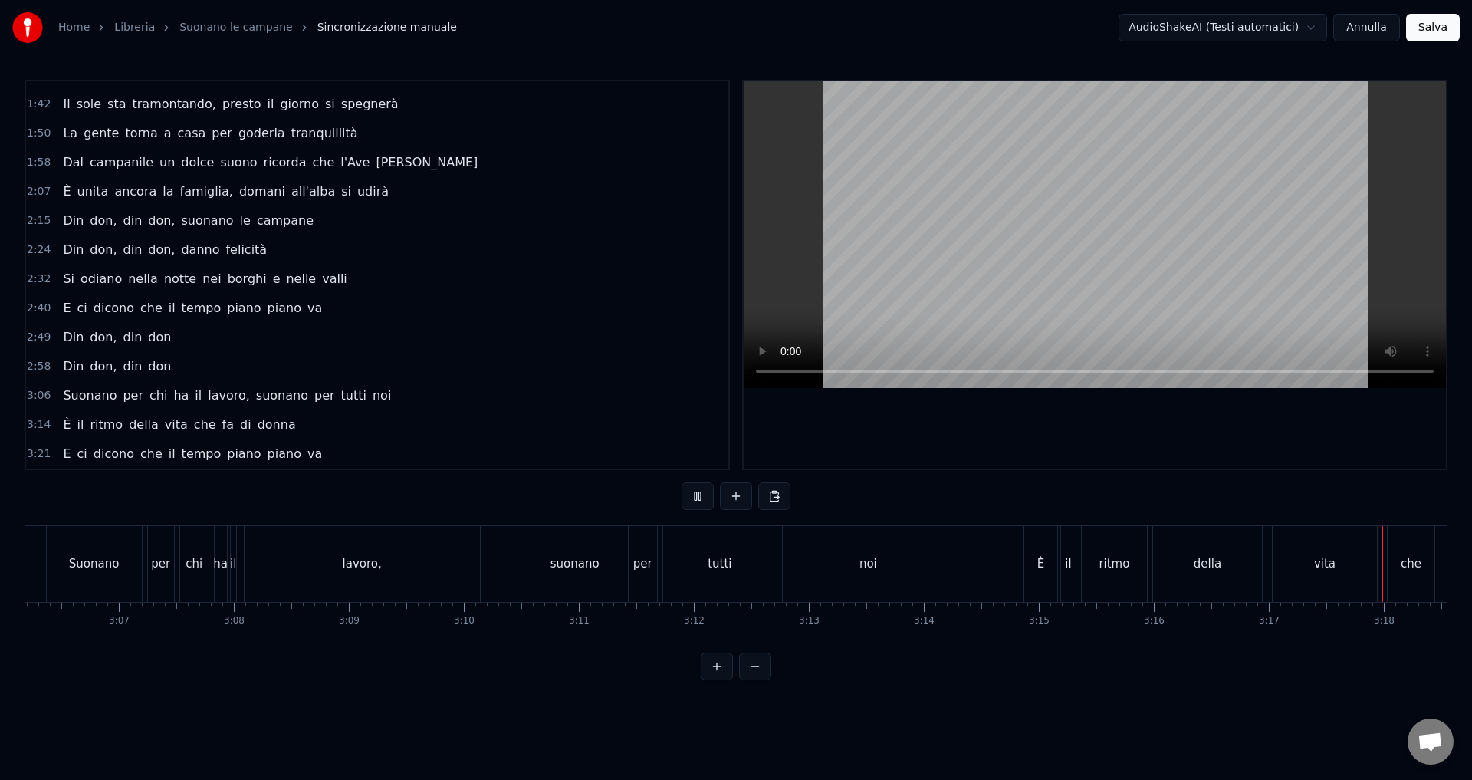
scroll to position [0, 22689]
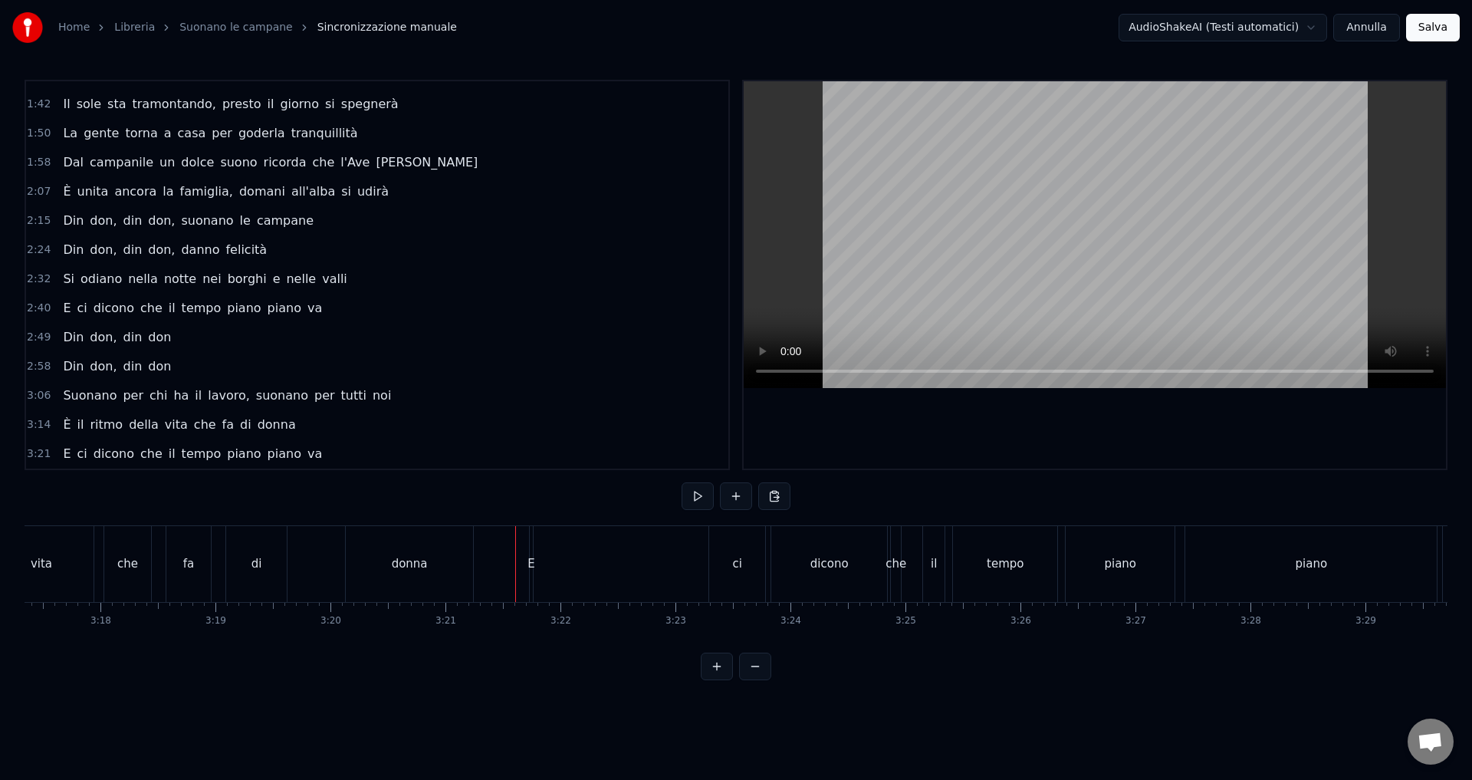
click at [398, 558] on div "donna" at bounding box center [410, 564] width 36 height 18
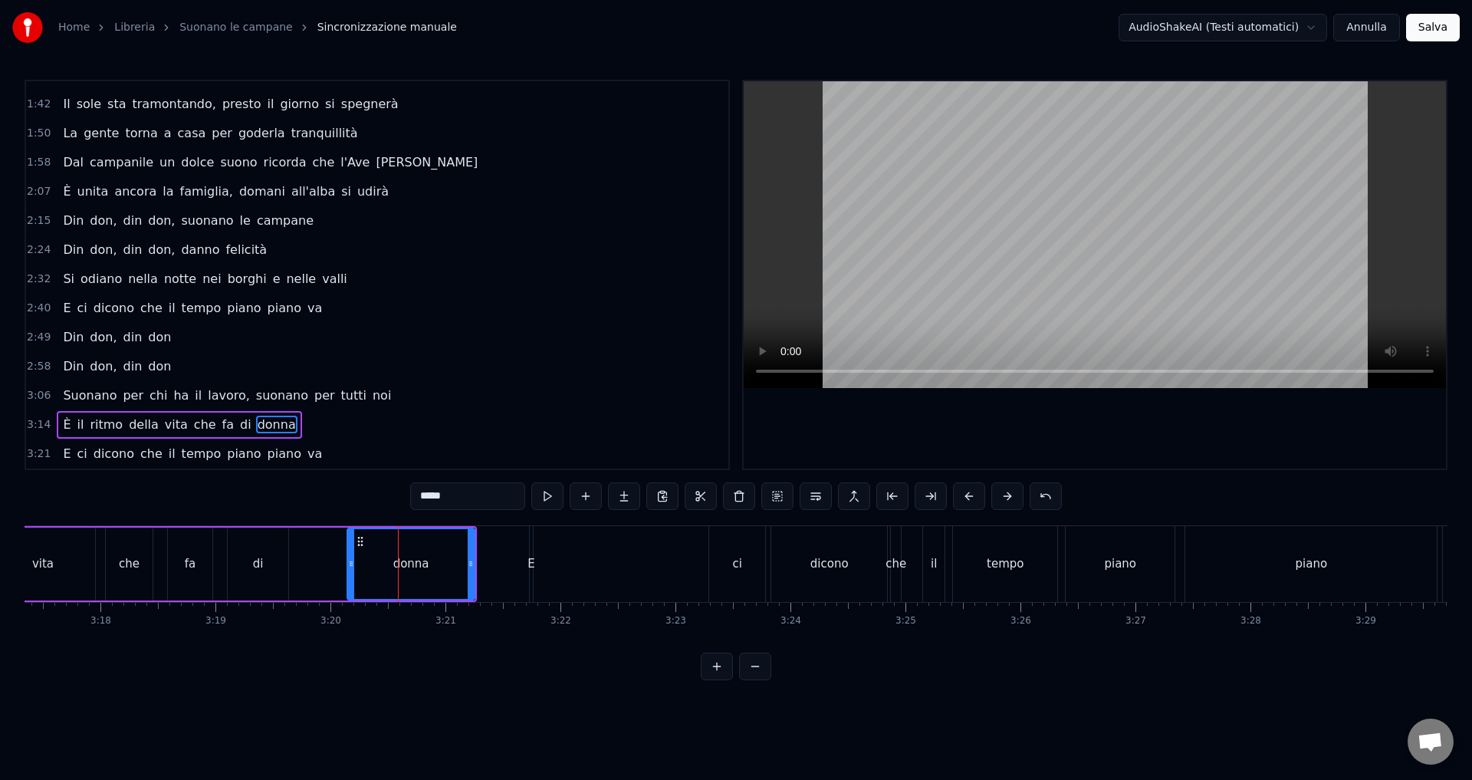
drag, startPoint x: 438, startPoint y: 497, endPoint x: 458, endPoint y: 497, distance: 19.9
click at [458, 497] on input "*****" at bounding box center [467, 496] width 115 height 28
click at [529, 566] on div "E" at bounding box center [530, 564] width 7 height 18
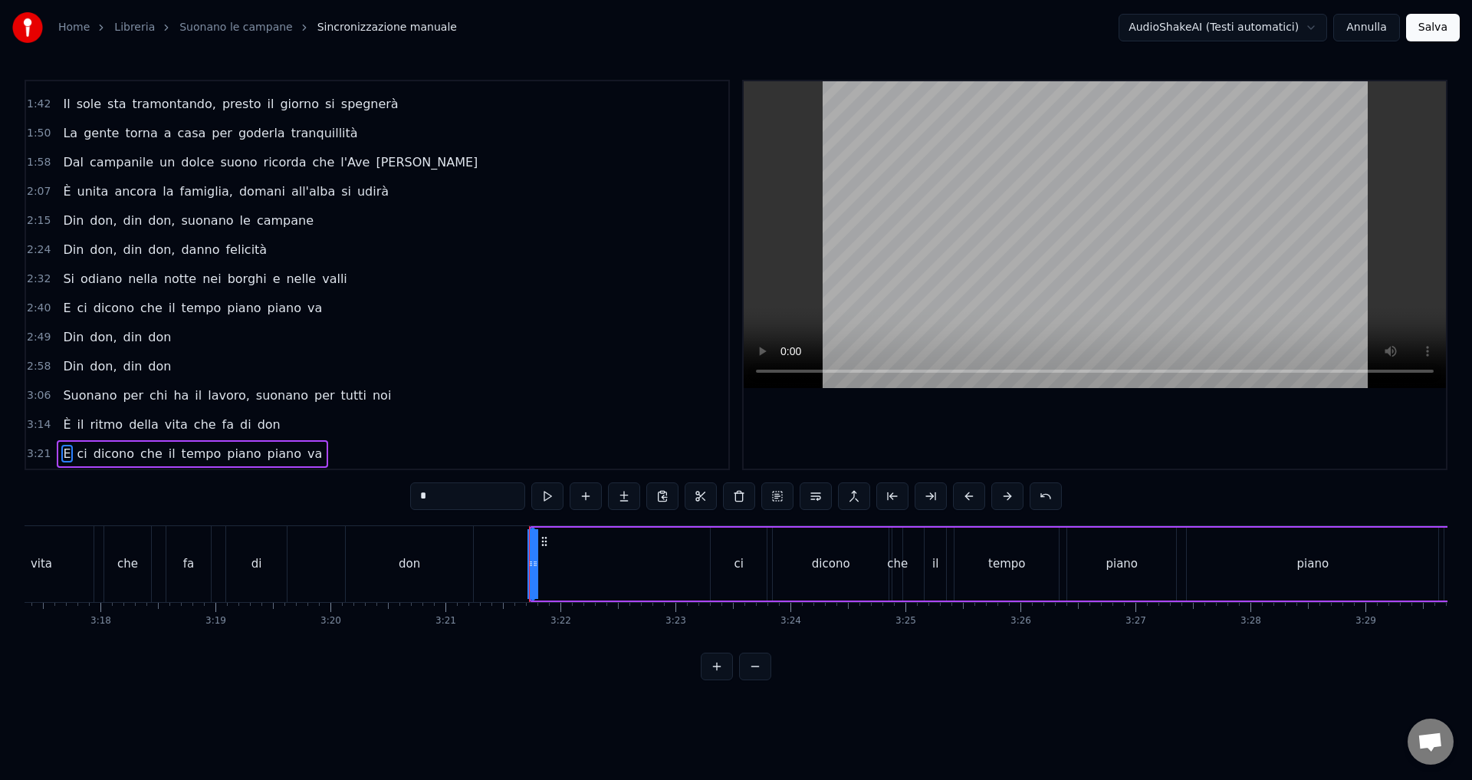
drag, startPoint x: 424, startPoint y: 498, endPoint x: 415, endPoint y: 497, distance: 8.6
click at [415, 497] on input "*" at bounding box center [467, 496] width 115 height 28
click at [59, 560] on div "vita" at bounding box center [41, 564] width 104 height 76
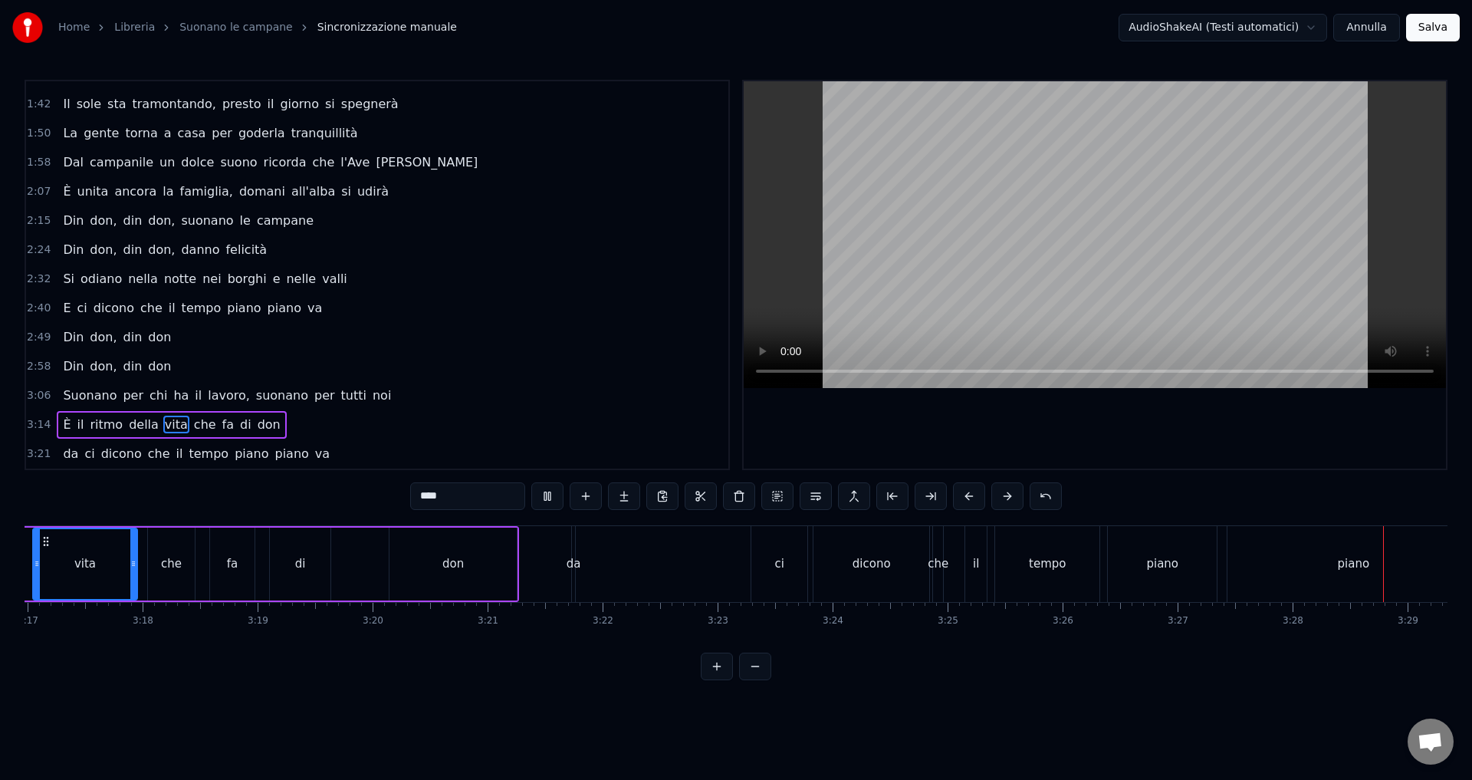
scroll to position [0, 23919]
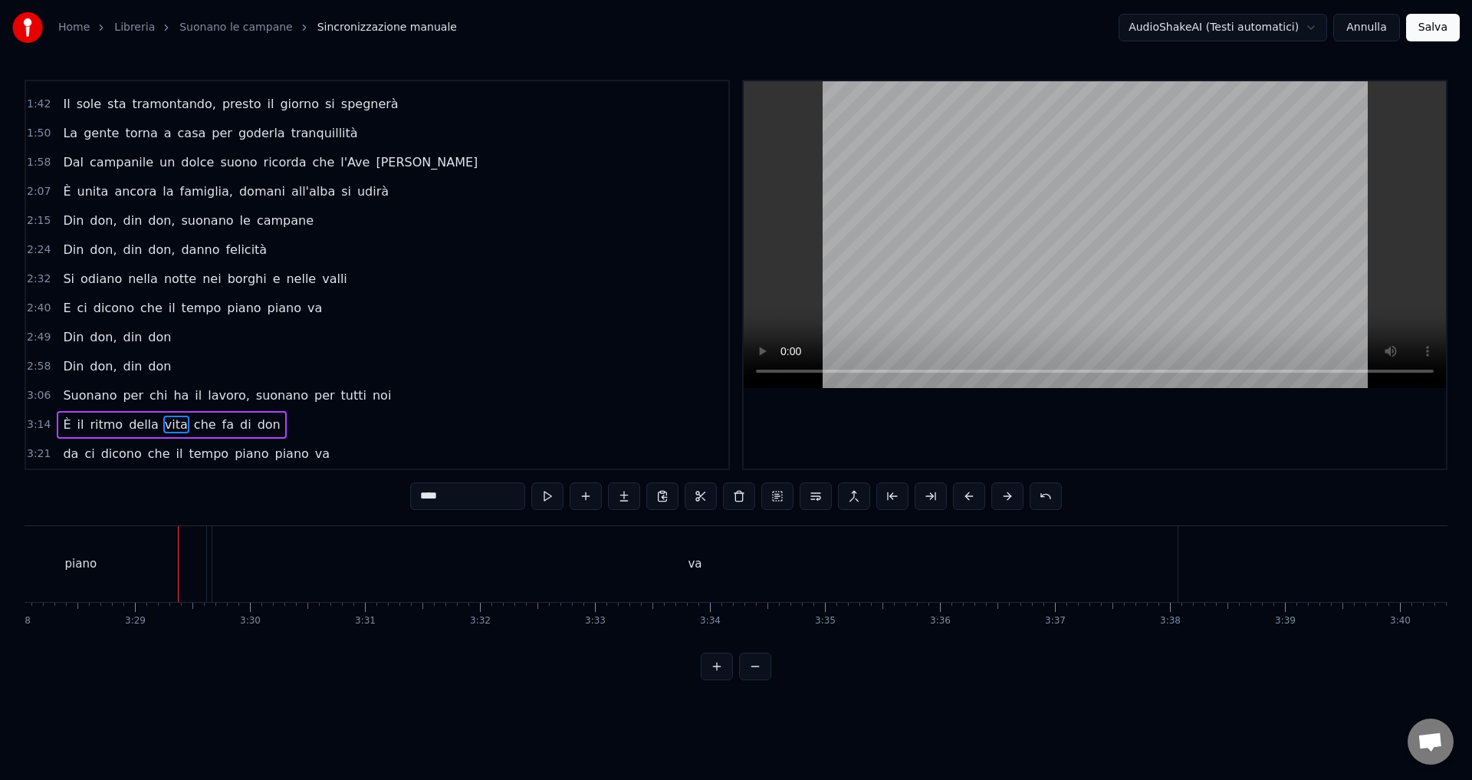
click at [745, 678] on button at bounding box center [755, 666] width 32 height 28
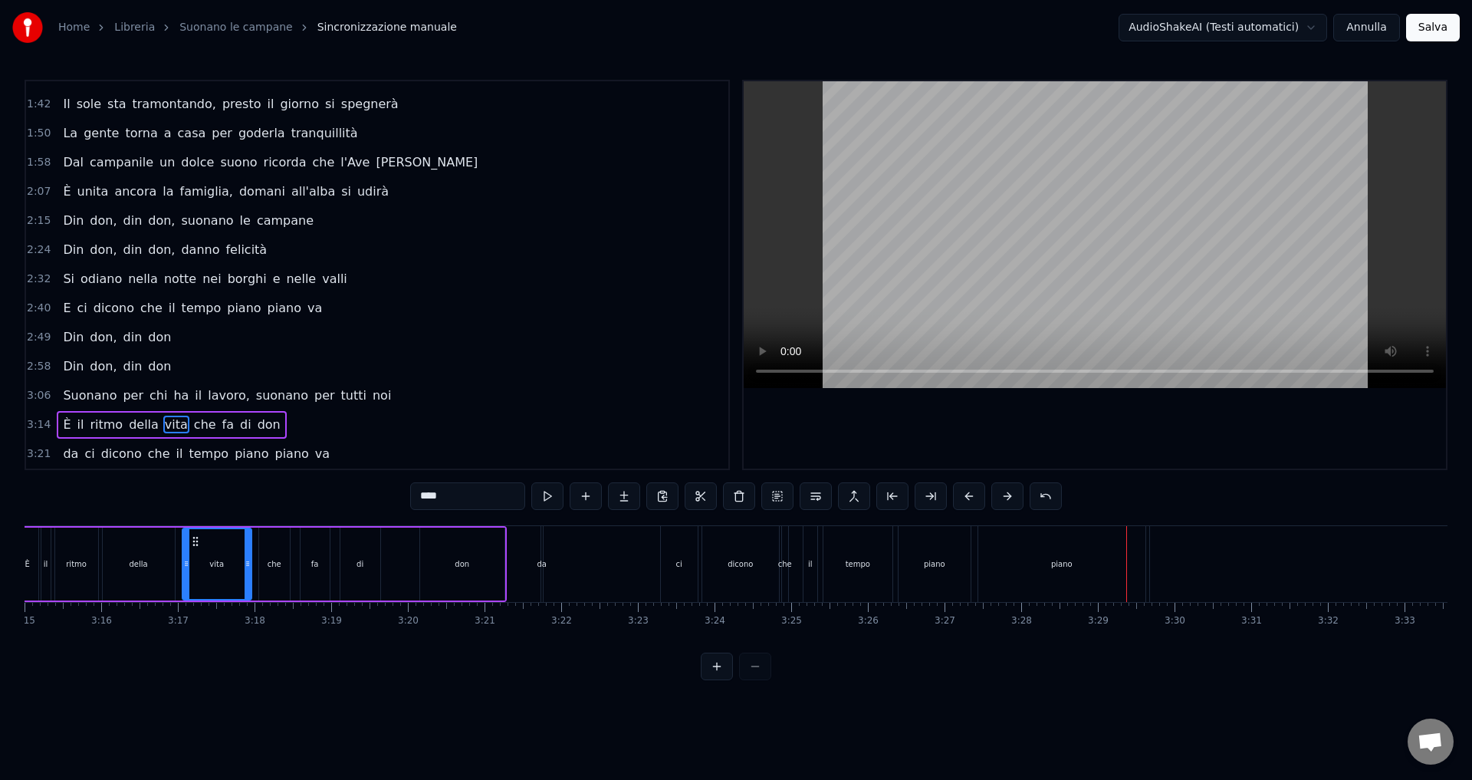
scroll to position [0, 14795]
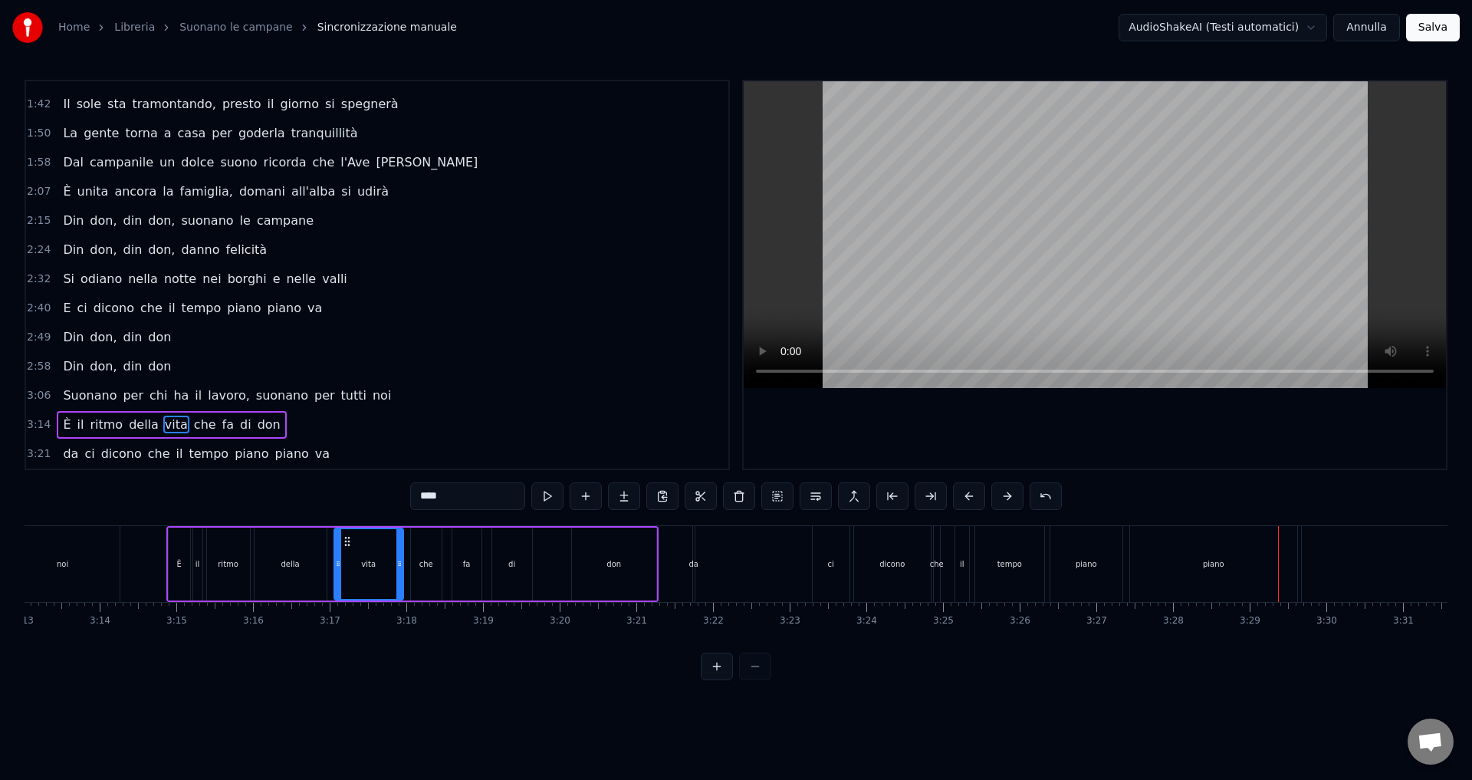
click at [702, 678] on button at bounding box center [717, 666] width 32 height 28
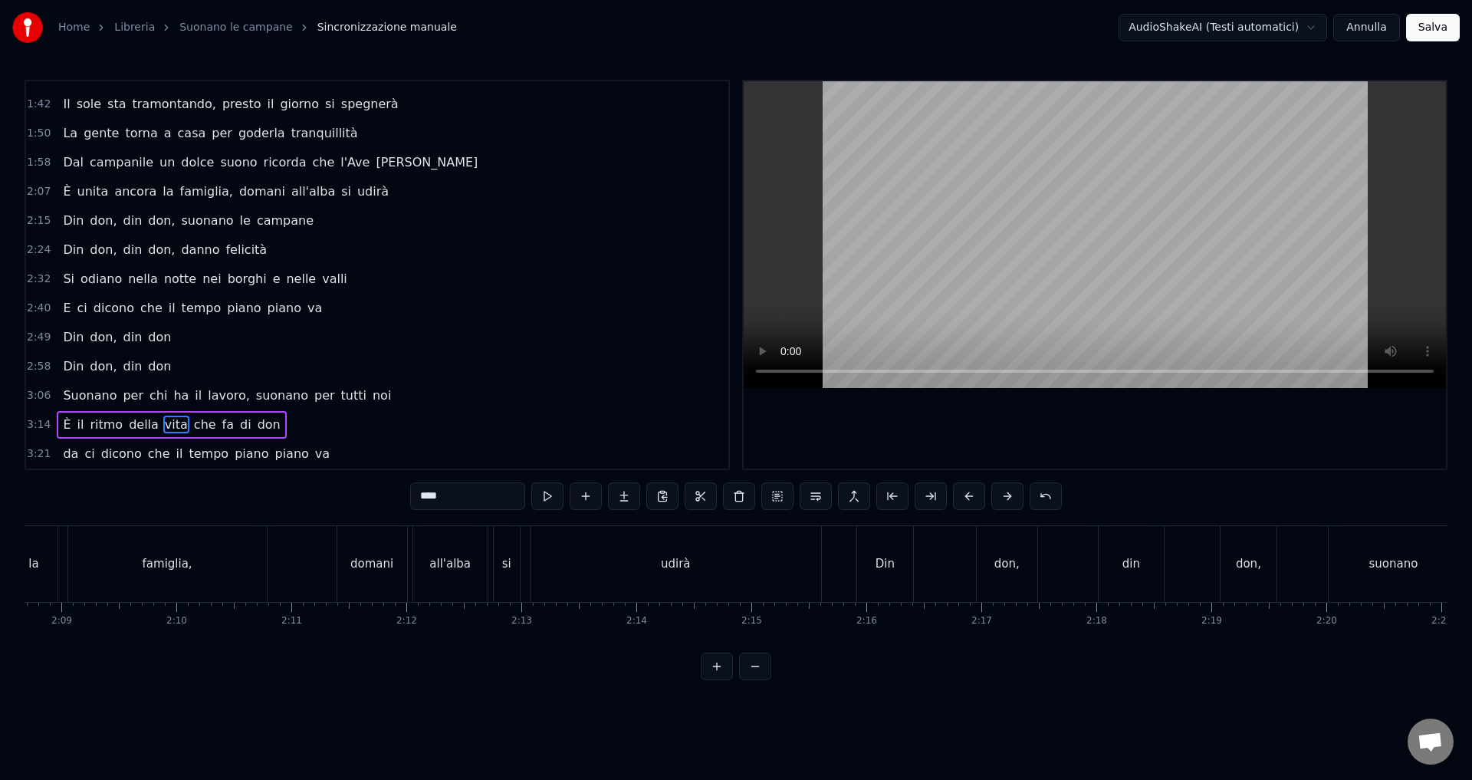
scroll to position [0, 23995]
click at [717, 680] on button at bounding box center [717, 666] width 32 height 28
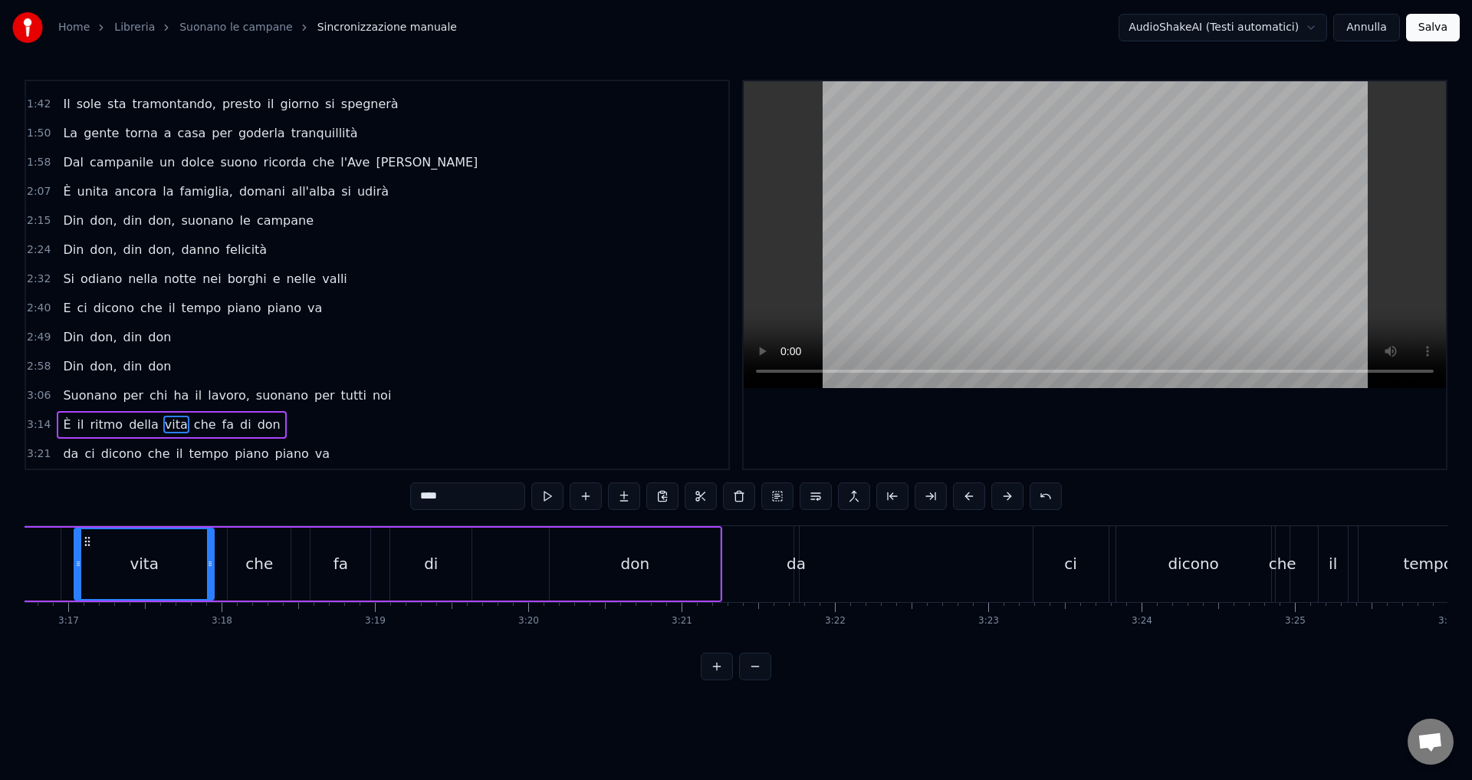
scroll to position [0, 30042]
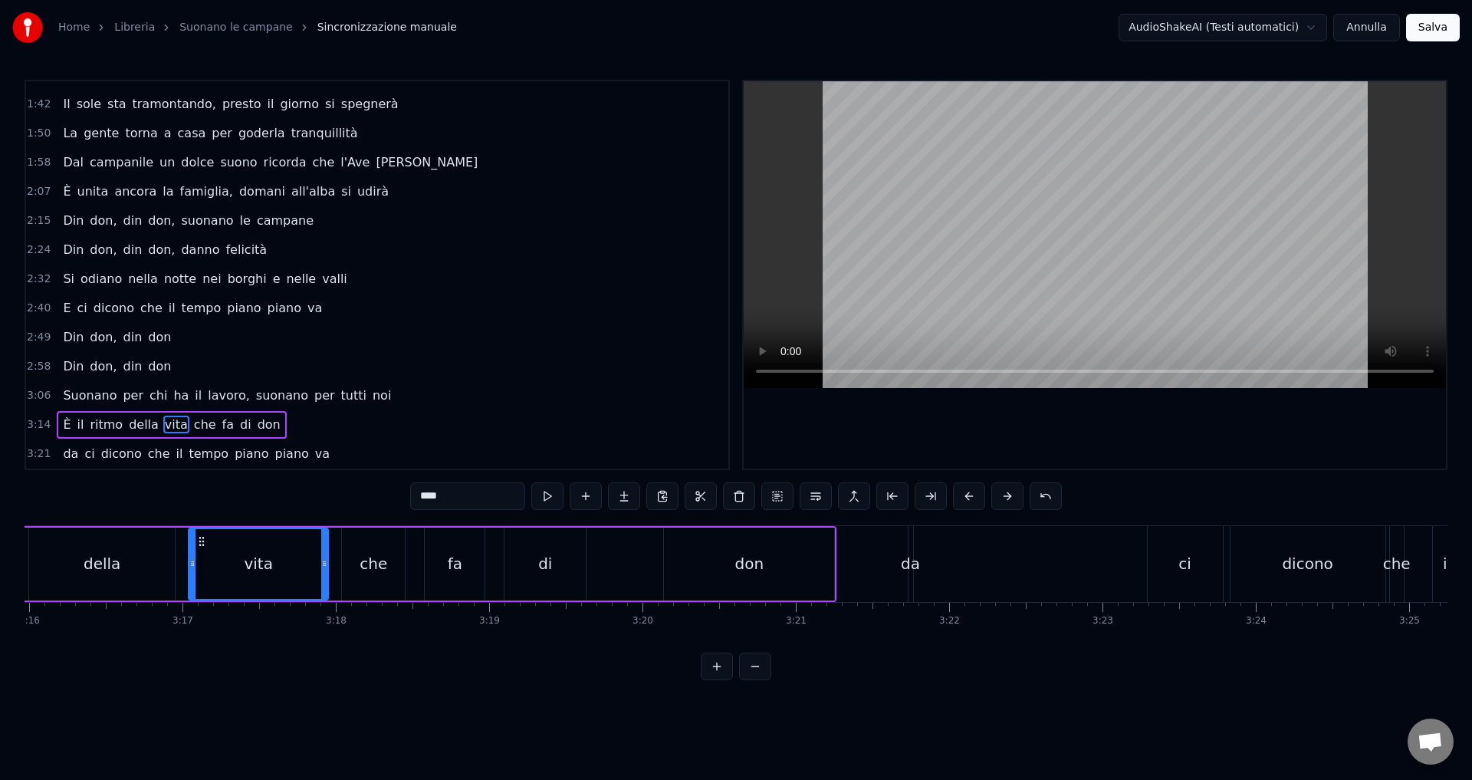
click at [94, 543] on div "della" at bounding box center [102, 563] width 146 height 73
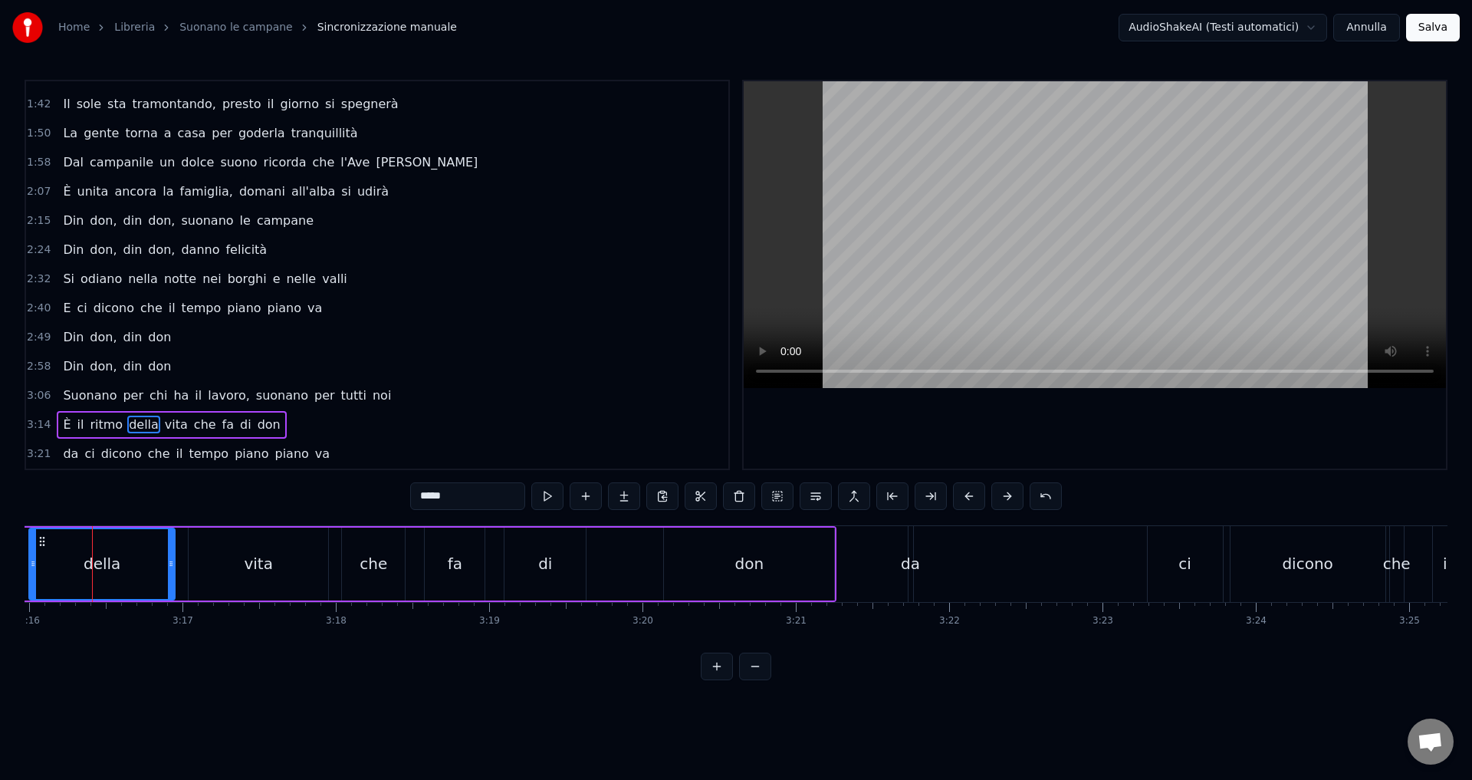
scroll to position [0, 30033]
click at [920, 557] on div "da" at bounding box center [919, 563] width 19 height 23
type input "**"
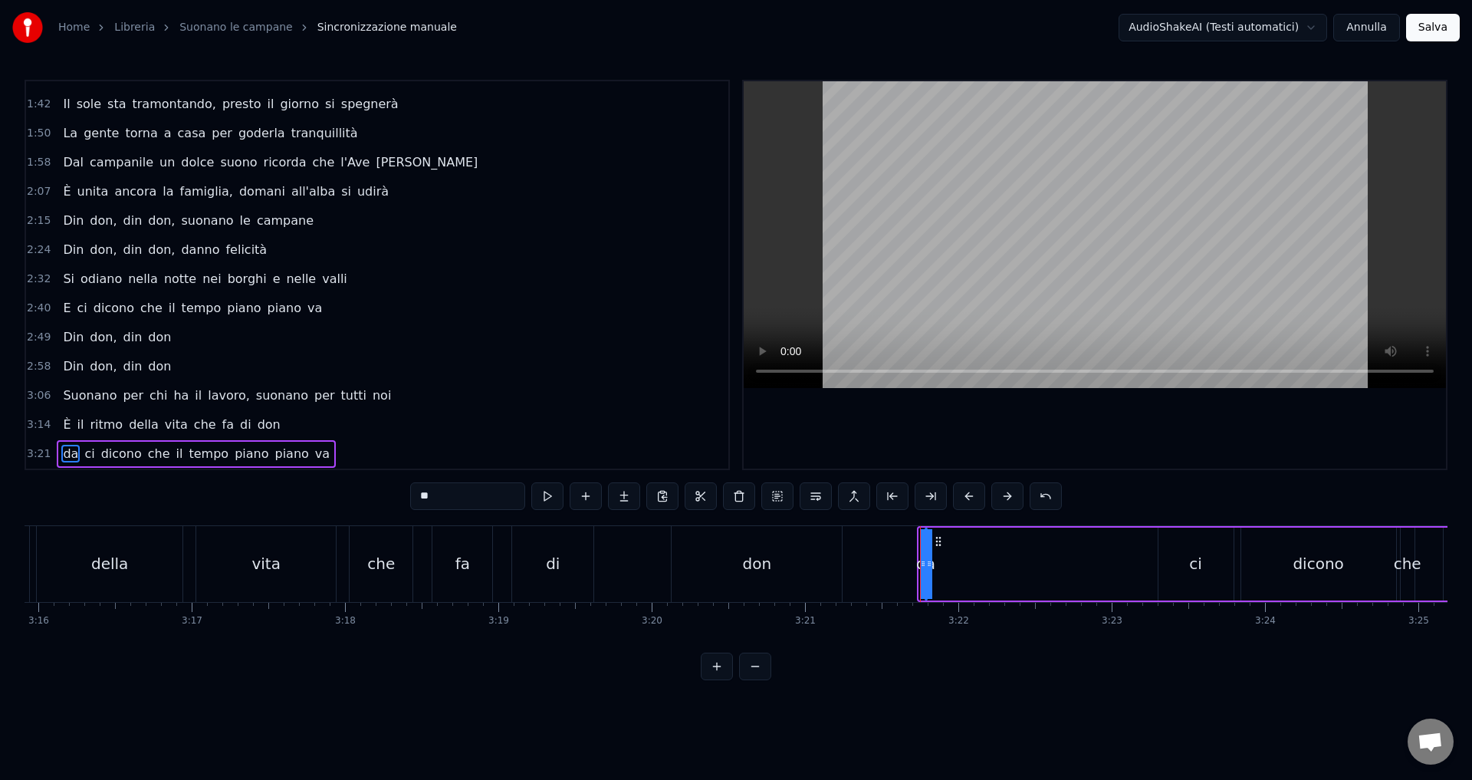
drag, startPoint x: 924, startPoint y: 557, endPoint x: 961, endPoint y: 561, distance: 37.8
click at [921, 561] on div "da" at bounding box center [924, 563] width 19 height 23
drag, startPoint x: 924, startPoint y: 565, endPoint x: 832, endPoint y: 570, distance: 91.4
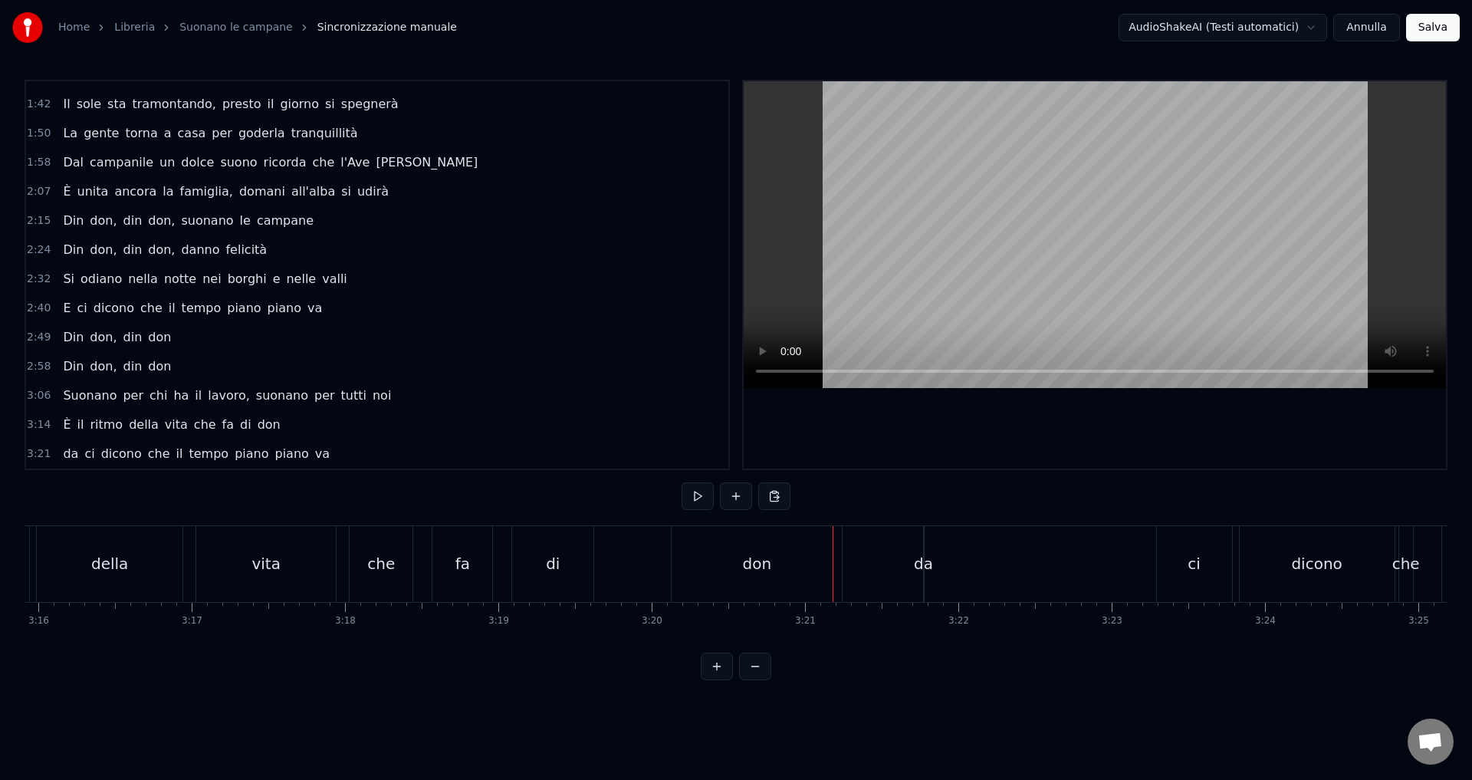
click at [926, 570] on div "da" at bounding box center [923, 563] width 19 height 23
click at [921, 571] on div "da" at bounding box center [923, 563] width 19 height 23
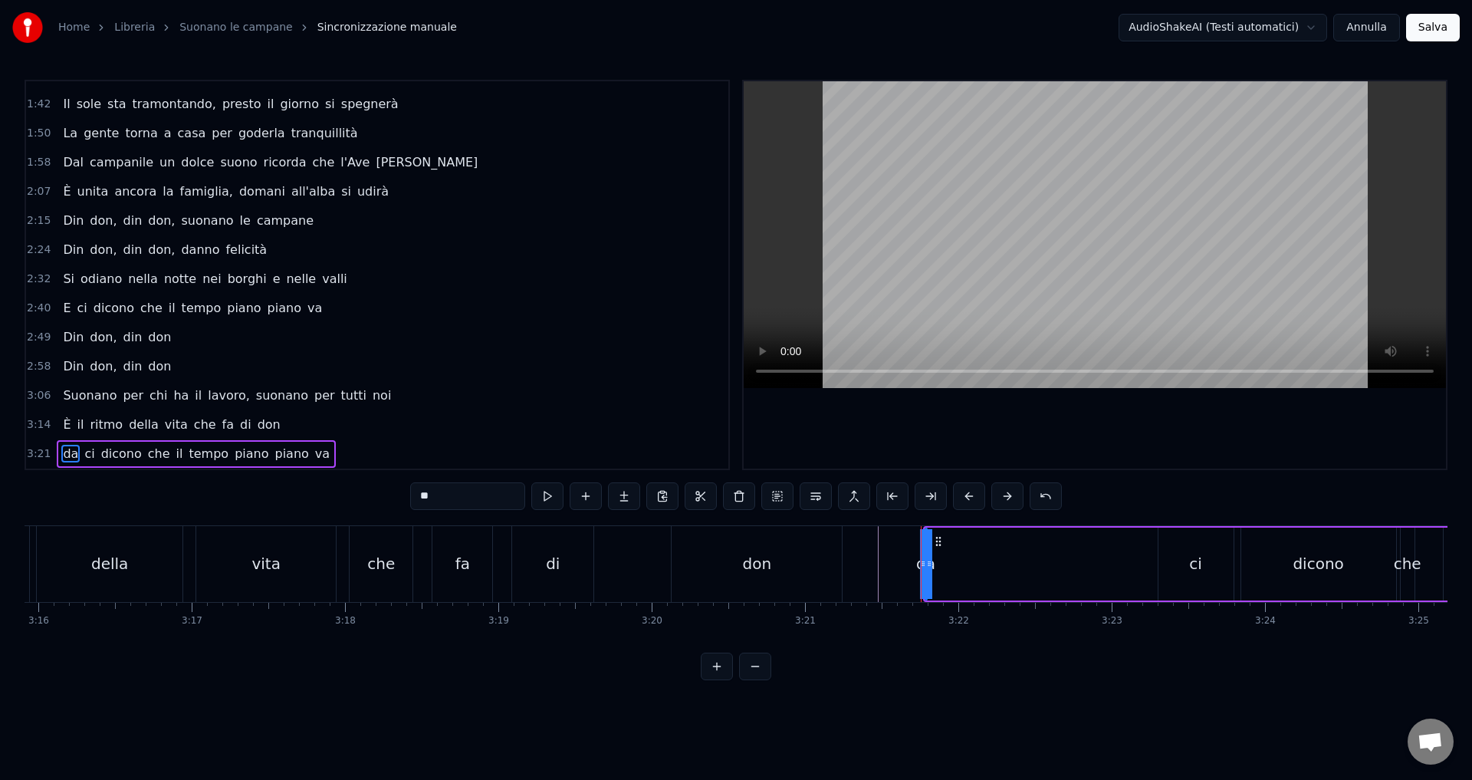
drag, startPoint x: 448, startPoint y: 498, endPoint x: 397, endPoint y: 497, distance: 50.6
click at [397, 497] on div "0:17 È l'alba e il sole illumina i paesini e le città 0:25 E si alza il sipario…" at bounding box center [736, 380] width 1423 height 600
click at [760, 574] on div "don" at bounding box center [757, 563] width 29 height 23
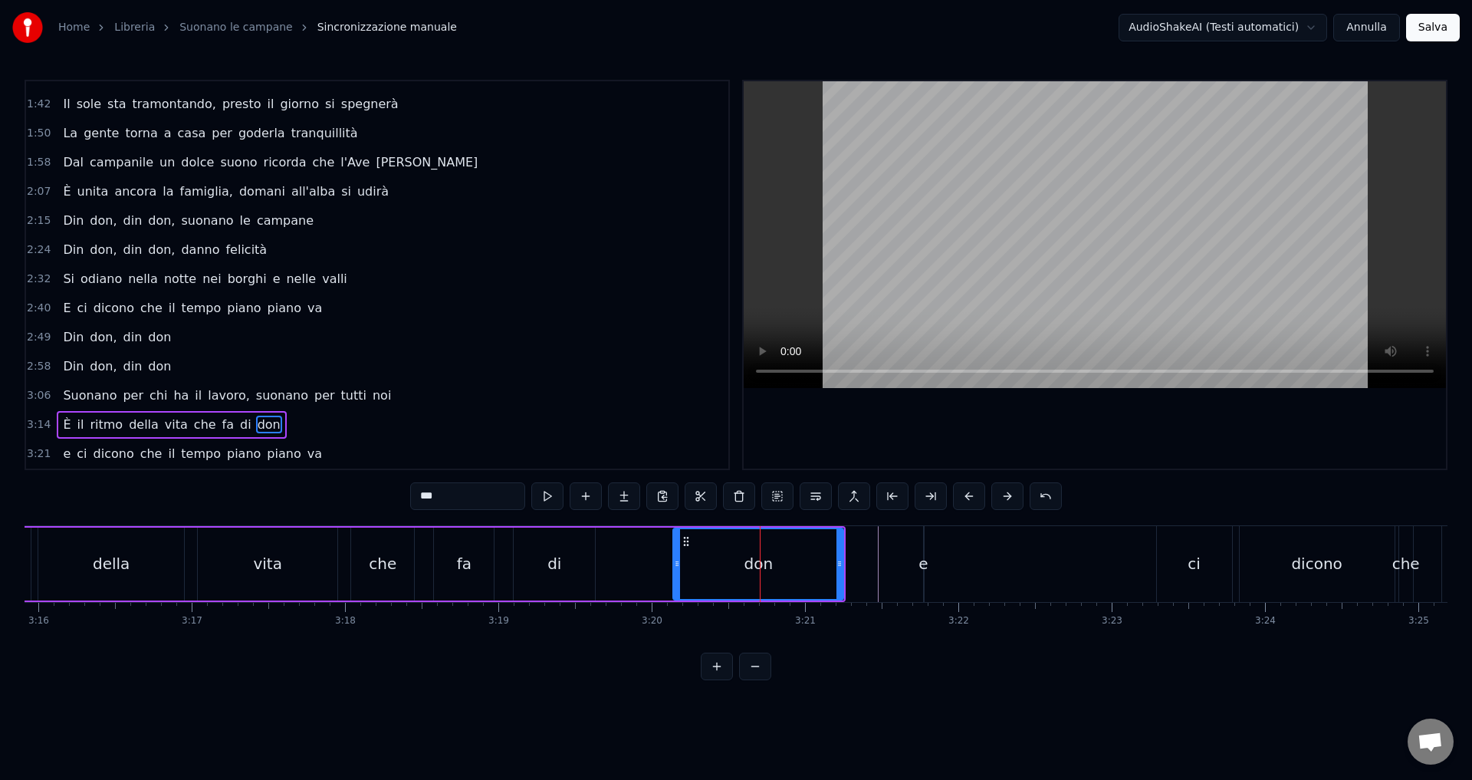
click at [451, 504] on input "***" at bounding box center [467, 496] width 115 height 28
click at [128, 565] on div "della" at bounding box center [111, 563] width 146 height 73
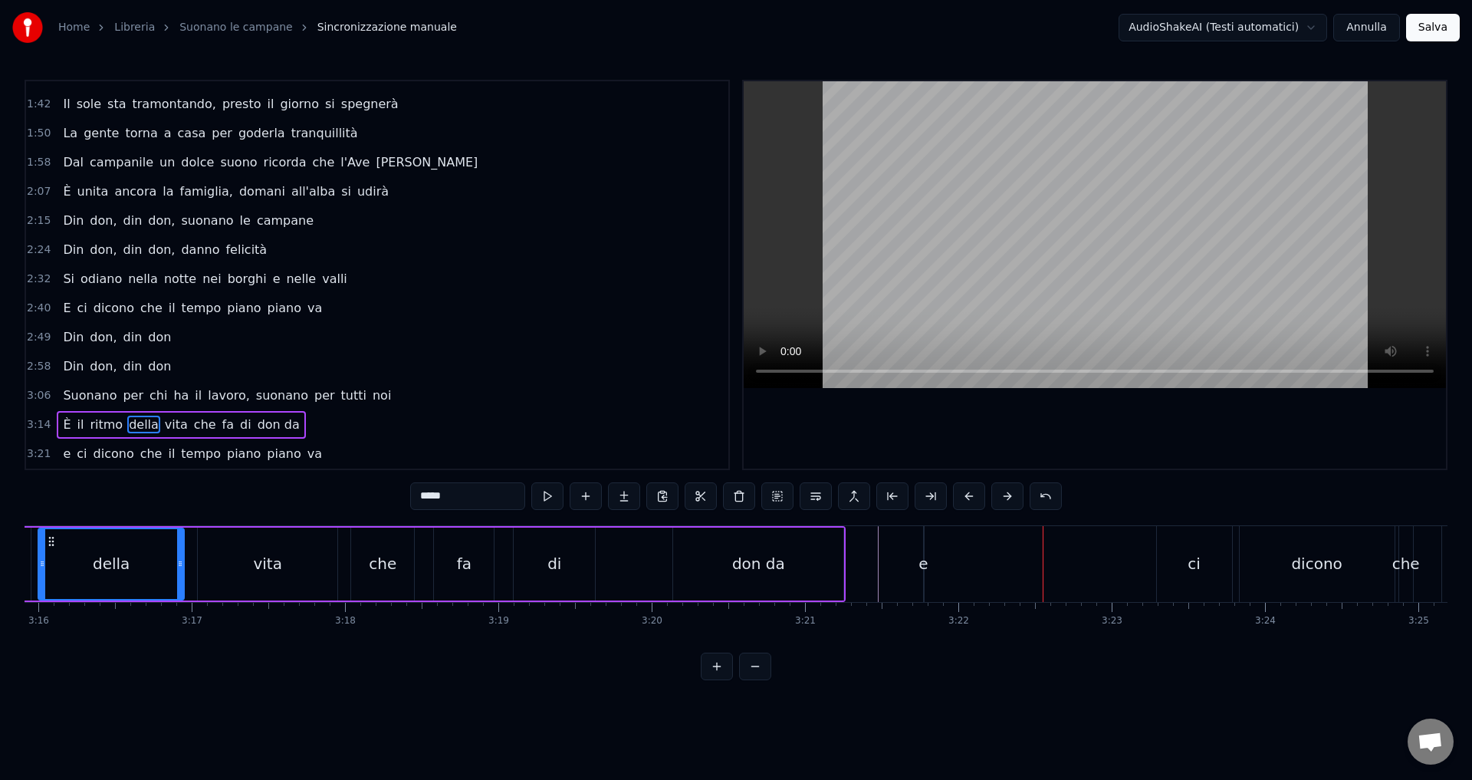
click at [774, 574] on div "don da" at bounding box center [758, 563] width 53 height 23
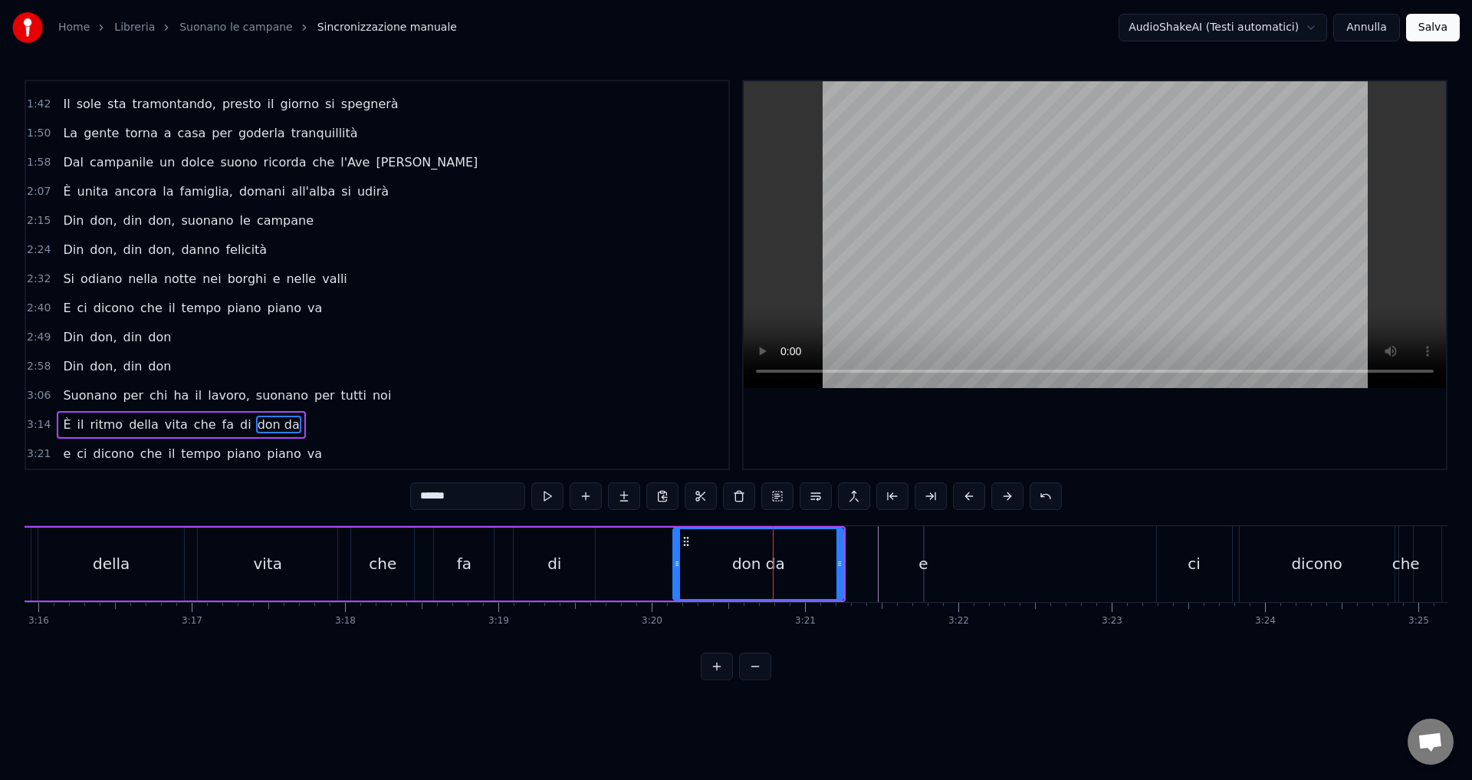
drag, startPoint x: 440, startPoint y: 493, endPoint x: 475, endPoint y: 501, distance: 36.1
click at [475, 501] on input "******" at bounding box center [467, 496] width 115 height 28
click at [924, 572] on div "e" at bounding box center [922, 563] width 9 height 23
type input "*"
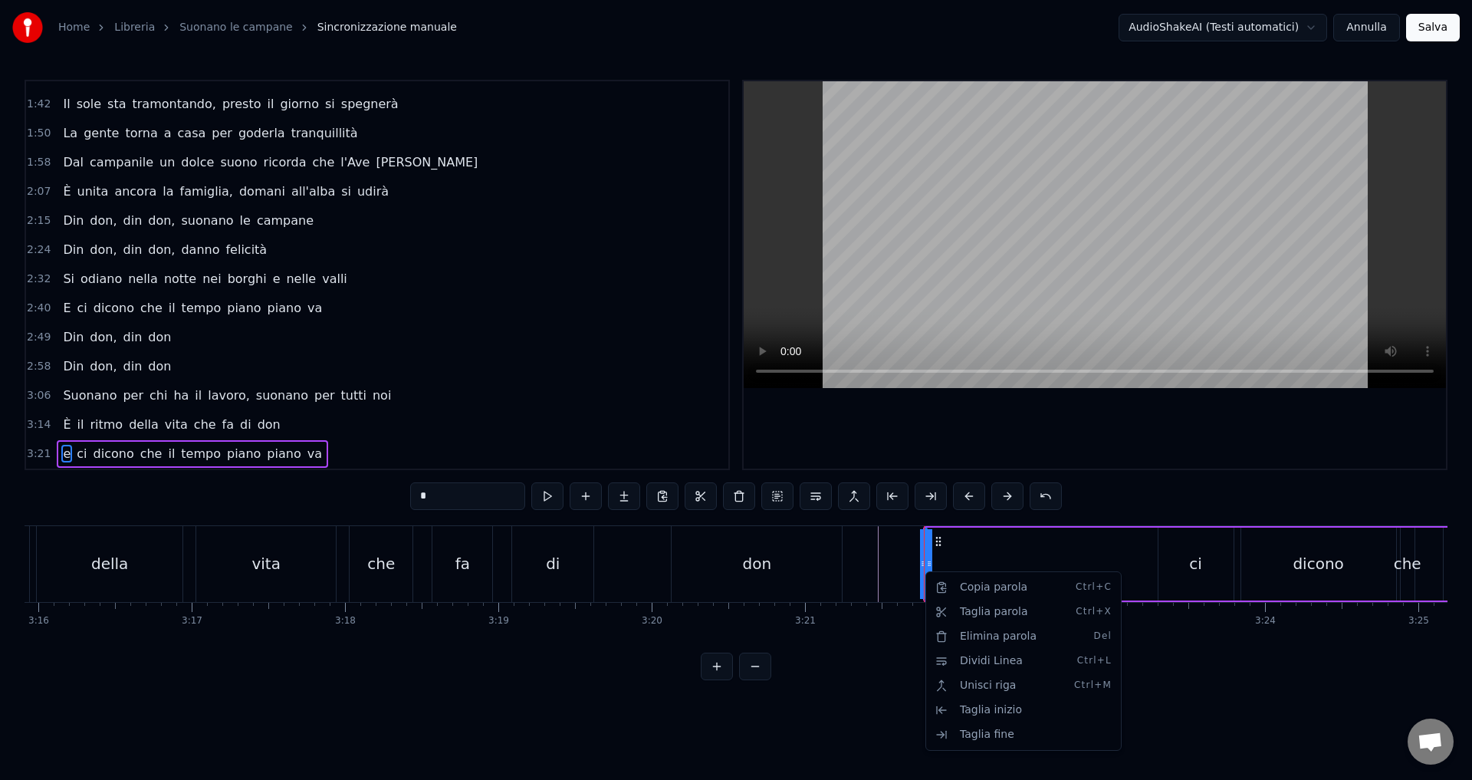
click at [894, 572] on html "Home Libreria Suonano le campane Sincronizzazione manuale AudioShakeAI (Testi a…" at bounding box center [736, 352] width 1472 height 704
click at [941, 536] on html "Home Libreria Suonano le campane Sincronizzazione manuale AudioShakeAI (Testi a…" at bounding box center [736, 352] width 1472 height 704
click at [927, 553] on div at bounding box center [929, 564] width 6 height 70
click at [843, 571] on div "È il ritmo della vita che fa di don" at bounding box center [354, 564] width 981 height 76
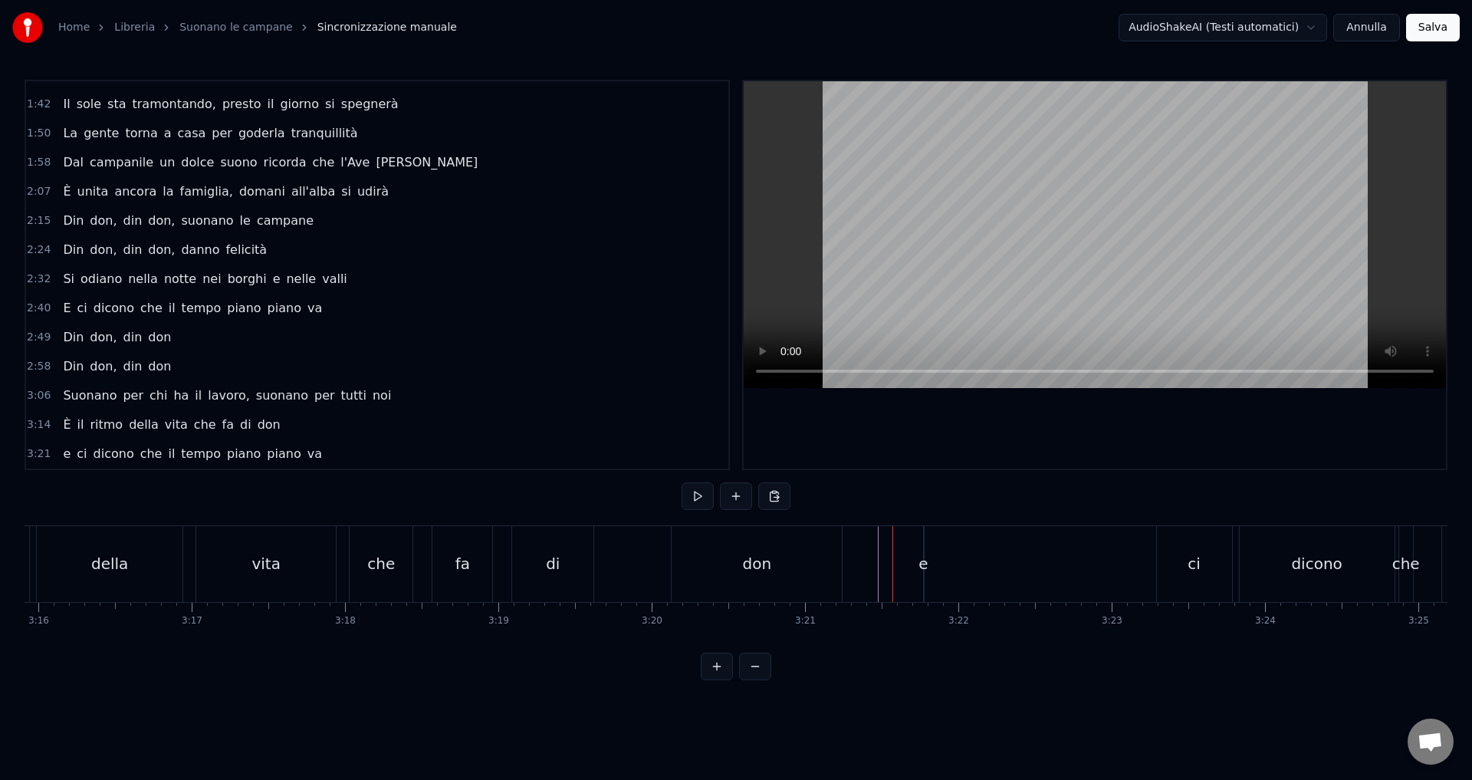
drag, startPoint x: 932, startPoint y: 567, endPoint x: 968, endPoint y: 570, distance: 36.2
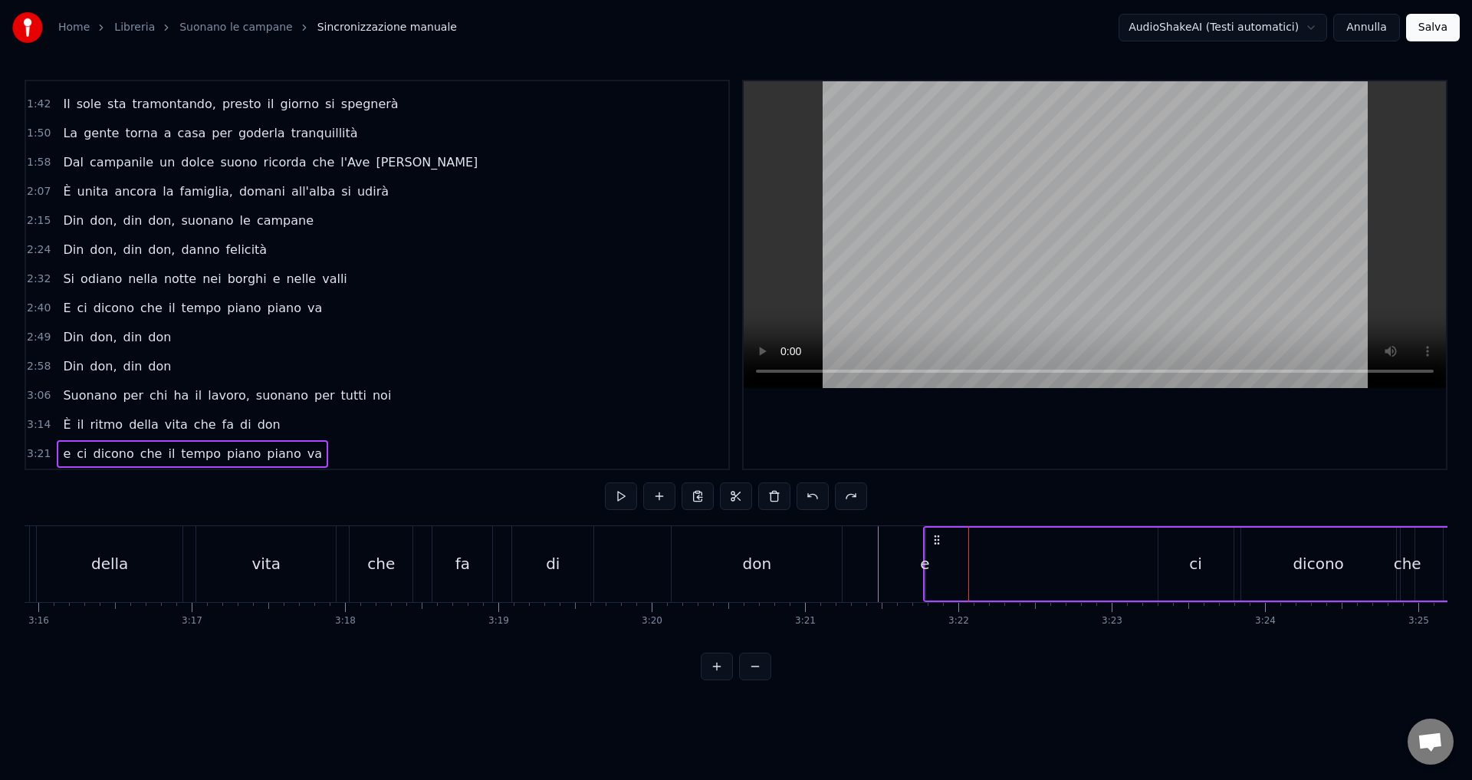
click at [298, 566] on div "vita" at bounding box center [266, 564] width 140 height 76
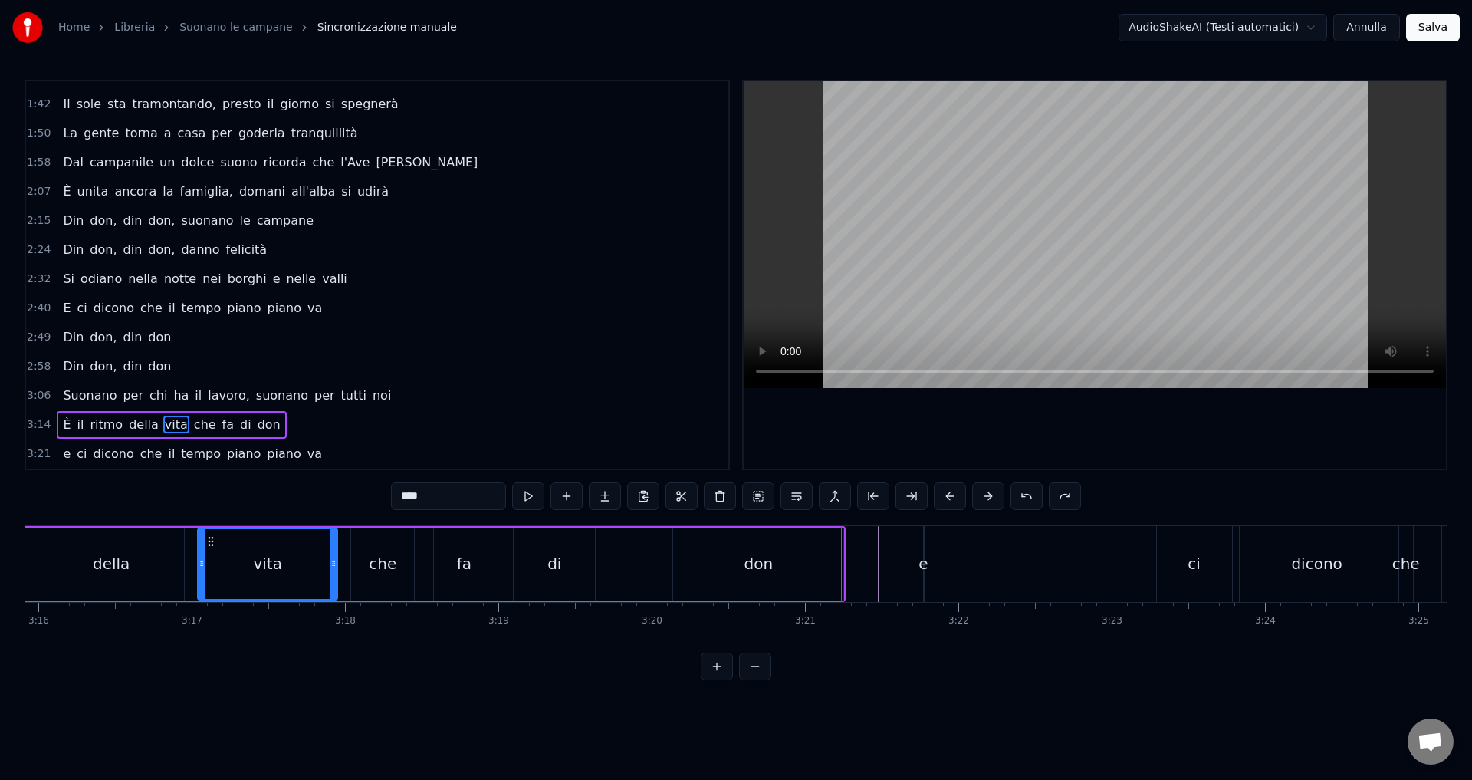
click at [927, 568] on div "e" at bounding box center [922, 563] width 9 height 23
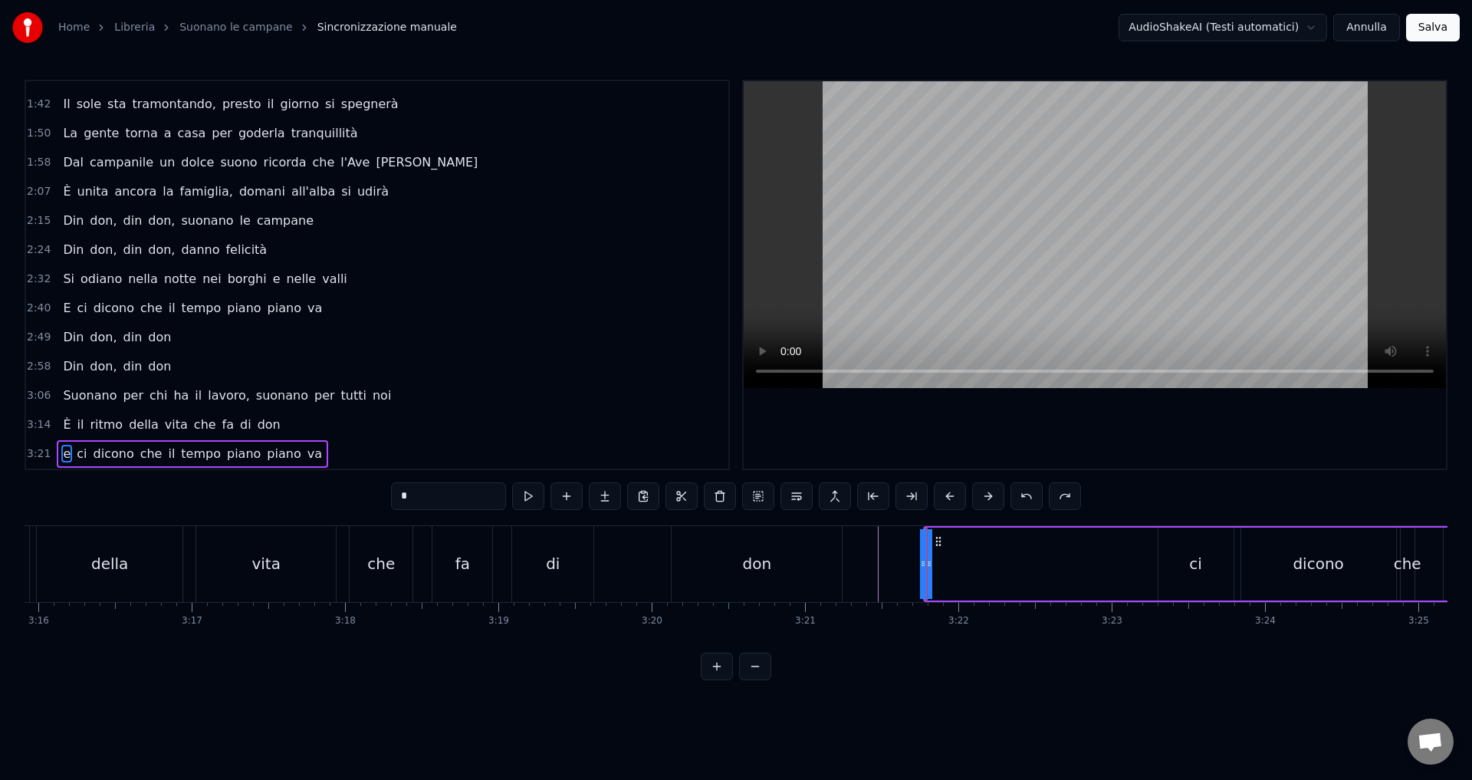
drag, startPoint x: 437, startPoint y: 489, endPoint x: 369, endPoint y: 492, distance: 68.3
click at [369, 492] on div "0:17 È l'alba e il sole illumina i paesini e le città 0:25 E si alza il sipario…" at bounding box center [736, 380] width 1423 height 600
type input "**"
click at [803, 638] on div "È l'alba e il sole illumina i paesini e le città E si alza il sipario e stupend…" at bounding box center [736, 582] width 1423 height 115
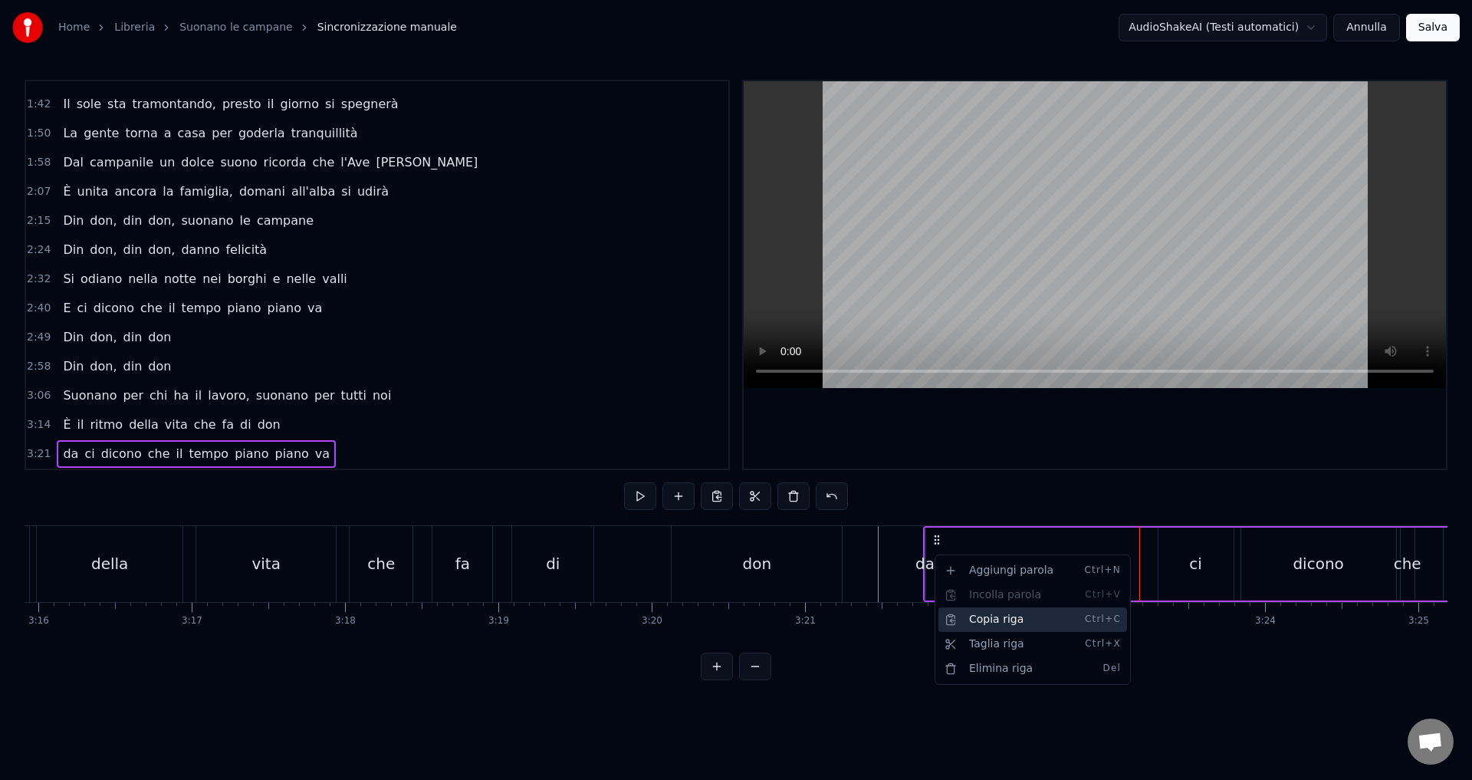
click at [975, 625] on div "Copia riga Ctrl+C" at bounding box center [1032, 619] width 189 height 25
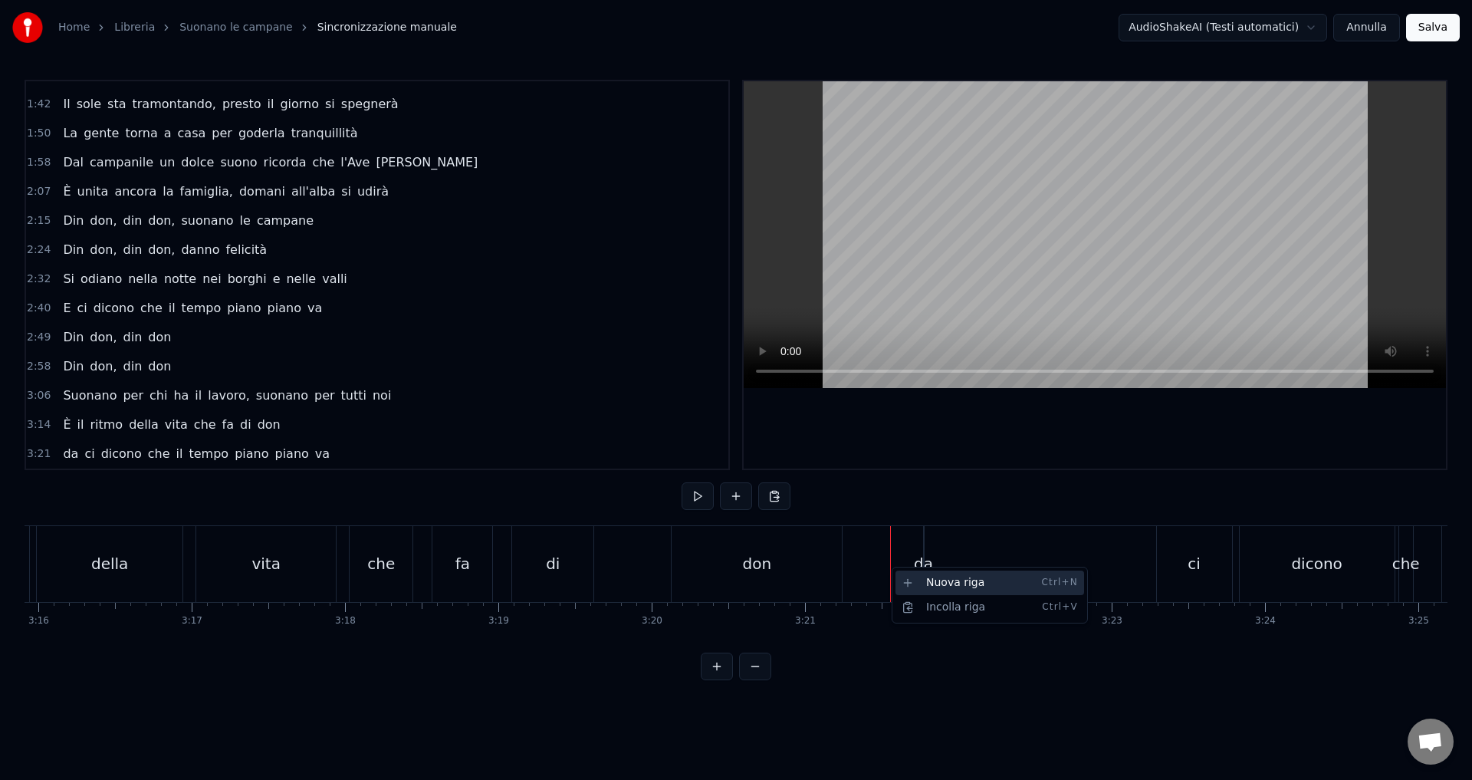
click at [915, 582] on div "Nuova riga Ctrl+N" at bounding box center [989, 582] width 189 height 25
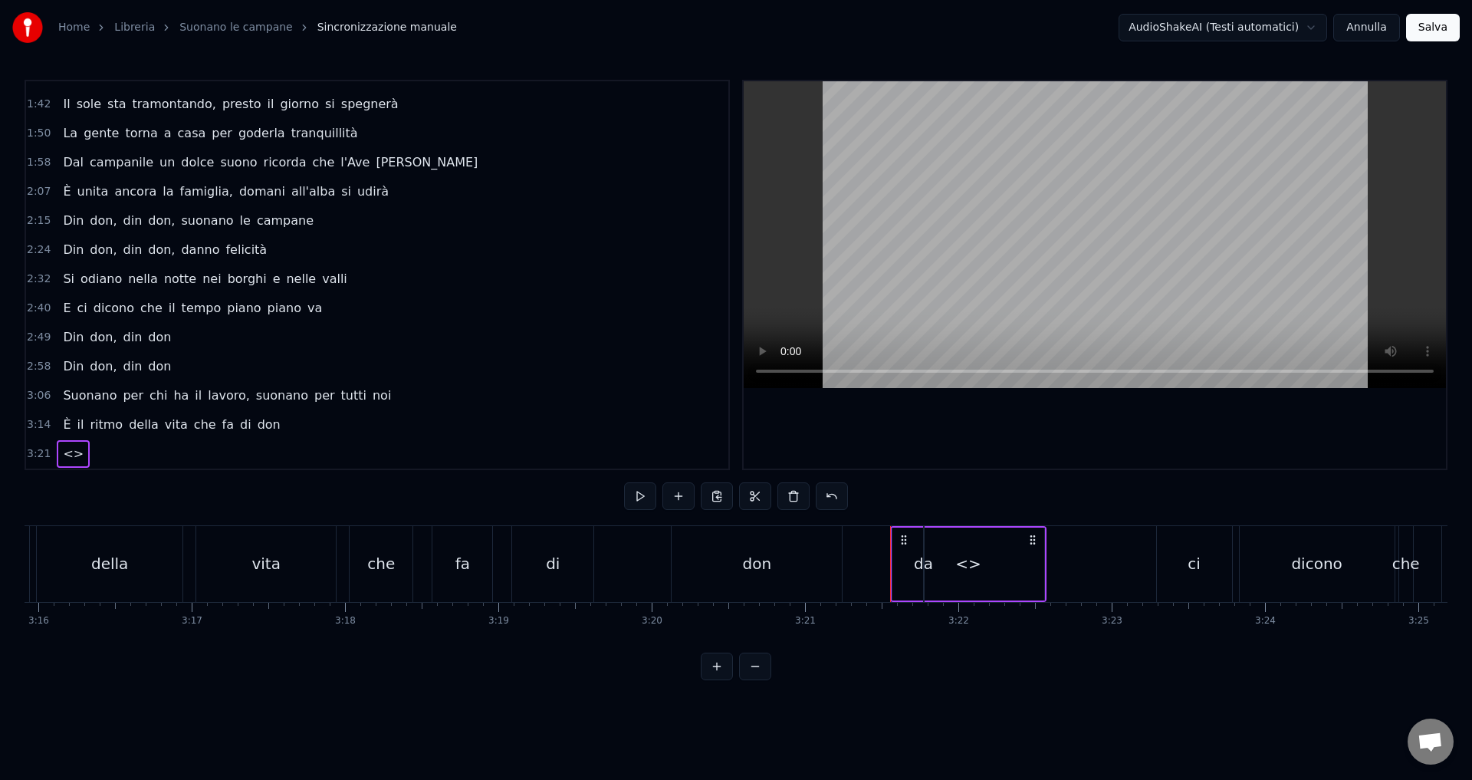
drag, startPoint x: 889, startPoint y: 563, endPoint x: 839, endPoint y: 563, distance: 49.8
drag, startPoint x: 968, startPoint y: 566, endPoint x: 927, endPoint y: 563, distance: 41.6
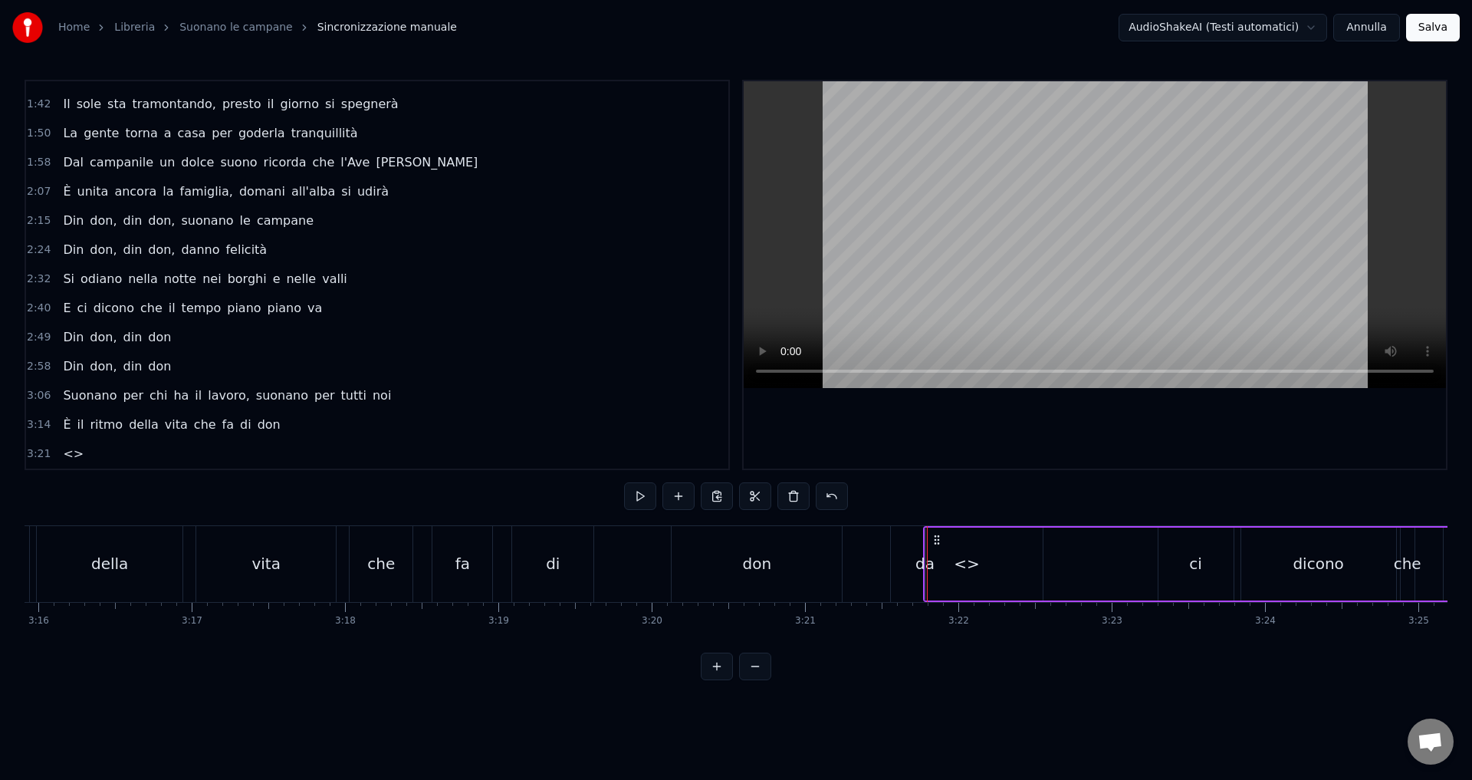
drag, startPoint x: 921, startPoint y: 564, endPoint x: 972, endPoint y: 568, distance: 51.5
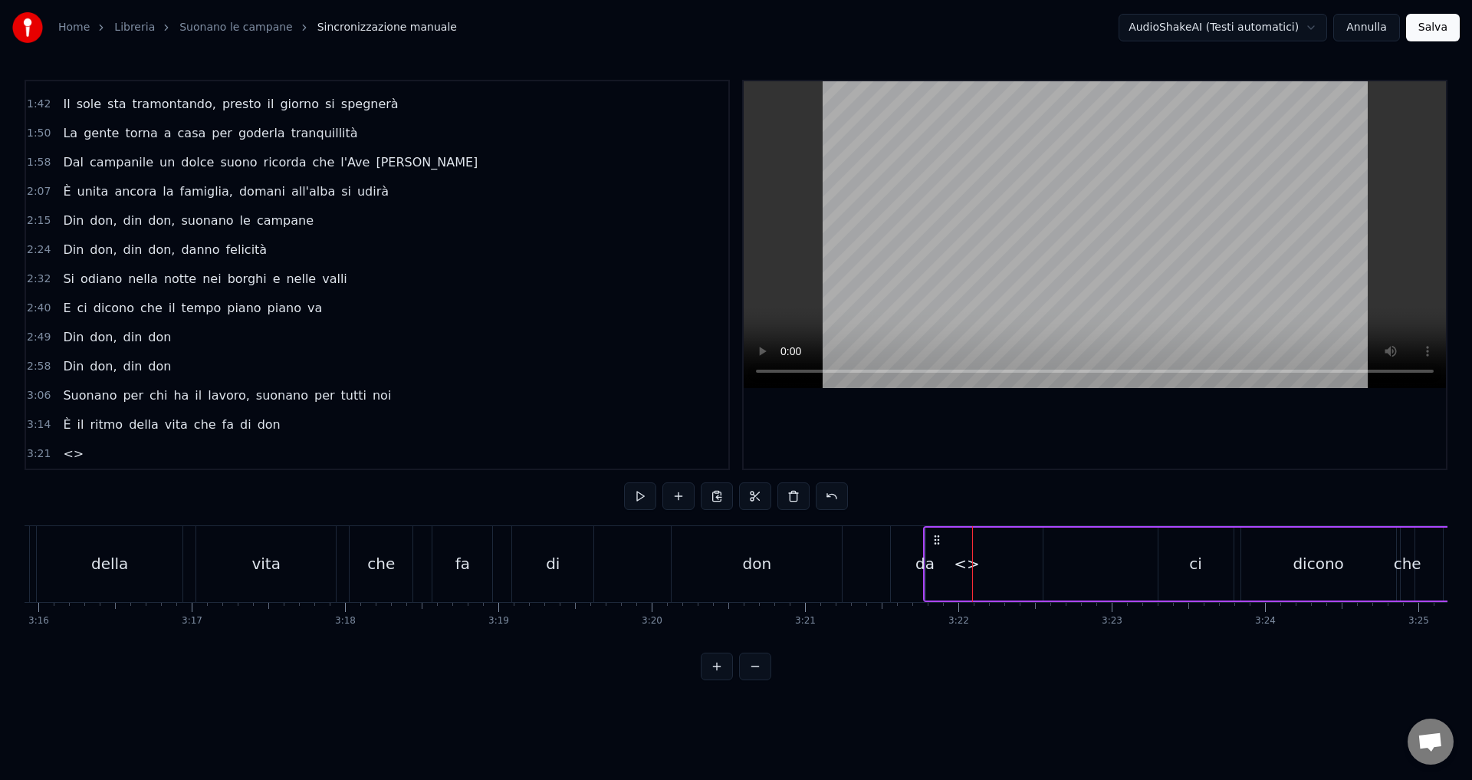
drag, startPoint x: 928, startPoint y: 563, endPoint x: 963, endPoint y: 563, distance: 35.3
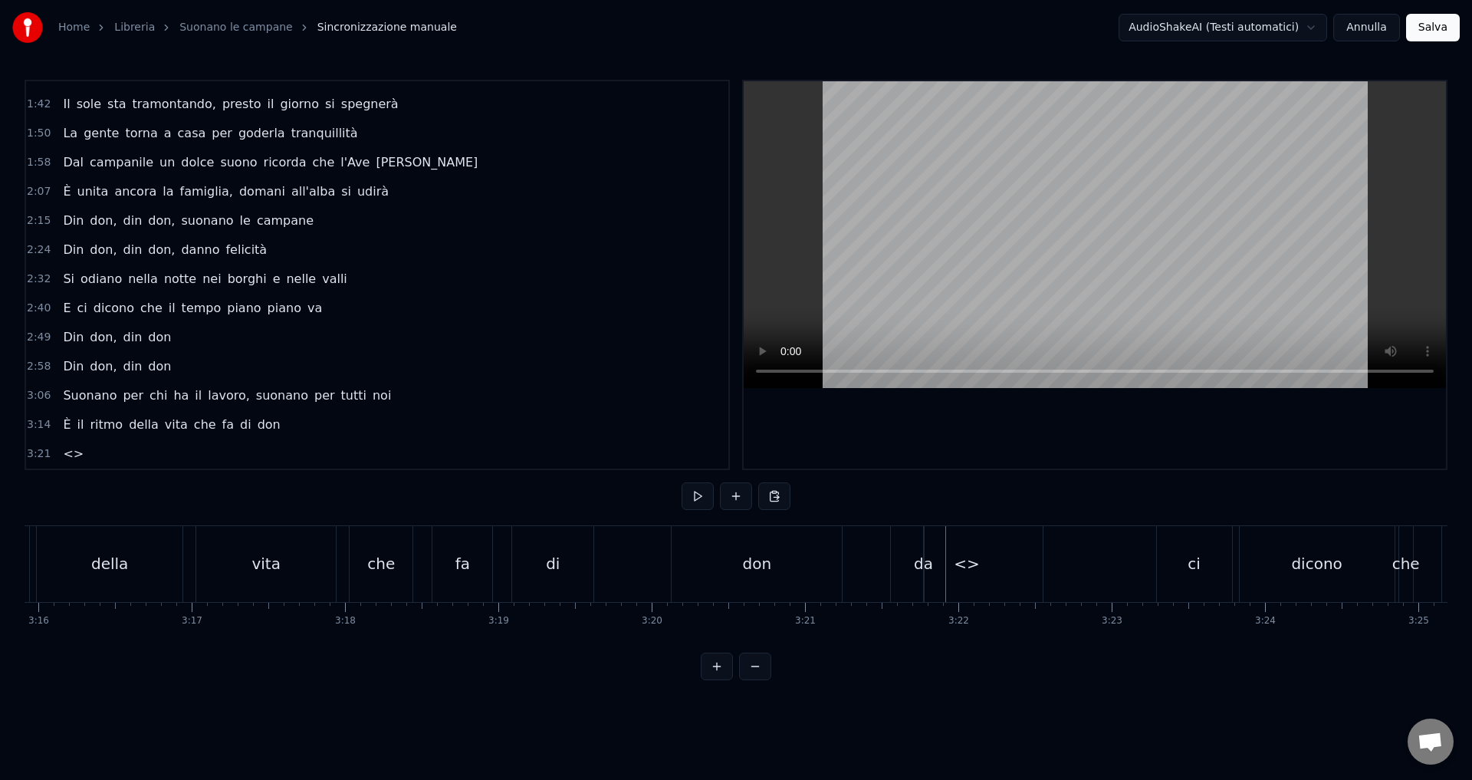
click at [921, 565] on div "da" at bounding box center [923, 563] width 19 height 23
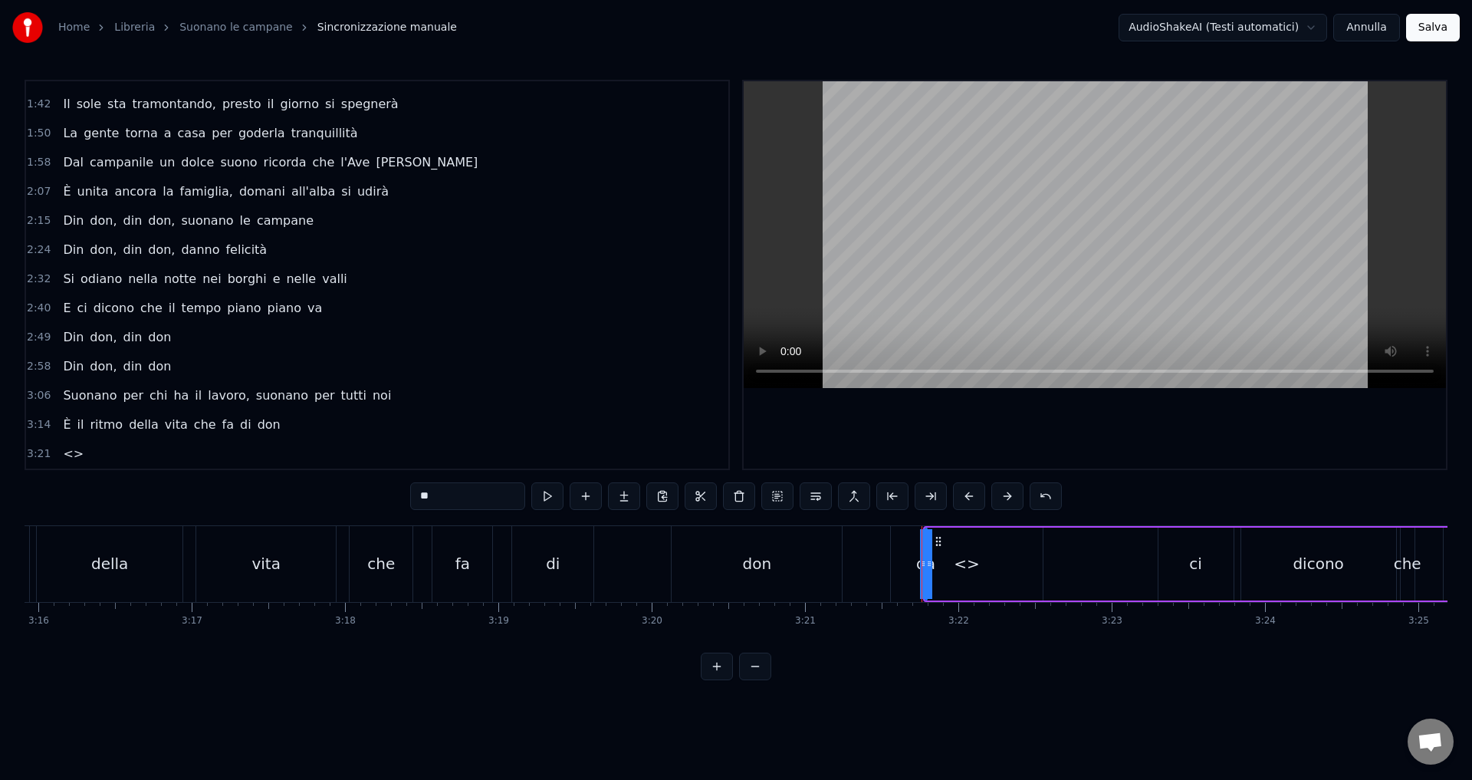
scroll to position [254, 0]
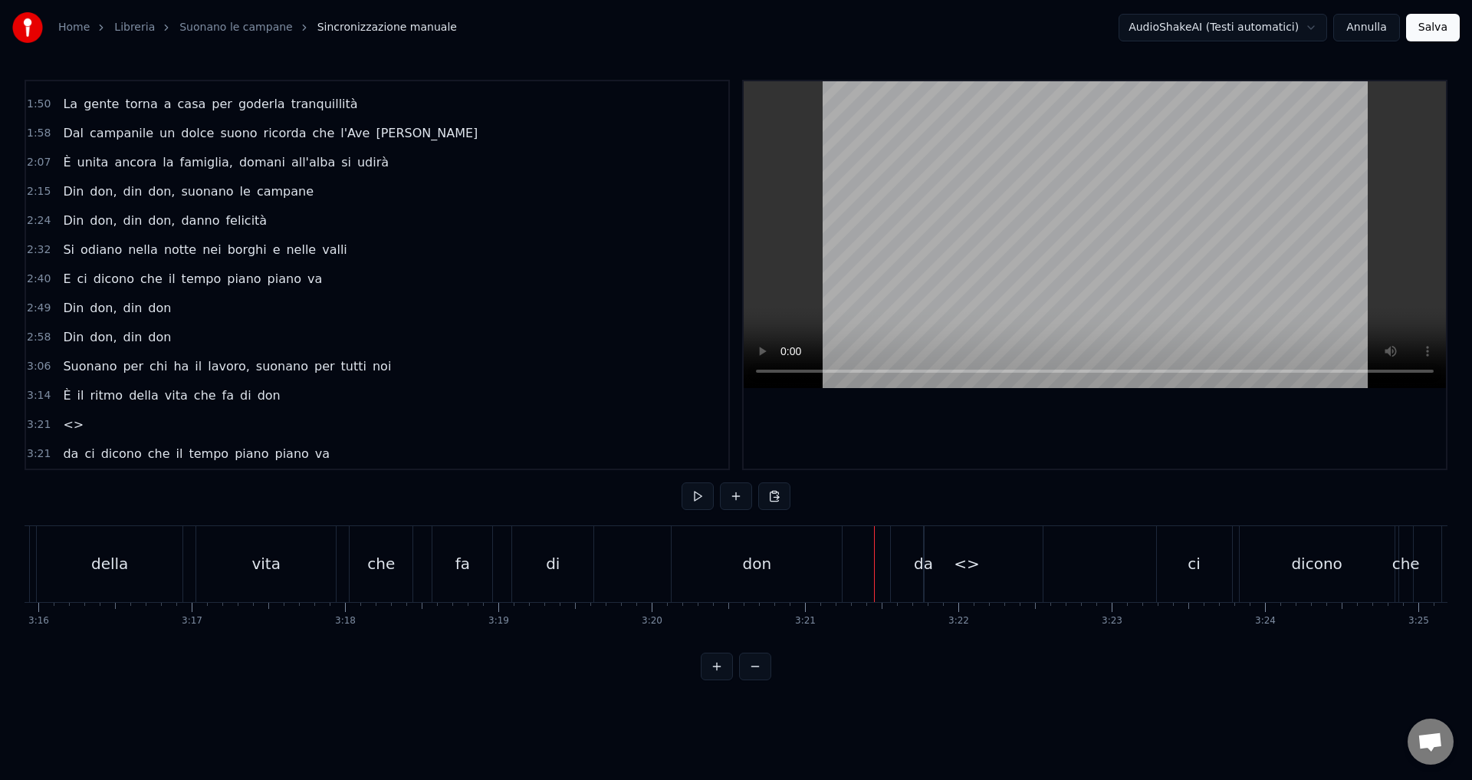
click at [902, 568] on div "<>" at bounding box center [967, 564] width 152 height 76
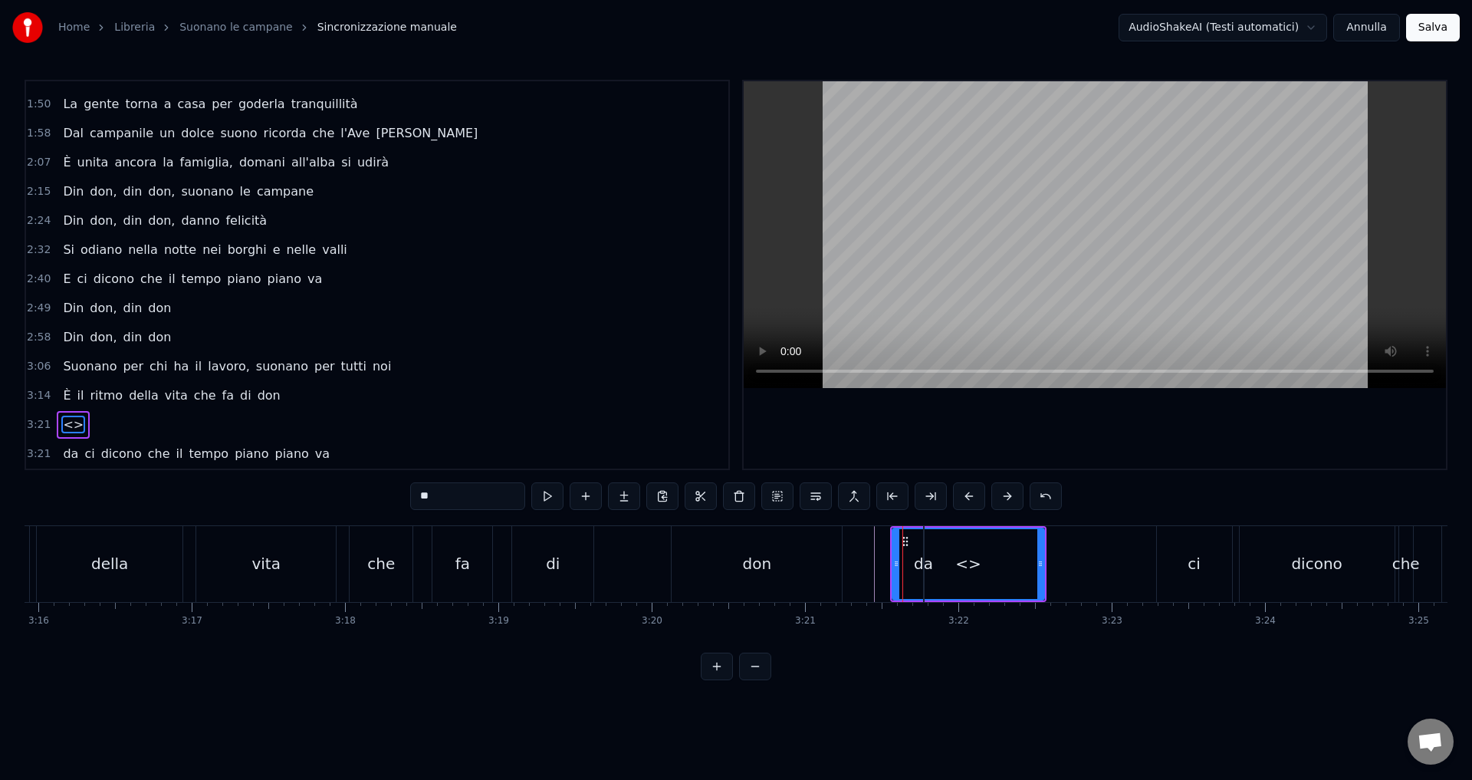
drag, startPoint x: 915, startPoint y: 566, endPoint x: 944, endPoint y: 568, distance: 29.2
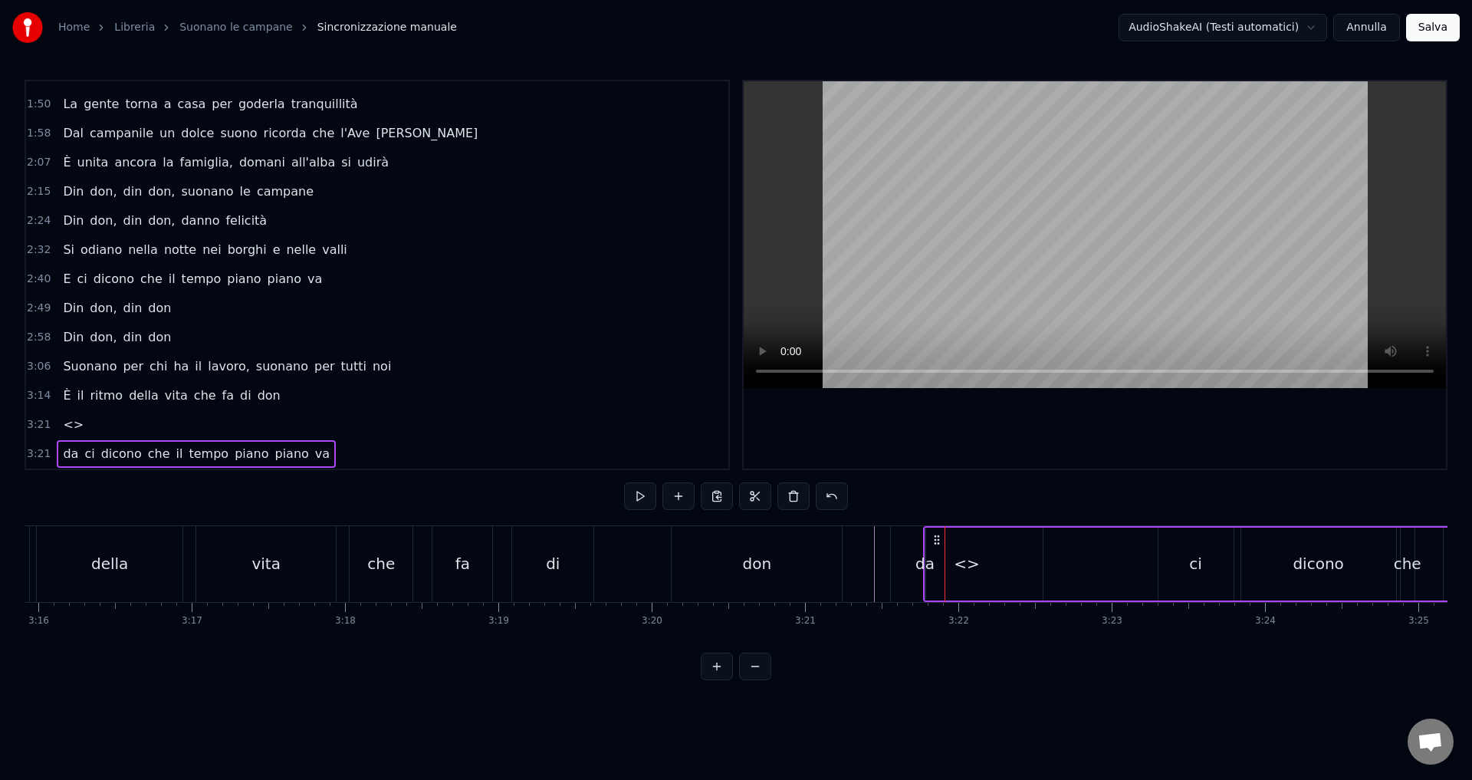
click at [66, 422] on span "<>" at bounding box center [73, 424] width 24 height 18
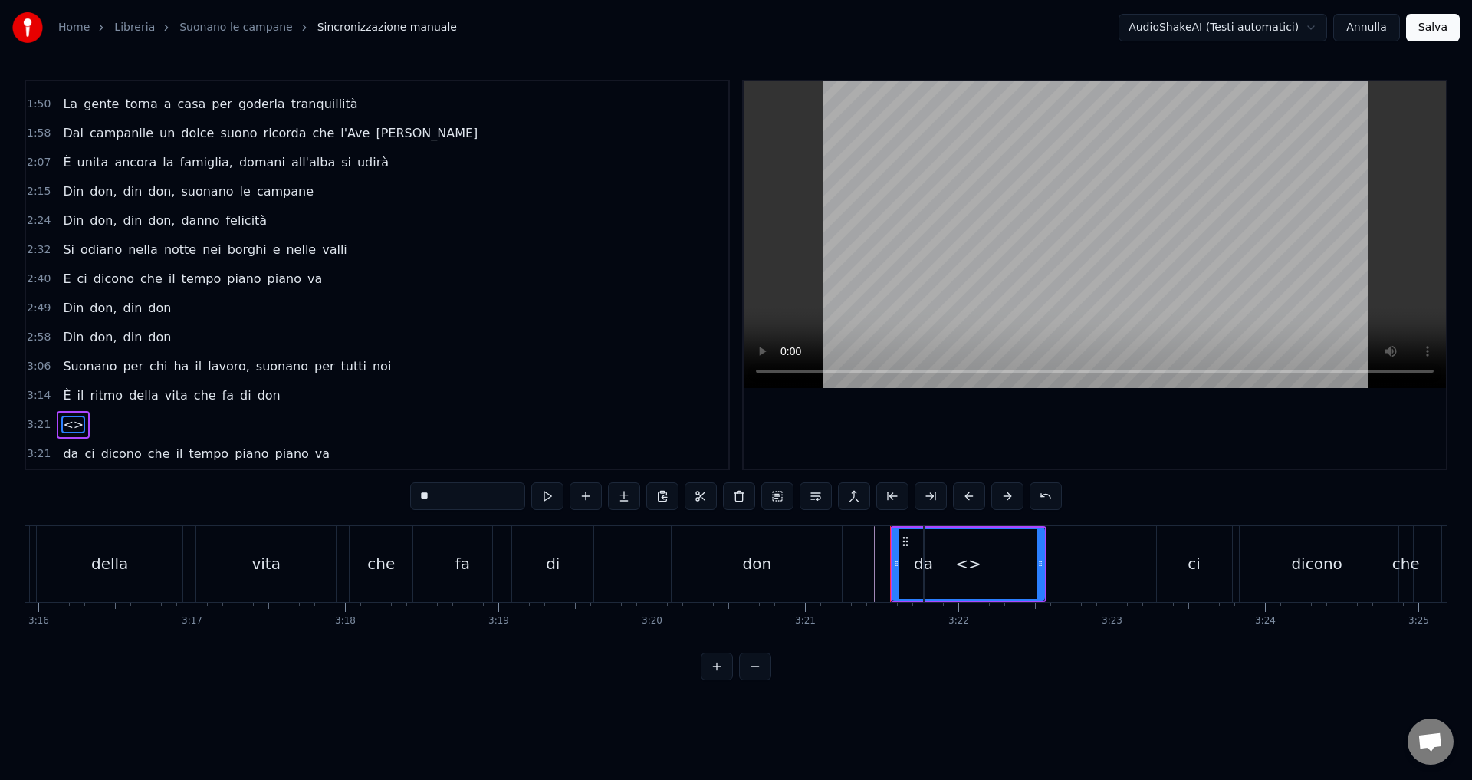
drag, startPoint x: 438, startPoint y: 493, endPoint x: 372, endPoint y: 491, distance: 66.7
click at [372, 491] on div "0:17 È l'alba e il sole illumina i paesini e le città 0:25 E si alza il sipario…" at bounding box center [736, 380] width 1423 height 600
click at [916, 568] on div "da" at bounding box center [923, 563] width 19 height 23
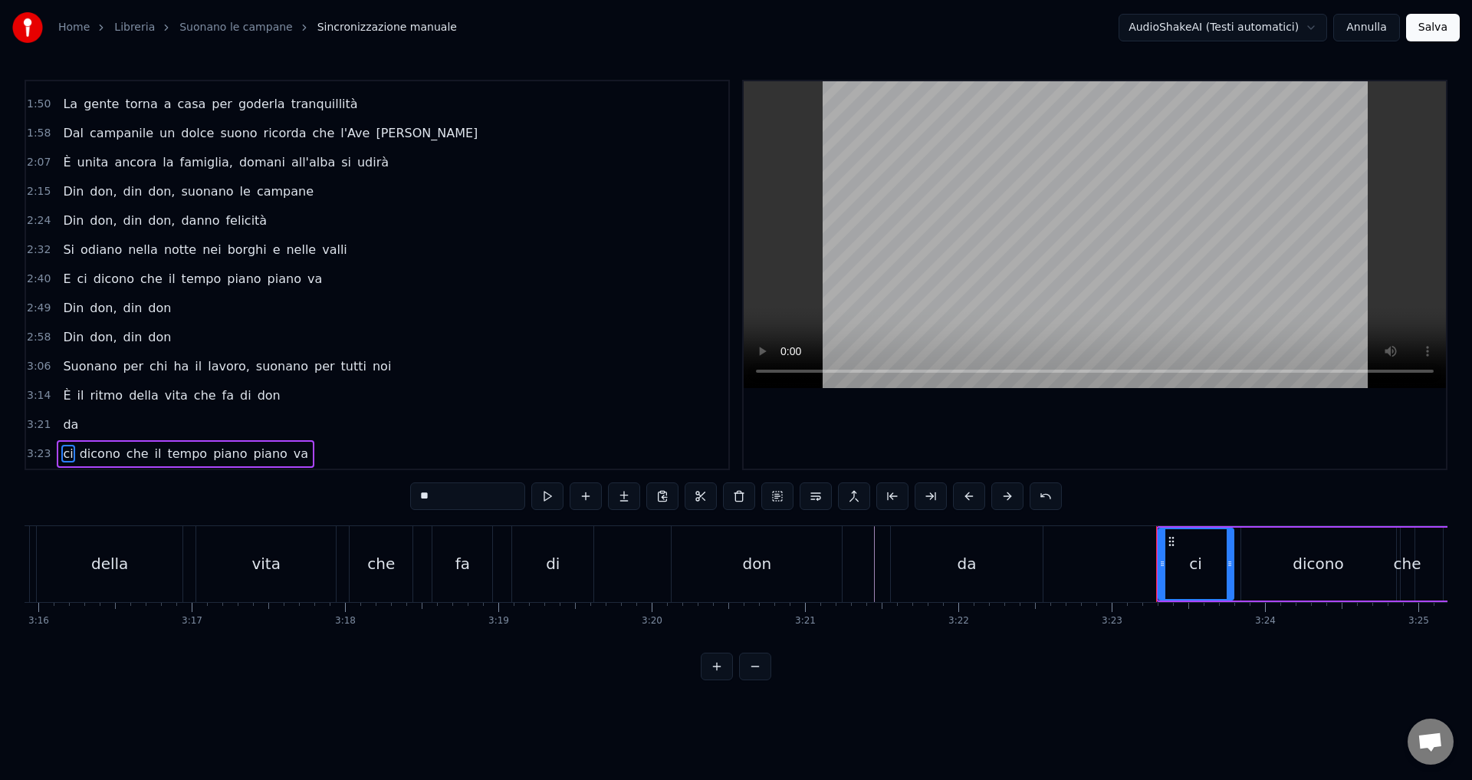
click at [122, 562] on div "della" at bounding box center [109, 563] width 37 height 23
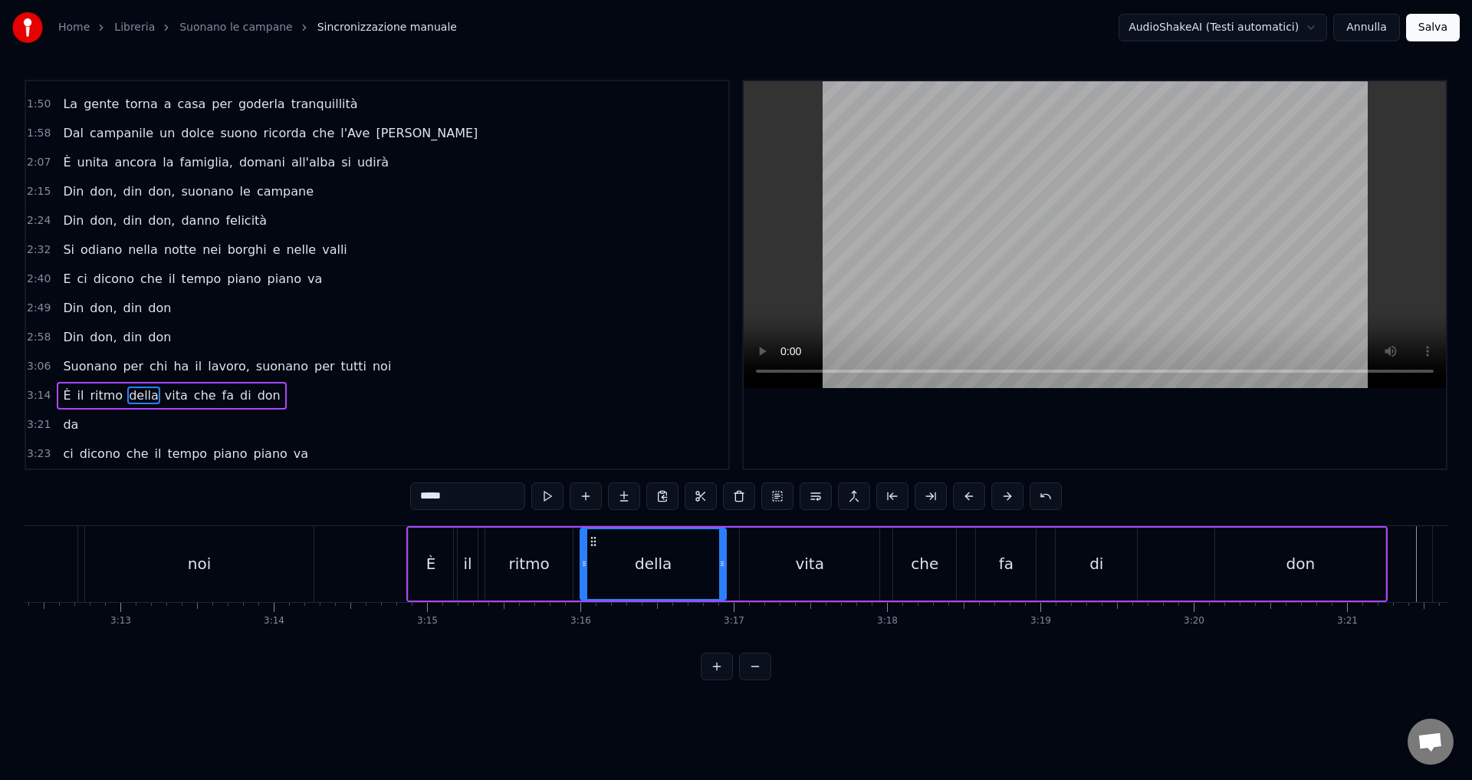
scroll to position [0, 29471]
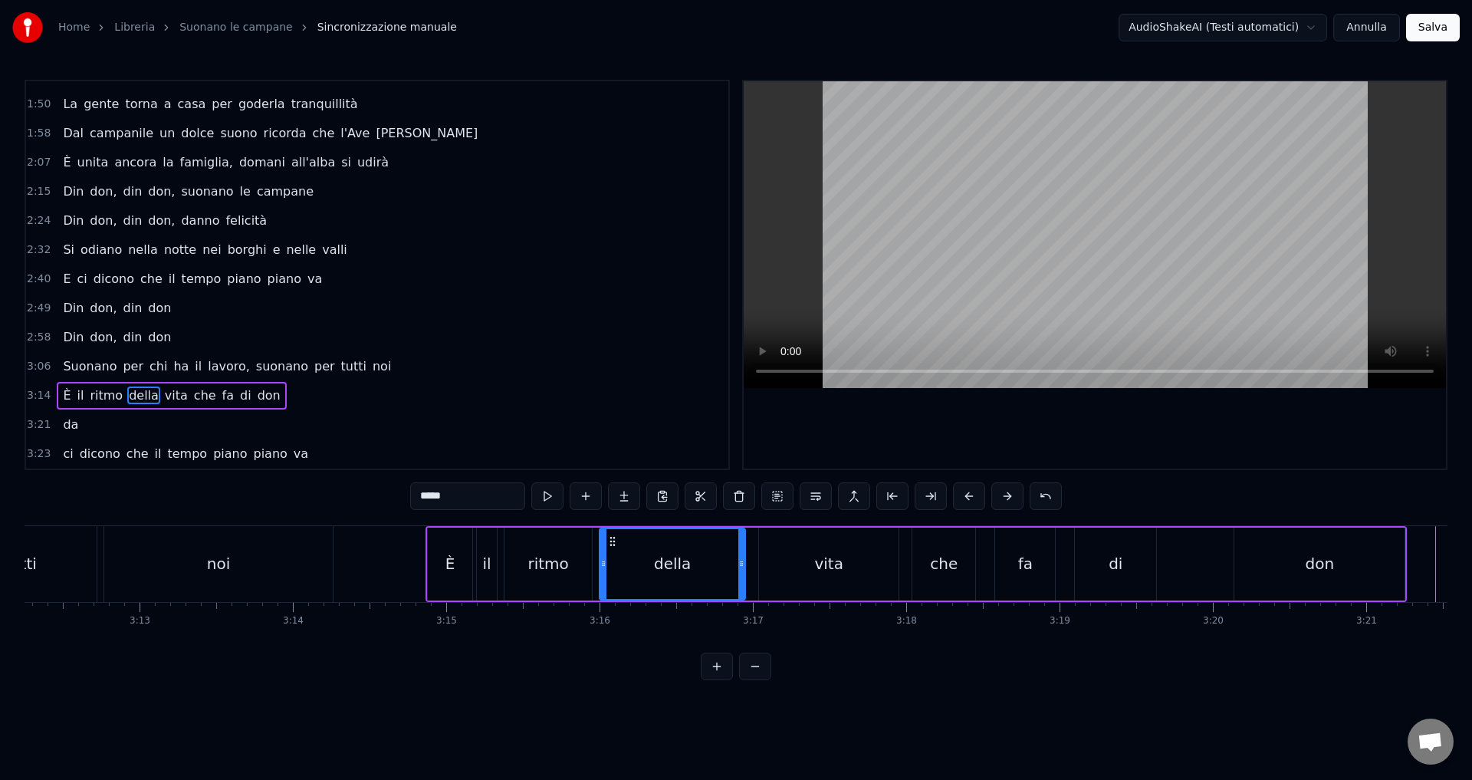
click at [465, 550] on div "È" at bounding box center [450, 563] width 44 height 73
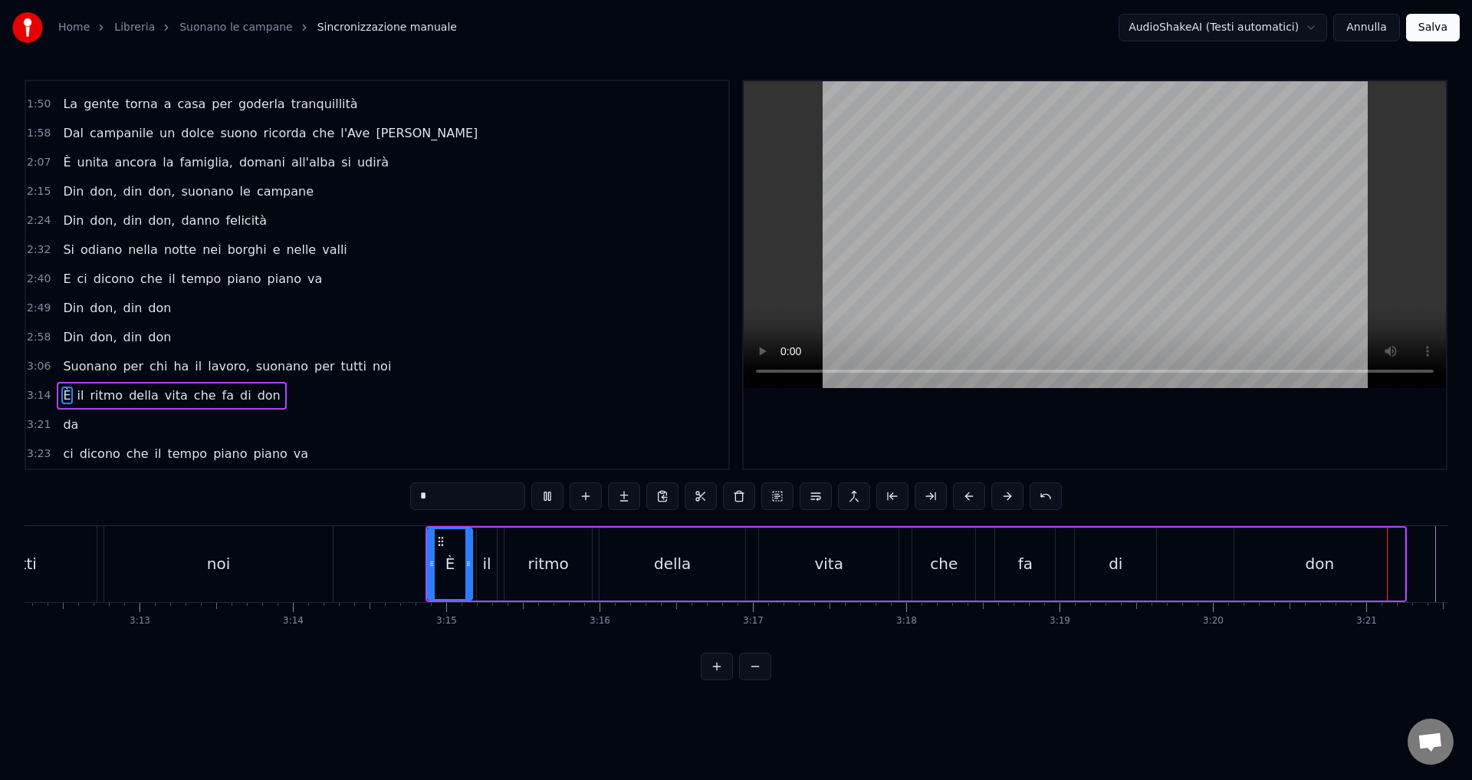
scroll to position [0, 30759]
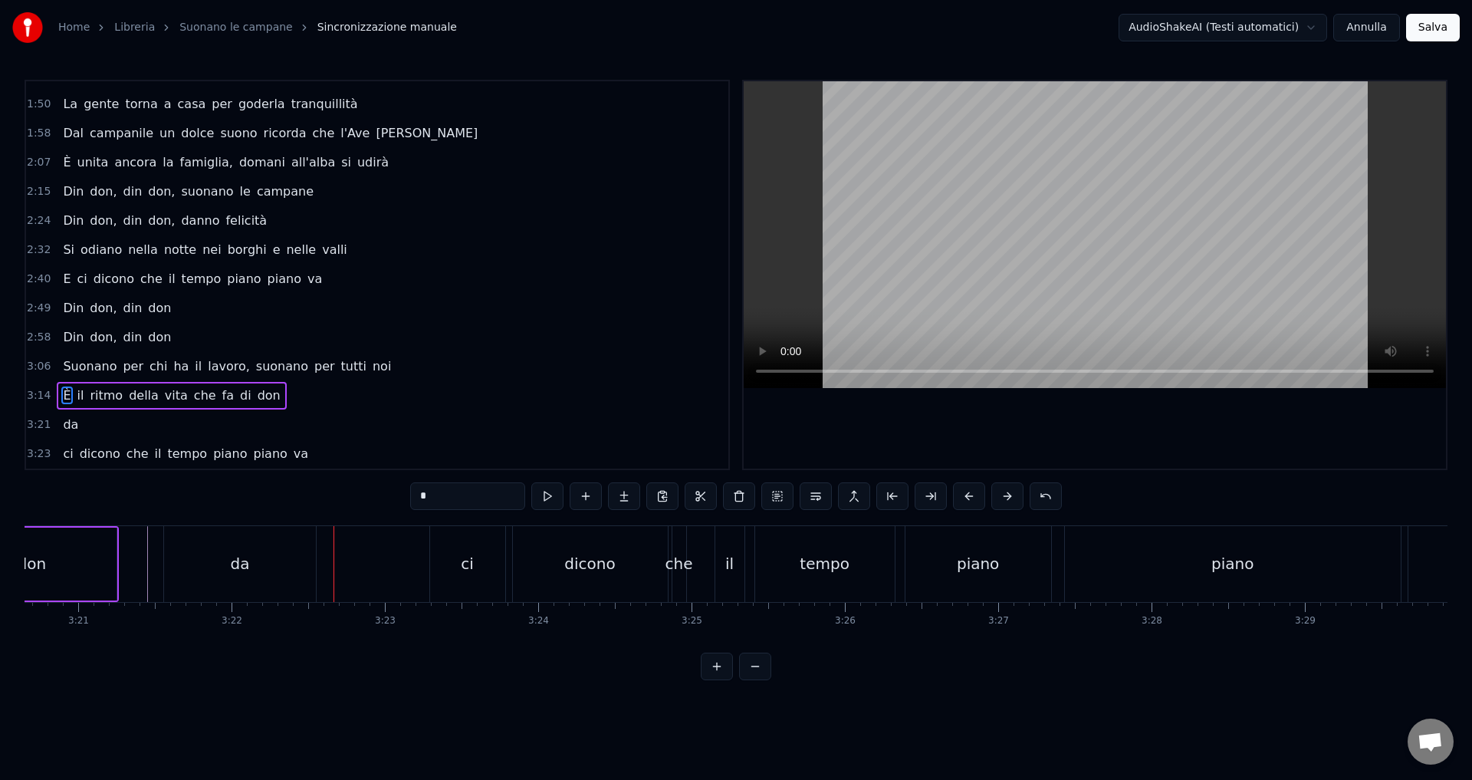
click at [241, 568] on div "da" at bounding box center [240, 563] width 19 height 23
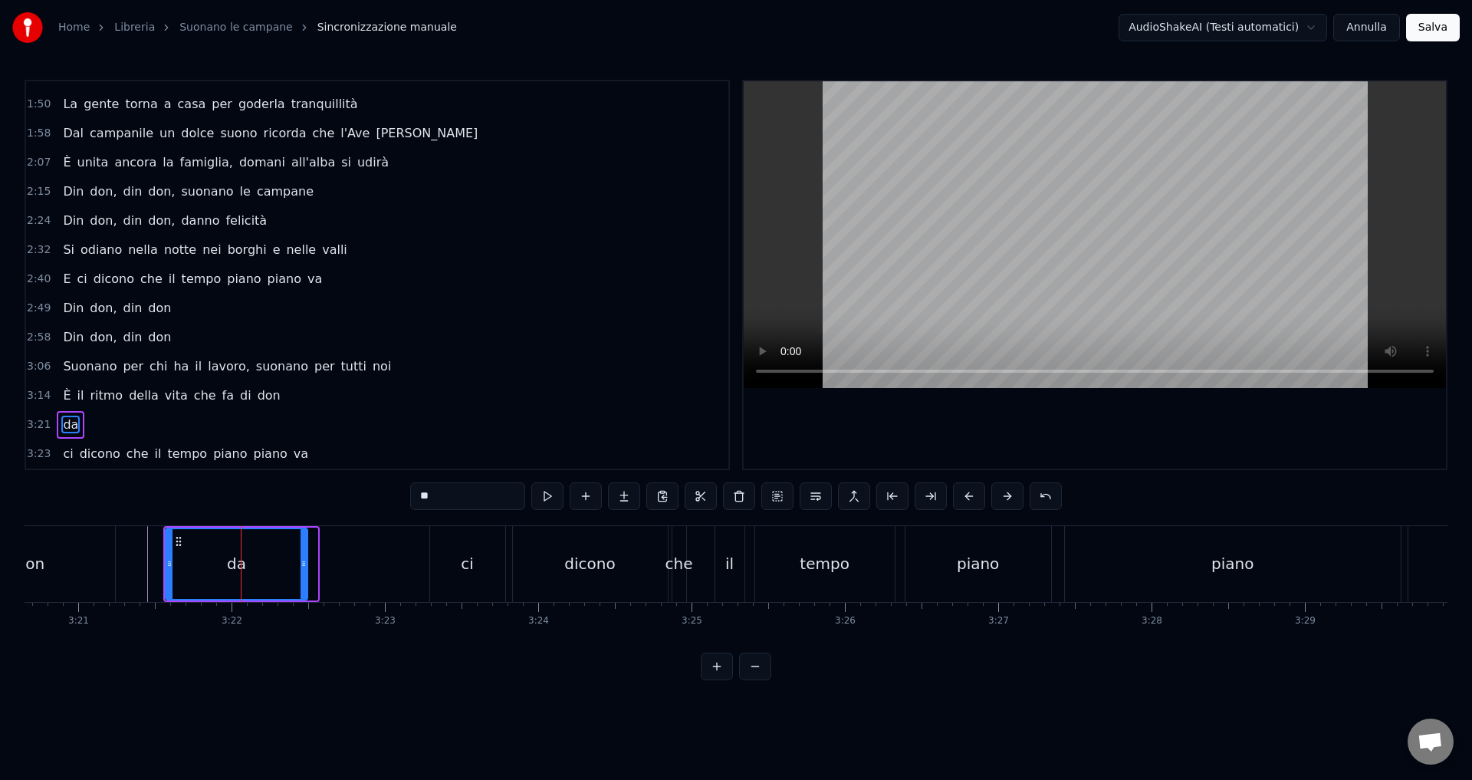
drag, startPoint x: 314, startPoint y: 561, endPoint x: 304, endPoint y: 561, distance: 10.0
click at [304, 561] on circle at bounding box center [304, 561] width 1 height 1
click at [49, 566] on div "don" at bounding box center [30, 564] width 170 height 76
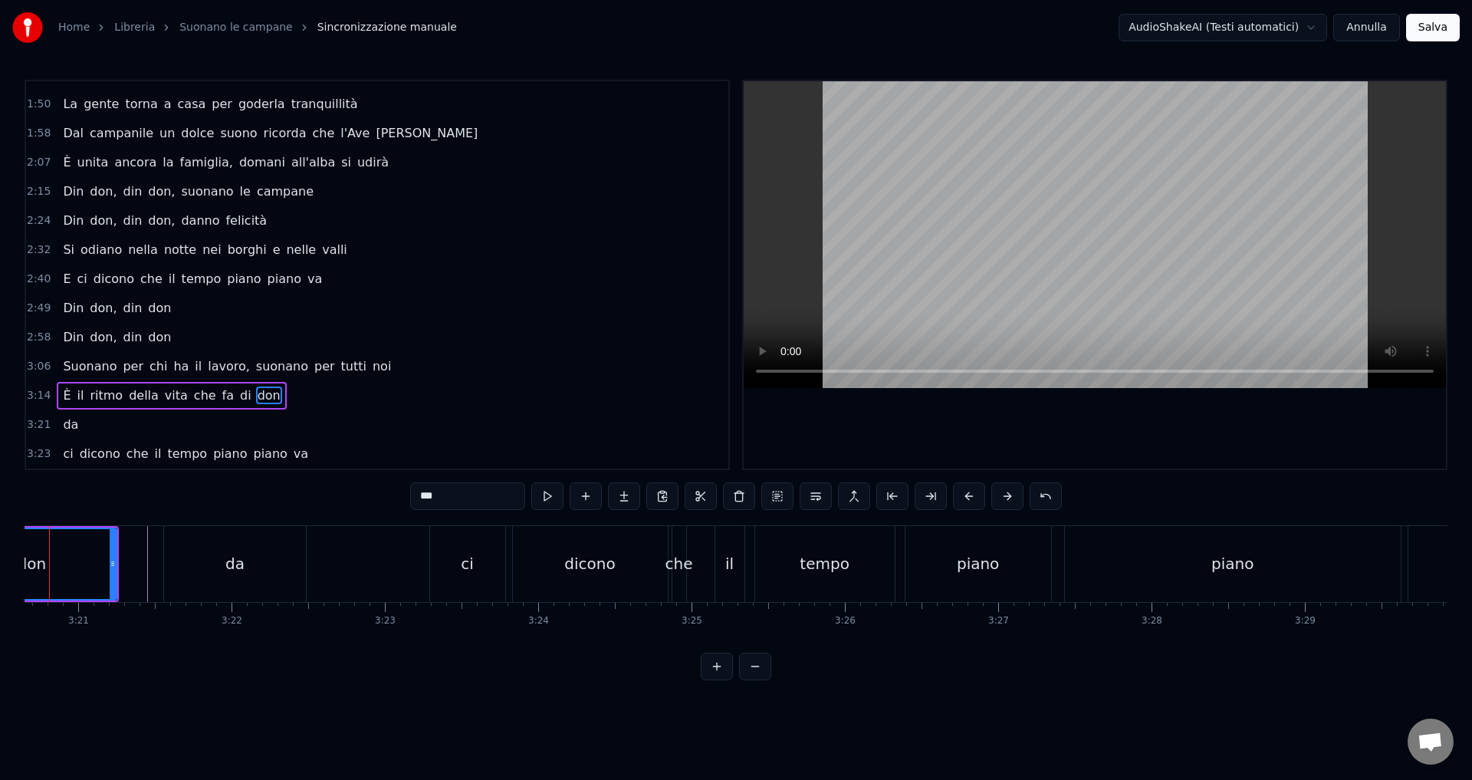
scroll to position [0, 30707]
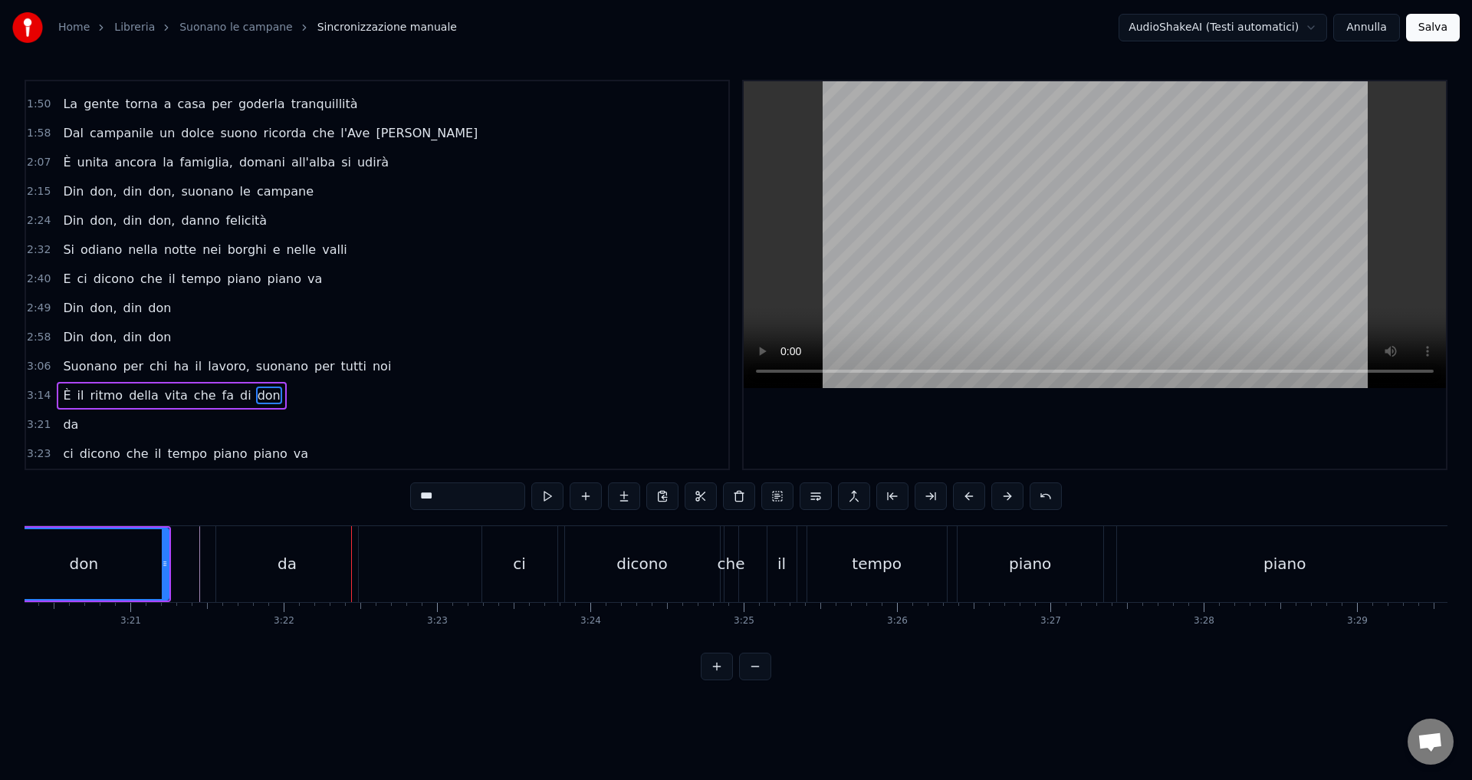
click at [274, 553] on div "da" at bounding box center [287, 564] width 142 height 76
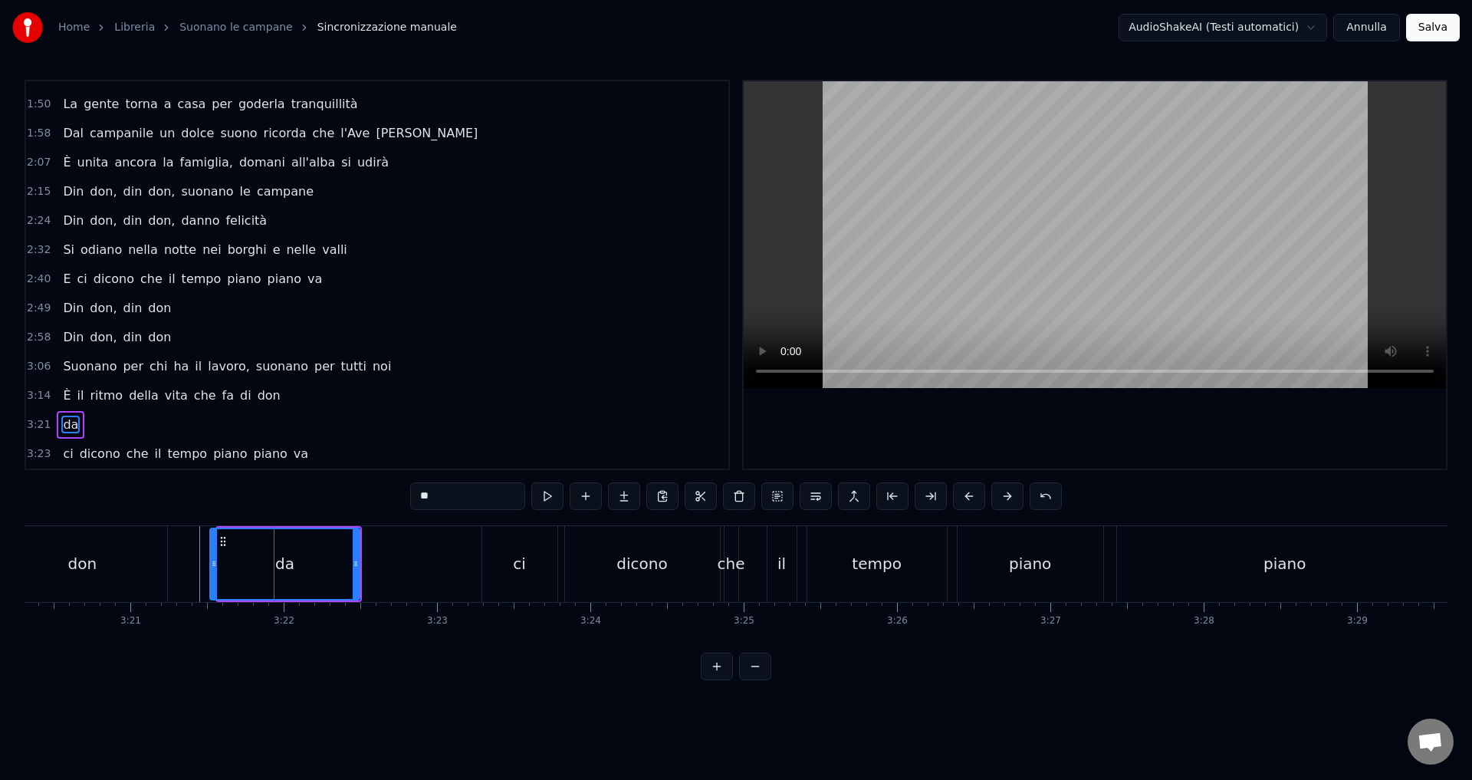
drag, startPoint x: 223, startPoint y: 560, endPoint x: 215, endPoint y: 559, distance: 7.7
click at [215, 559] on icon at bounding box center [214, 563] width 6 height 12
click at [108, 559] on div "don" at bounding box center [82, 564] width 170 height 76
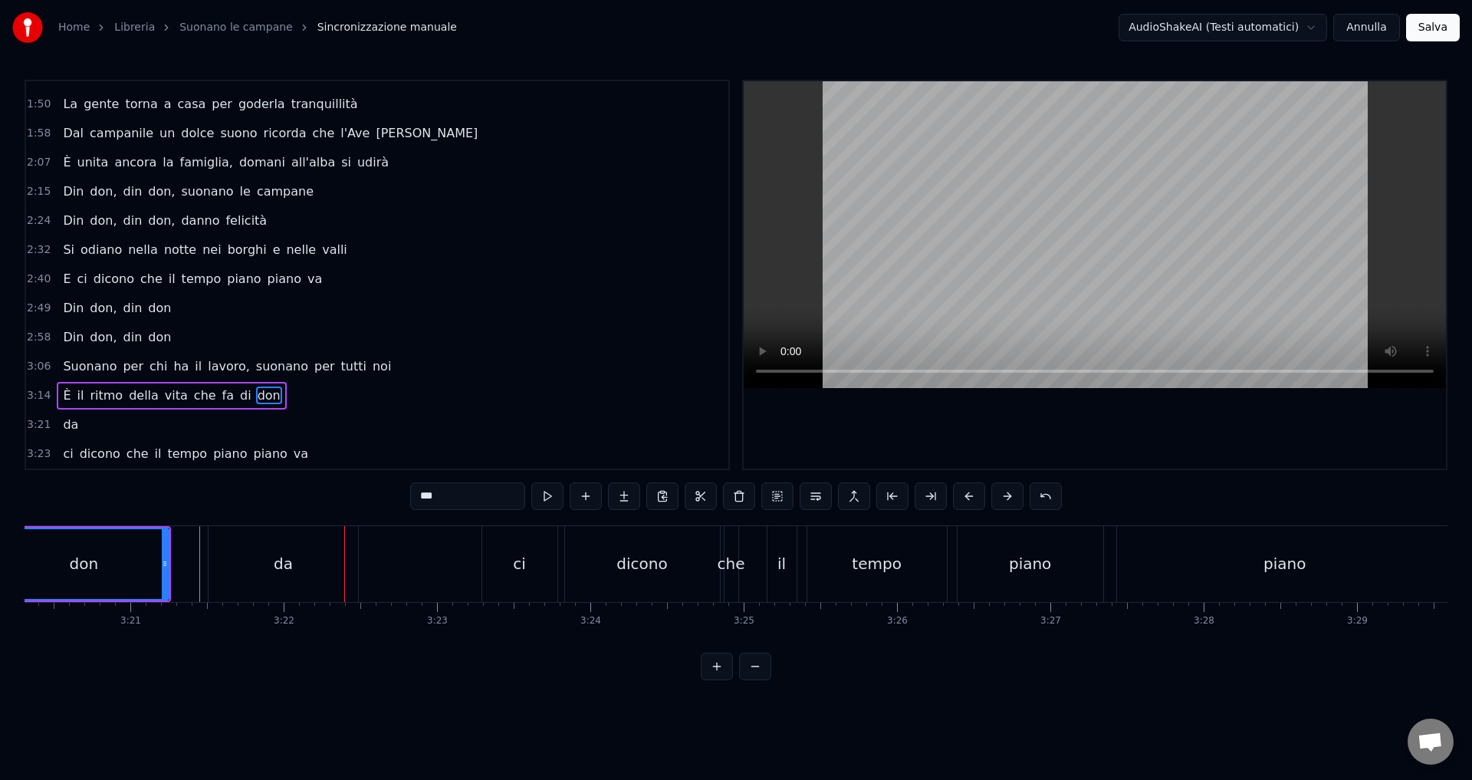
click at [212, 566] on div "da" at bounding box center [282, 564] width 149 height 76
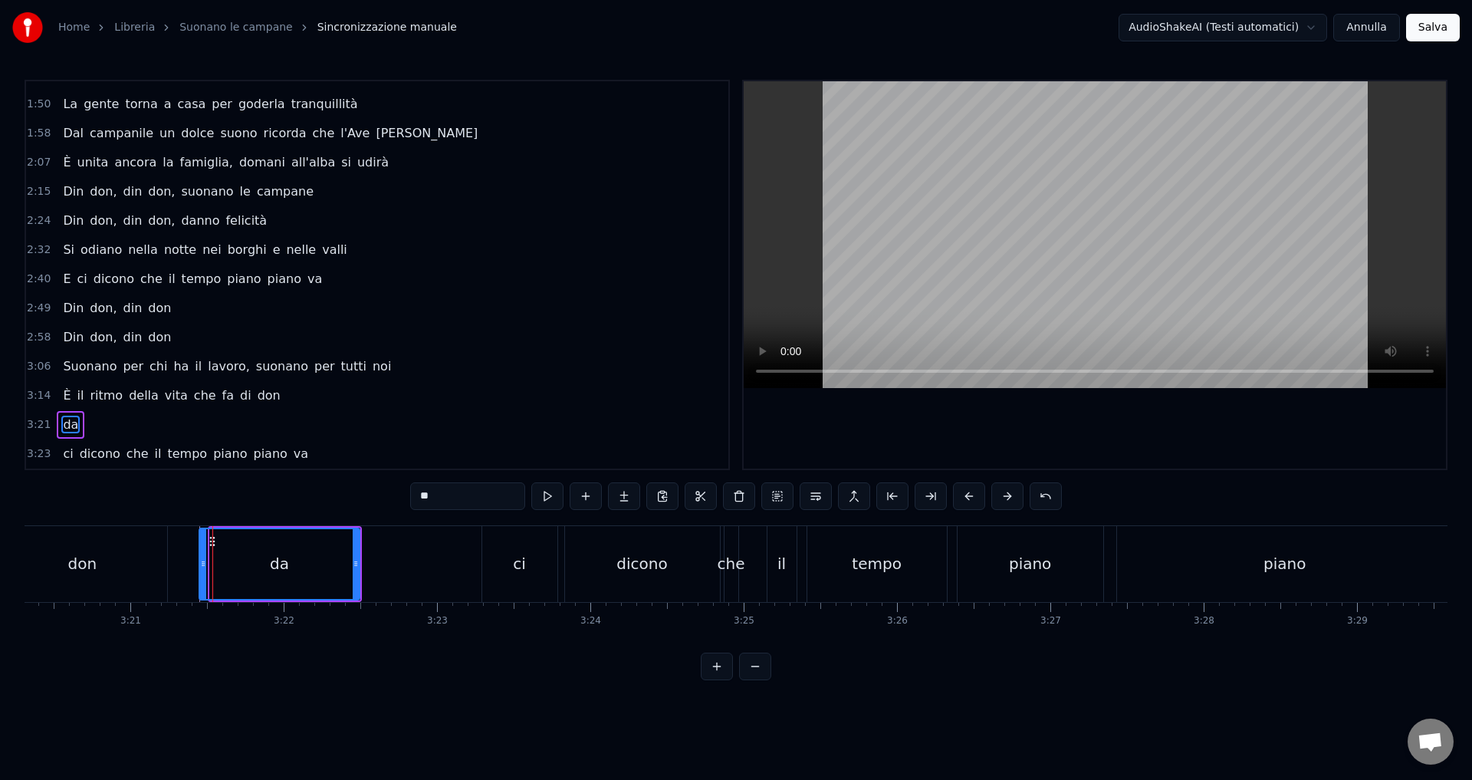
drag, startPoint x: 215, startPoint y: 566, endPoint x: 205, endPoint y: 566, distance: 10.7
click at [205, 566] on icon at bounding box center [203, 563] width 6 height 12
click at [62, 571] on div "don" at bounding box center [82, 564] width 170 height 76
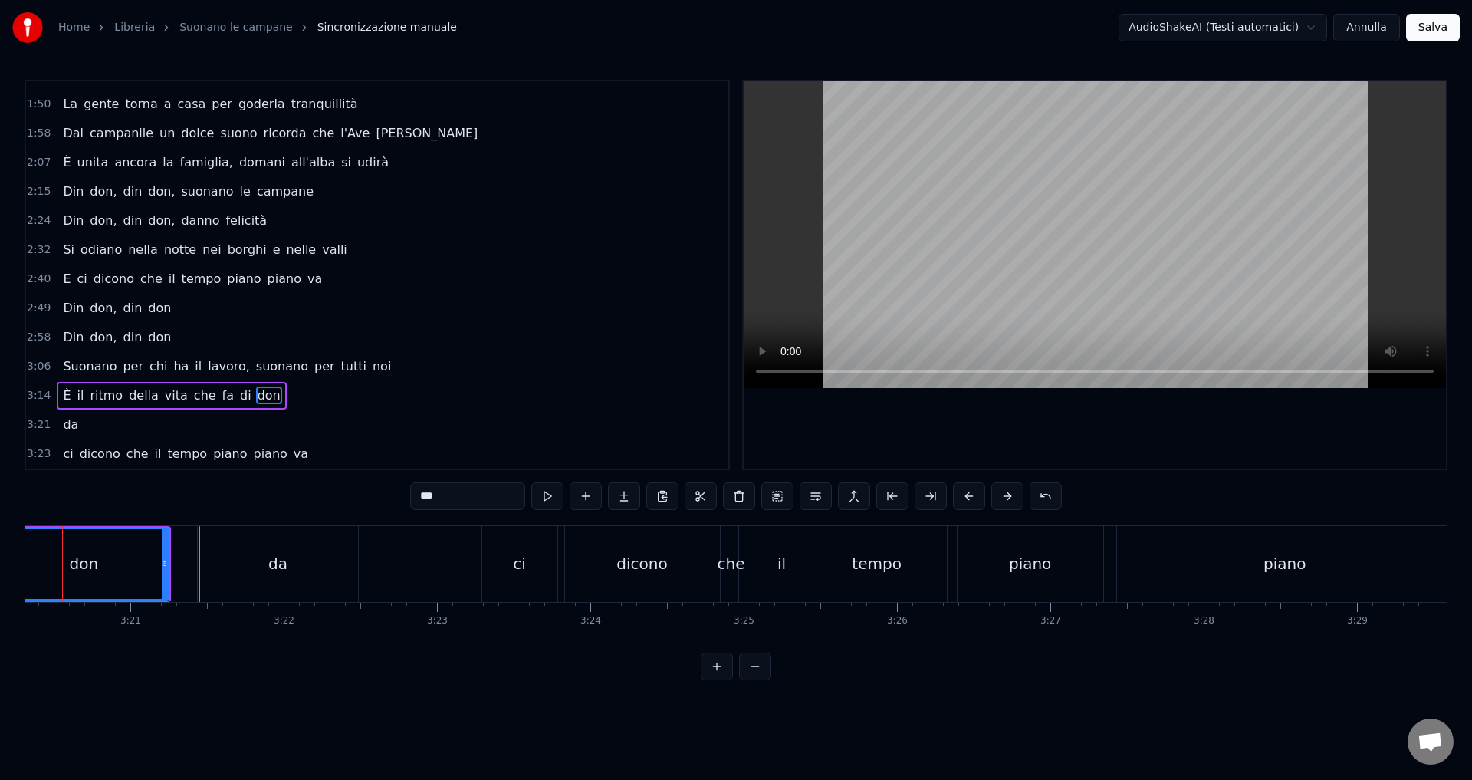
scroll to position [0, 30668]
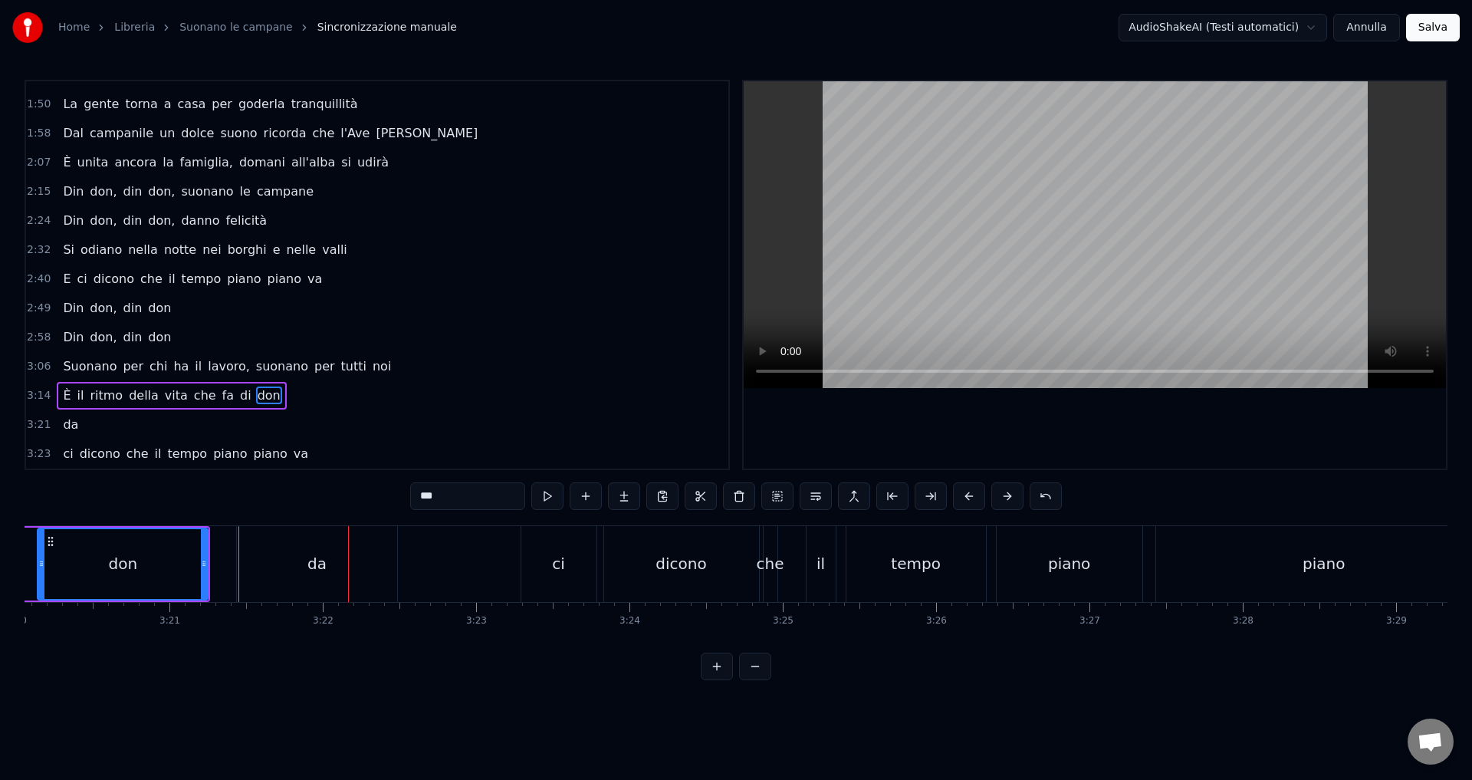
click at [374, 565] on div "da" at bounding box center [317, 564] width 160 height 76
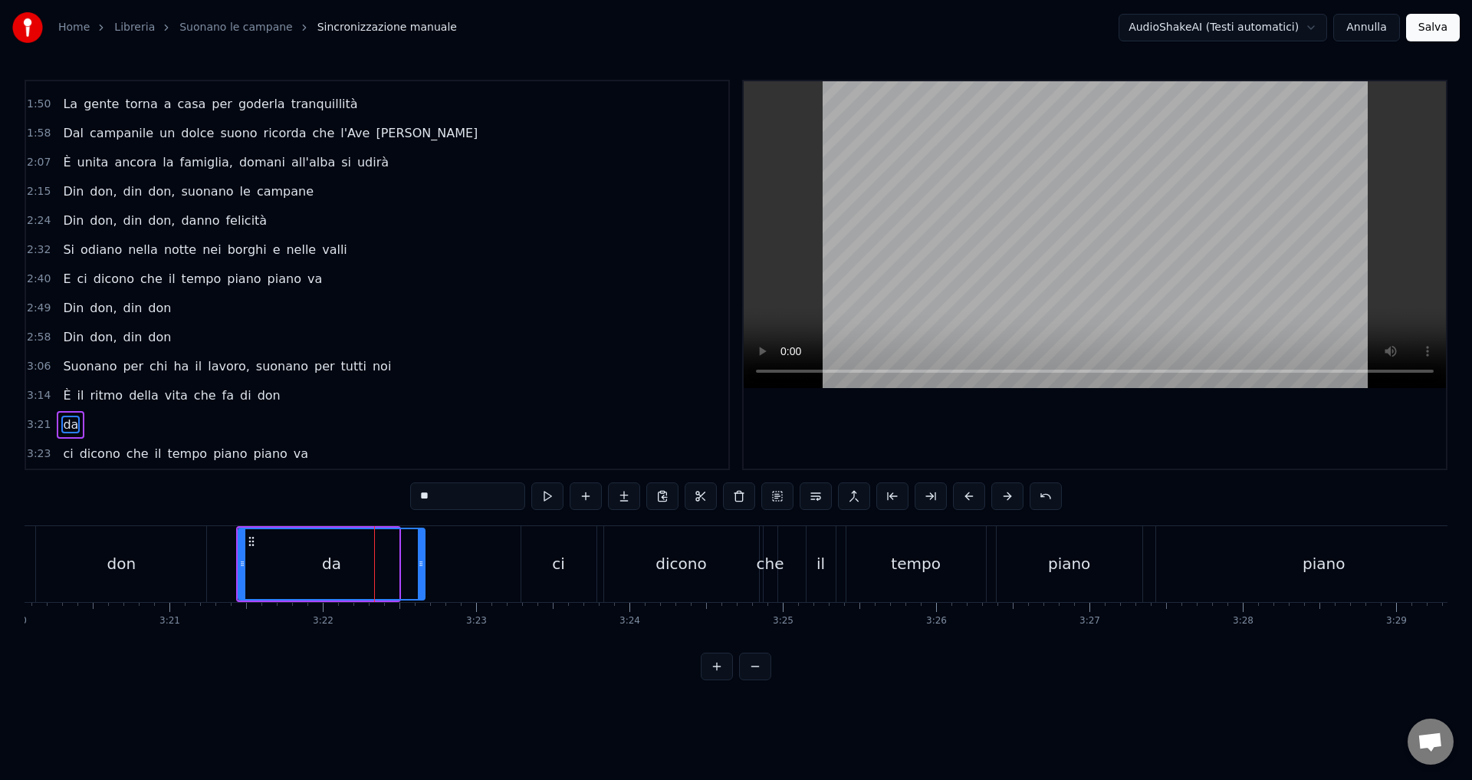
drag, startPoint x: 397, startPoint y: 564, endPoint x: 423, endPoint y: 567, distance: 26.2
click at [423, 567] on icon at bounding box center [421, 563] width 6 height 12
click at [309, 573] on div "da" at bounding box center [331, 564] width 185 height 70
click at [243, 563] on icon at bounding box center [243, 563] width 6 height 12
click at [65, 567] on div "don" at bounding box center [121, 564] width 170 height 76
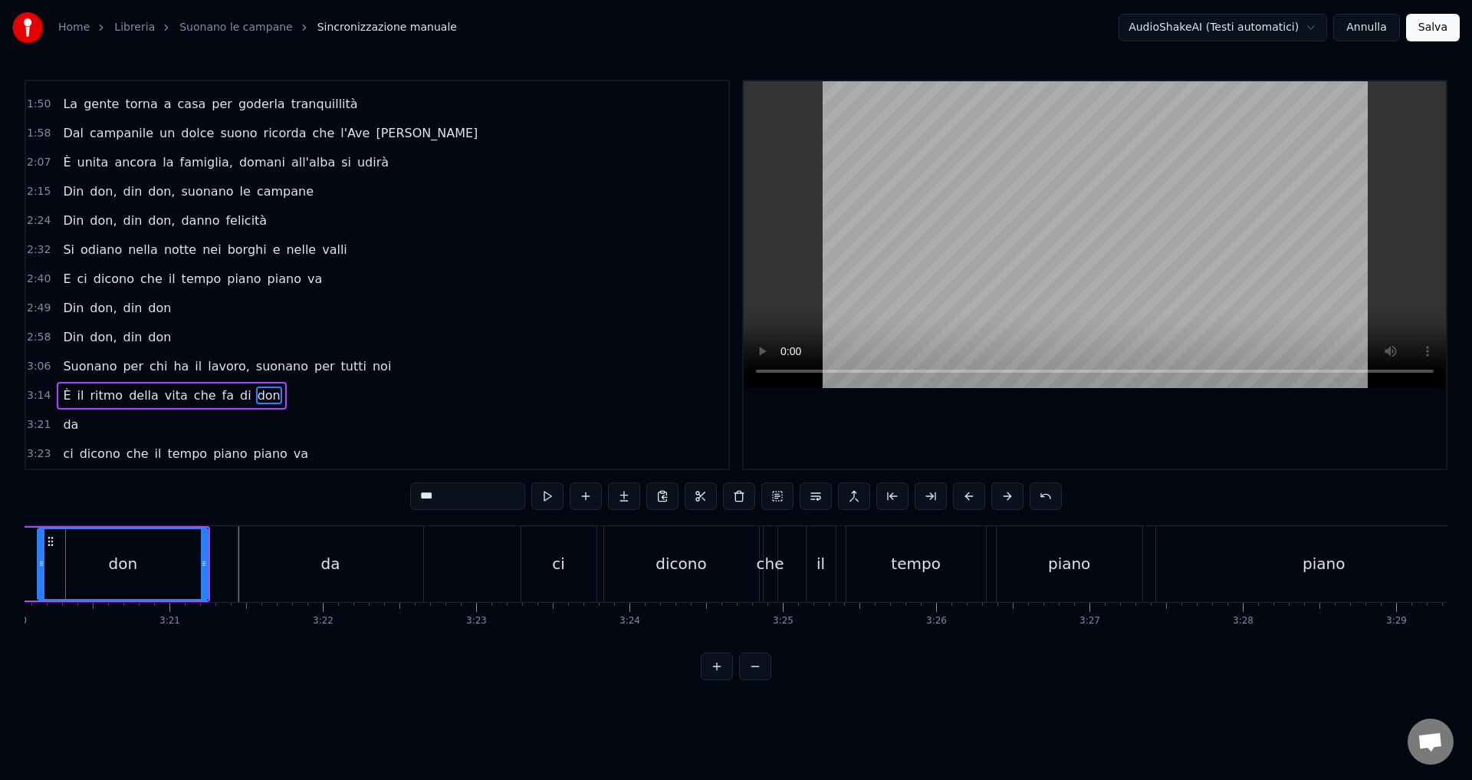
scroll to position [0, 30632]
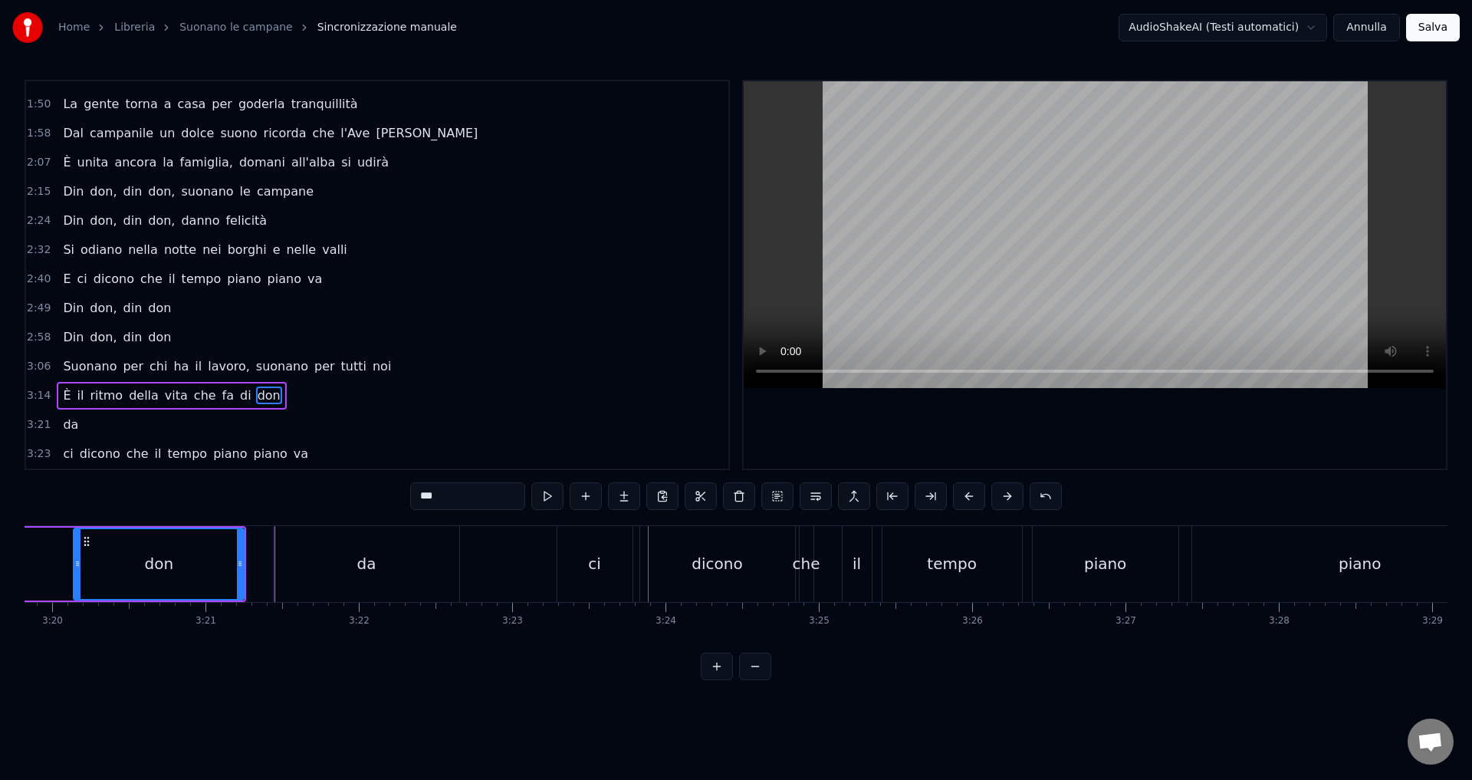
click at [371, 579] on div "da" at bounding box center [366, 564] width 185 height 76
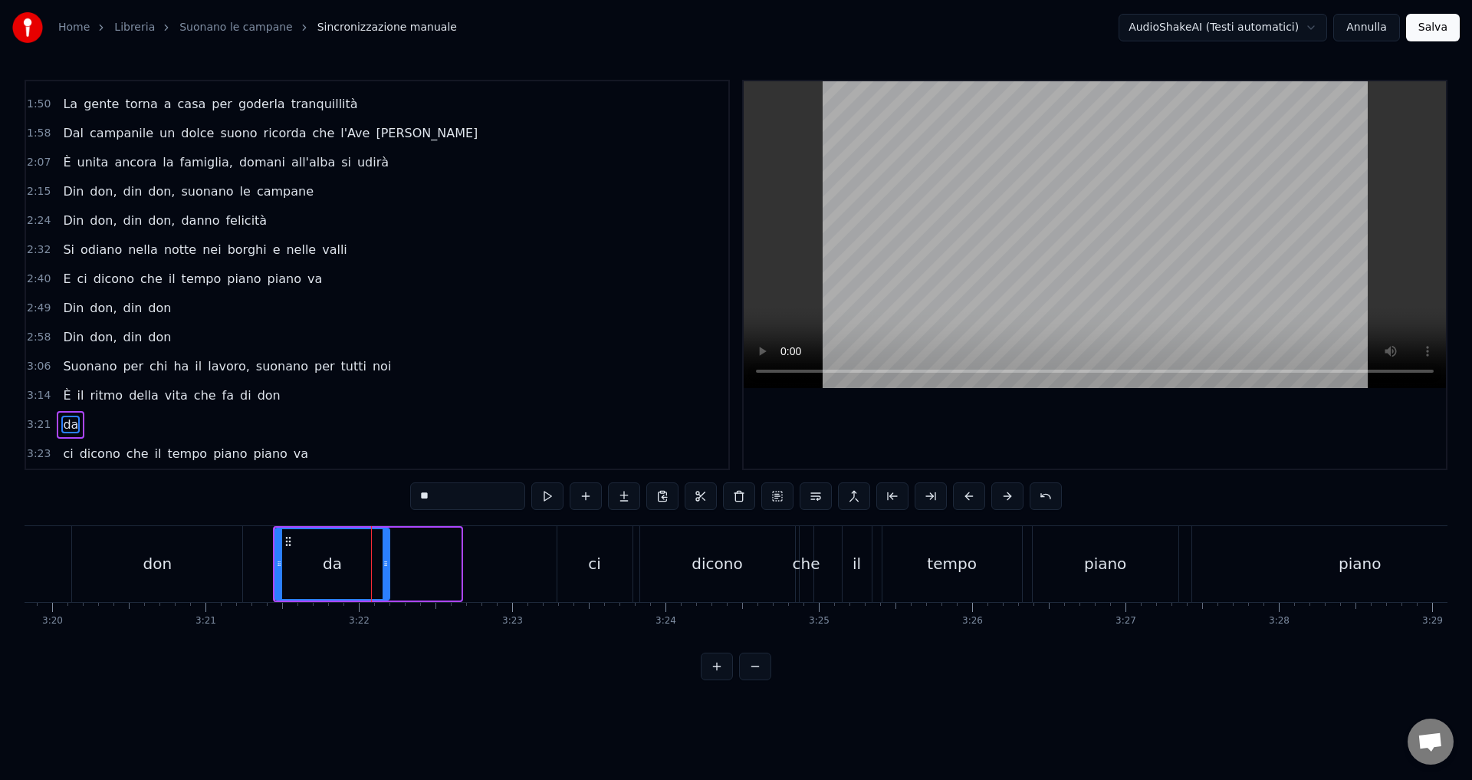
drag, startPoint x: 458, startPoint y: 562, endPoint x: 386, endPoint y: 570, distance: 71.7
click at [386, 570] on div at bounding box center [385, 564] width 6 height 70
click at [109, 557] on div "don" at bounding box center [157, 564] width 170 height 76
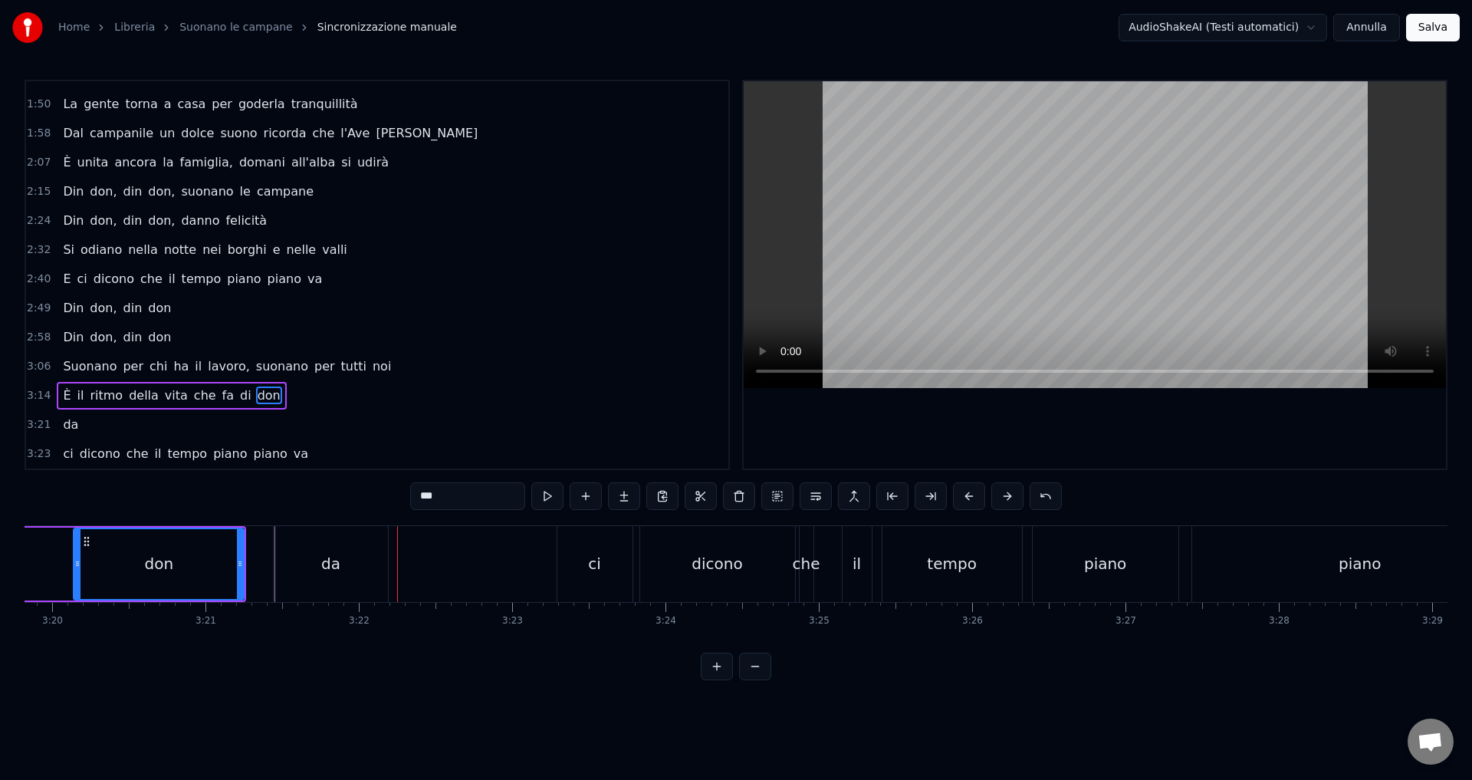
click at [367, 568] on div "da" at bounding box center [331, 564] width 114 height 76
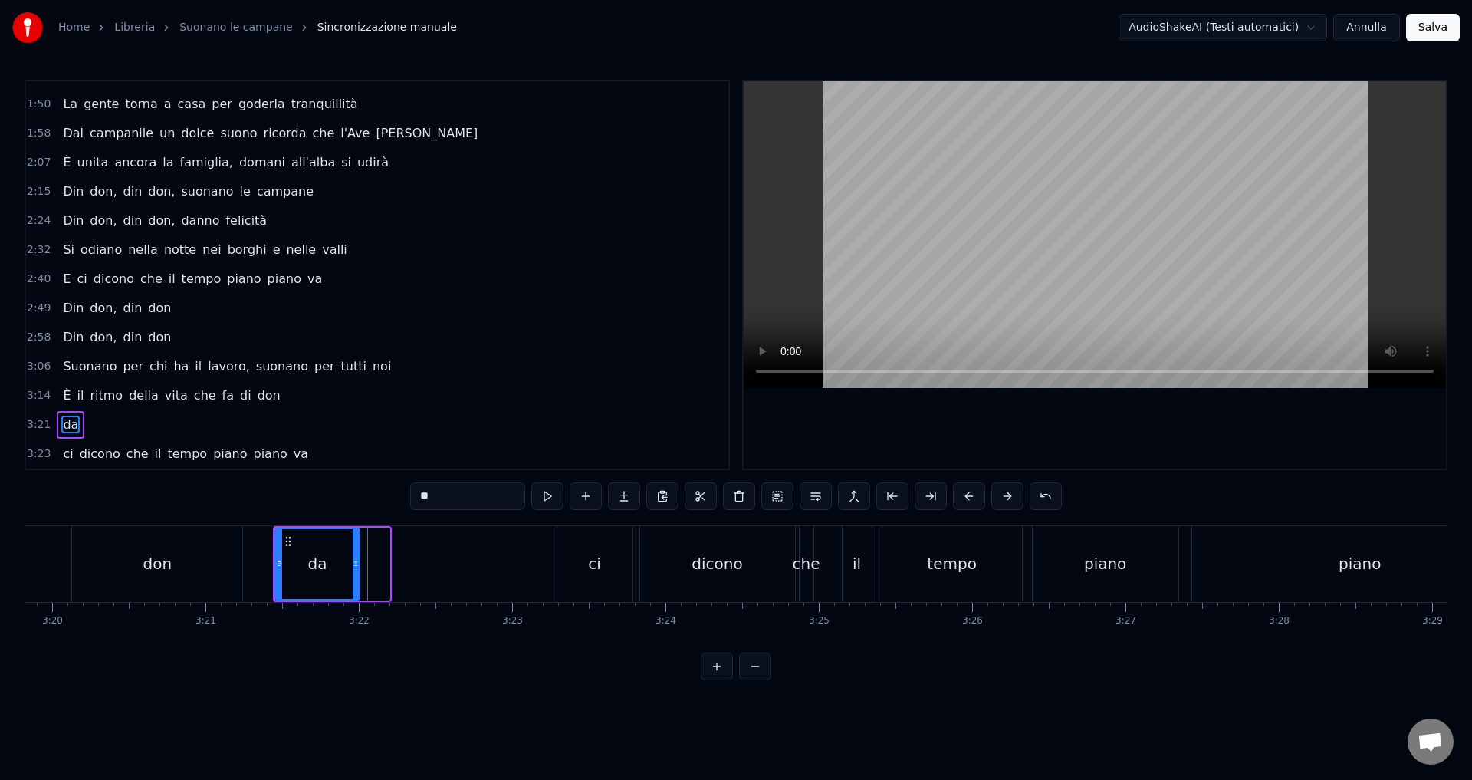
drag, startPoint x: 386, startPoint y: 564, endPoint x: 356, endPoint y: 566, distance: 30.0
click at [356, 566] on icon at bounding box center [356, 563] width 6 height 12
click at [136, 578] on div "don" at bounding box center [157, 564] width 170 height 76
type input "***"
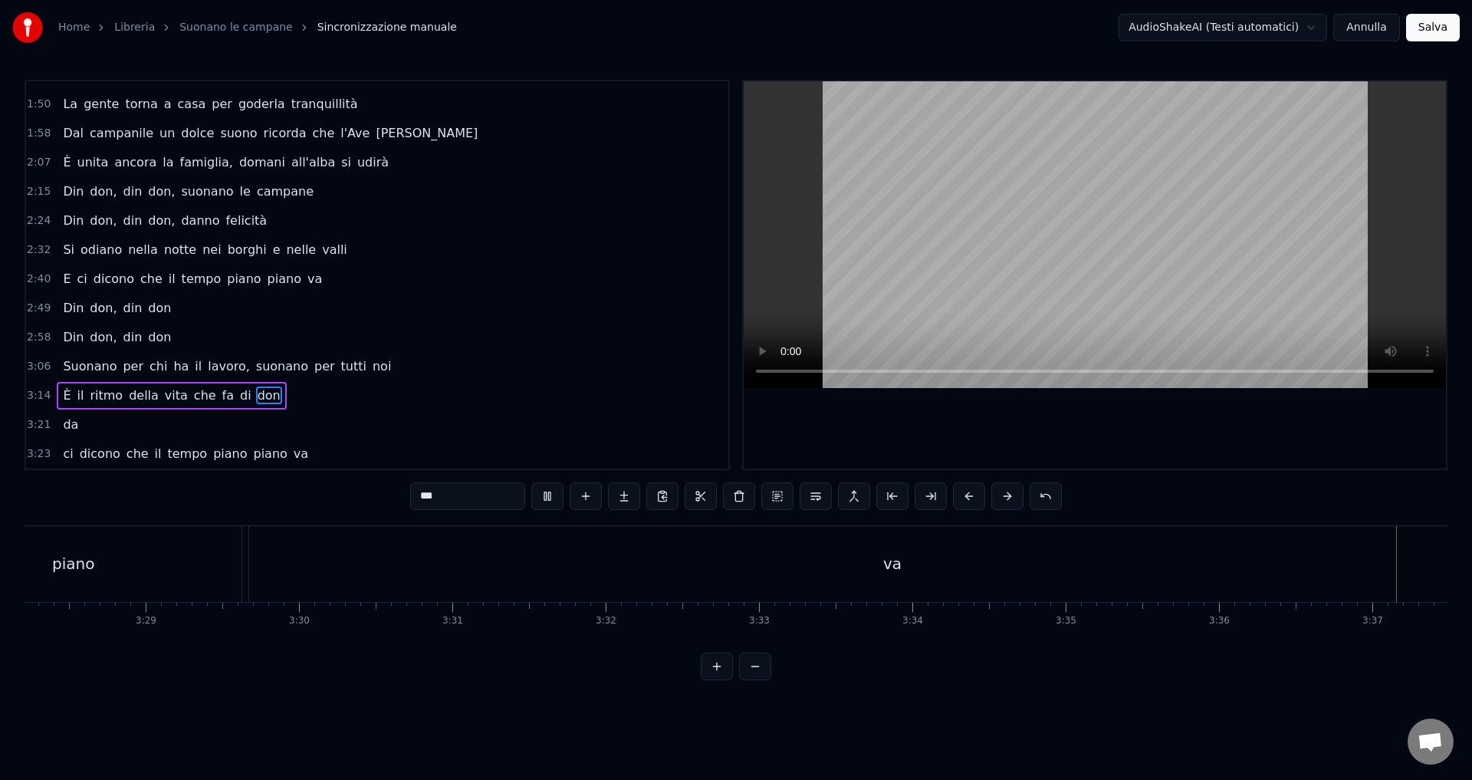
scroll to position [0, 33217]
click at [1426, 25] on button "Salva" at bounding box center [1433, 28] width 54 height 28
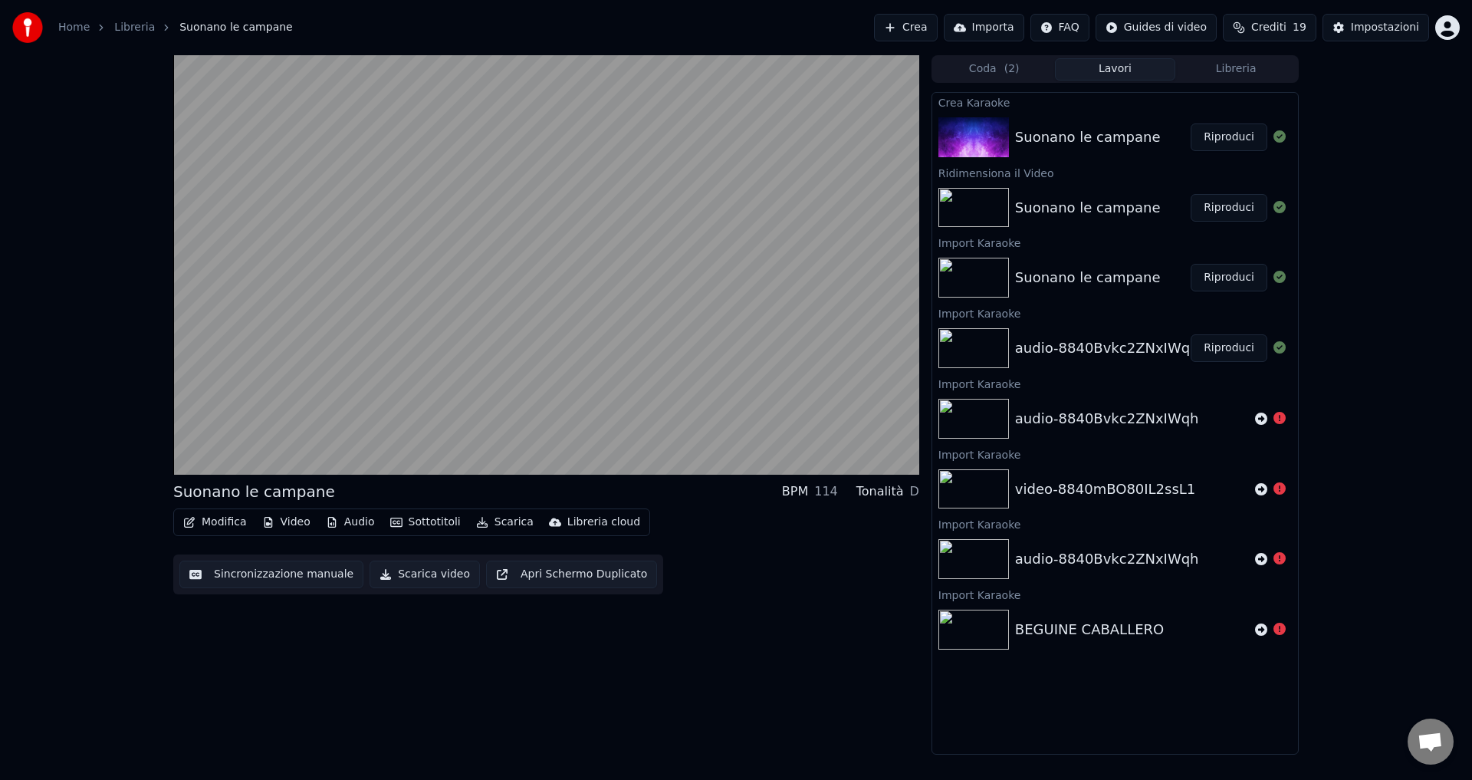
click at [284, 525] on button "Video" at bounding box center [286, 521] width 61 height 21
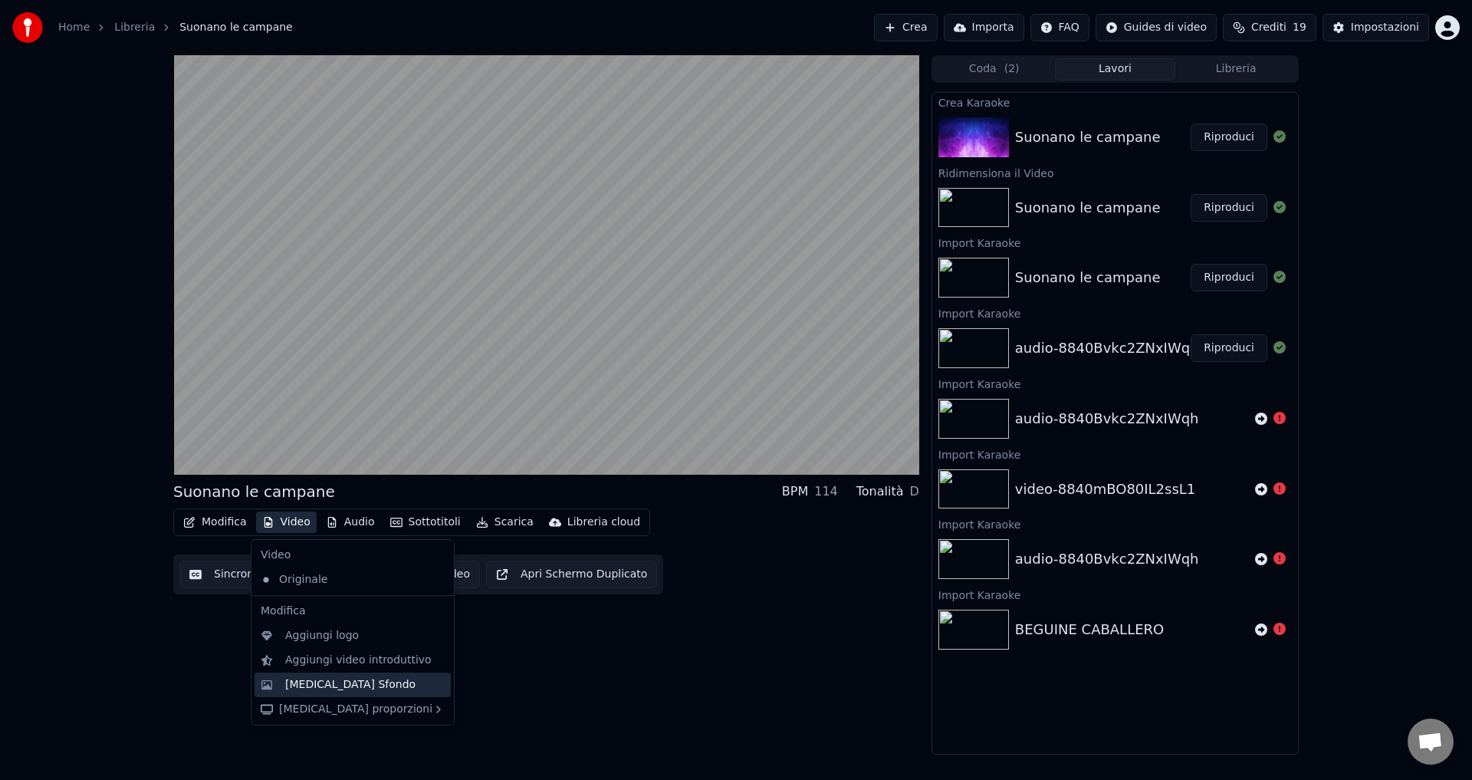
click at [343, 685] on div "[MEDICAL_DATA] Sfondo" at bounding box center [350, 684] width 130 height 15
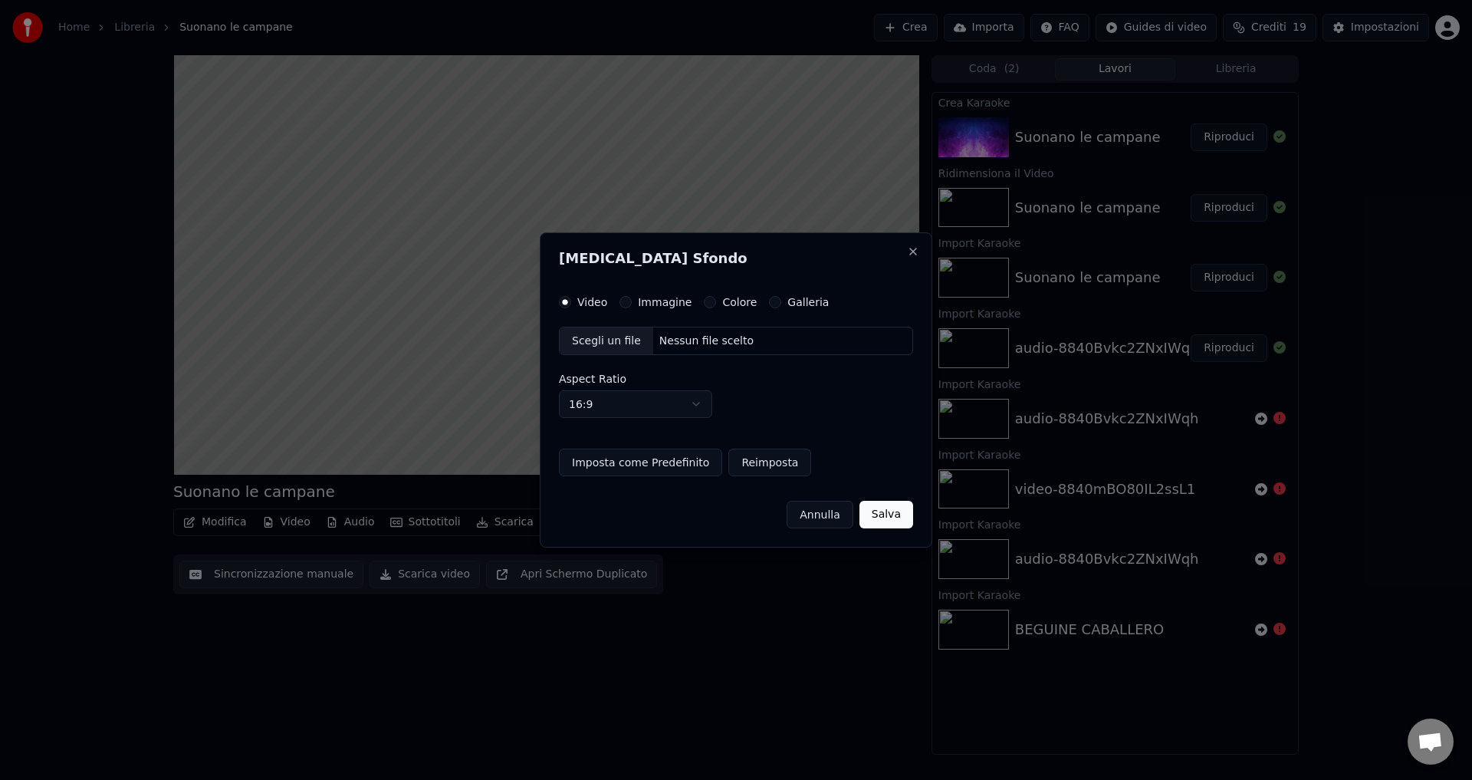
click at [704, 302] on button "Colore" at bounding box center [710, 302] width 12 height 12
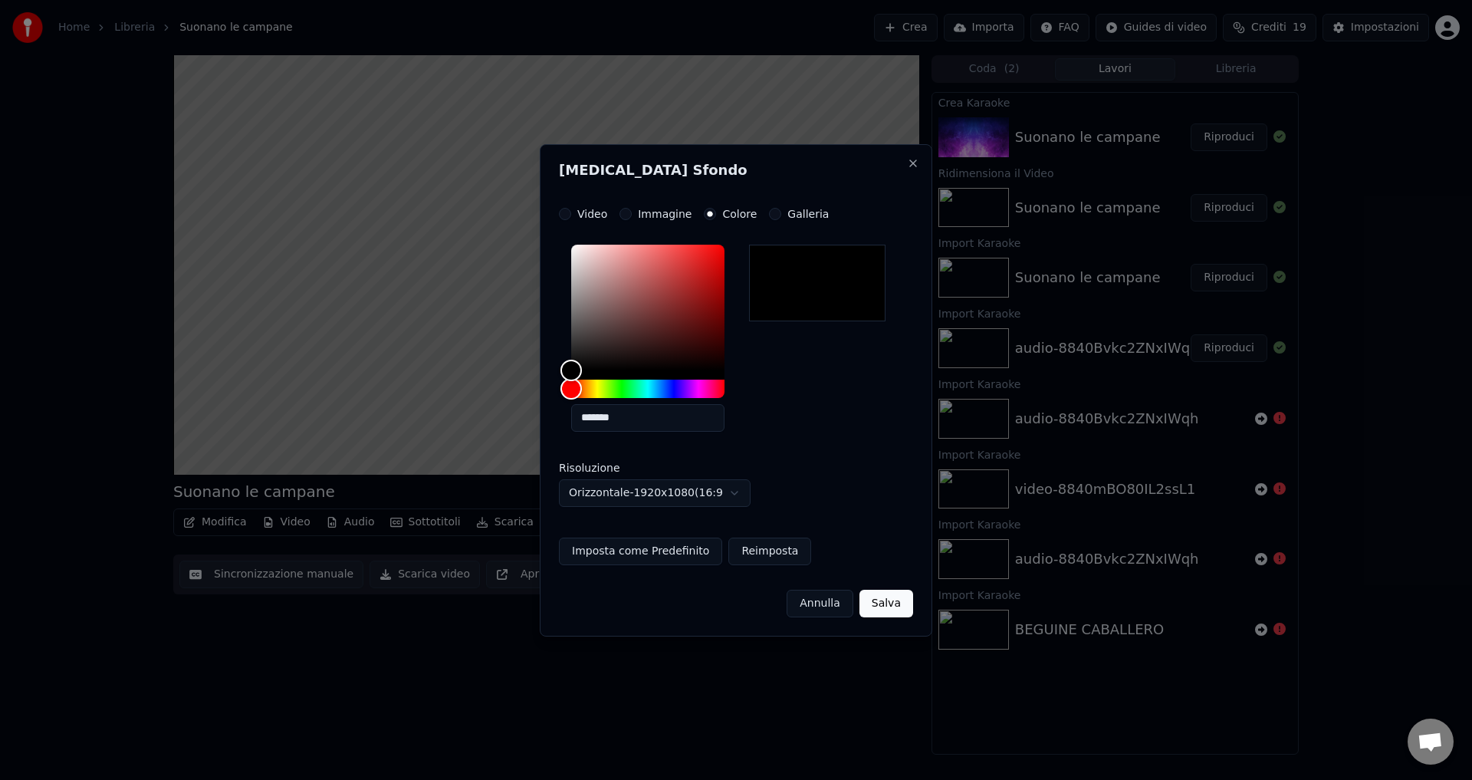
click at [885, 602] on button "Salva" at bounding box center [886, 603] width 54 height 28
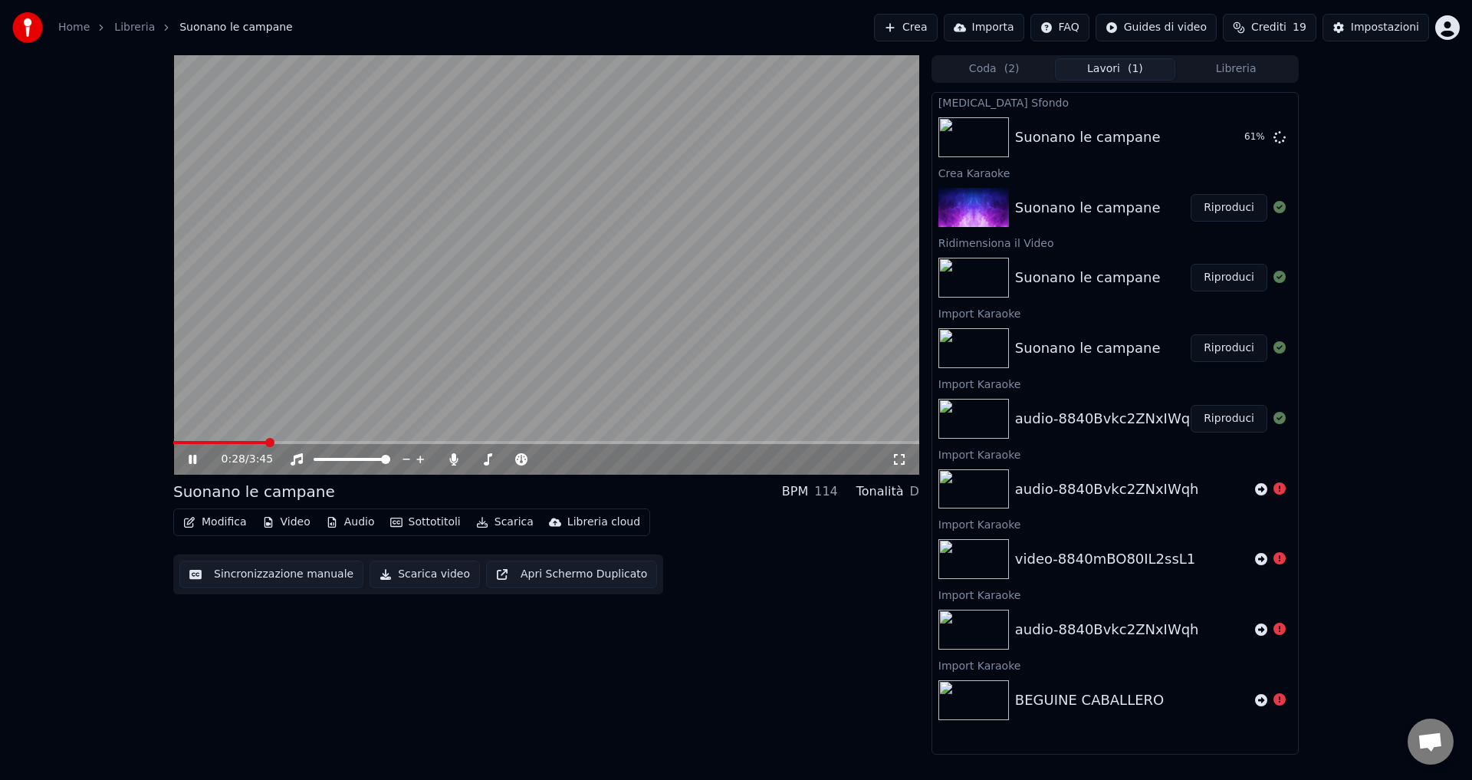
click at [189, 453] on icon at bounding box center [203, 459] width 36 height 12
click at [235, 566] on button "Sincronizzazione manuale" at bounding box center [271, 574] width 184 height 28
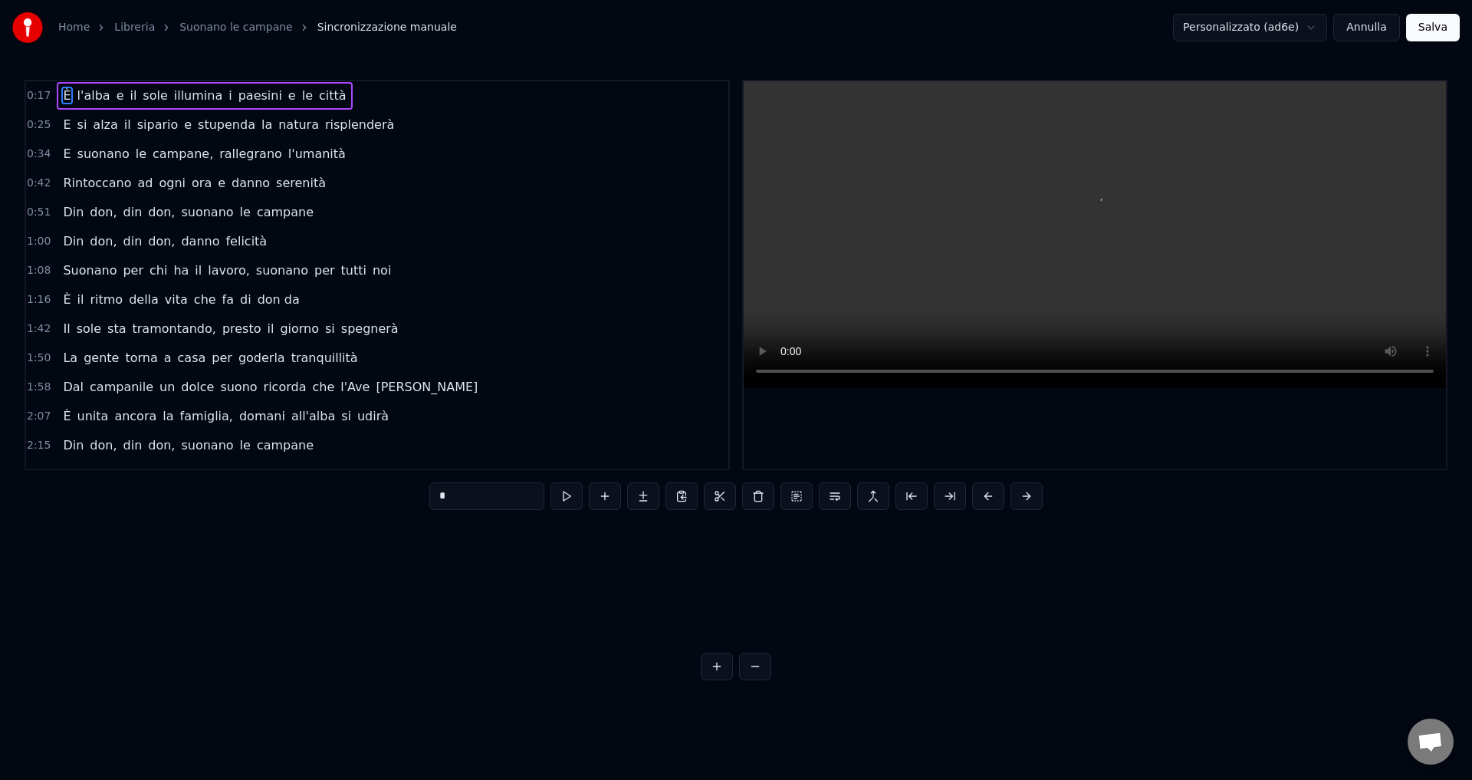
scroll to position [0, 2640]
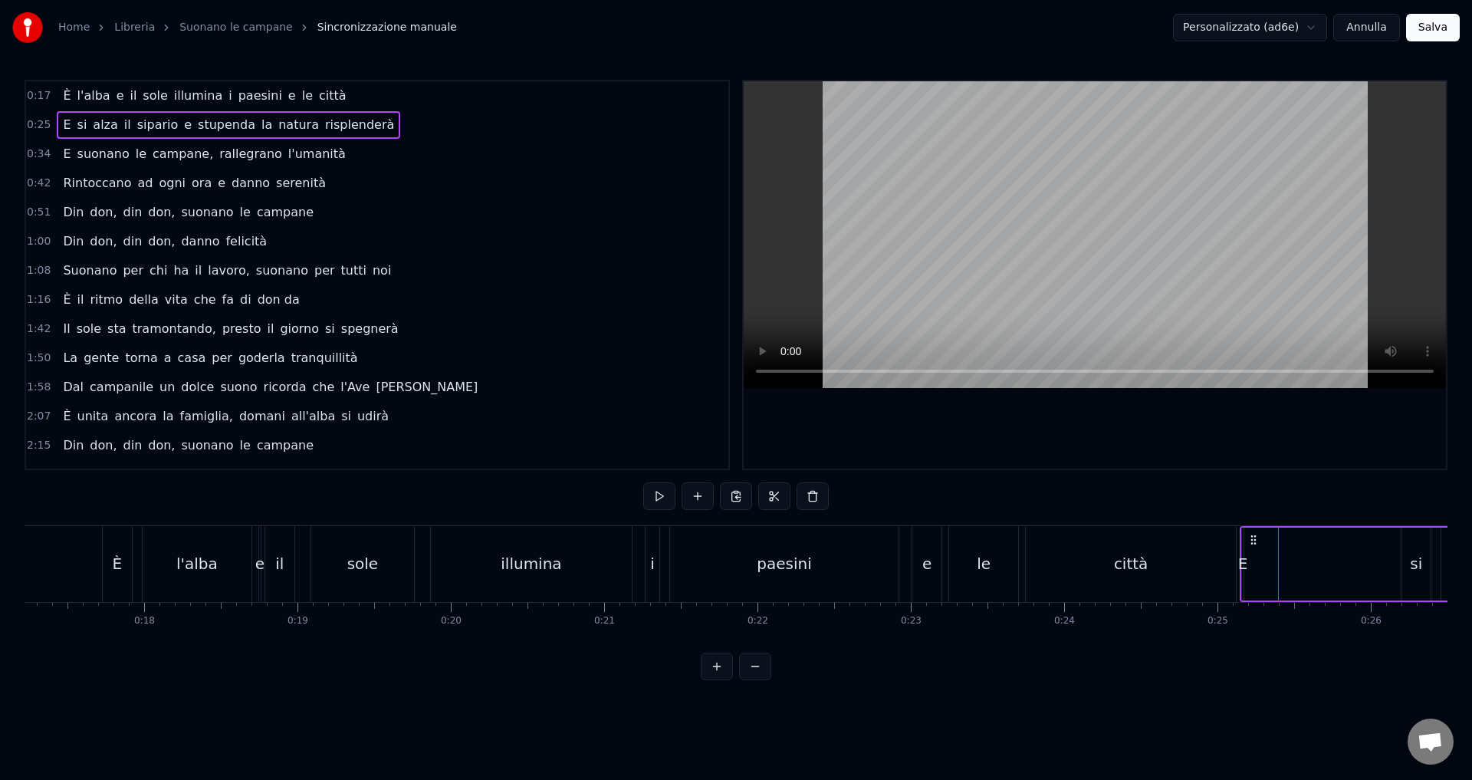
click at [1243, 570] on div "E" at bounding box center [1243, 563] width 10 height 23
drag, startPoint x: 451, startPoint y: 498, endPoint x: 394, endPoint y: 495, distance: 57.6
click at [394, 495] on div "0:17 È l'alba e il sole illumina i paesini e le città 0:25 E si alza il sipario…" at bounding box center [736, 380] width 1423 height 600
click at [189, 567] on div "l'alba" at bounding box center [196, 563] width 41 height 23
type input "******"
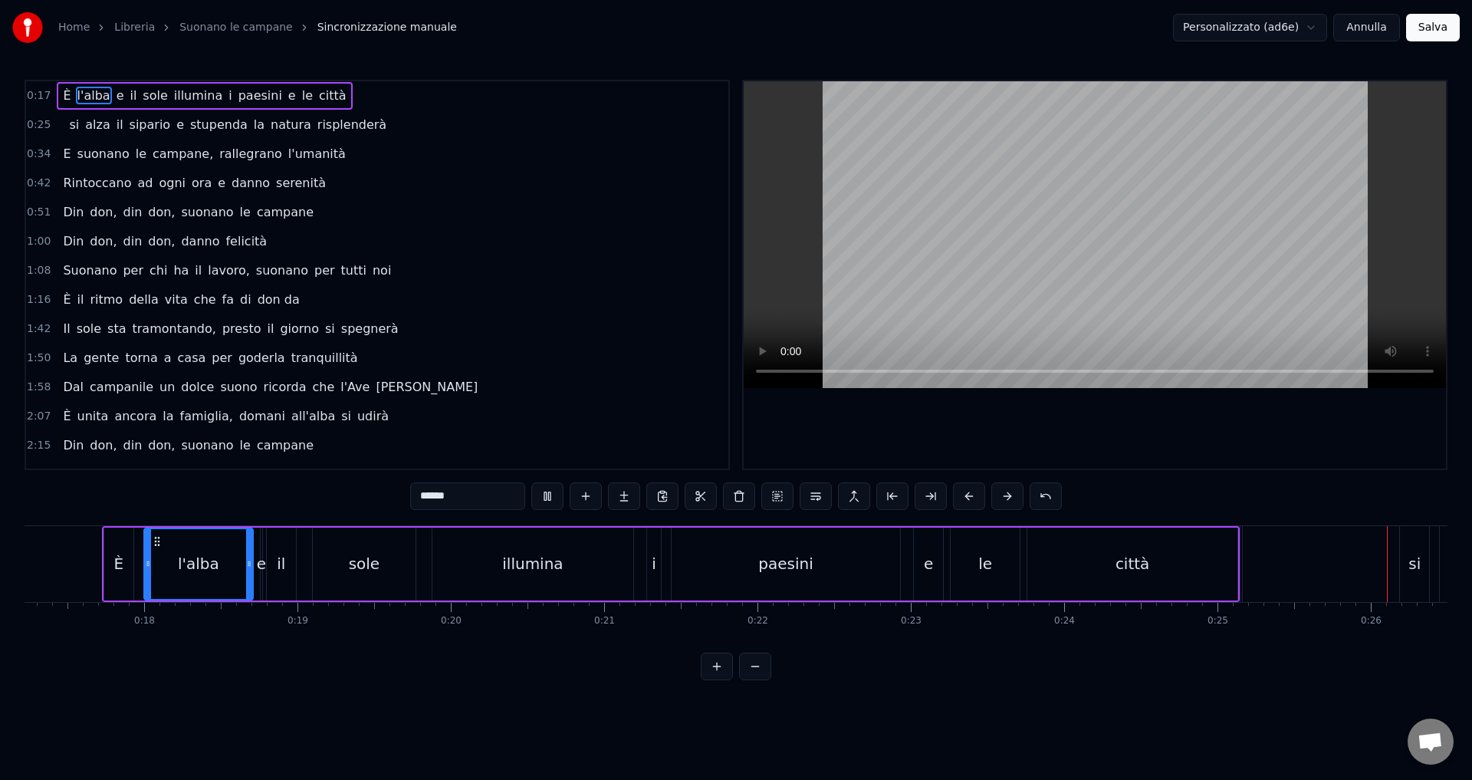
scroll to position [0, 3941]
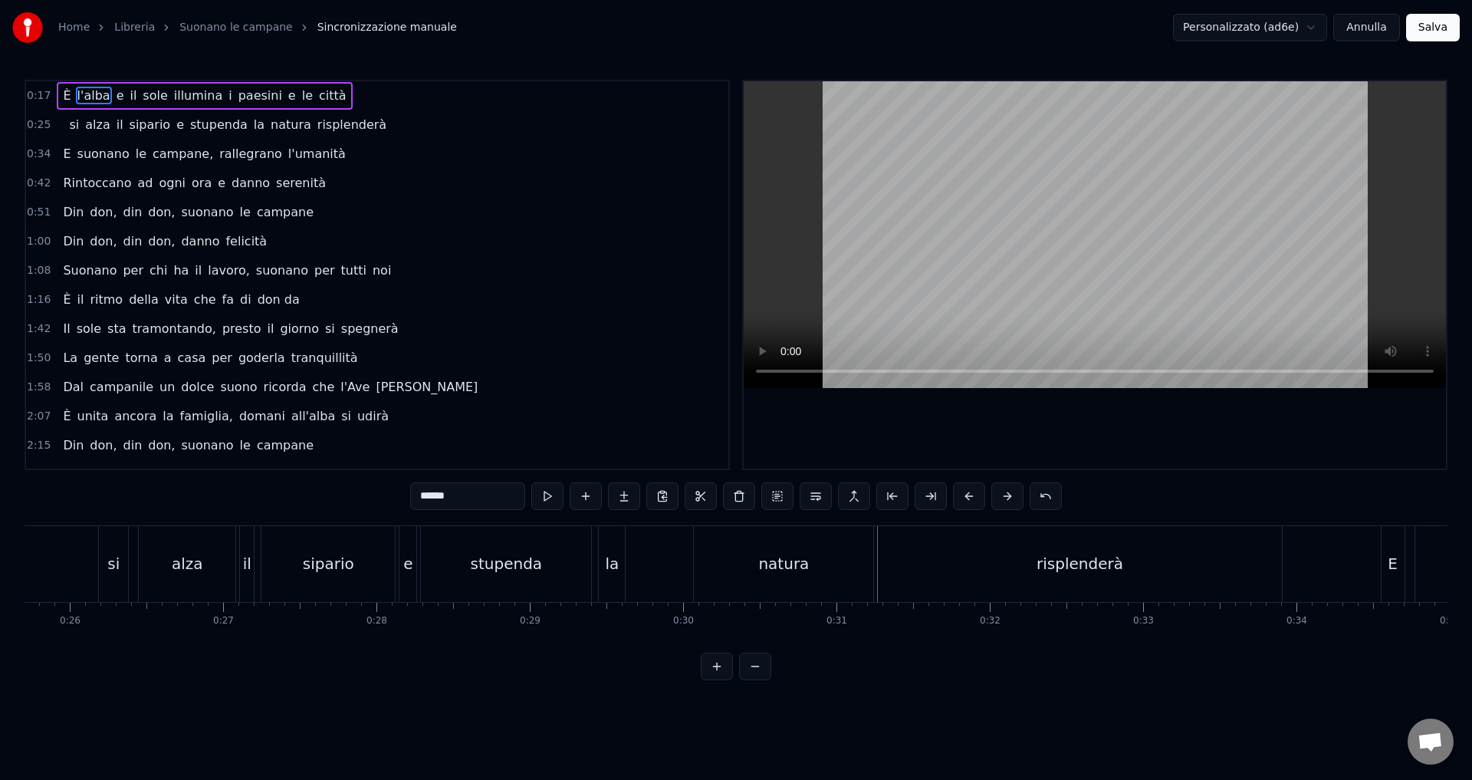
click at [1435, 26] on button "Salva" at bounding box center [1433, 28] width 54 height 28
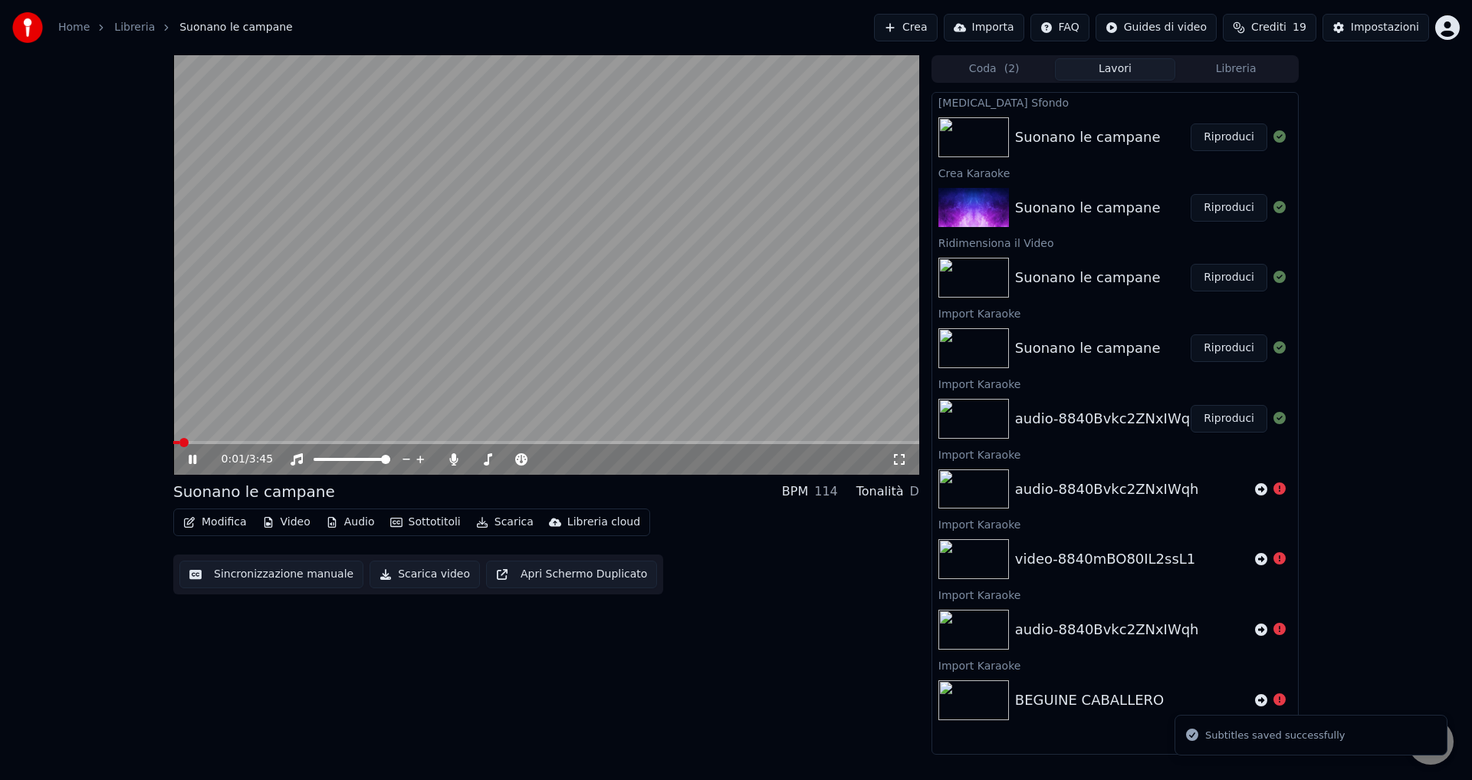
click at [1226, 141] on button "Riproduci" at bounding box center [1228, 137] width 77 height 28
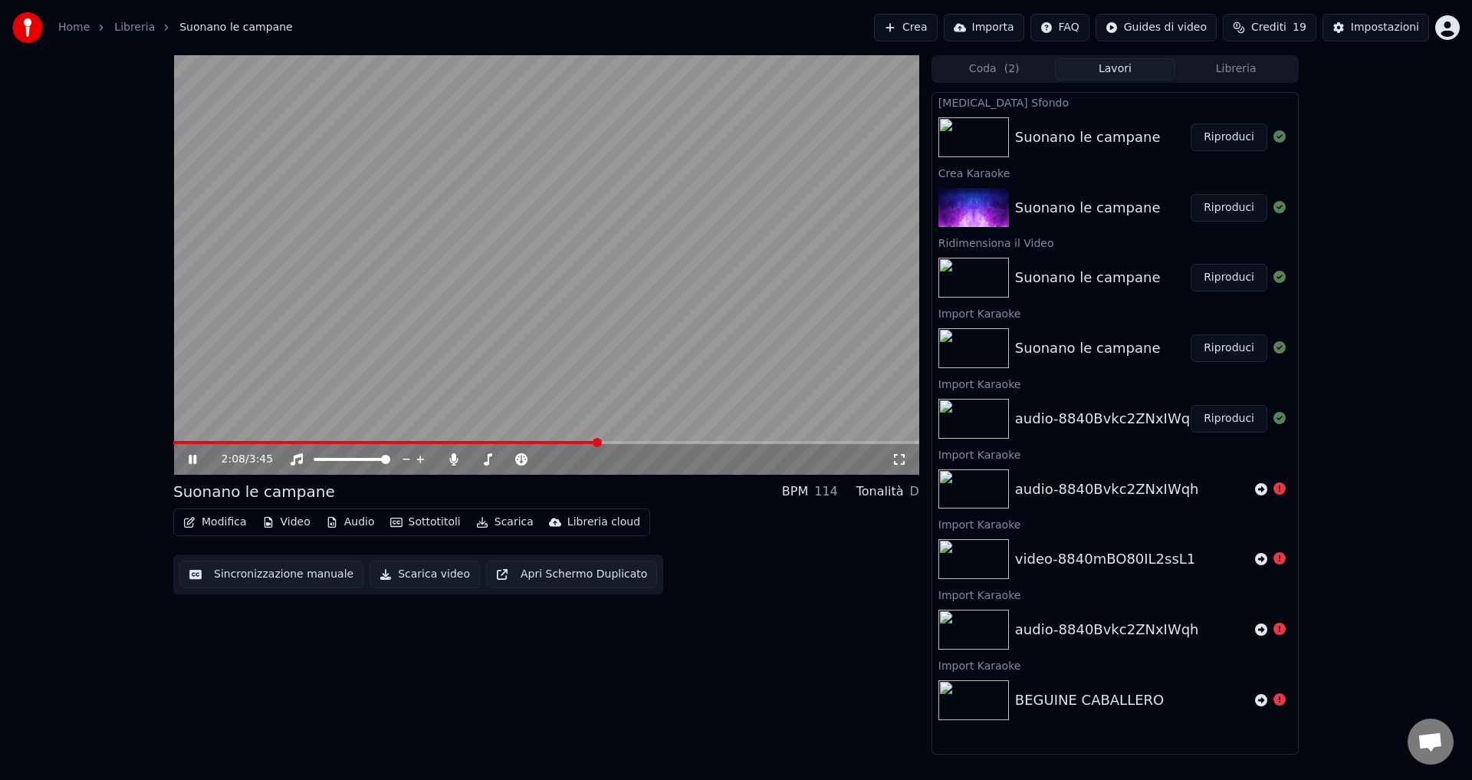
click at [614, 444] on span at bounding box center [546, 442] width 746 height 3
click at [665, 443] on span at bounding box center [546, 442] width 746 height 3
click at [186, 457] on icon at bounding box center [203, 459] width 36 height 12
click at [382, 575] on button "Scarica video" at bounding box center [424, 574] width 110 height 28
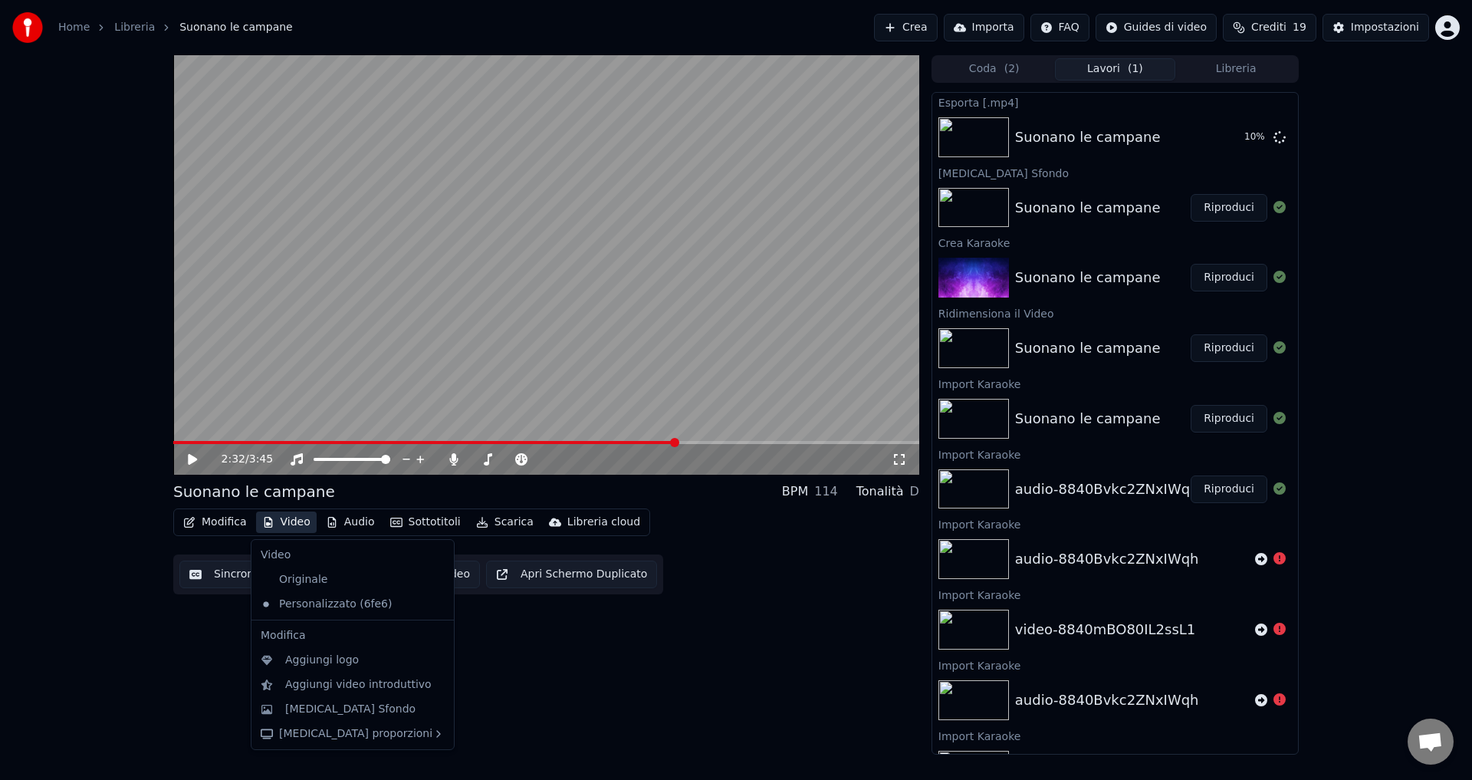
click at [281, 517] on button "Video" at bounding box center [286, 521] width 61 height 21
click at [712, 685] on div "2:32 / 3:45 Suonano le campane BPM 114 Tonalità D Modifica Video Audio Sottotit…" at bounding box center [546, 404] width 746 height 699
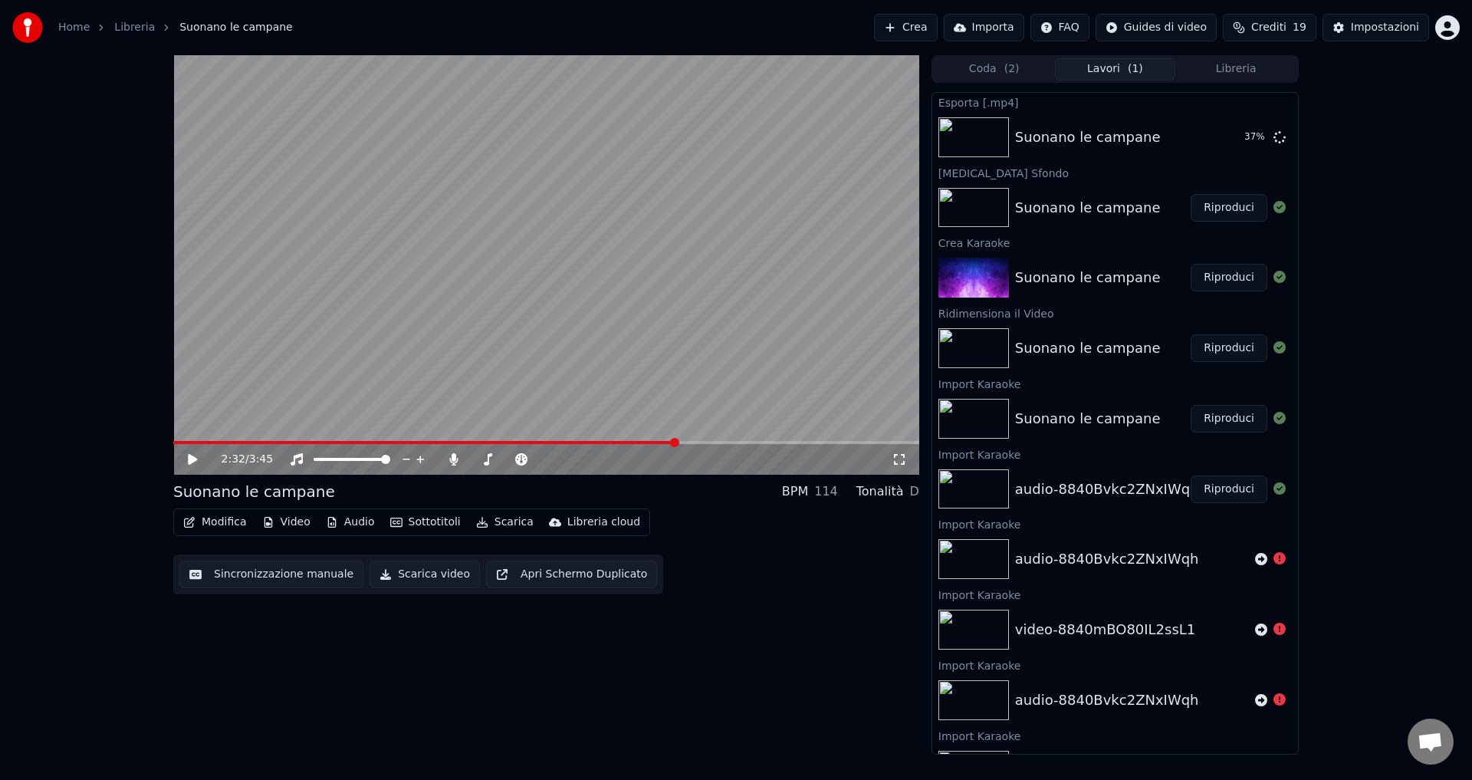
click at [384, 578] on button "Scarica video" at bounding box center [424, 574] width 110 height 28
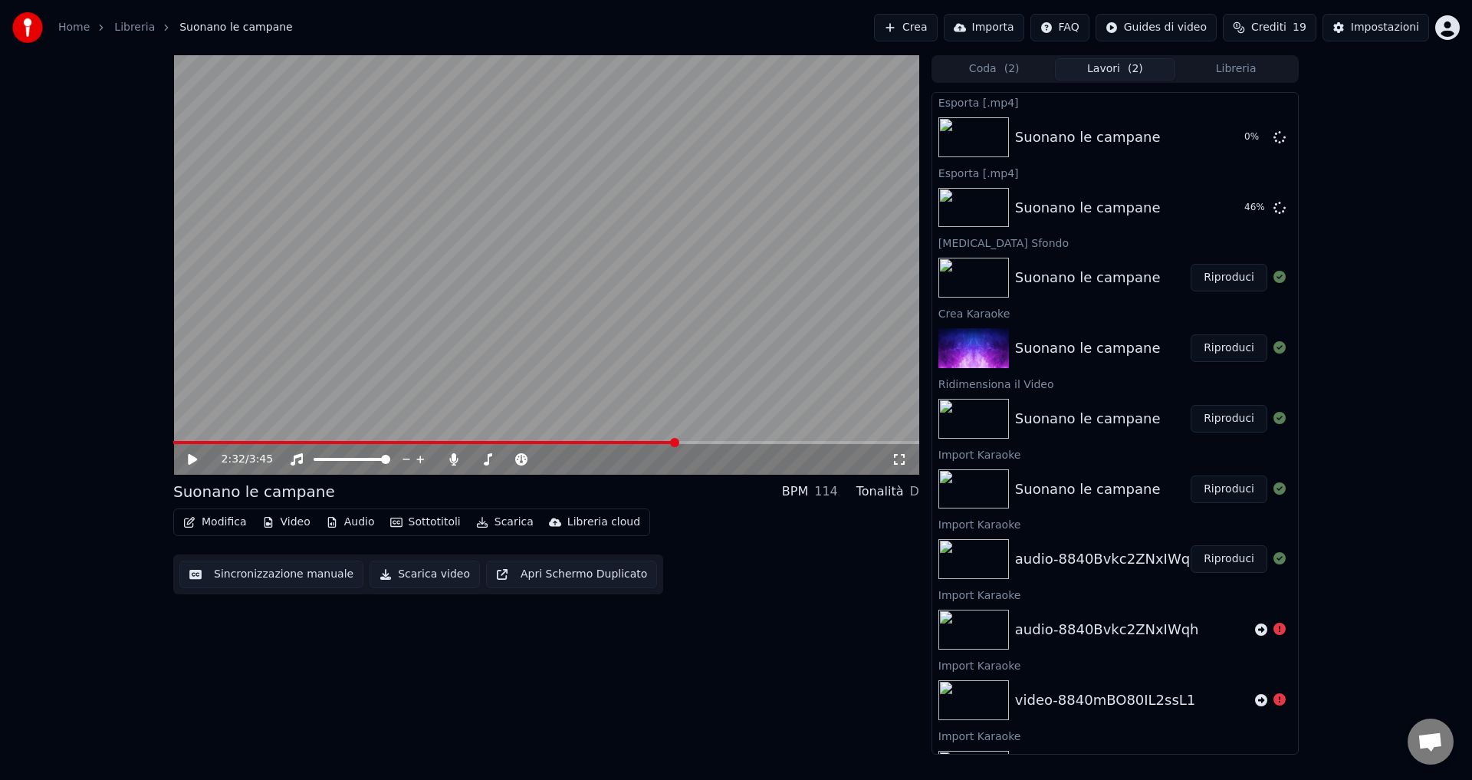
click at [502, 527] on button "Scarica" at bounding box center [505, 521] width 70 height 21
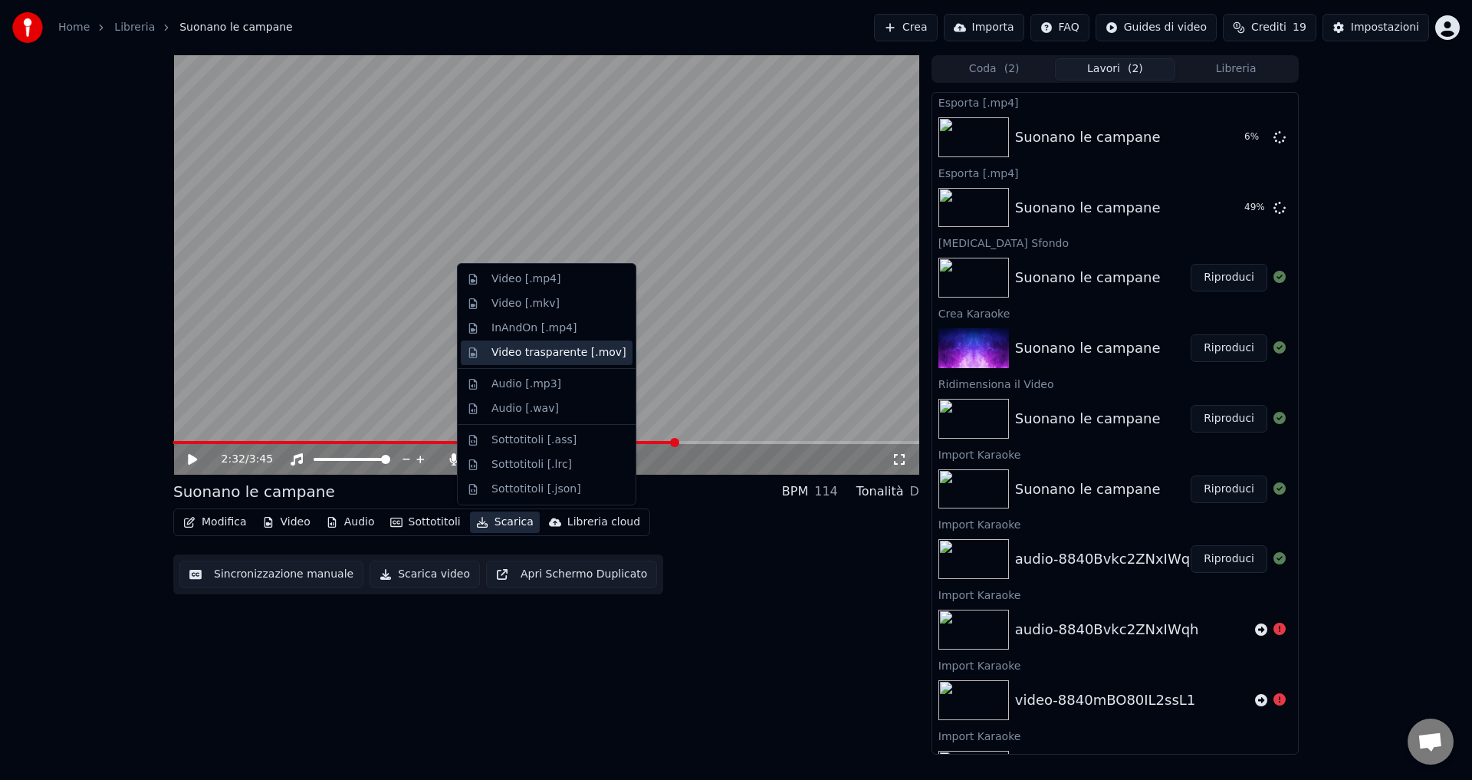
click at [547, 355] on div "Video trasparente [.mov]" at bounding box center [558, 352] width 135 height 15
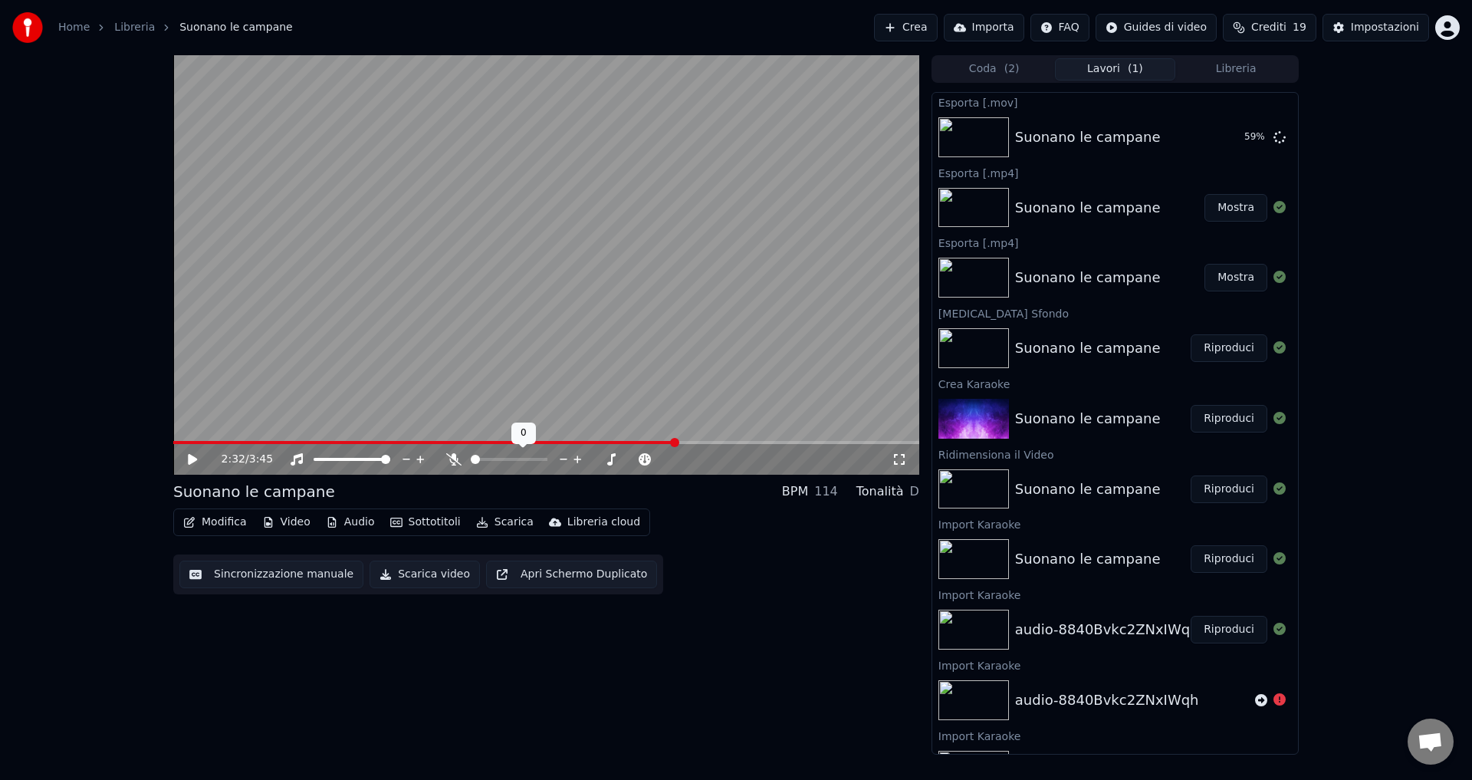
click at [471, 455] on span at bounding box center [475, 459] width 9 height 9
click at [479, 524] on button "Scarica" at bounding box center [505, 521] width 70 height 21
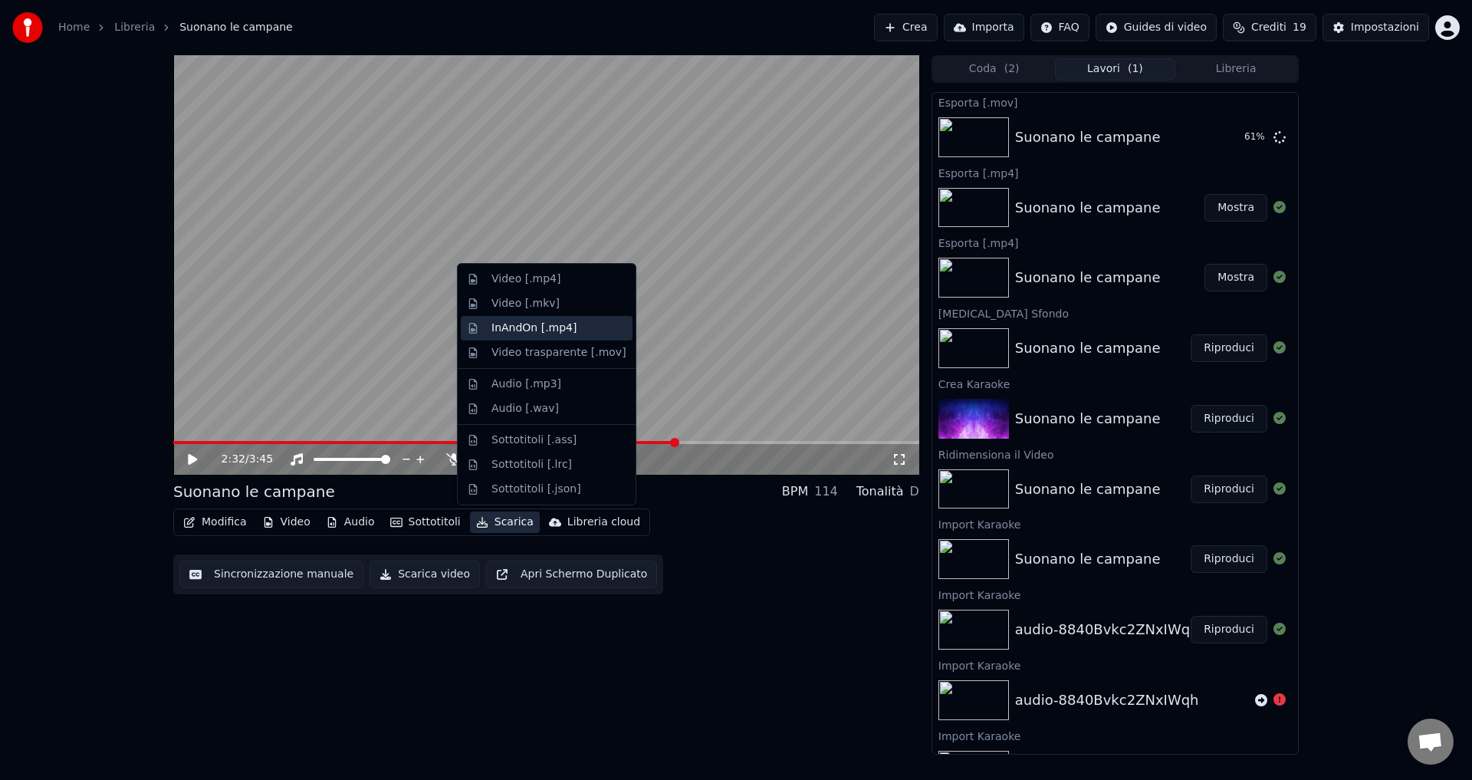
click at [554, 330] on div "InAndOn [.mp4]" at bounding box center [534, 327] width 86 height 15
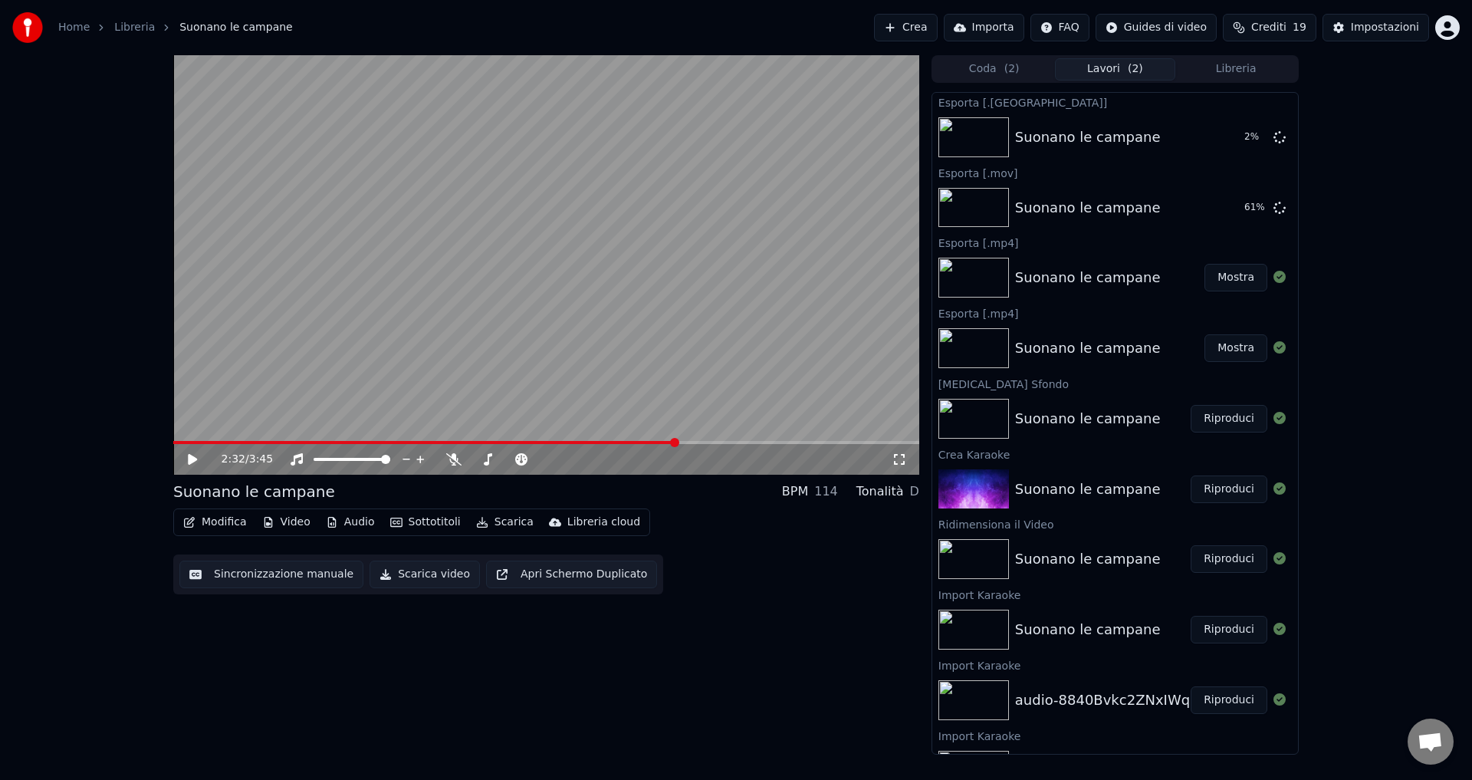
click at [419, 579] on button "Scarica video" at bounding box center [424, 574] width 110 height 28
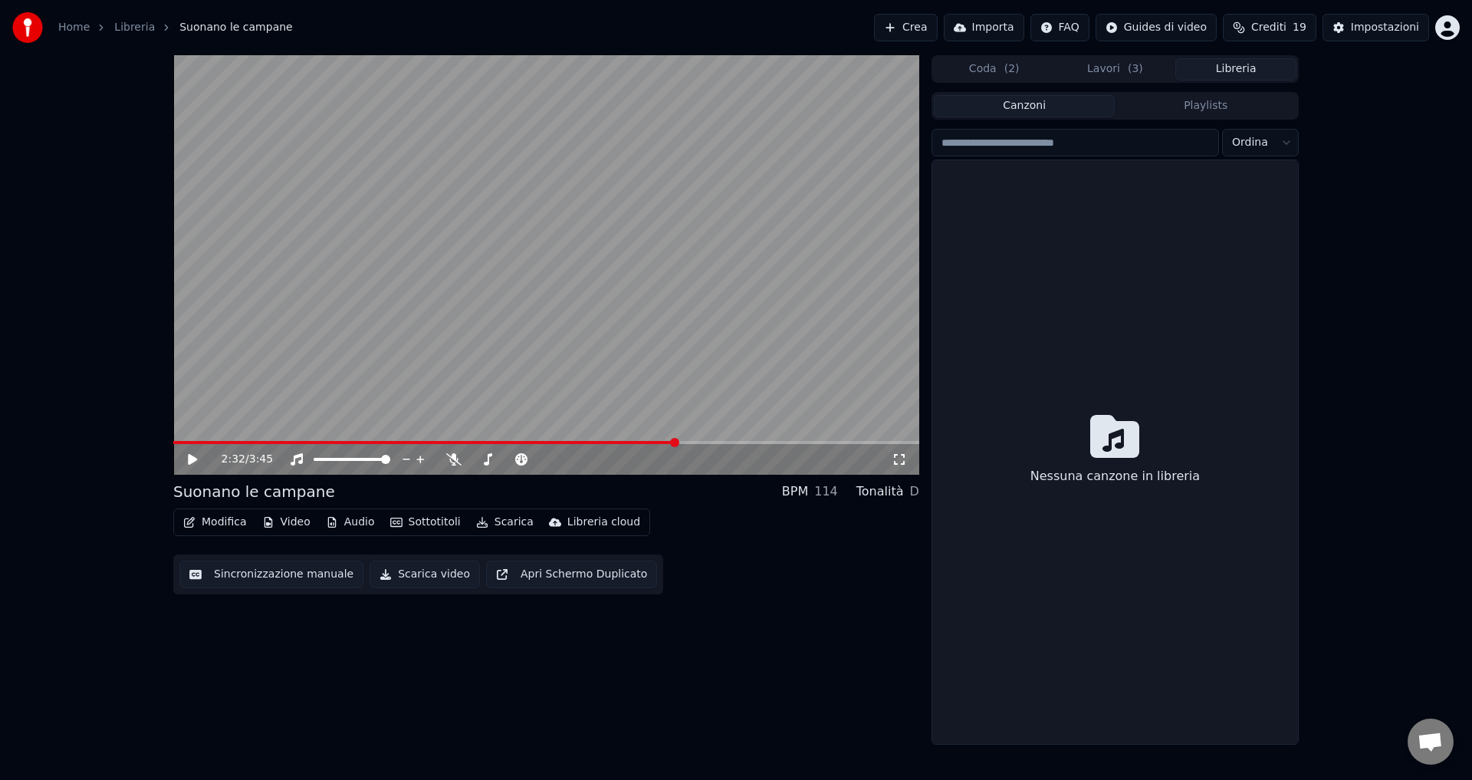
click at [1229, 71] on button "Libreria" at bounding box center [1235, 69] width 121 height 22
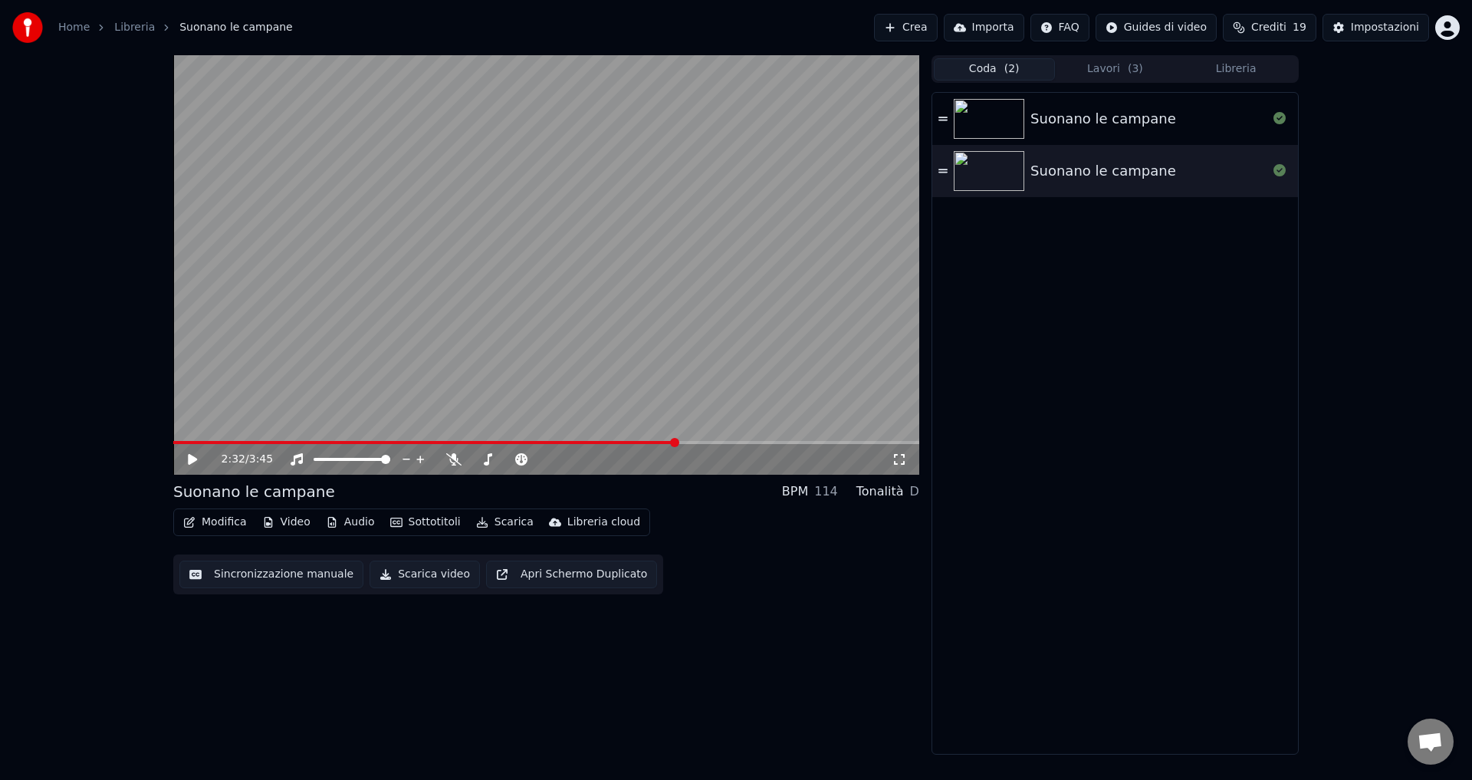
click at [988, 59] on button "Coda ( 2 )" at bounding box center [994, 69] width 121 height 22
click at [1095, 67] on button "Lavori ( 3 )" at bounding box center [1115, 69] width 121 height 22
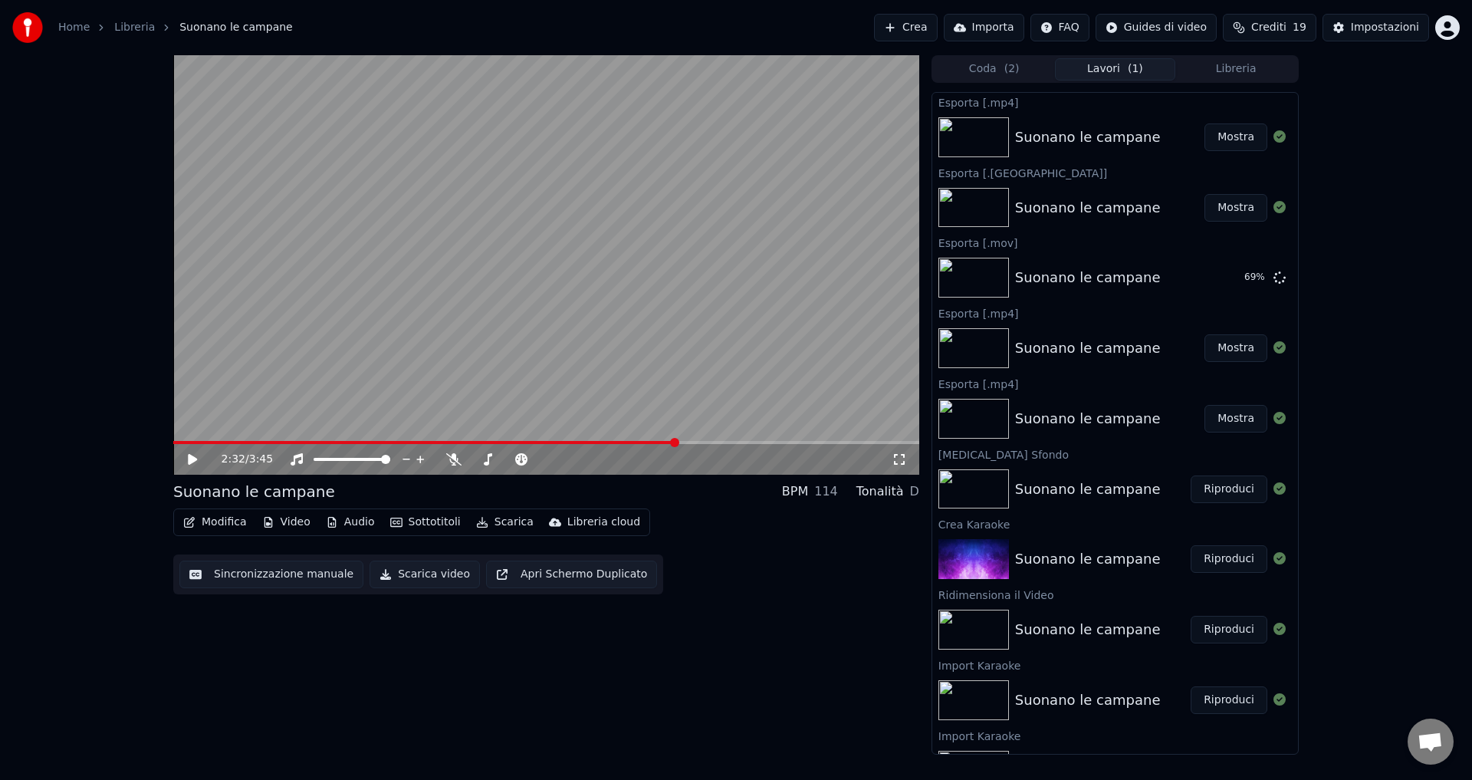
click at [1223, 143] on button "Mostra" at bounding box center [1235, 137] width 63 height 28
click at [1446, 31] on html "Home Libreria Suonano le campane Crea Importa FAQ Guides di video Crediti 19 Im…" at bounding box center [736, 390] width 1472 height 780
click at [1358, 165] on div "Esci" at bounding box center [1380, 177] width 176 height 25
